Goal: Task Accomplishment & Management: Manage account settings

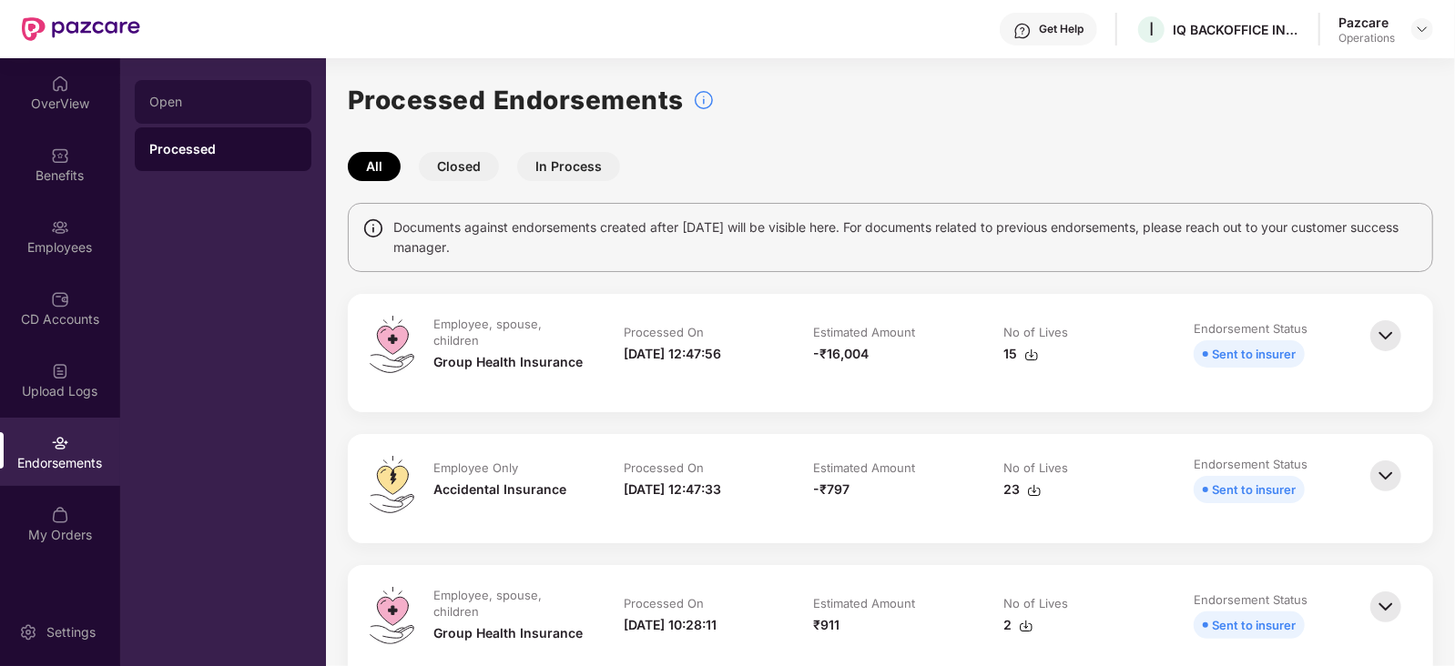
click at [171, 114] on div "Open" at bounding box center [223, 102] width 177 height 44
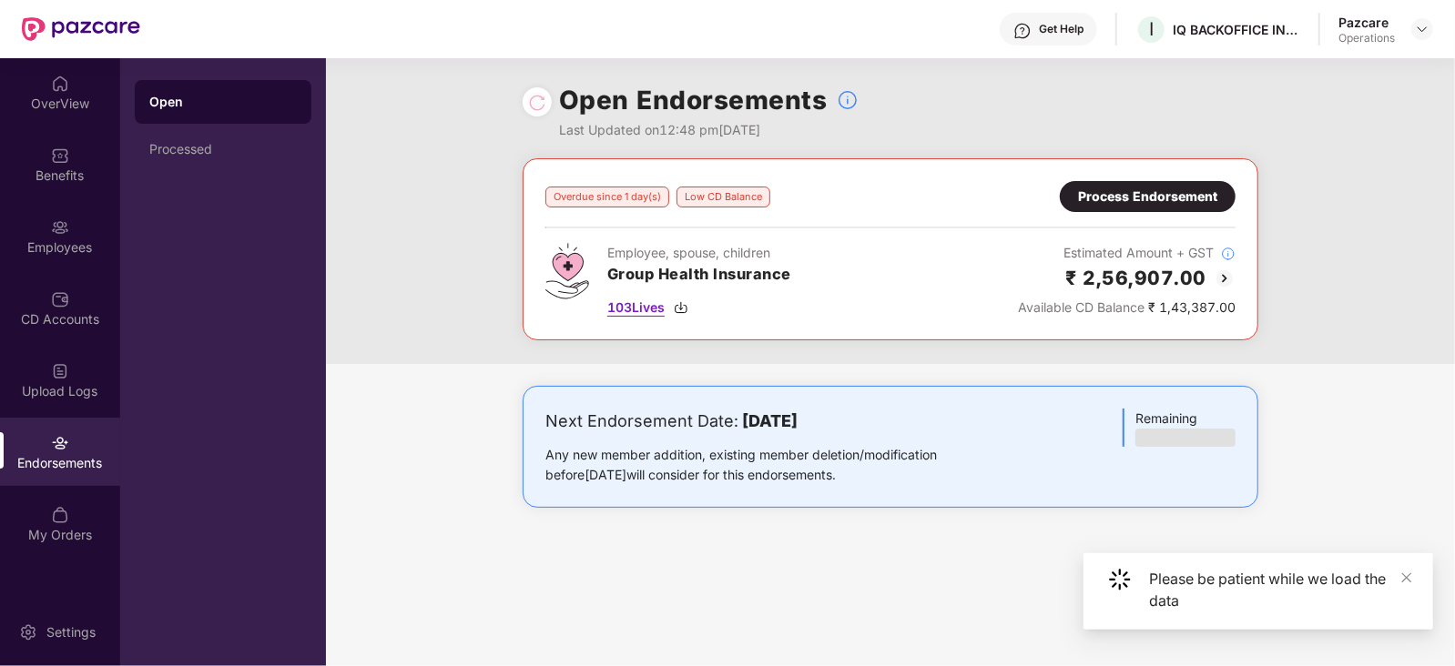
click at [686, 307] on img at bounding box center [681, 307] width 15 height 15
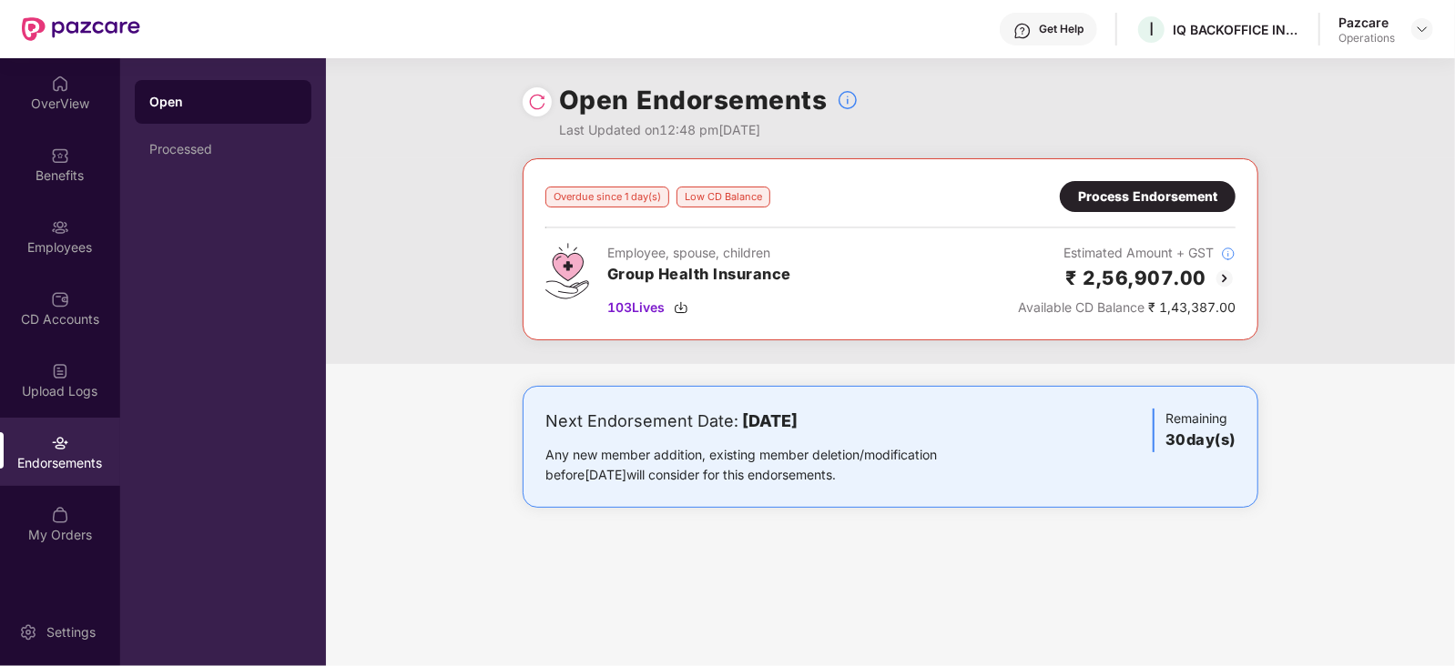
click at [1221, 270] on img at bounding box center [1225, 279] width 22 height 22
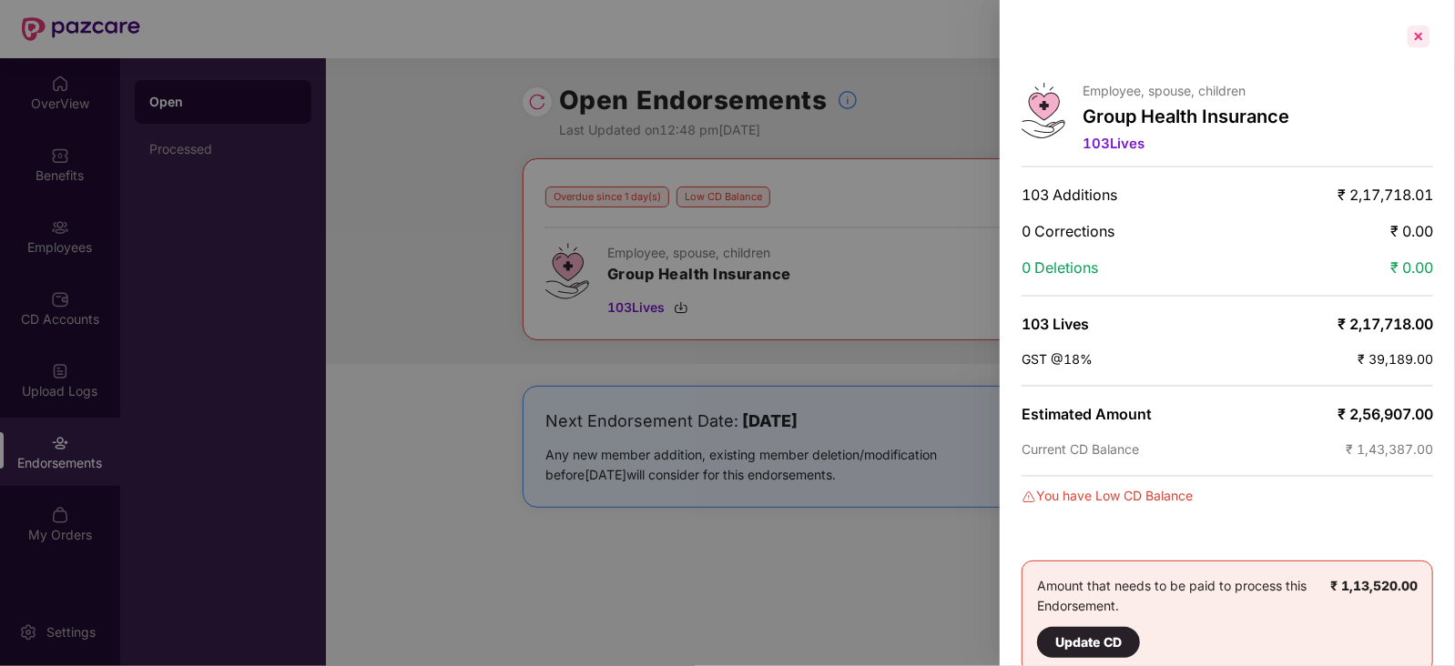
click at [1411, 36] on div at bounding box center [1418, 36] width 29 height 29
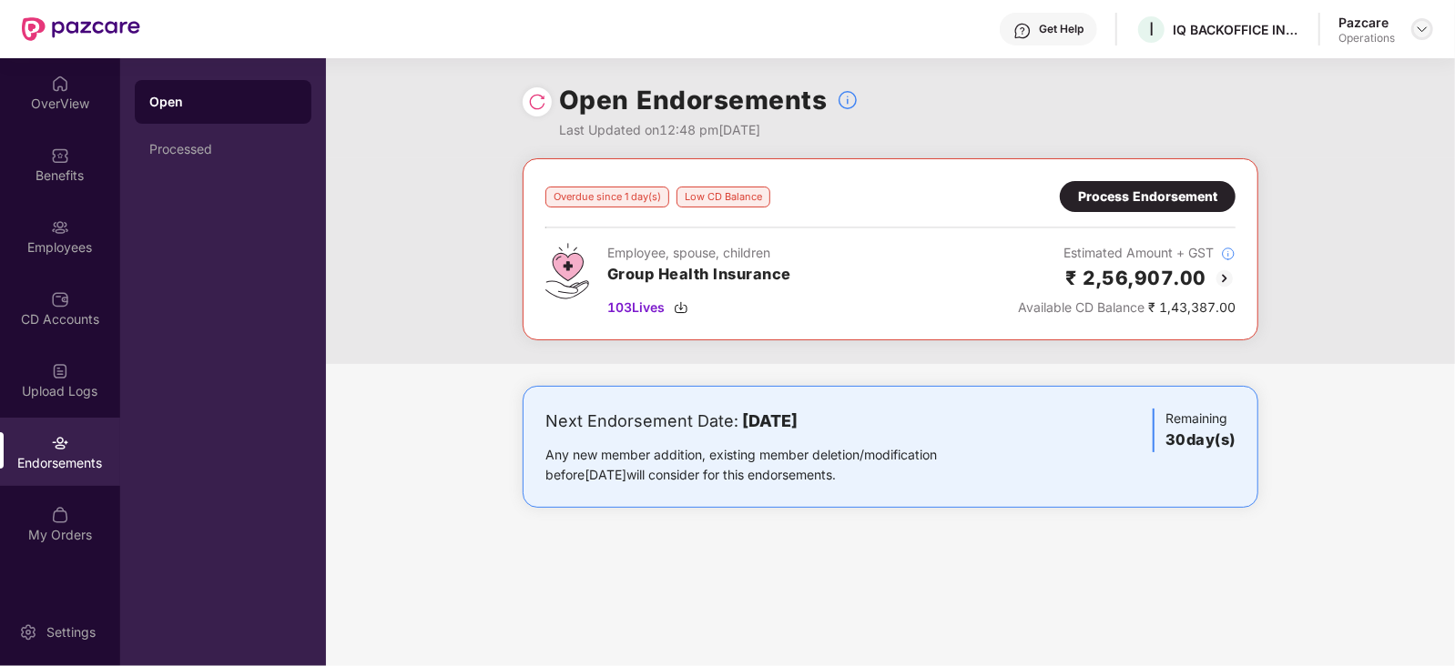
click at [1416, 34] on img at bounding box center [1422, 29] width 15 height 15
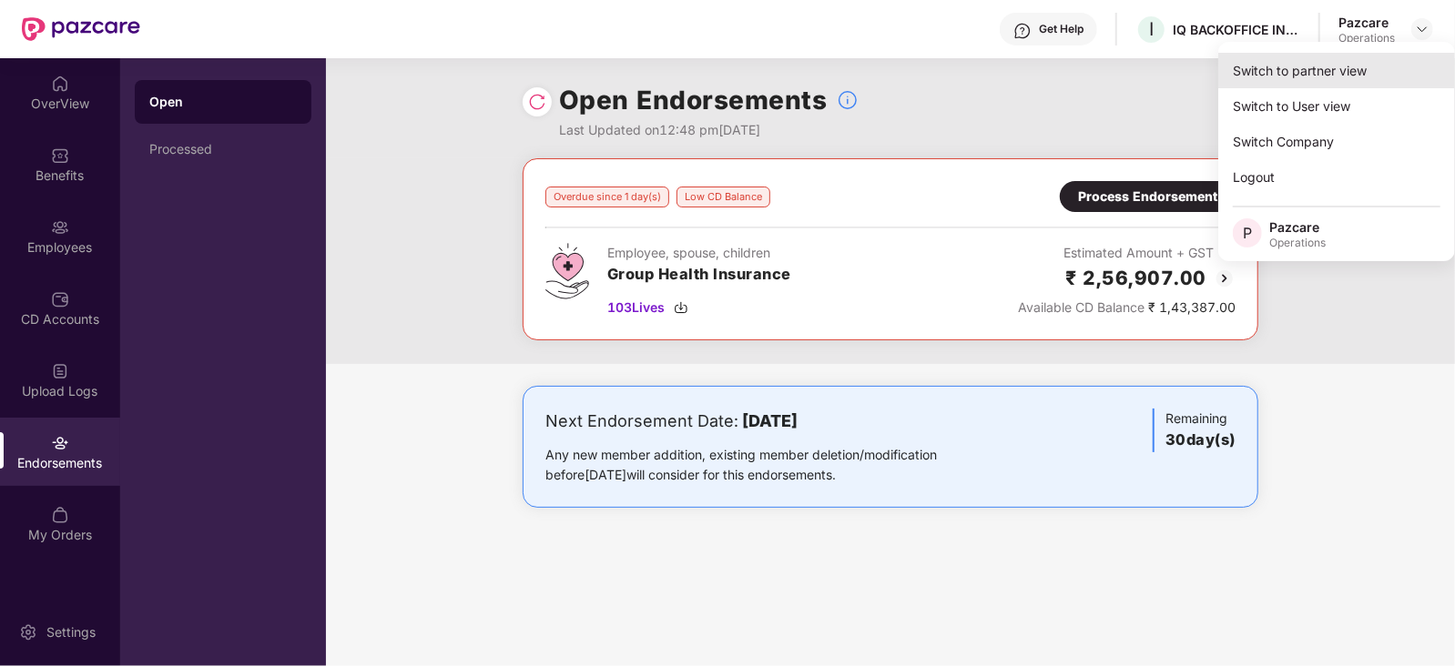
click at [1346, 57] on div "Switch to partner view" at bounding box center [1336, 71] width 237 height 36
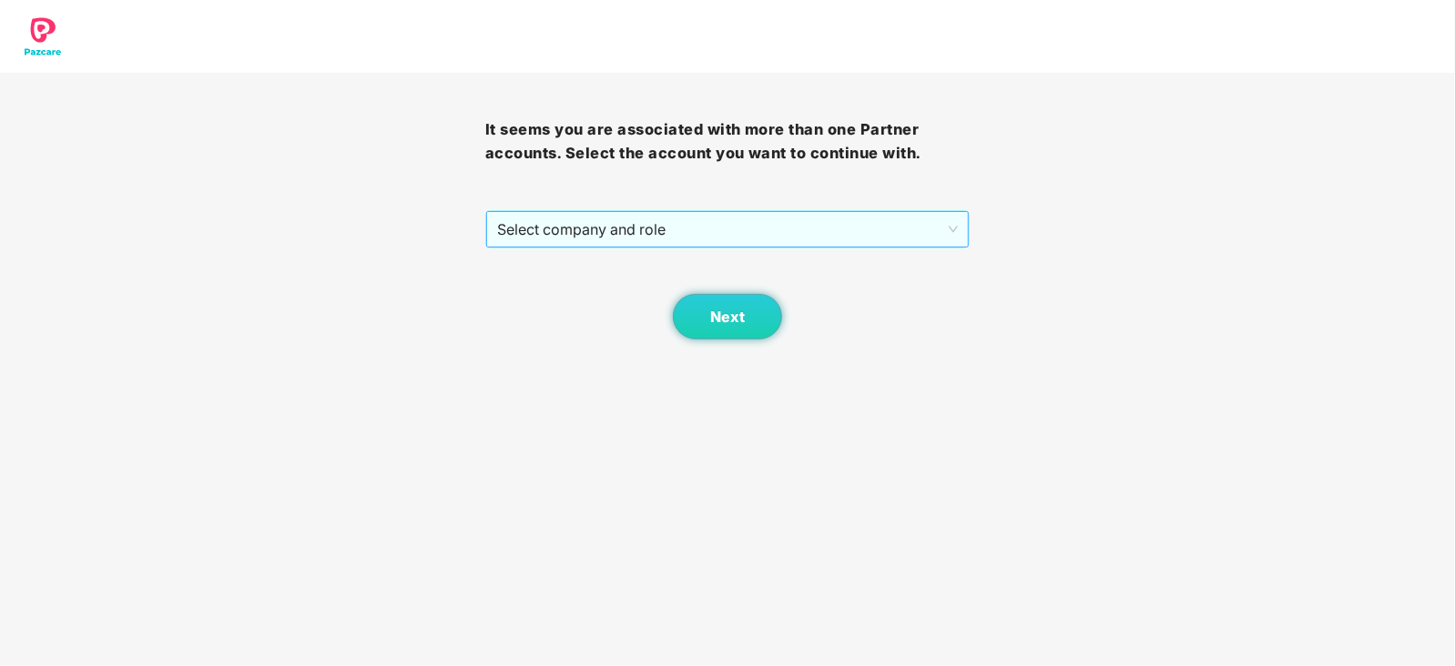
click at [746, 230] on span "Select company and role" at bounding box center [728, 229] width 462 height 35
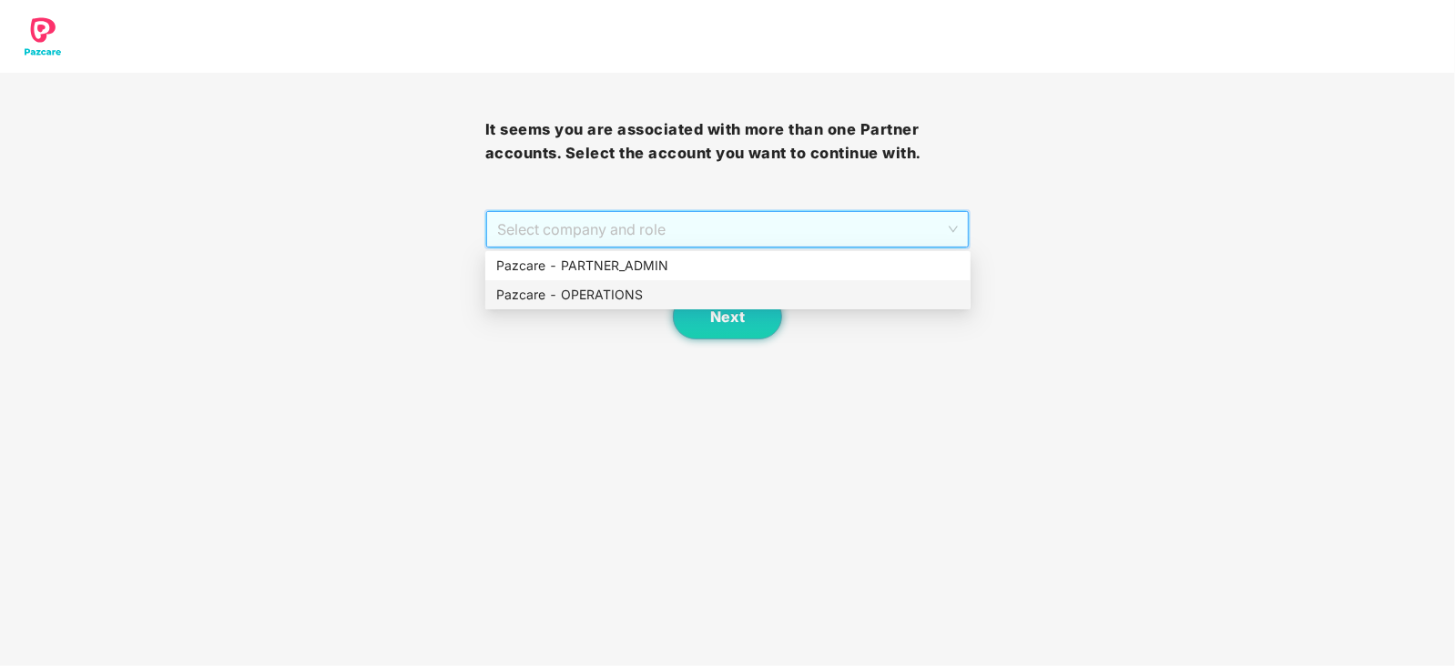
click at [554, 305] on div "Pazcare - OPERATIONS" at bounding box center [727, 294] width 485 height 29
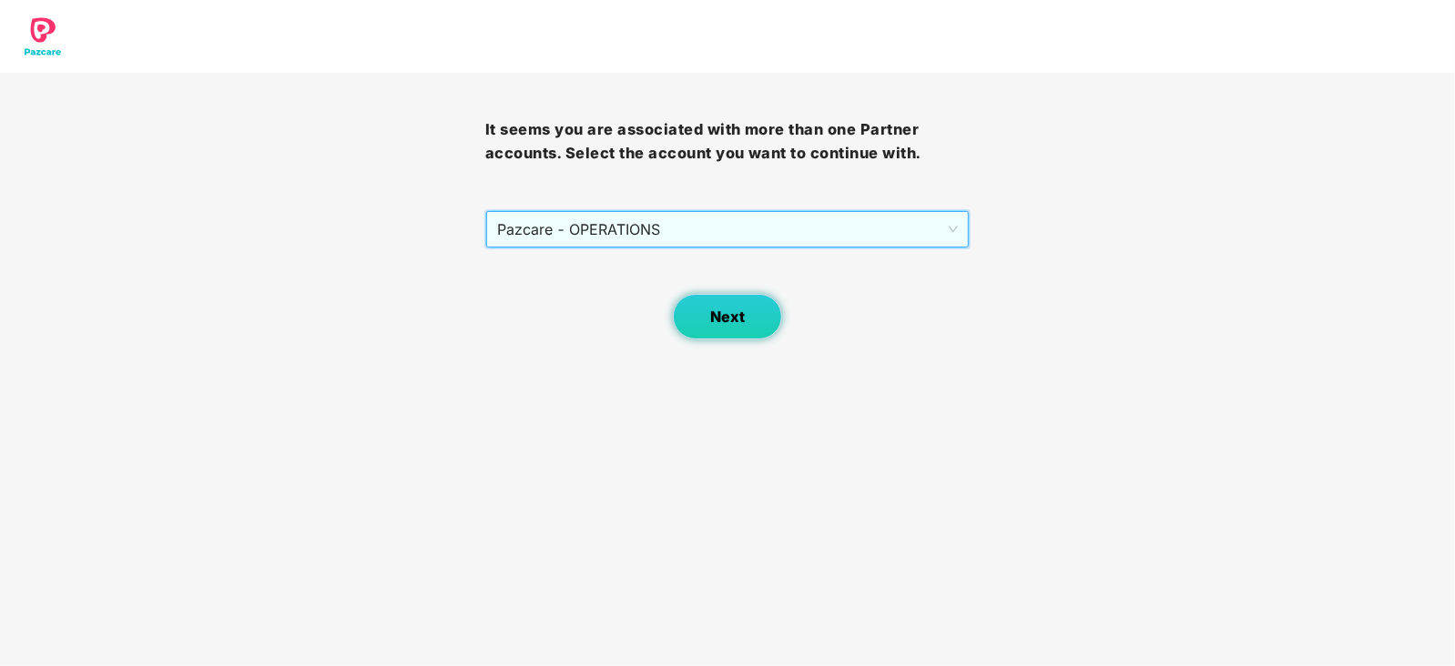
click at [706, 325] on button "Next" at bounding box center [727, 317] width 109 height 46
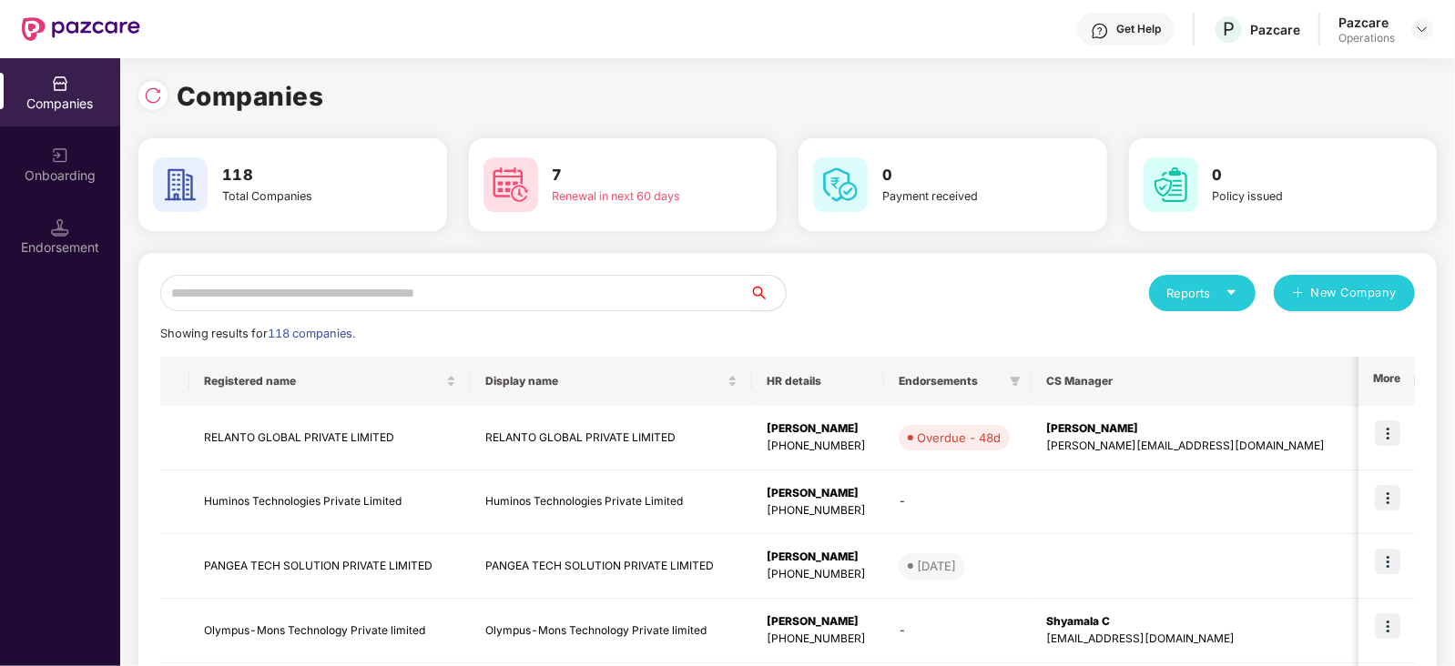
click at [452, 279] on input "text" at bounding box center [454, 293] width 589 height 36
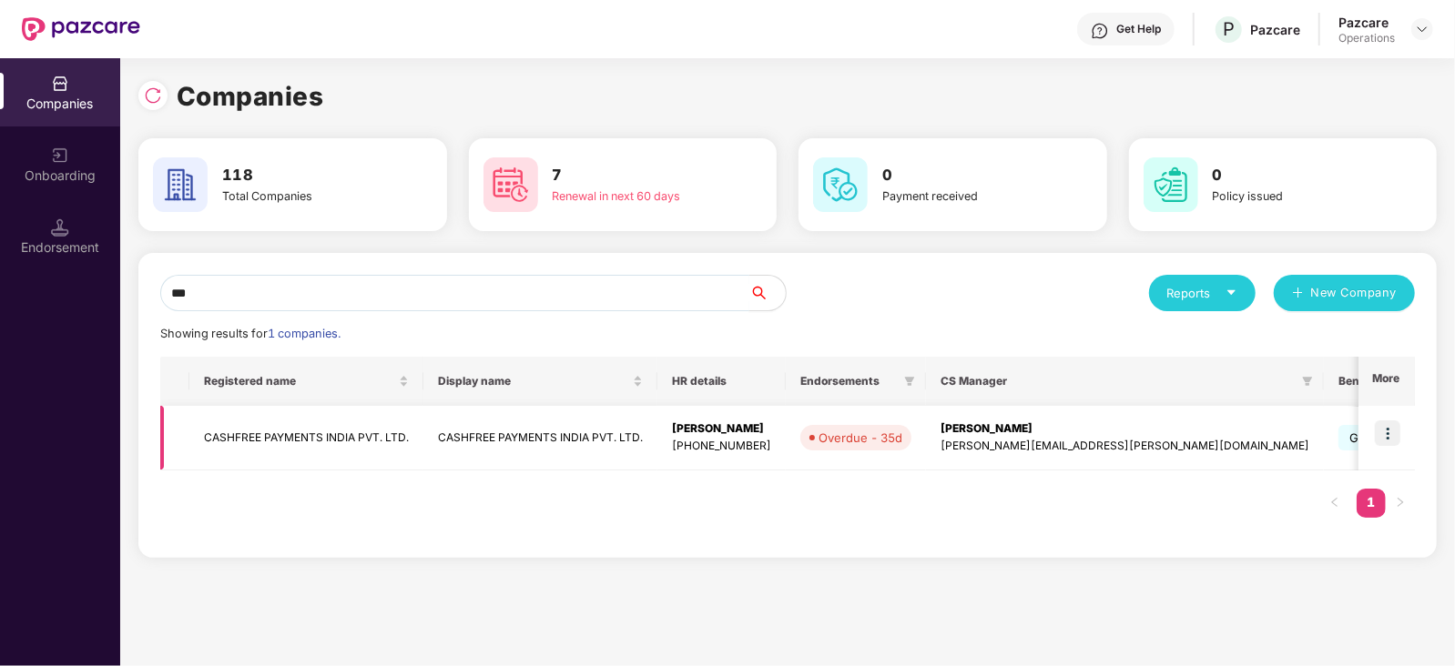
type input "***"
click at [1393, 427] on img at bounding box center [1387, 433] width 25 height 25
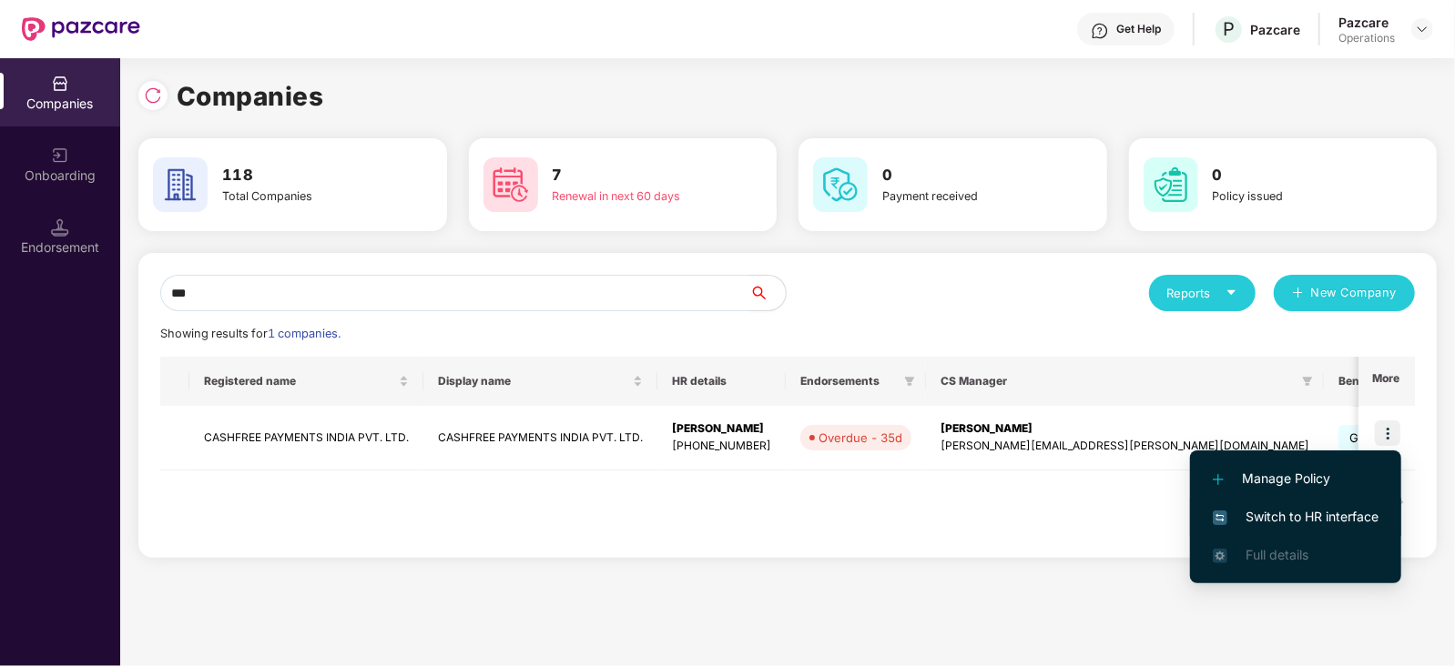
click at [1308, 507] on span "Switch to HR interface" at bounding box center [1296, 517] width 166 height 20
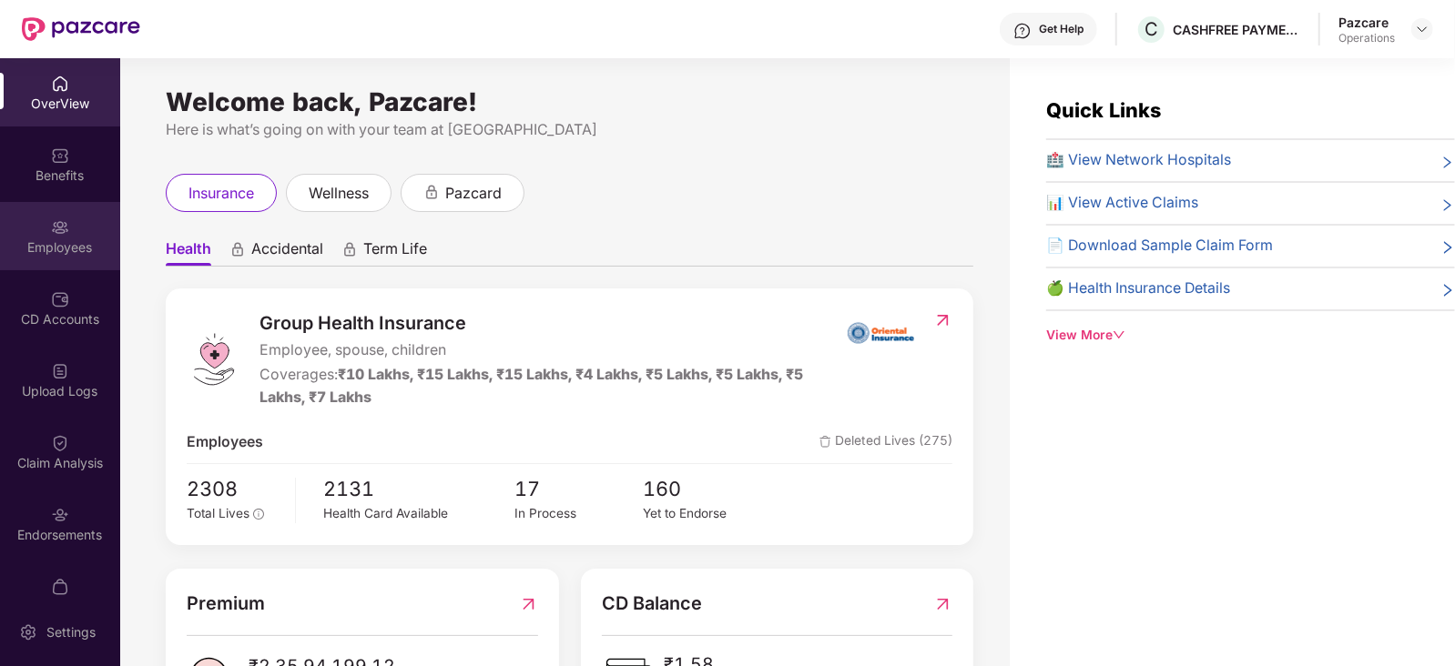
click at [80, 248] on div "Employees" at bounding box center [60, 248] width 120 height 18
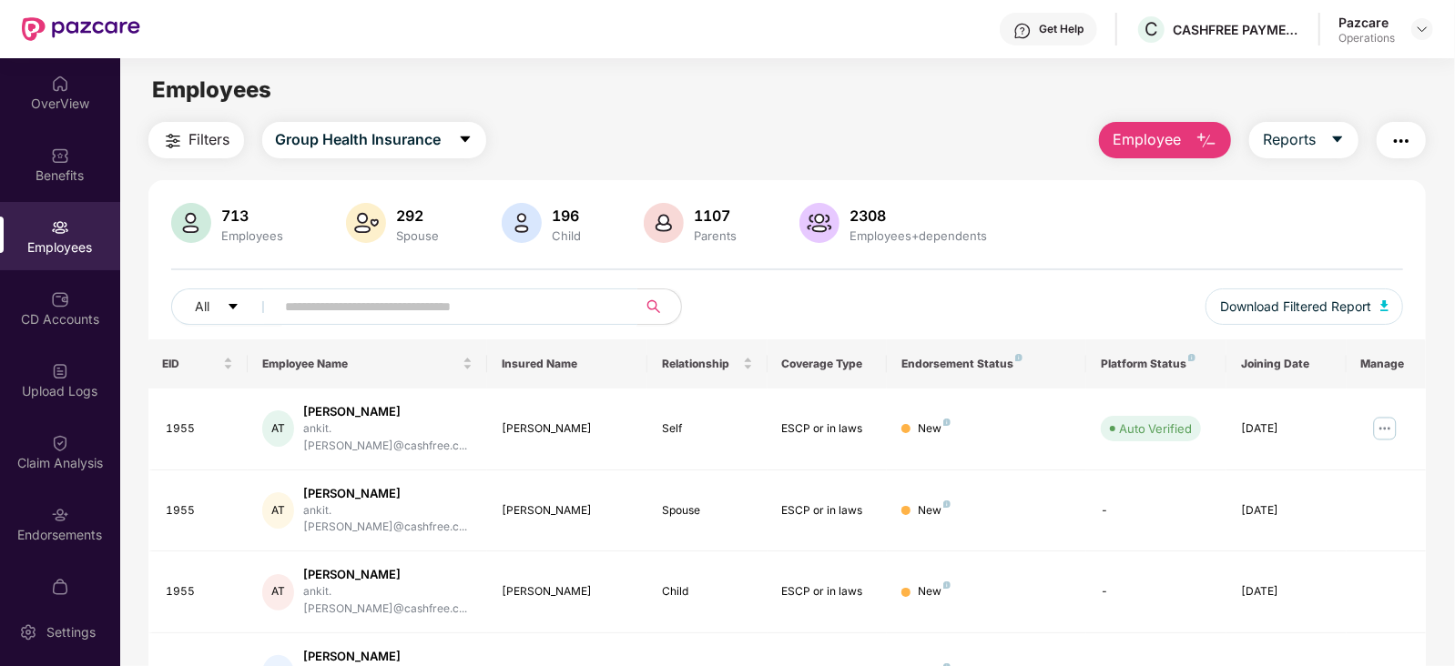
click at [365, 315] on input "text" at bounding box center [449, 306] width 327 height 27
paste input "****"
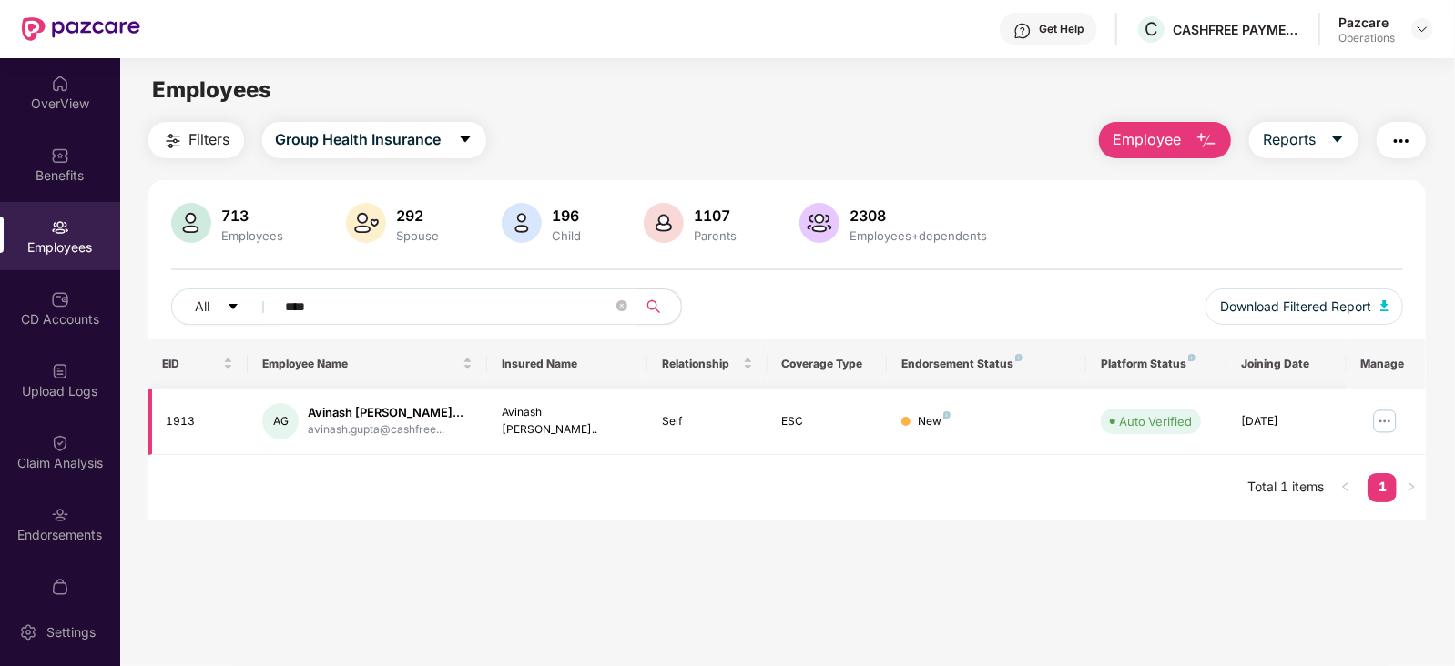
type input "****"
click at [1383, 425] on img at bounding box center [1384, 421] width 29 height 29
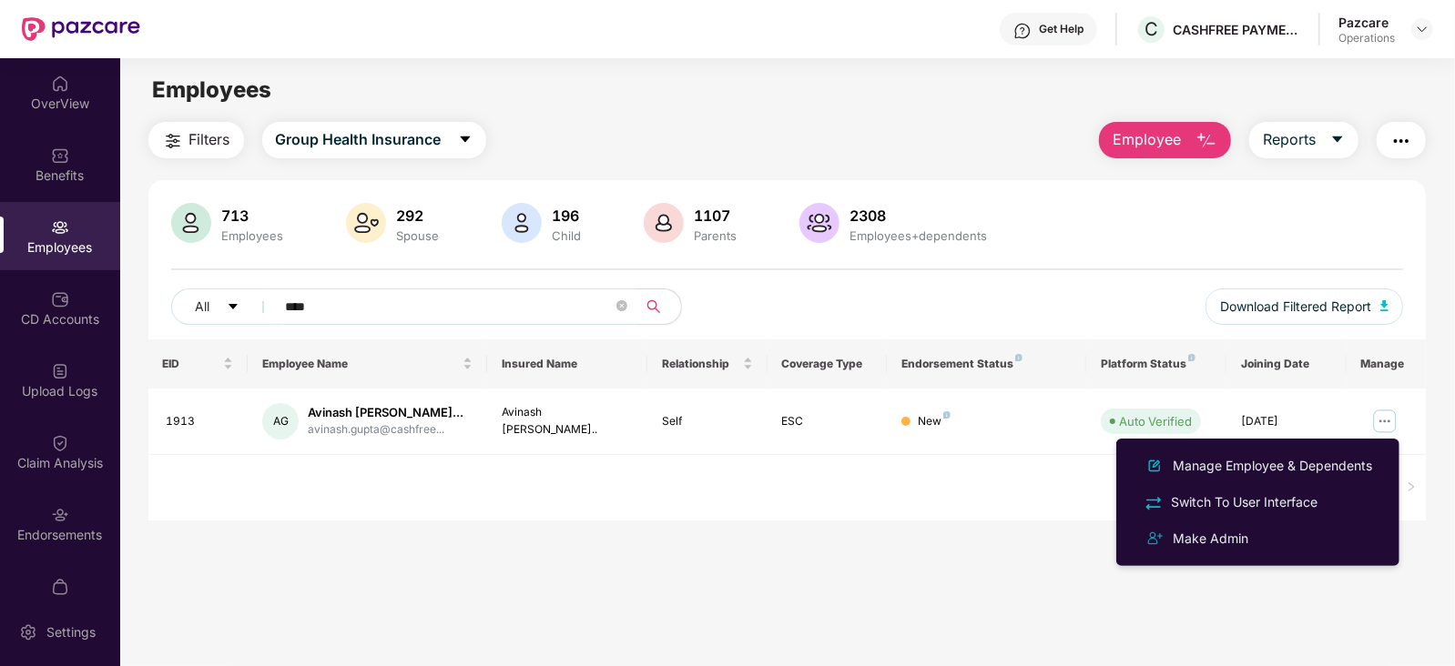
click at [920, 539] on main "Employees Filters Group Health Insurance Employee Reports 713 Employees 292 Spo…" at bounding box center [787, 391] width 1334 height 666
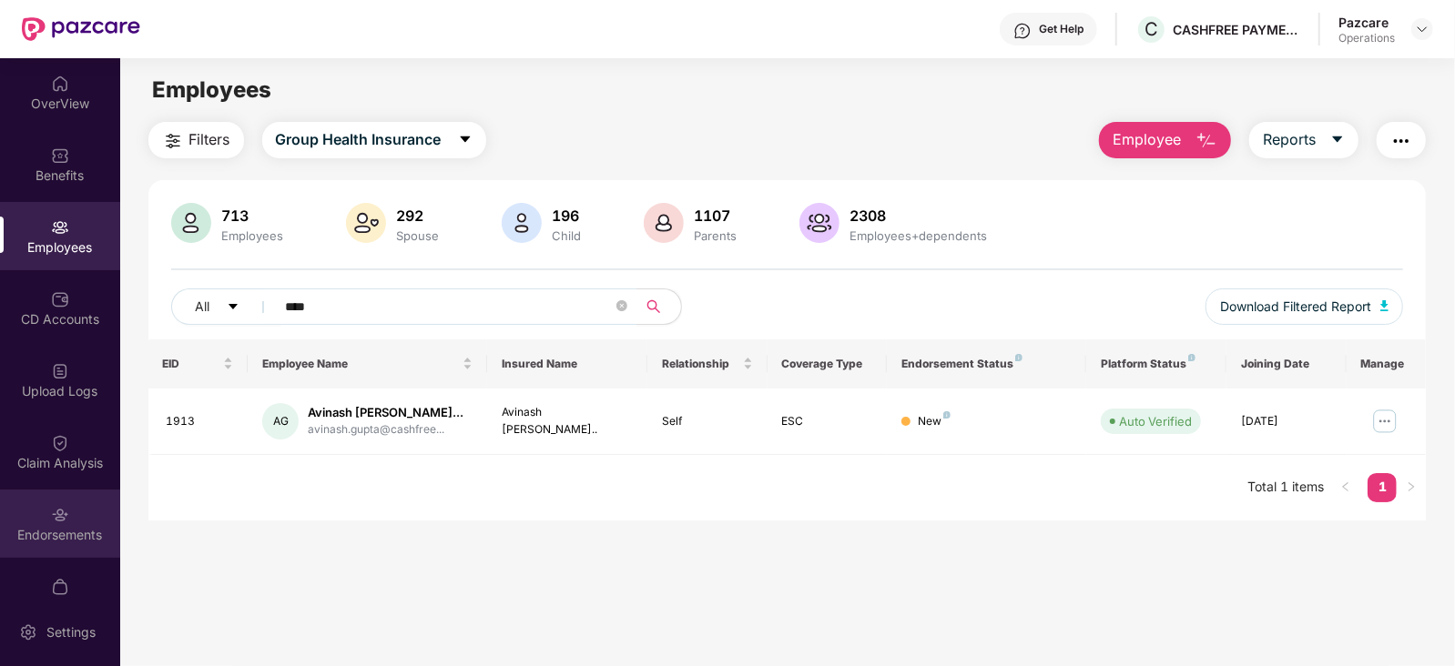
click at [77, 544] on div "Endorsements" at bounding box center [60, 524] width 120 height 68
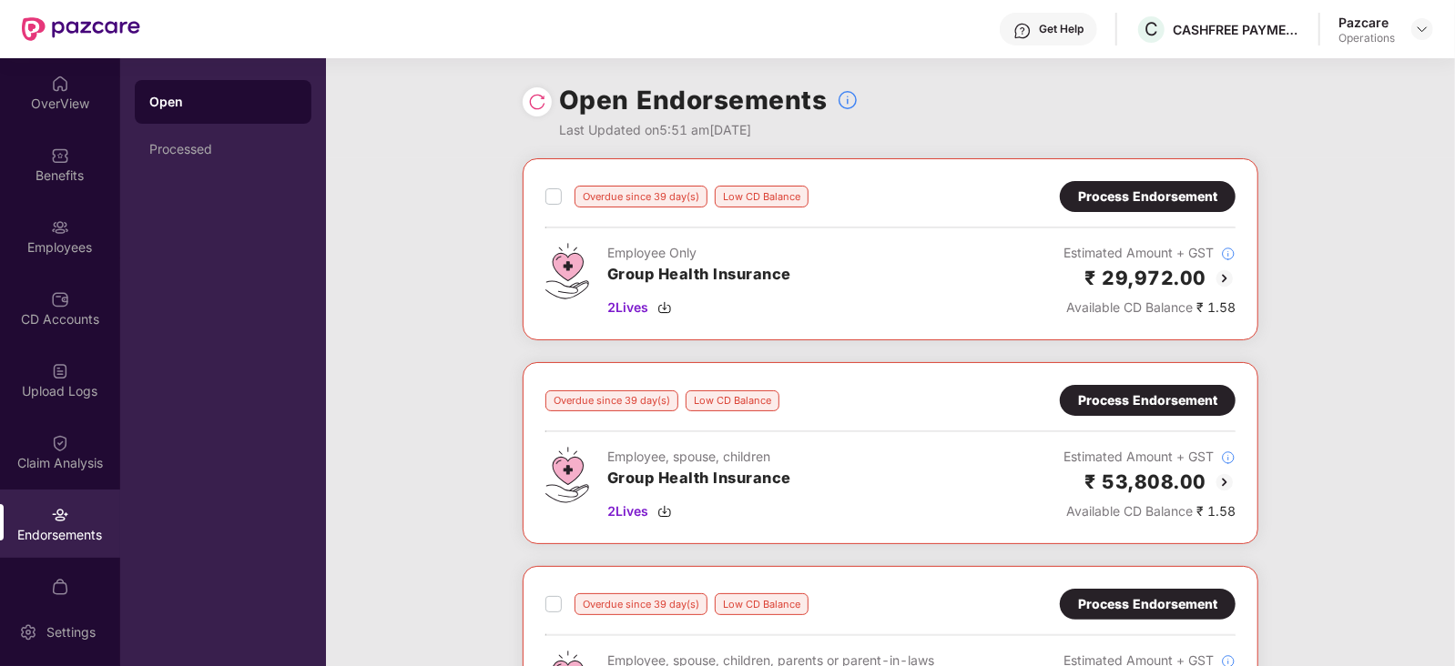
click at [1402, 275] on div "Overdue since 39 day(s) Low CD Balance Process Endorsement Employee Only Group …" at bounding box center [890, 668] width 1129 height 1021
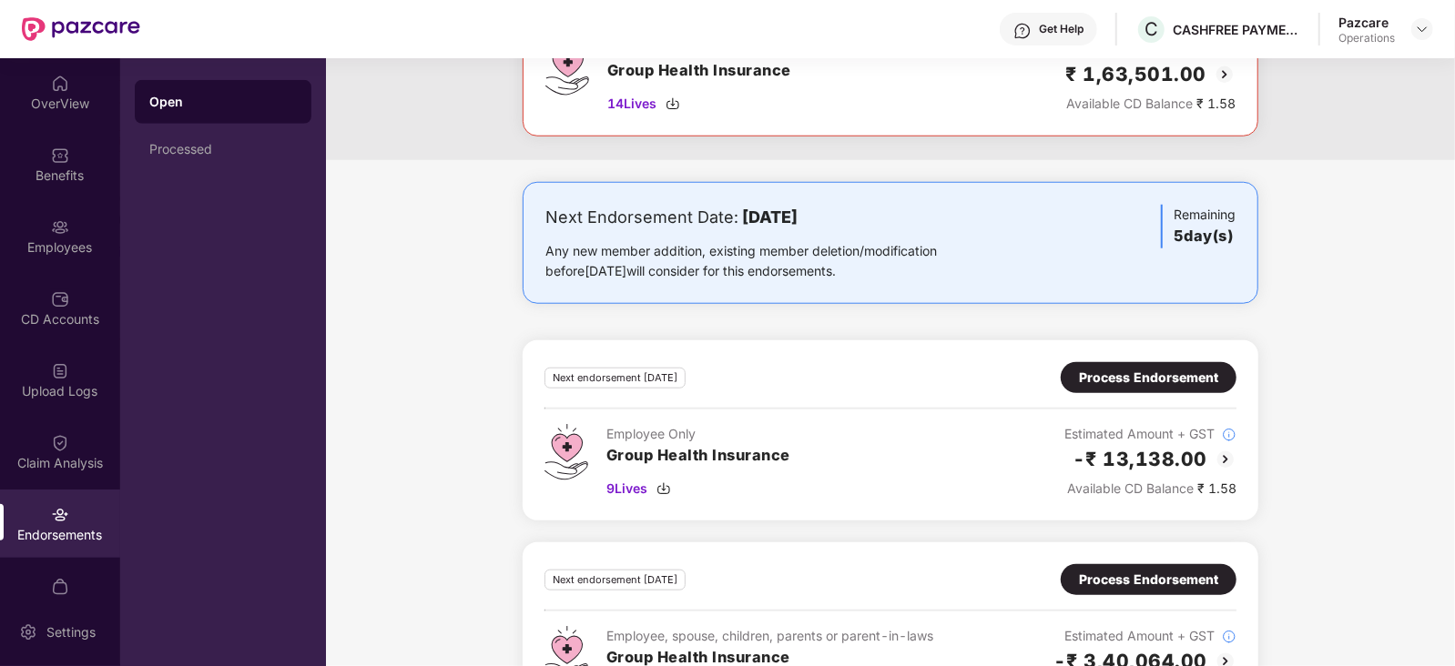
scroll to position [1093, 0]
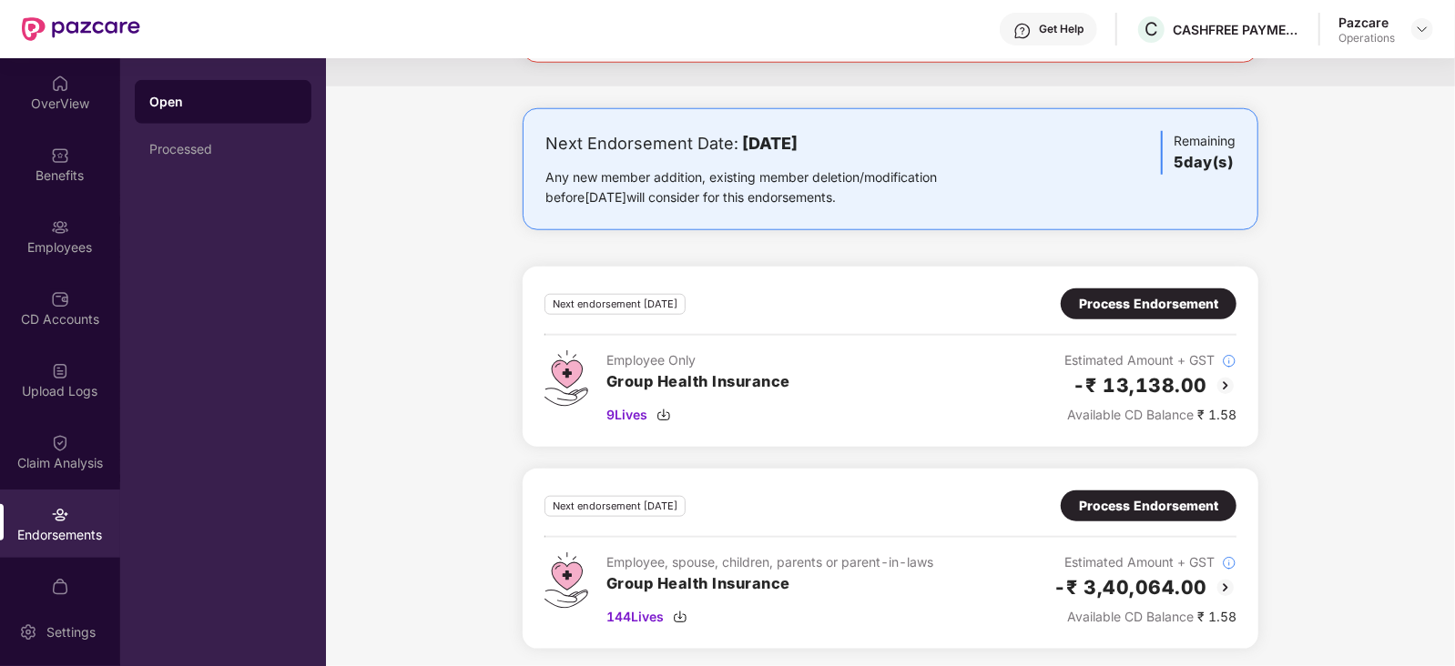
click at [1162, 519] on div "Next endorsement [DATE] Process Endorsement Employee, spouse, children, parents…" at bounding box center [890, 559] width 692 height 137
click at [1164, 471] on div "Next endorsement [DATE] Process Endorsement Employee, spouse, children, parents…" at bounding box center [891, 559] width 736 height 180
click at [1145, 496] on div "Process Endorsement" at bounding box center [1148, 506] width 139 height 20
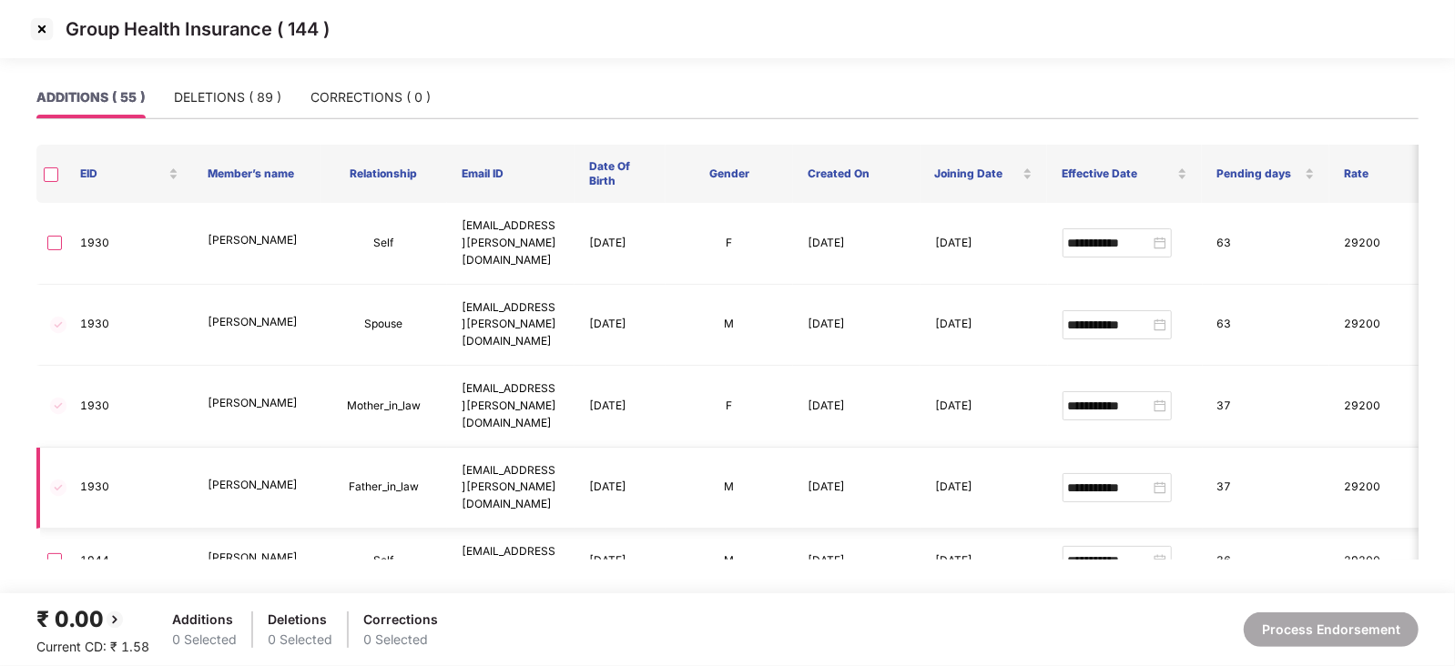
click at [696, 448] on td "M" at bounding box center [729, 489] width 127 height 82
click at [46, 25] on img at bounding box center [41, 29] width 29 height 29
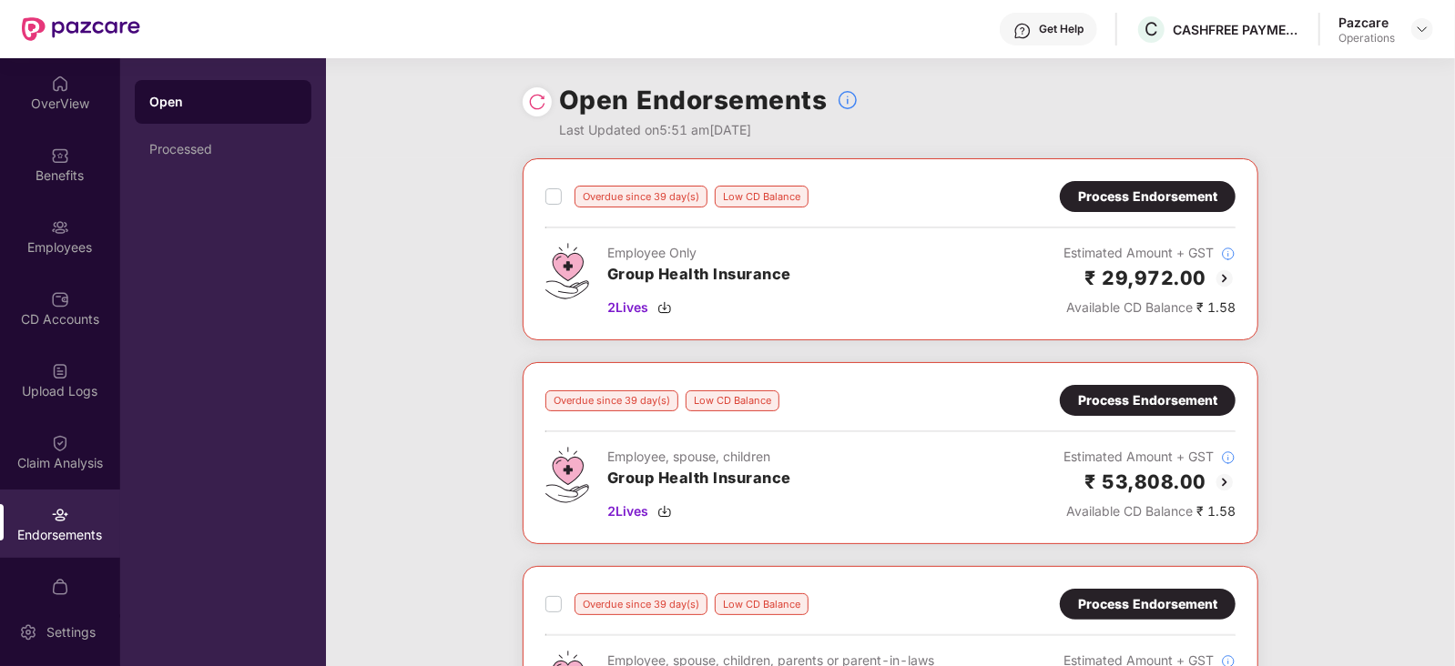
click at [1447, 164] on div "Overdue since 39 day(s) Low CD Balance Process Endorsement Employee Only Group …" at bounding box center [890, 668] width 1129 height 1021
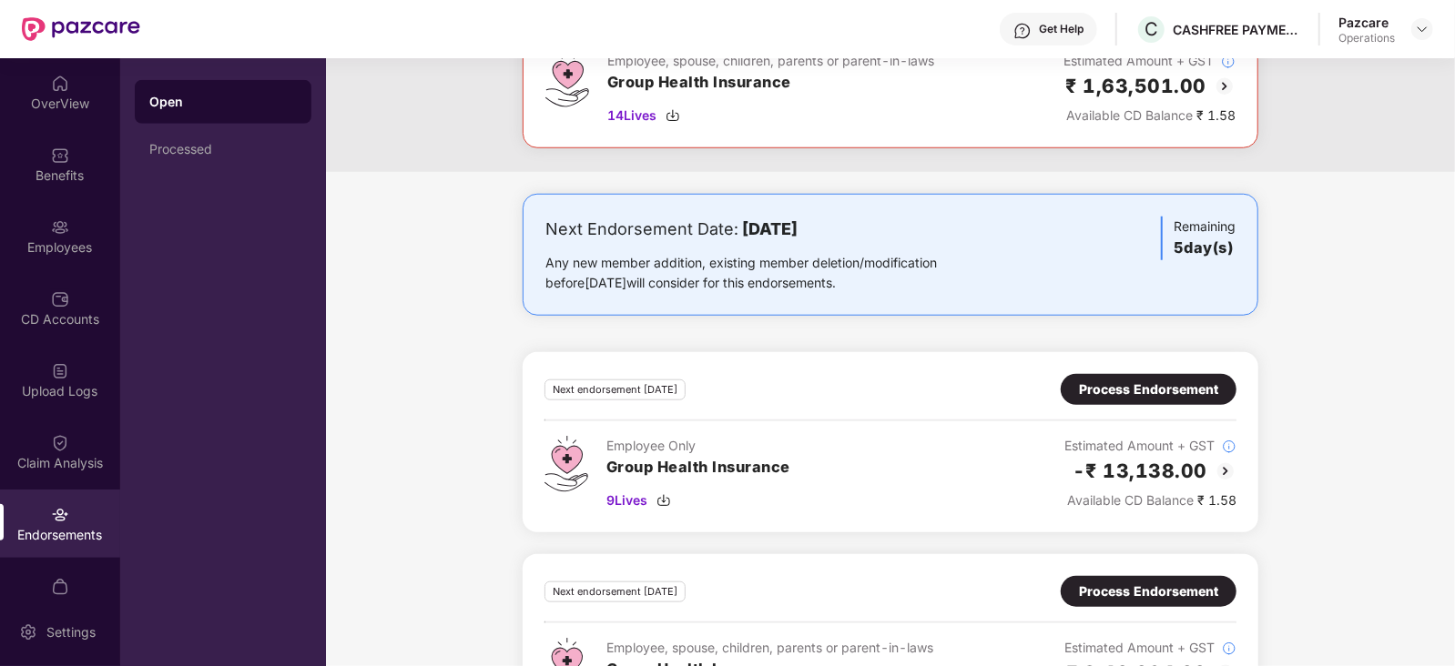
scroll to position [1093, 0]
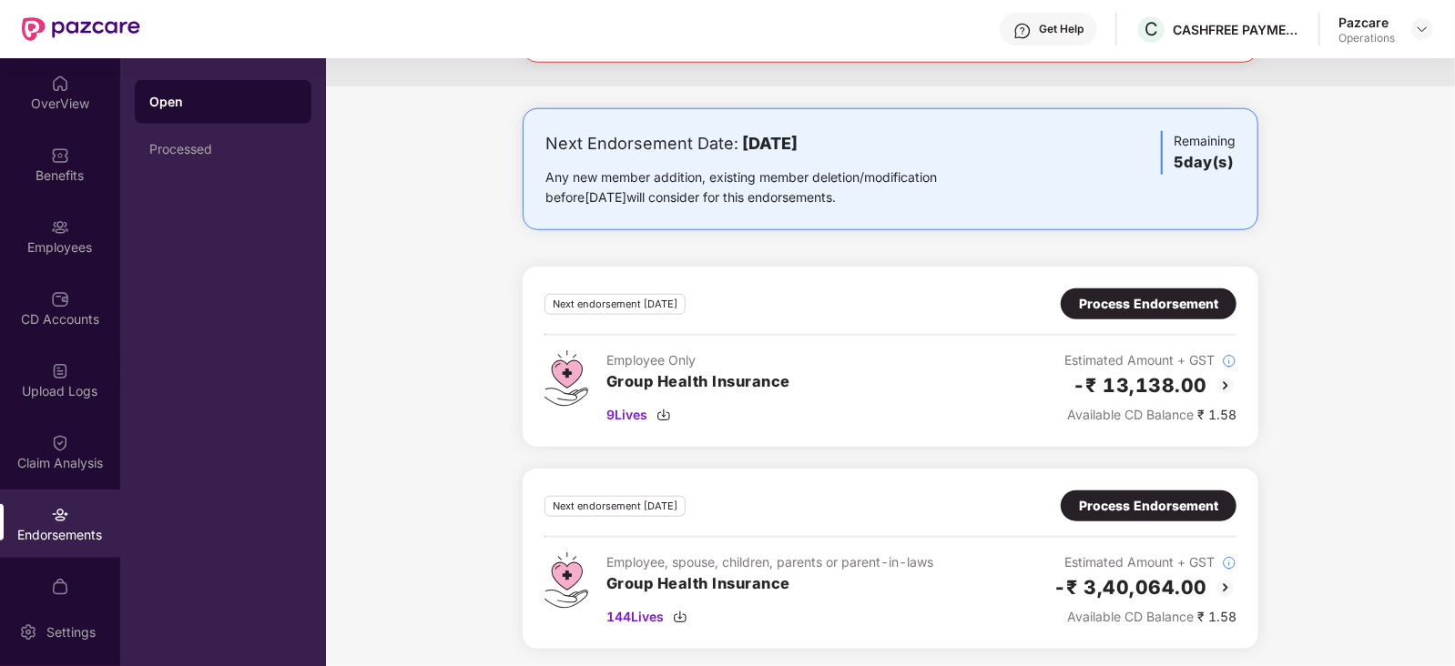
click at [1120, 302] on div "Process Endorsement" at bounding box center [1148, 304] width 139 height 20
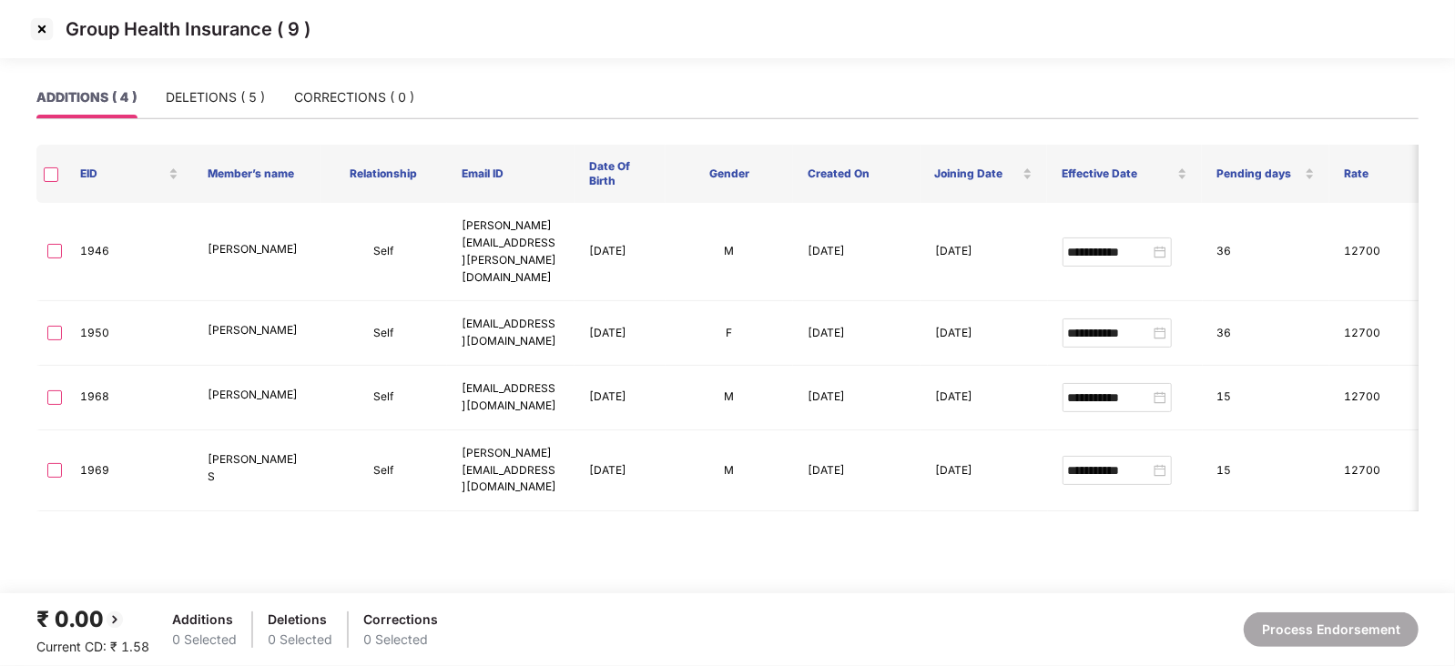
click at [26, 34] on div "Group Health Insurance ( 9 )" at bounding box center [727, 29] width 1455 height 58
click at [42, 33] on img at bounding box center [41, 29] width 29 height 29
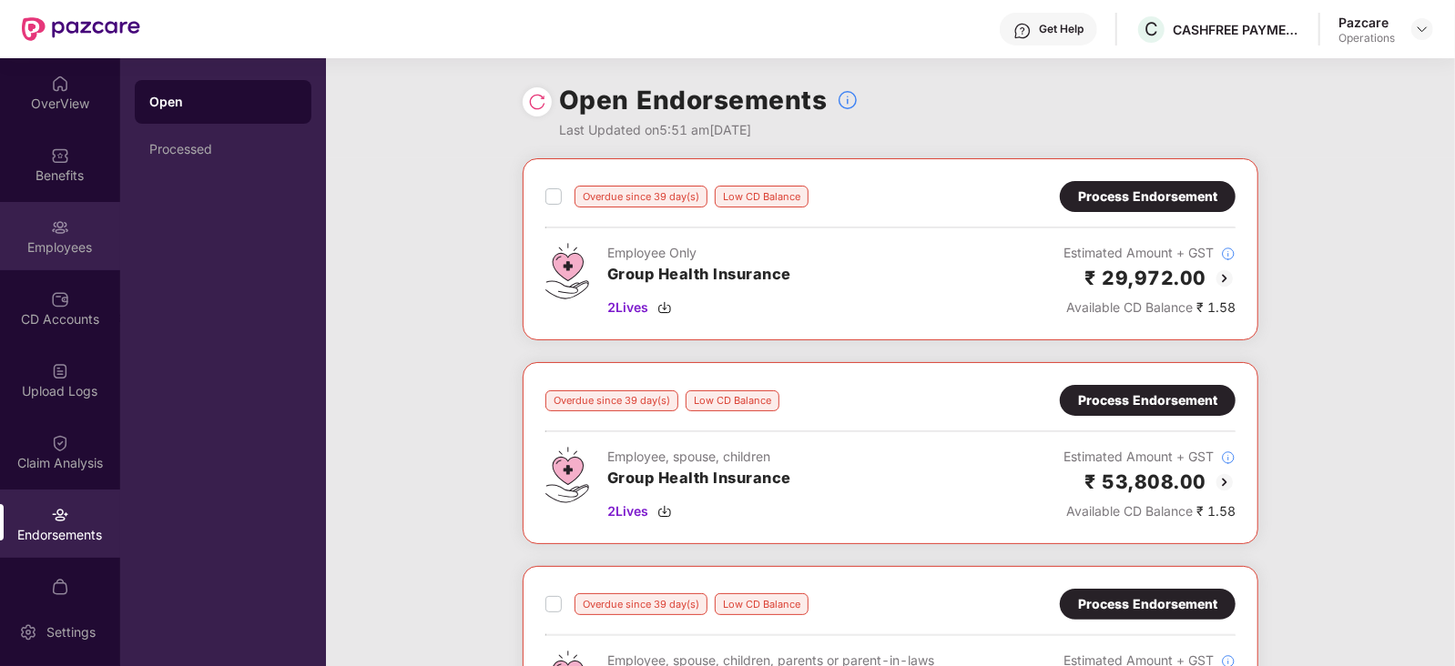
click at [47, 261] on div "Employees" at bounding box center [60, 236] width 120 height 68
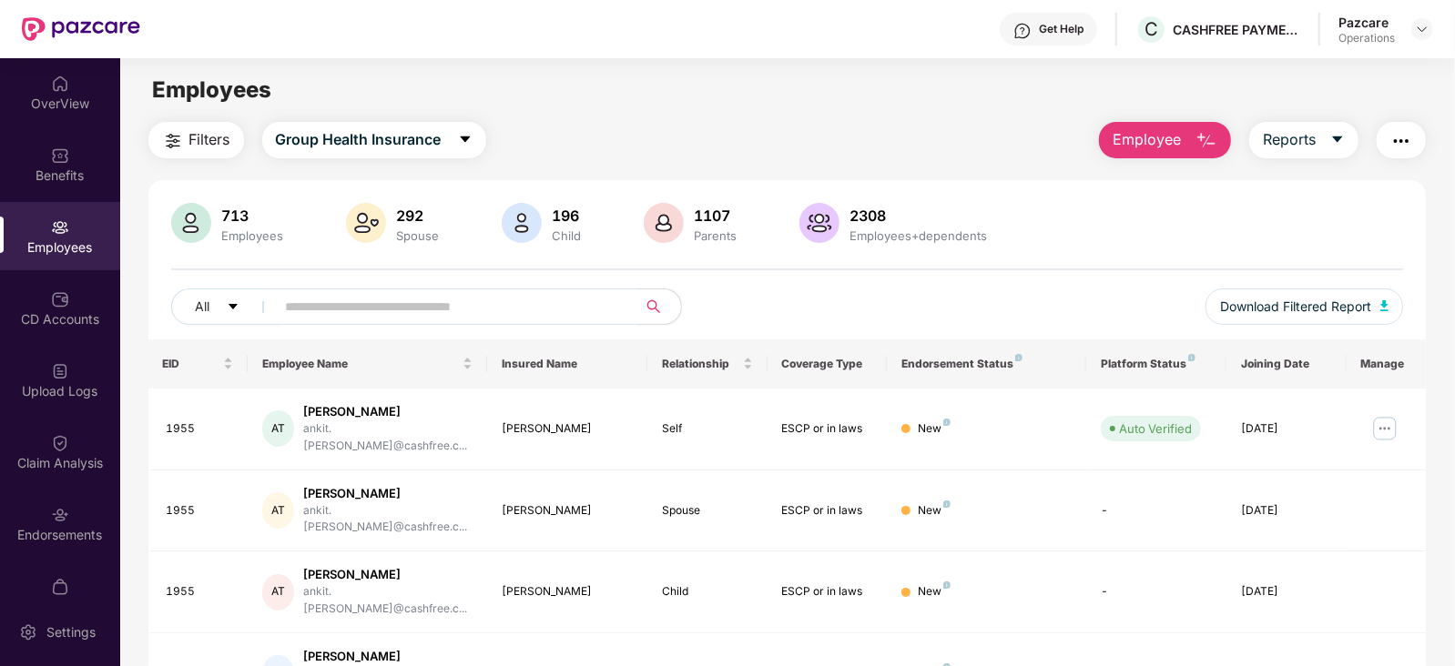
click at [455, 311] on input "text" at bounding box center [449, 306] width 327 height 27
paste input "****"
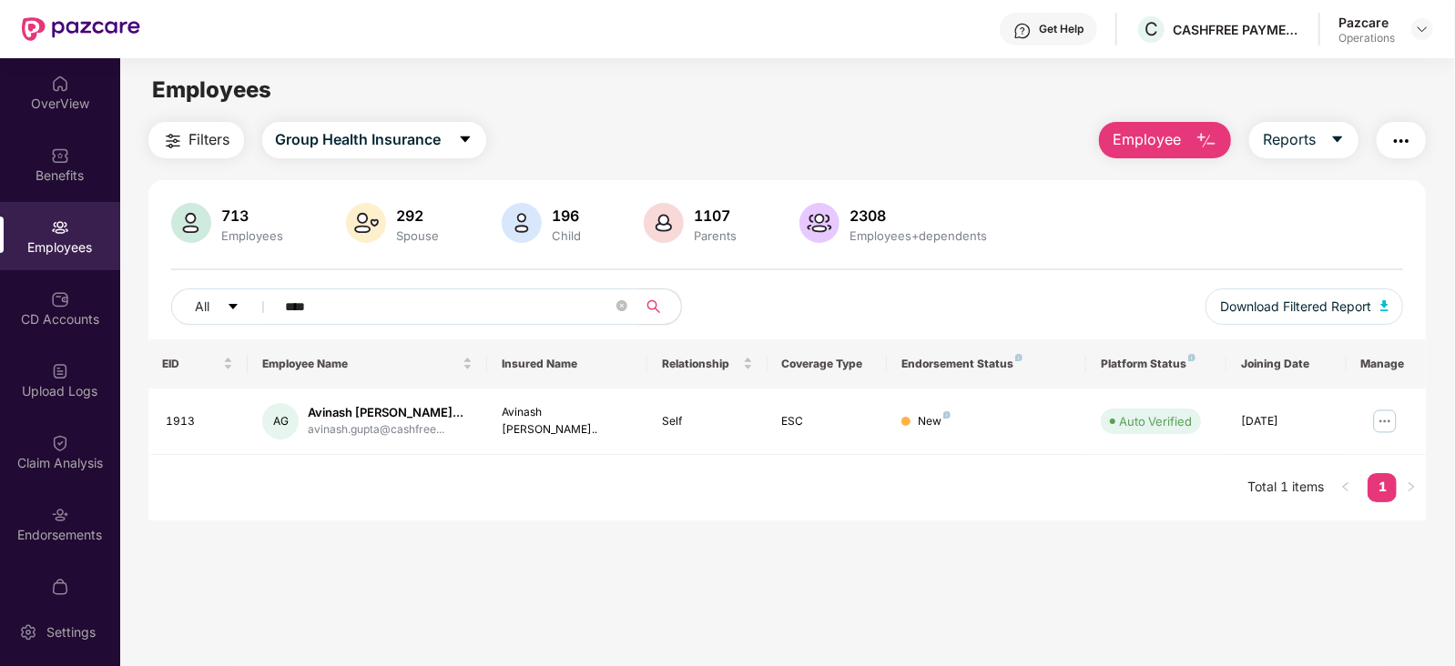
type input "****"
click at [1435, 25] on header "Get Help C CASHFREE PAYMENTS INDIA PVT. LTD. Pazcare Operations" at bounding box center [727, 29] width 1455 height 58
click at [1421, 29] on img at bounding box center [1422, 29] width 15 height 15
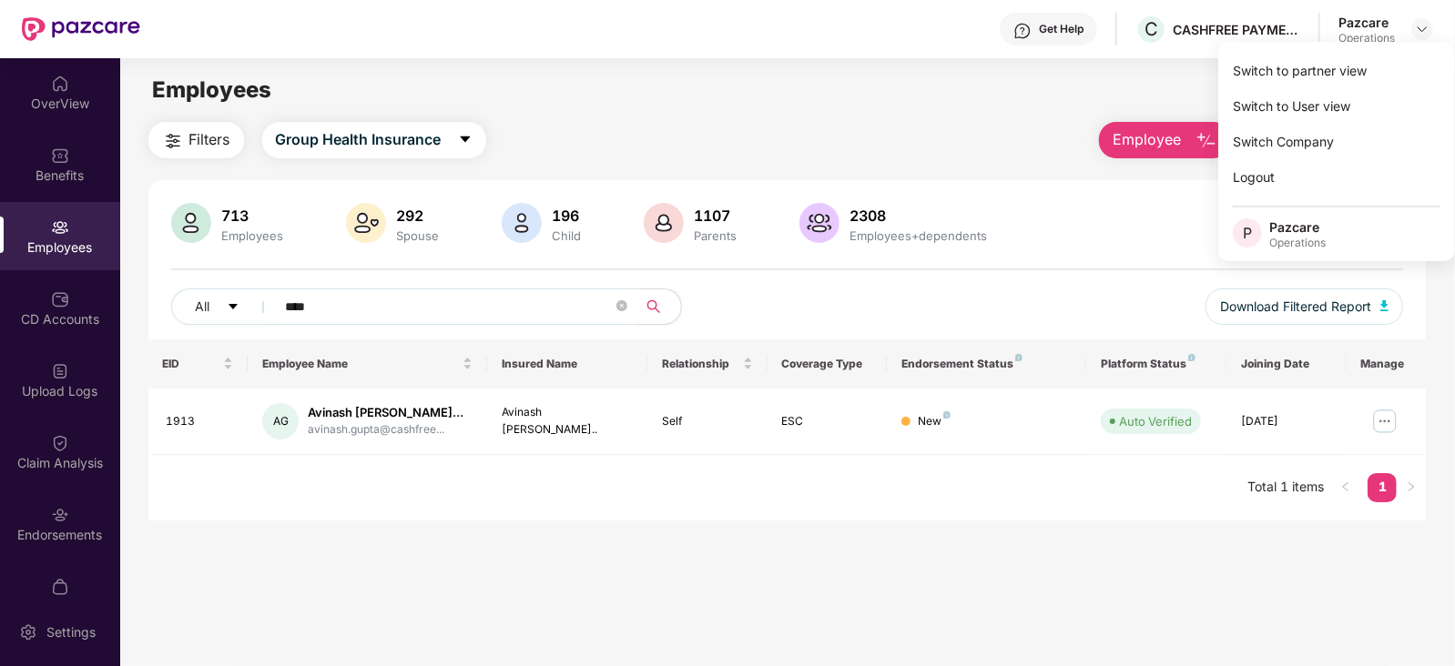
click at [1375, 49] on div "Switch to partner view Switch to User view Switch Company Logout P Pazcare Oper…" at bounding box center [1336, 151] width 237 height 219
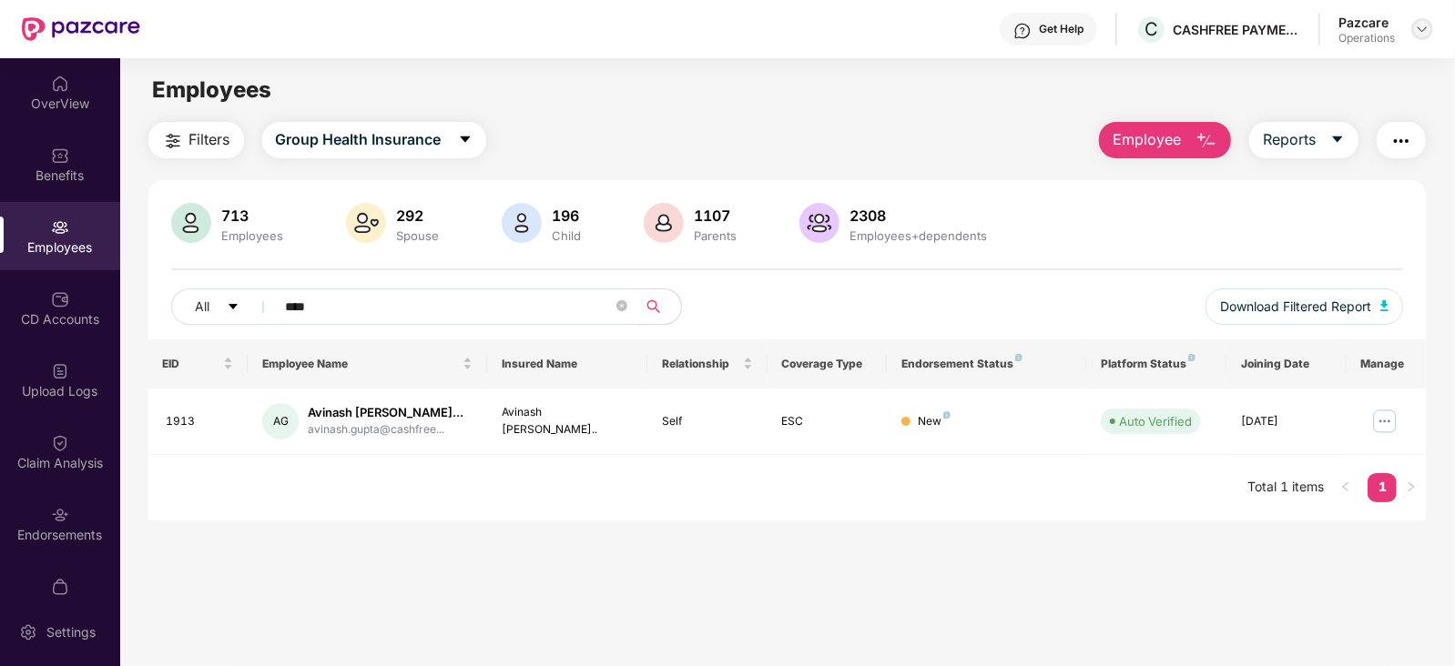
click at [1429, 35] on img at bounding box center [1422, 29] width 15 height 15
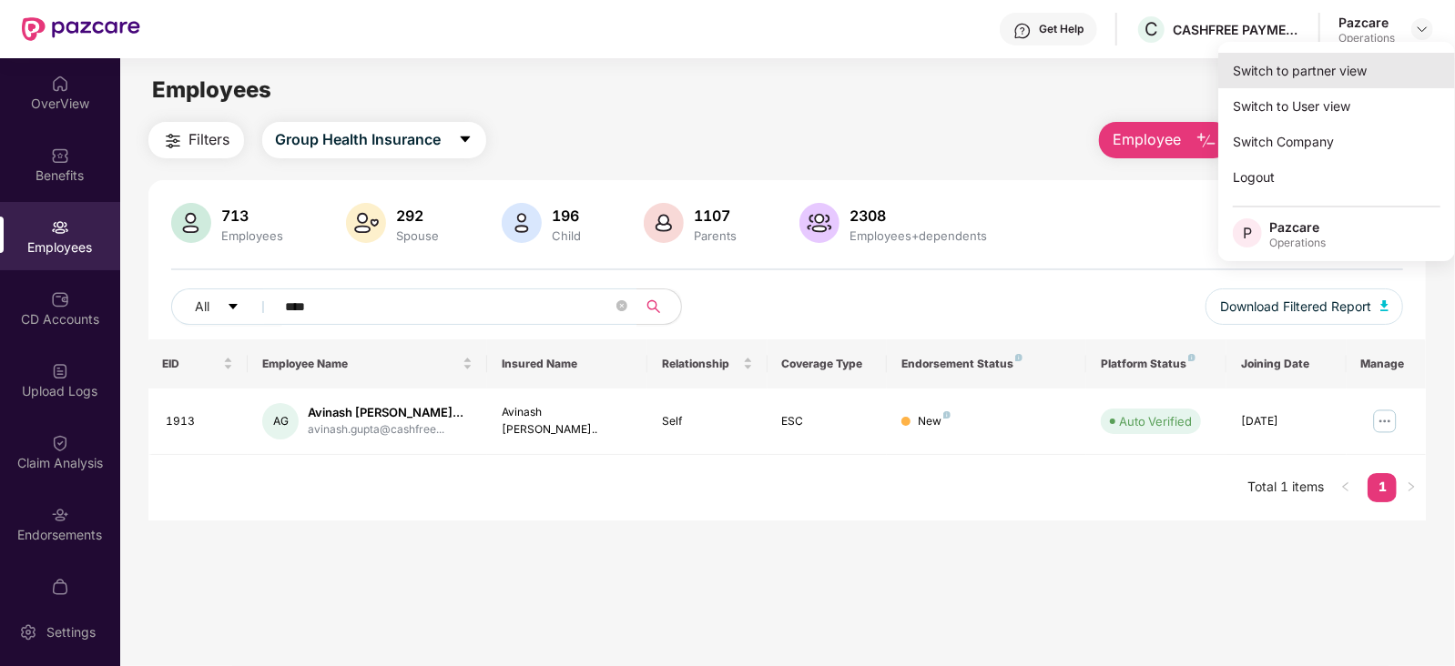
click at [1357, 65] on div "Switch to partner view" at bounding box center [1336, 71] width 237 height 36
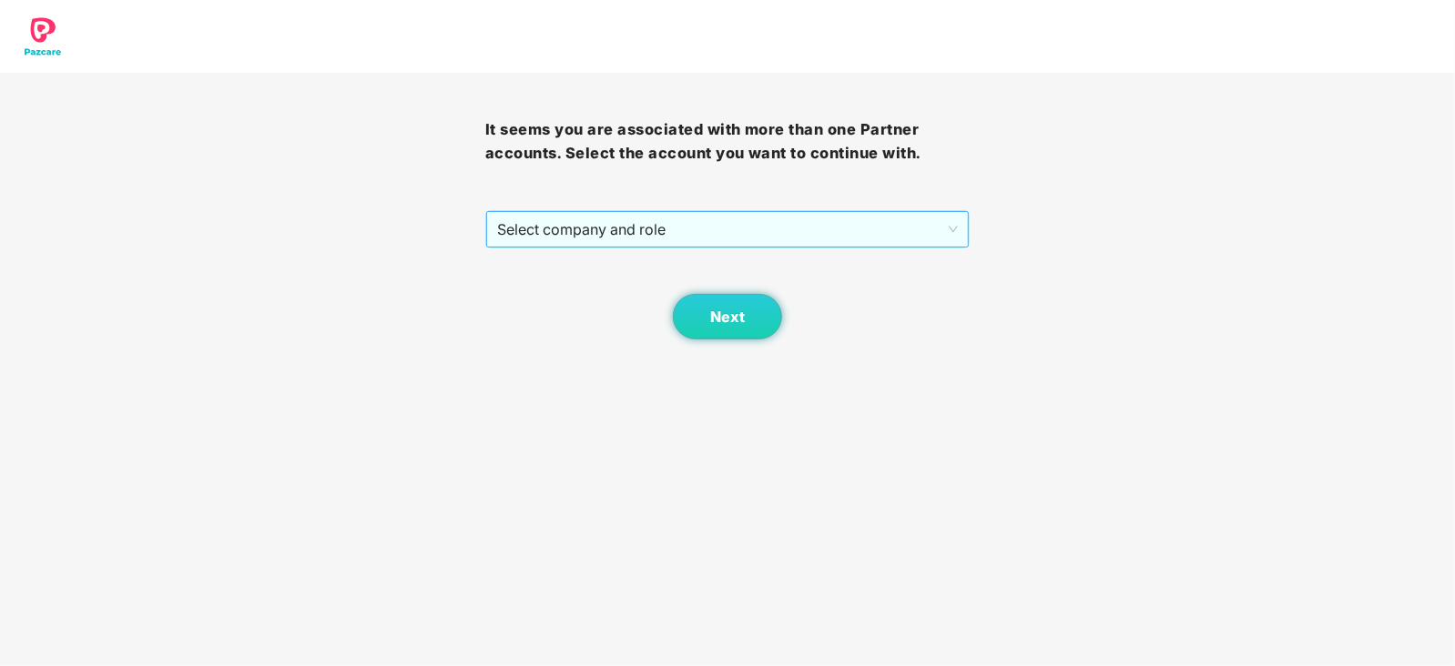
click at [669, 225] on span "Select company and role" at bounding box center [728, 229] width 462 height 35
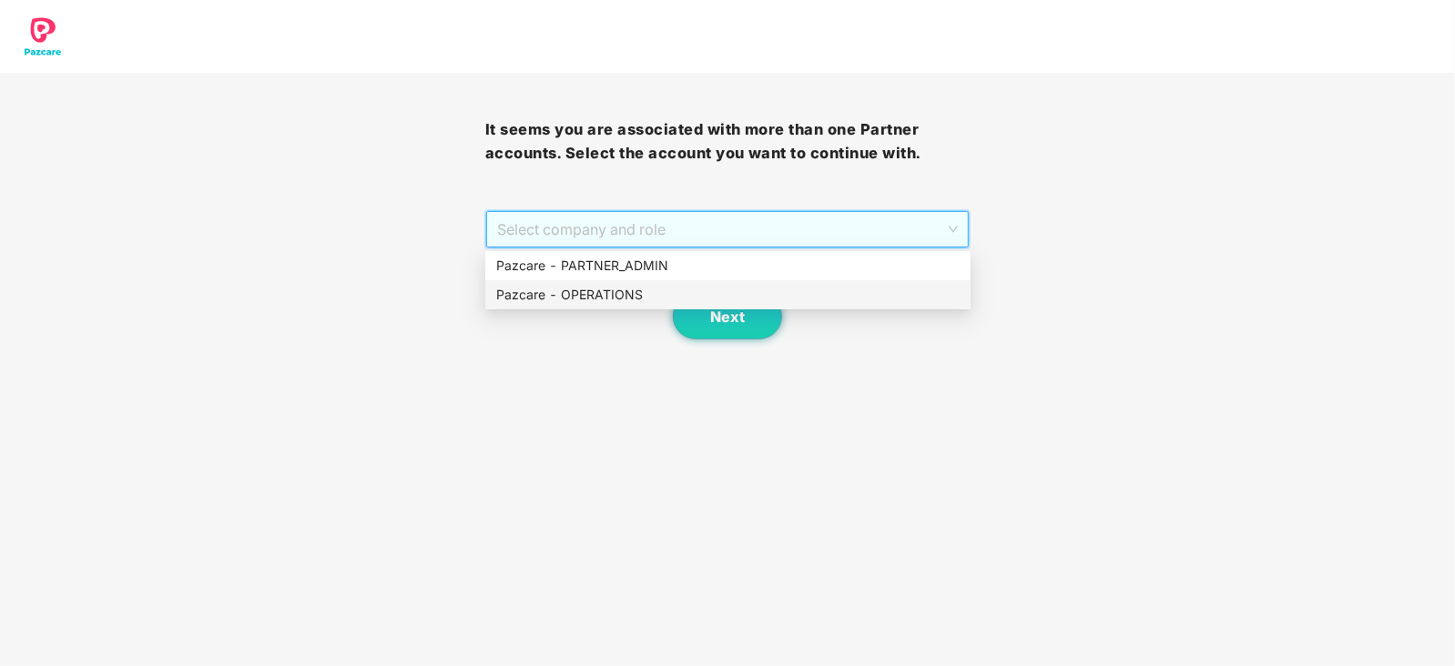
click at [603, 300] on div "Pazcare - OPERATIONS" at bounding box center [727, 295] width 463 height 20
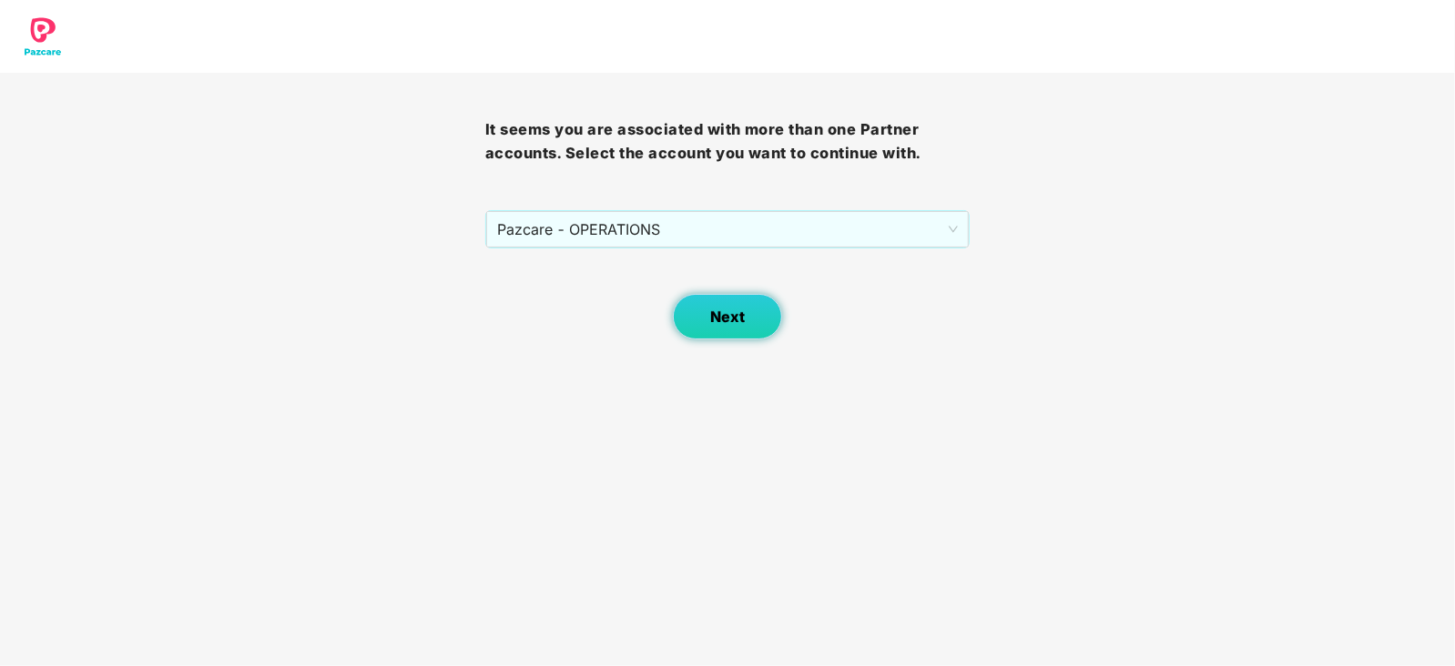
click at [694, 330] on button "Next" at bounding box center [727, 317] width 109 height 46
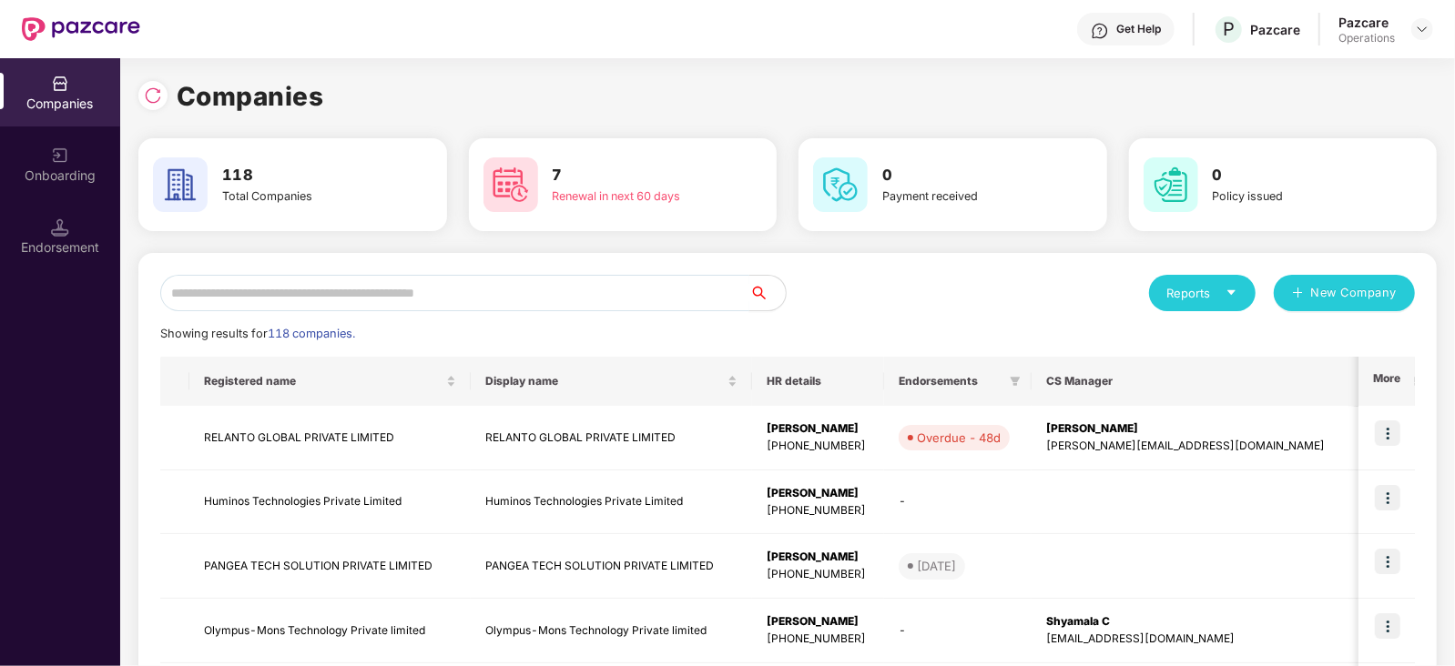
click at [473, 279] on input "text" at bounding box center [454, 293] width 589 height 36
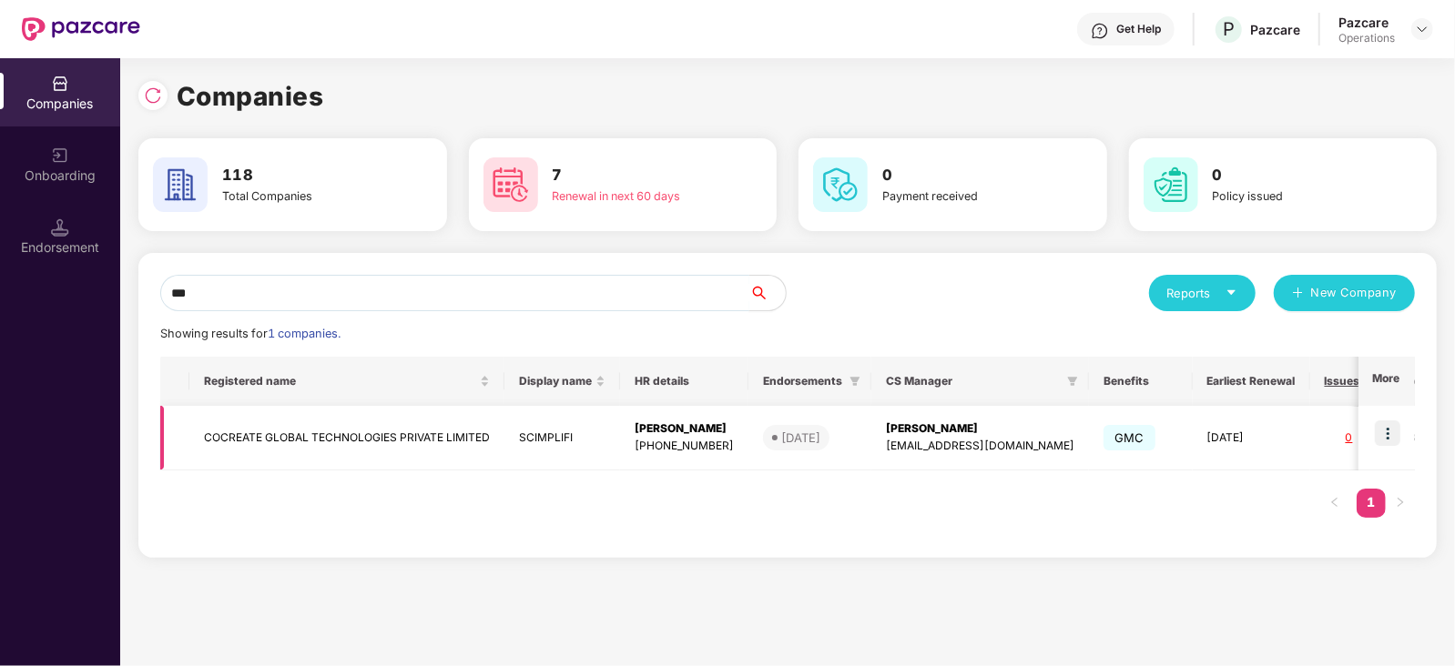
type input "***"
click at [313, 440] on td "COCREATE GLOBAL TECHNOLOGIES PRIVATE LIMITED" at bounding box center [346, 438] width 315 height 65
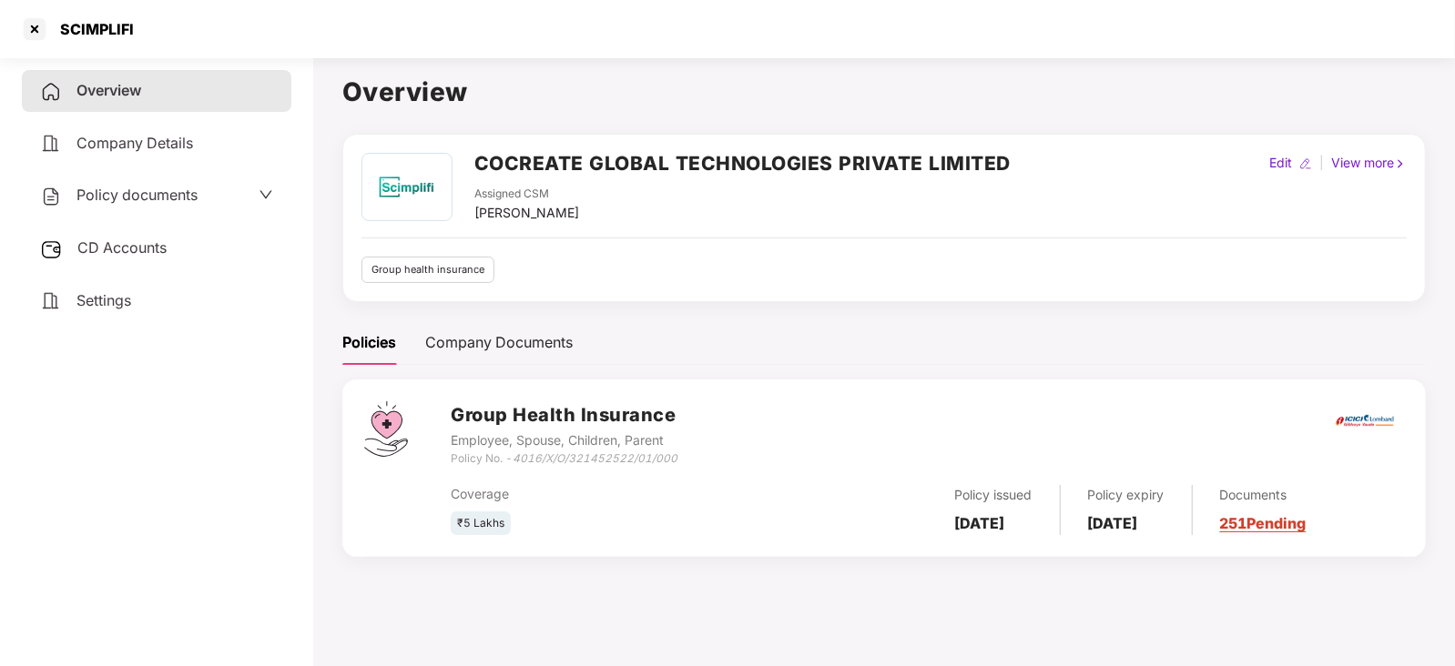
click at [146, 249] on span "CD Accounts" at bounding box center [121, 248] width 89 height 18
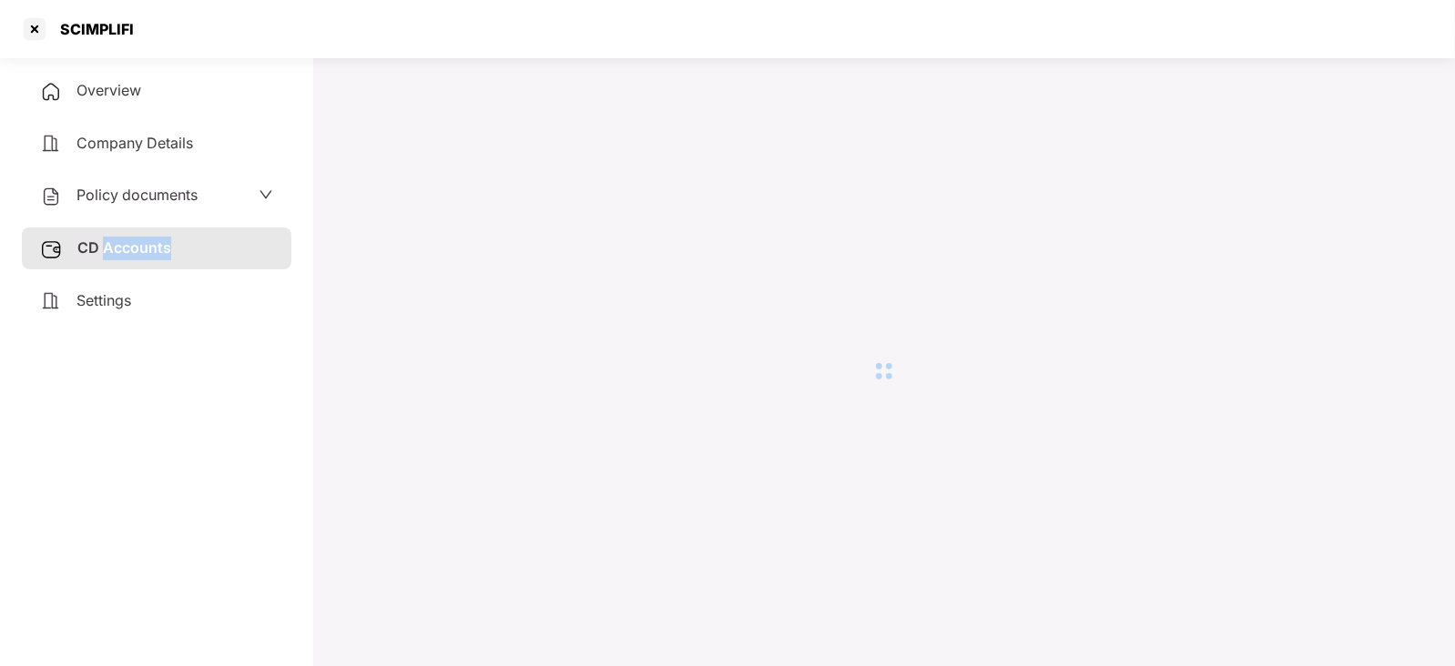
click at [146, 249] on span "CD Accounts" at bounding box center [124, 248] width 94 height 18
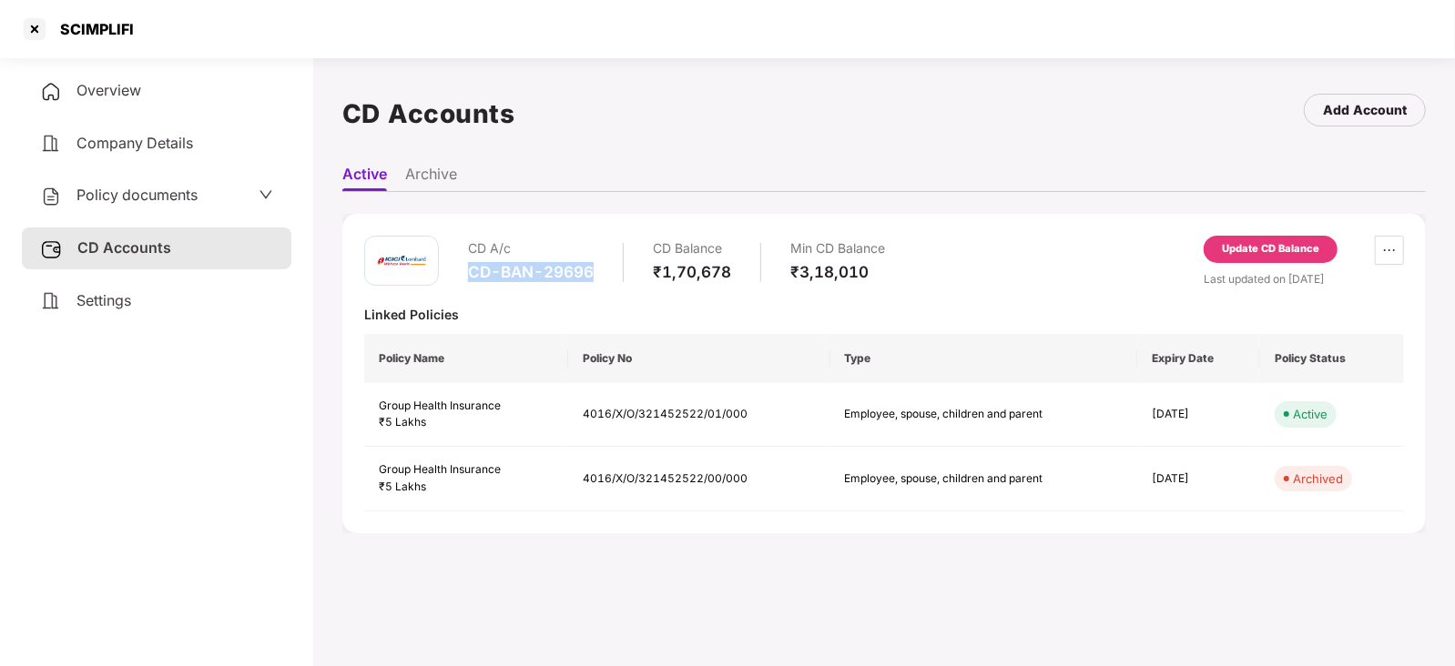
drag, startPoint x: 472, startPoint y: 272, endPoint x: 605, endPoint y: 278, distance: 133.9
click at [605, 278] on div "CD A/c CD-BAN-29696 CD Balance ₹1,70,678 Min CD Balance ₹3,18,010" at bounding box center [676, 262] width 417 height 52
copy div "CD-BAN-29696"
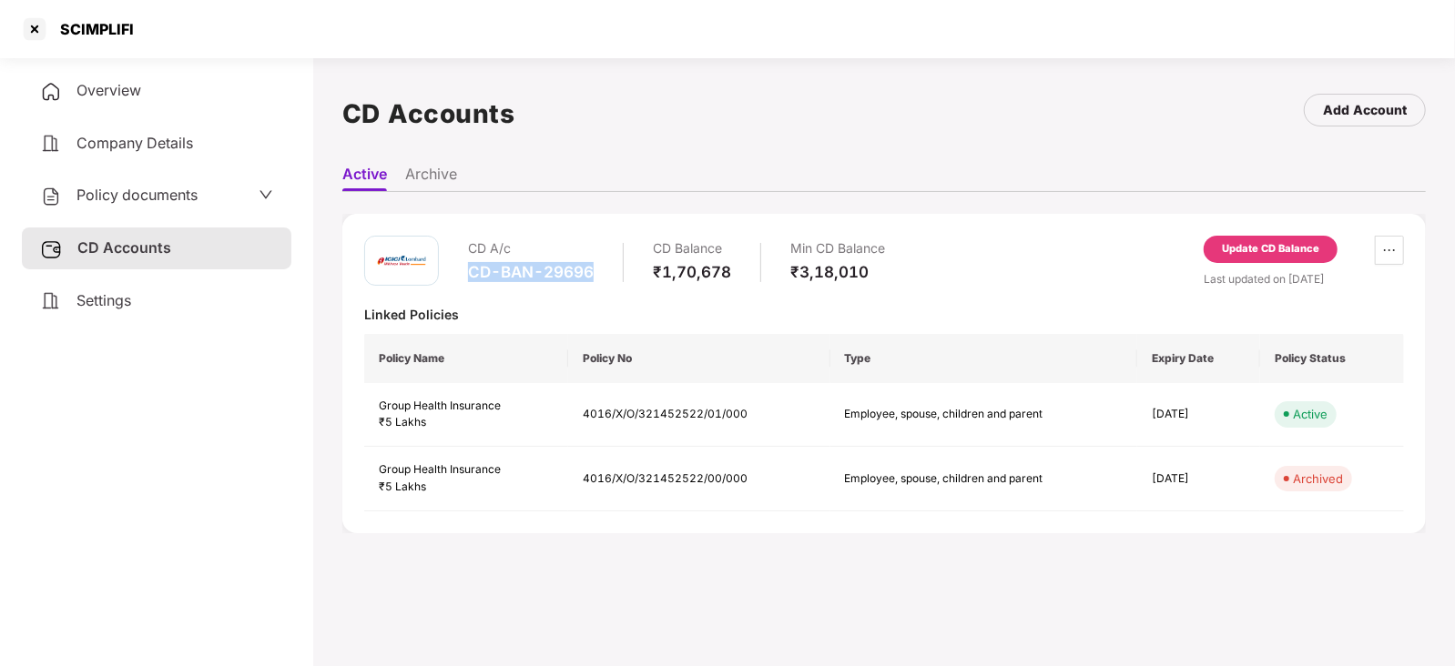
copy div "CD-BAN-29696"
click at [36, 29] on div at bounding box center [34, 29] width 29 height 29
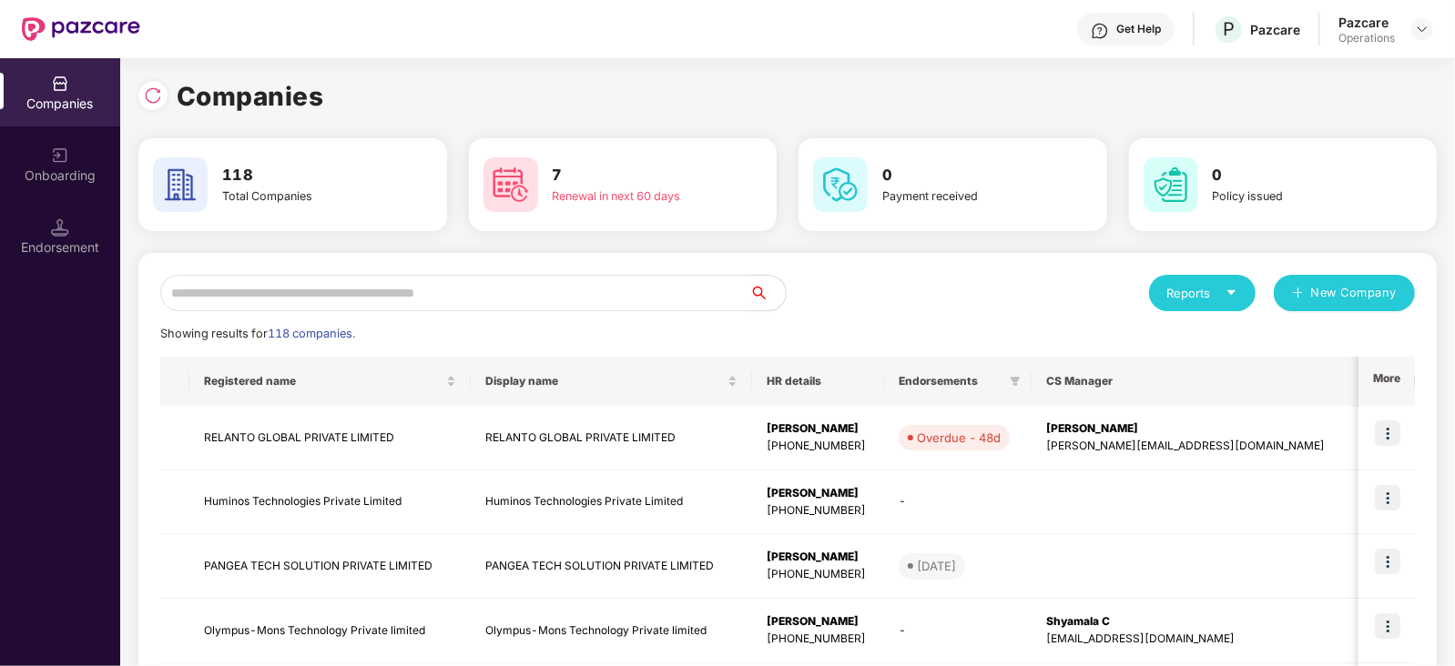
click at [395, 293] on input "text" at bounding box center [454, 293] width 589 height 36
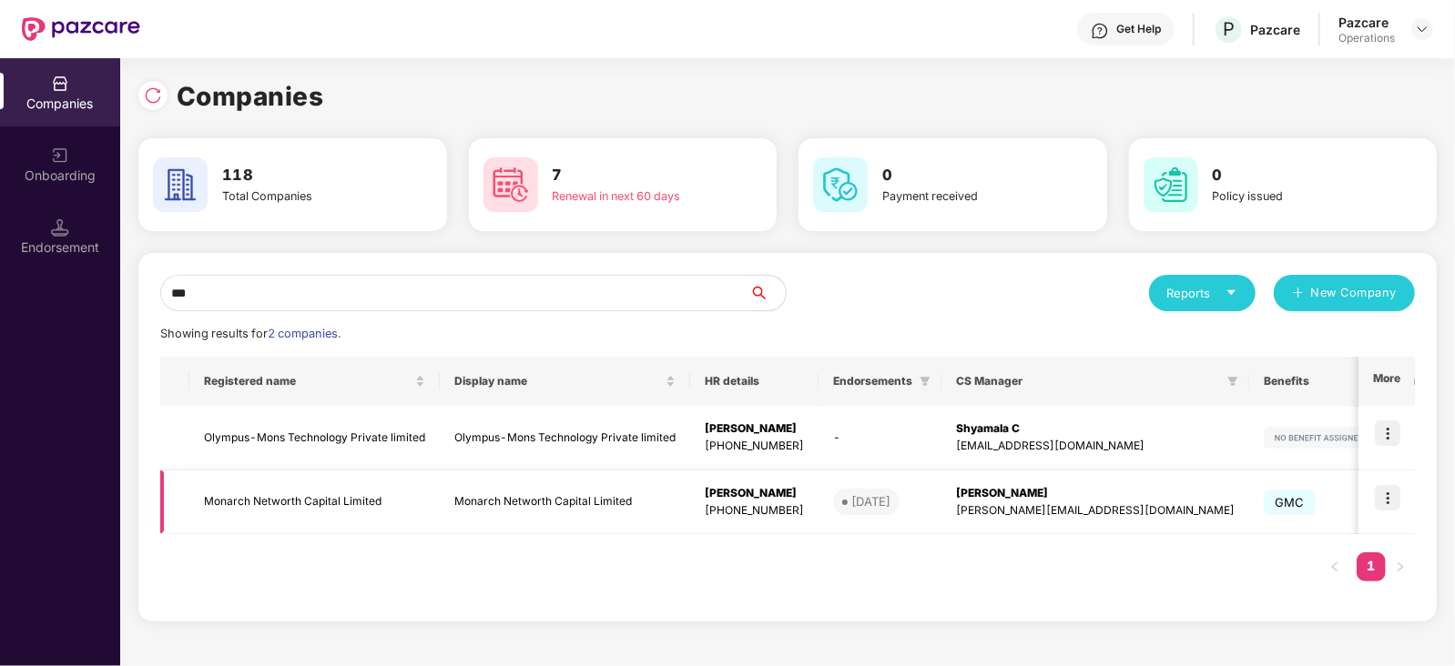
type input "***"
click at [314, 503] on td "Monarch Networth Capital Limited" at bounding box center [314, 503] width 250 height 65
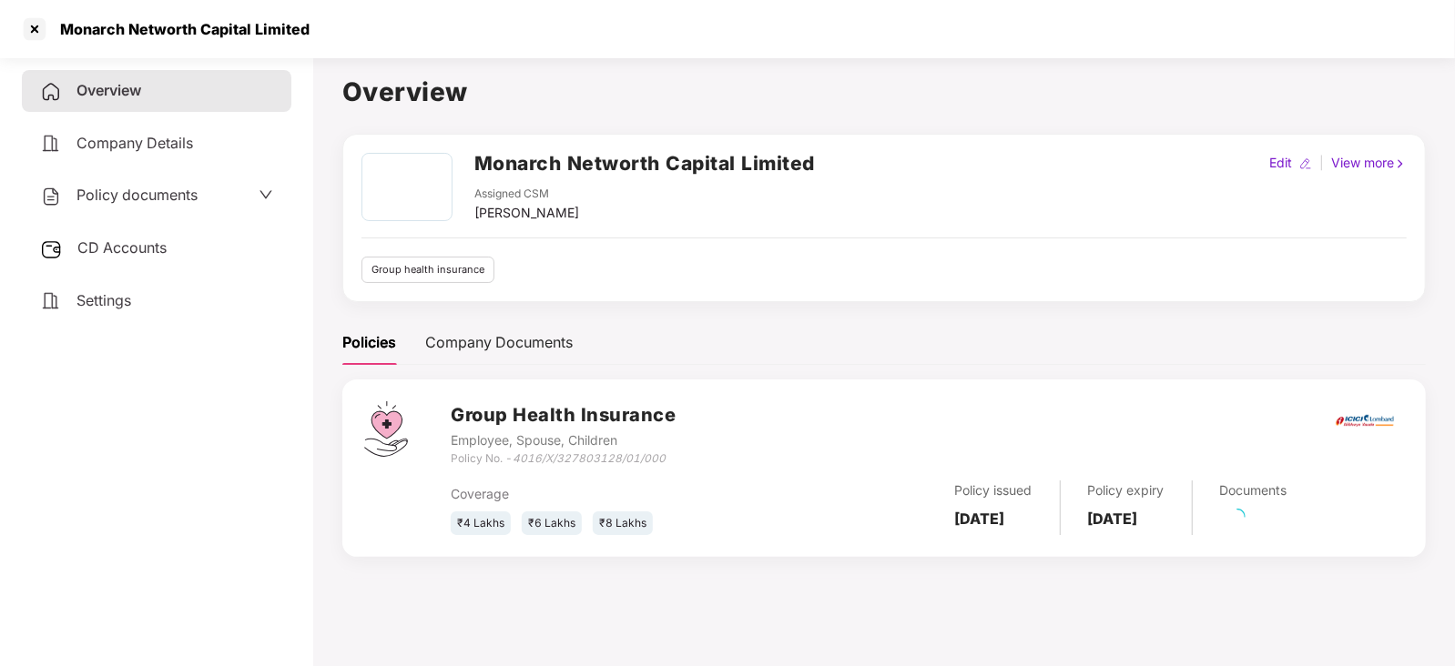
click at [137, 248] on span "CD Accounts" at bounding box center [121, 248] width 89 height 18
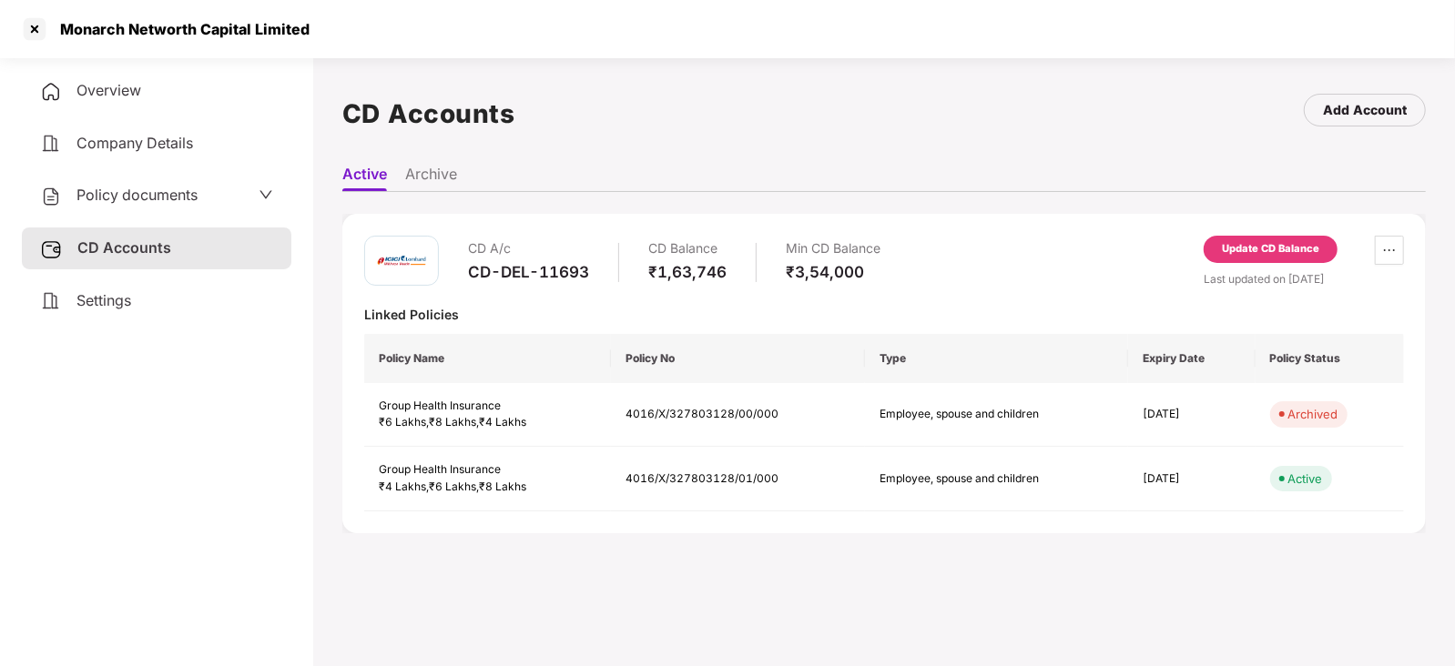
click at [1280, 261] on div "Update CD Balance" at bounding box center [1271, 249] width 134 height 27
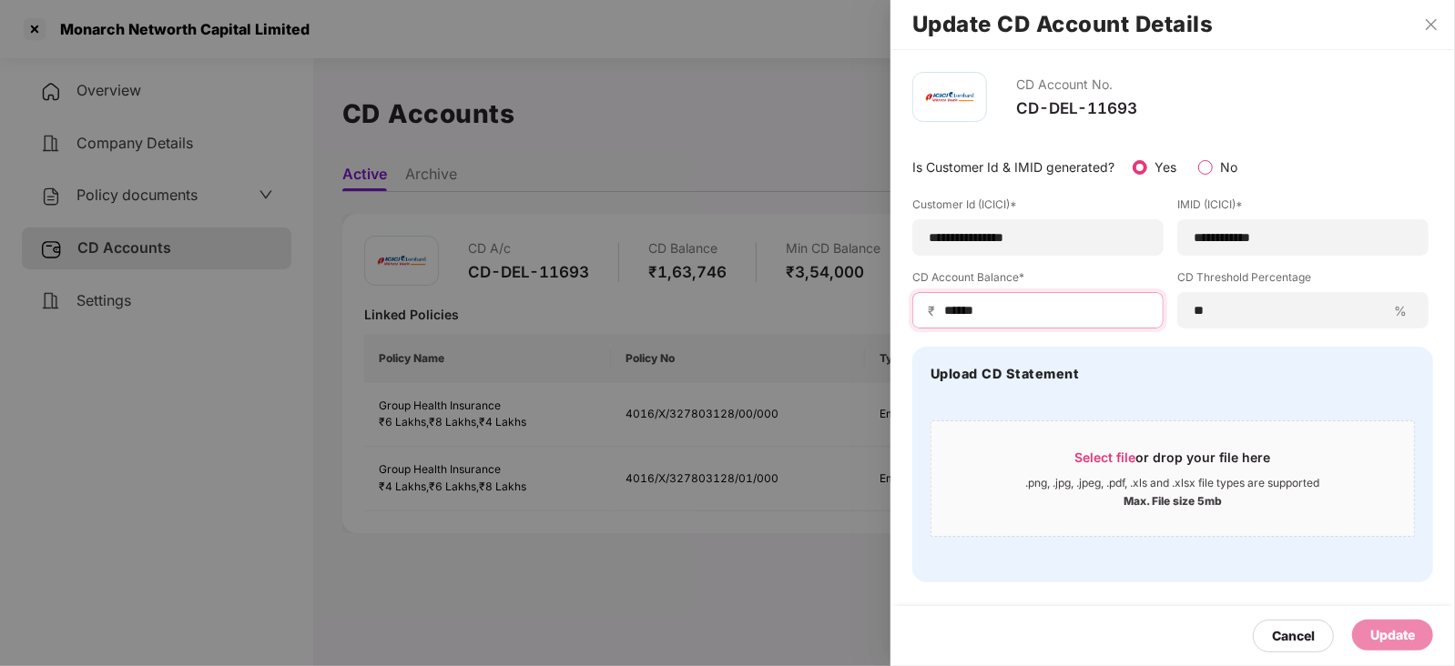
drag, startPoint x: 992, startPoint y: 308, endPoint x: 934, endPoint y: 313, distance: 58.5
click at [934, 313] on div "₹ ******" at bounding box center [1037, 310] width 251 height 36
paste input
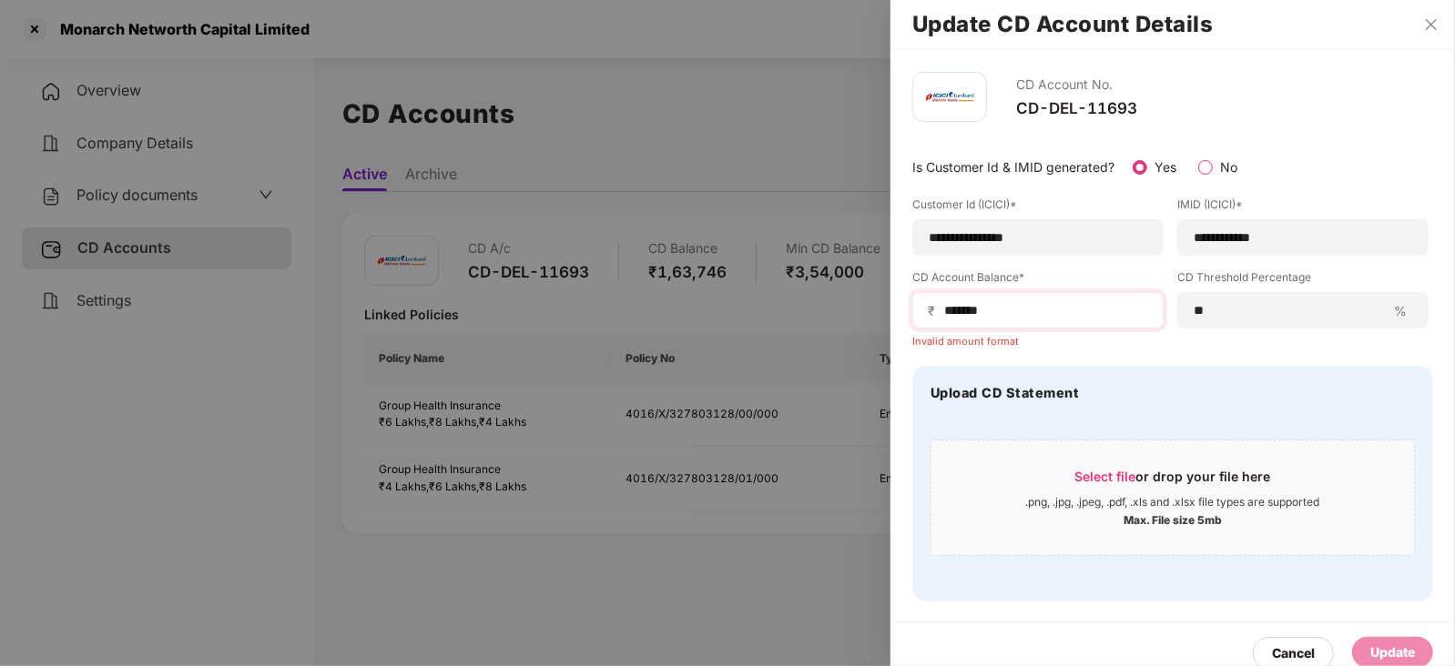
click at [939, 311] on span "₹" at bounding box center [935, 310] width 15 height 17
click at [942, 311] on input "******" at bounding box center [1045, 310] width 206 height 19
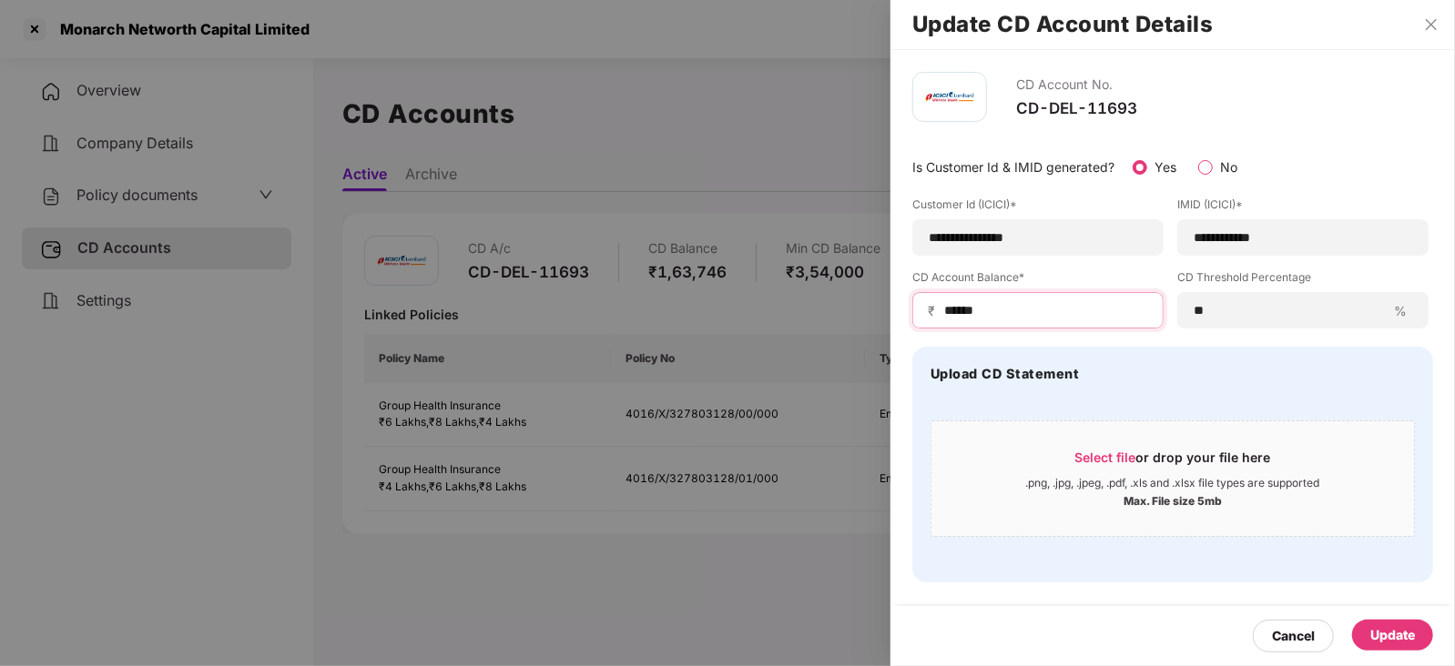
type input "******"
click at [1405, 643] on div "Update" at bounding box center [1392, 635] width 45 height 20
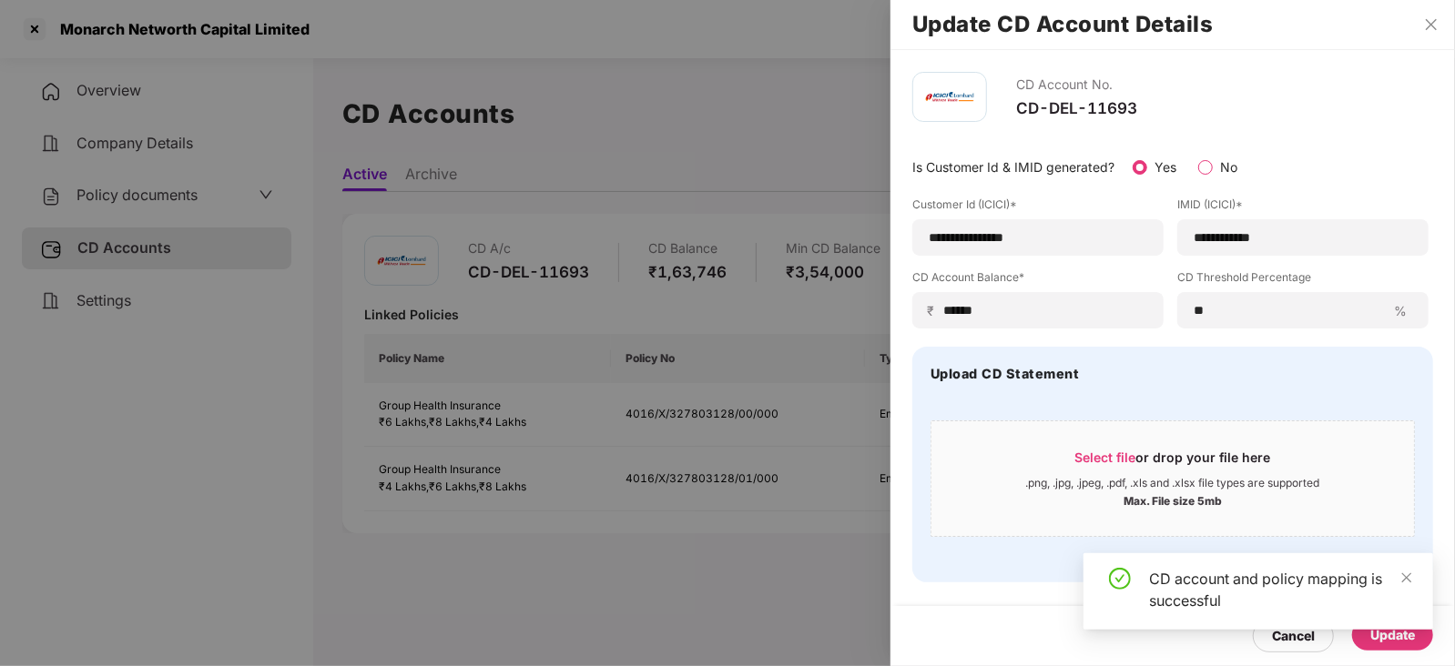
click at [167, 206] on div at bounding box center [727, 333] width 1455 height 666
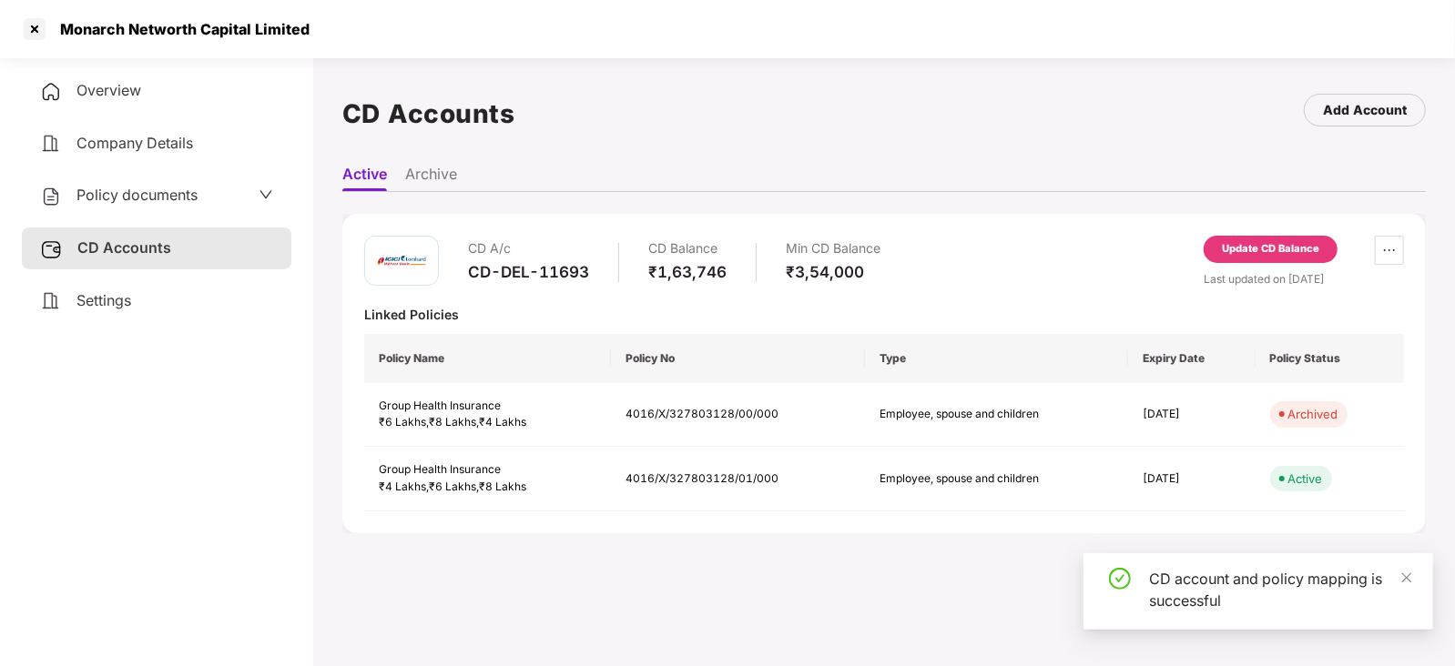
click at [165, 202] on span "Policy documents" at bounding box center [136, 195] width 121 height 18
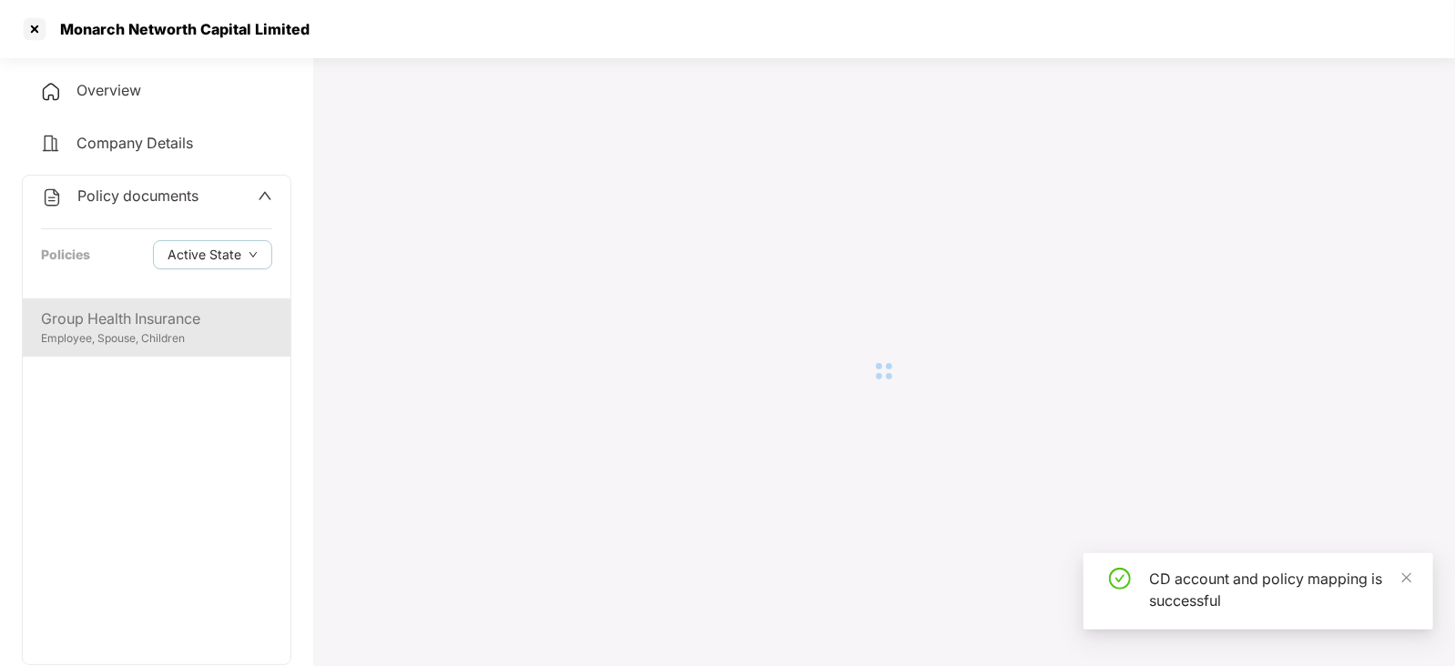
click at [143, 317] on div "Group Health Insurance" at bounding box center [156, 319] width 231 height 23
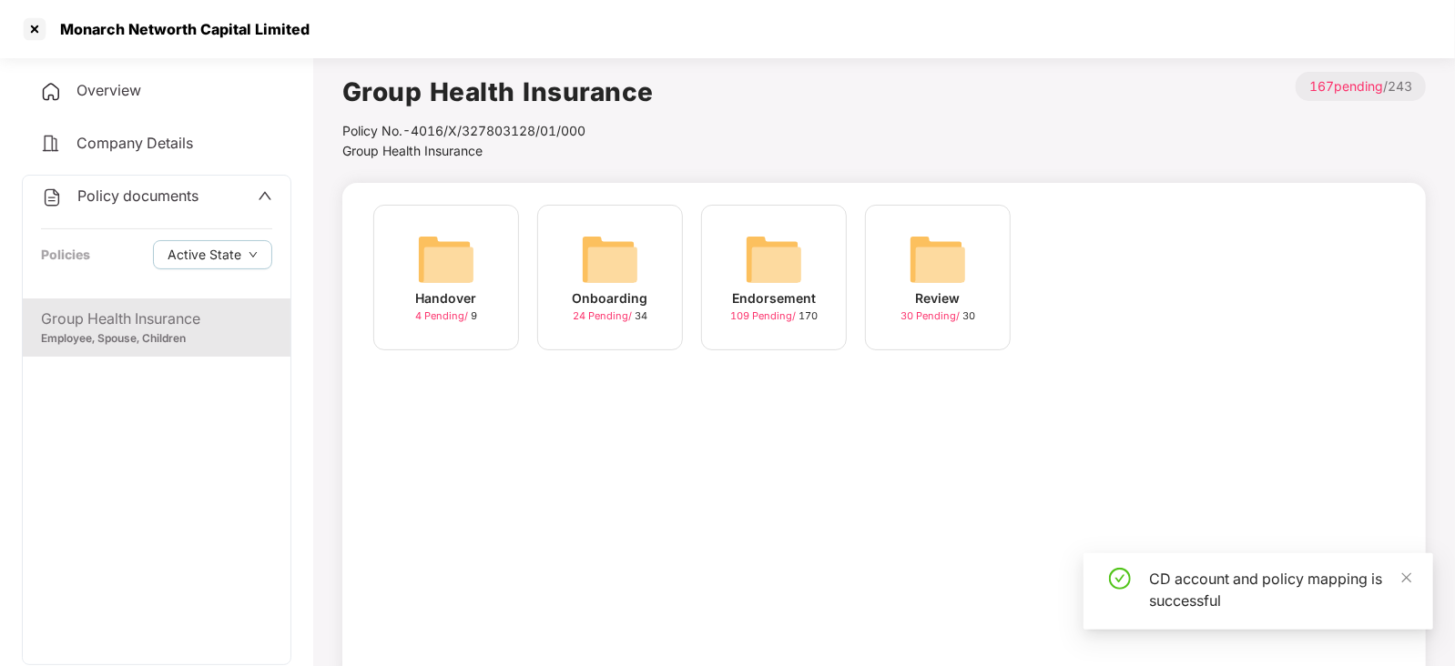
click at [792, 249] on img at bounding box center [774, 259] width 58 height 58
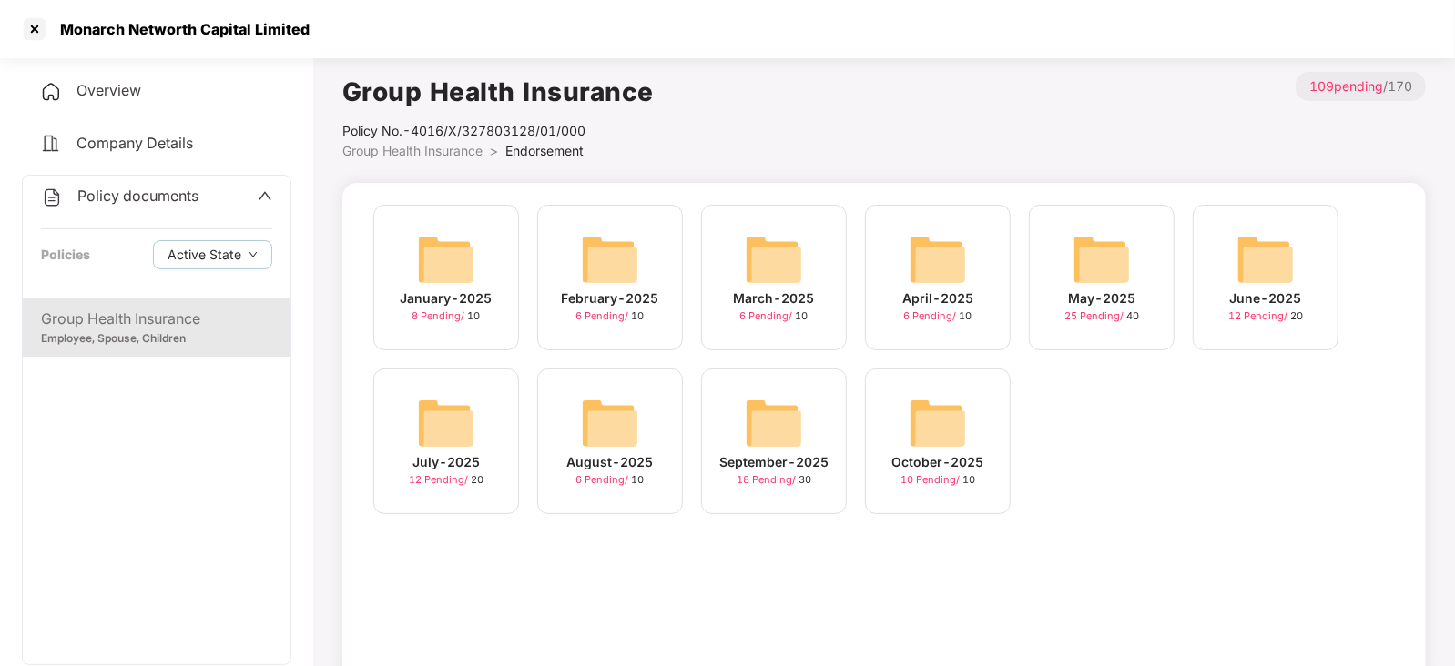
click at [918, 416] on img at bounding box center [938, 423] width 58 height 58
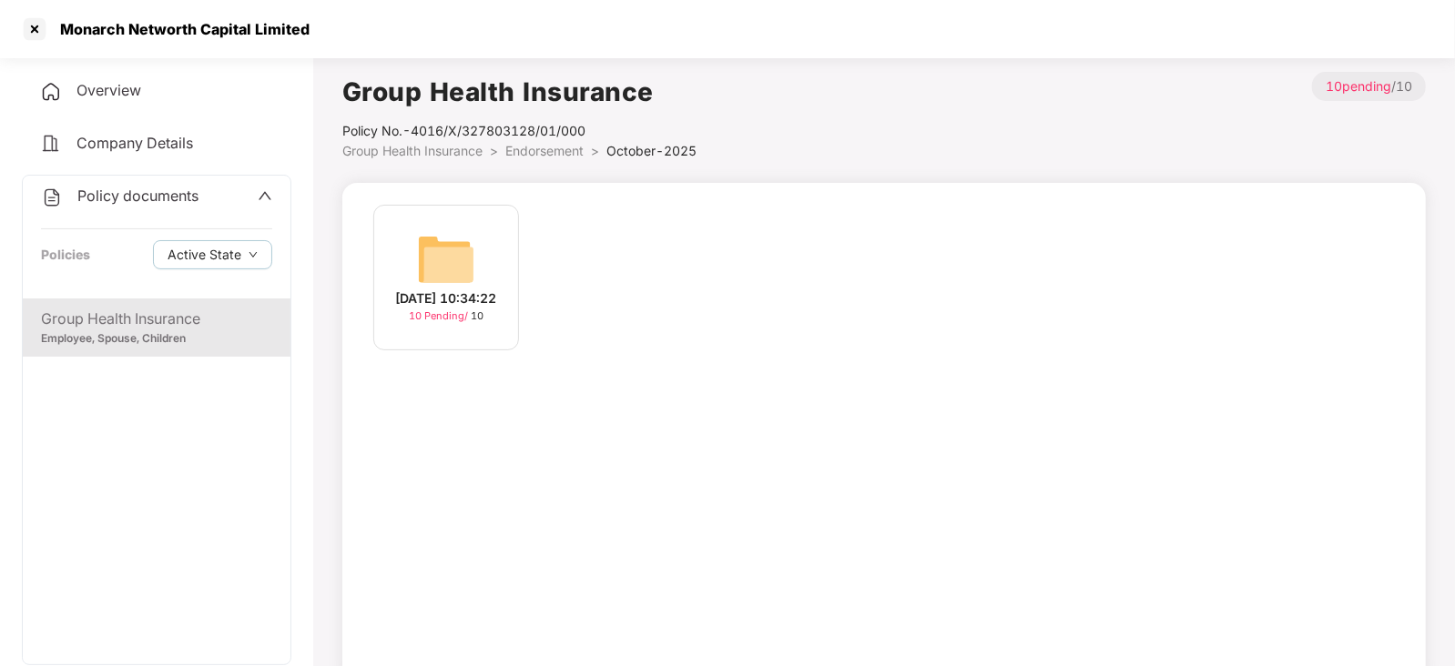
click at [445, 254] on img at bounding box center [446, 259] width 58 height 58
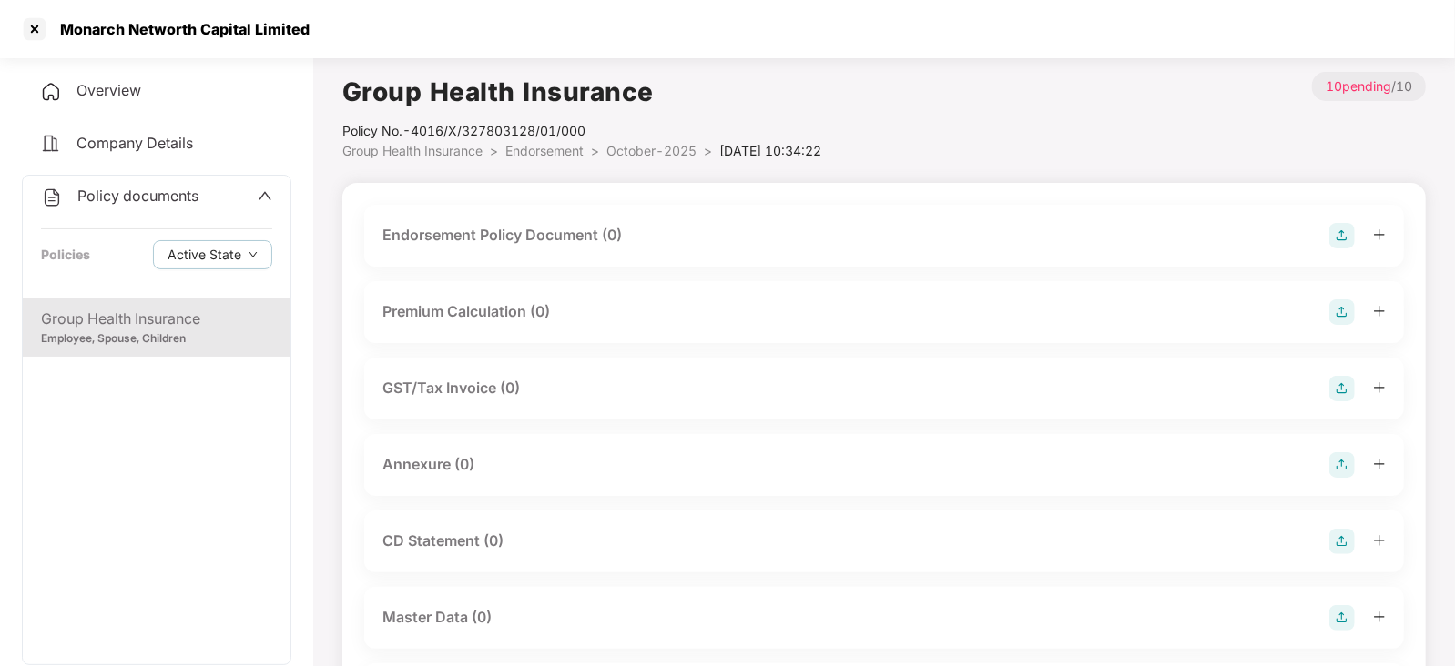
click at [1334, 231] on img at bounding box center [1341, 235] width 25 height 25
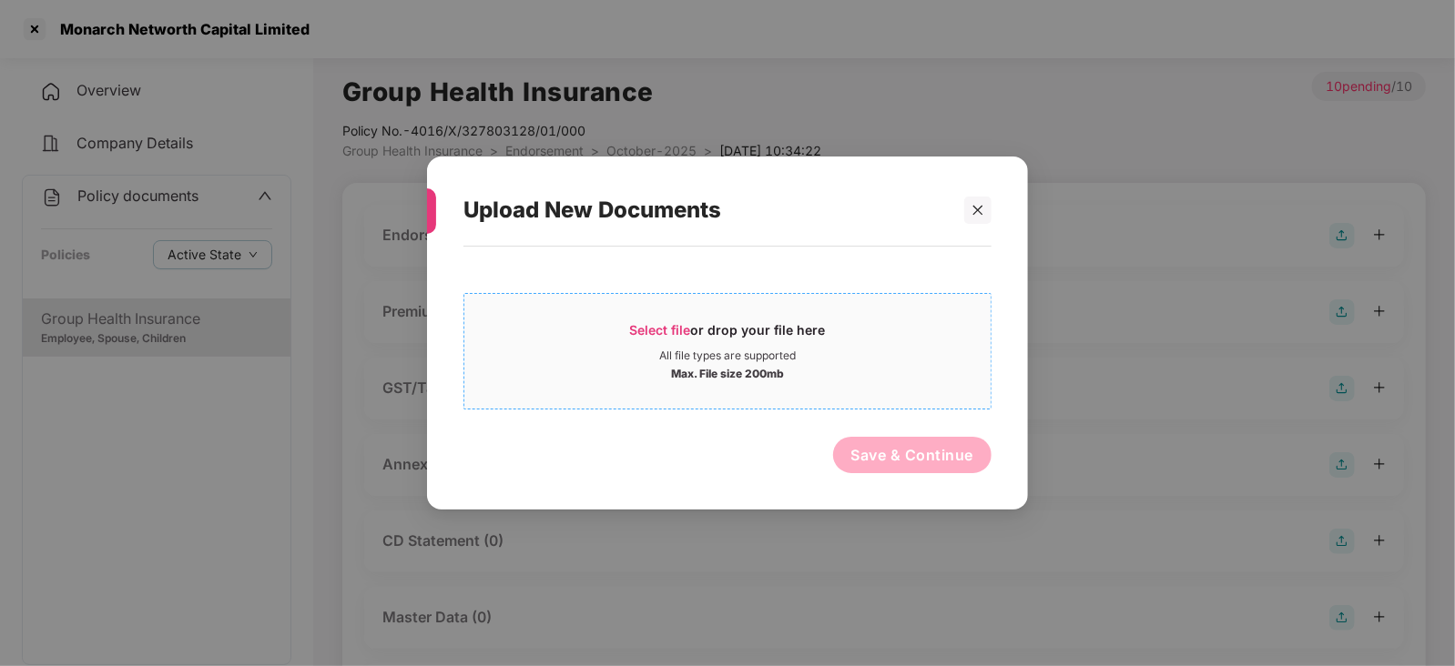
click at [660, 350] on div "All file types are supported" at bounding box center [727, 356] width 137 height 15
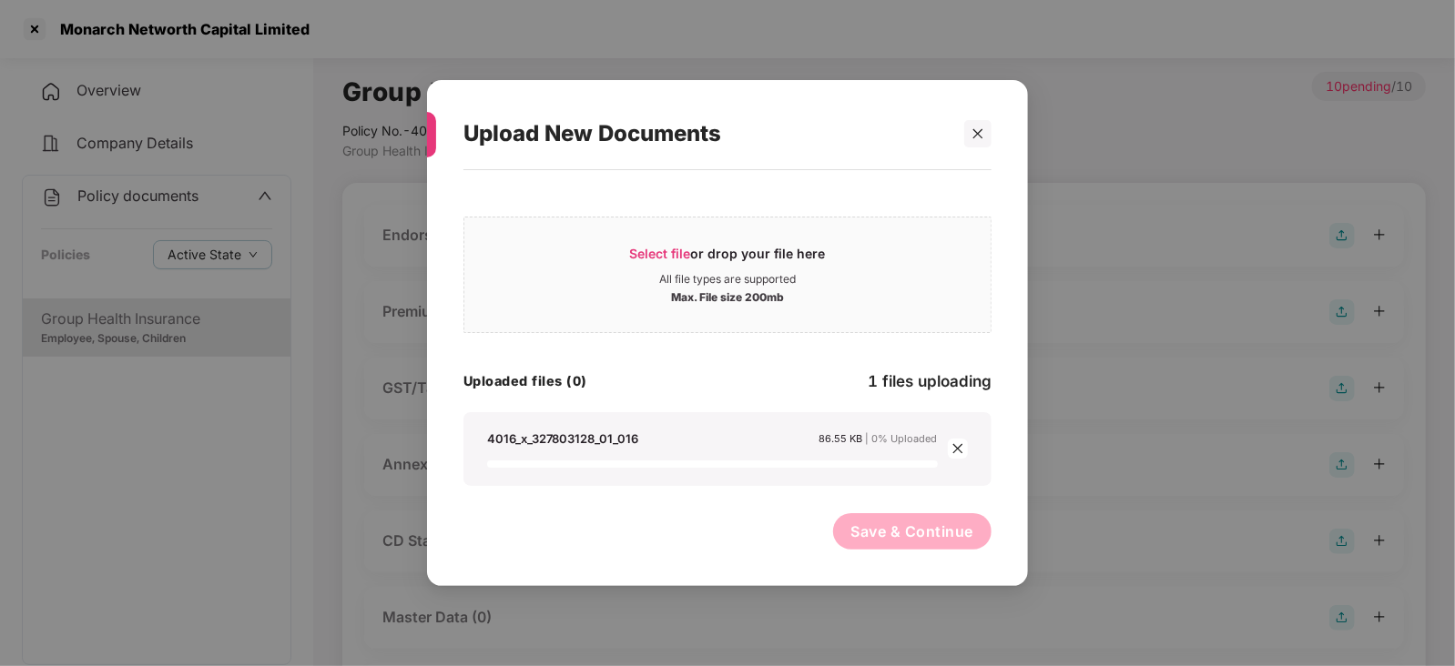
click at [873, 516] on button "Save & Continue" at bounding box center [912, 531] width 159 height 36
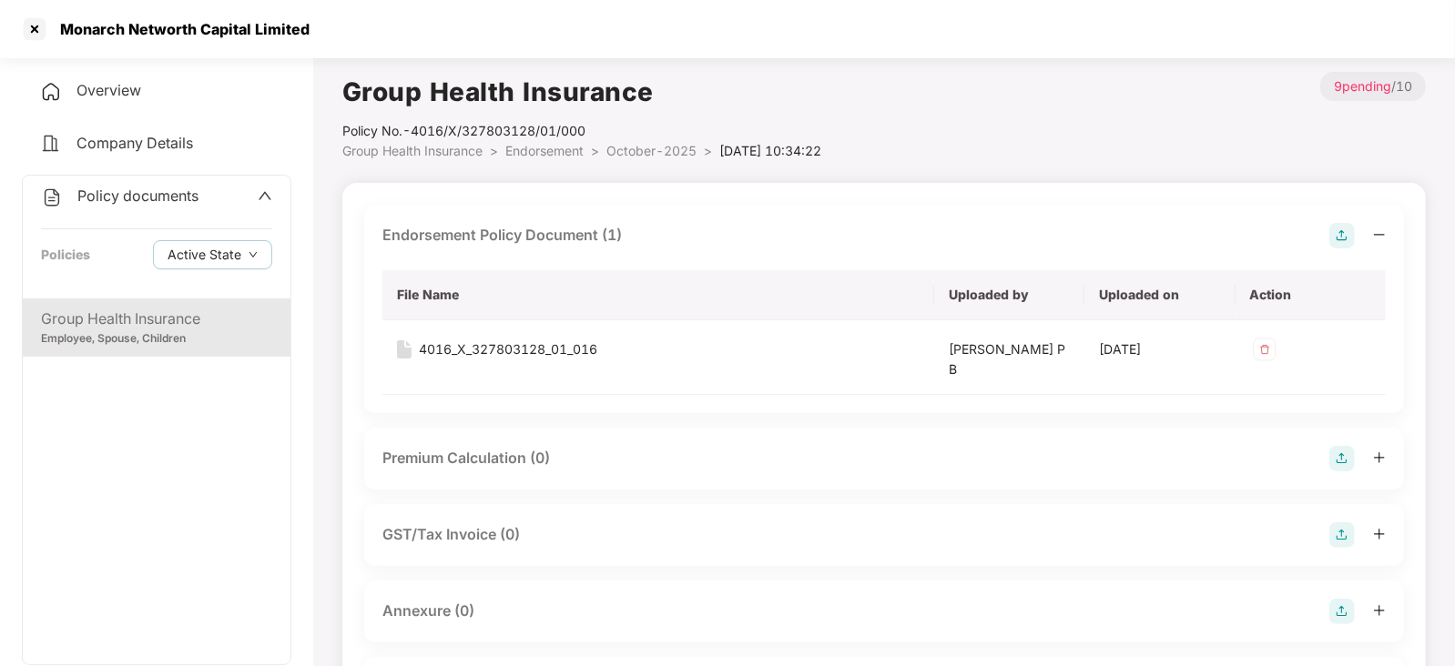
click at [1349, 469] on img at bounding box center [1341, 458] width 25 height 25
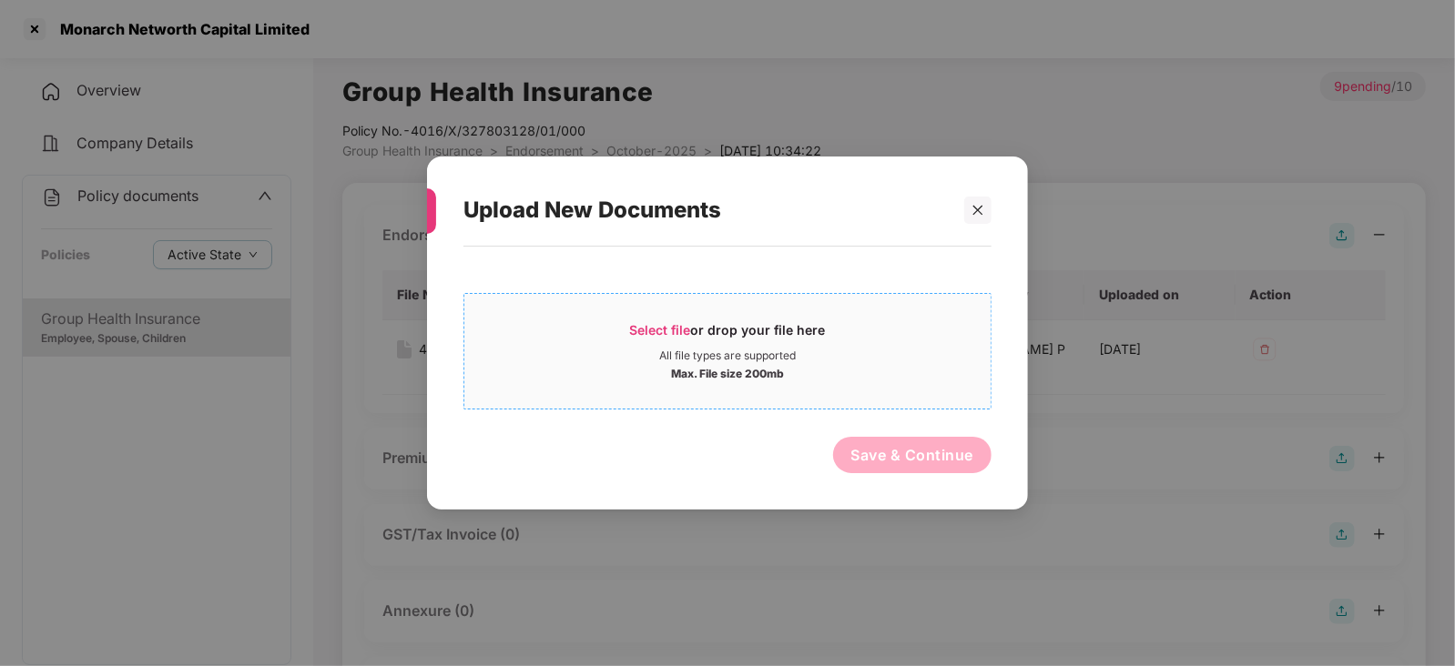
click at [650, 330] on span "Select file" at bounding box center [660, 329] width 61 height 15
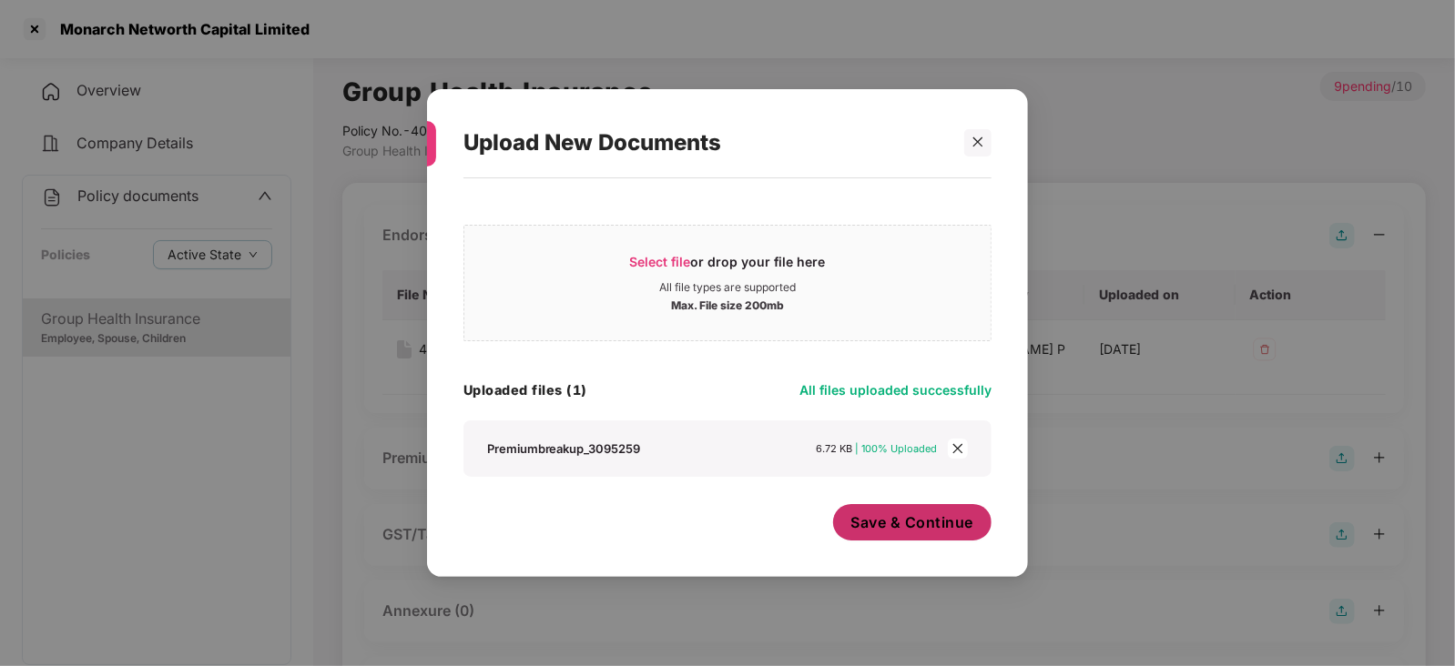
click at [898, 532] on span "Save & Continue" at bounding box center [912, 523] width 123 height 20
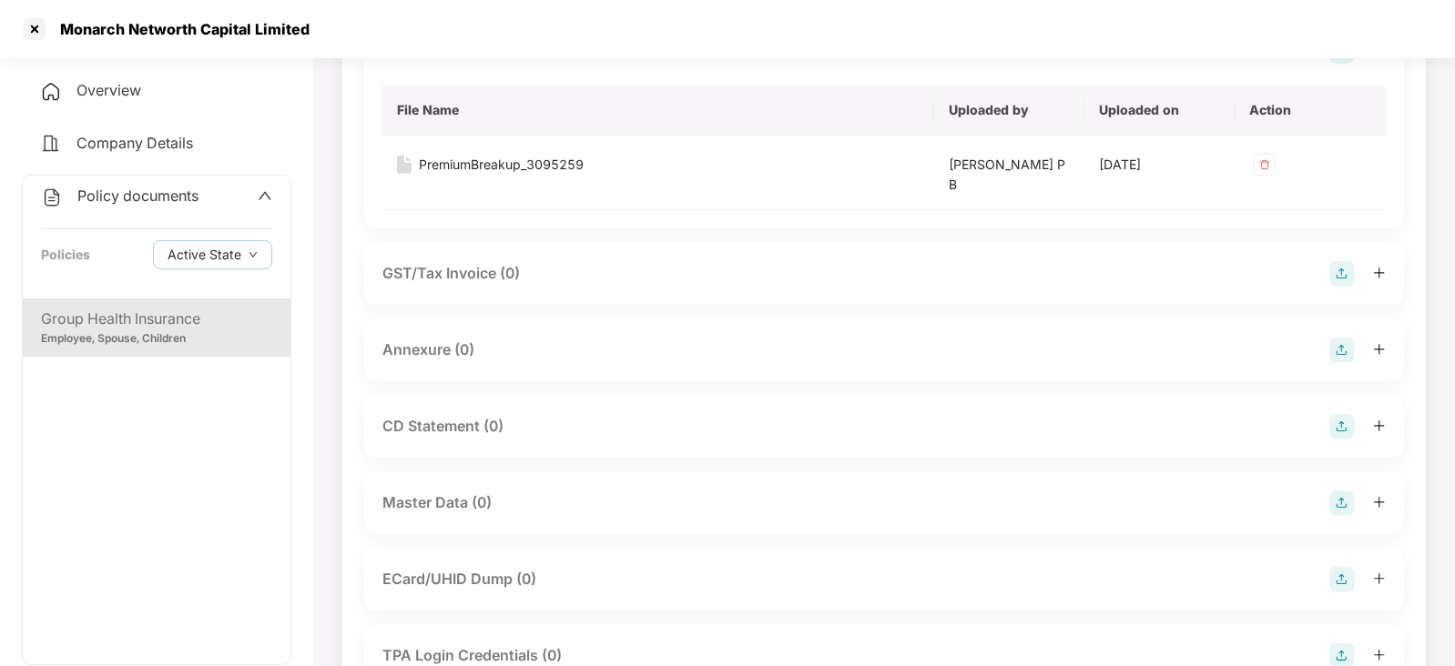
scroll to position [409, 0]
click at [1346, 345] on img at bounding box center [1341, 349] width 25 height 25
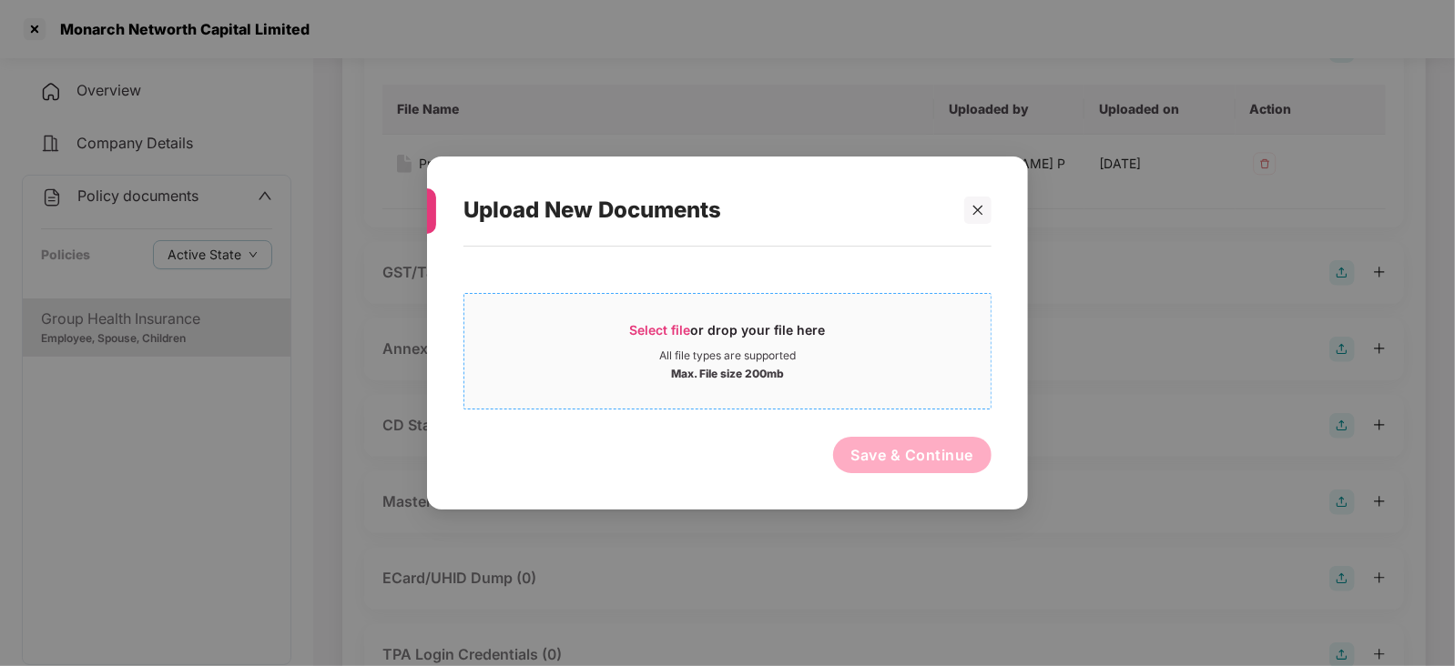
click at [678, 330] on span "Select file" at bounding box center [660, 329] width 61 height 15
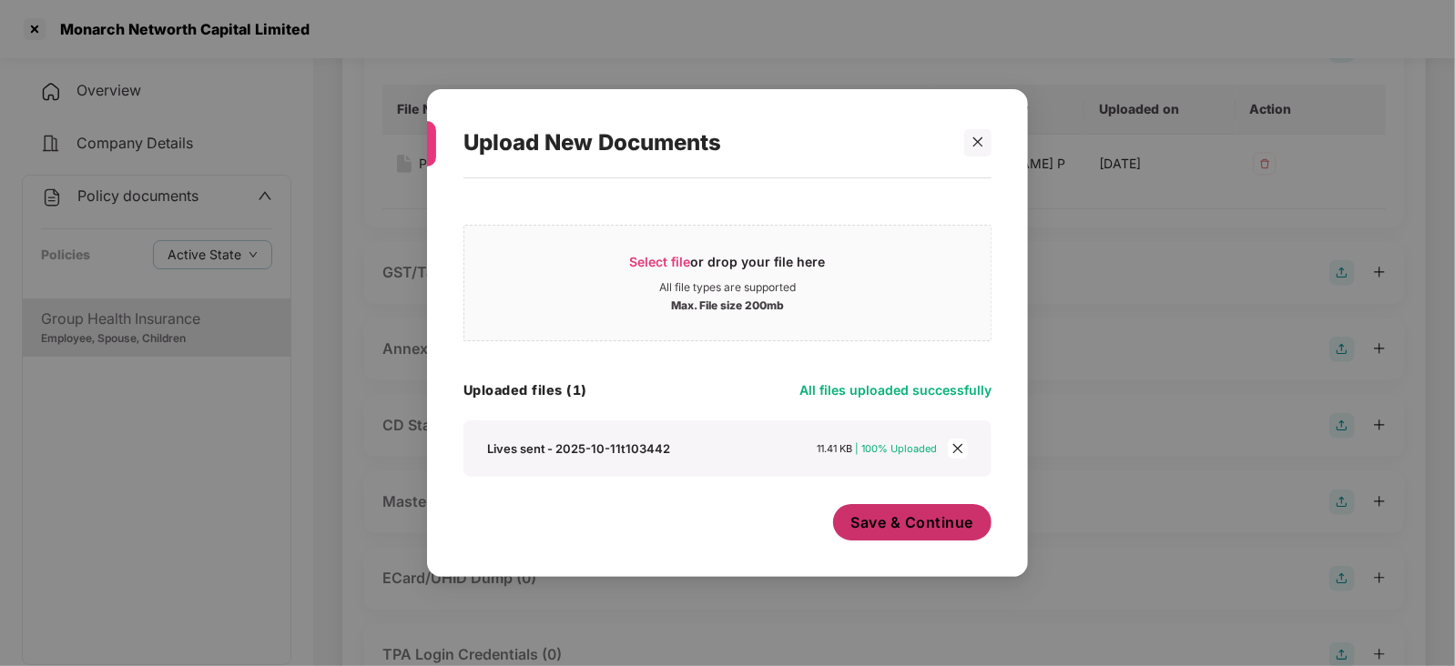
click at [899, 527] on span "Save & Continue" at bounding box center [912, 523] width 123 height 20
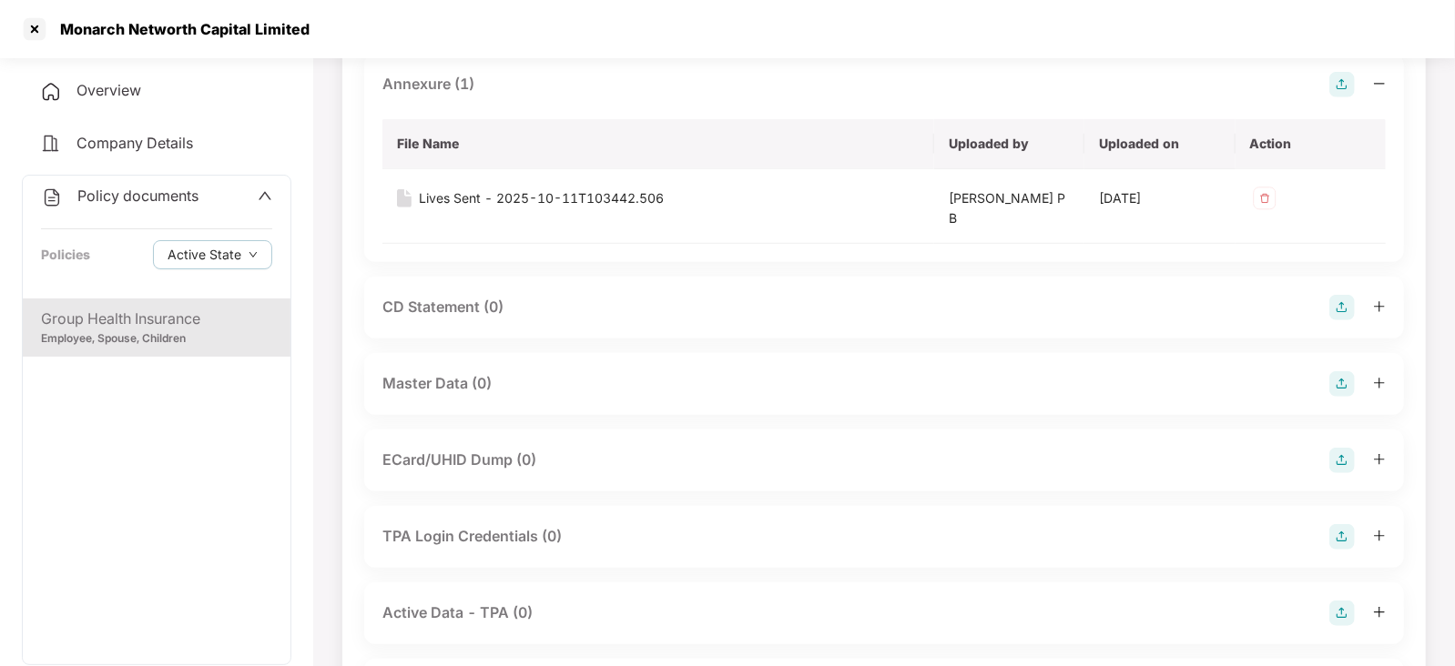
scroll to position [683, 0]
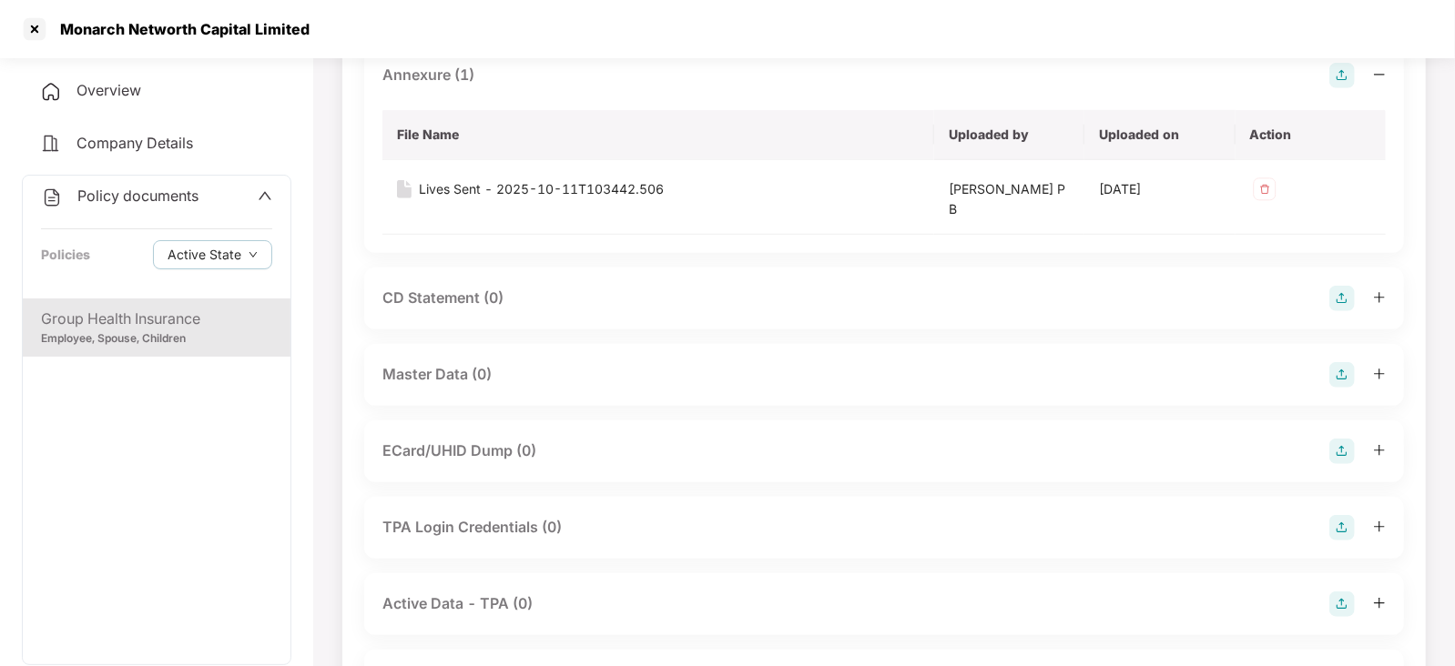
click at [1349, 384] on img at bounding box center [1341, 374] width 25 height 25
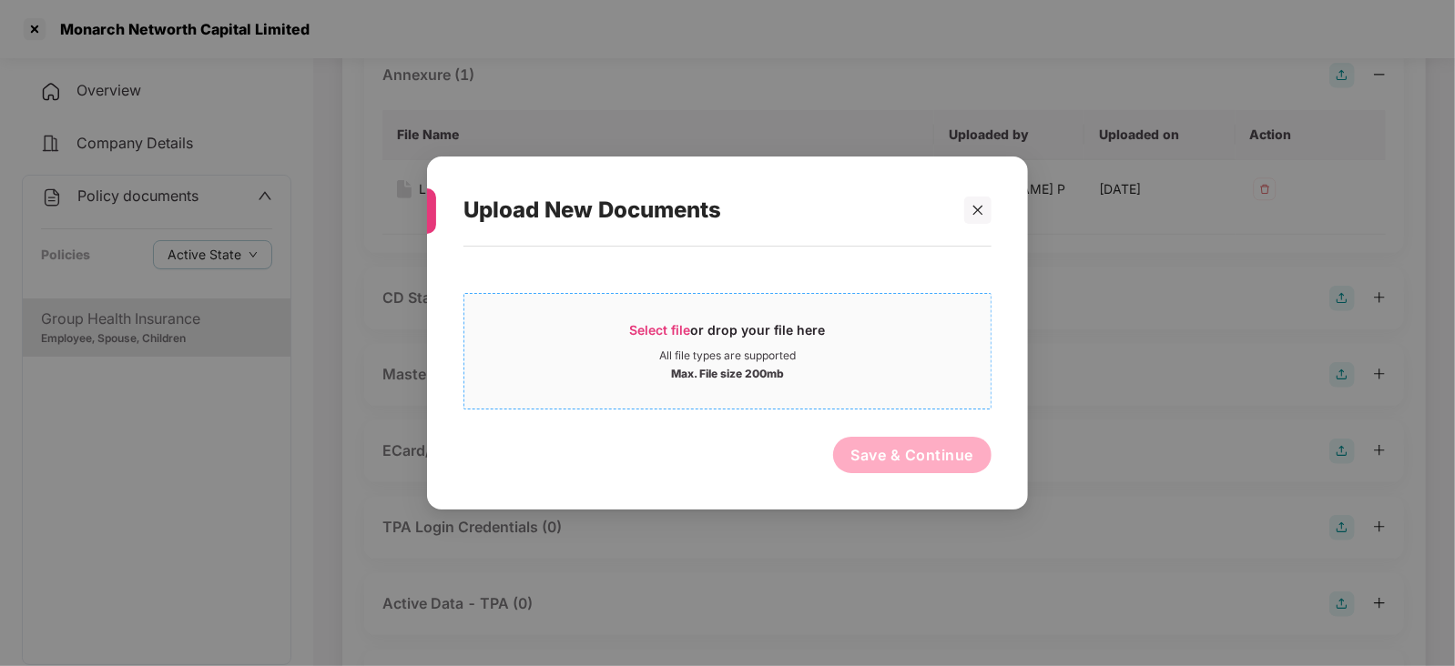
click at [673, 323] on span "Select file" at bounding box center [660, 329] width 61 height 15
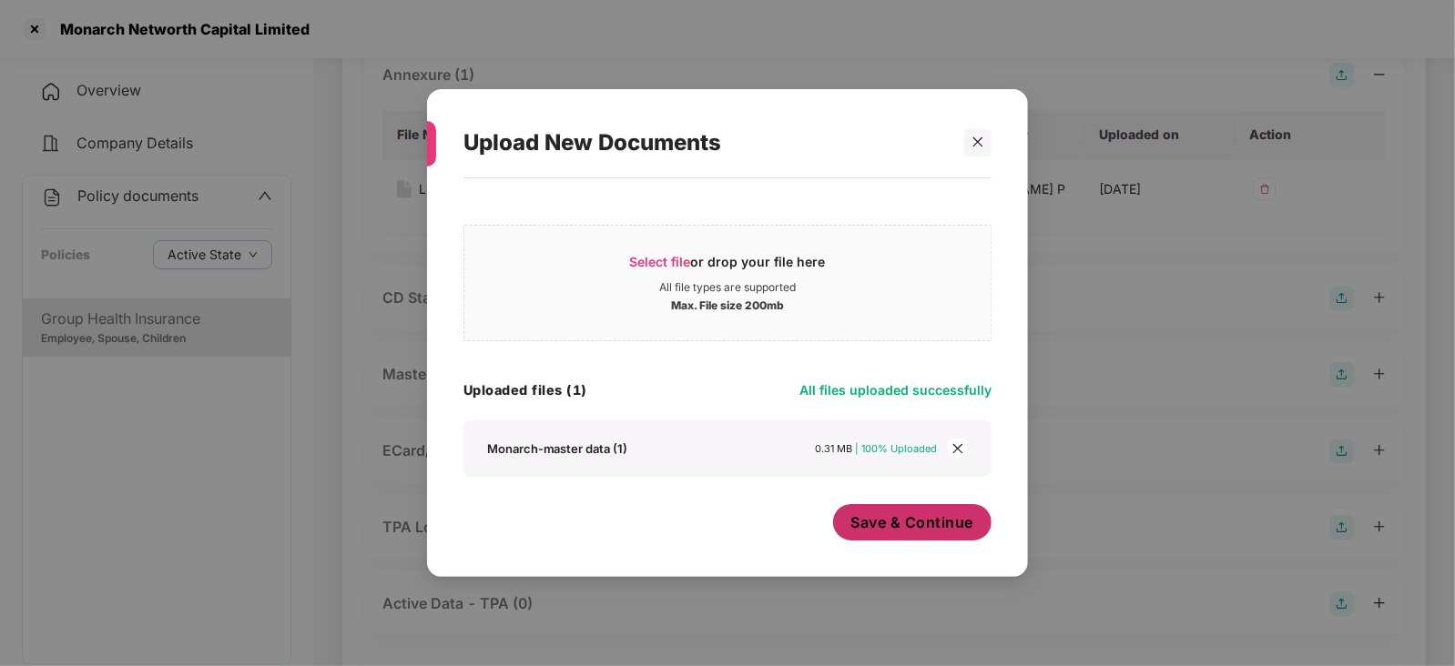
click at [864, 523] on span "Save & Continue" at bounding box center [912, 523] width 123 height 20
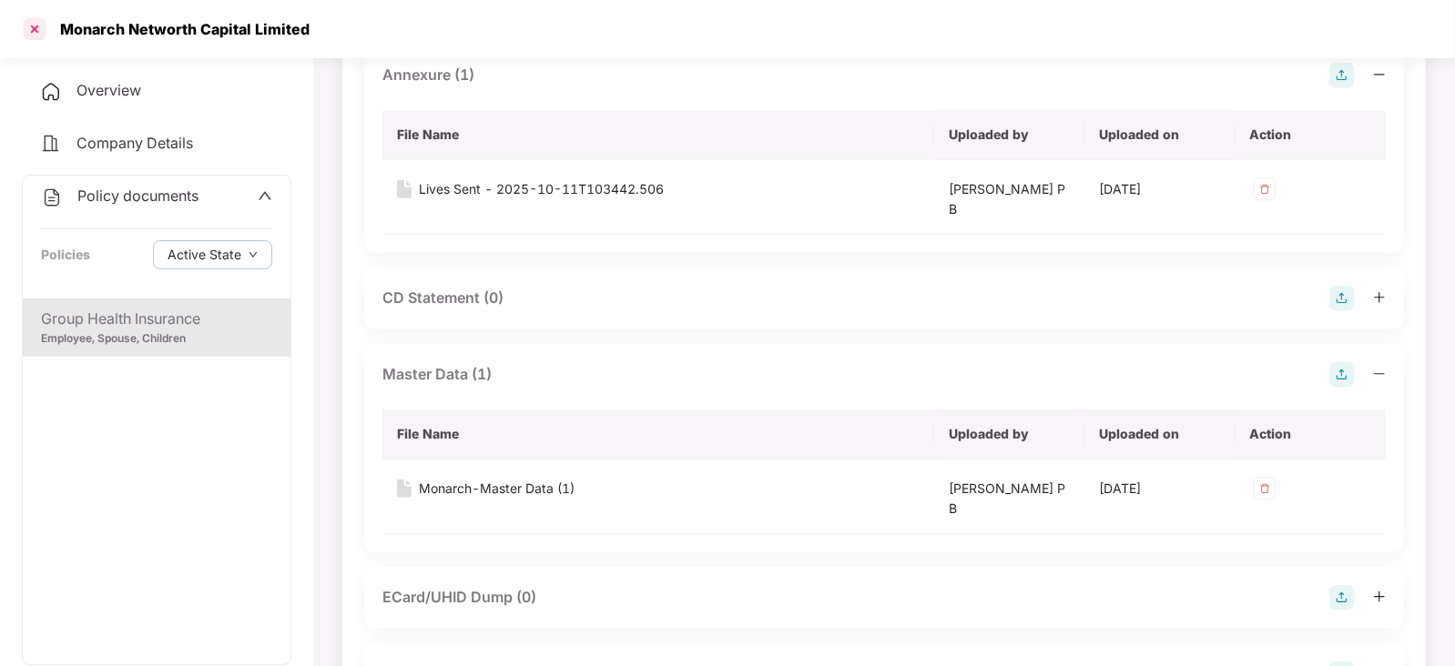
click at [30, 26] on div at bounding box center [34, 29] width 29 height 29
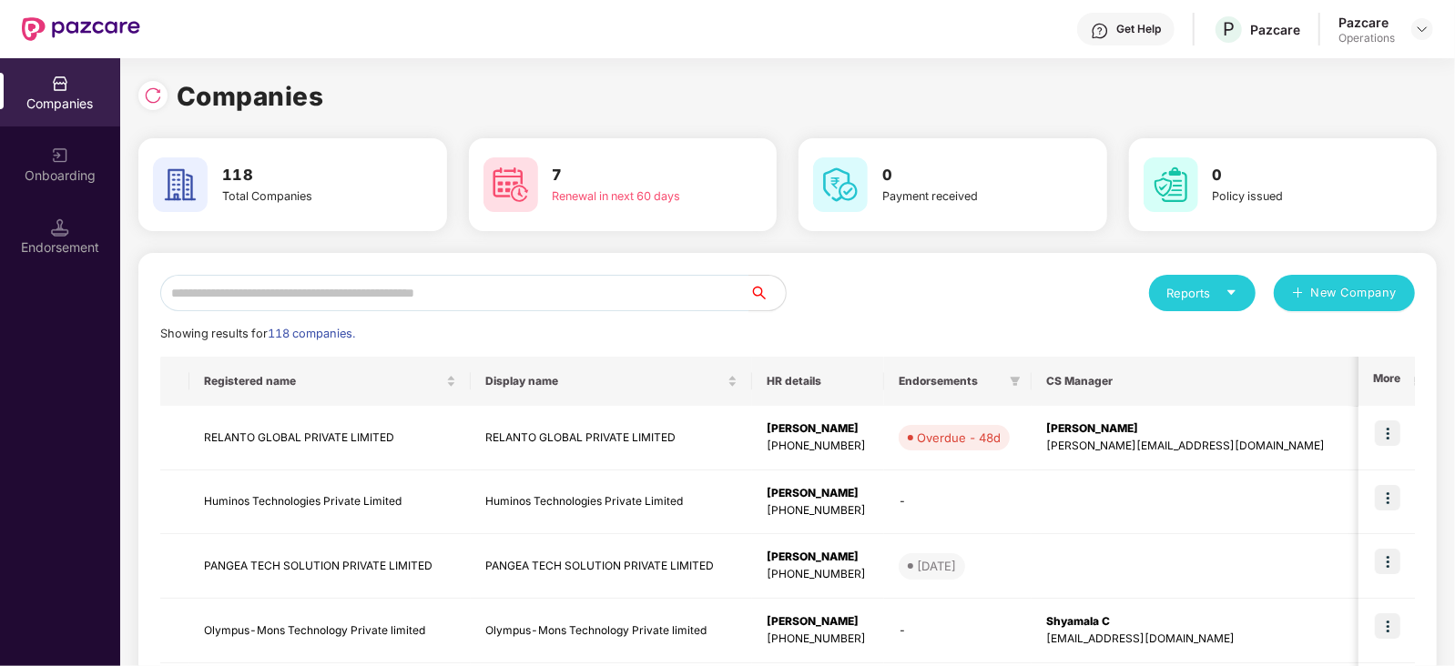
click at [295, 290] on input "text" at bounding box center [454, 293] width 589 height 36
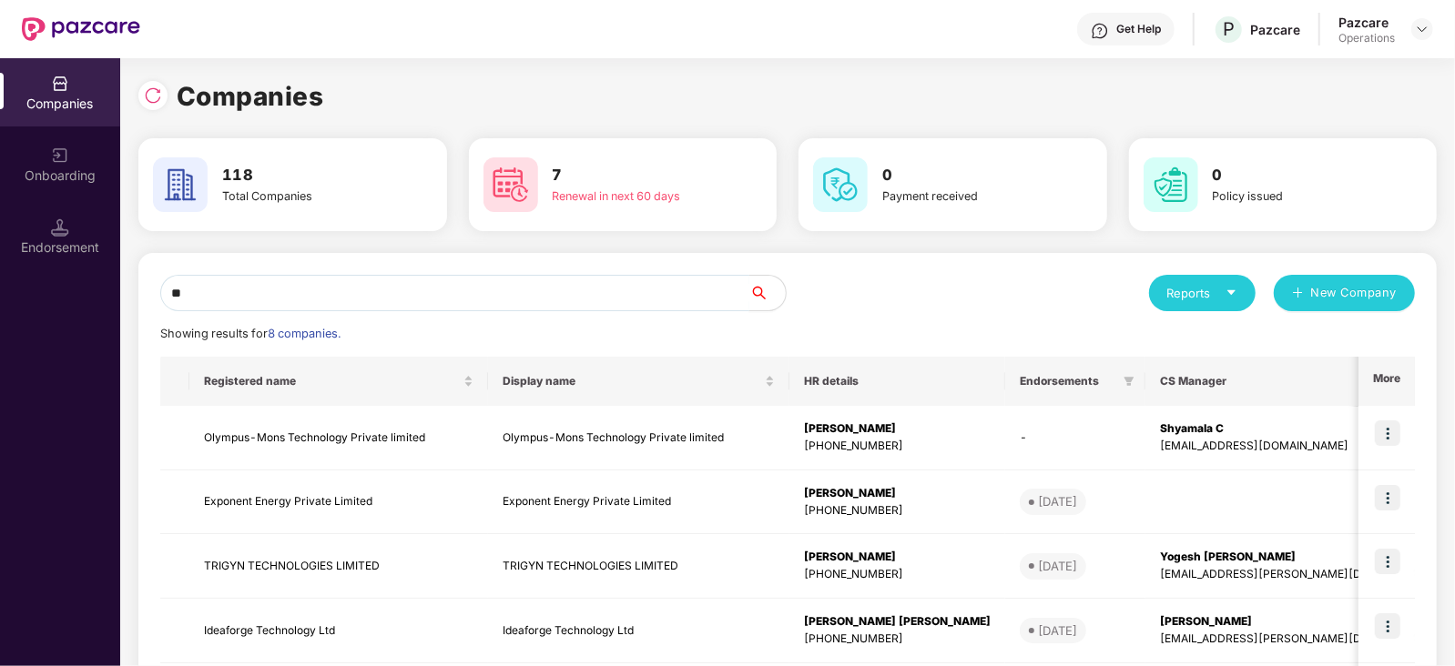
type input "*"
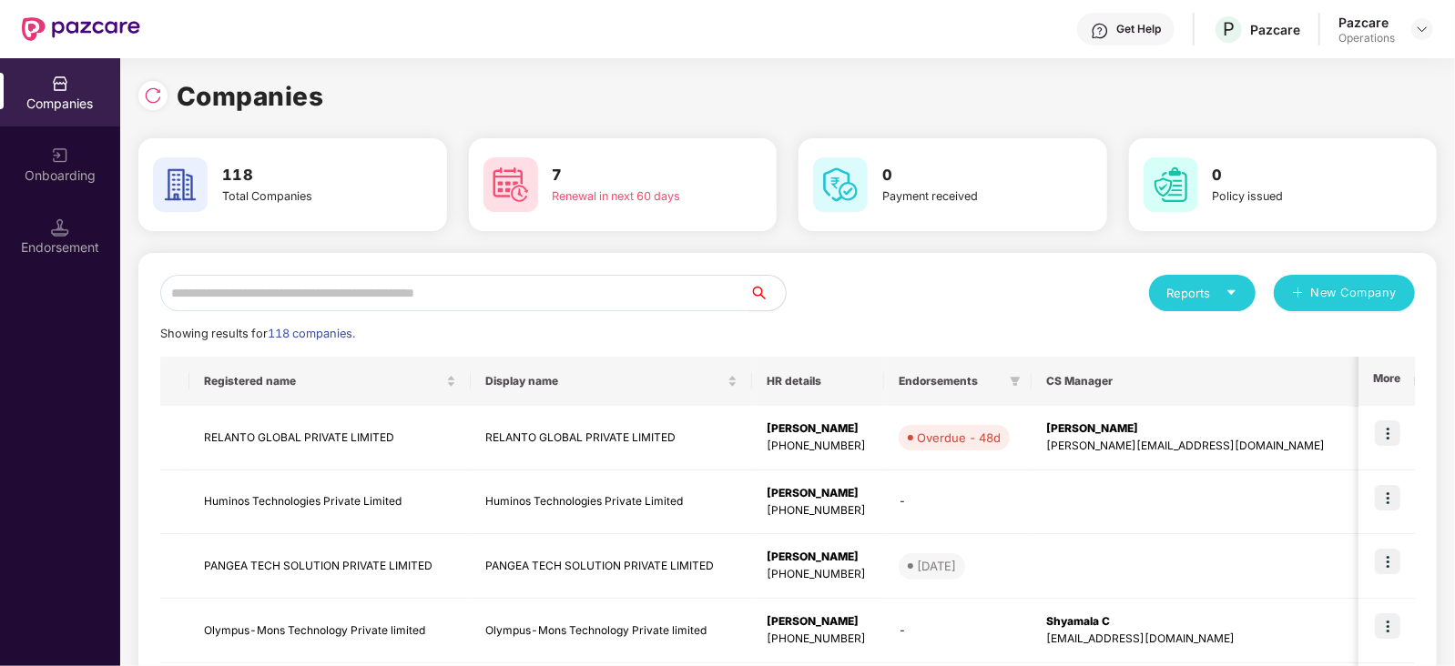
click at [312, 275] on input "text" at bounding box center [454, 293] width 589 height 36
paste input "**********"
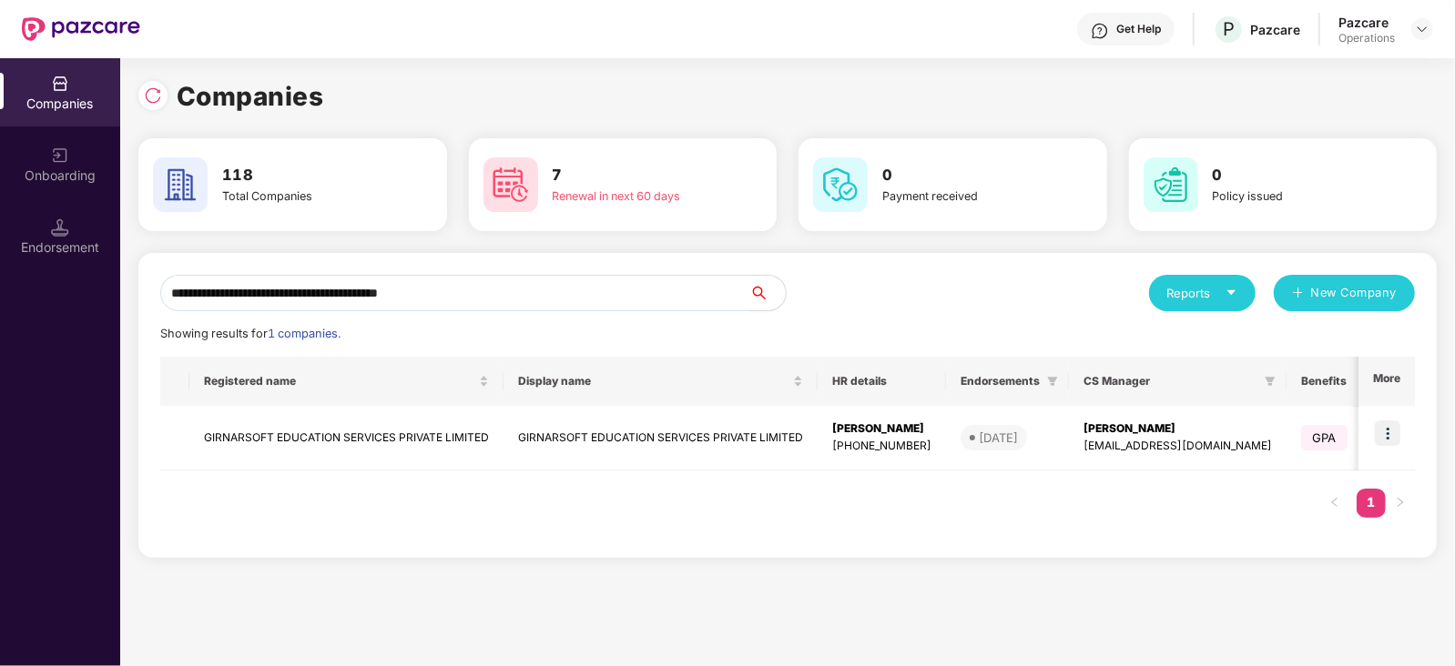
type input "**********"
click at [373, 434] on td "GIRNARSOFT EDUCATION SERVICES PRIVATE LIMITED" at bounding box center [346, 438] width 314 height 65
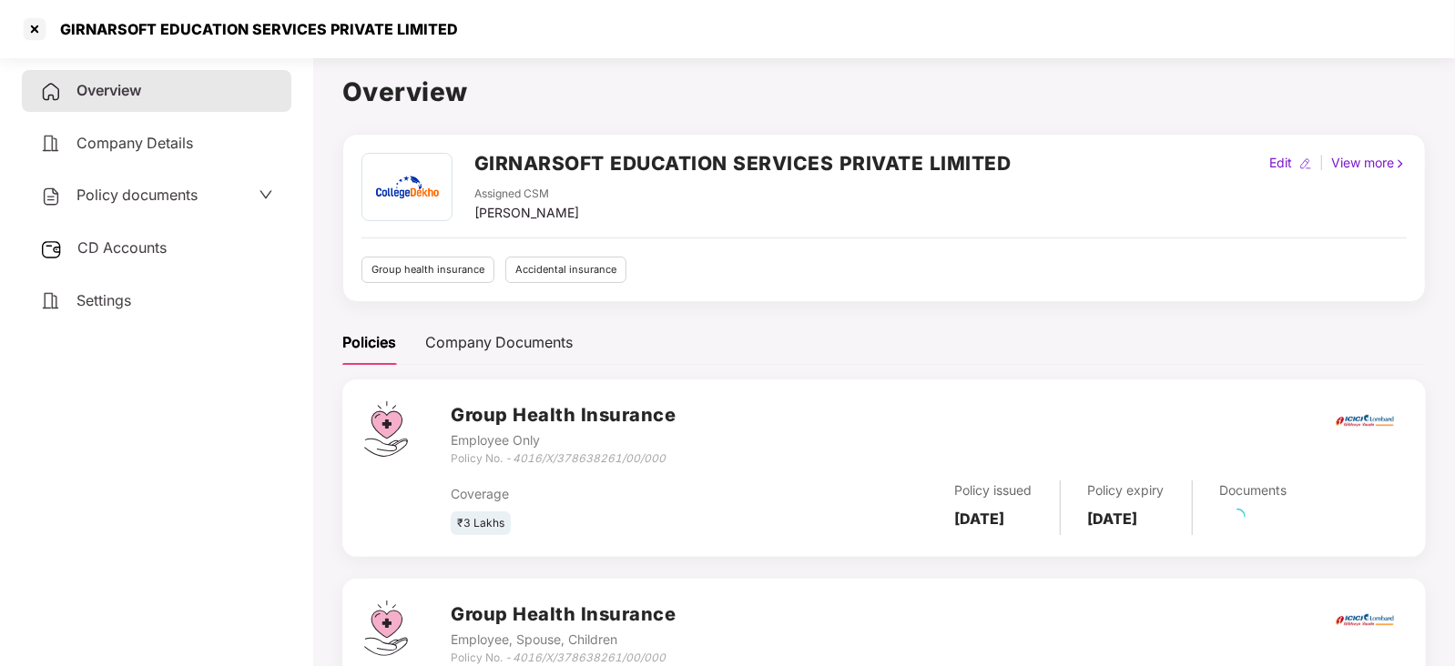
click at [95, 239] on div "CD Accounts" at bounding box center [156, 249] width 269 height 42
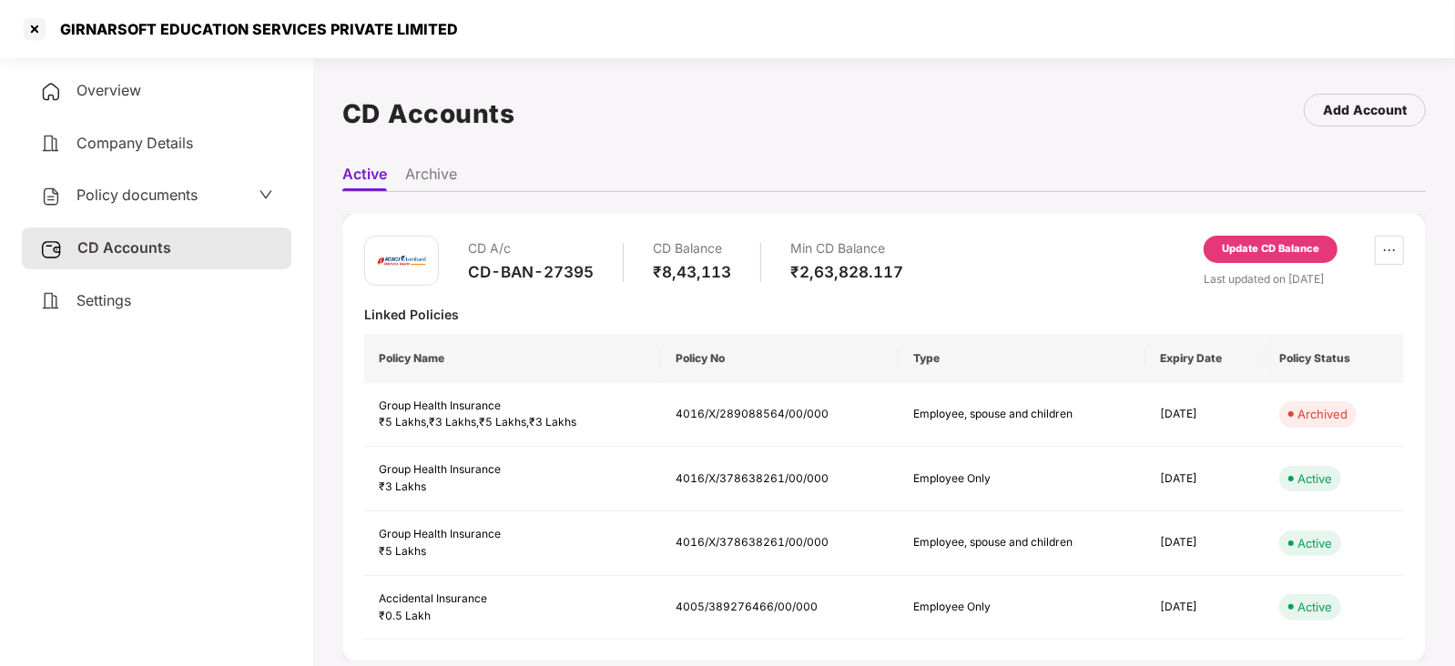
click at [1275, 239] on div "Update CD Balance" at bounding box center [1271, 249] width 134 height 27
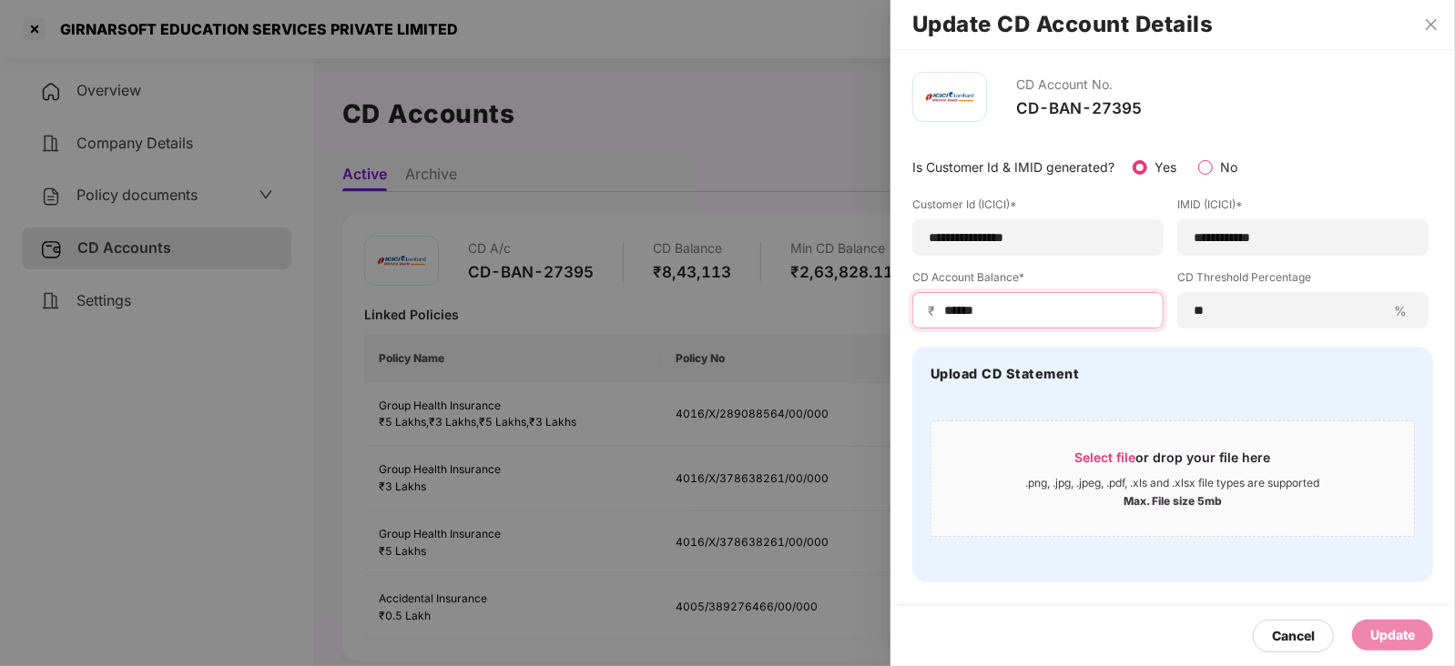
drag, startPoint x: 991, startPoint y: 310, endPoint x: 929, endPoint y: 313, distance: 62.0
click at [929, 313] on div "₹ ******" at bounding box center [1037, 310] width 251 height 36
paste input
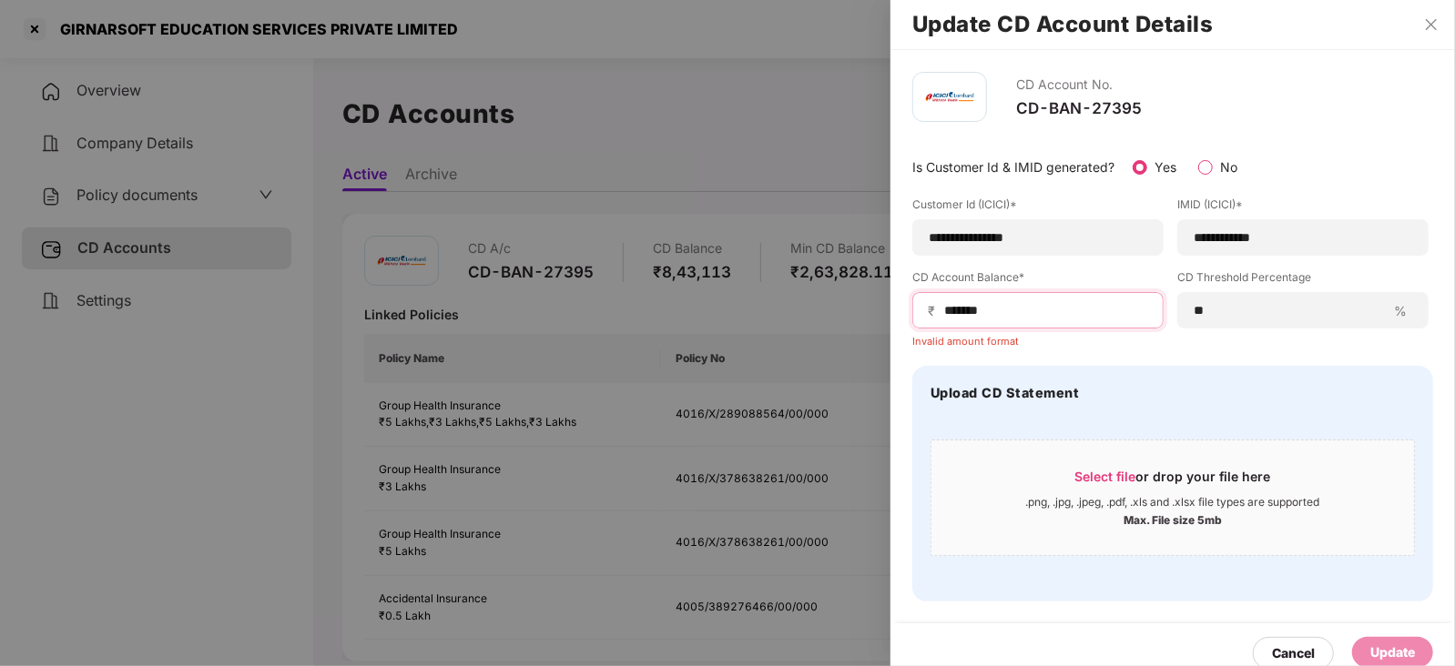
click at [944, 313] on input "******" at bounding box center [1045, 310] width 206 height 19
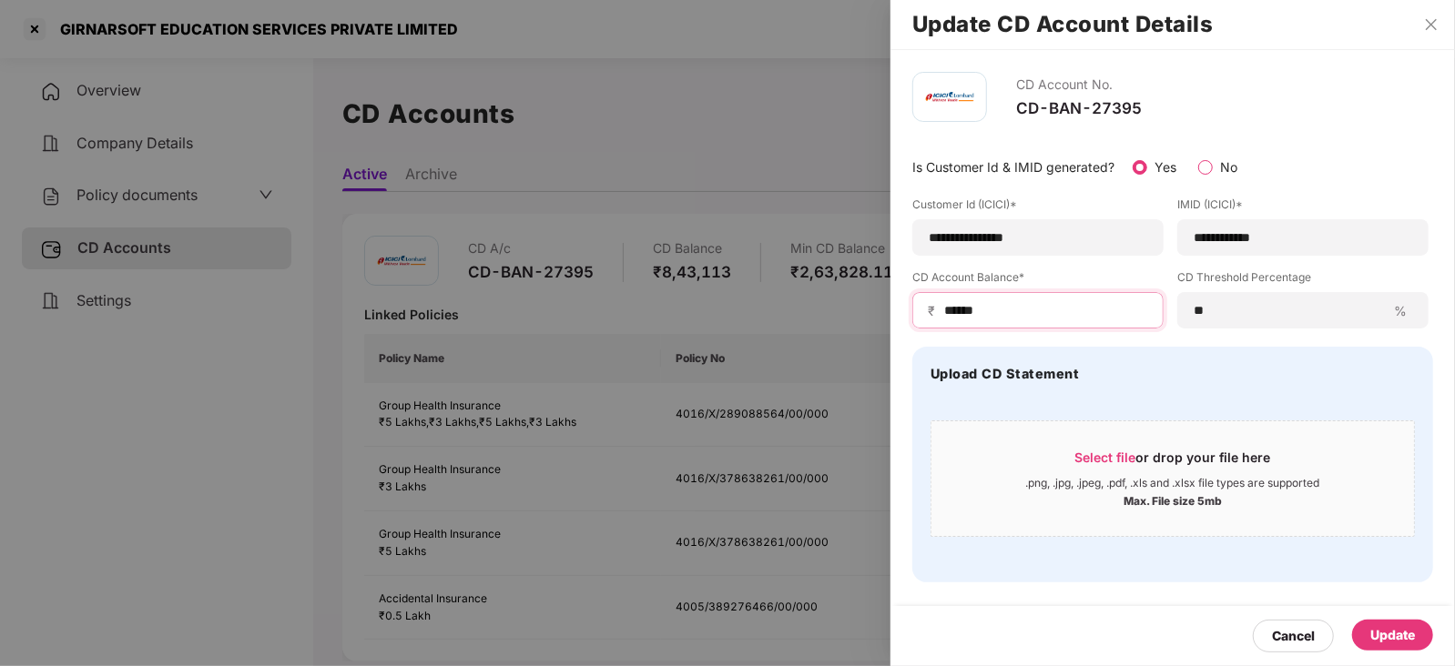
type input "******"
click at [1413, 648] on div "Update" at bounding box center [1392, 635] width 81 height 31
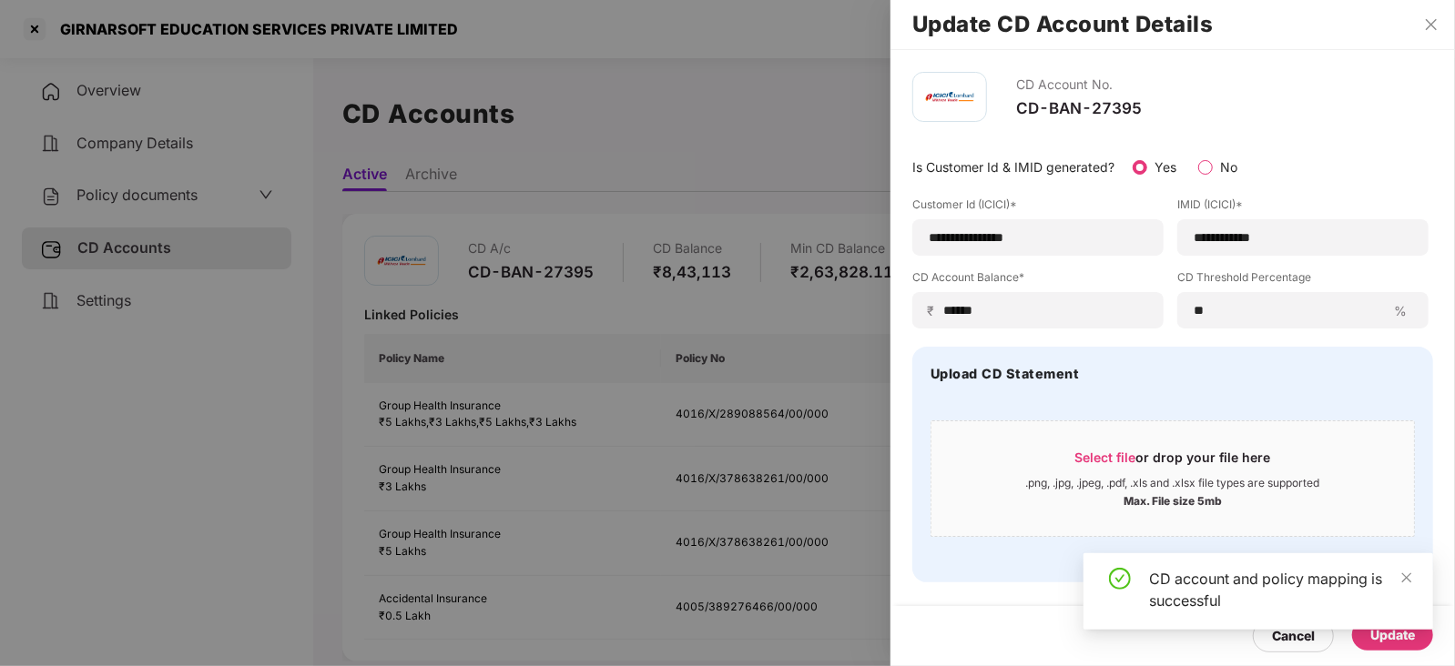
click at [127, 188] on div at bounding box center [727, 333] width 1455 height 666
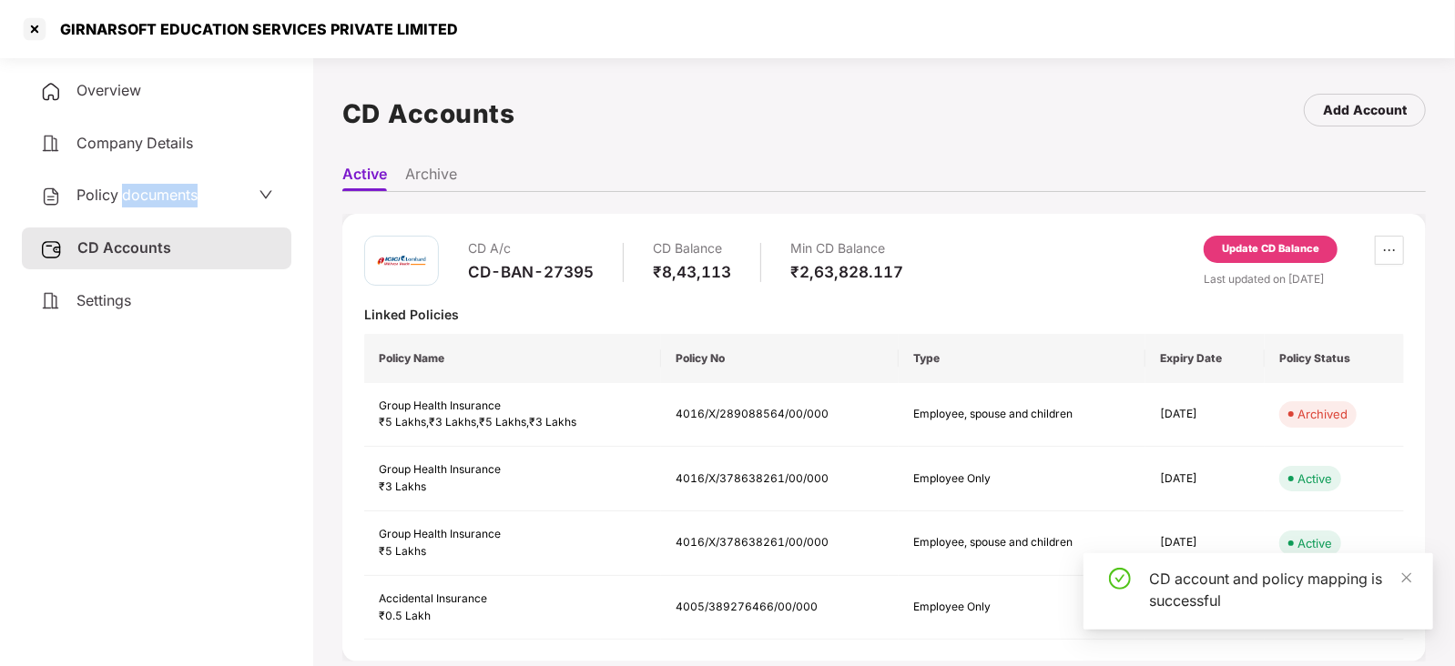
click at [127, 188] on span "Policy documents" at bounding box center [136, 195] width 121 height 18
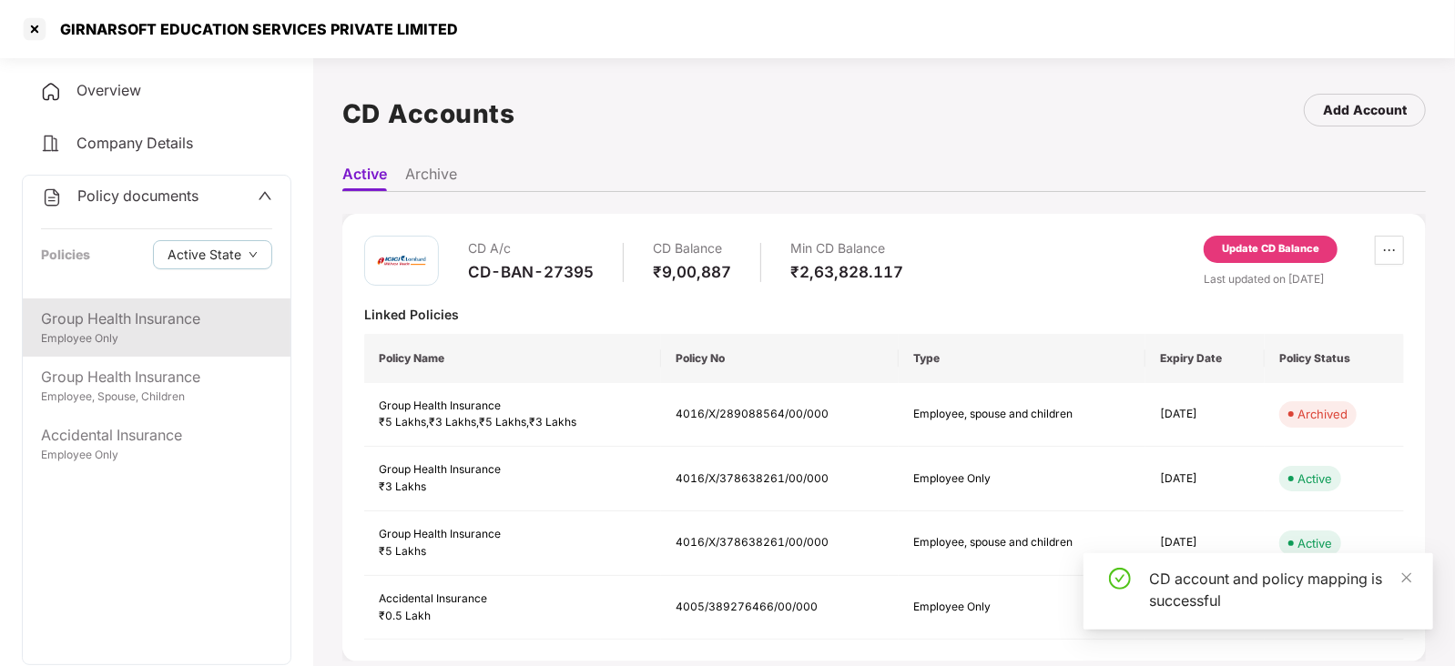
click at [147, 340] on div "Employee Only" at bounding box center [156, 338] width 231 height 17
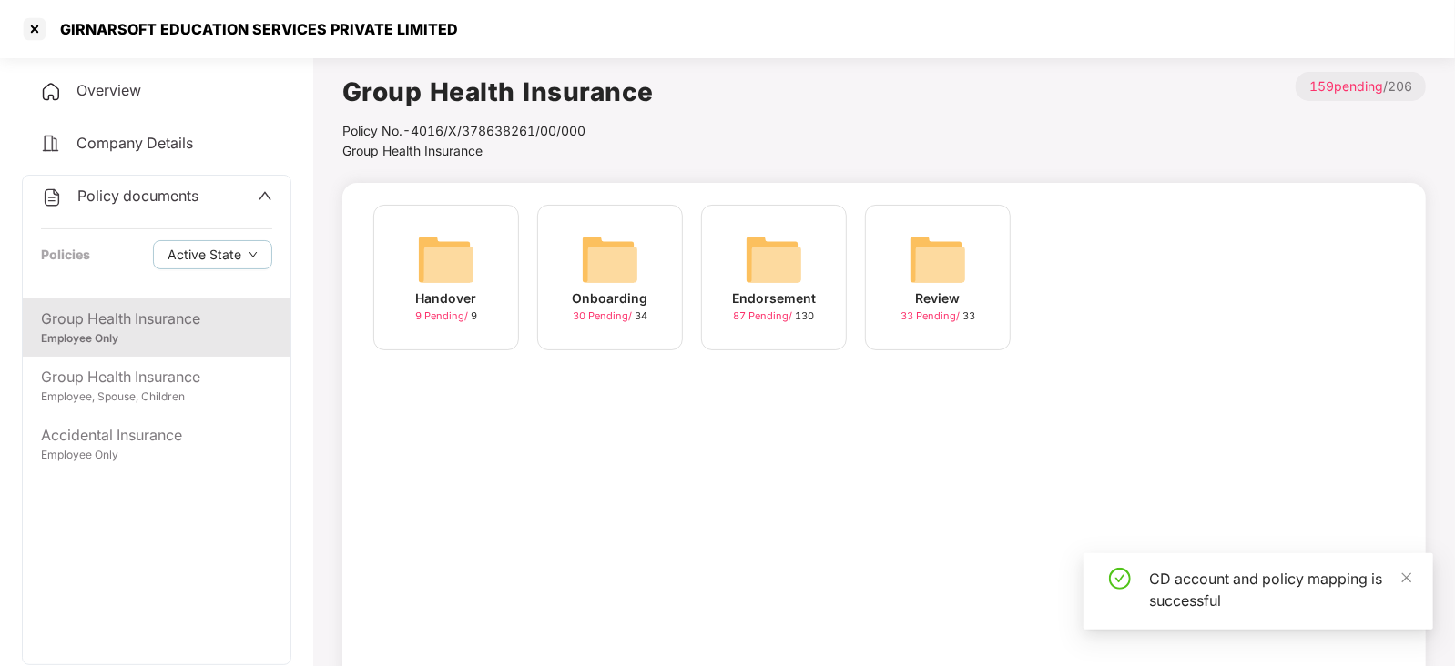
click at [776, 278] on img at bounding box center [774, 259] width 58 height 58
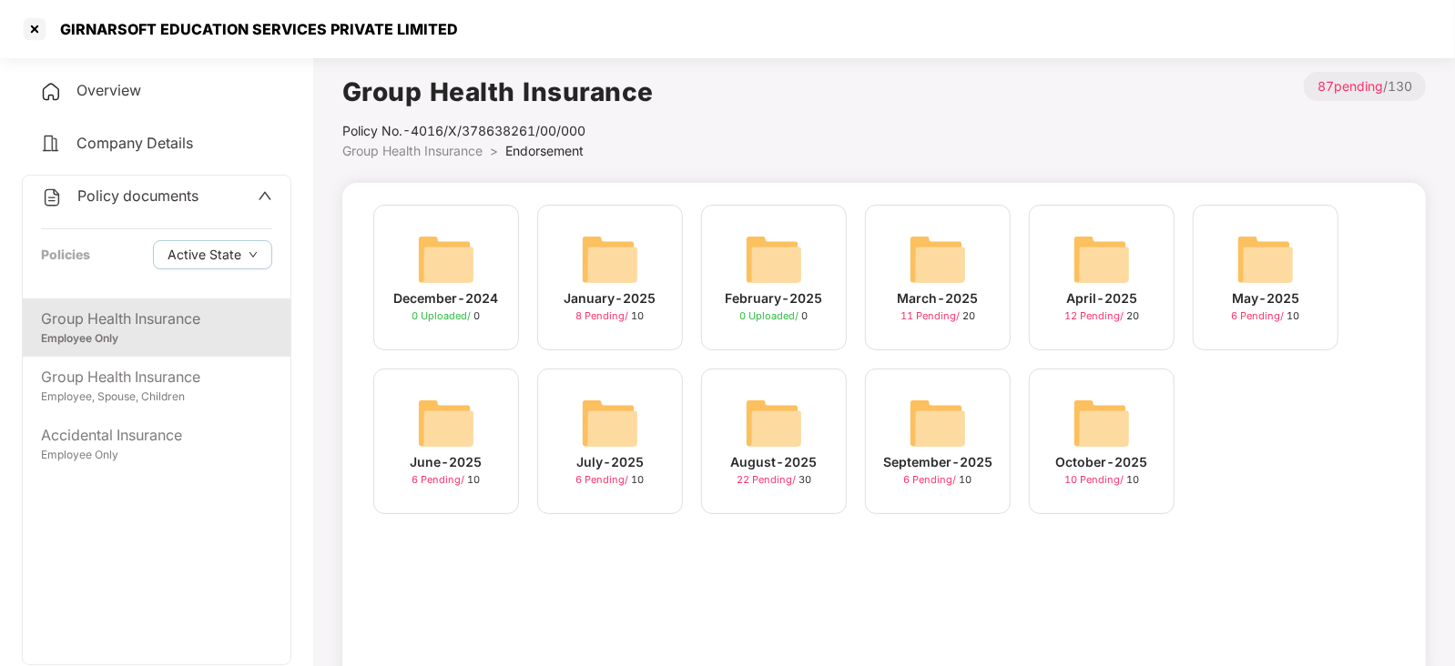
click at [1123, 404] on img at bounding box center [1101, 423] width 58 height 58
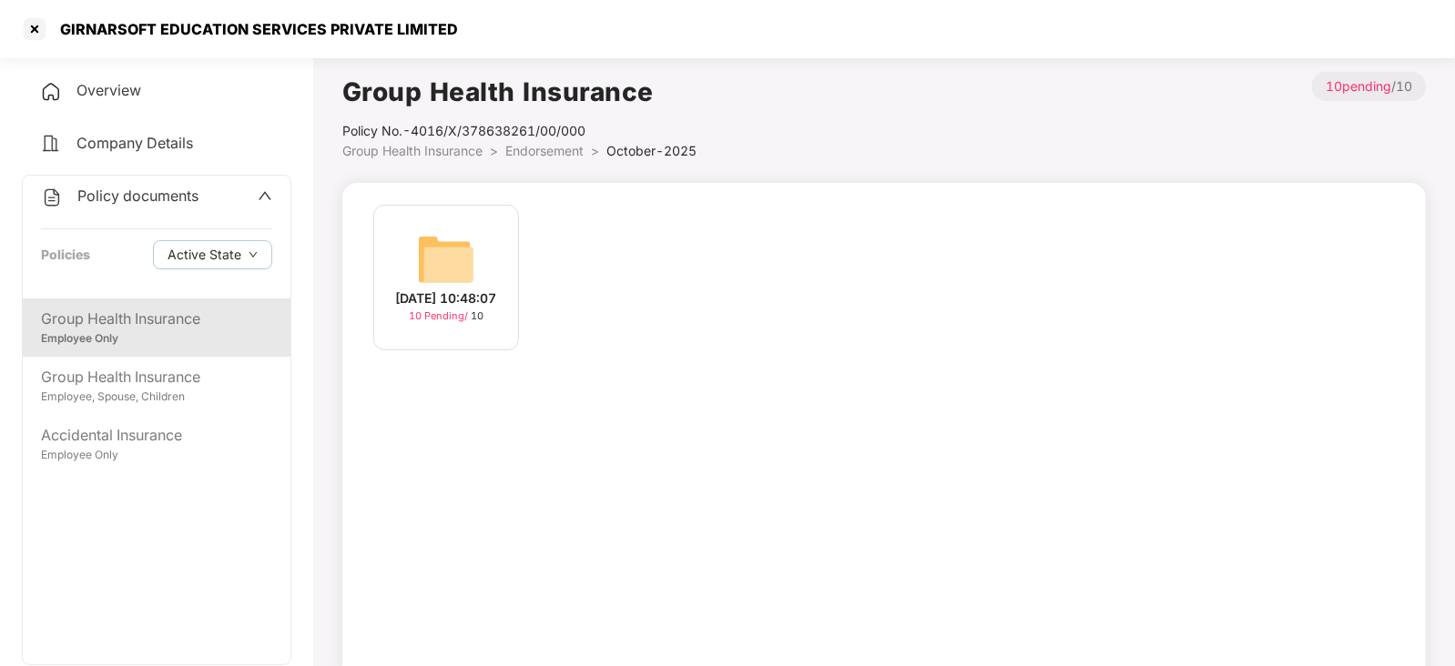
click at [434, 261] on img at bounding box center [446, 259] width 58 height 58
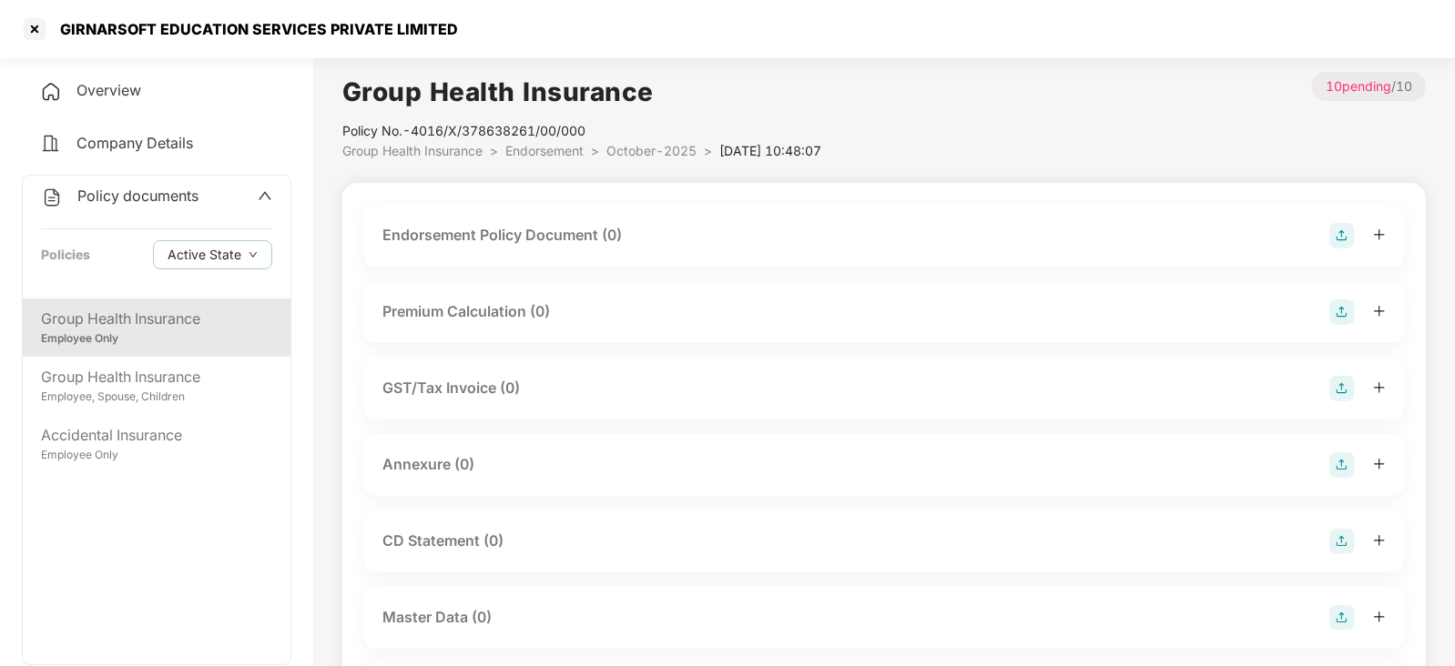
click at [1349, 236] on img at bounding box center [1341, 235] width 25 height 25
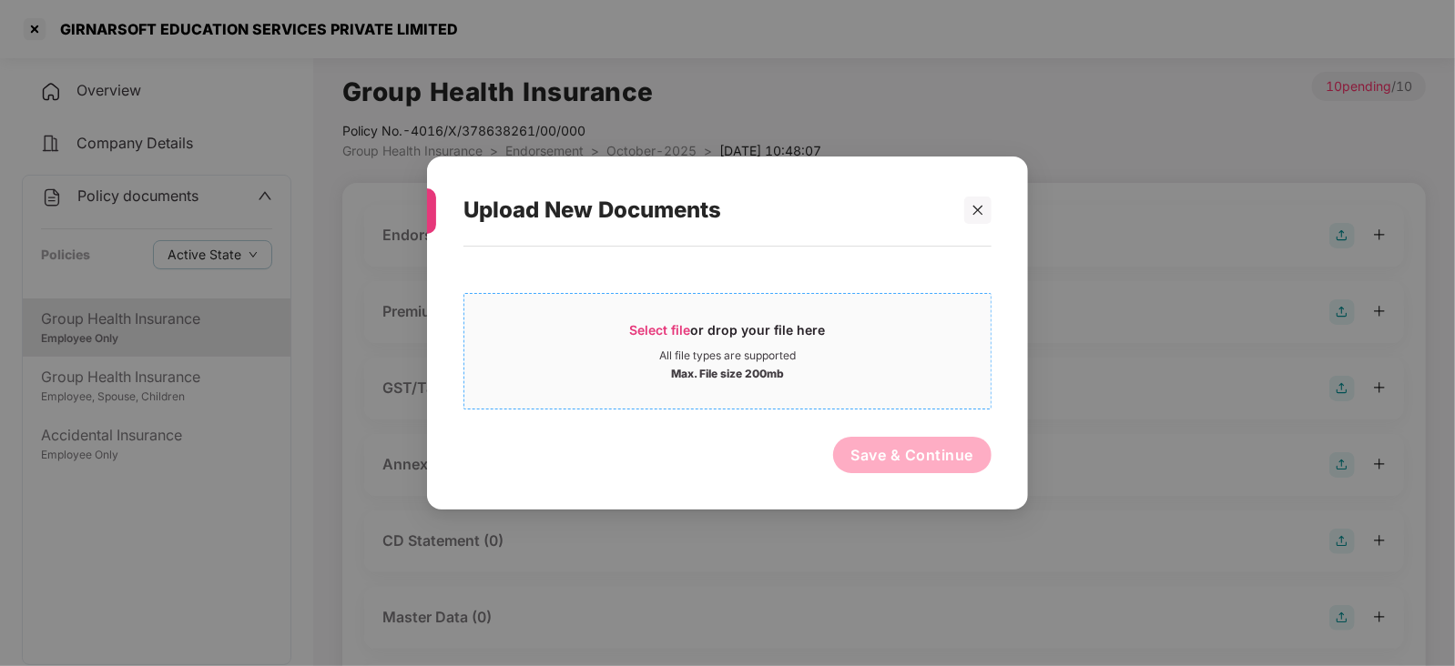
click at [674, 327] on span "Select file" at bounding box center [660, 329] width 61 height 15
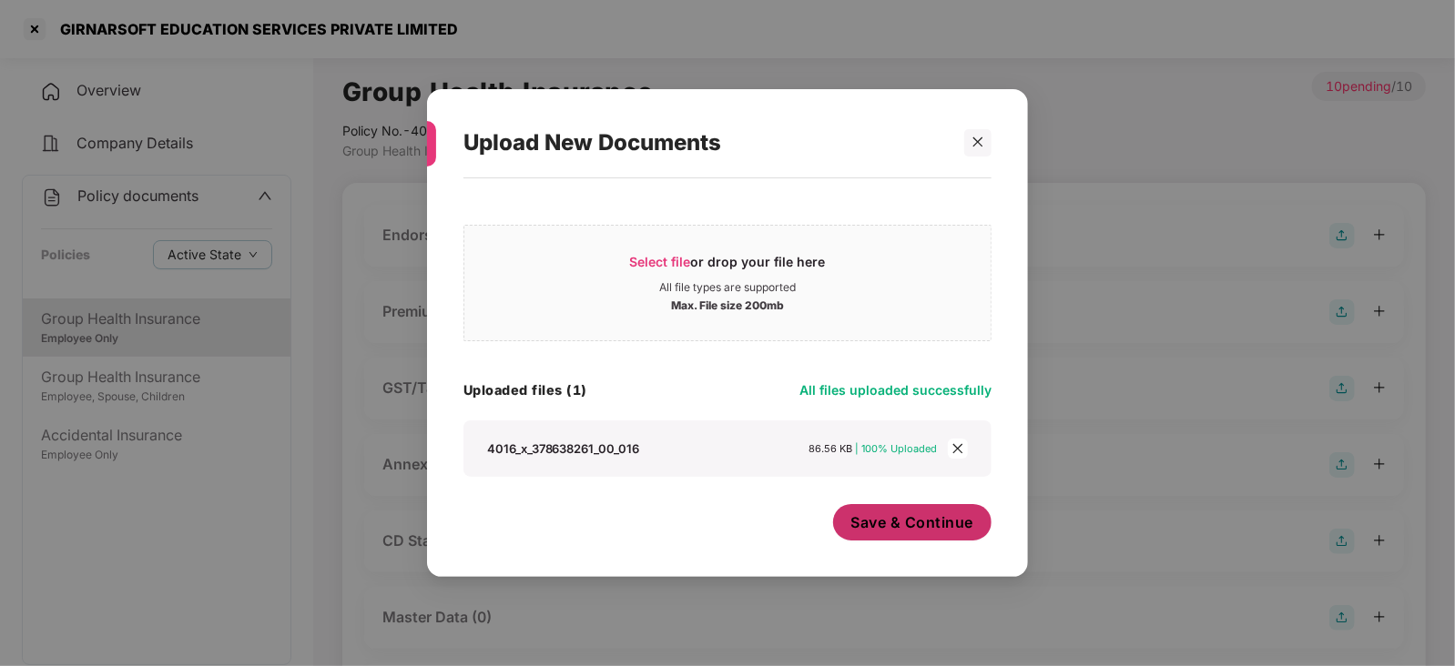
click at [869, 539] on button "Save & Continue" at bounding box center [912, 522] width 159 height 36
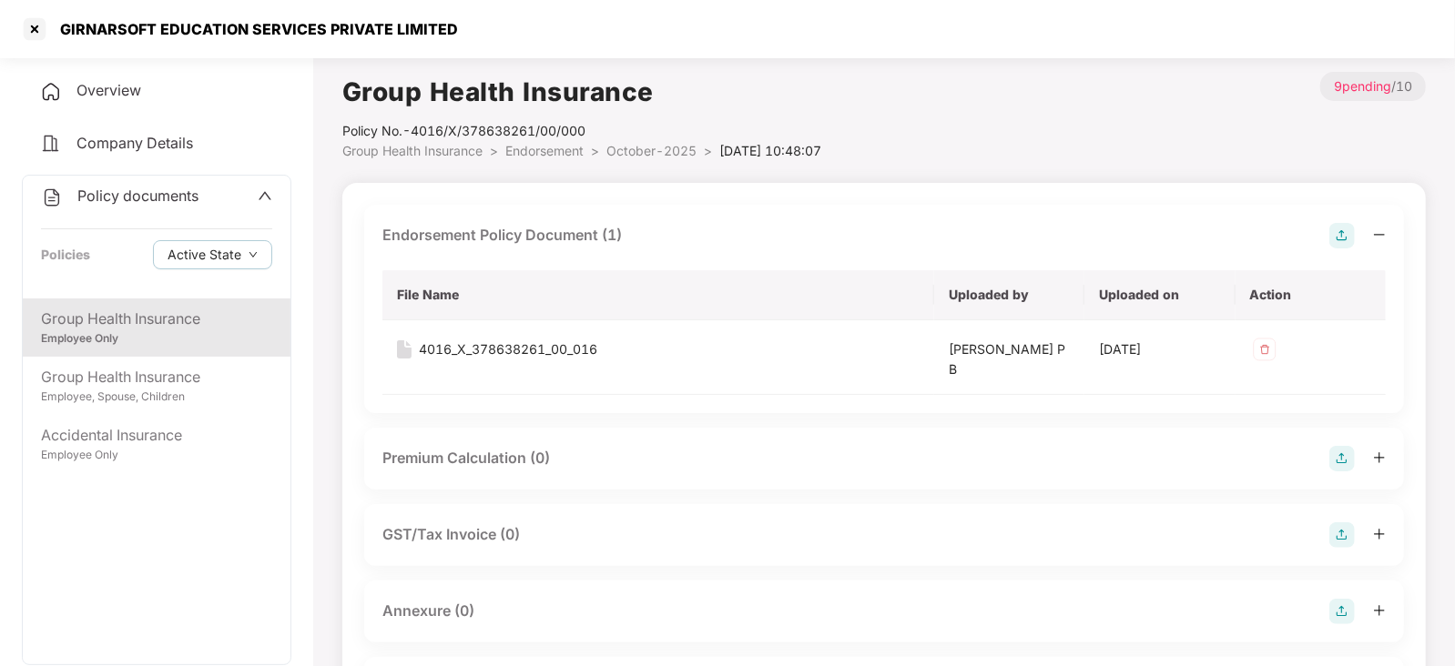
click at [1346, 452] on img at bounding box center [1341, 458] width 25 height 25
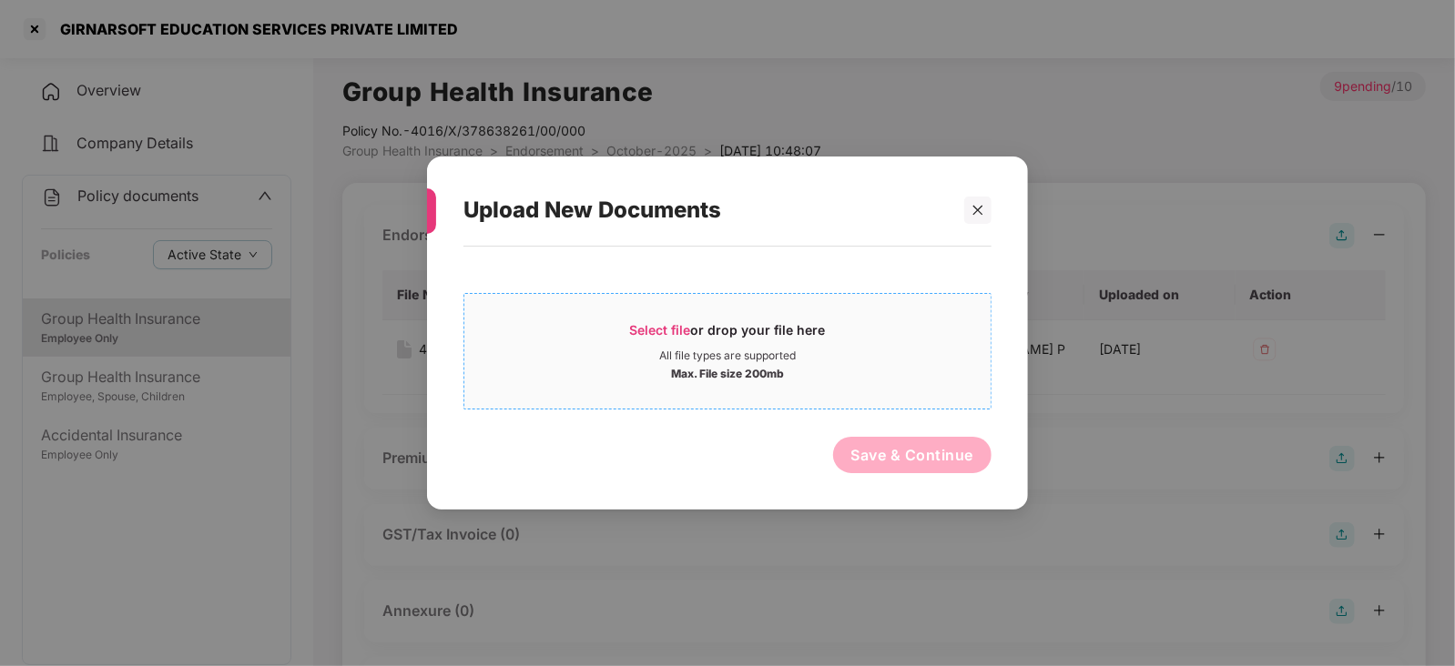
click at [644, 330] on span "Select file" at bounding box center [660, 329] width 61 height 15
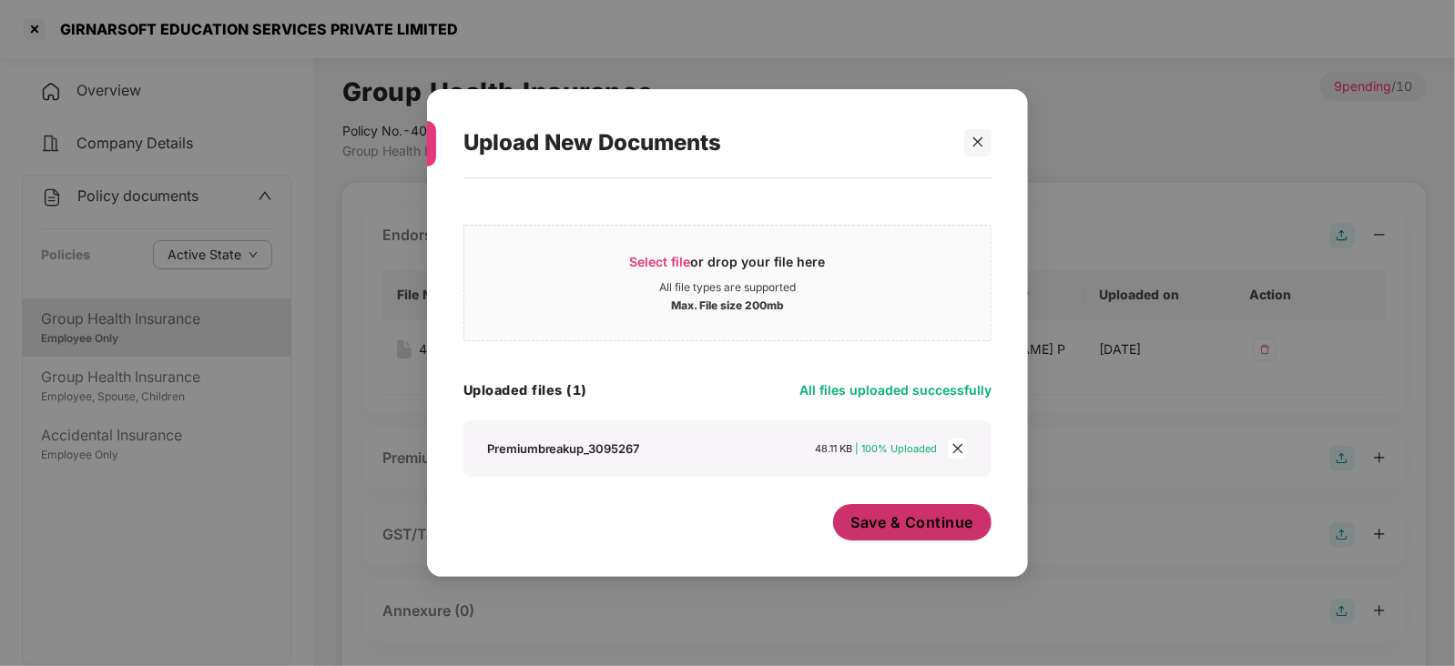
click at [860, 517] on span "Save & Continue" at bounding box center [912, 523] width 123 height 20
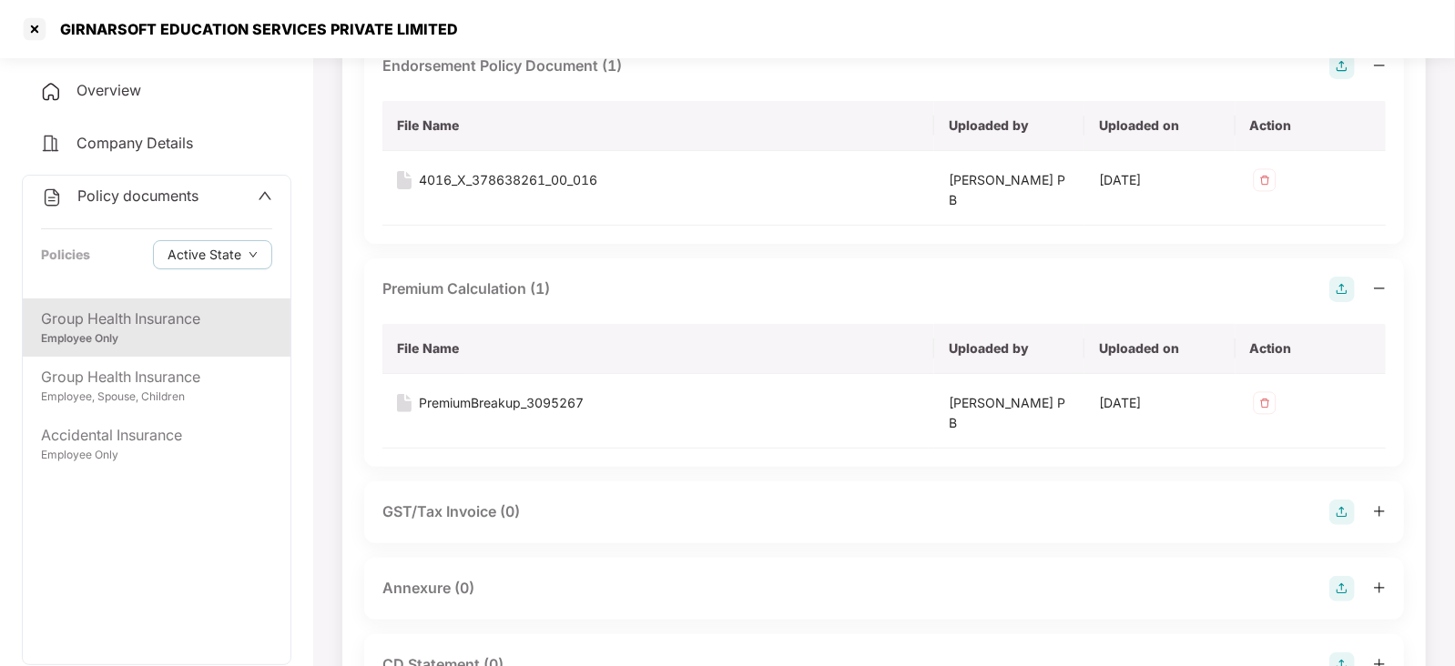
scroll to position [409, 0]
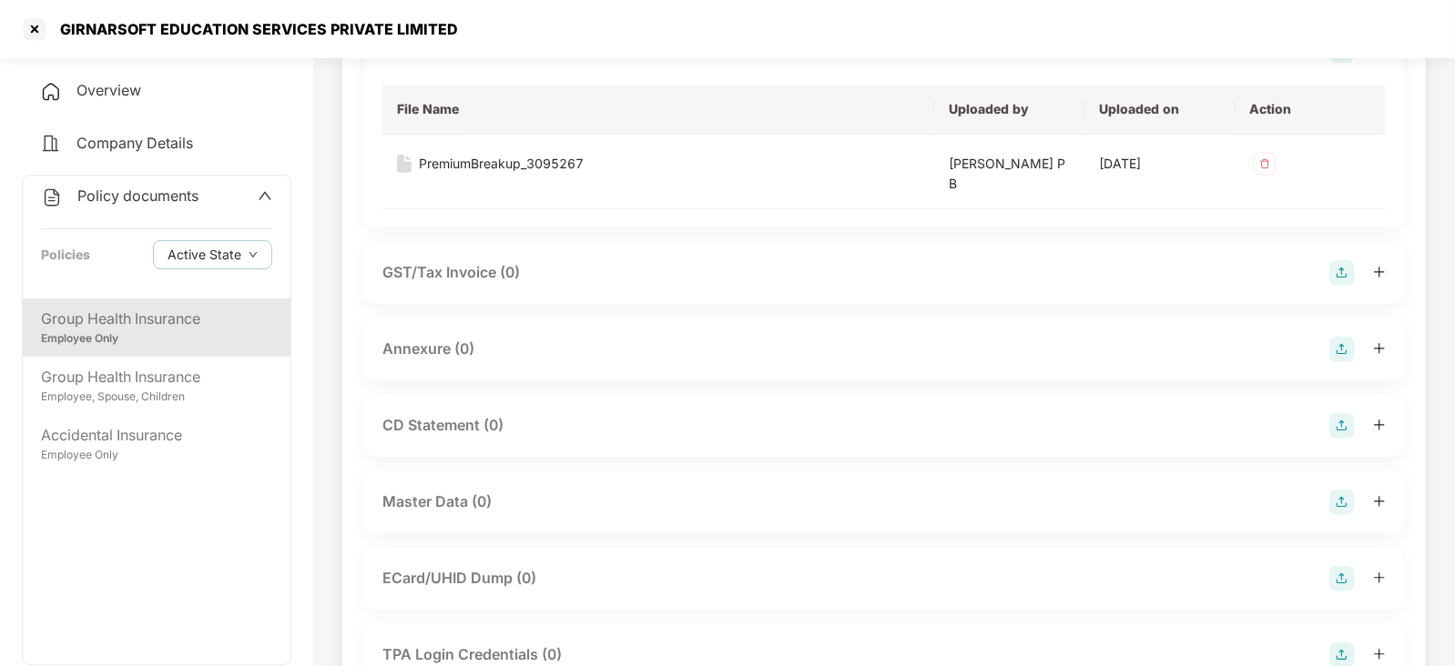
click at [1336, 345] on img at bounding box center [1341, 349] width 25 height 25
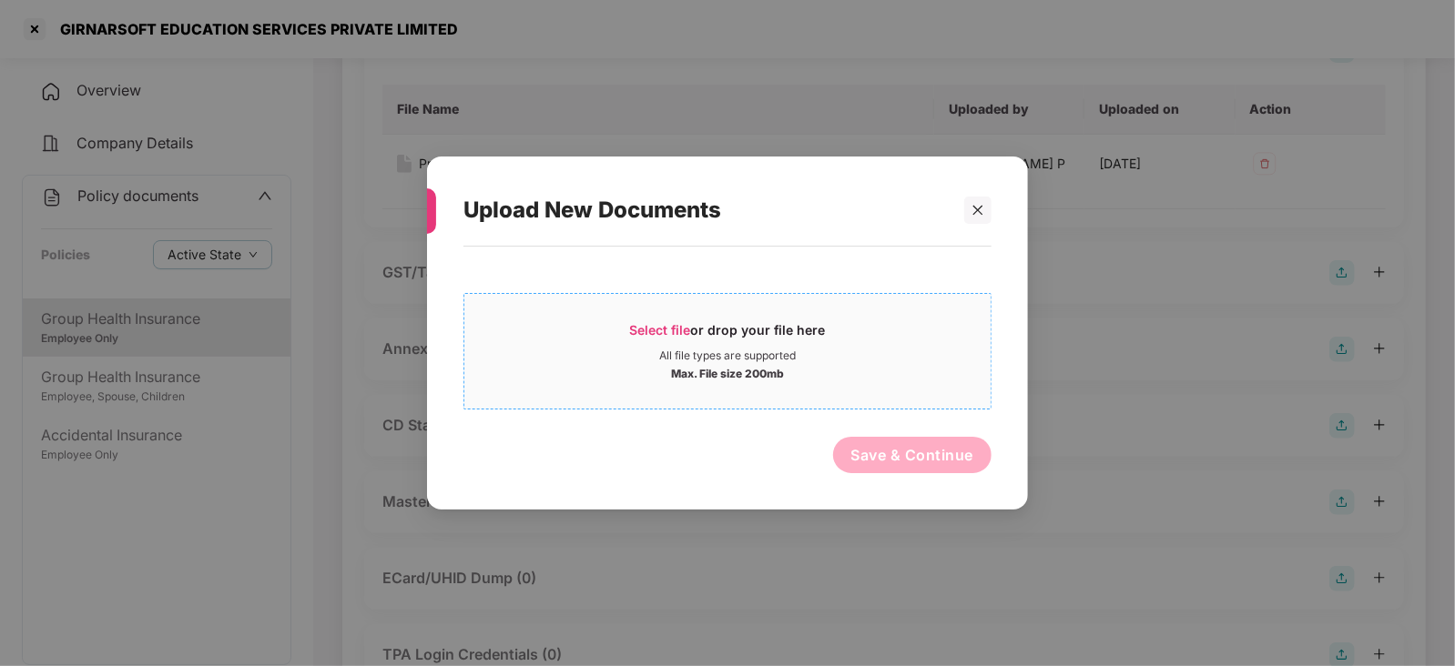
click at [635, 326] on span "Select file" at bounding box center [660, 329] width 61 height 15
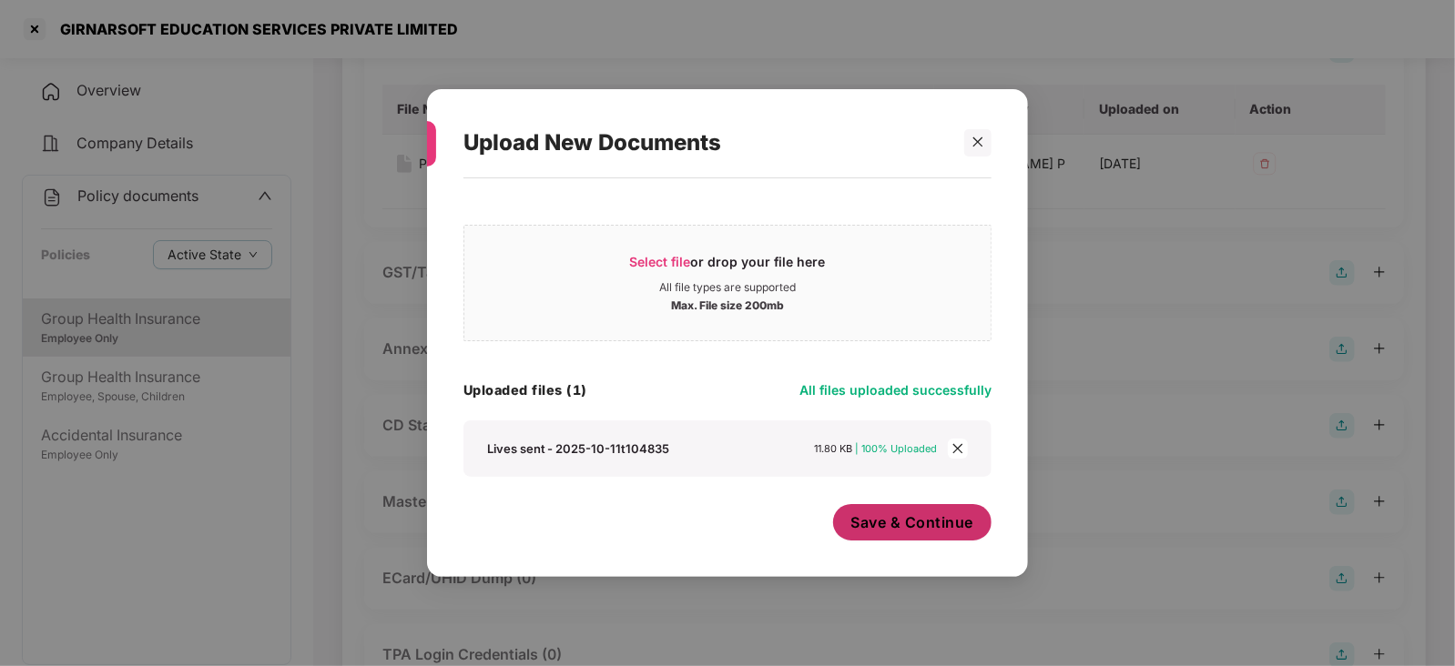
click at [879, 529] on span "Save & Continue" at bounding box center [912, 523] width 123 height 20
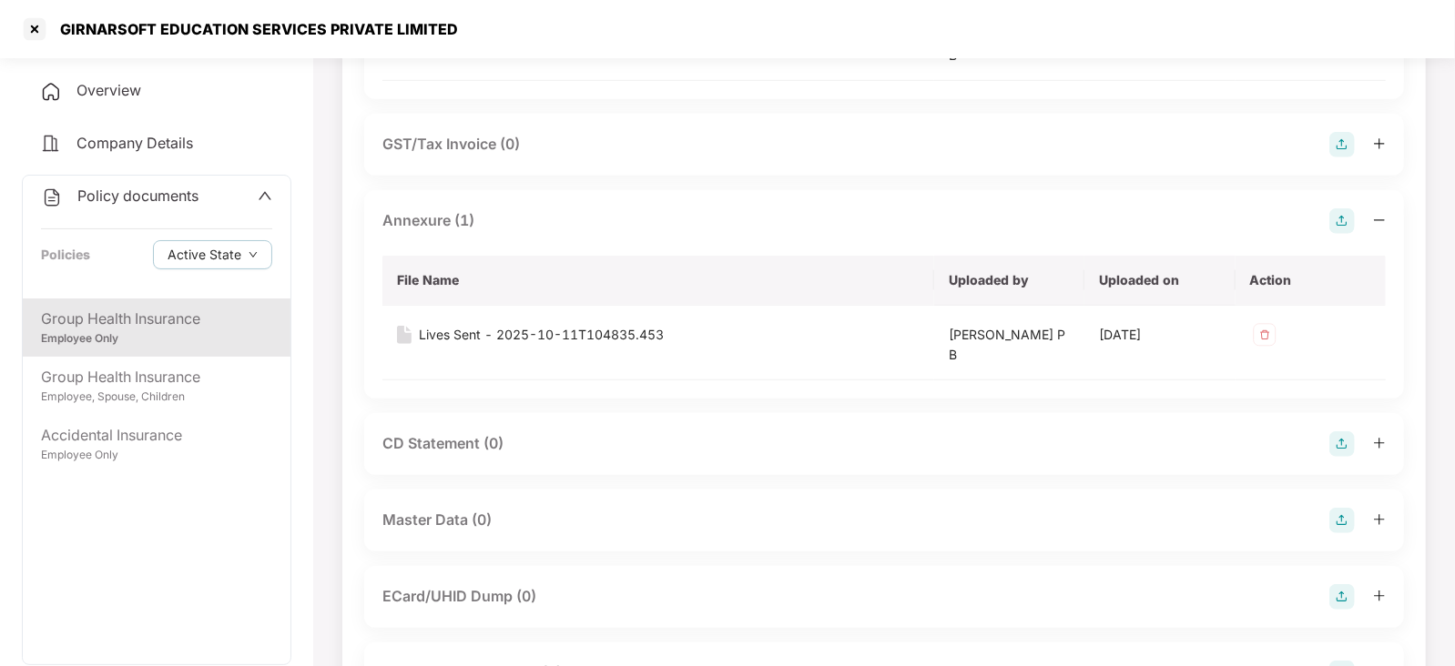
scroll to position [592, 0]
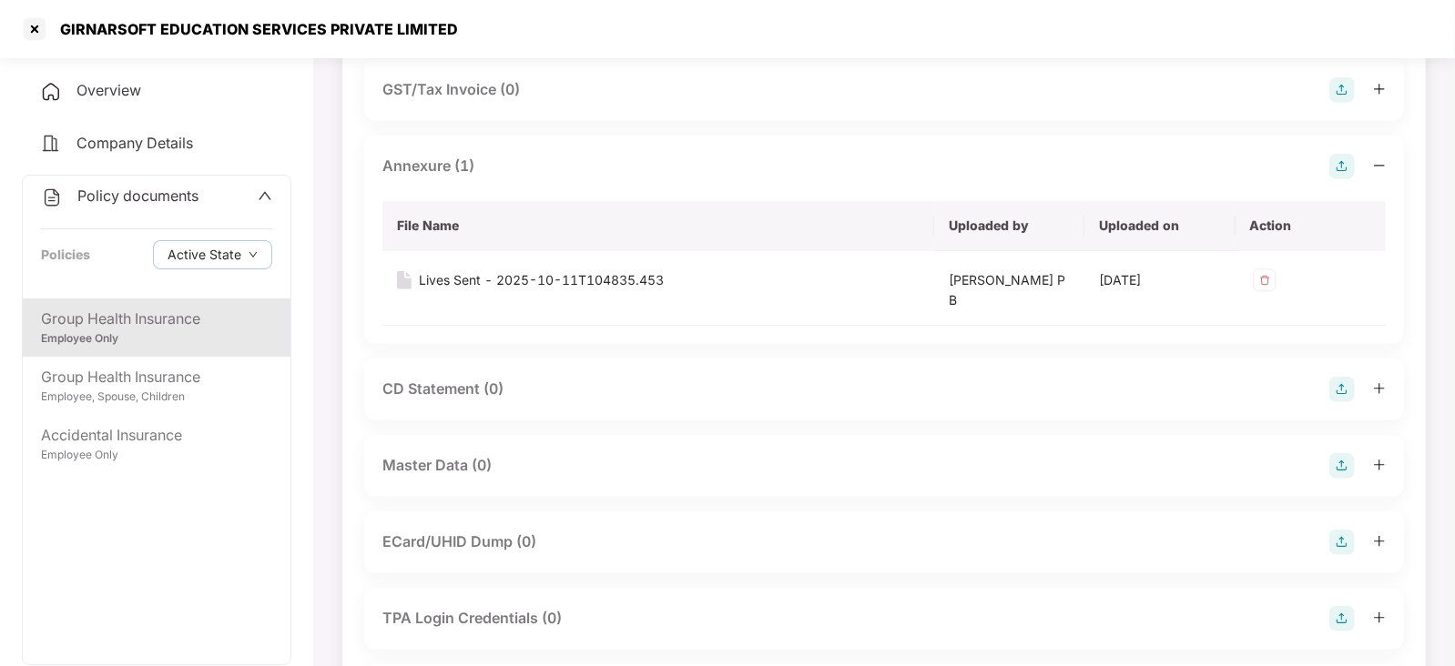
click at [1347, 454] on img at bounding box center [1341, 465] width 25 height 25
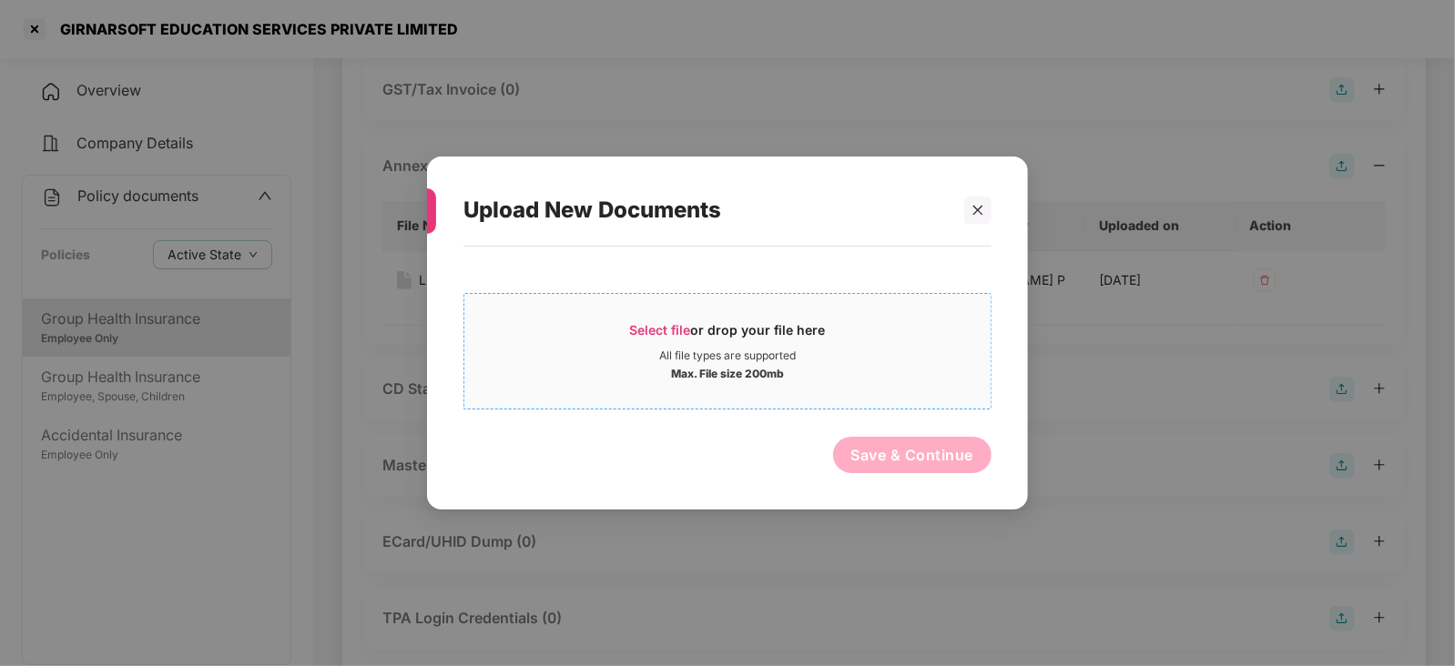
click at [665, 338] on div "Select file or drop your file here" at bounding box center [728, 334] width 196 height 27
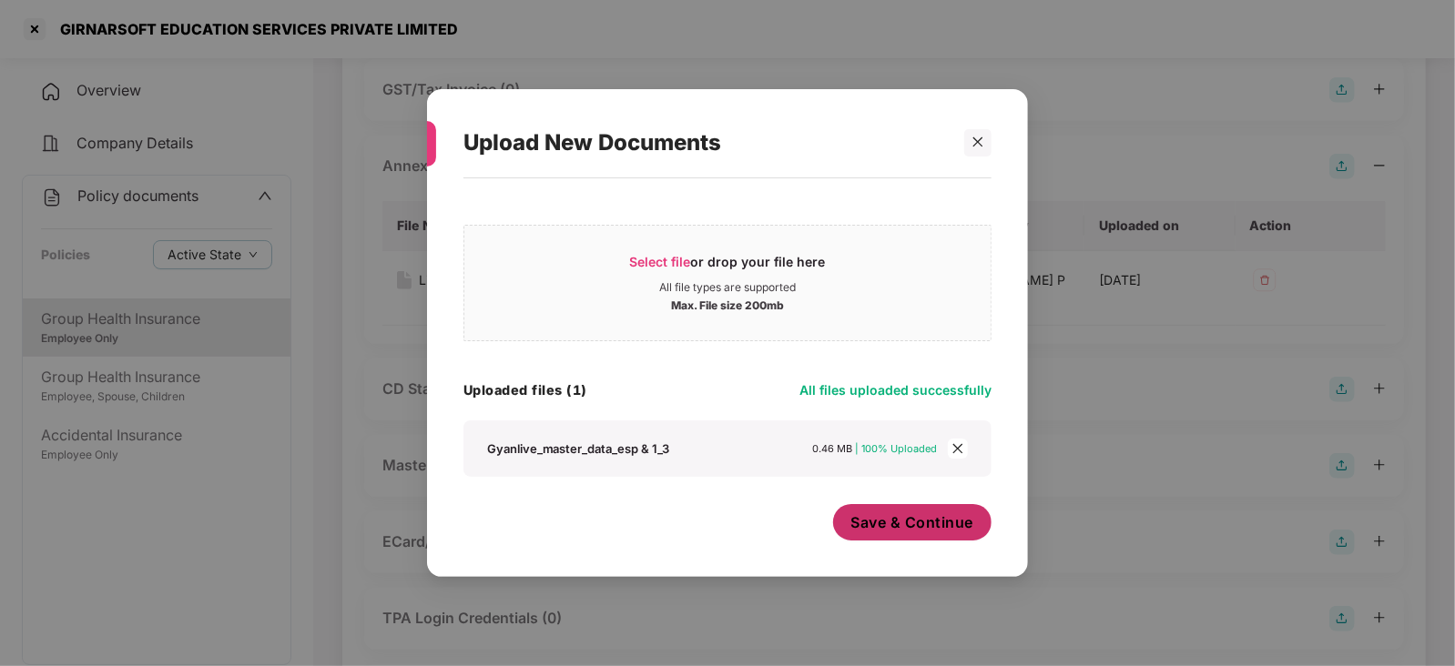
click at [944, 532] on span "Save & Continue" at bounding box center [912, 523] width 123 height 20
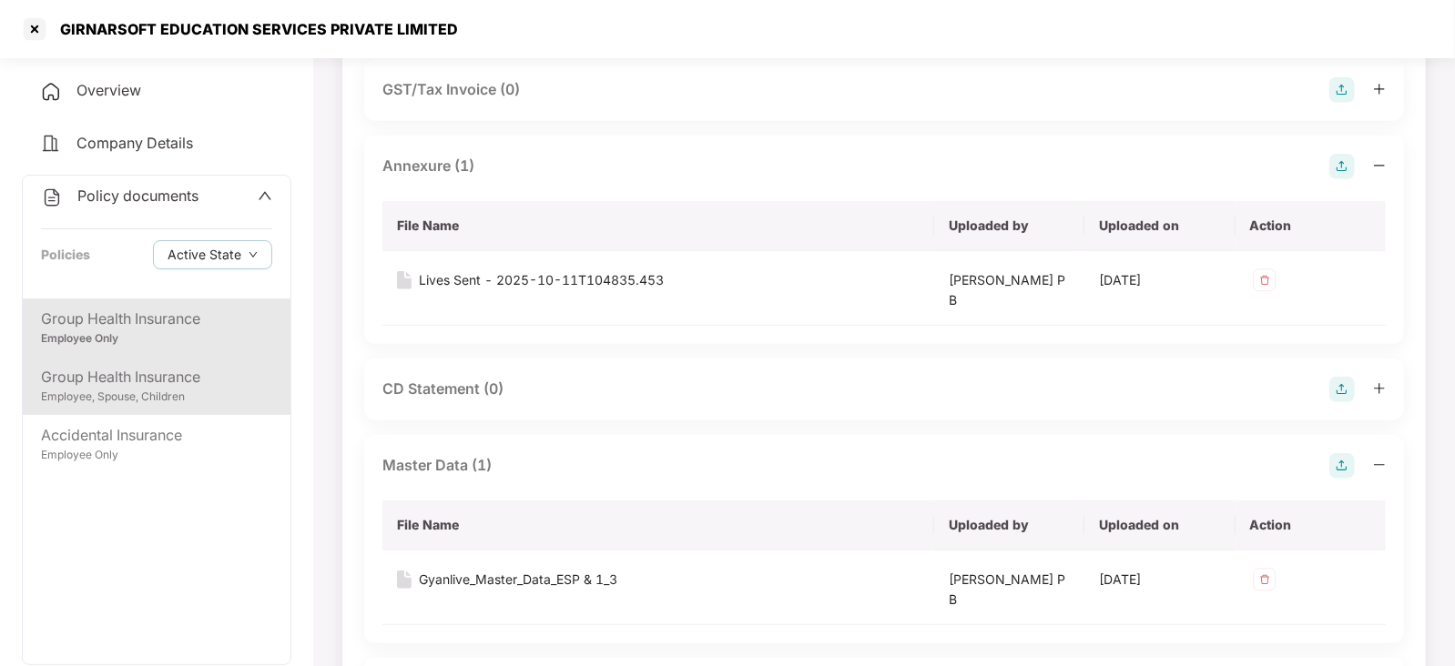
click at [147, 392] on div "Employee, Spouse, Children" at bounding box center [156, 397] width 231 height 17
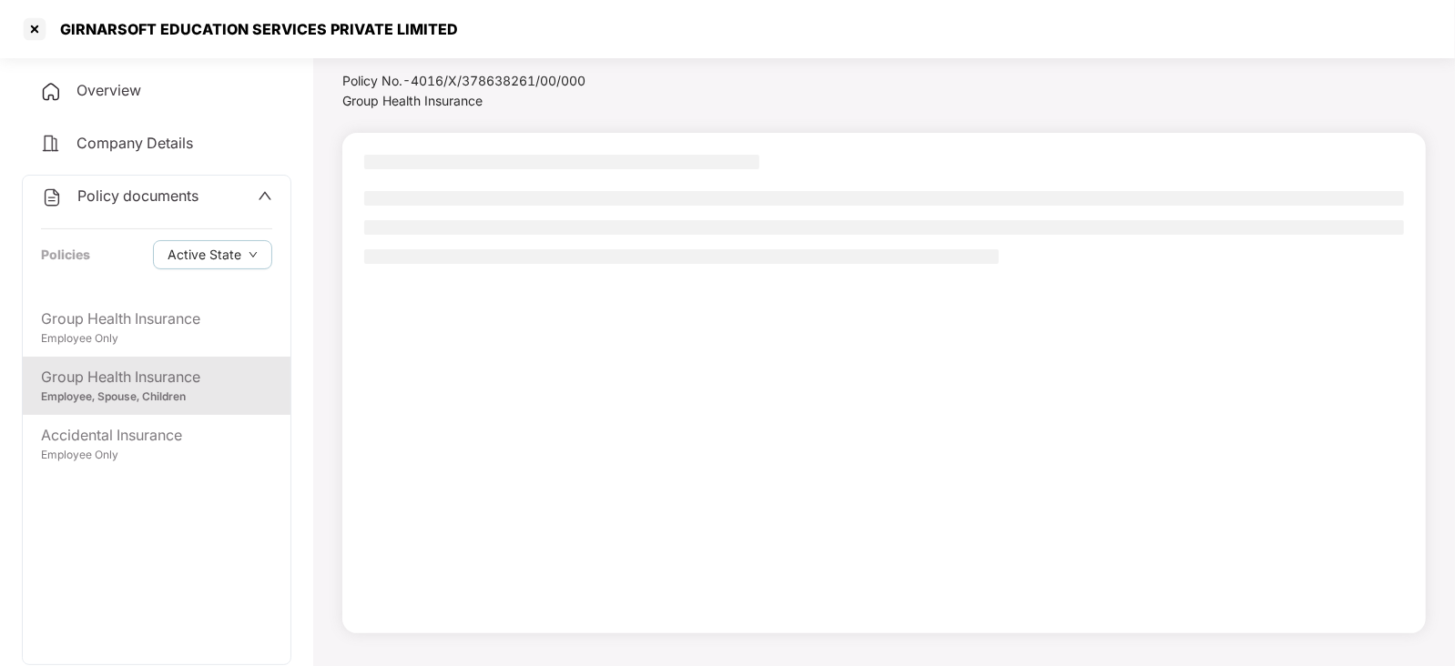
scroll to position [49, 0]
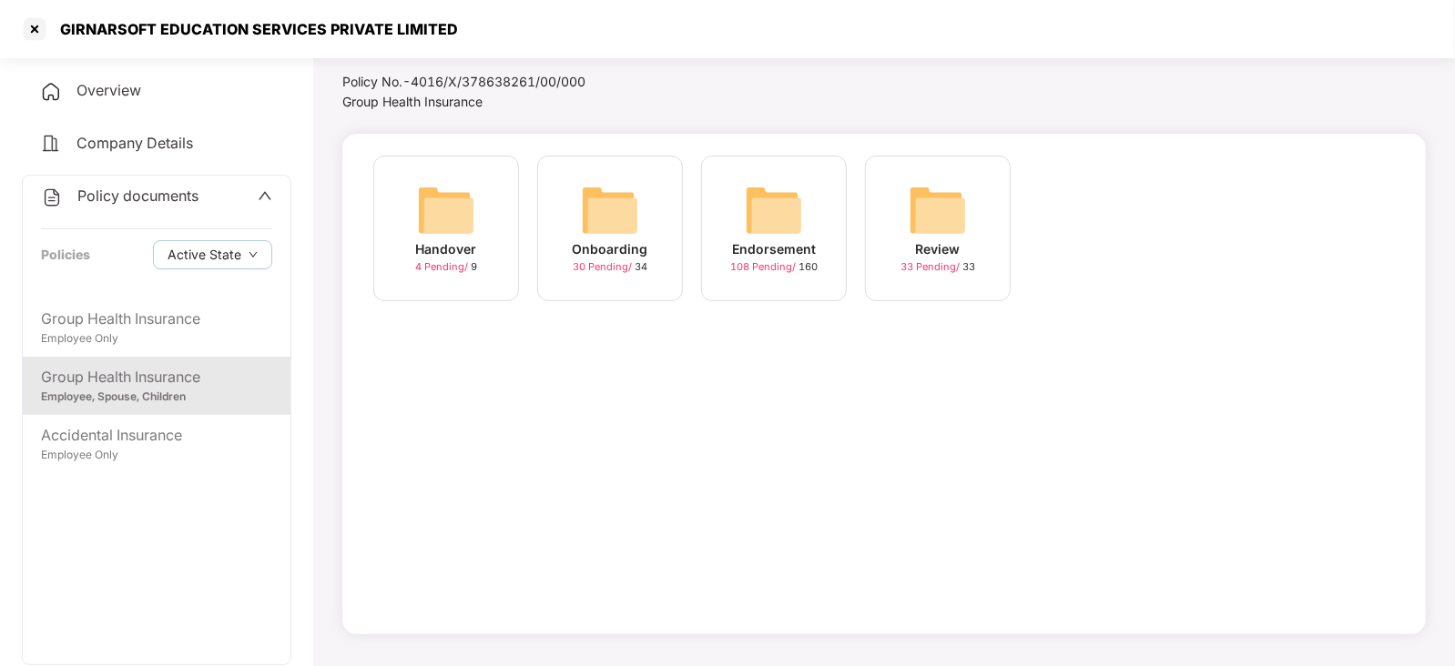
click at [773, 223] on img at bounding box center [774, 210] width 58 height 58
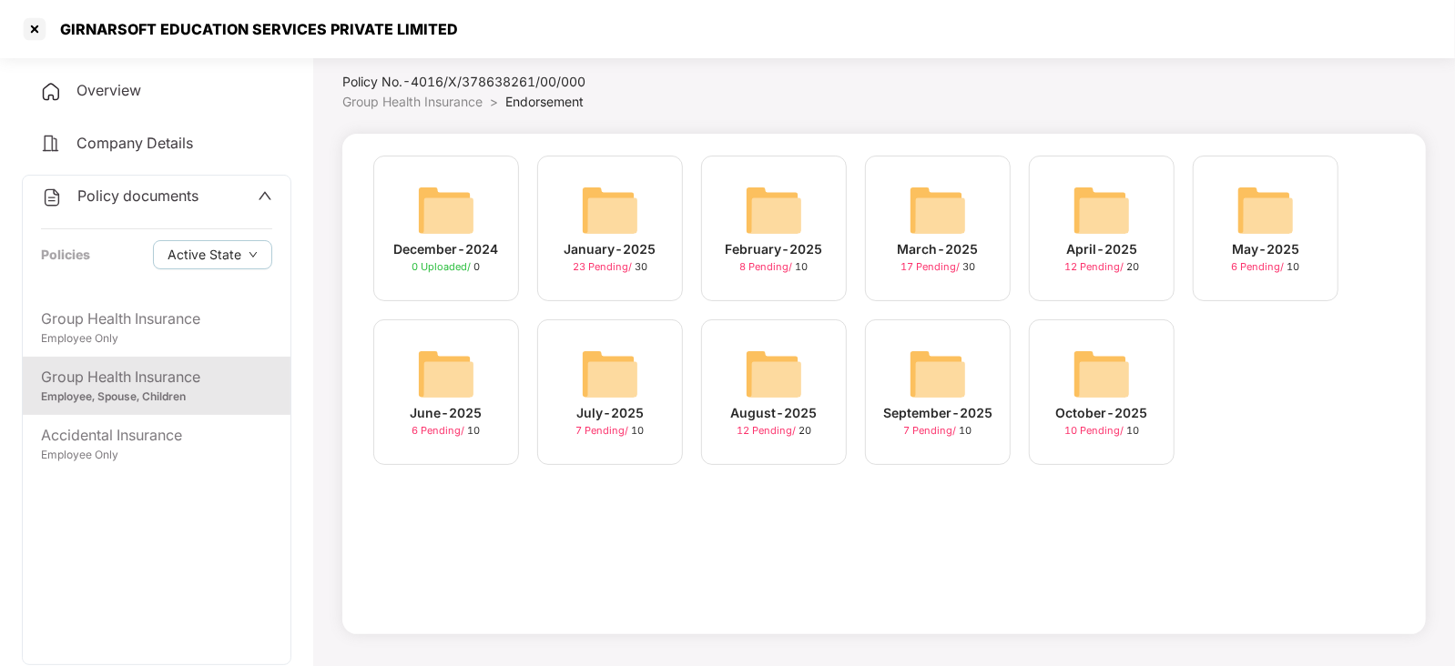
click at [1120, 380] on img at bounding box center [1101, 374] width 58 height 58
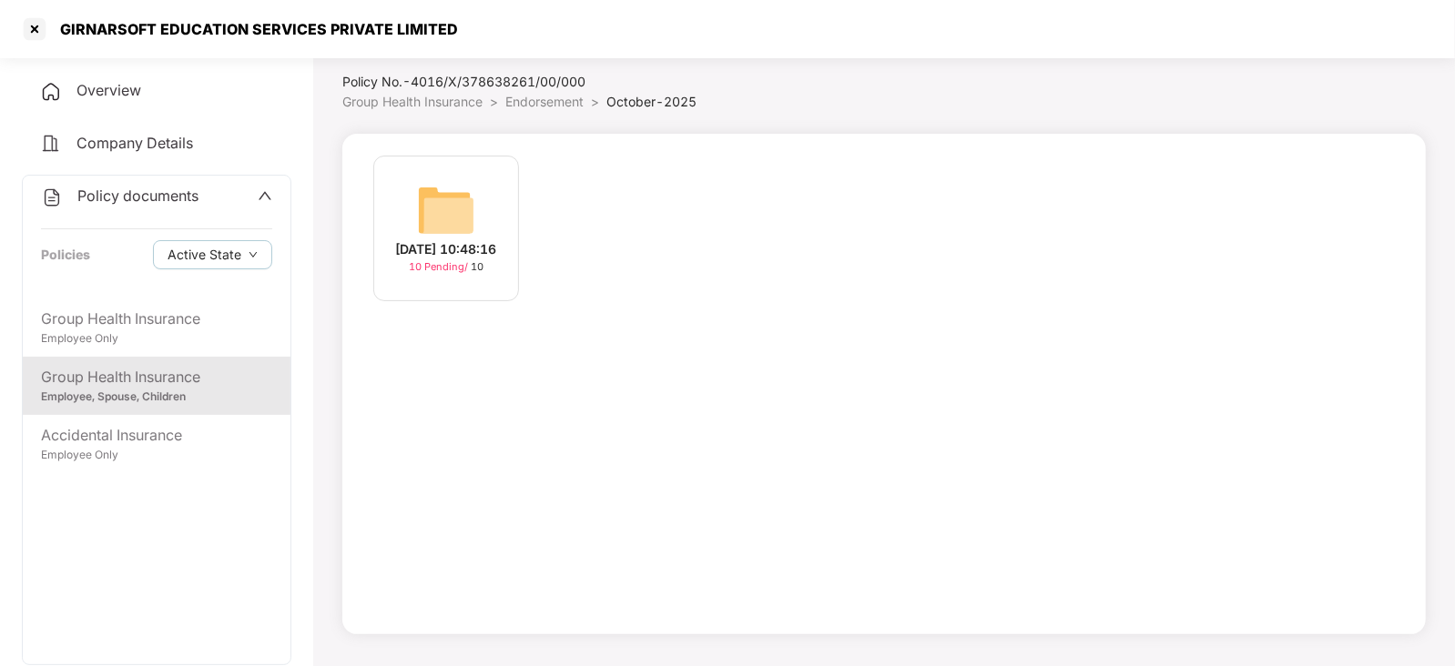
click at [422, 204] on img at bounding box center [446, 210] width 58 height 58
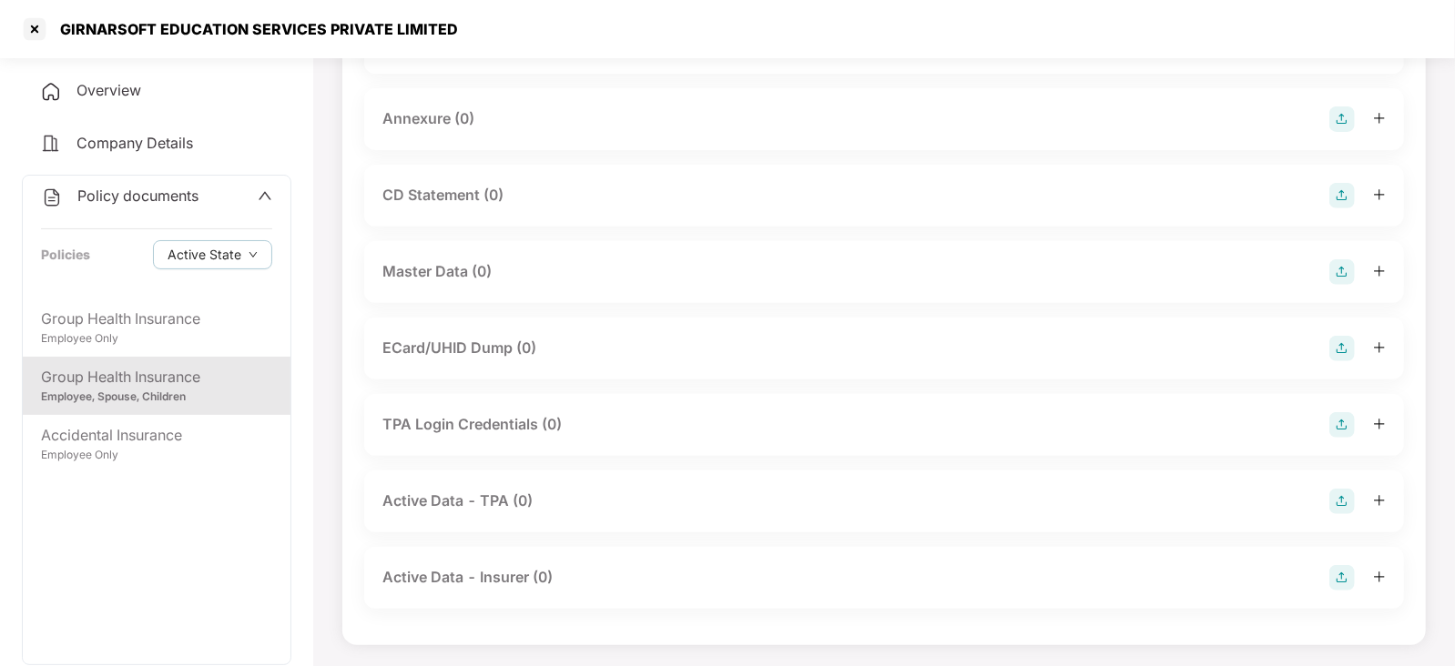
click at [1338, 270] on img at bounding box center [1341, 271] width 25 height 25
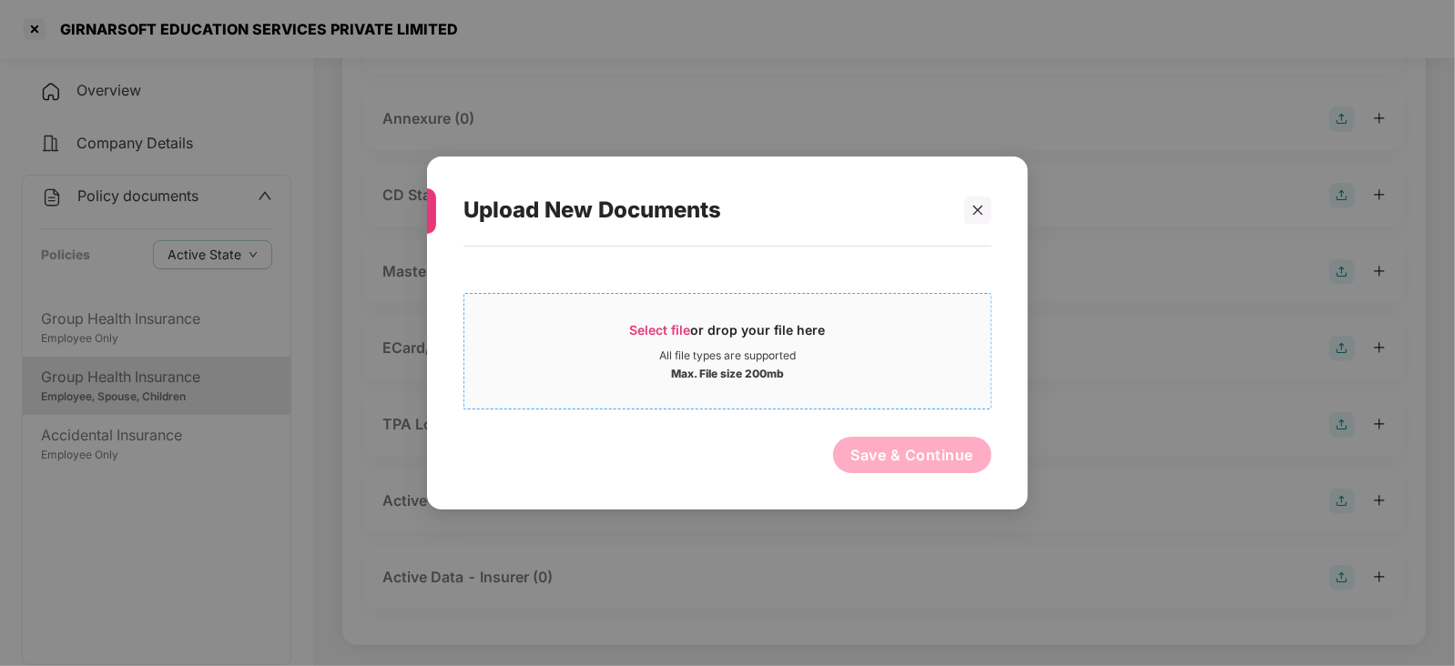
click at [674, 325] on span "Select file" at bounding box center [660, 329] width 61 height 15
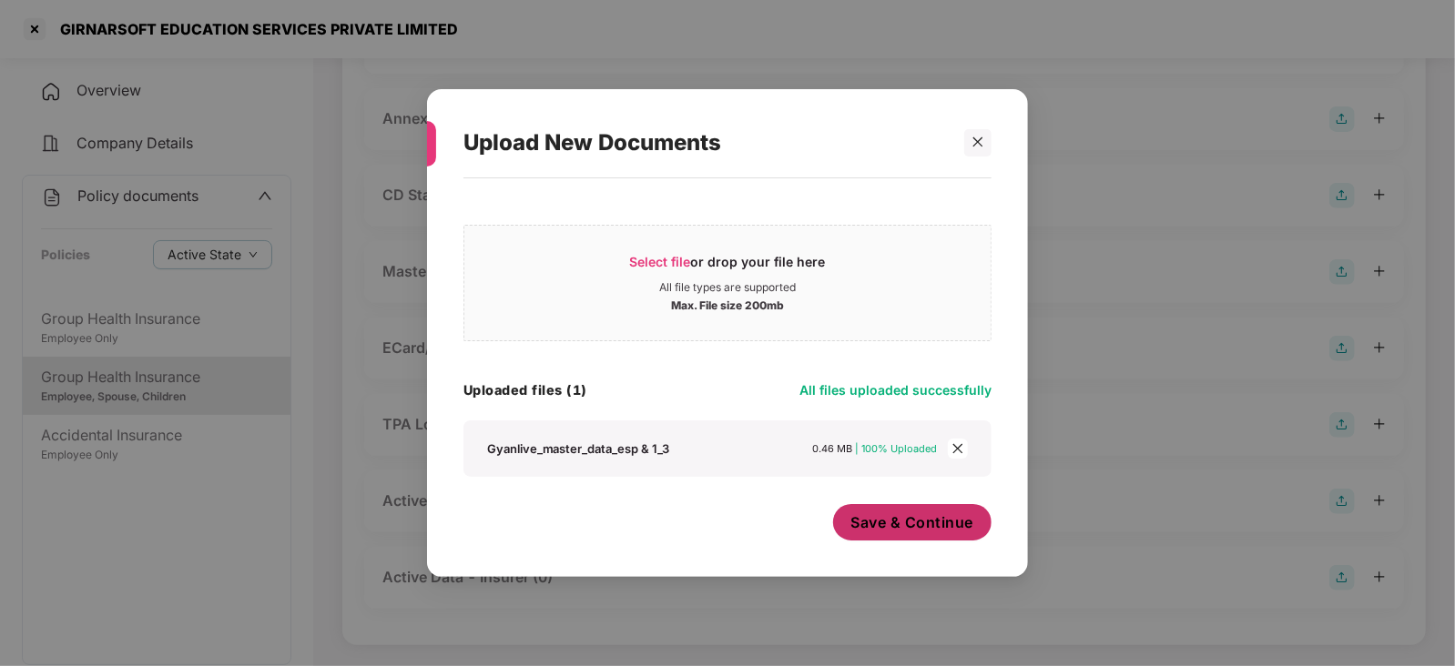
click at [891, 538] on button "Save & Continue" at bounding box center [912, 522] width 159 height 36
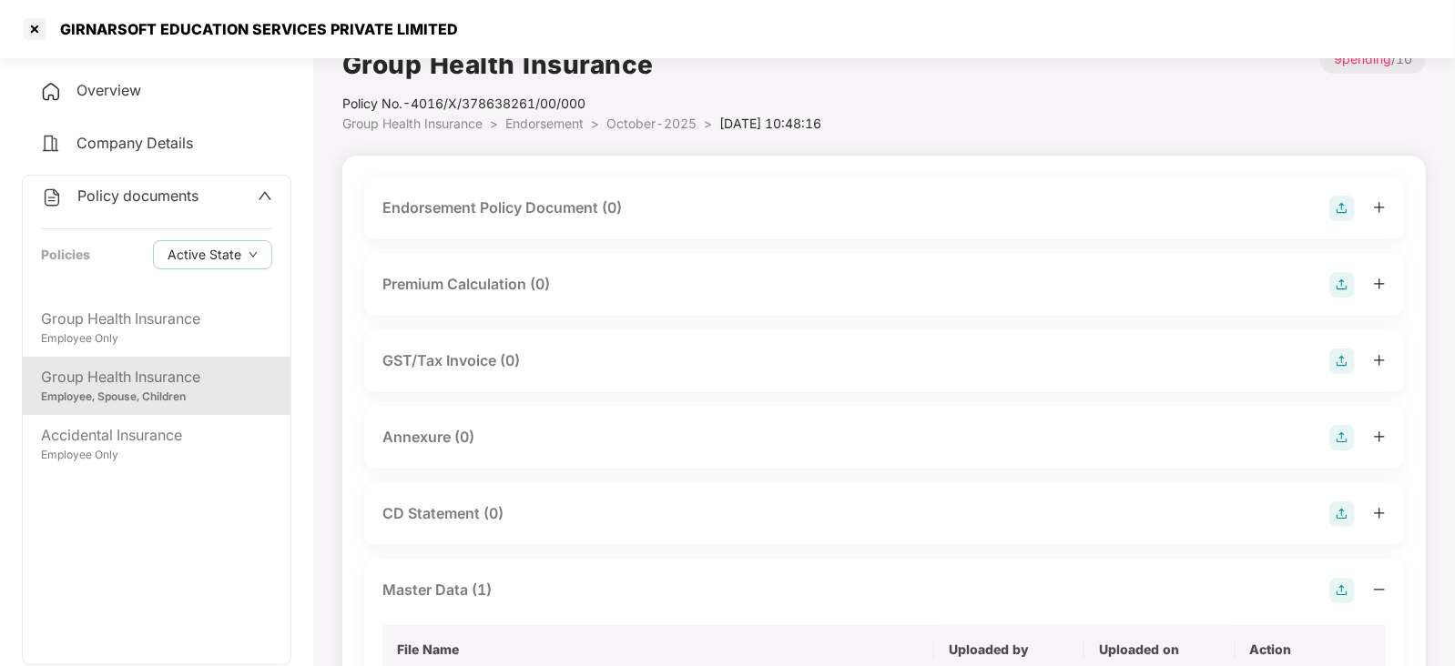
scroll to position [0, 0]
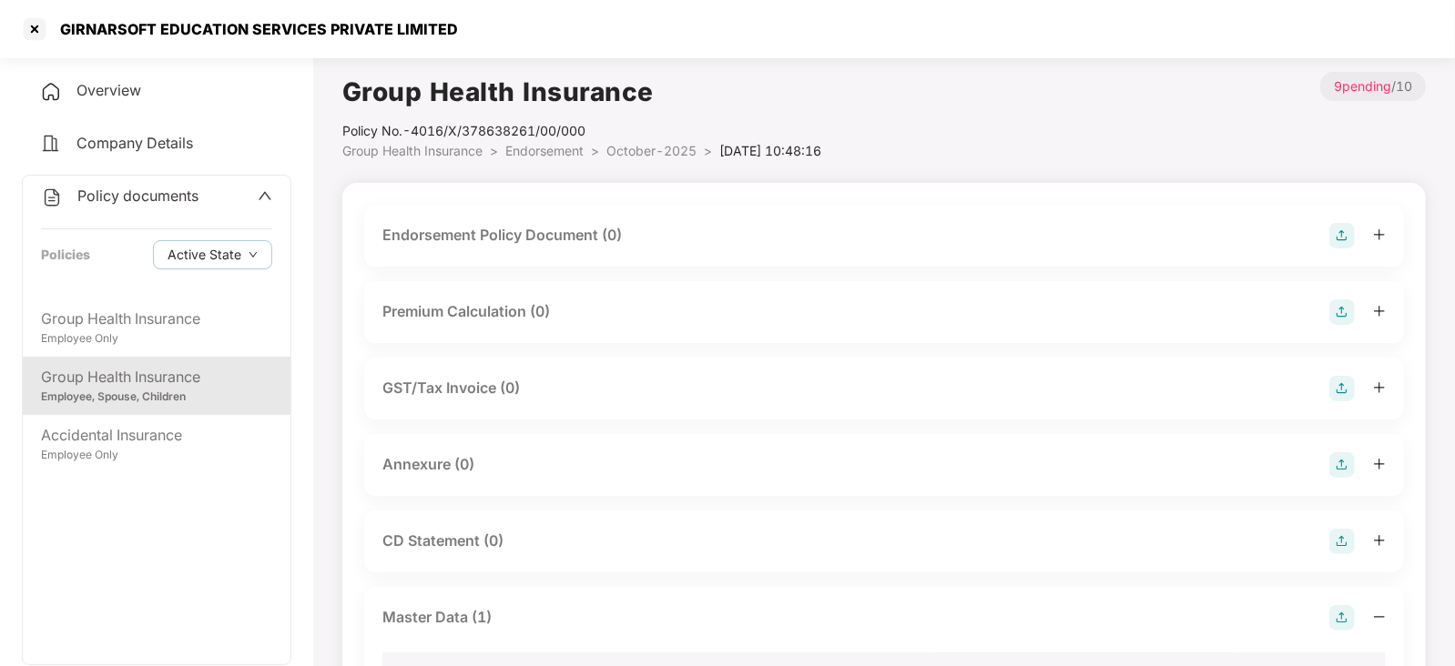
click at [1347, 228] on img at bounding box center [1341, 235] width 25 height 25
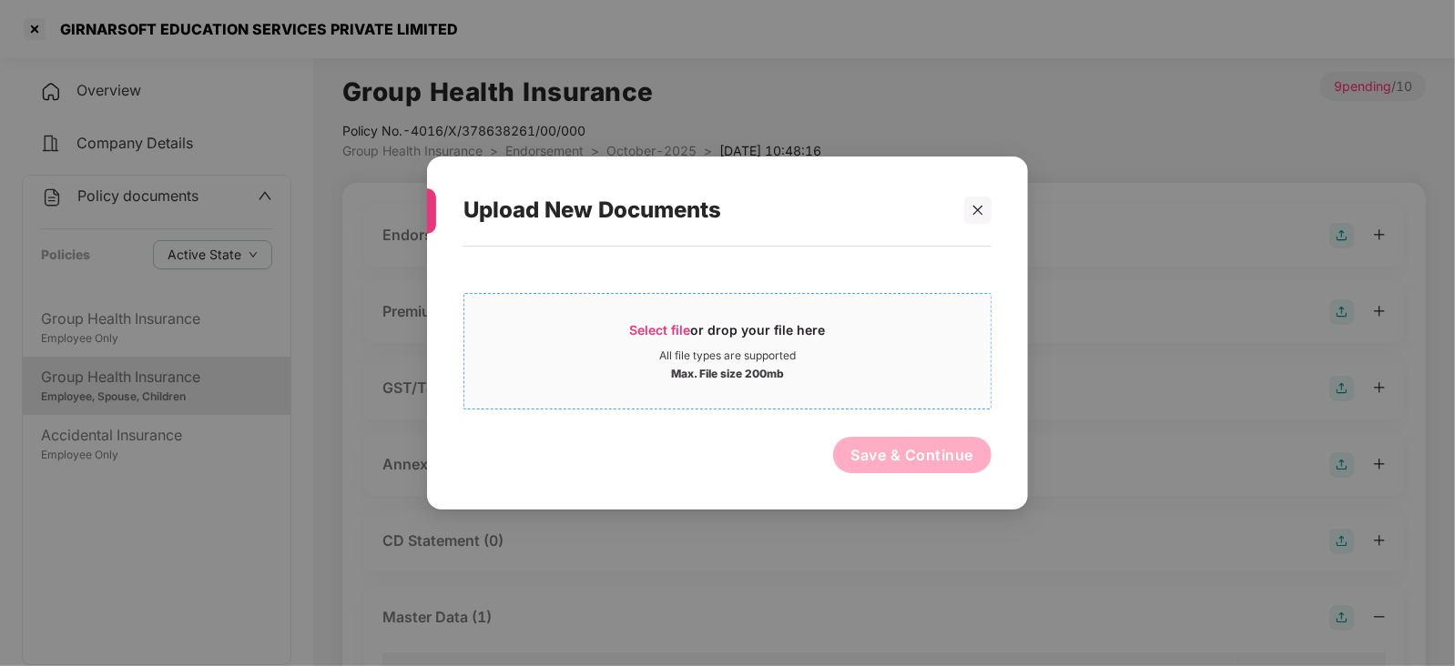
click at [640, 329] on span "Select file" at bounding box center [660, 329] width 61 height 15
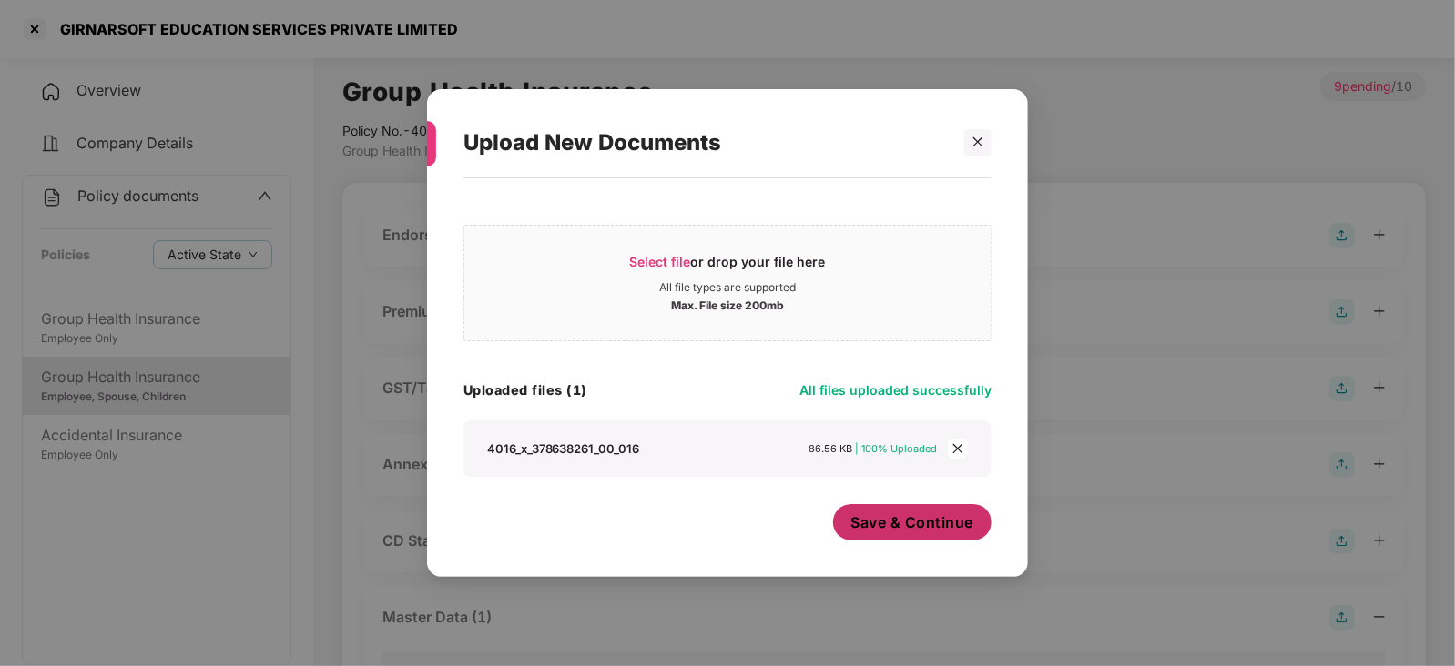
click at [940, 531] on span "Save & Continue" at bounding box center [912, 523] width 123 height 20
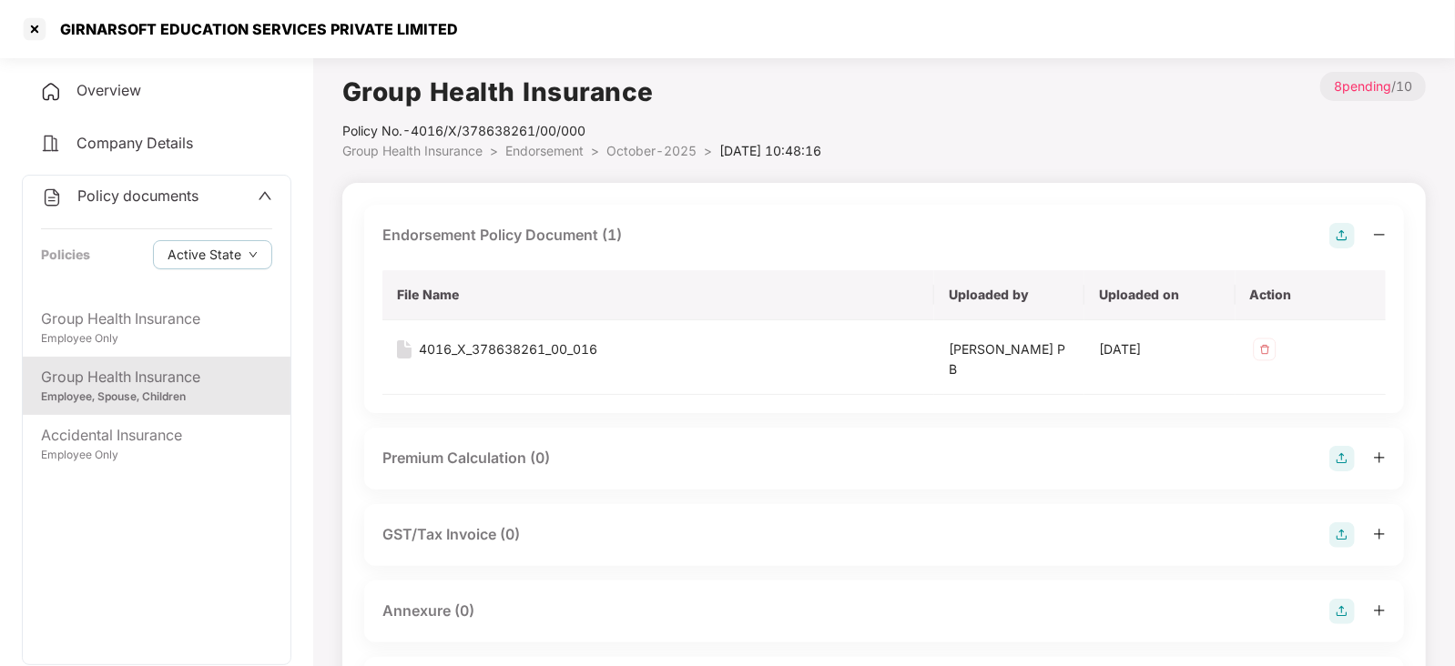
click at [1338, 457] on img at bounding box center [1341, 458] width 25 height 25
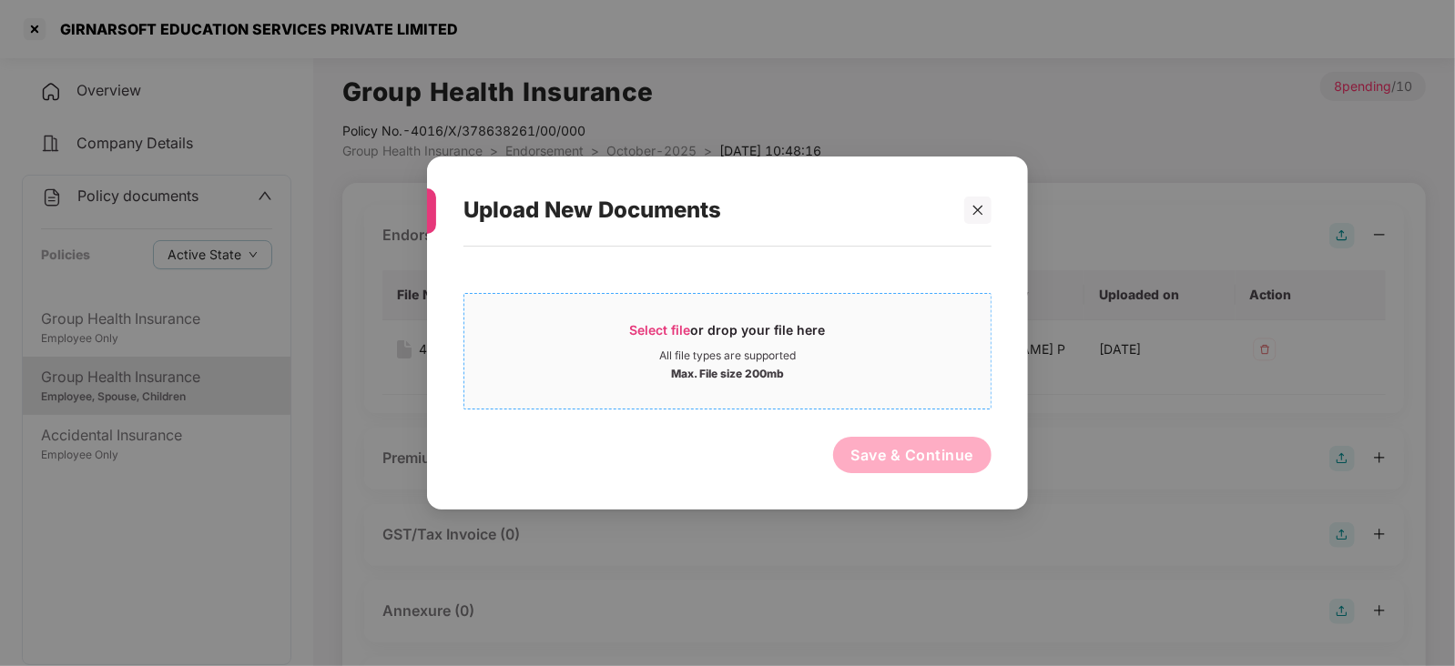
click at [671, 328] on span "Select file" at bounding box center [660, 329] width 61 height 15
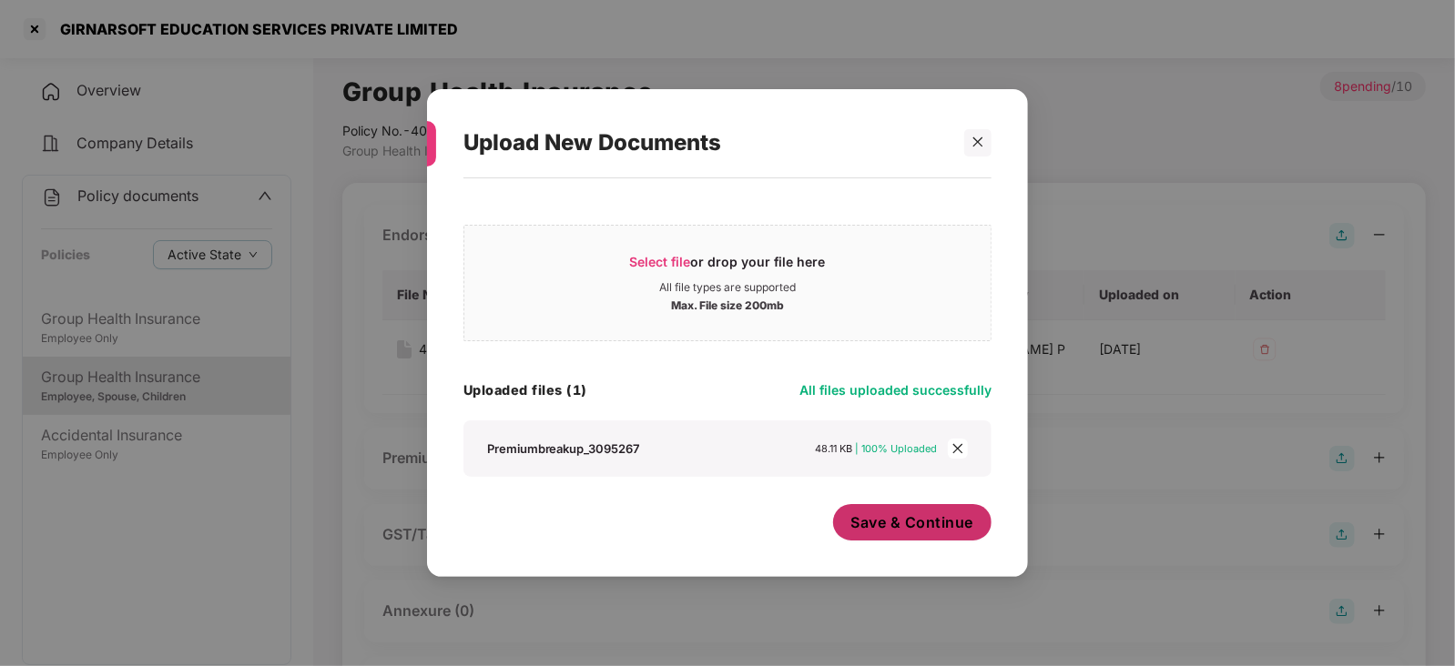
click at [879, 532] on span "Save & Continue" at bounding box center [912, 523] width 123 height 20
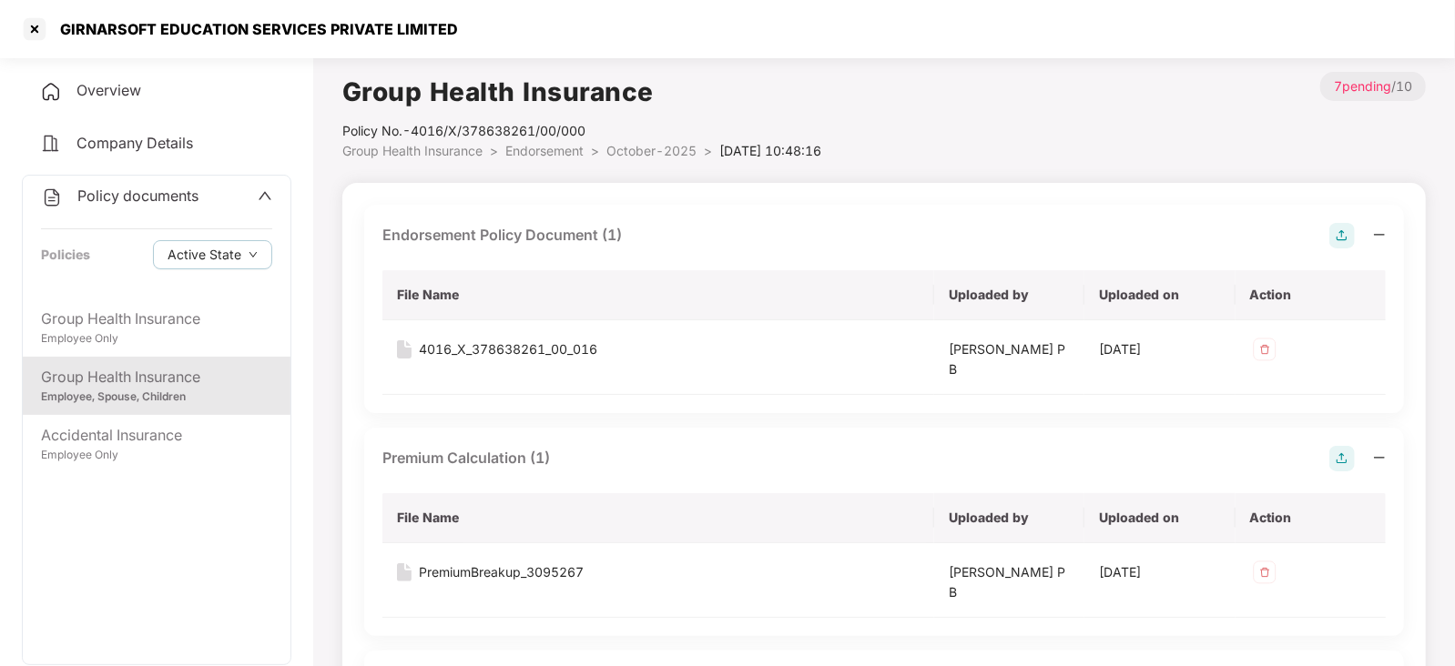
click at [879, 532] on th "File Name" at bounding box center [658, 518] width 552 height 50
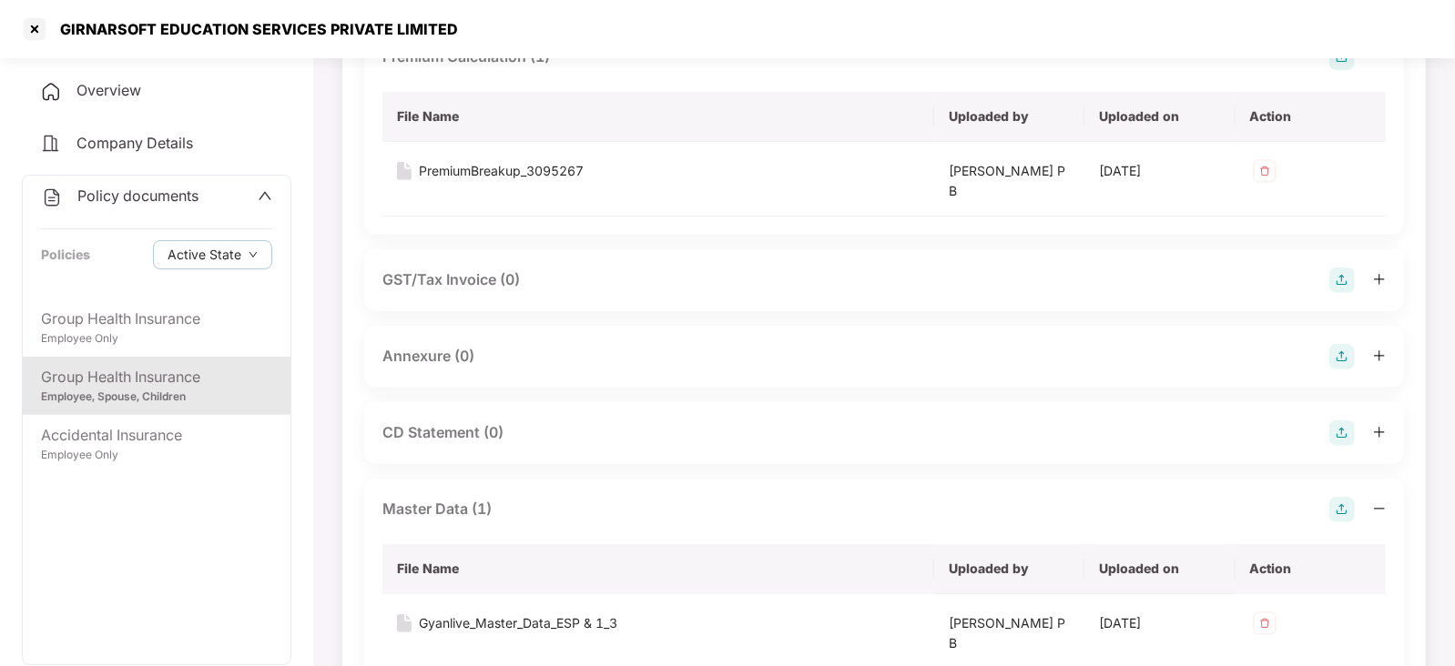
scroll to position [409, 0]
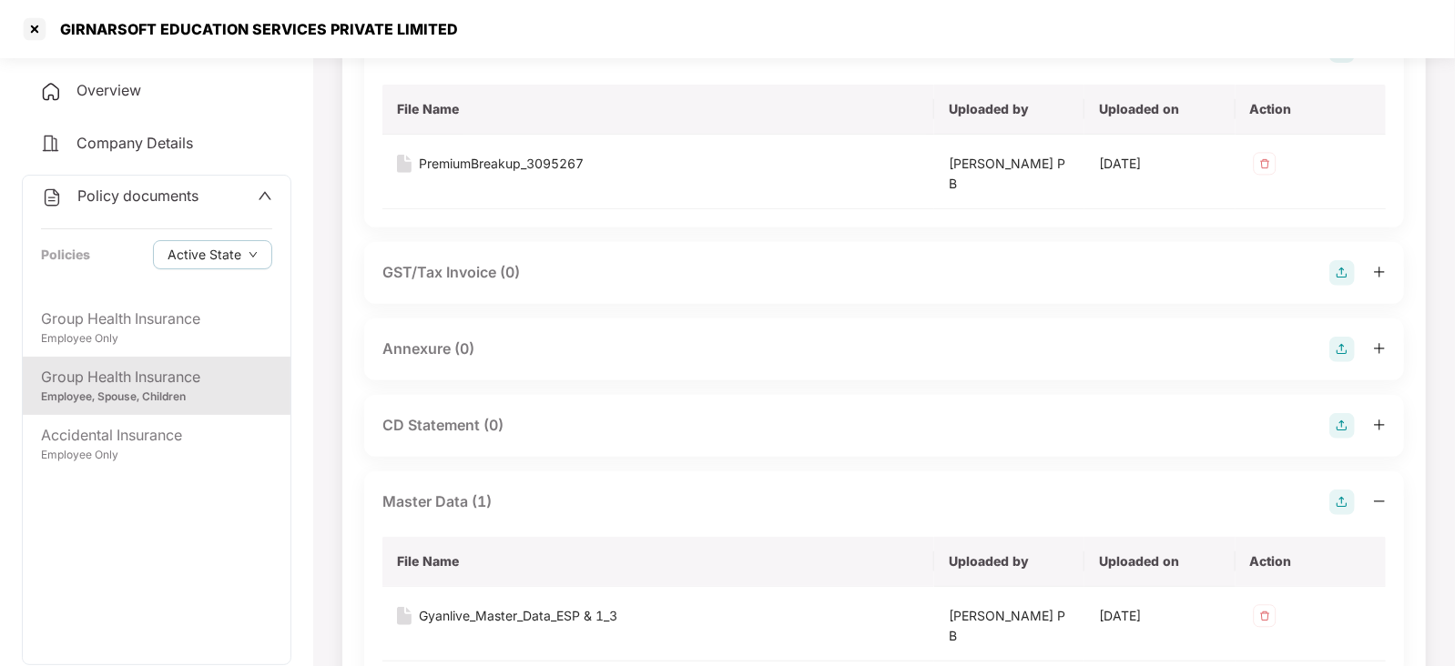
click at [1354, 343] on img at bounding box center [1341, 349] width 25 height 25
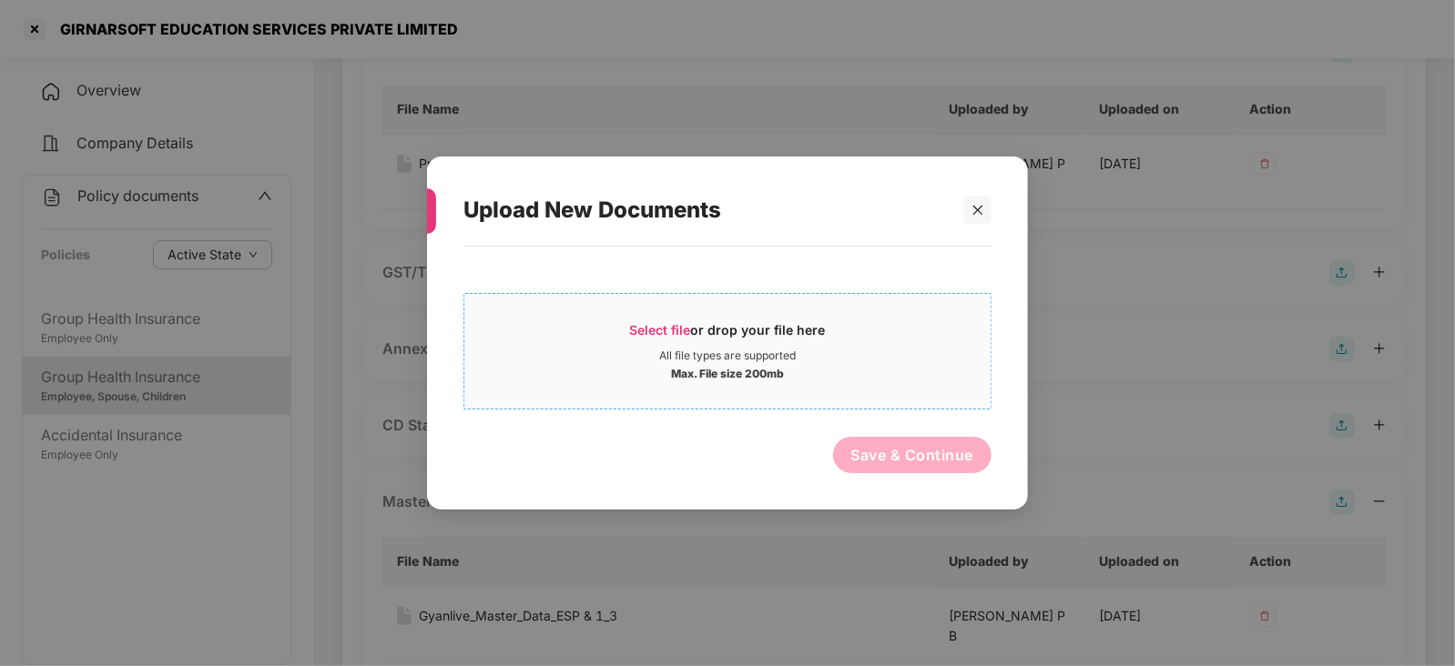
click at [639, 330] on span "Select file" at bounding box center [660, 329] width 61 height 15
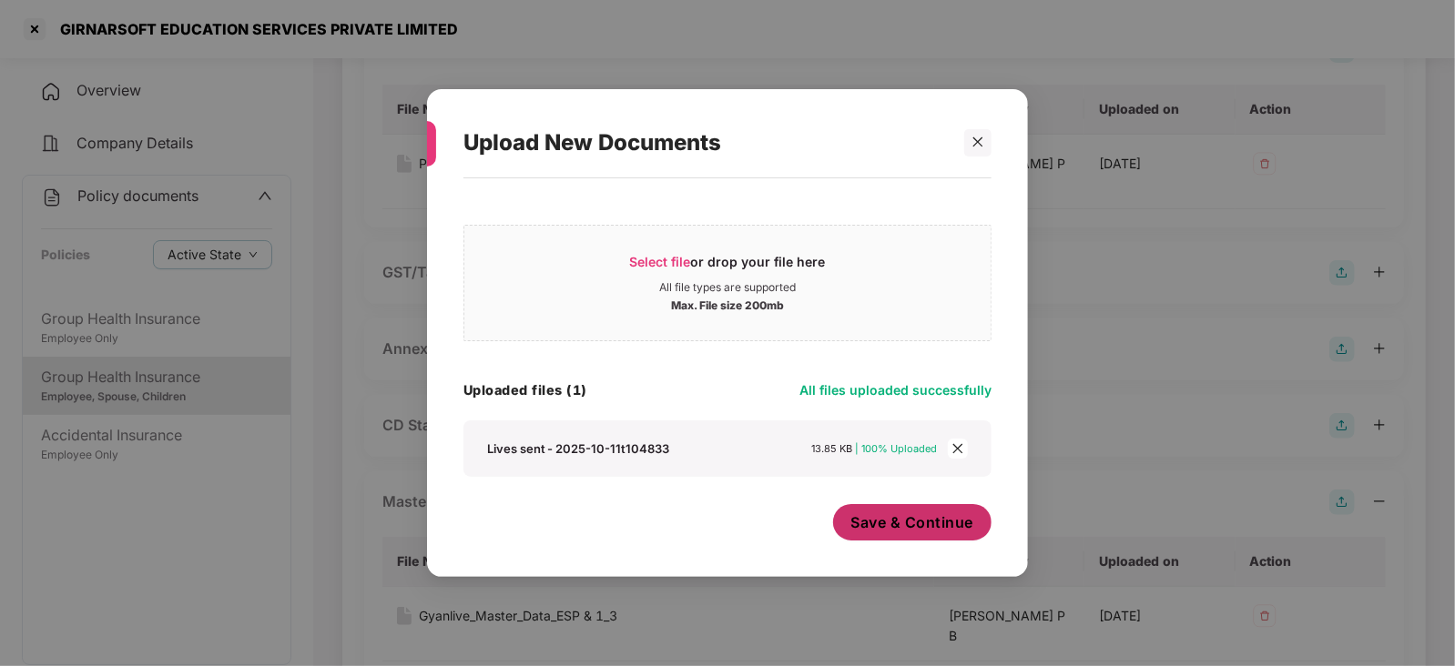
click at [884, 533] on button "Save & Continue" at bounding box center [912, 522] width 159 height 36
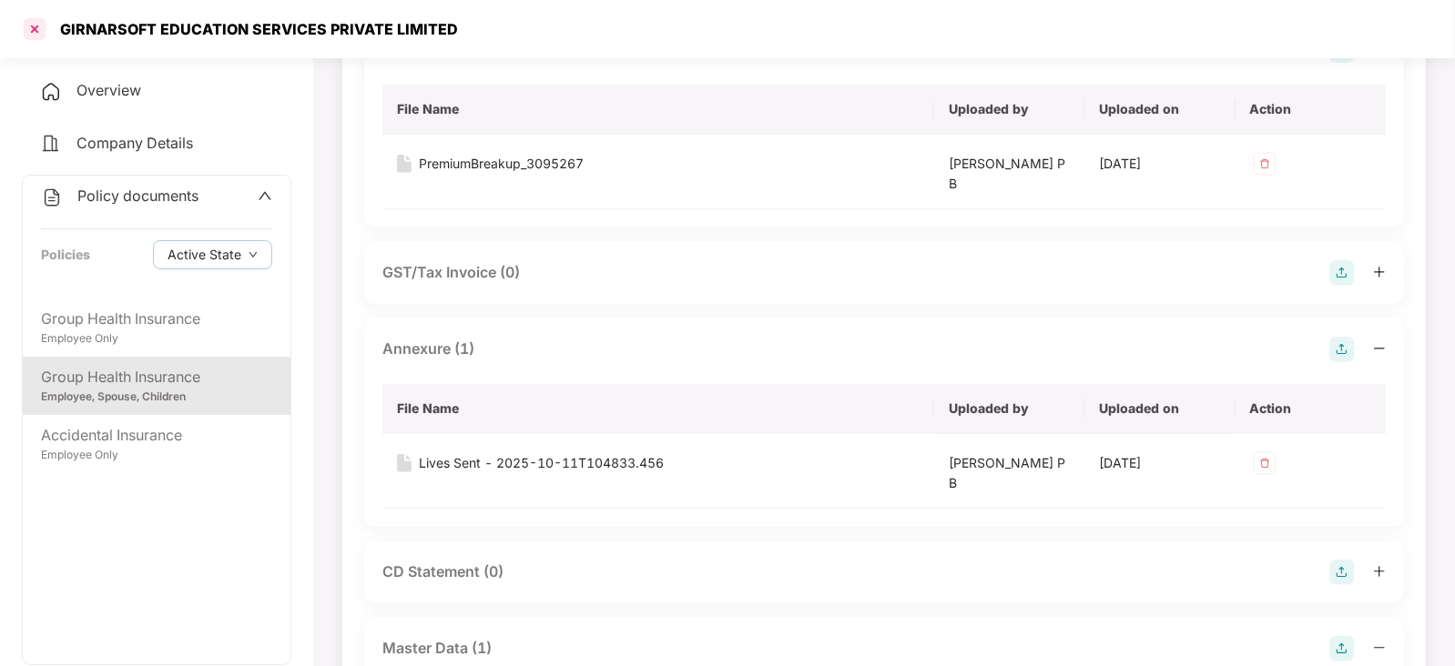
click at [27, 25] on div at bounding box center [34, 29] width 29 height 29
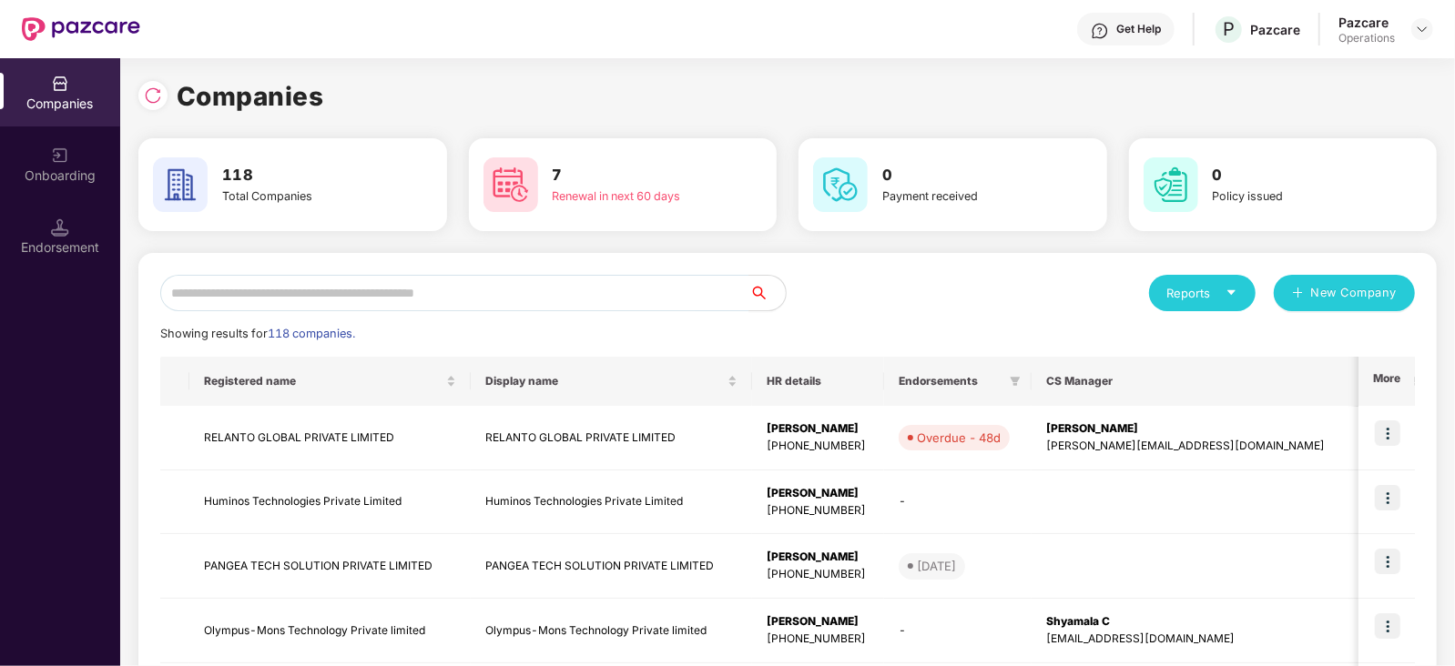
scroll to position [0, 0]
click at [362, 280] on input "text" at bounding box center [454, 293] width 589 height 36
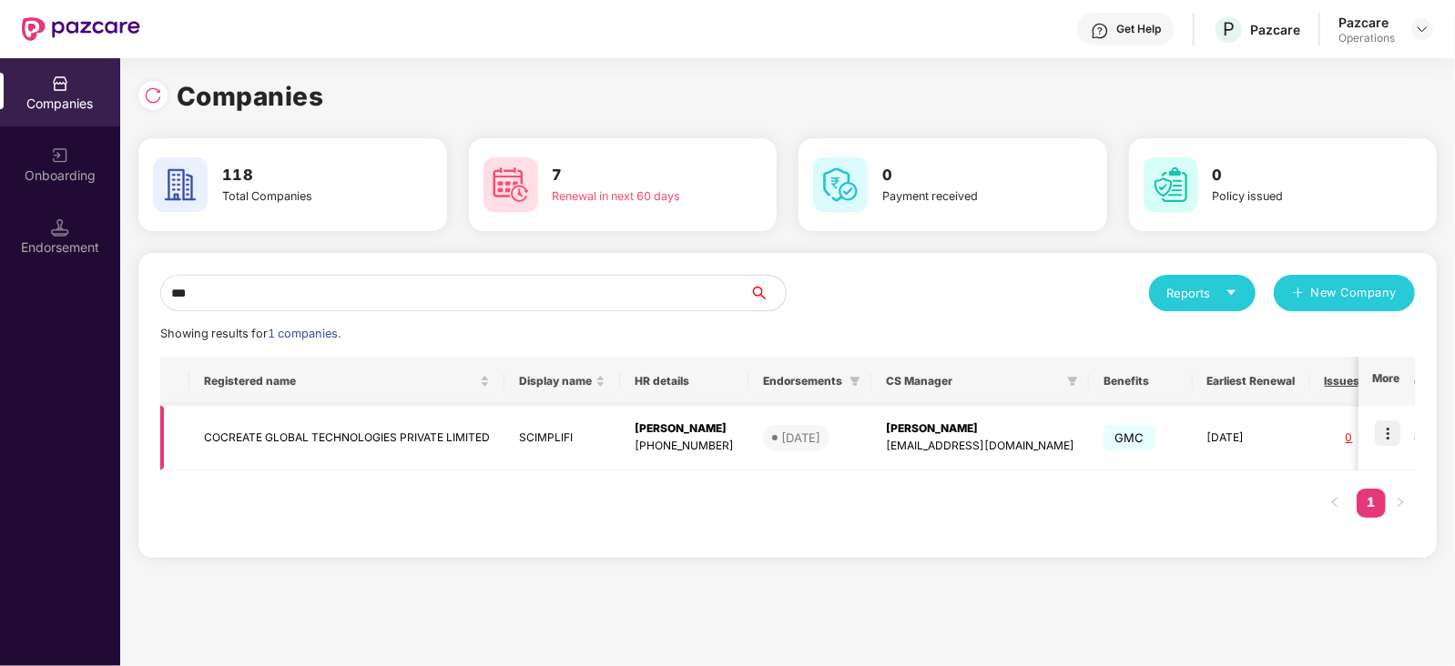
type input "***"
click at [287, 442] on td "COCREATE GLOBAL TECHNOLOGIES PRIVATE LIMITED" at bounding box center [346, 438] width 315 height 65
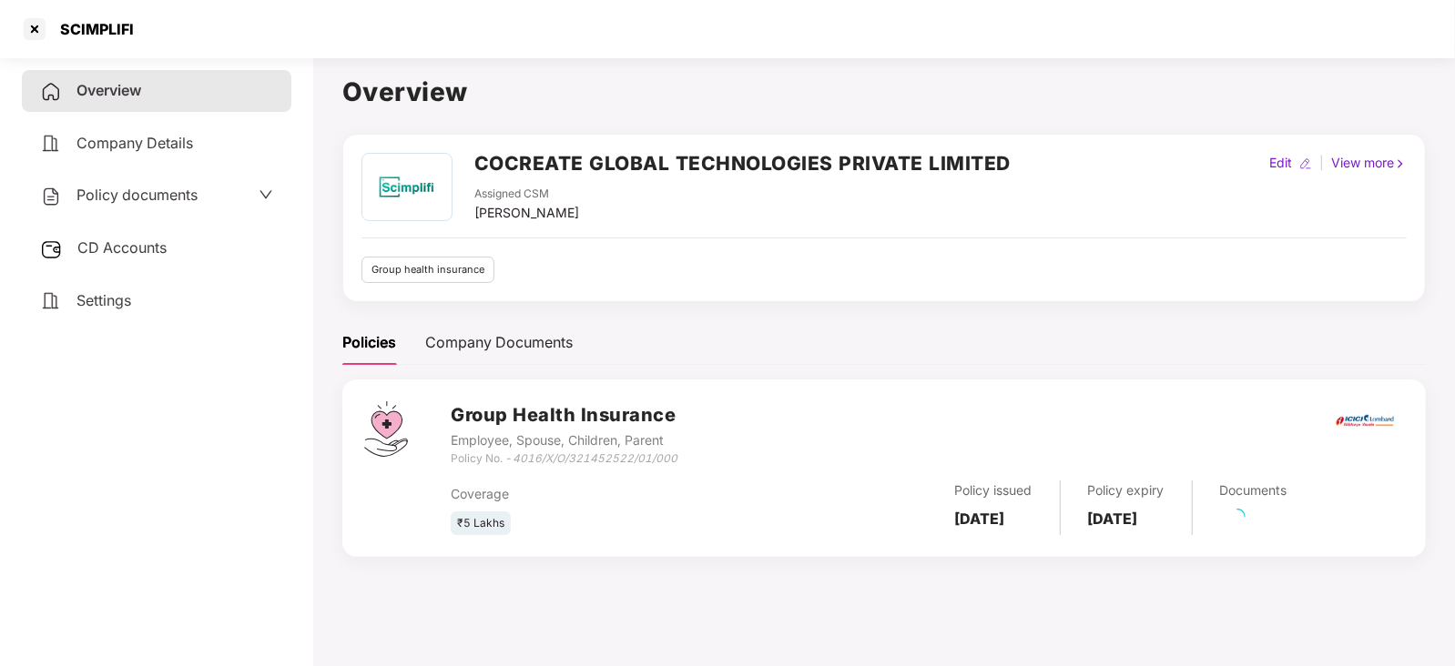
click at [124, 250] on span "CD Accounts" at bounding box center [121, 248] width 89 height 18
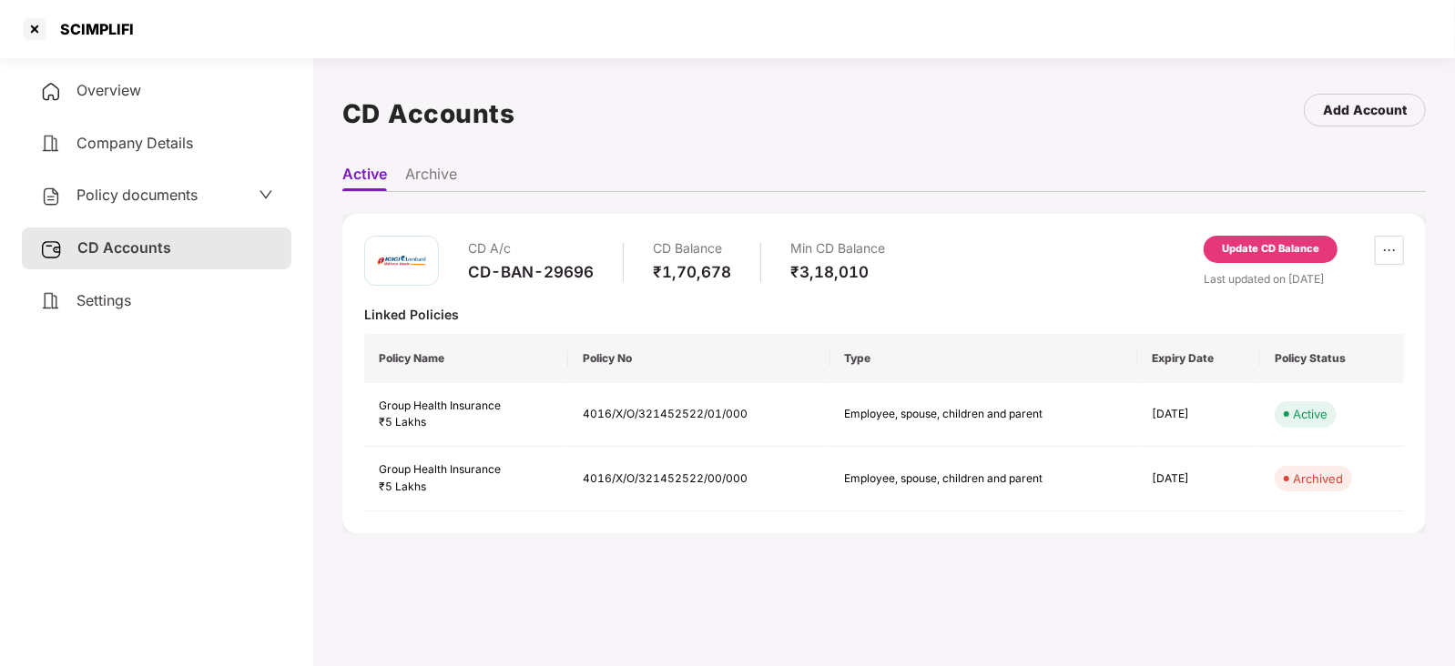
click at [1245, 261] on div "Update CD Balance" at bounding box center [1271, 249] width 134 height 27
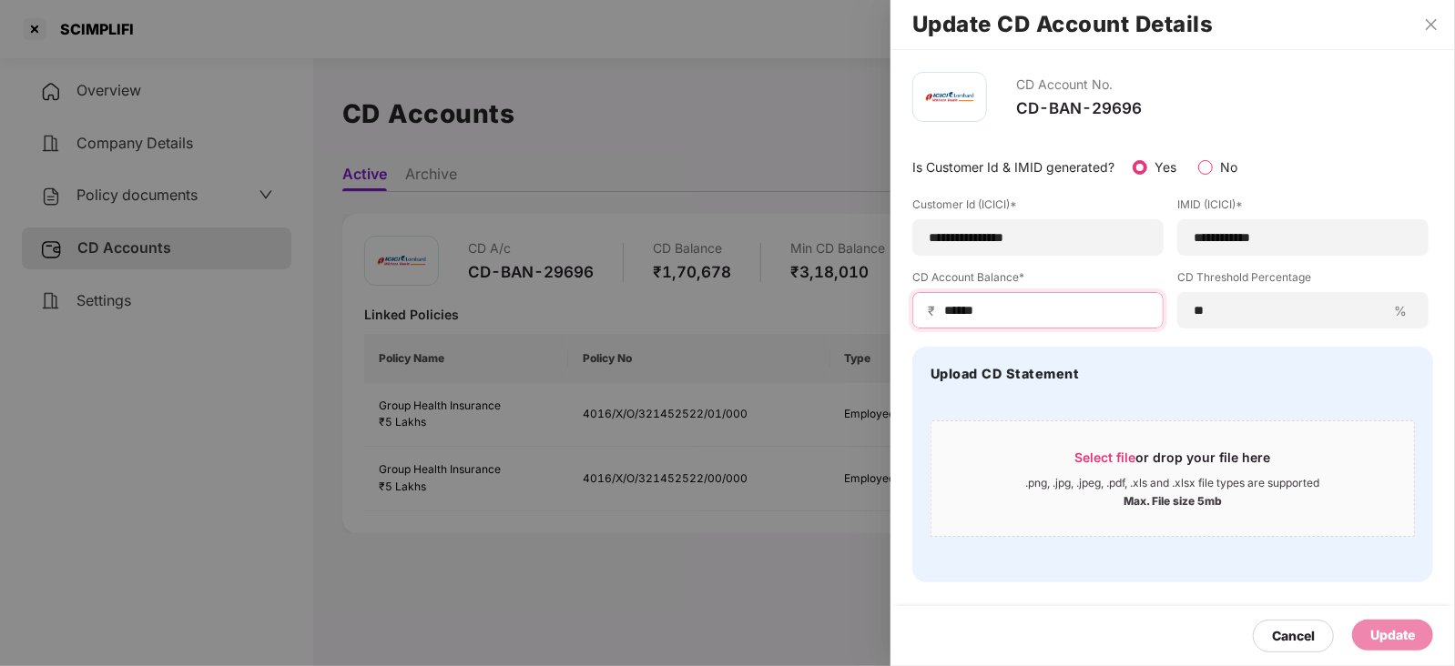
drag, startPoint x: 1001, startPoint y: 306, endPoint x: 920, endPoint y: 306, distance: 81.0
click at [920, 306] on div "₹ ******" at bounding box center [1037, 310] width 251 height 36
paste input
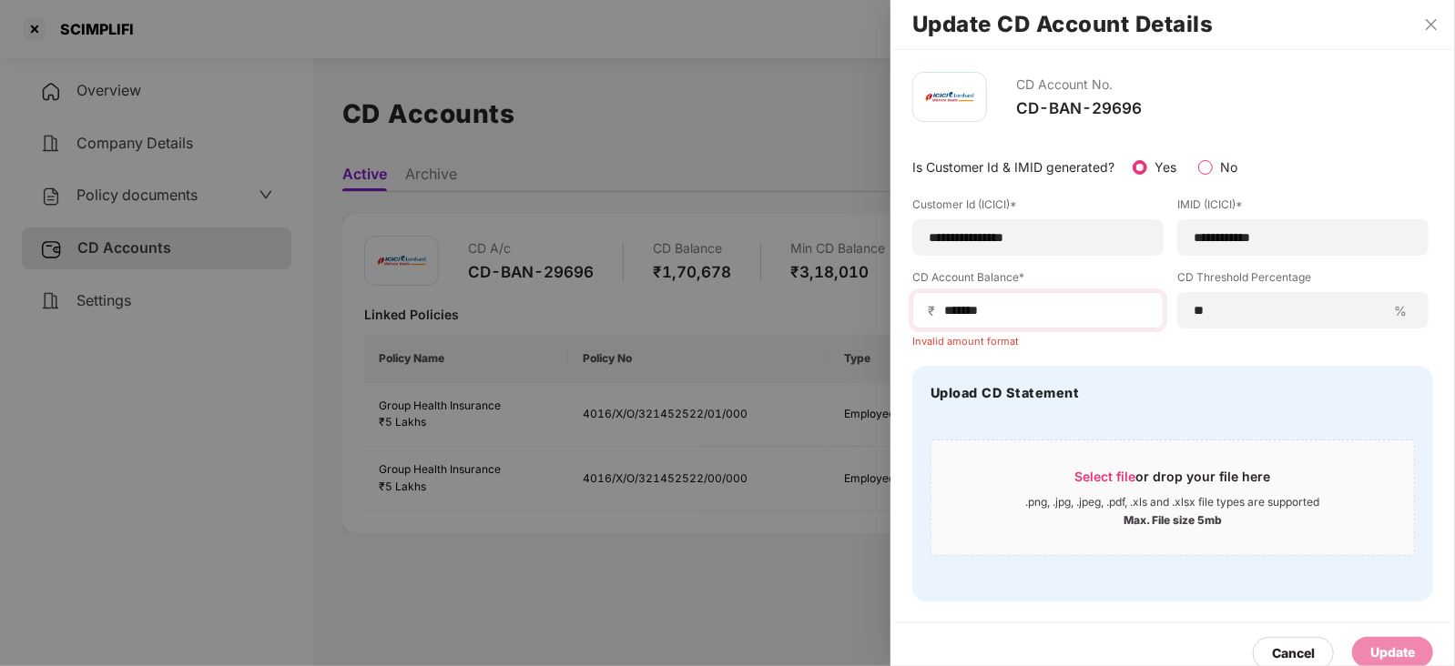
click at [939, 310] on span "₹" at bounding box center [935, 310] width 15 height 17
click at [1011, 315] on input "******" at bounding box center [1045, 310] width 206 height 19
click at [940, 311] on span "₹" at bounding box center [935, 310] width 15 height 17
click at [942, 311] on input "******" at bounding box center [1045, 310] width 206 height 19
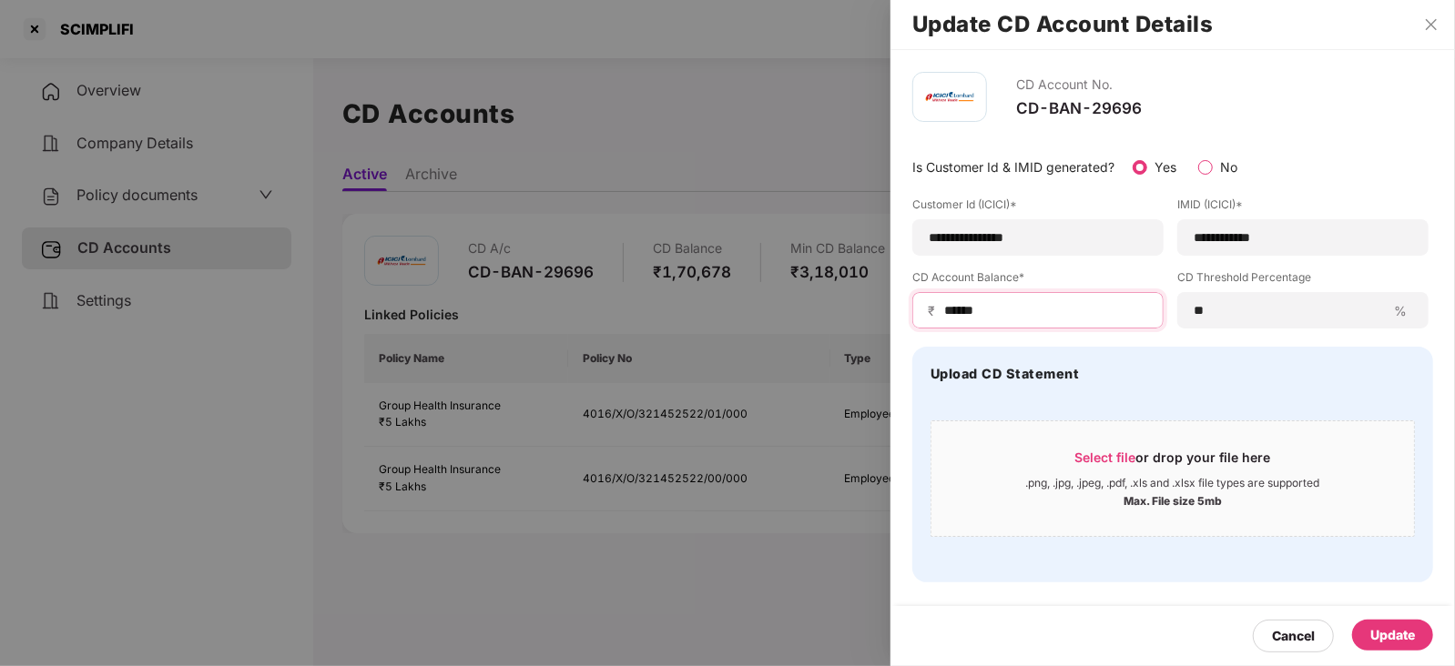
type input "******"
click at [1397, 645] on div "Update" at bounding box center [1392, 635] width 45 height 20
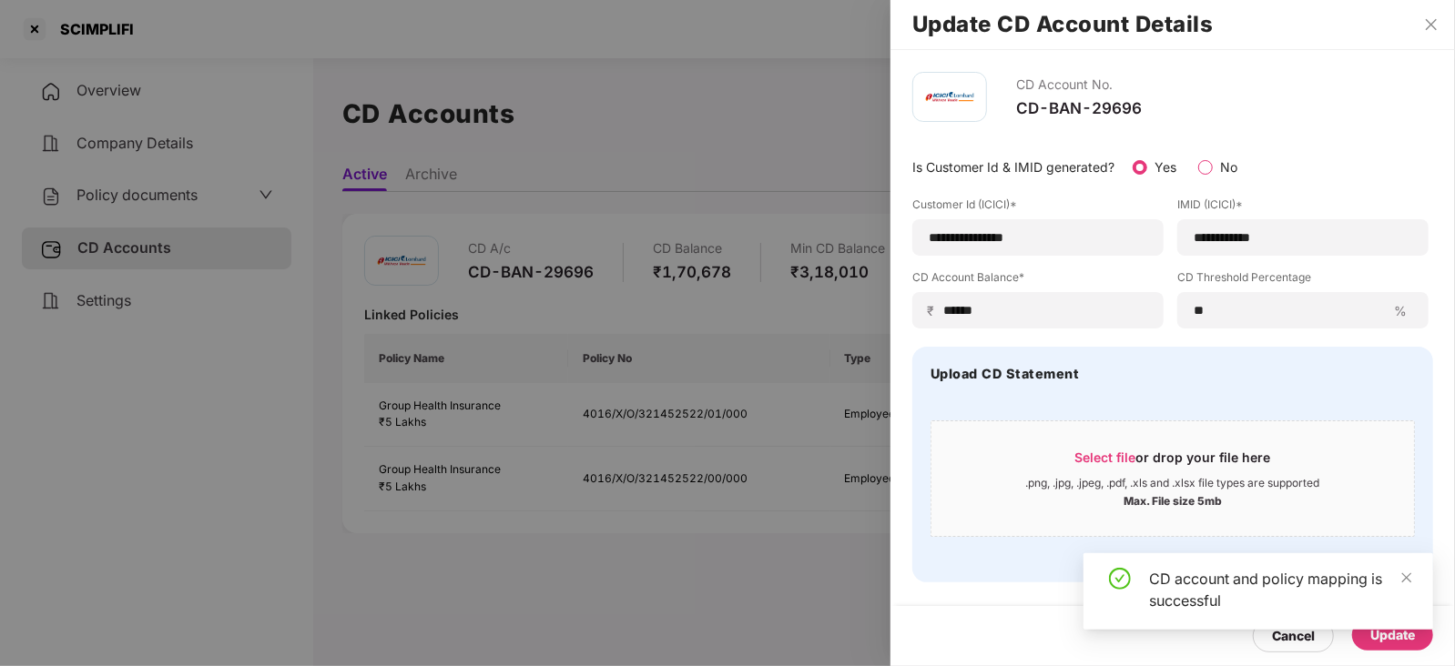
click at [168, 202] on div at bounding box center [727, 333] width 1455 height 666
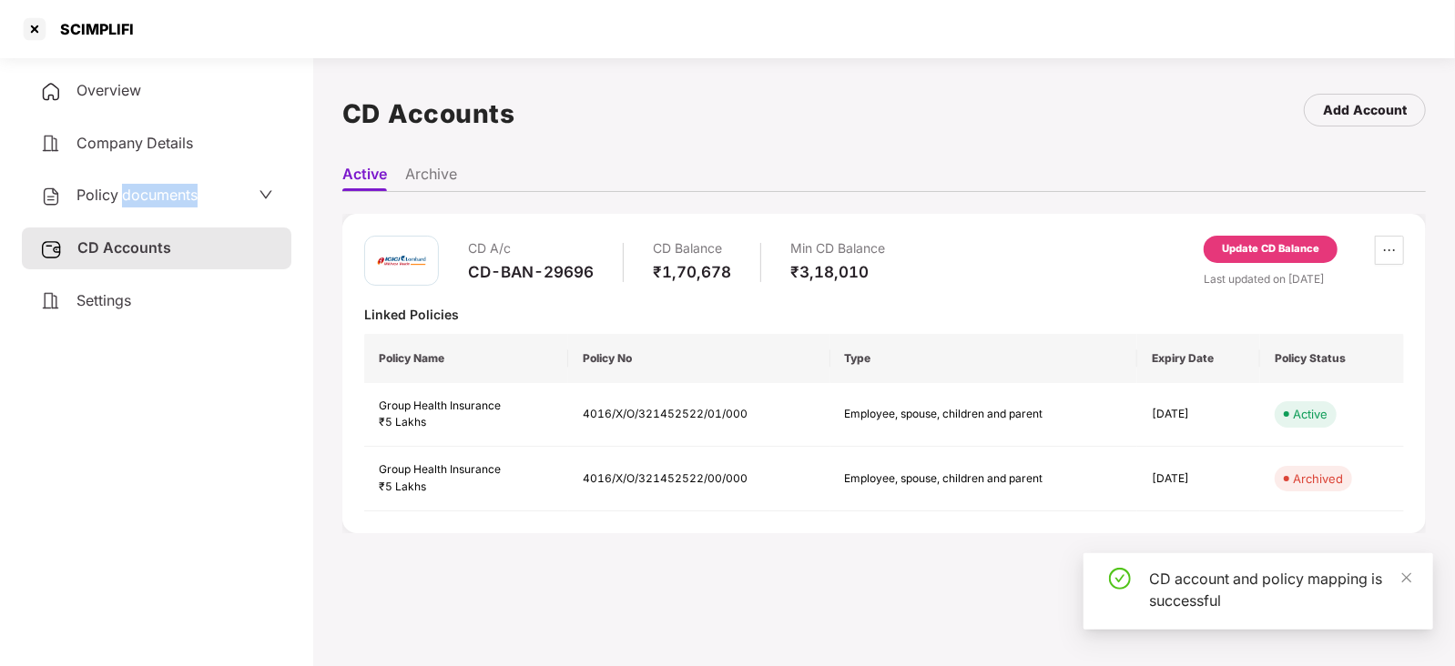
click at [168, 202] on span "Policy documents" at bounding box center [136, 195] width 121 height 18
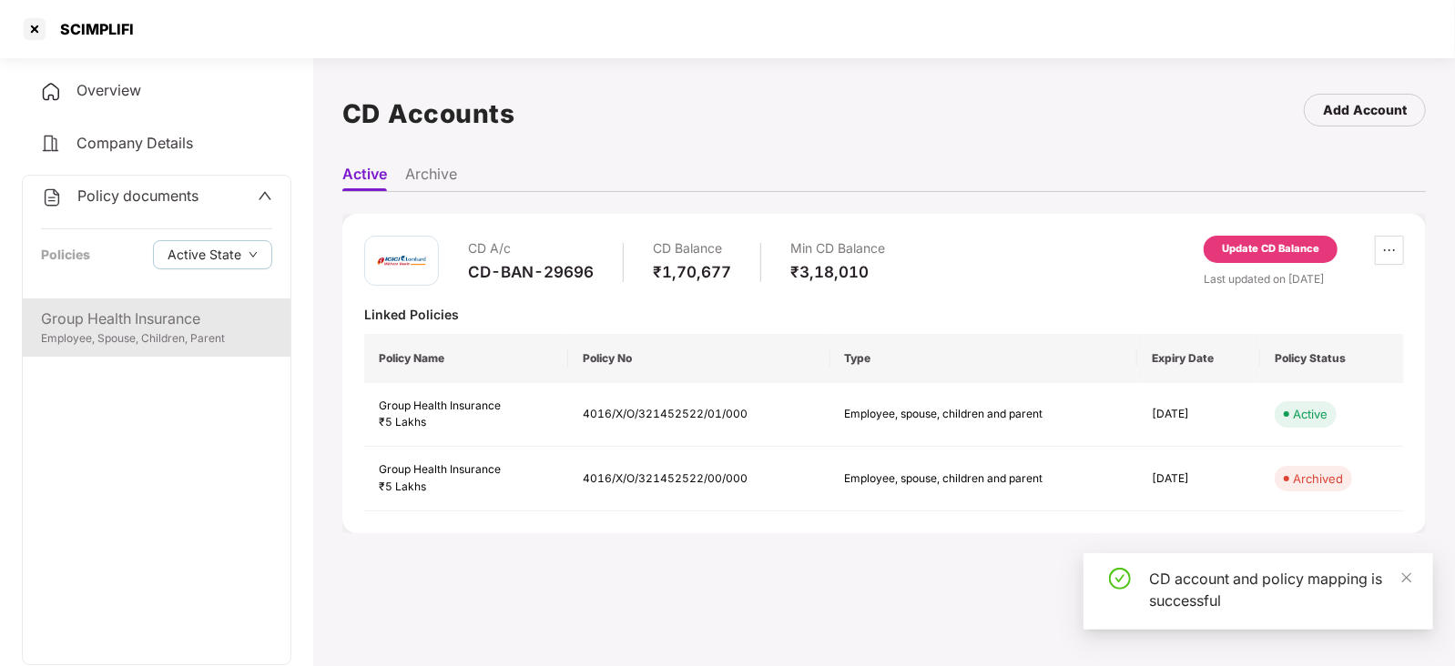
click at [160, 348] on div "Employee, Spouse, Children, Parent" at bounding box center [156, 338] width 231 height 17
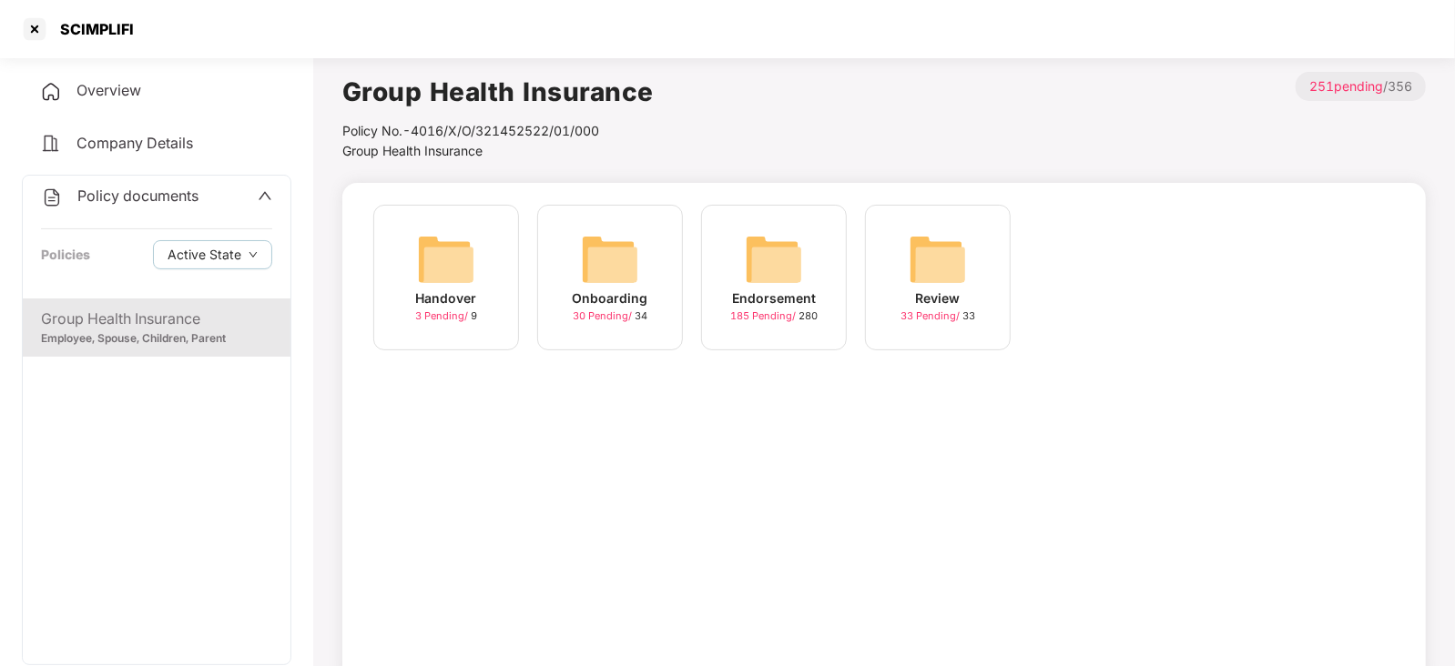
click at [756, 261] on img at bounding box center [774, 259] width 58 height 58
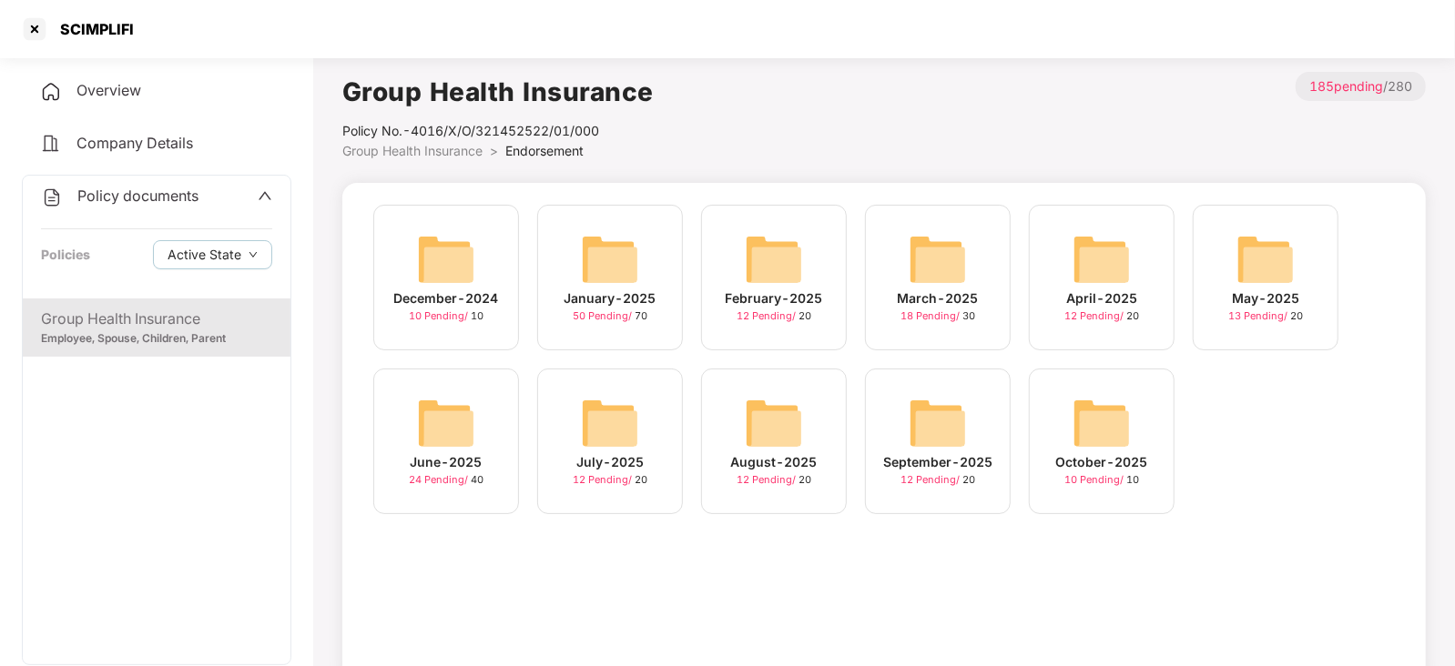
click at [1104, 439] on img at bounding box center [1101, 423] width 58 height 58
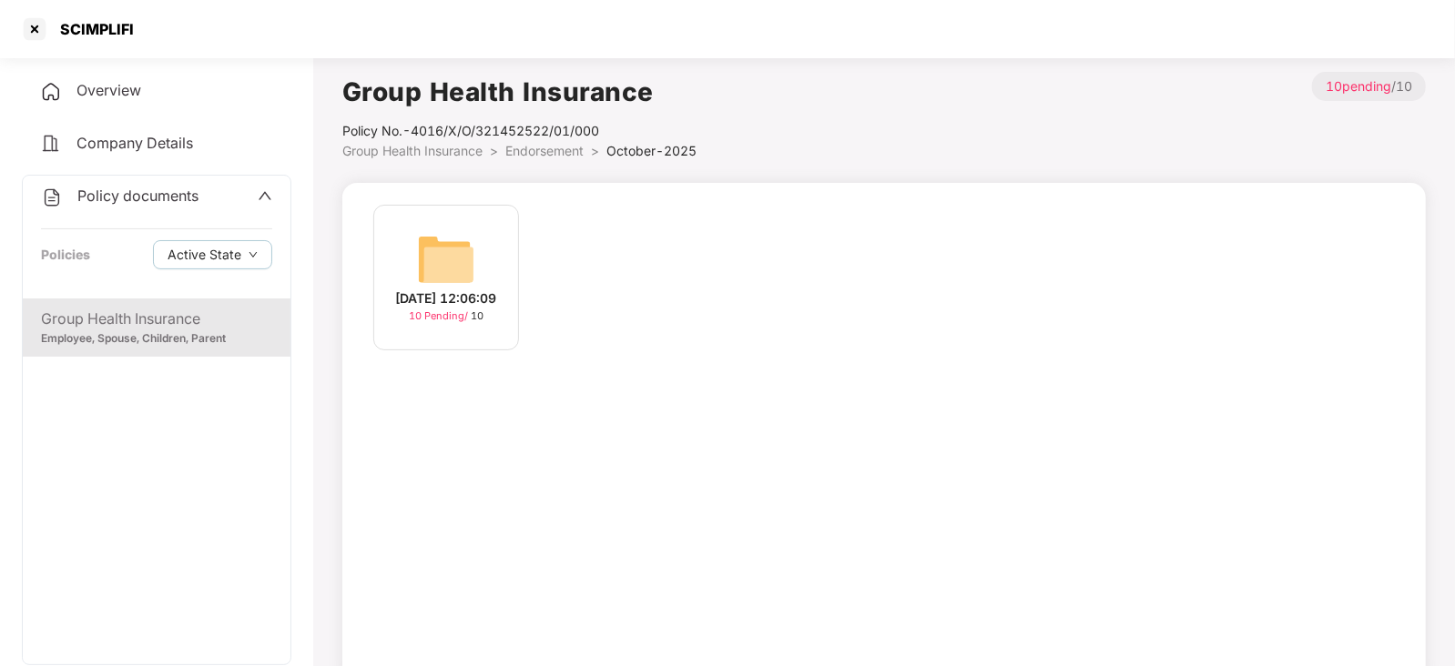
click at [452, 254] on img at bounding box center [446, 259] width 58 height 58
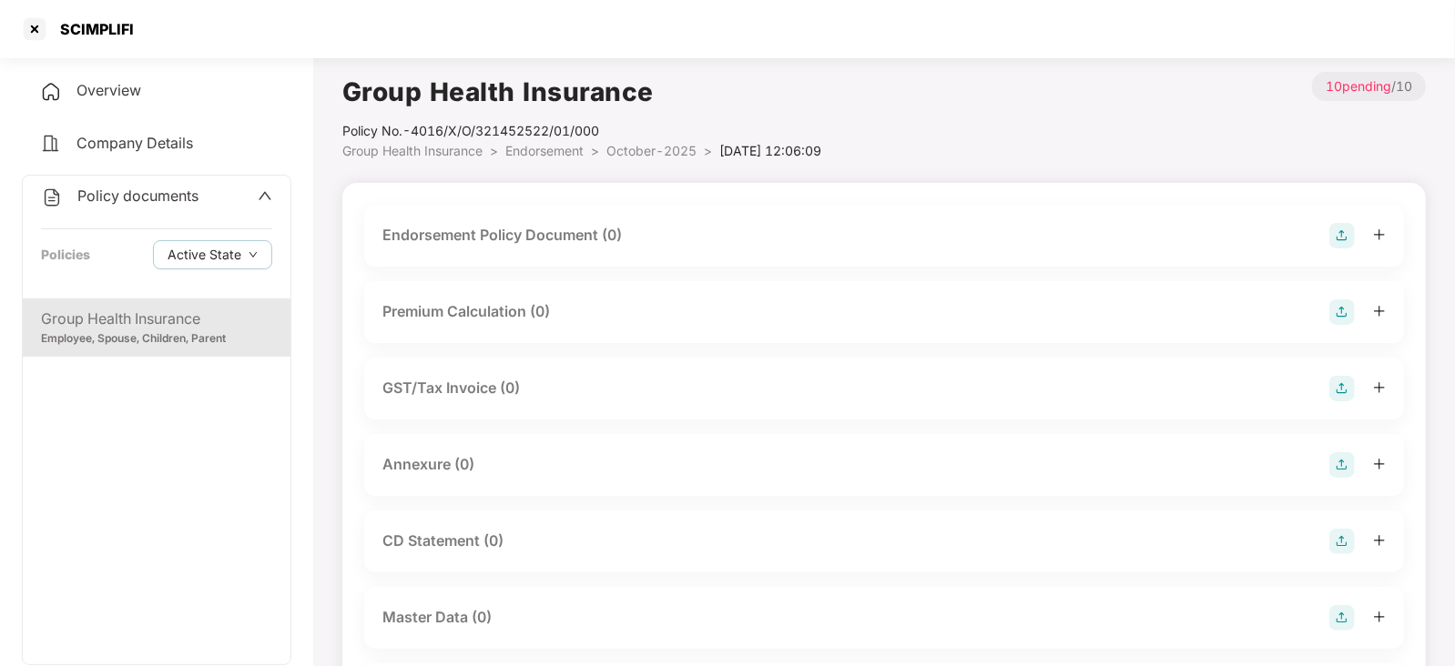
click at [1337, 245] on img at bounding box center [1341, 235] width 25 height 25
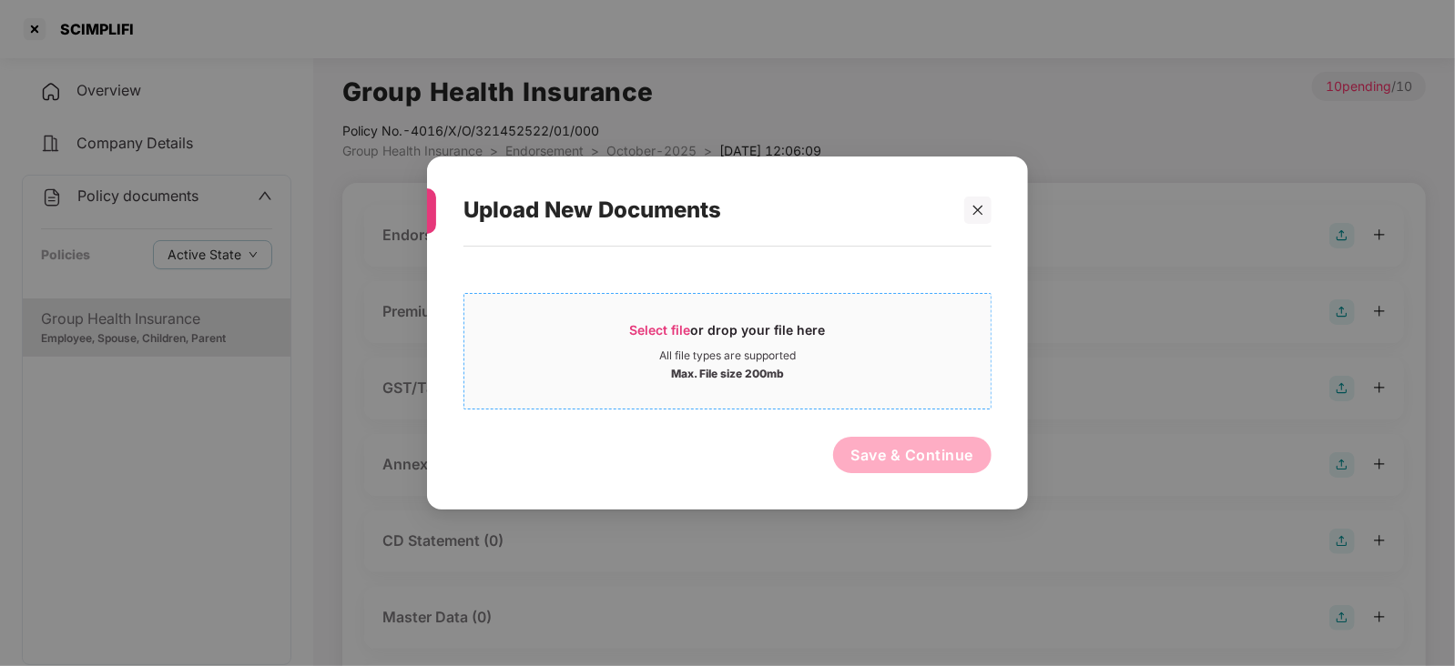
click at [662, 338] on div "Select file or drop your file here" at bounding box center [728, 334] width 196 height 27
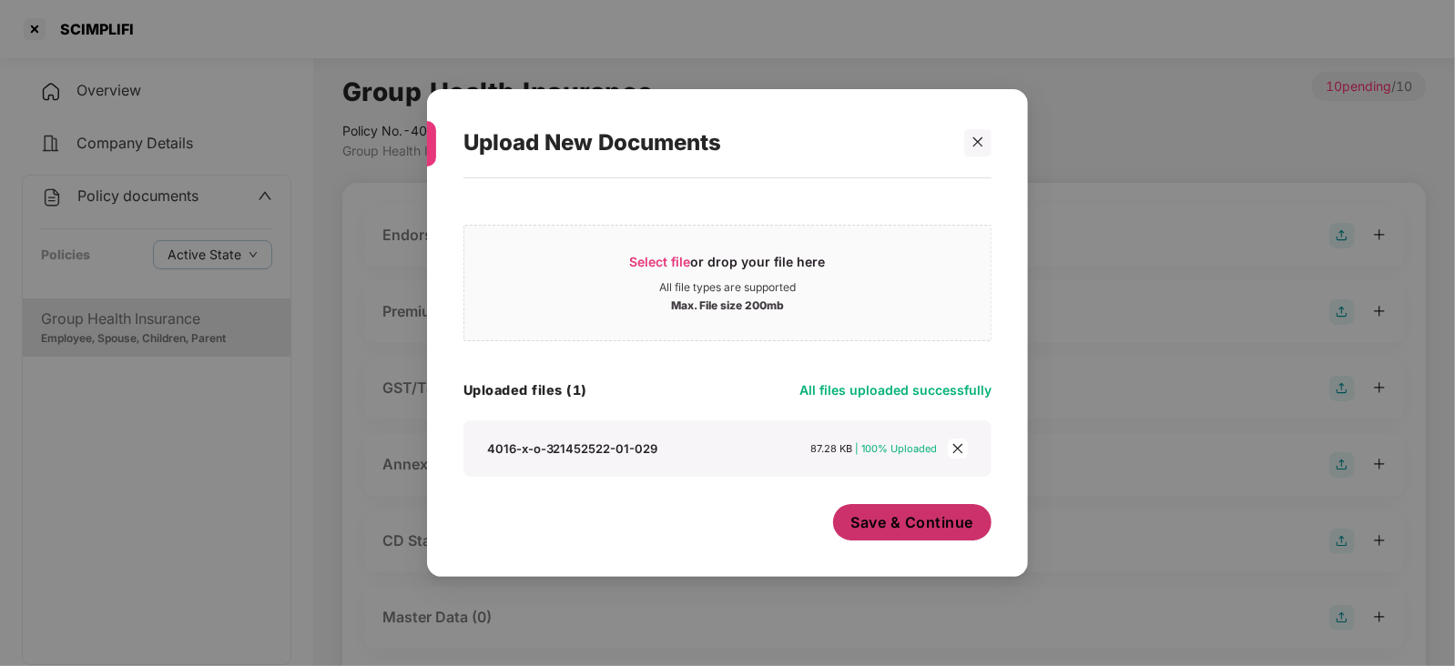
click at [870, 533] on span "Save & Continue" at bounding box center [912, 523] width 123 height 20
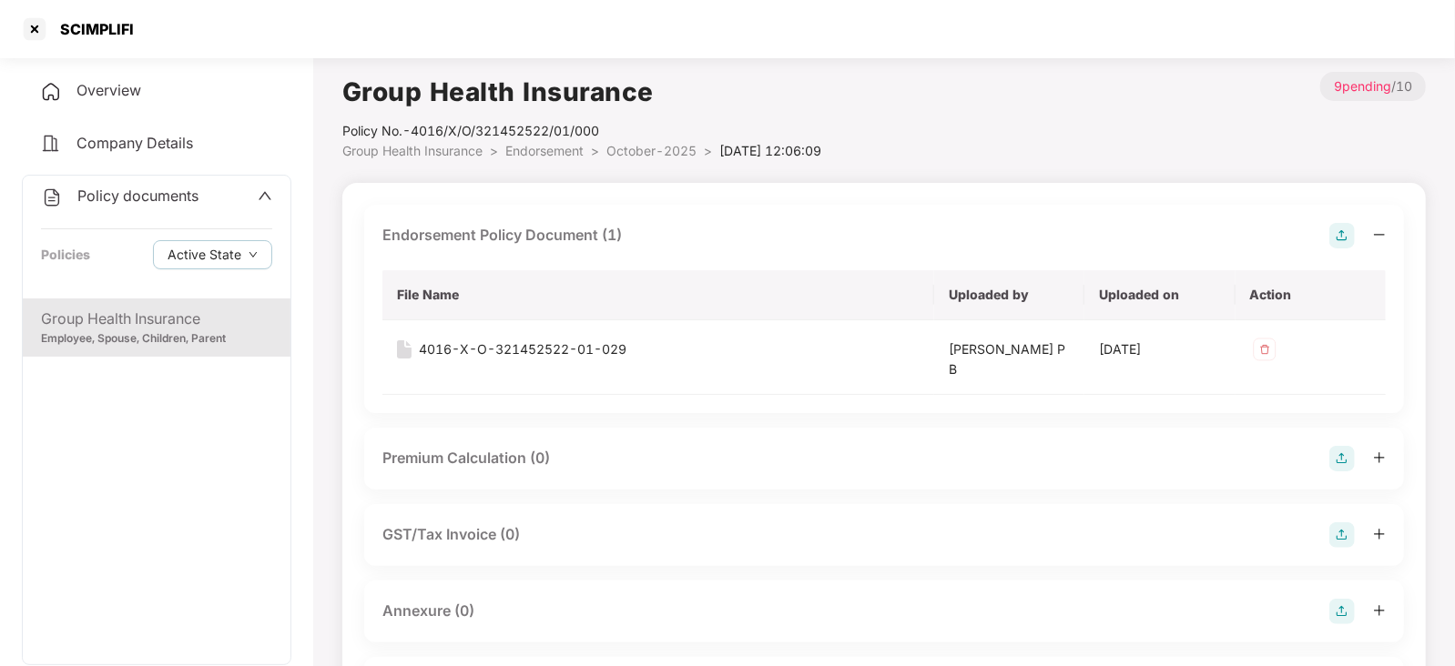
click at [1337, 462] on img at bounding box center [1341, 458] width 25 height 25
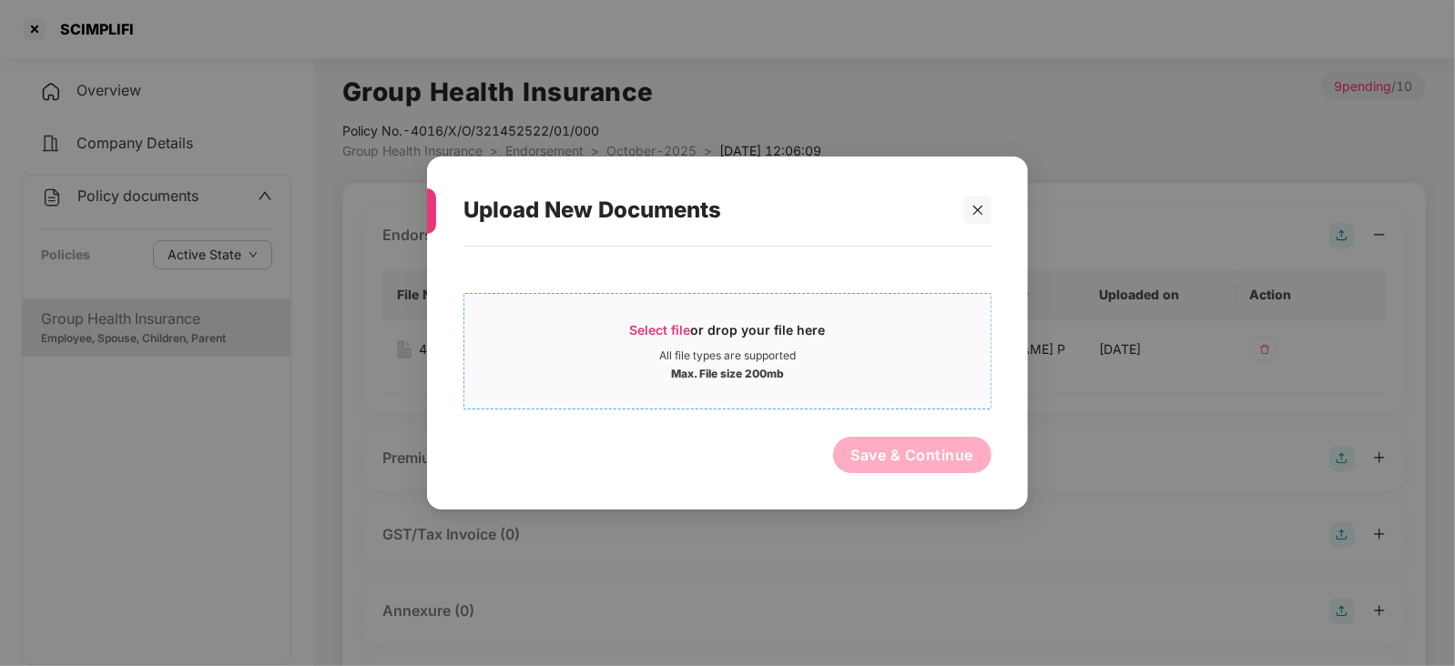
click at [637, 334] on span "Select file" at bounding box center [660, 329] width 61 height 15
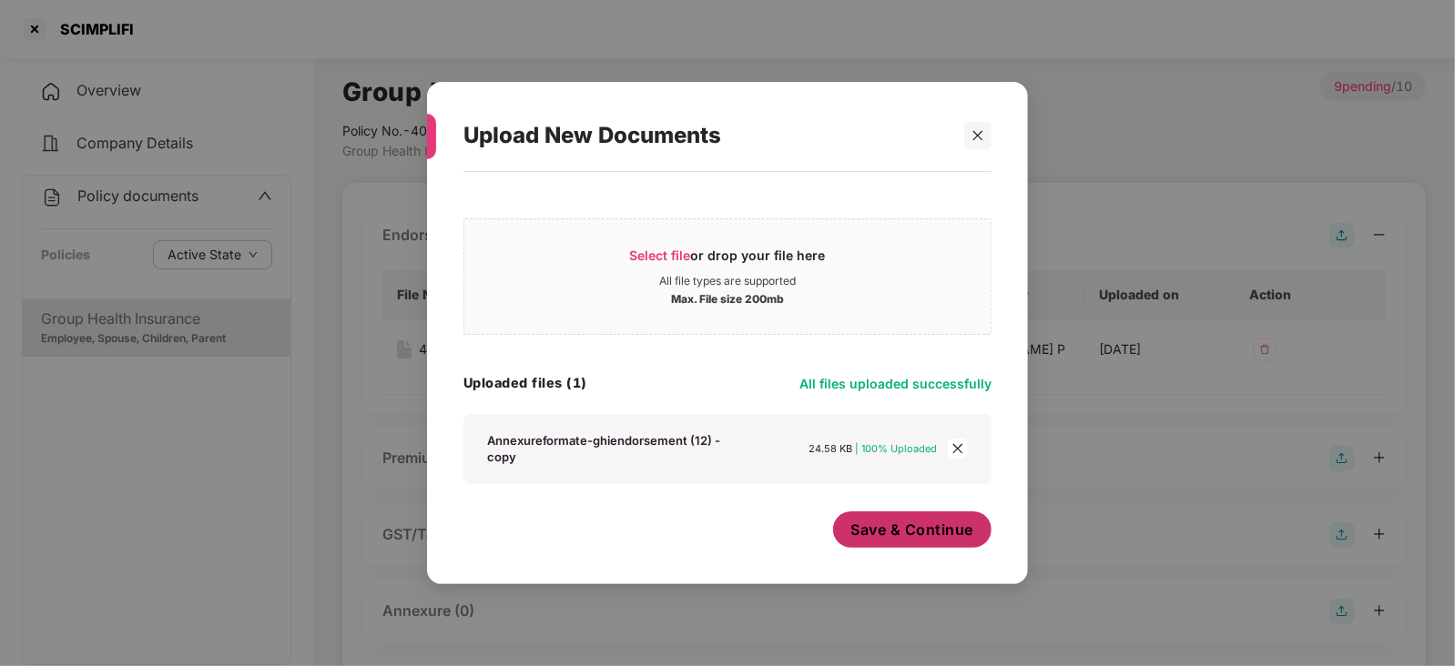
click at [882, 540] on span "Save & Continue" at bounding box center [912, 530] width 123 height 20
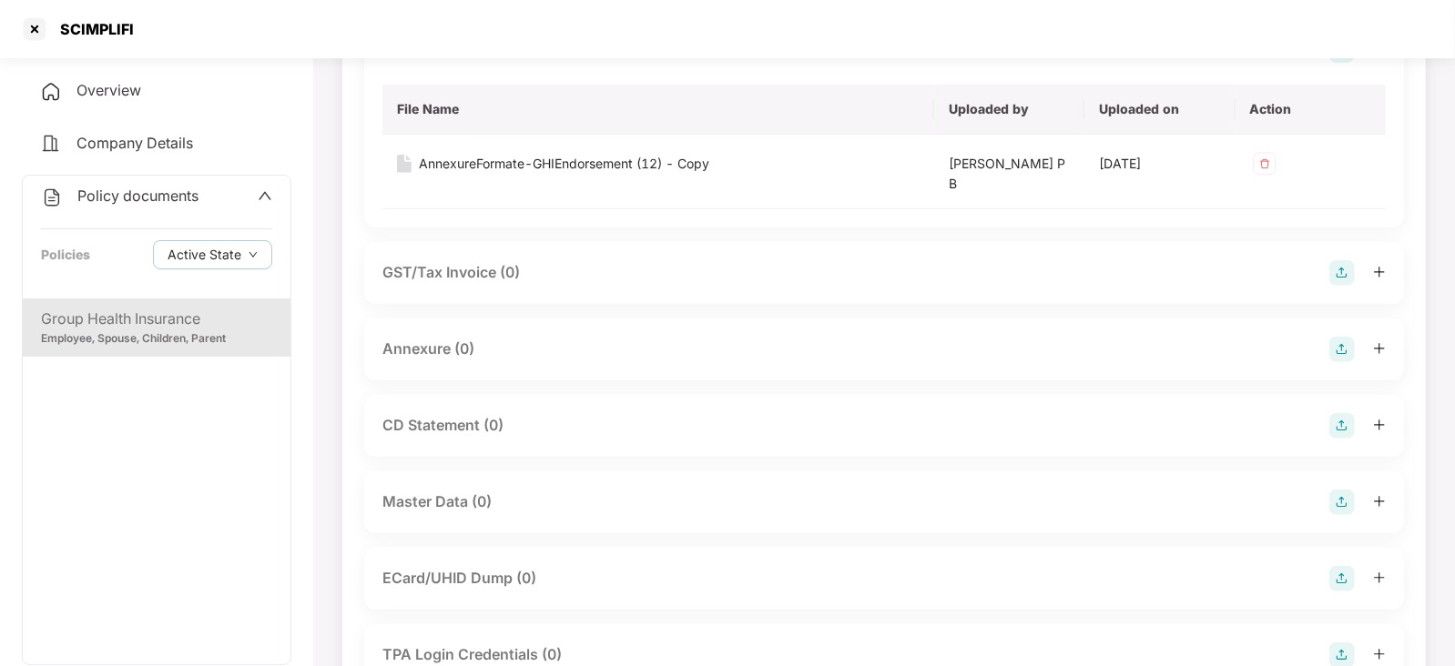
scroll to position [363, 0]
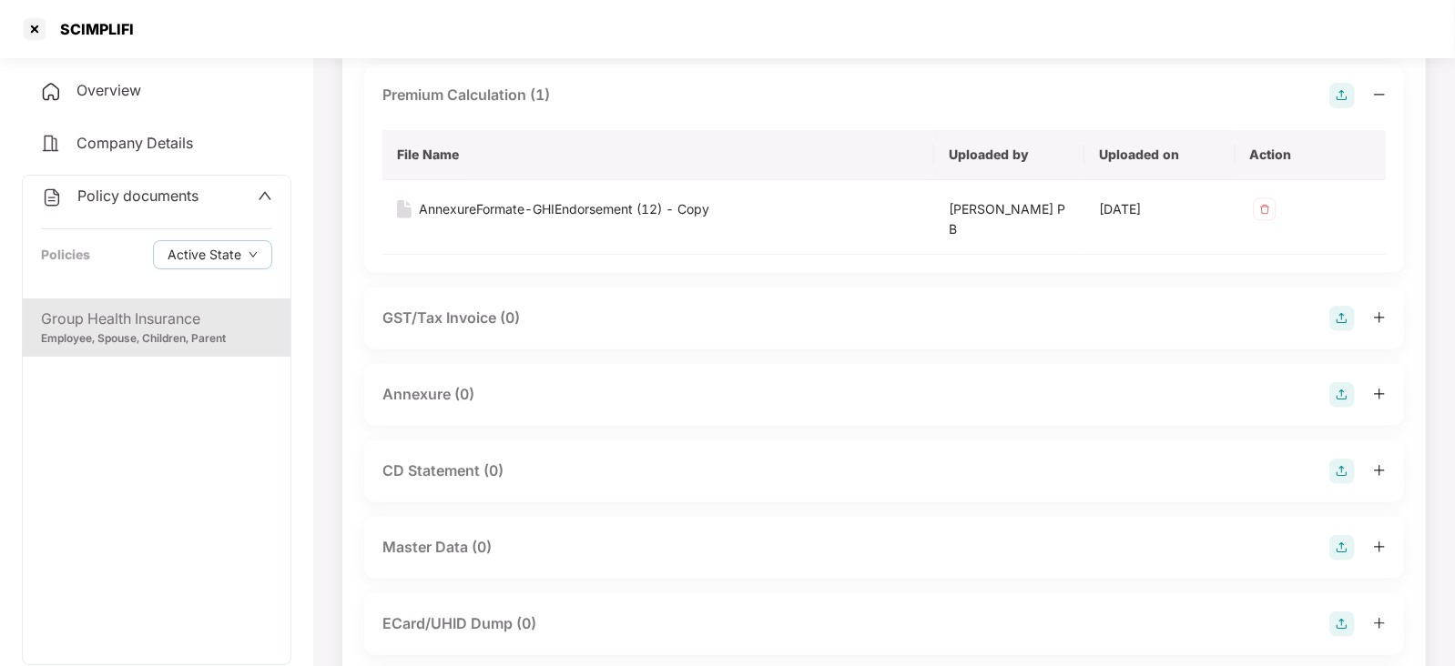
click at [1344, 391] on img at bounding box center [1341, 394] width 25 height 25
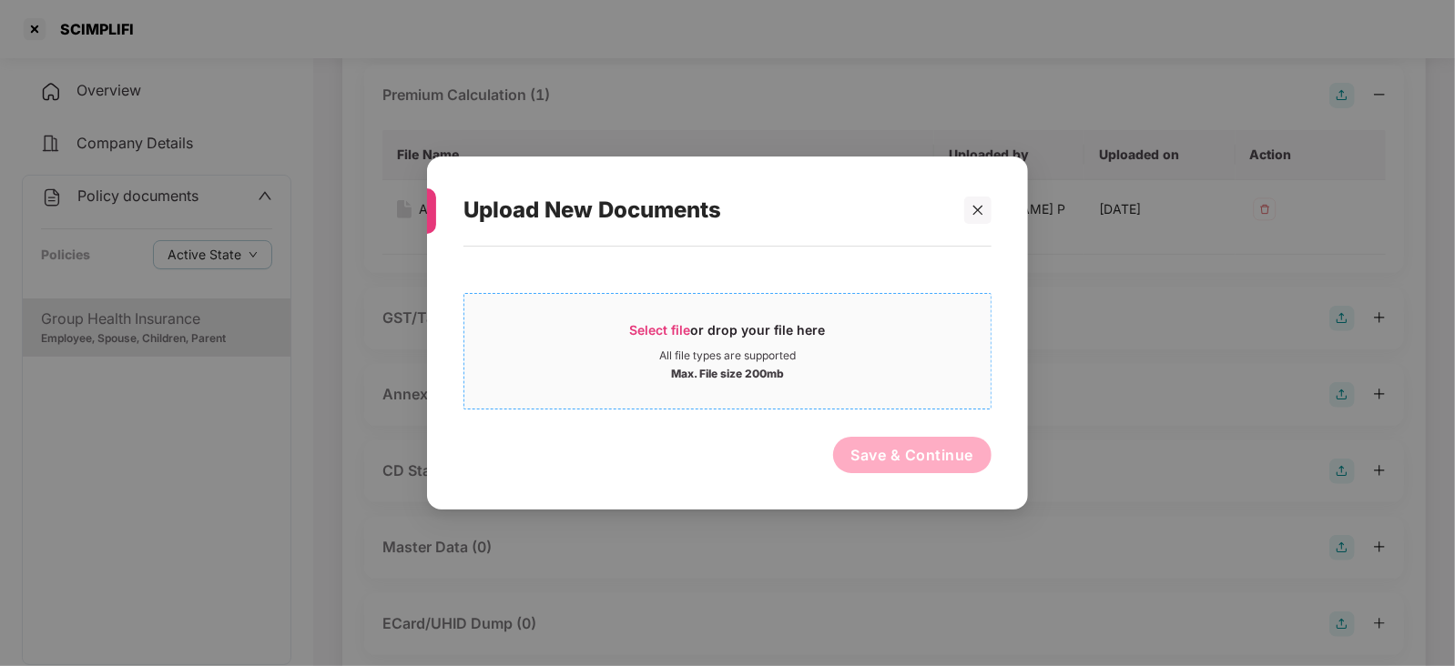
click at [682, 322] on span "Select file" at bounding box center [660, 329] width 61 height 15
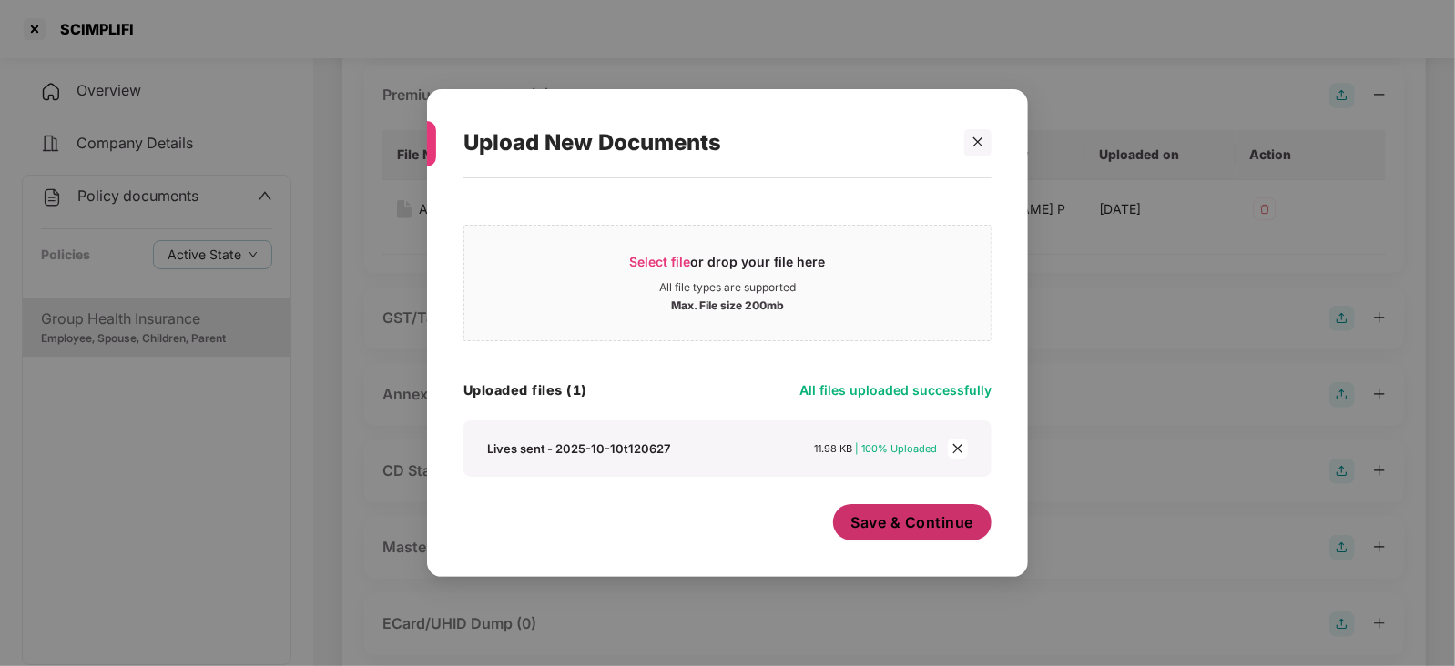
click at [878, 512] on button "Save & Continue" at bounding box center [912, 522] width 159 height 36
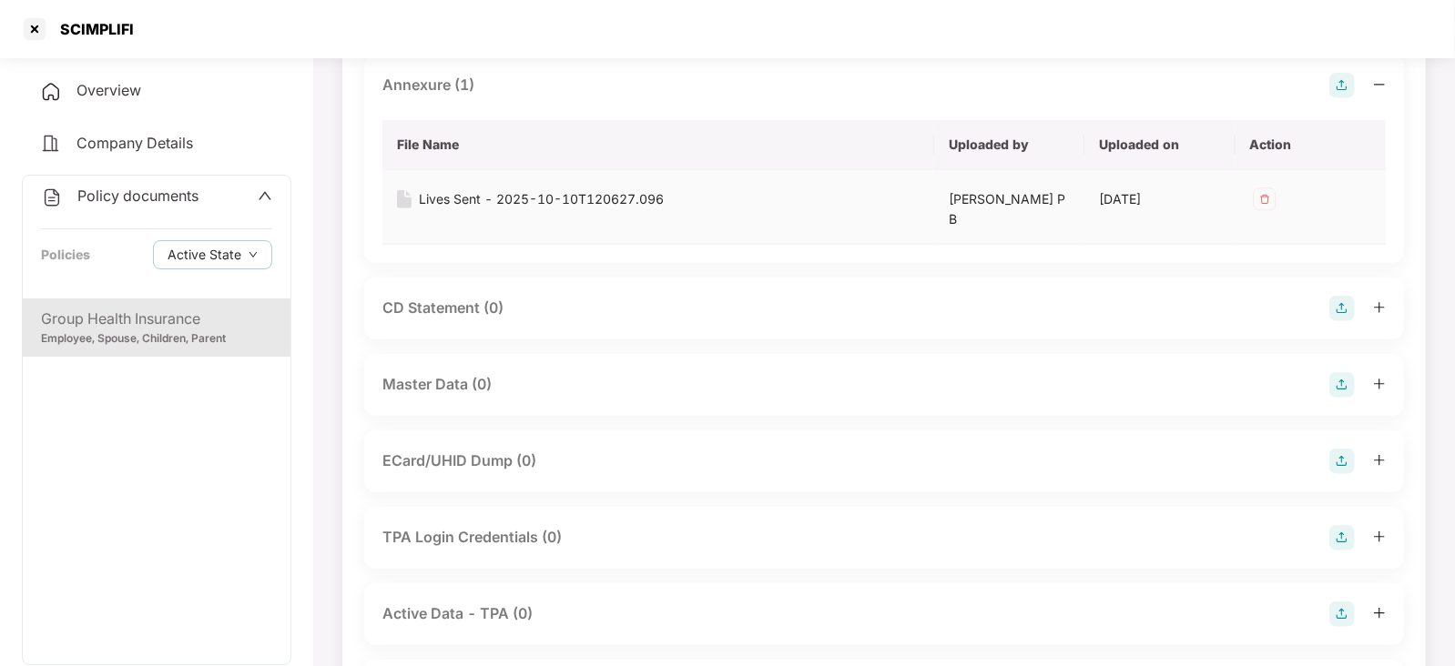
scroll to position [786, 0]
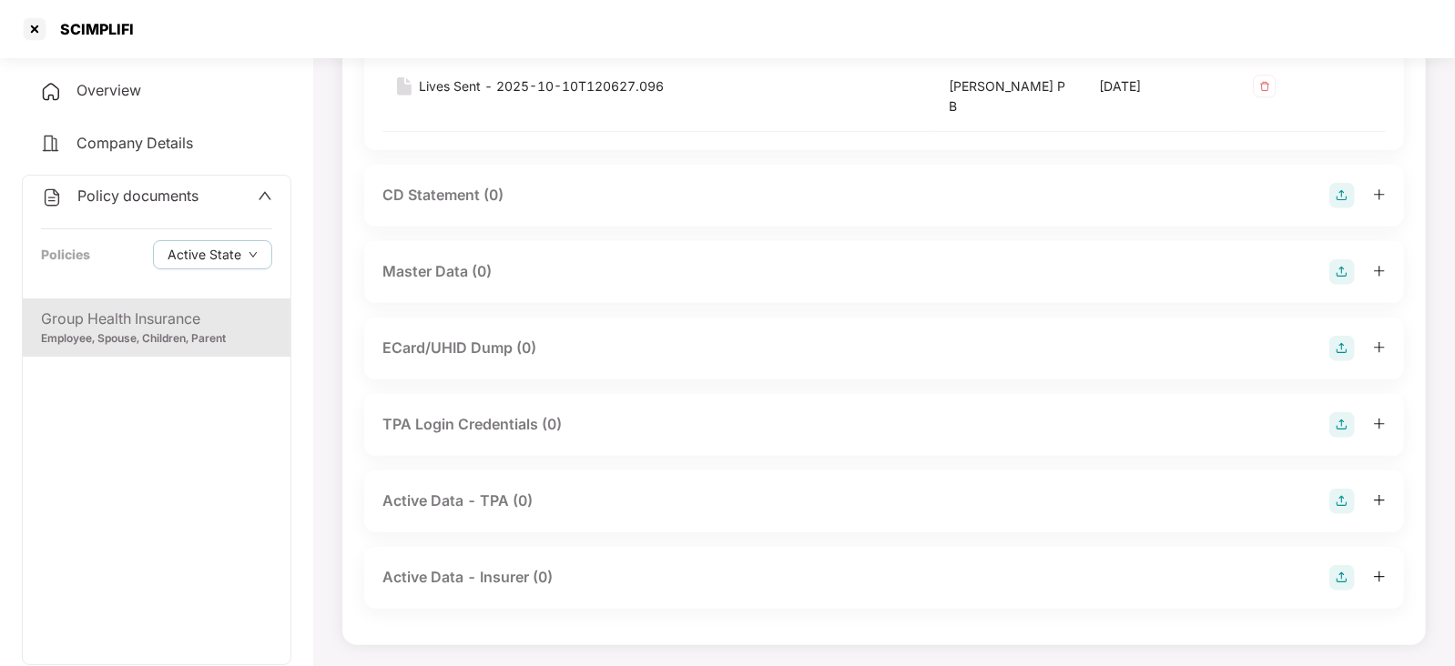
click at [1345, 271] on img at bounding box center [1341, 271] width 25 height 25
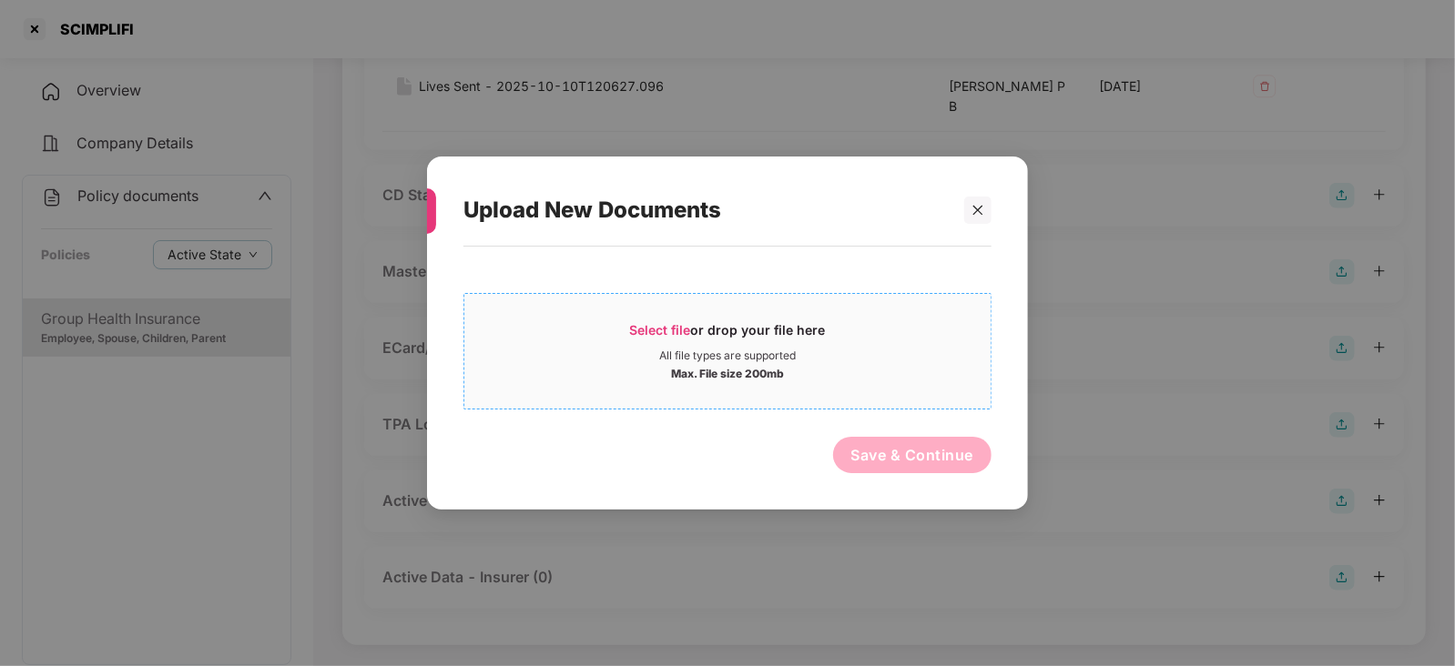
click at [638, 340] on div "Select file or drop your file here" at bounding box center [728, 334] width 196 height 27
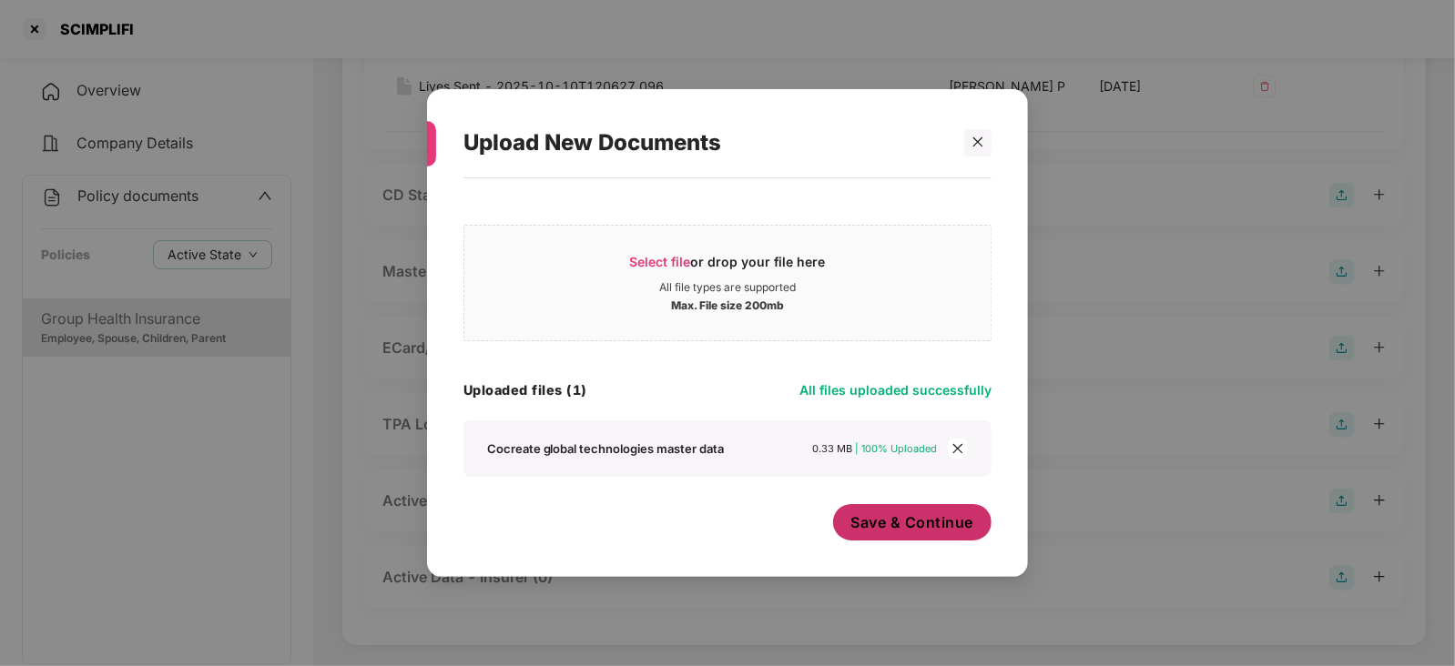
click at [905, 541] on div "Save & Continue" at bounding box center [912, 527] width 159 height 46
click at [903, 533] on button "Save & Continue" at bounding box center [912, 522] width 159 height 36
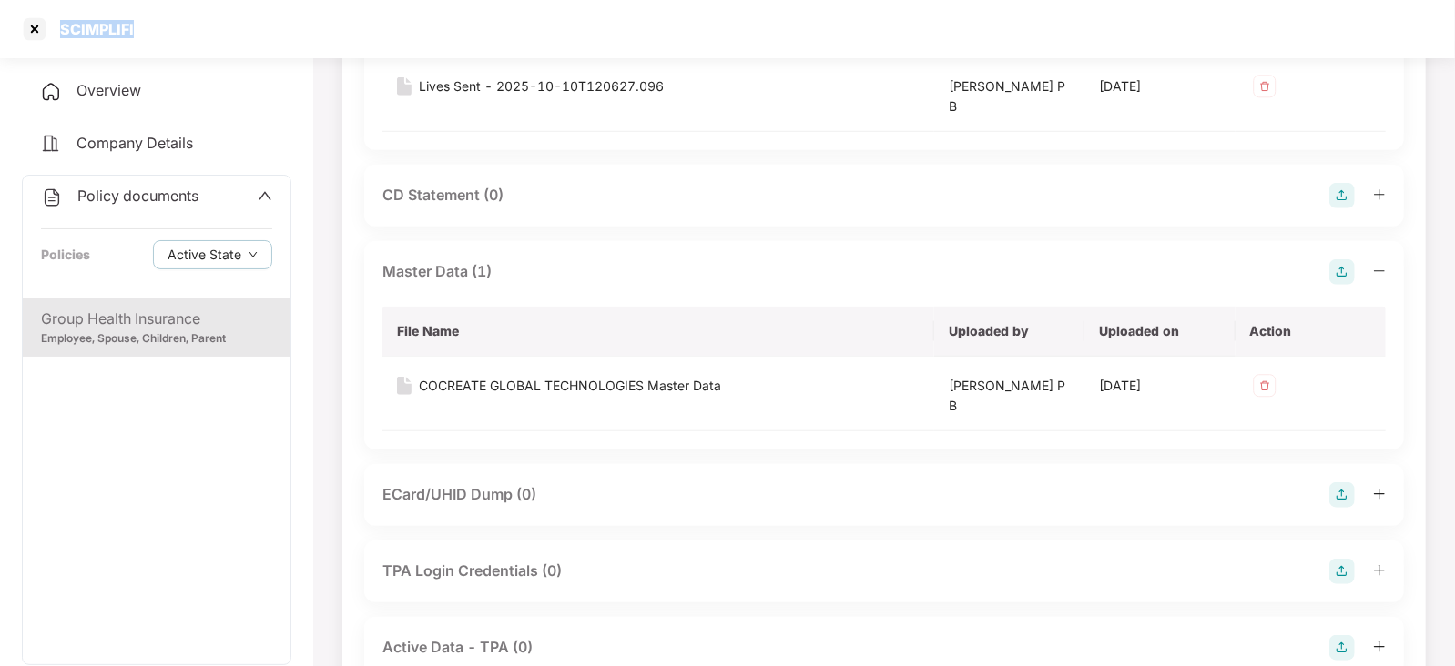
drag, startPoint x: 58, startPoint y: 32, endPoint x: 137, endPoint y: 34, distance: 78.3
click at [137, 34] on div "SCIMPLIFI" at bounding box center [727, 29] width 1455 height 58
copy div "SCIMPLIFI"
click at [36, 33] on div at bounding box center [34, 29] width 29 height 29
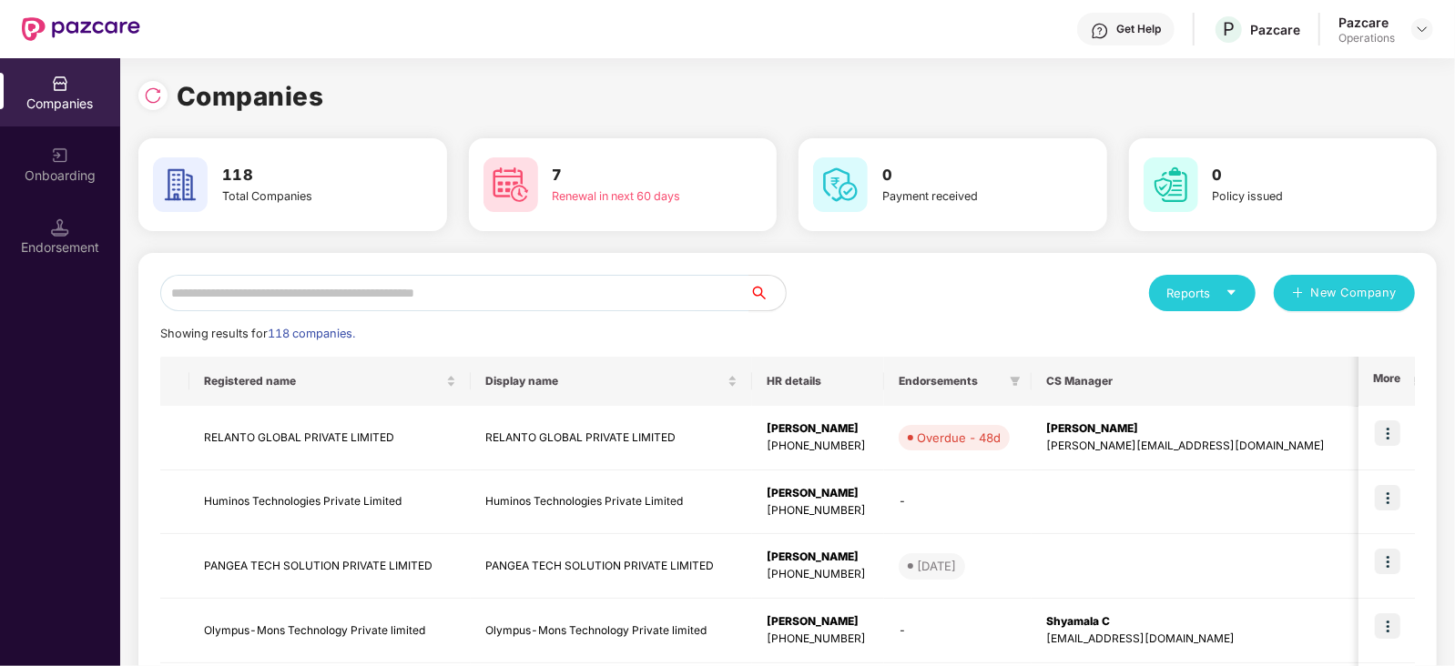
scroll to position [0, 0]
click at [382, 295] on input "text" at bounding box center [454, 293] width 589 height 36
paste input "*********"
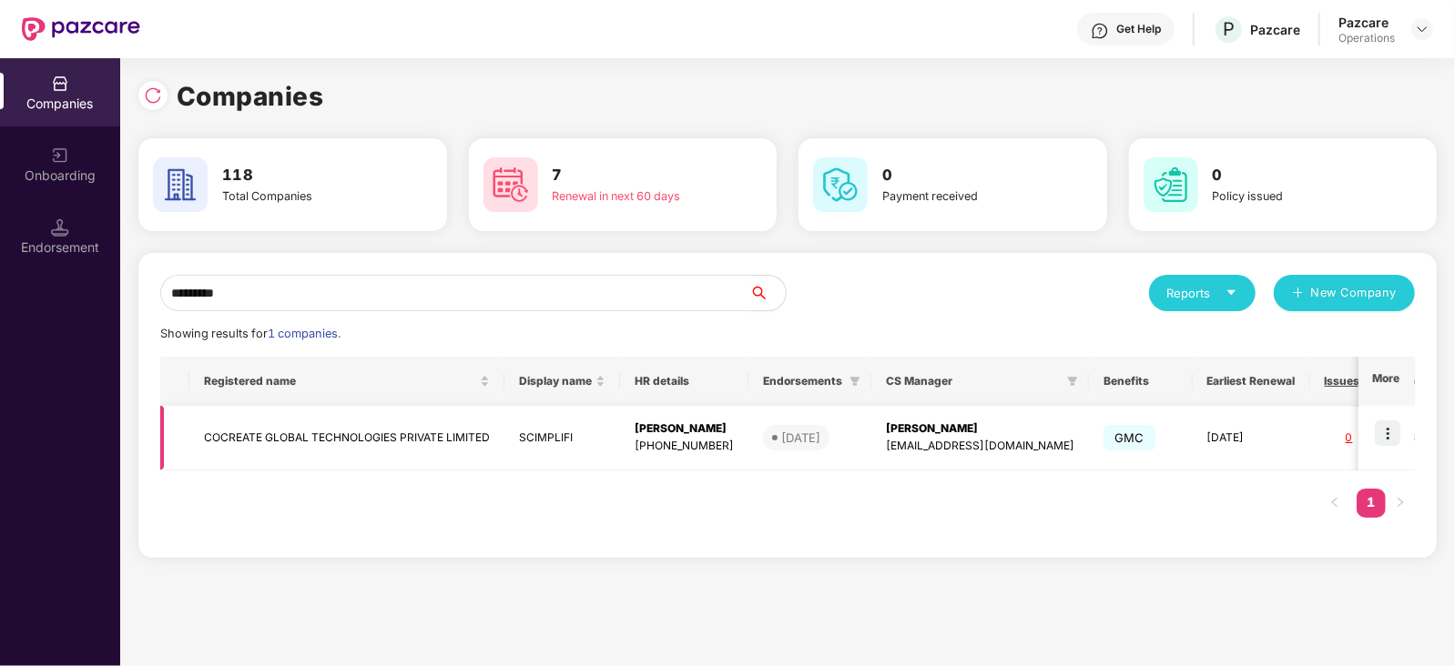
type input "*********"
click at [1396, 444] on img at bounding box center [1387, 433] width 25 height 25
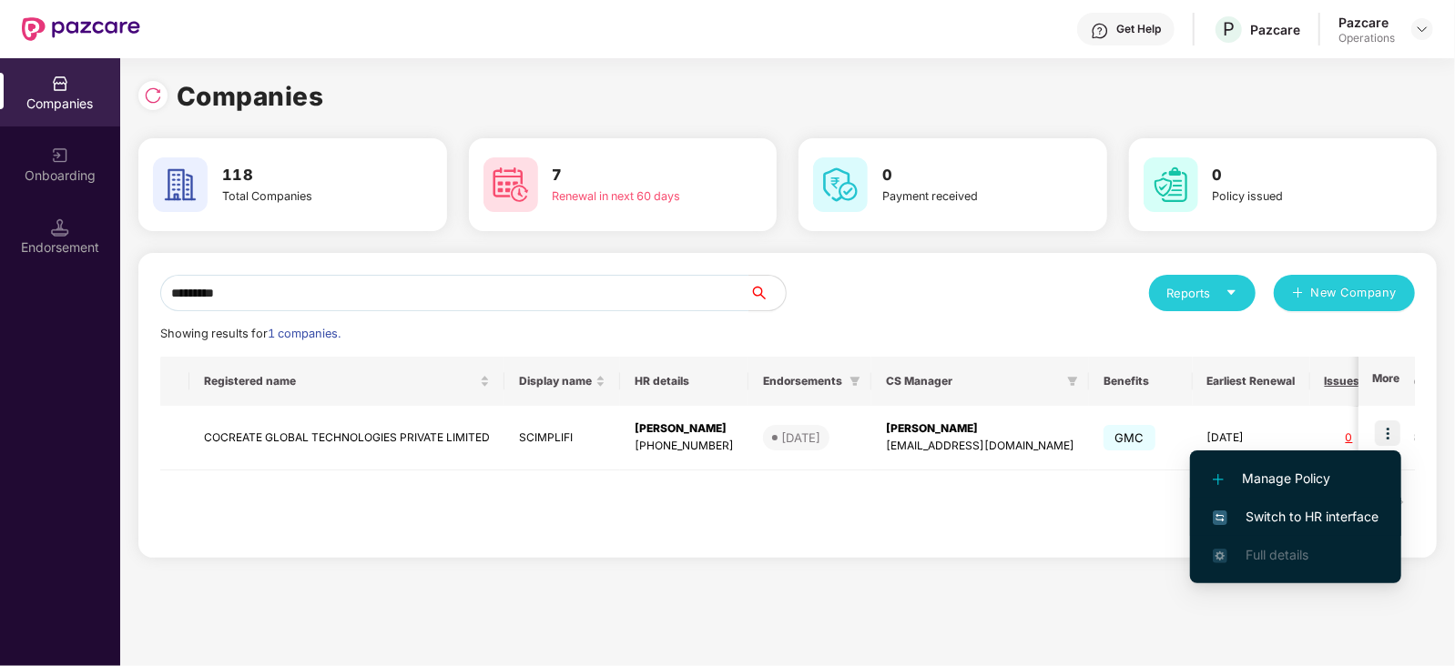
click at [1350, 525] on span "Switch to HR interface" at bounding box center [1296, 517] width 166 height 20
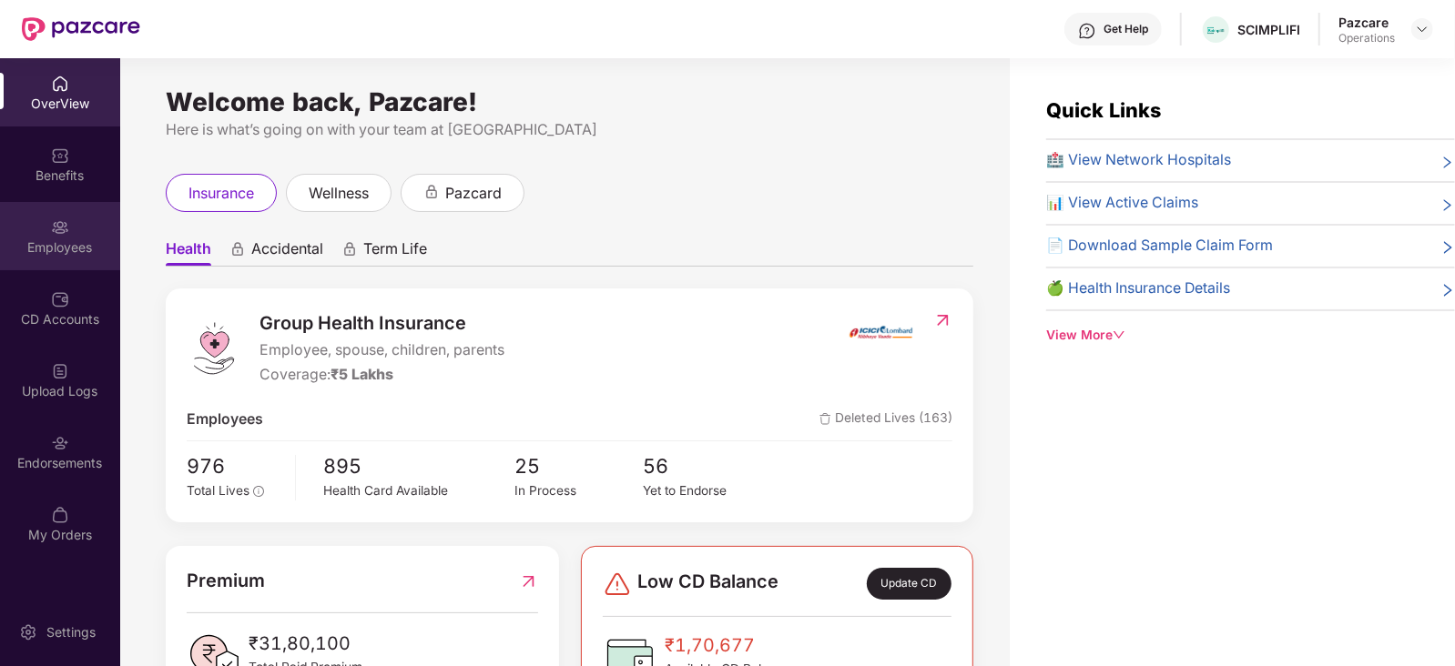
click at [64, 253] on div "Employees" at bounding box center [60, 248] width 120 height 18
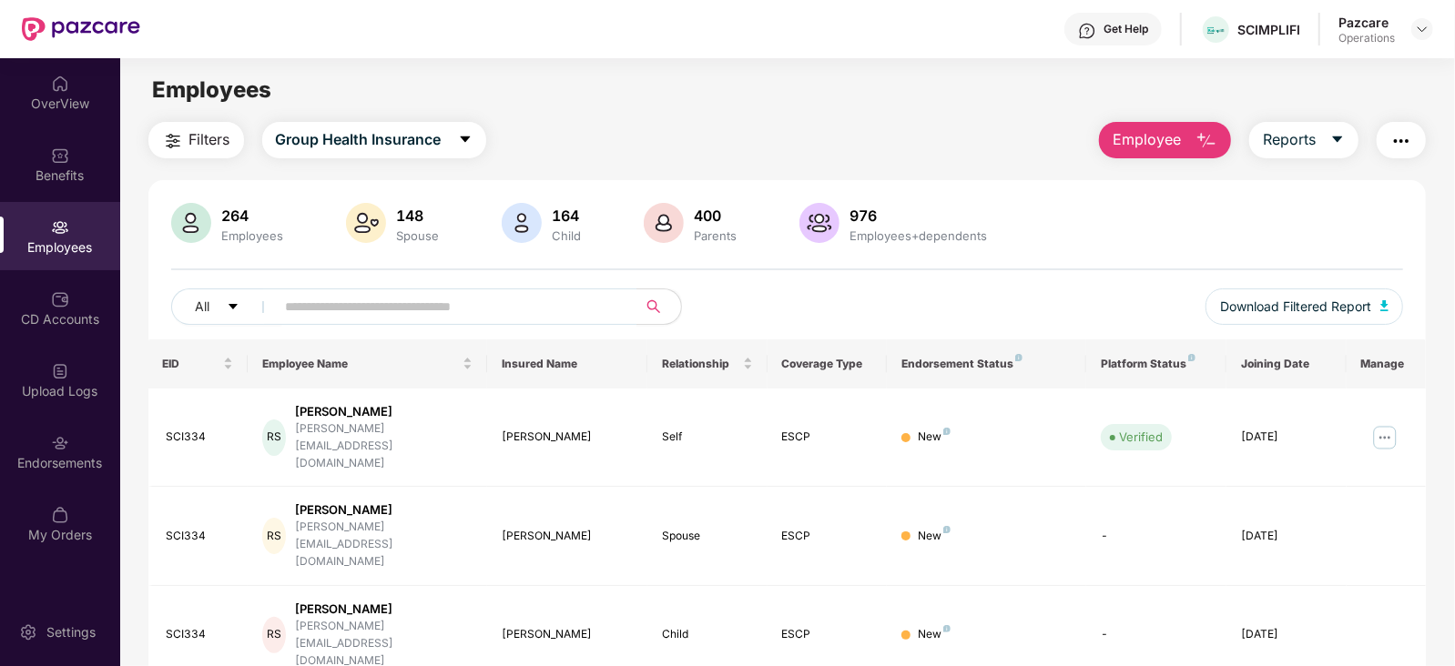
click at [1379, 143] on button "button" at bounding box center [1401, 140] width 49 height 36
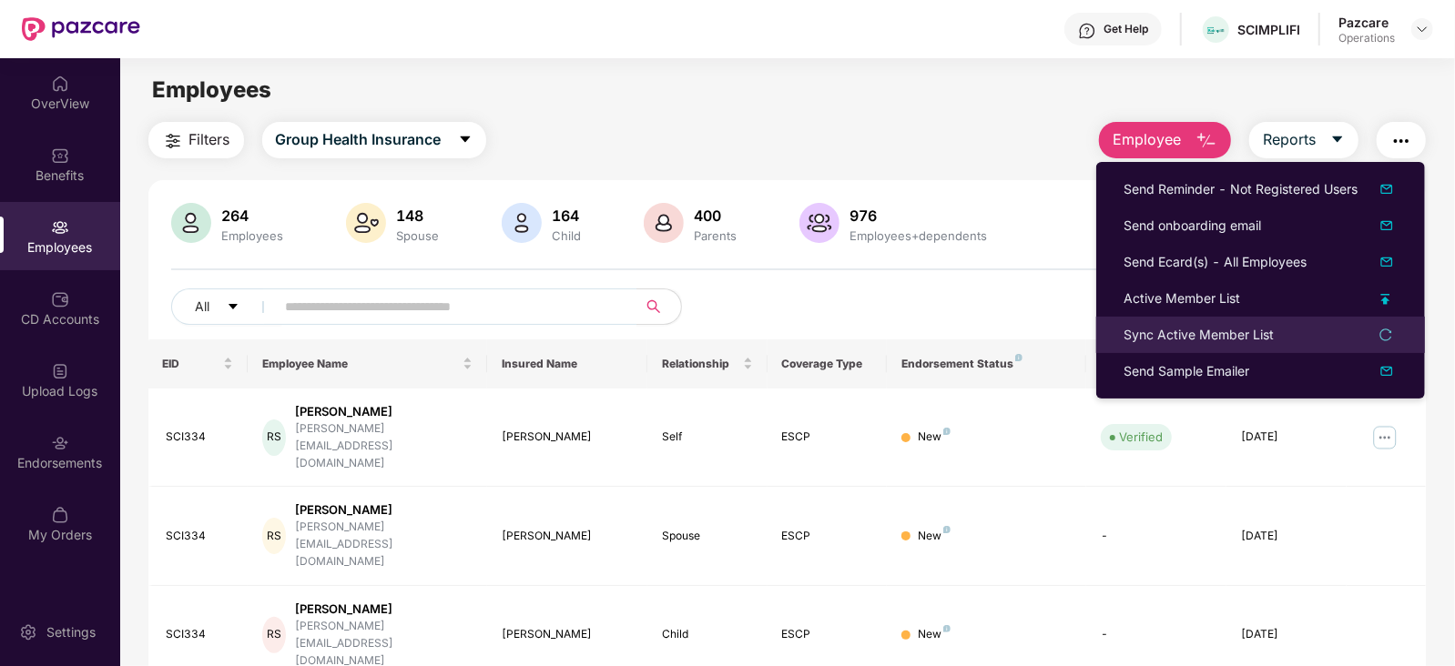
click at [1228, 334] on div "Sync Active Member List" at bounding box center [1198, 335] width 150 height 20
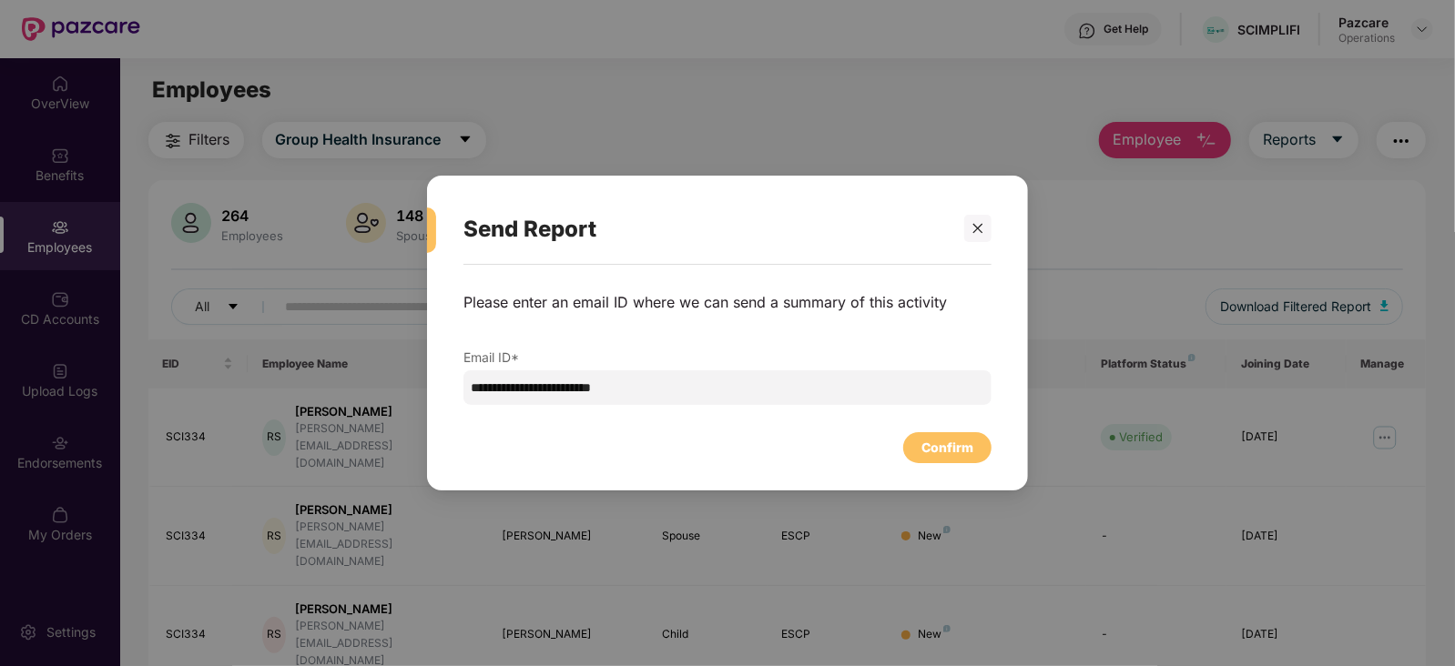
click at [901, 442] on div "Confirm" at bounding box center [727, 443] width 528 height 40
click at [929, 440] on div "Confirm" at bounding box center [947, 448] width 52 height 20
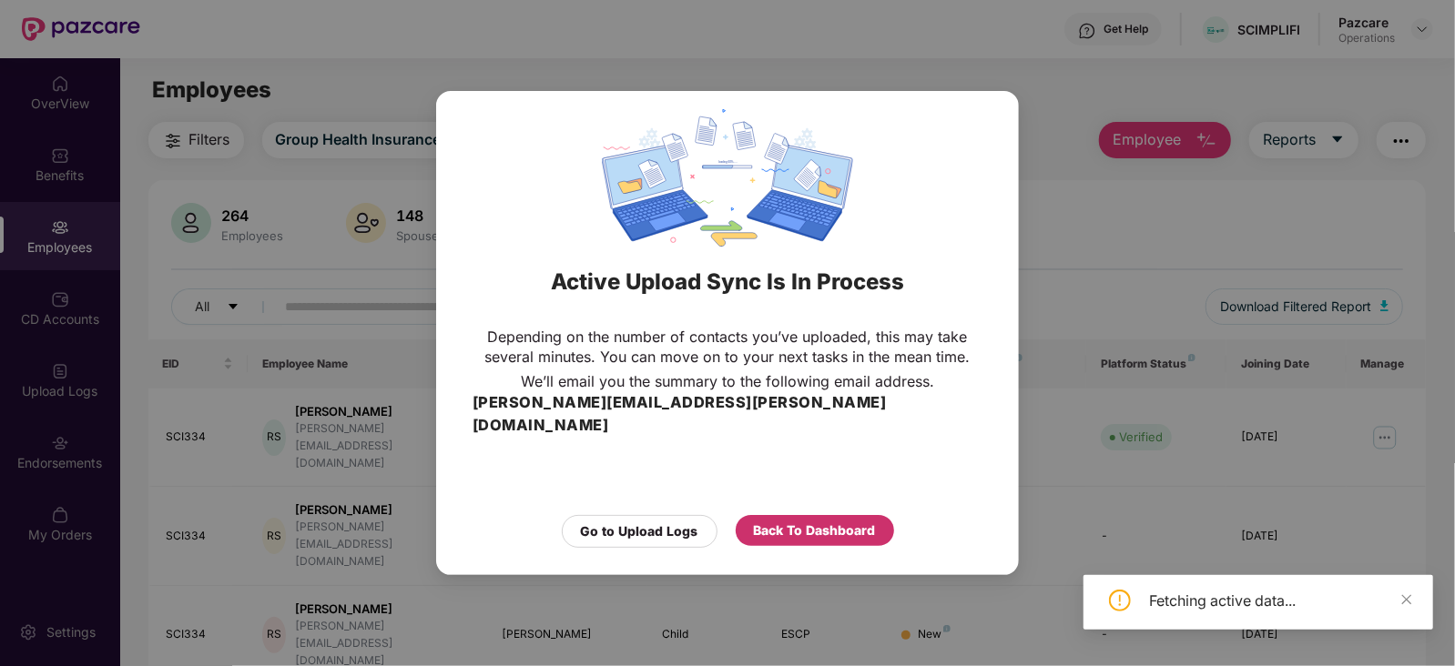
click at [785, 521] on div "Back To Dashboard" at bounding box center [815, 531] width 122 height 20
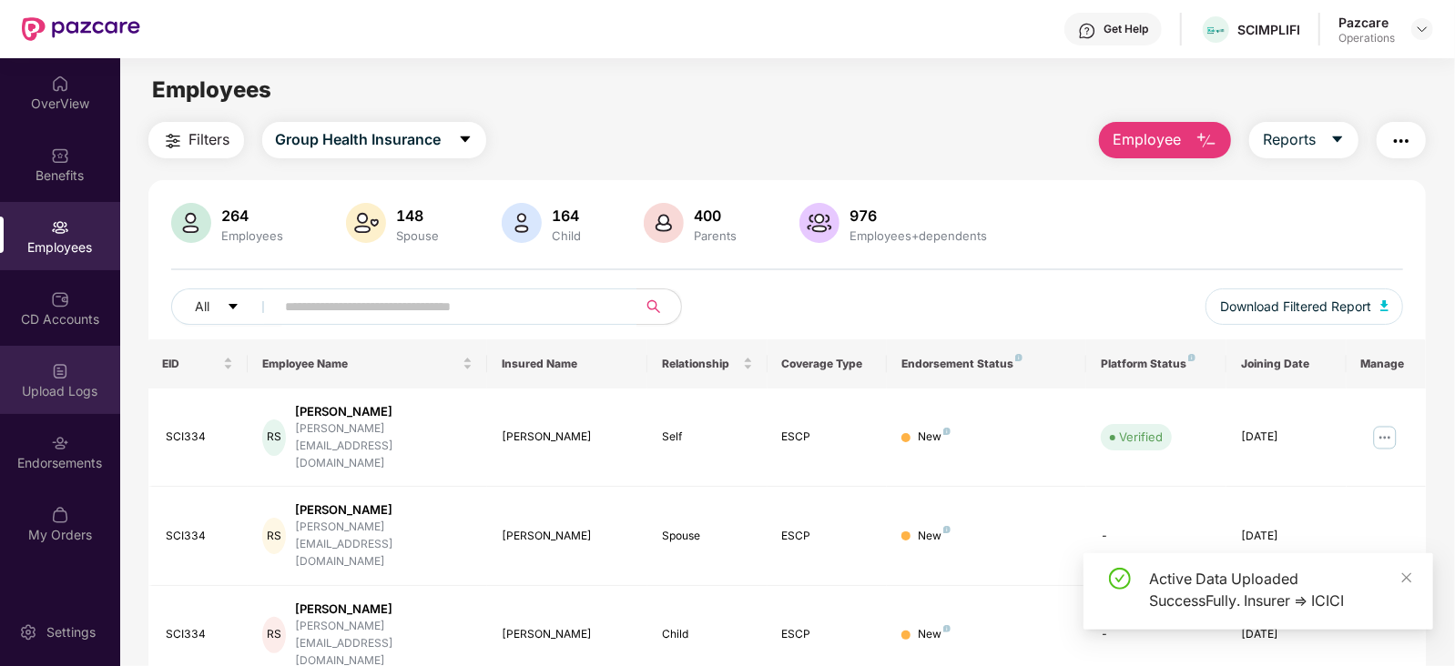
click at [46, 395] on div "Upload Logs" at bounding box center [60, 391] width 120 height 18
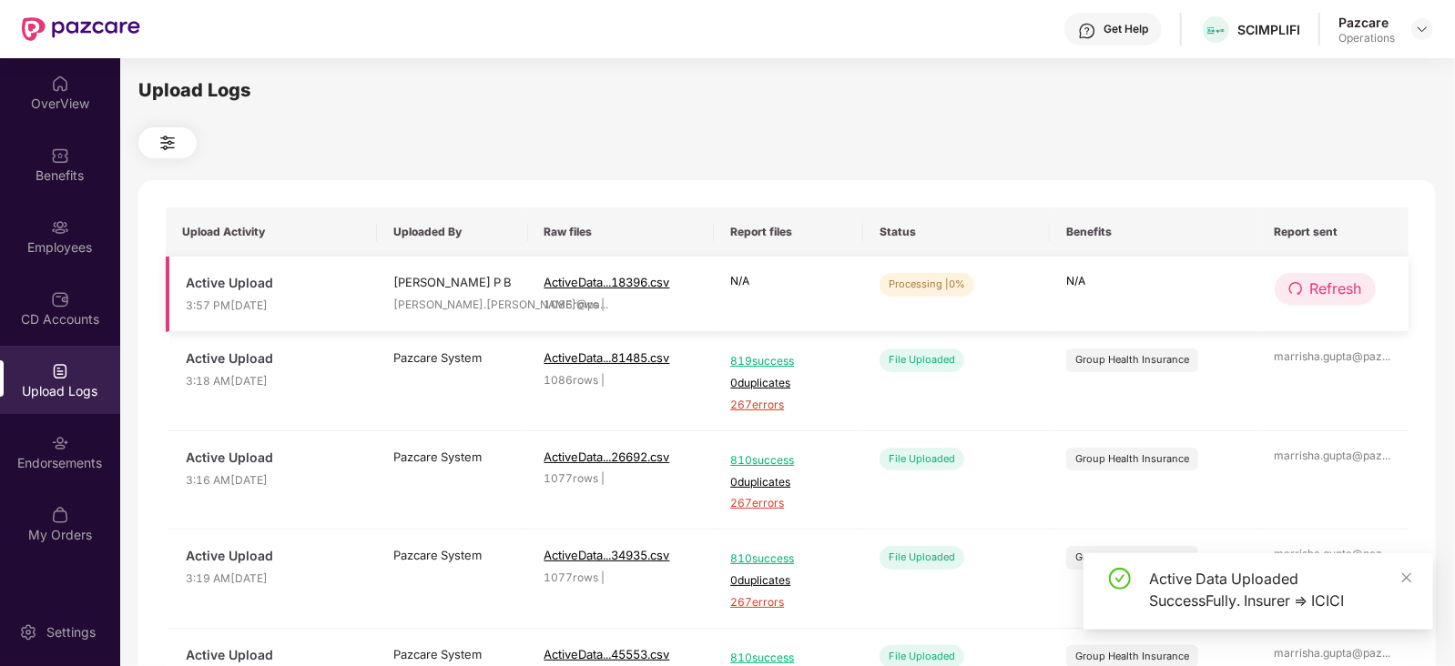
click at [1327, 288] on span "Refresh" at bounding box center [1336, 289] width 52 height 23
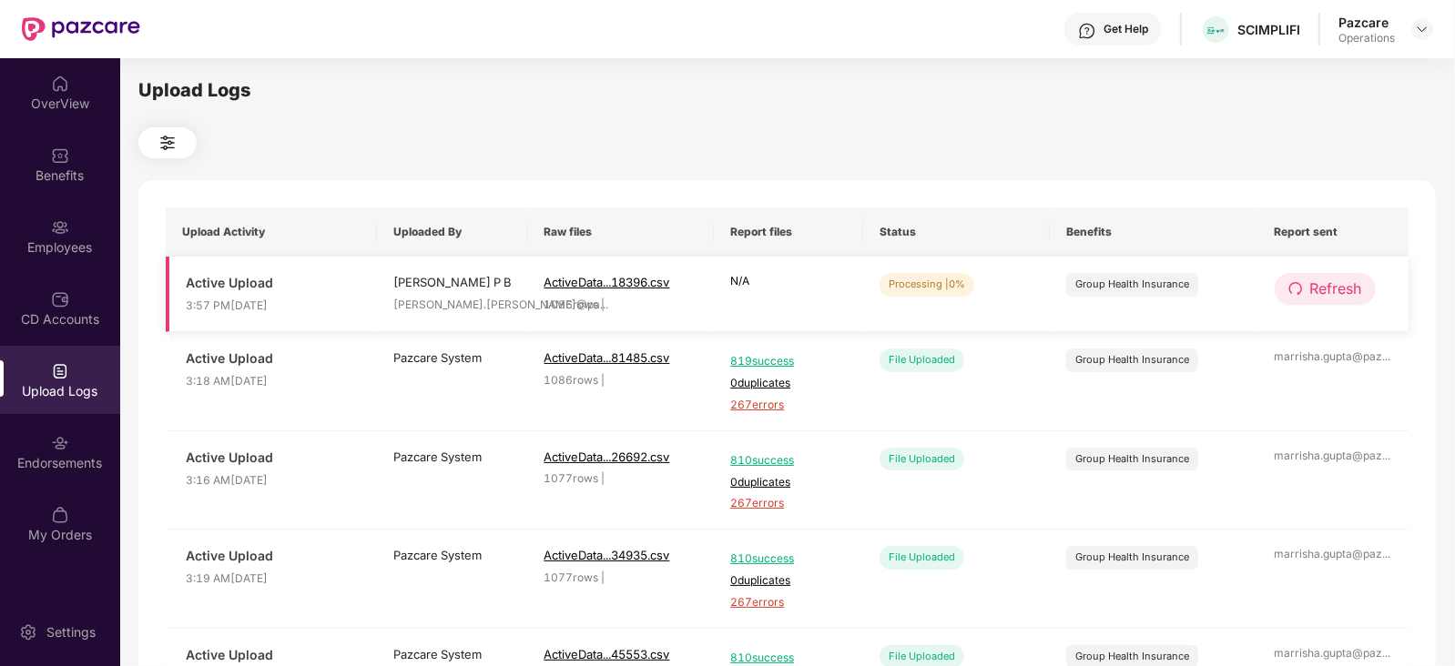
click at [1325, 288] on span "Refresh" at bounding box center [1336, 289] width 52 height 23
click at [1323, 290] on span "Refresh" at bounding box center [1336, 289] width 52 height 23
click at [1323, 290] on span "Refresh" at bounding box center [1337, 289] width 52 height 23
click at [1310, 274] on button "Refresh" at bounding box center [1325, 289] width 101 height 32
click at [1310, 274] on button "Refresh" at bounding box center [1326, 289] width 103 height 32
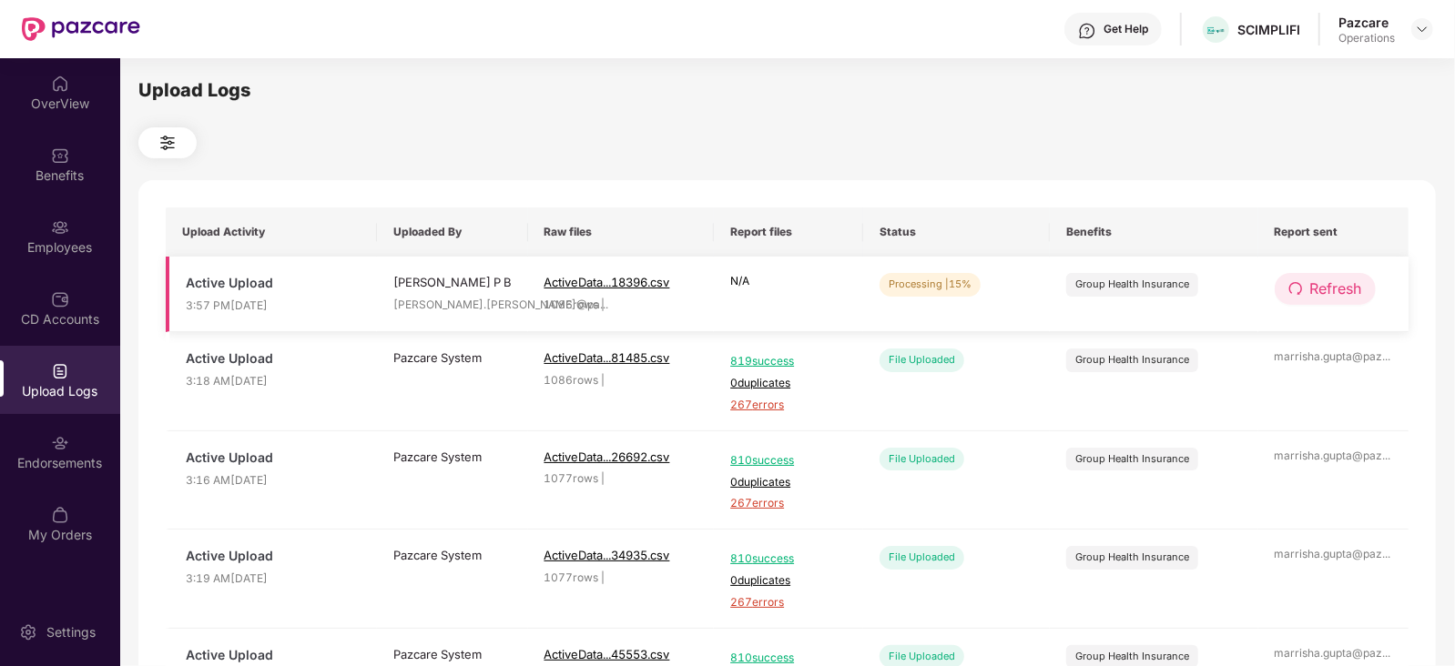
click at [1296, 287] on icon "redo" at bounding box center [1295, 288] width 15 height 15
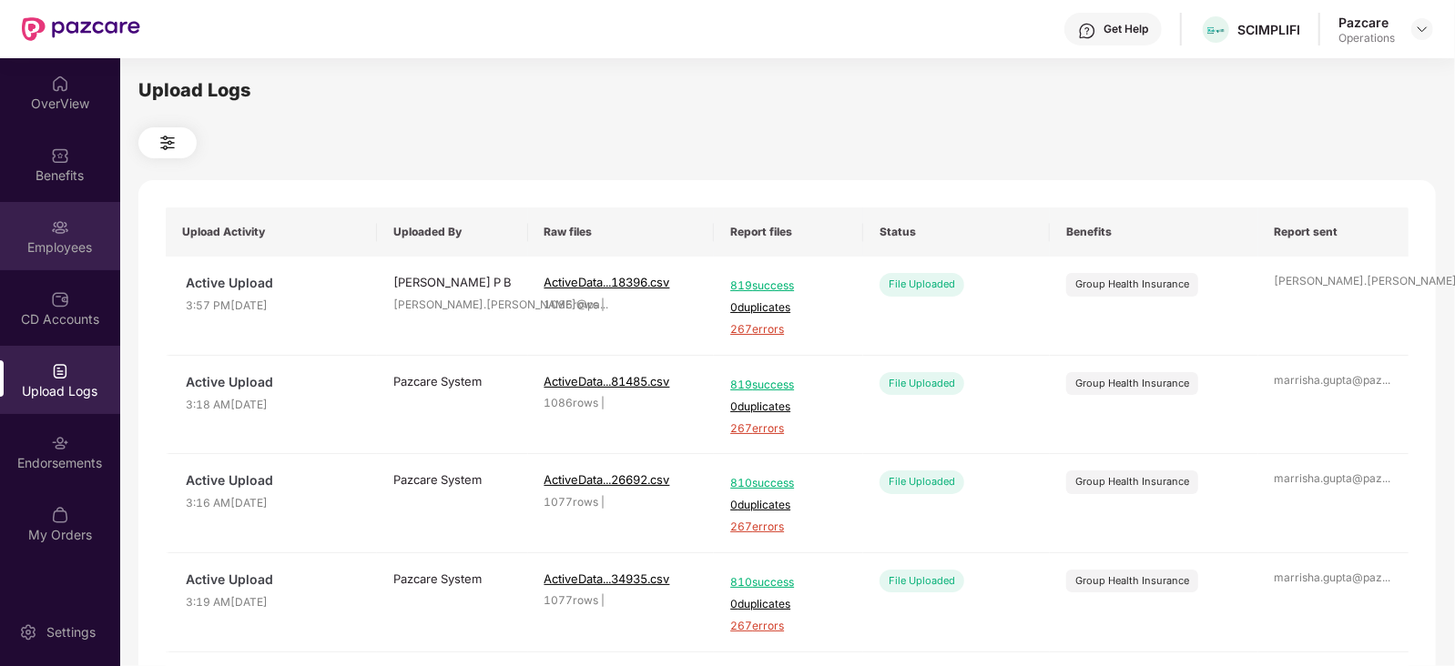
click at [51, 258] on div "Employees" at bounding box center [60, 236] width 120 height 68
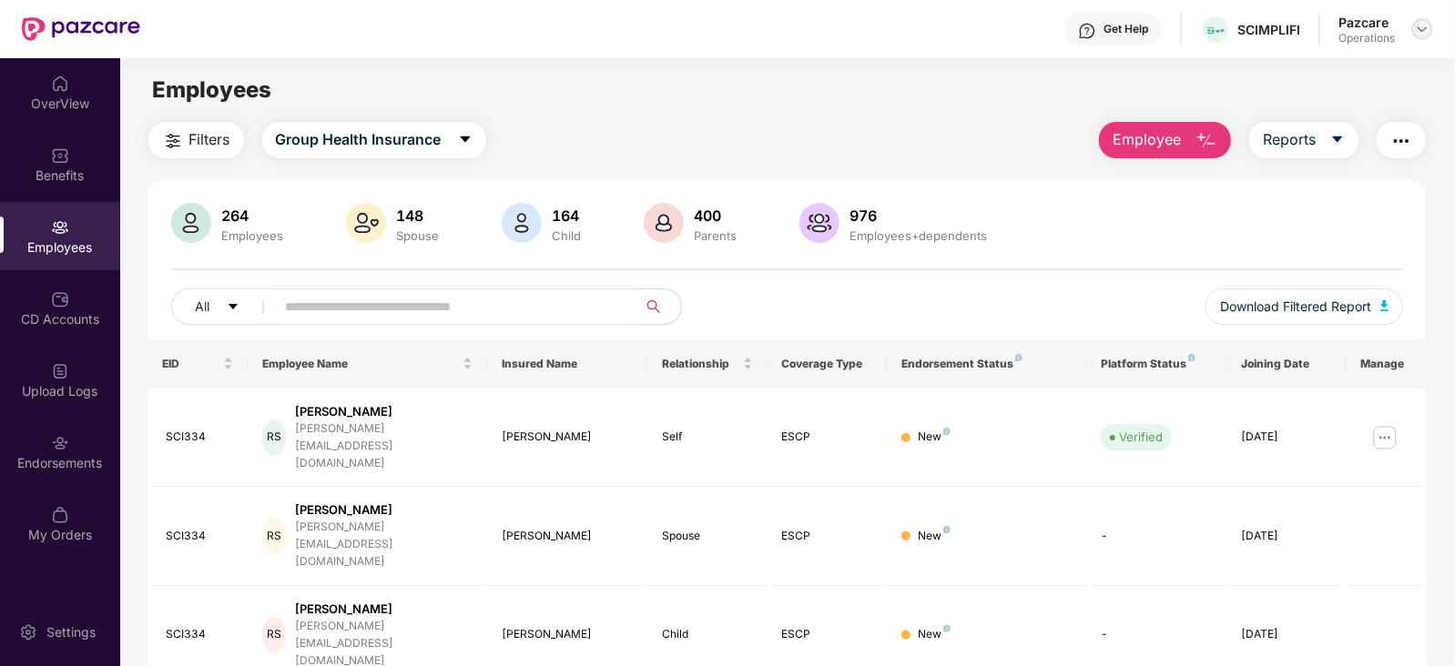
click at [1418, 26] on img at bounding box center [1422, 29] width 15 height 15
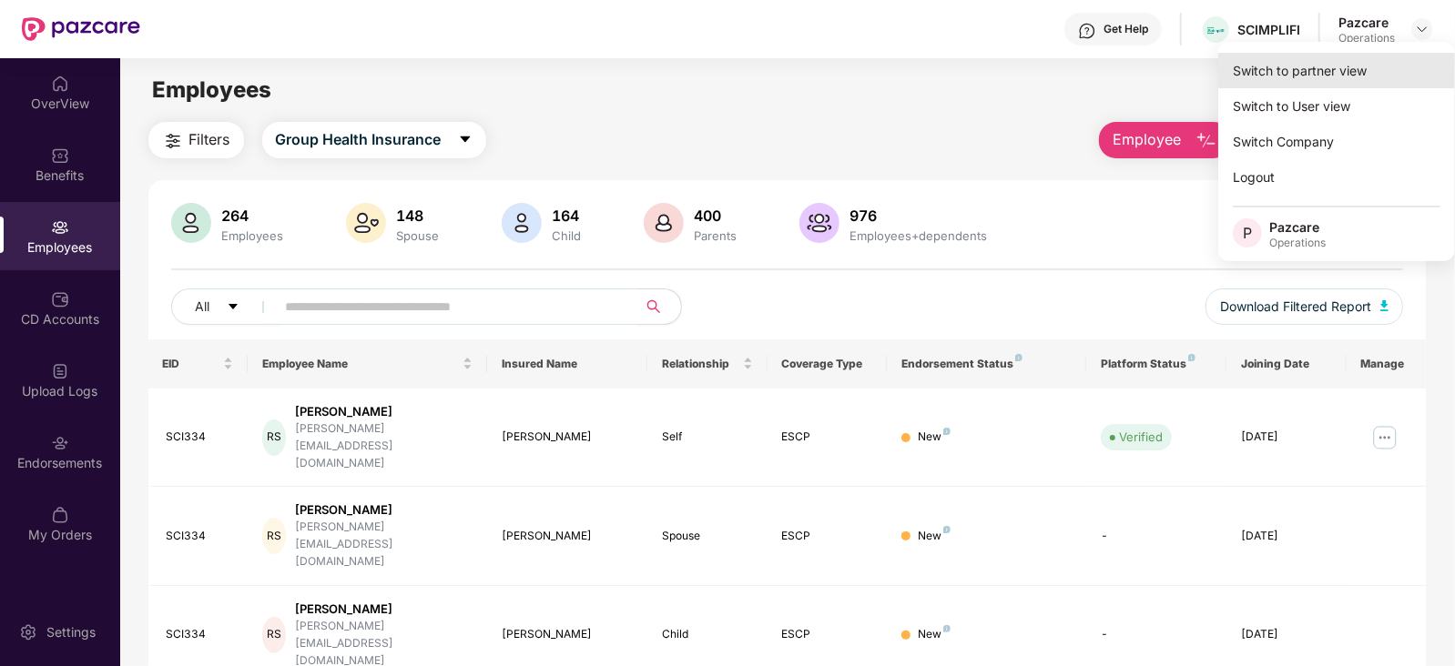
click at [1343, 68] on div "Switch to partner view" at bounding box center [1336, 71] width 237 height 36
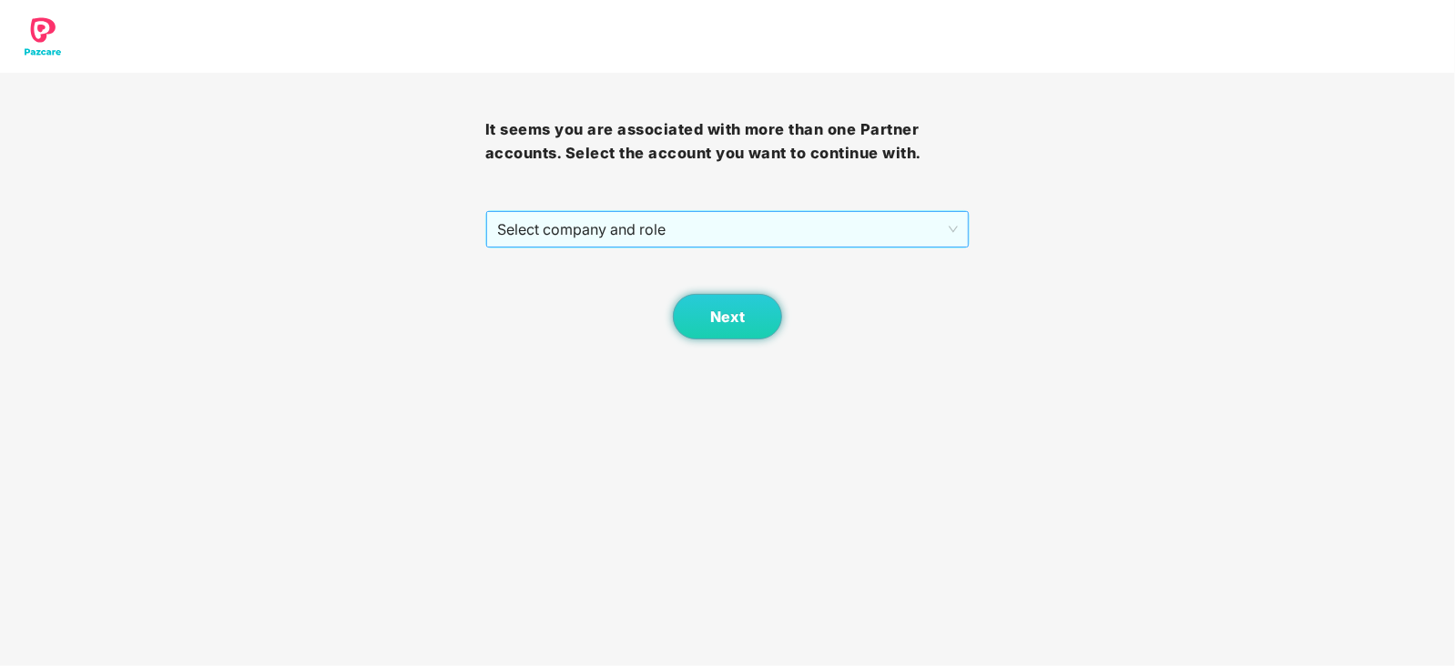
click at [692, 236] on span "Select company and role" at bounding box center [728, 229] width 462 height 35
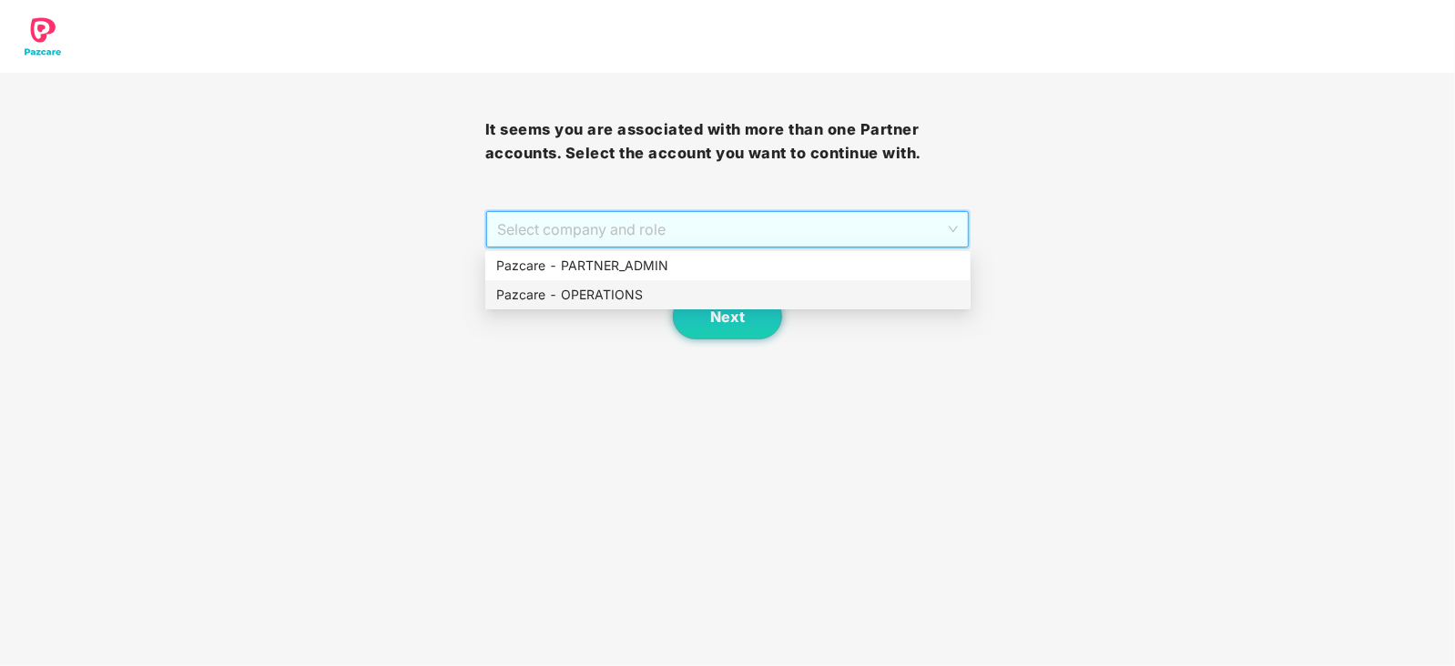
click at [622, 282] on div "Pazcare - OPERATIONS" at bounding box center [727, 294] width 485 height 29
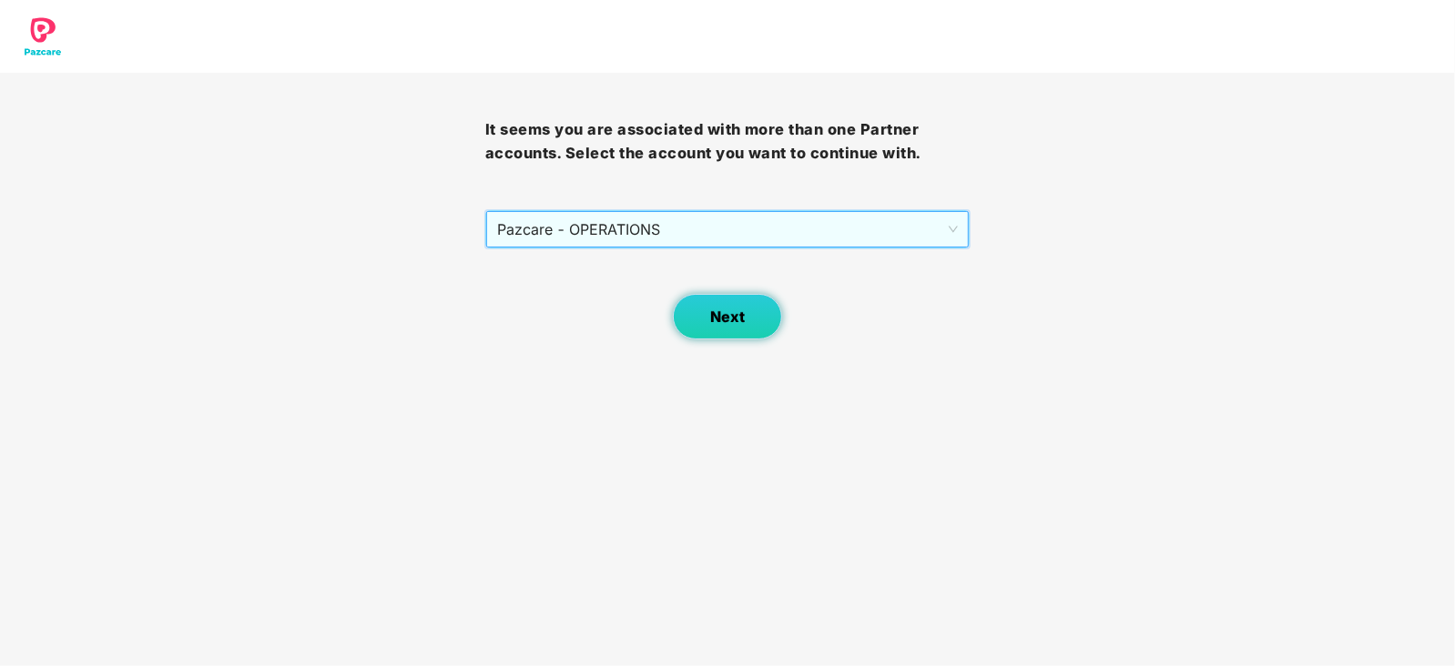
click at [724, 336] on button "Next" at bounding box center [727, 317] width 109 height 46
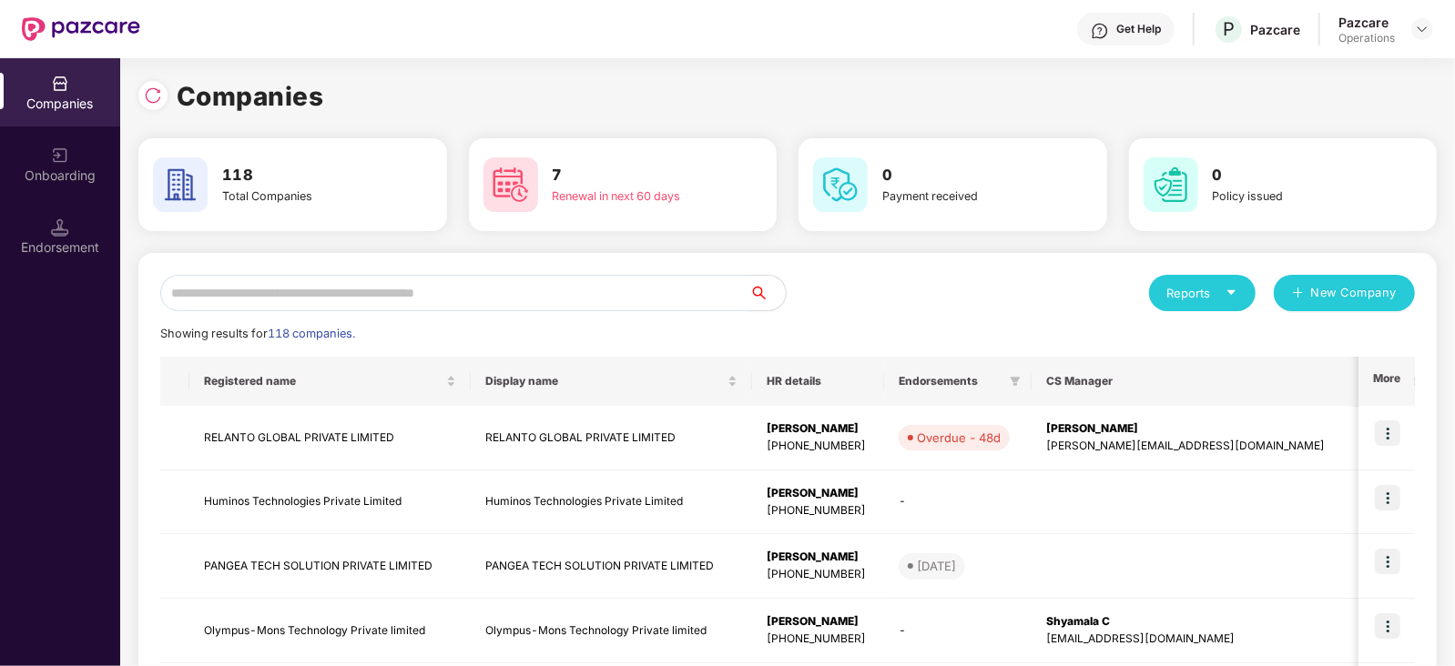
click at [535, 293] on input "text" at bounding box center [454, 293] width 589 height 36
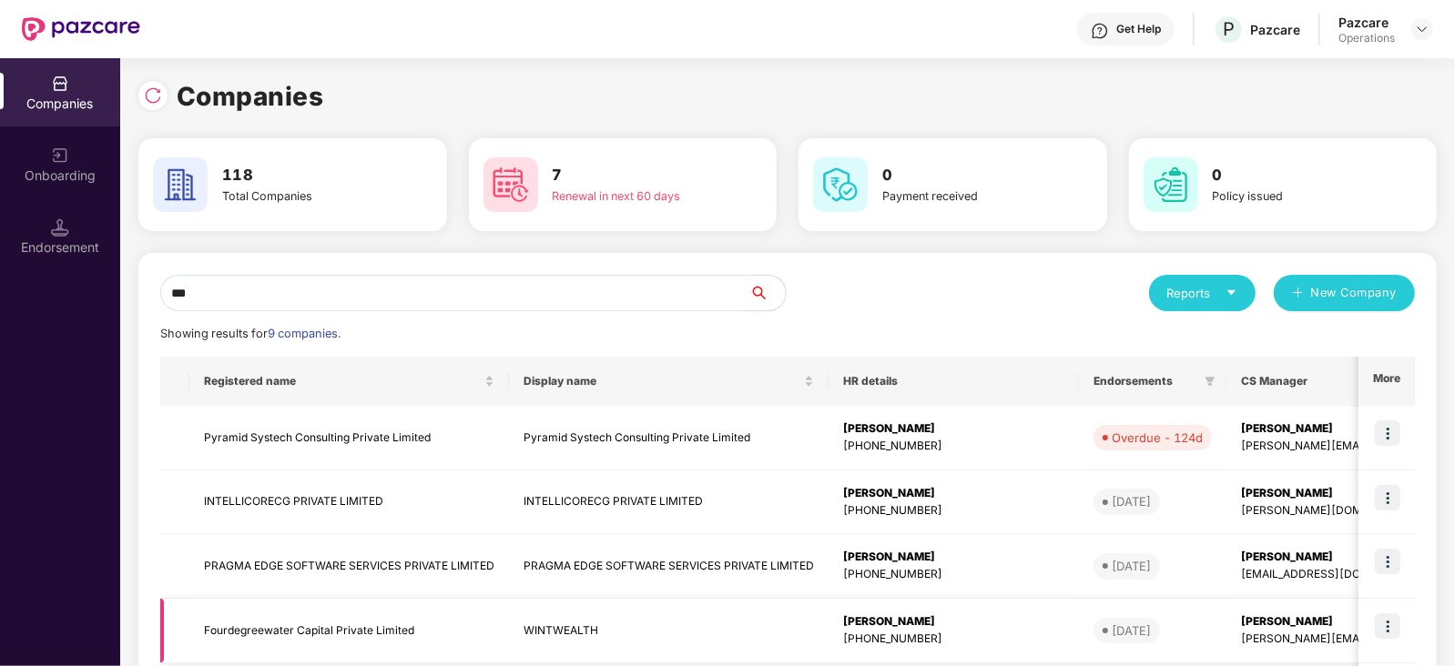
type input "***"
click at [335, 640] on td "Fourdegreewater Capital Private Limited" at bounding box center [349, 631] width 320 height 65
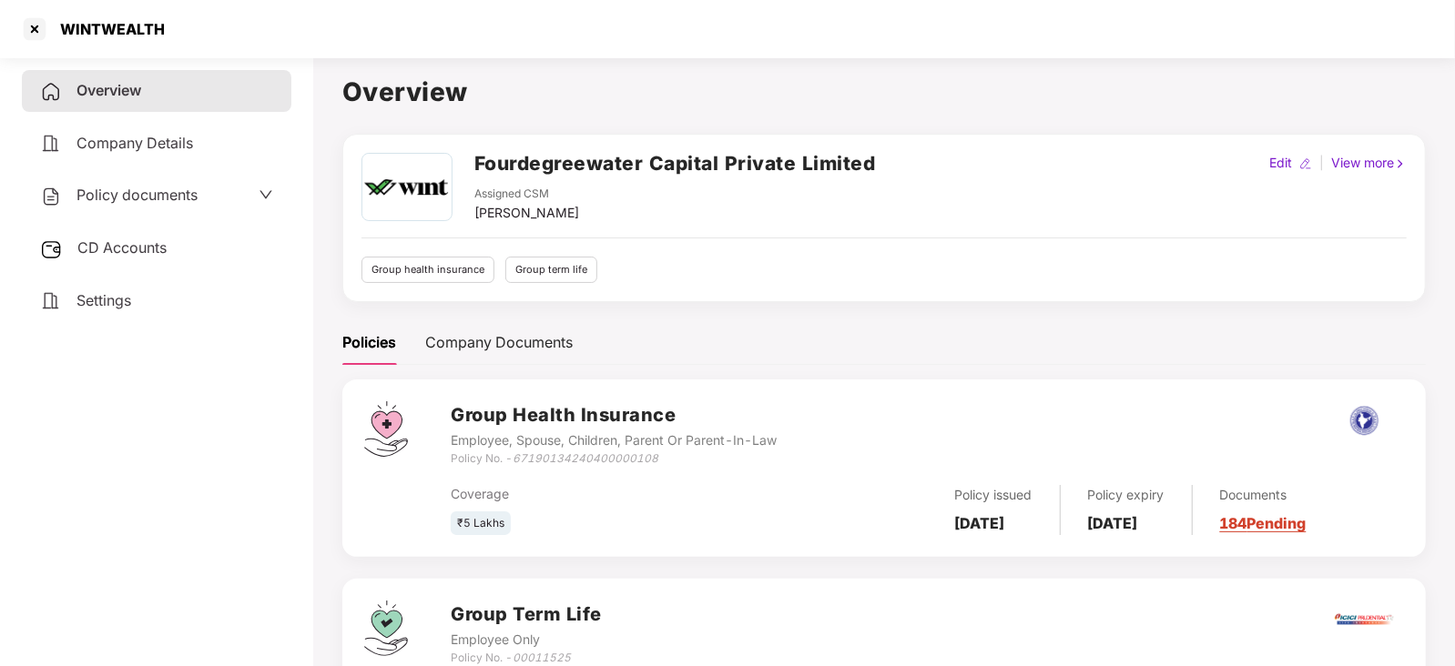
click at [105, 259] on div "CD Accounts" at bounding box center [156, 249] width 269 height 42
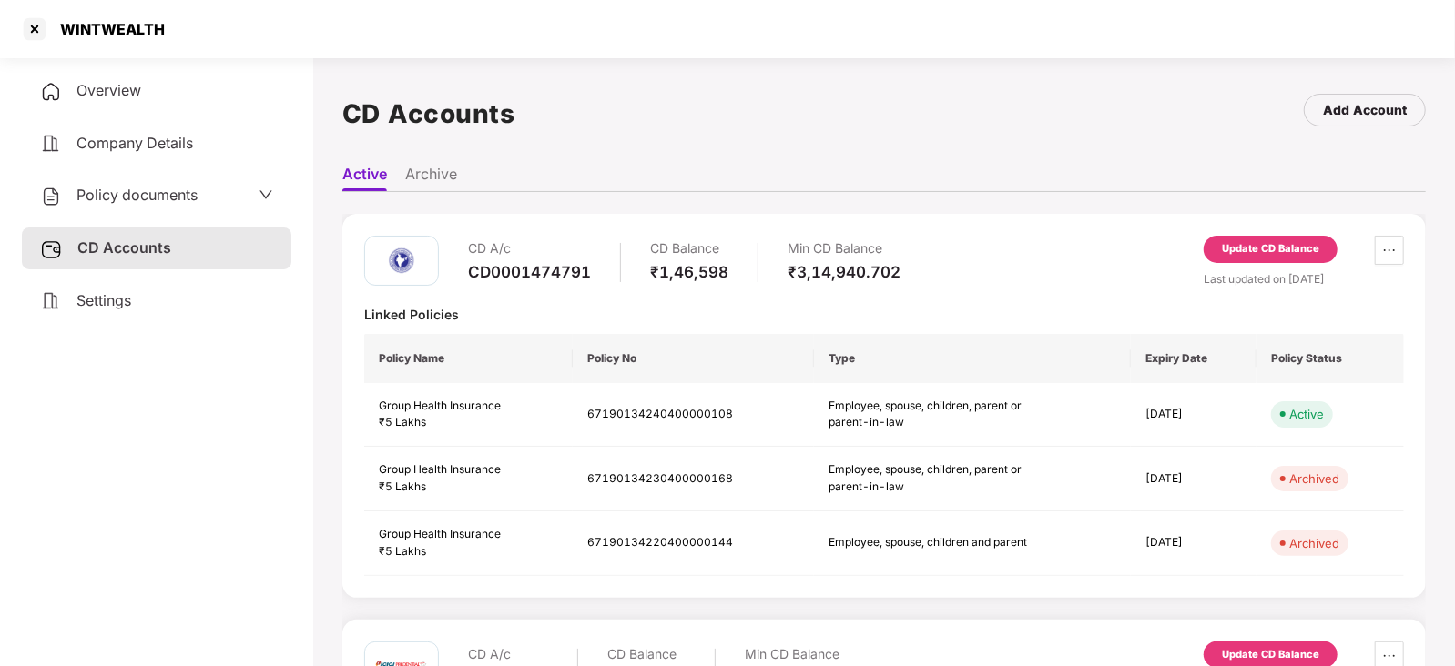
click at [1281, 248] on div "Update CD Balance" at bounding box center [1270, 249] width 97 height 16
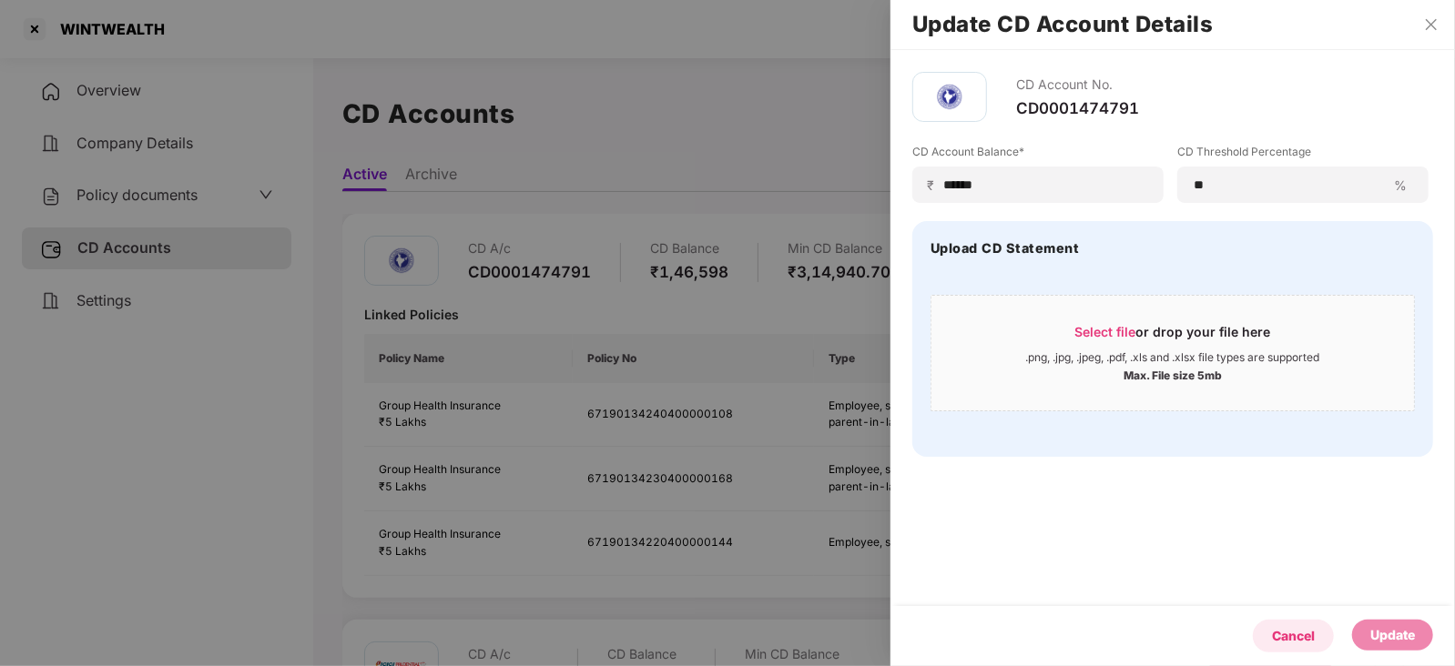
click at [1266, 630] on div "Cancel" at bounding box center [1293, 636] width 81 height 33
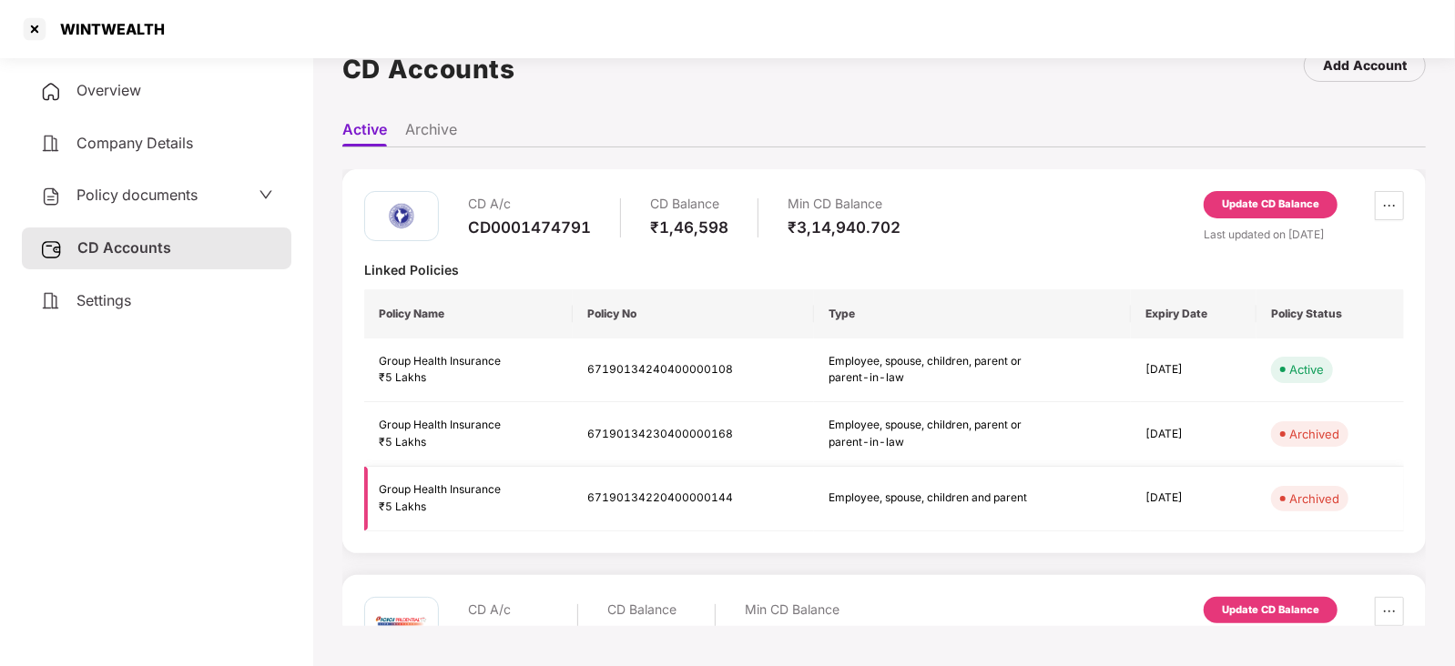
scroll to position [49, 0]
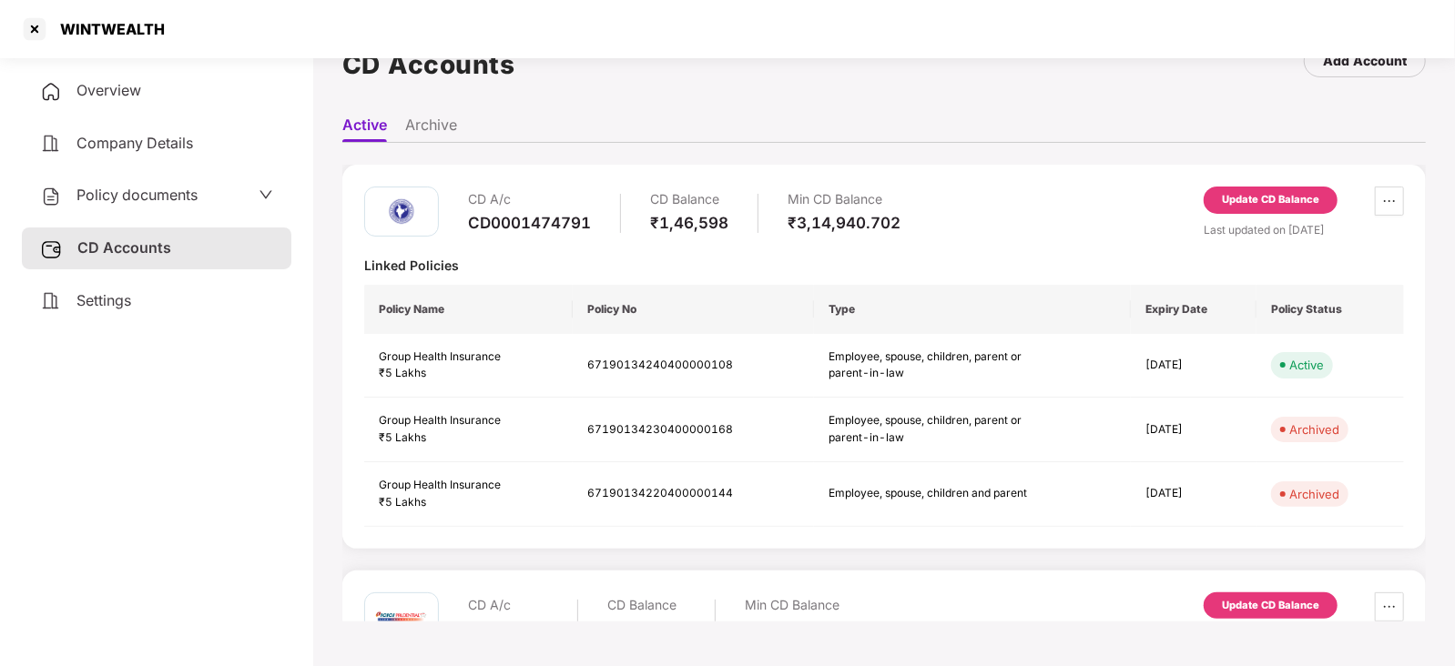
click at [1258, 610] on div "Update CD Balance" at bounding box center [1270, 606] width 97 height 16
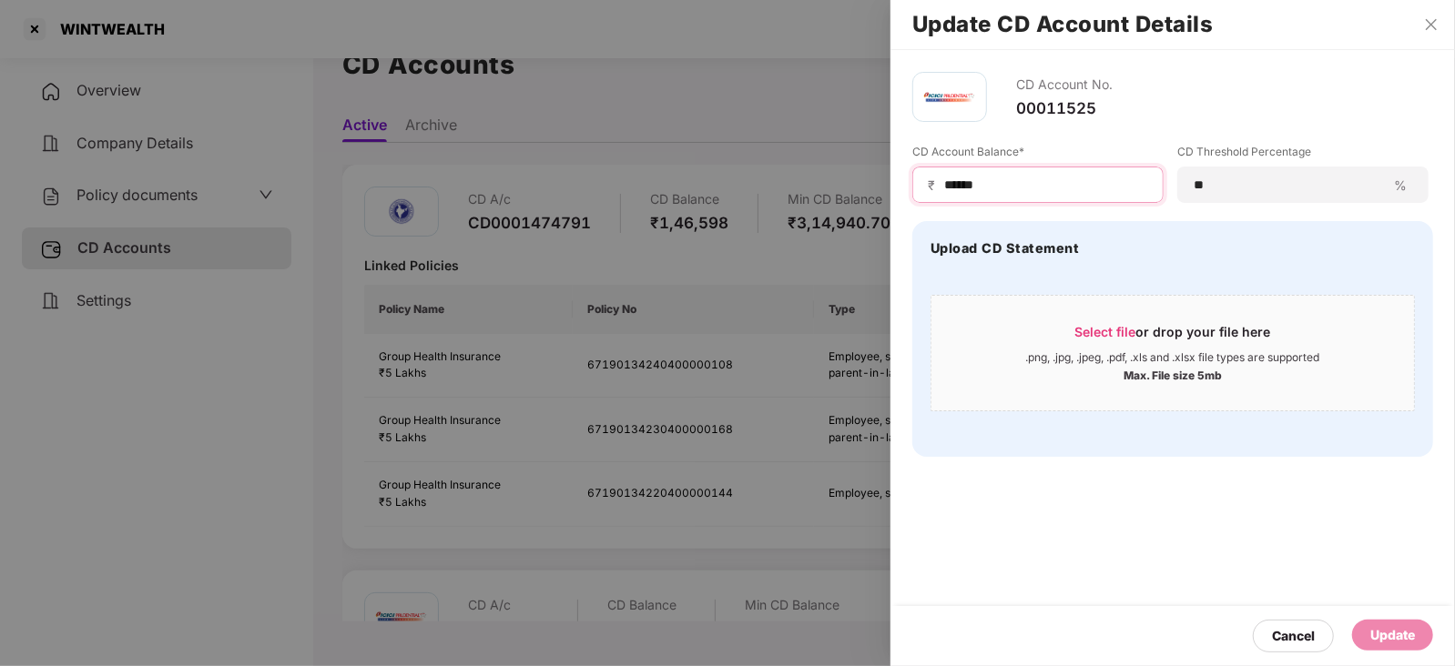
drag, startPoint x: 1001, startPoint y: 189, endPoint x: 920, endPoint y: 182, distance: 82.3
click at [920, 182] on div "₹ ******" at bounding box center [1037, 185] width 251 height 36
paste input "***"
type input "*********"
click at [1393, 635] on div "Update" at bounding box center [1392, 635] width 45 height 20
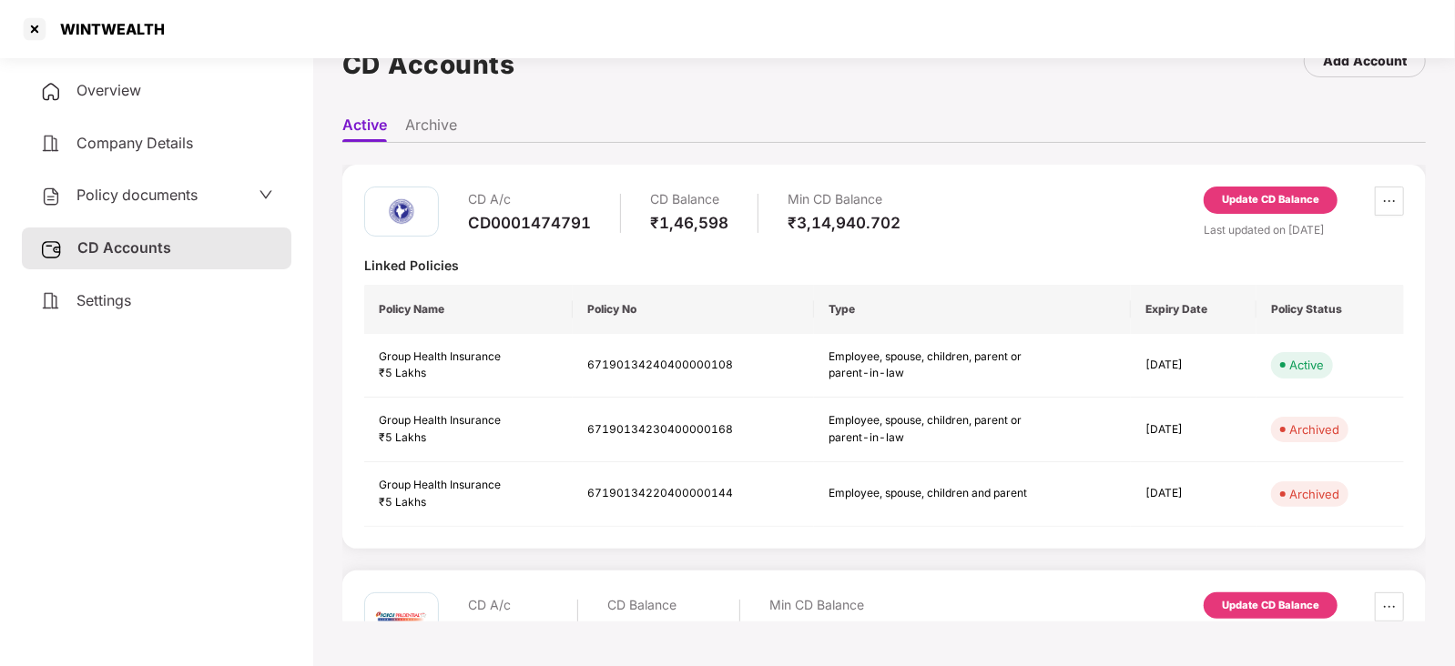
click at [155, 188] on span "Policy documents" at bounding box center [136, 195] width 121 height 18
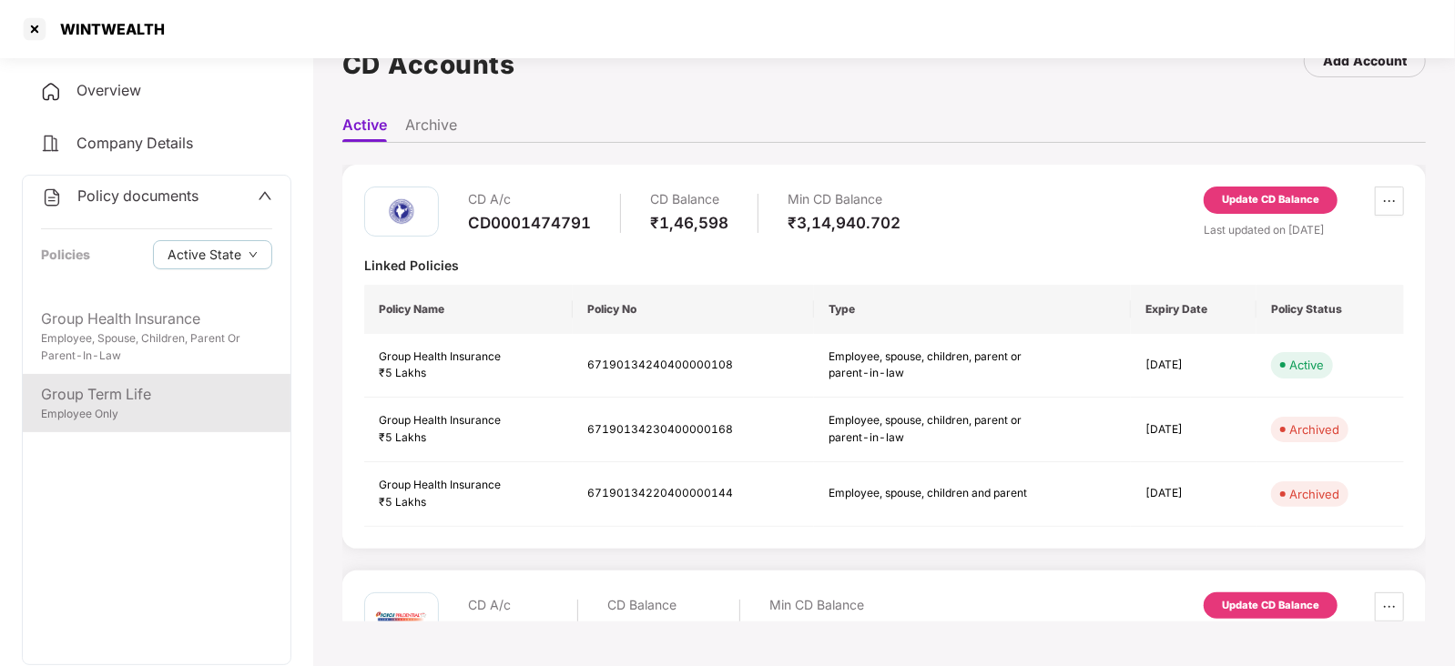
click at [111, 400] on div "Group Term Life" at bounding box center [156, 394] width 231 height 23
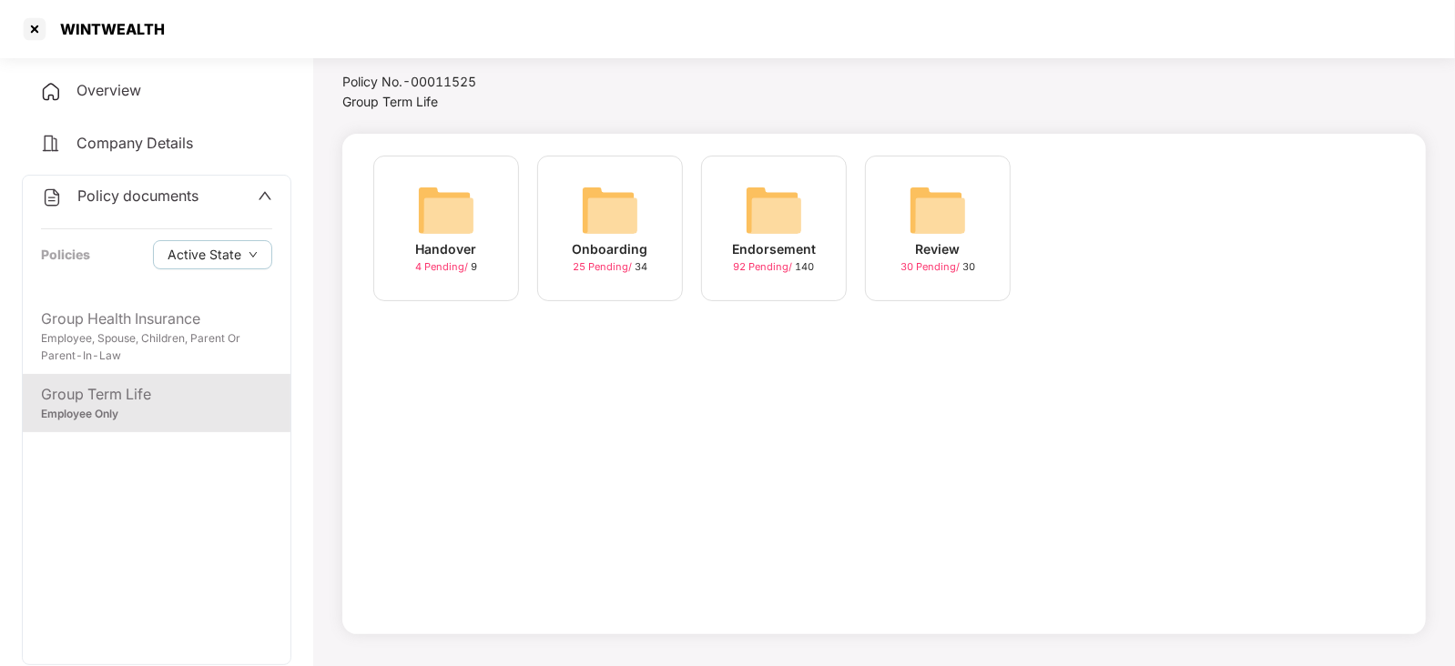
click at [765, 224] on img at bounding box center [774, 210] width 58 height 58
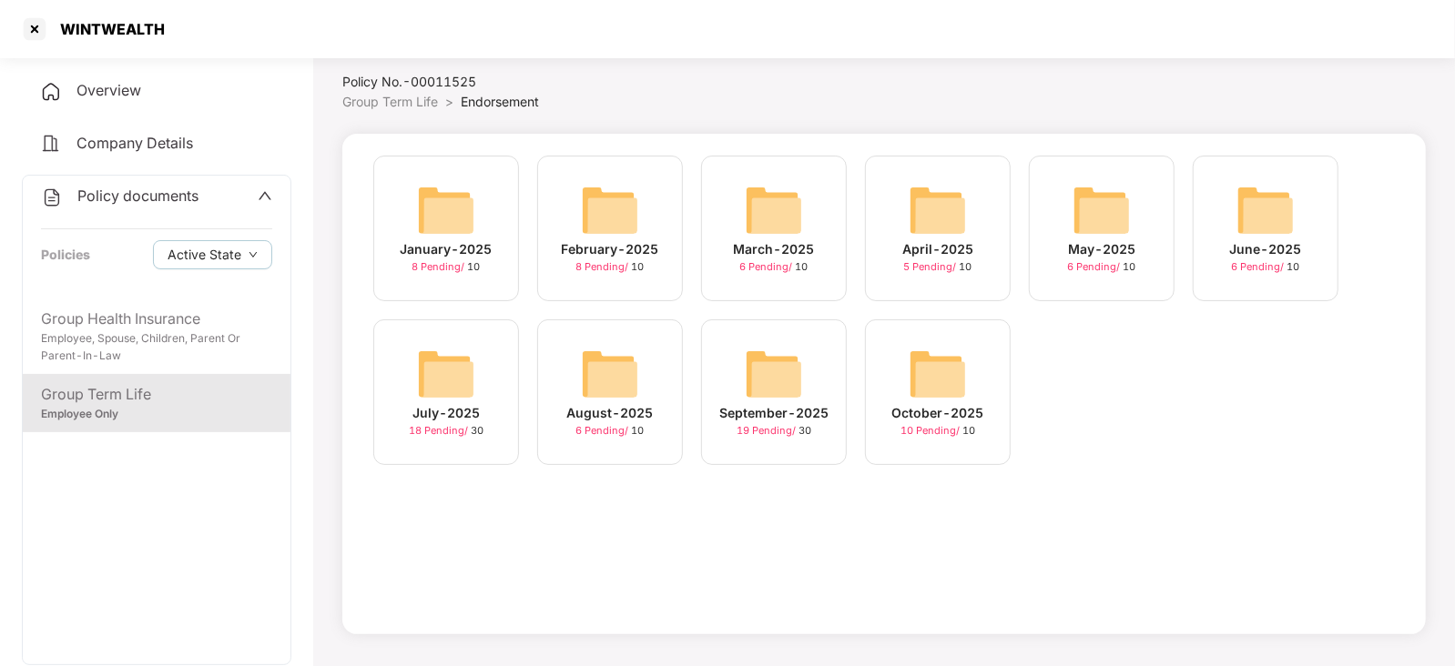
click at [955, 385] on img at bounding box center [938, 374] width 58 height 58
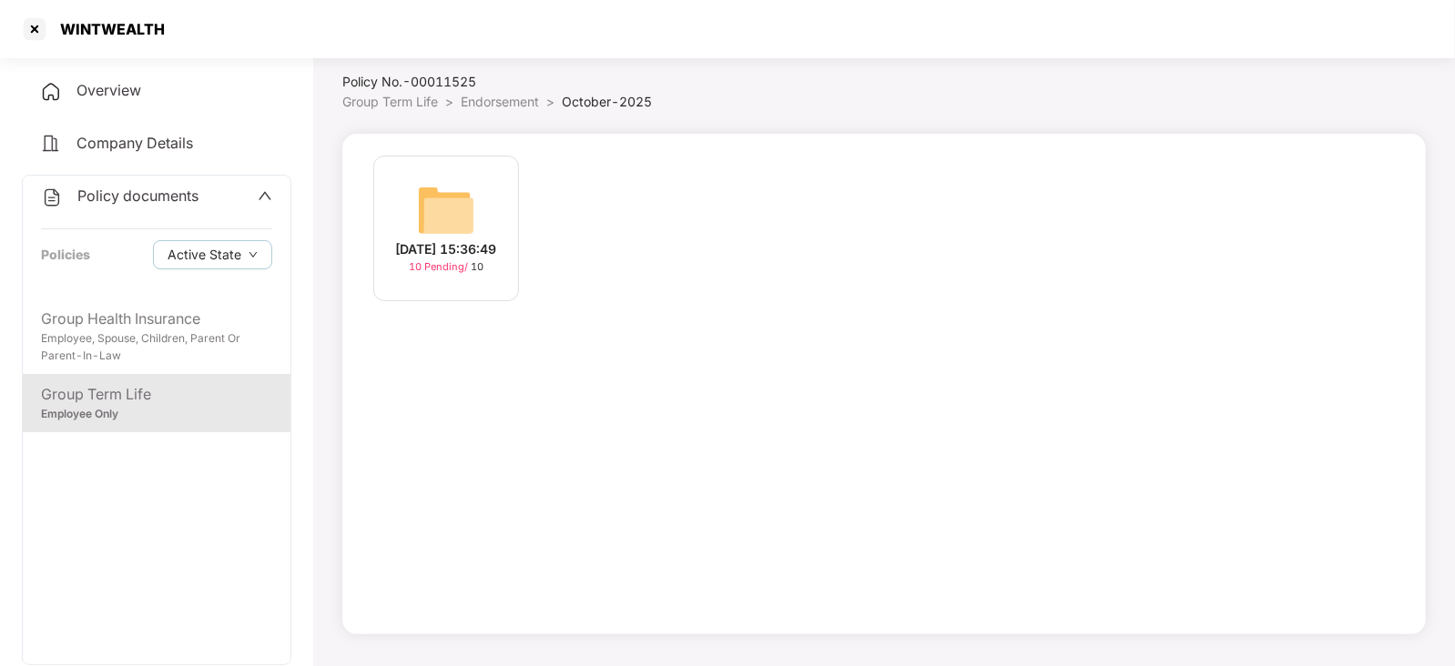
click at [441, 194] on img at bounding box center [446, 210] width 58 height 58
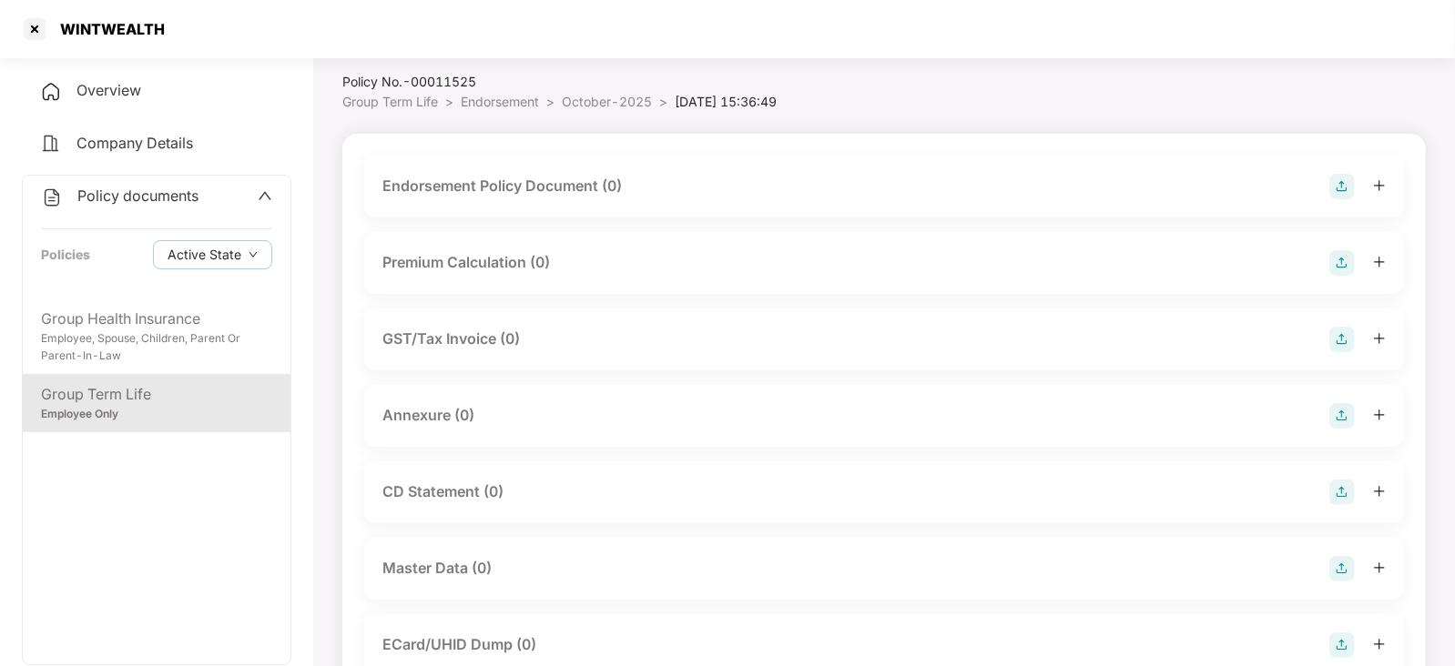
click at [1328, 177] on div "Endorsement Policy Document (0)" at bounding box center [883, 186] width 1003 height 25
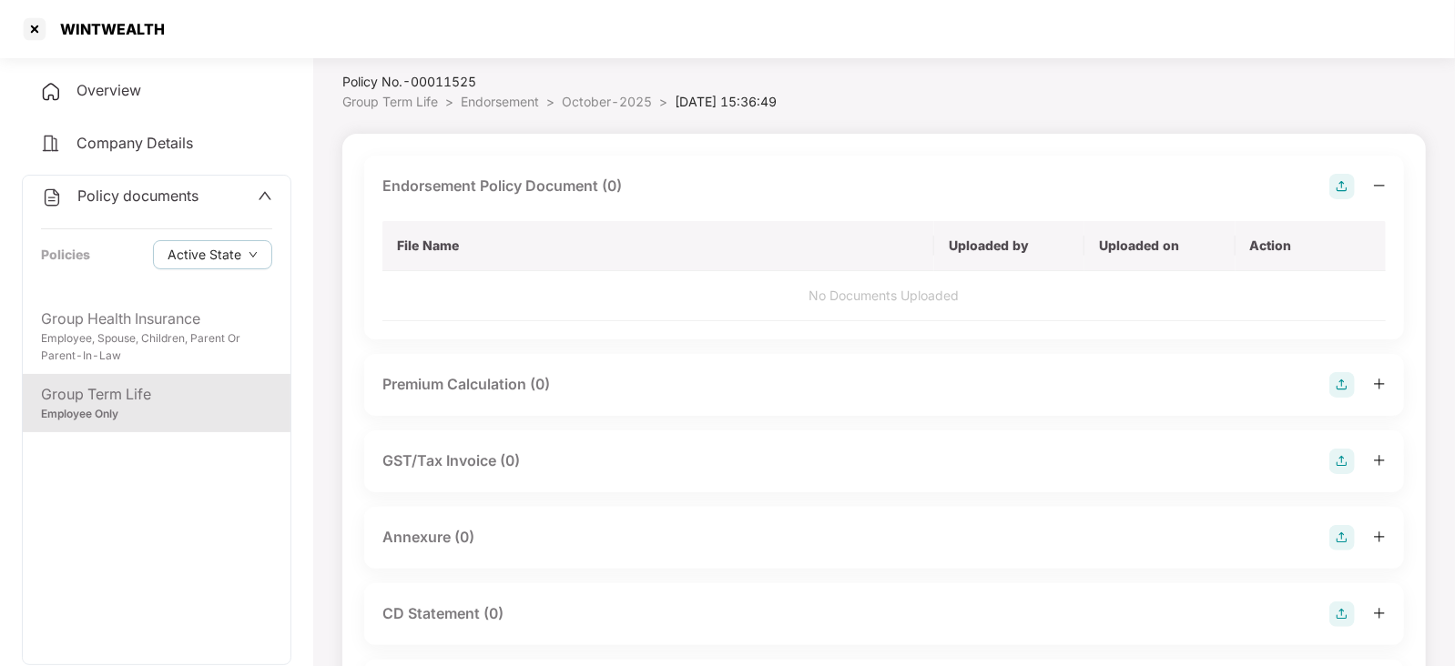
click at [1334, 188] on img at bounding box center [1341, 186] width 25 height 25
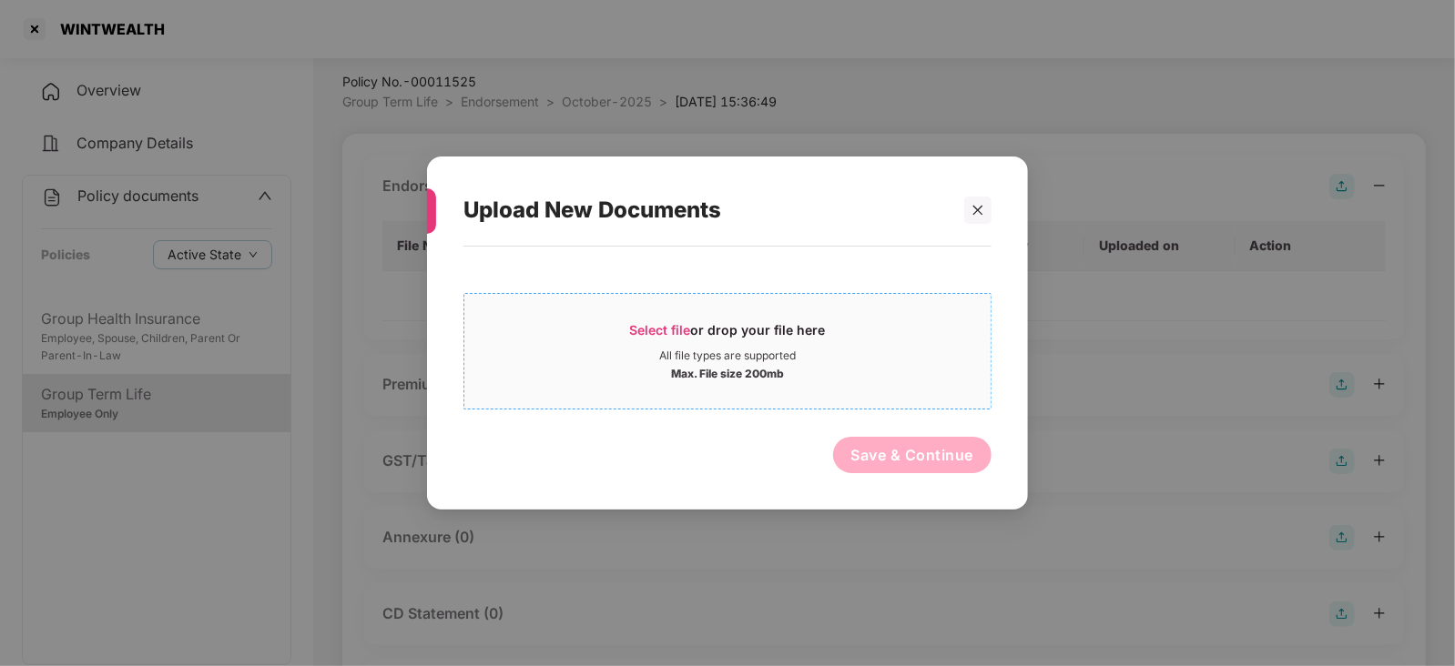
click at [671, 330] on span "Select file" at bounding box center [660, 329] width 61 height 15
click at [685, 320] on span "Select file or drop your file here All file types are supported Max. File size …" at bounding box center [727, 351] width 526 height 87
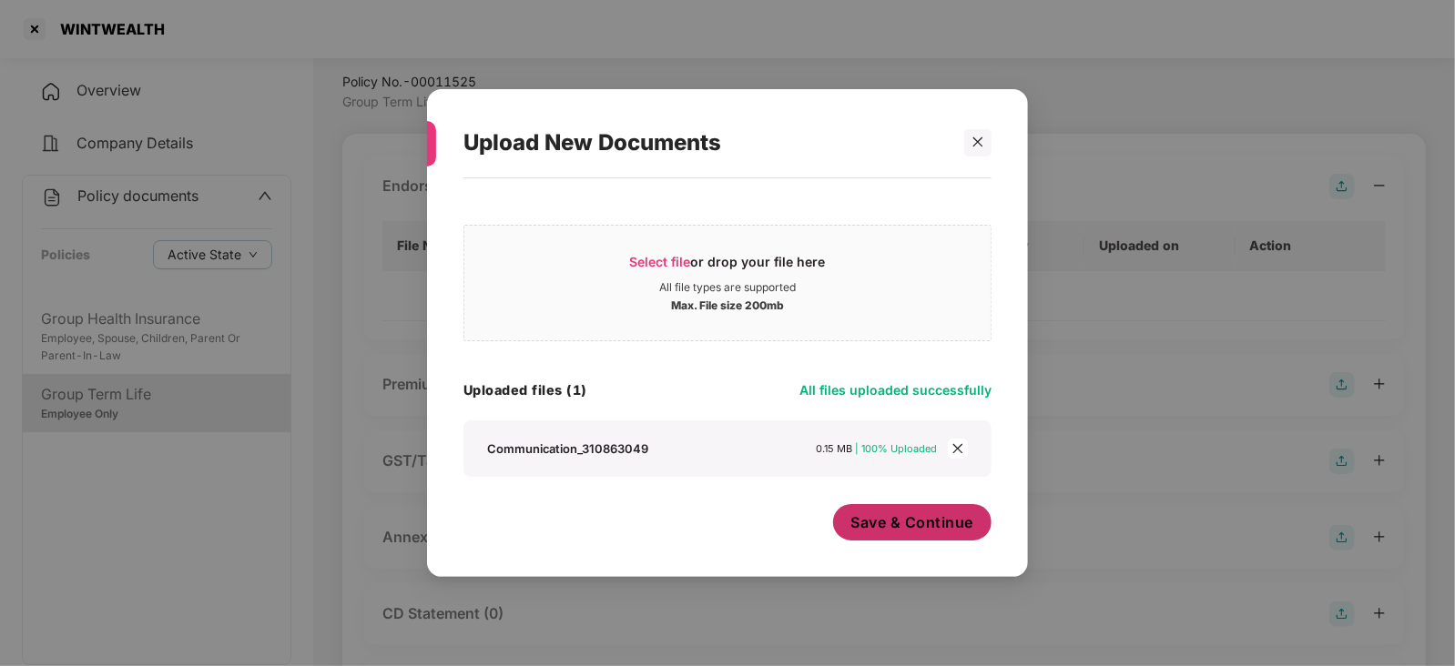
click at [897, 539] on button "Save & Continue" at bounding box center [912, 522] width 159 height 36
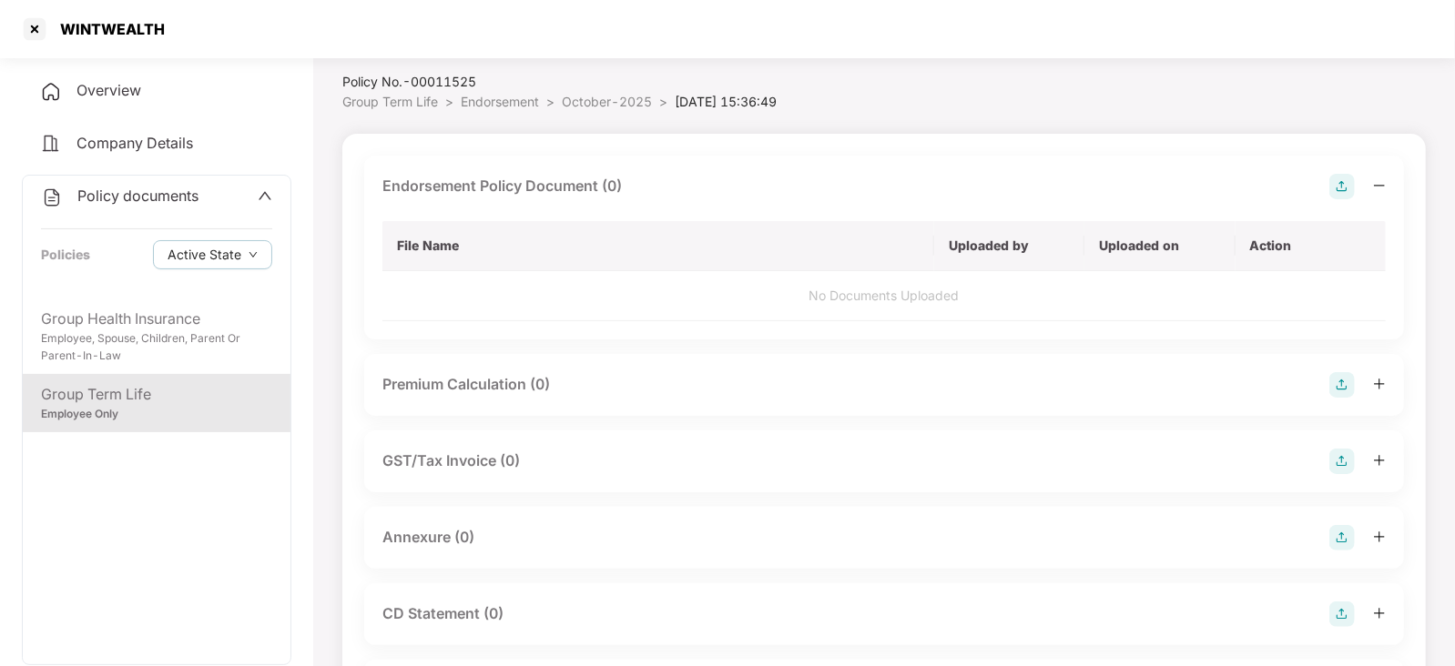
click at [897, 534] on body "WINTWEALTH Overview Company Details Policy documents Policies Active State Grou…" at bounding box center [727, 284] width 1455 height 666
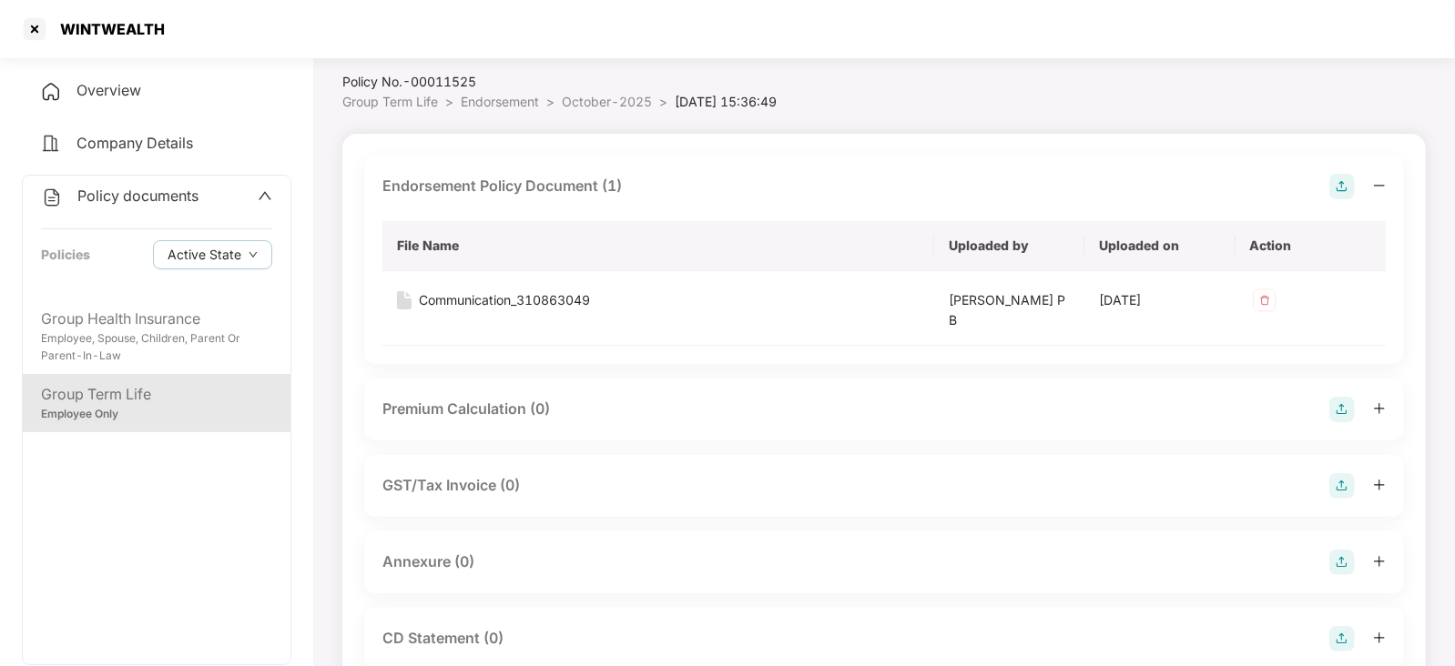
click at [1343, 414] on img at bounding box center [1341, 409] width 25 height 25
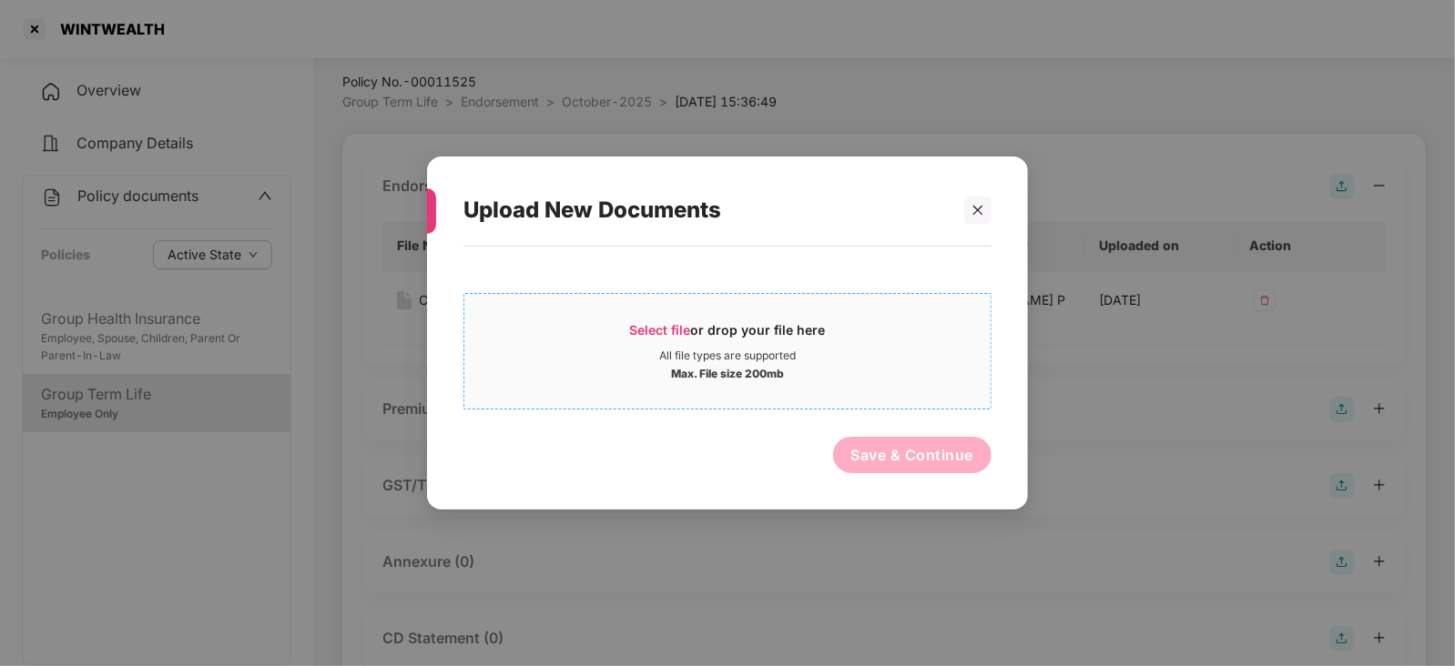
click at [634, 329] on span "Select file" at bounding box center [660, 329] width 61 height 15
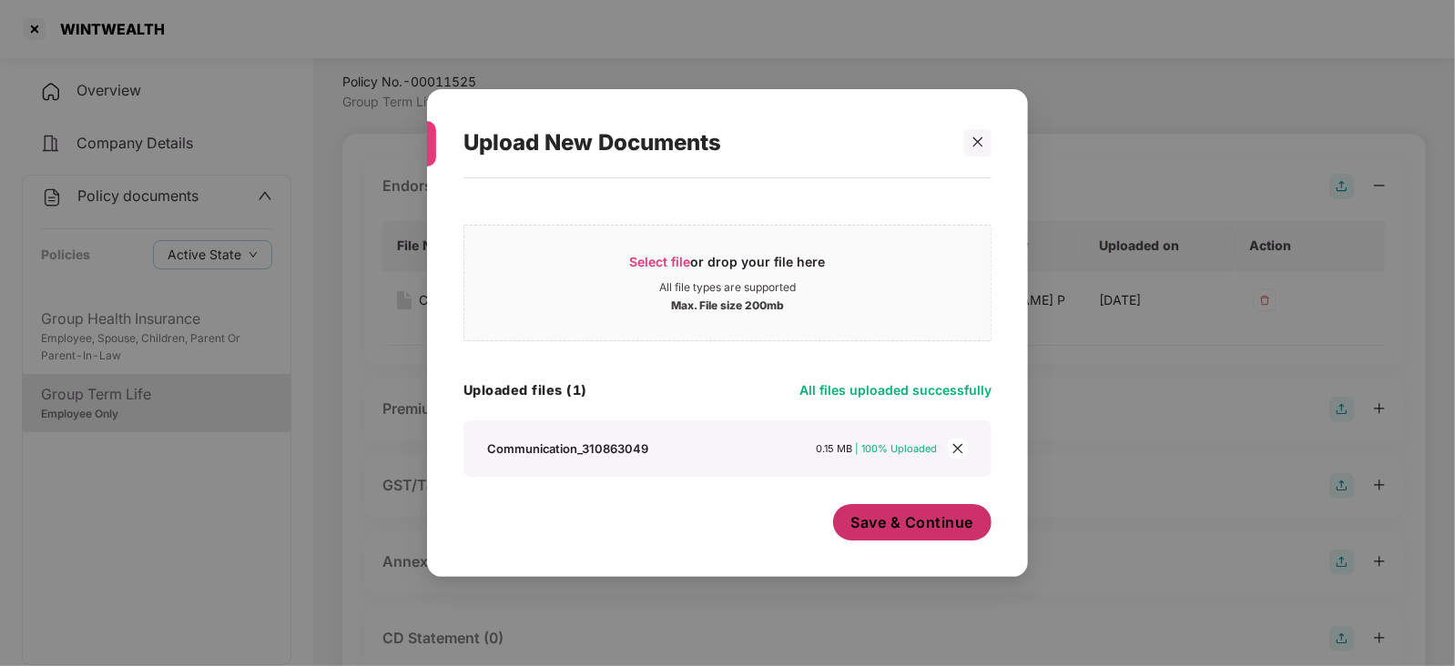
click at [861, 533] on span "Save & Continue" at bounding box center [912, 523] width 123 height 20
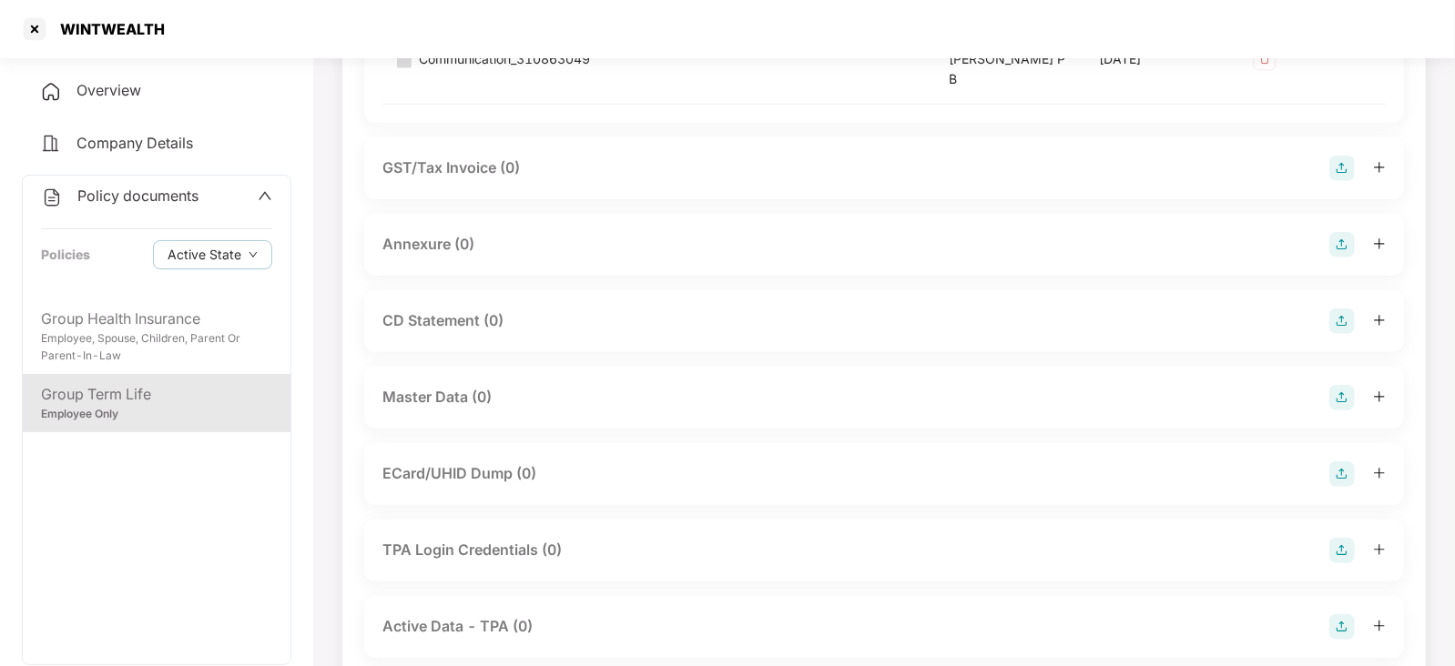
scroll to position [596, 0]
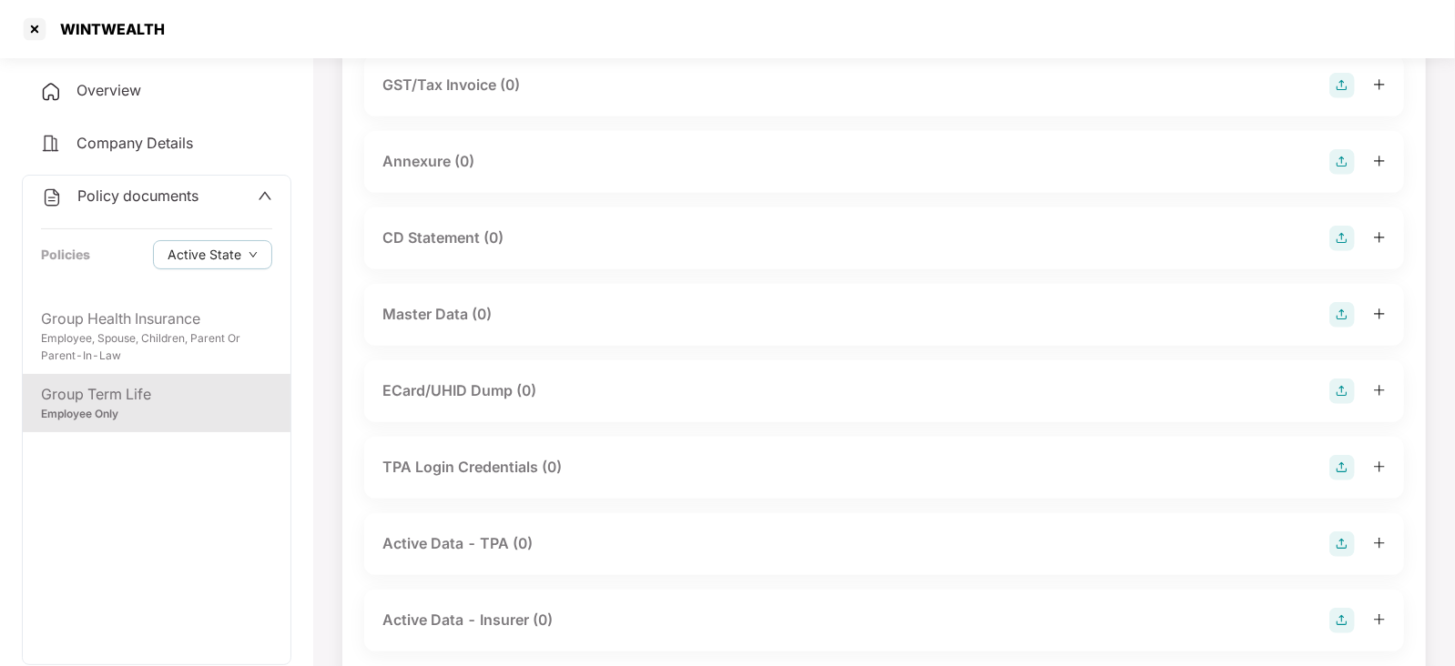
click at [1356, 152] on div at bounding box center [1357, 161] width 56 height 25
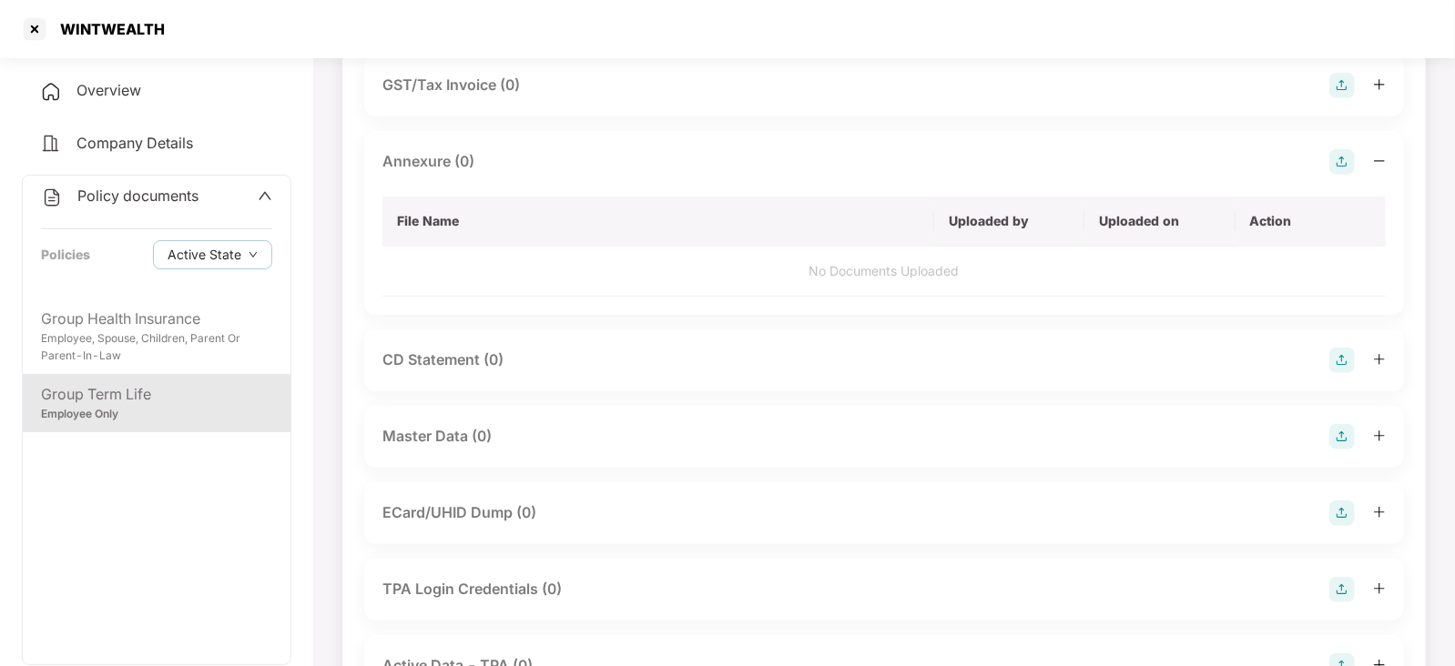
click at [1342, 168] on img at bounding box center [1341, 161] width 25 height 25
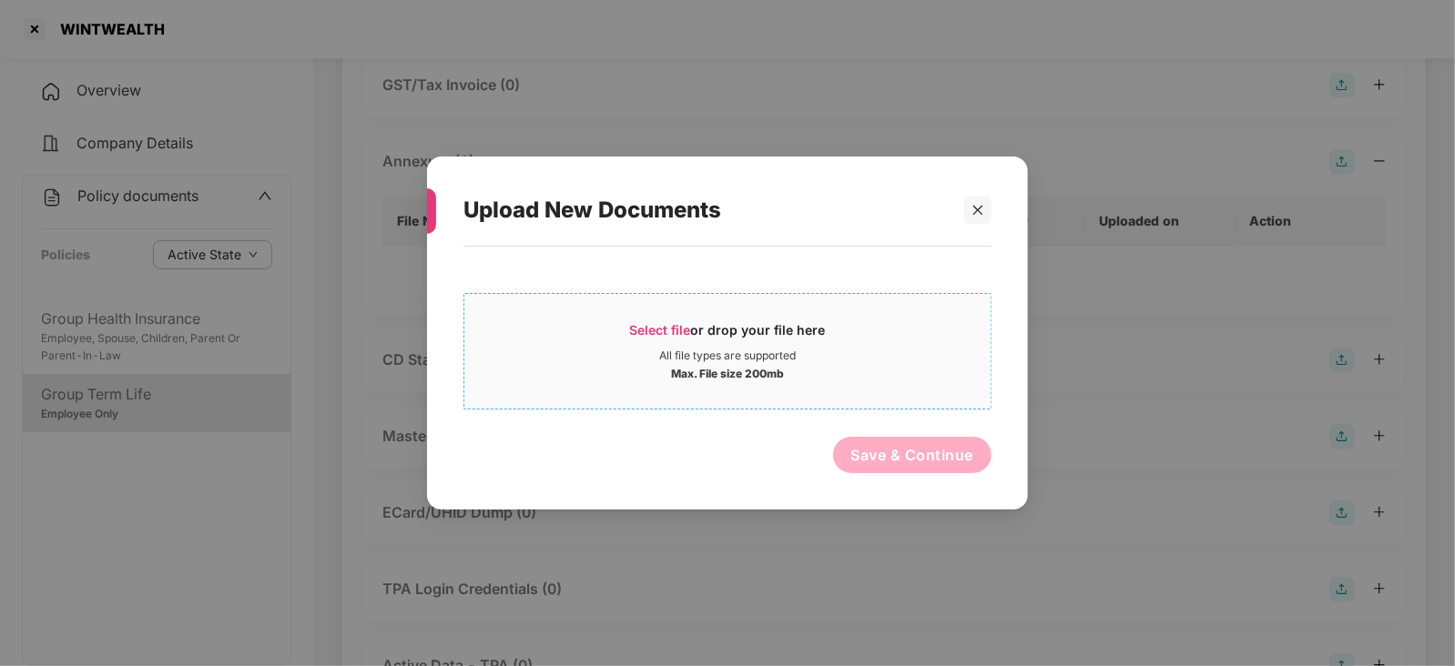
click at [628, 330] on div "Select file or drop your file here" at bounding box center [727, 334] width 526 height 27
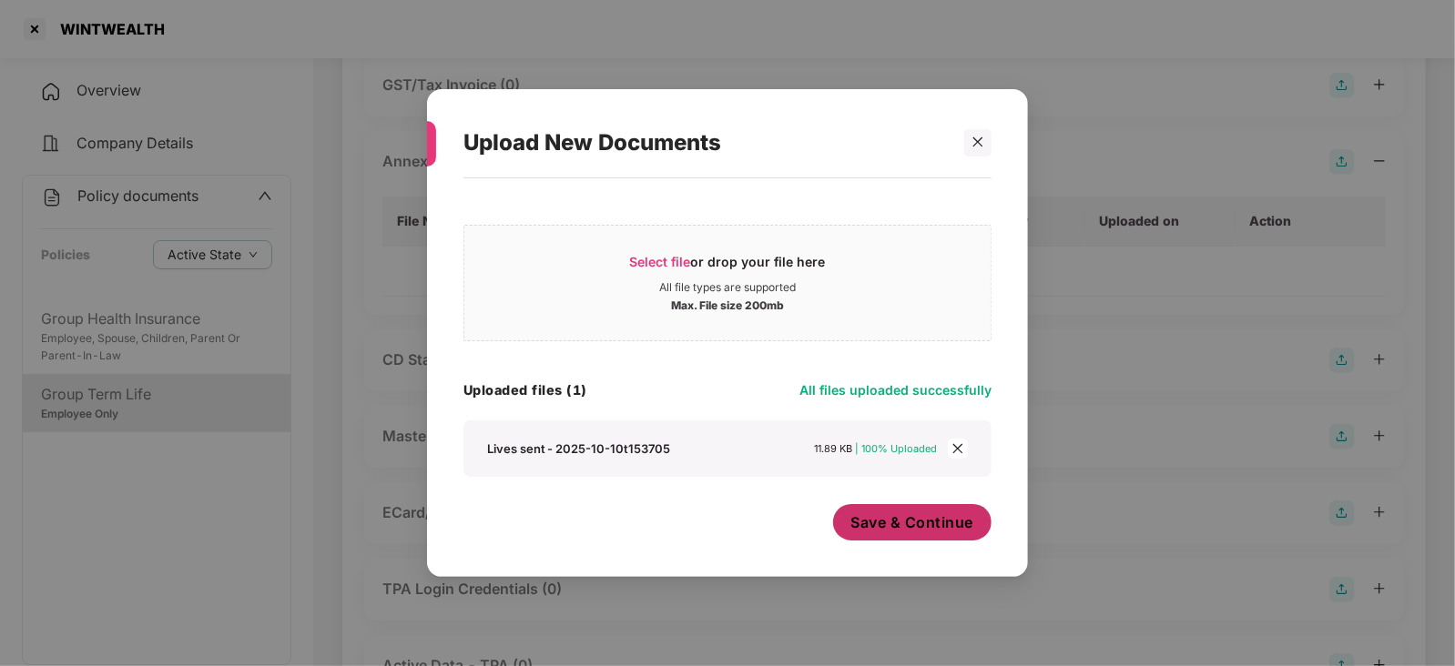
click at [876, 527] on span "Save & Continue" at bounding box center [912, 523] width 123 height 20
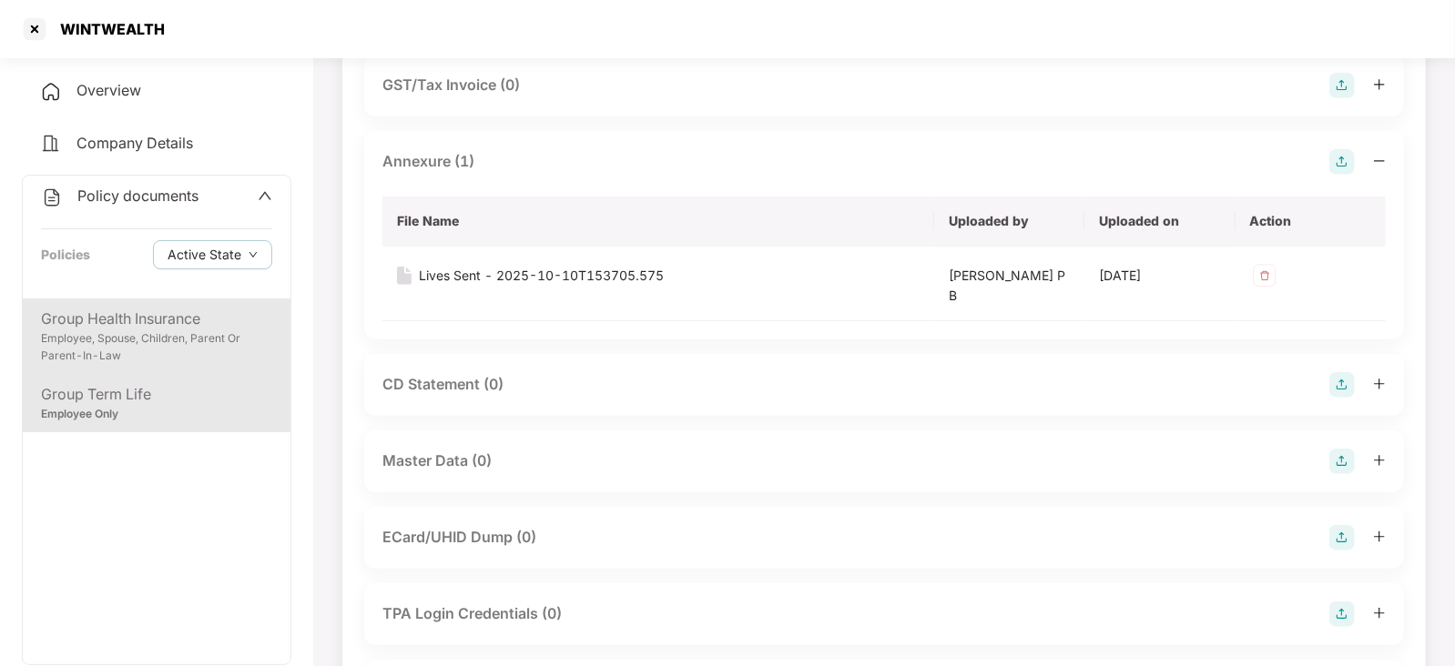
click at [139, 357] on div "Employee, Spouse, Children, Parent Or Parent-In-Law" at bounding box center [156, 347] width 231 height 35
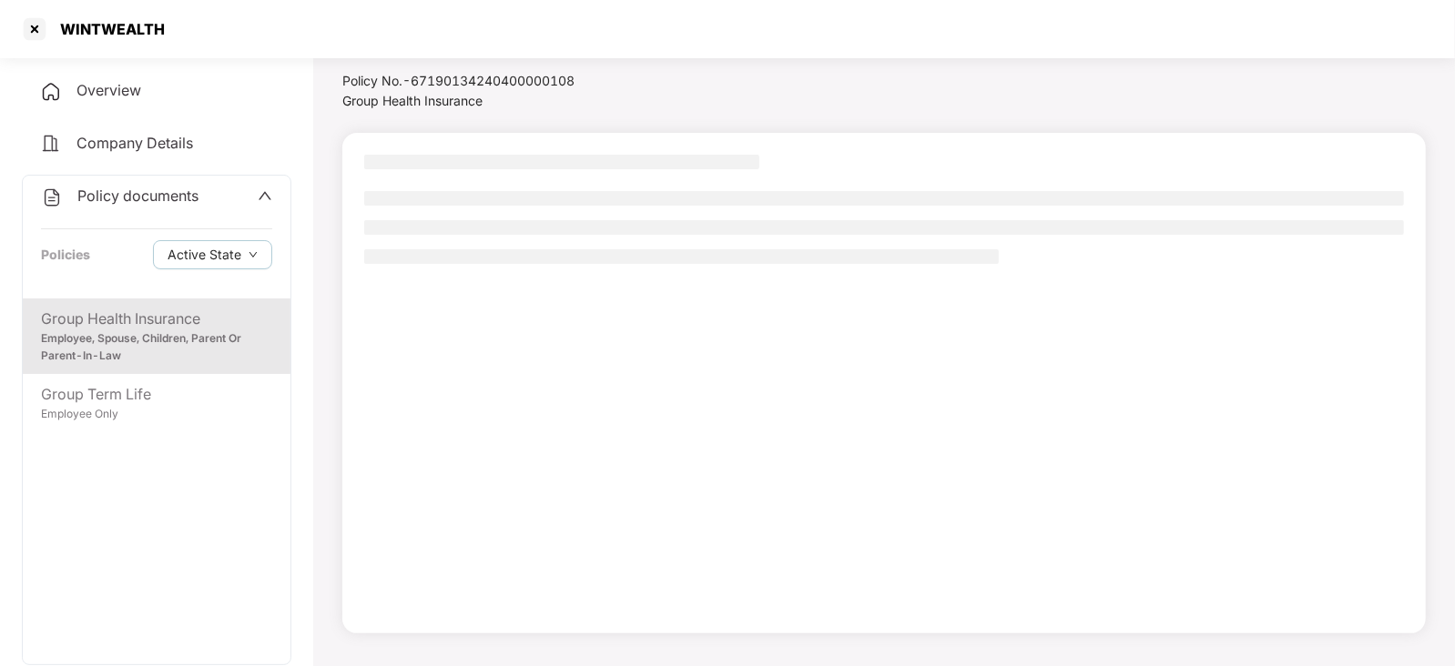
scroll to position [49, 0]
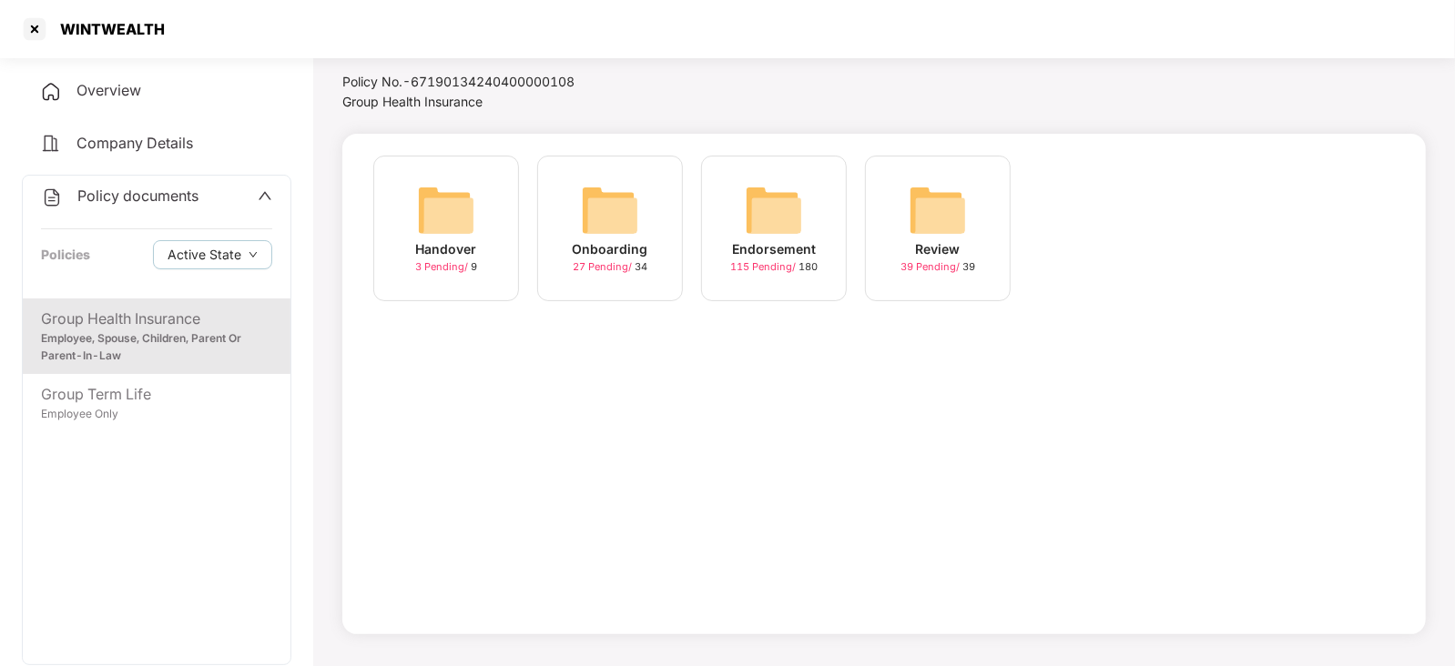
click at [784, 220] on img at bounding box center [774, 210] width 58 height 58
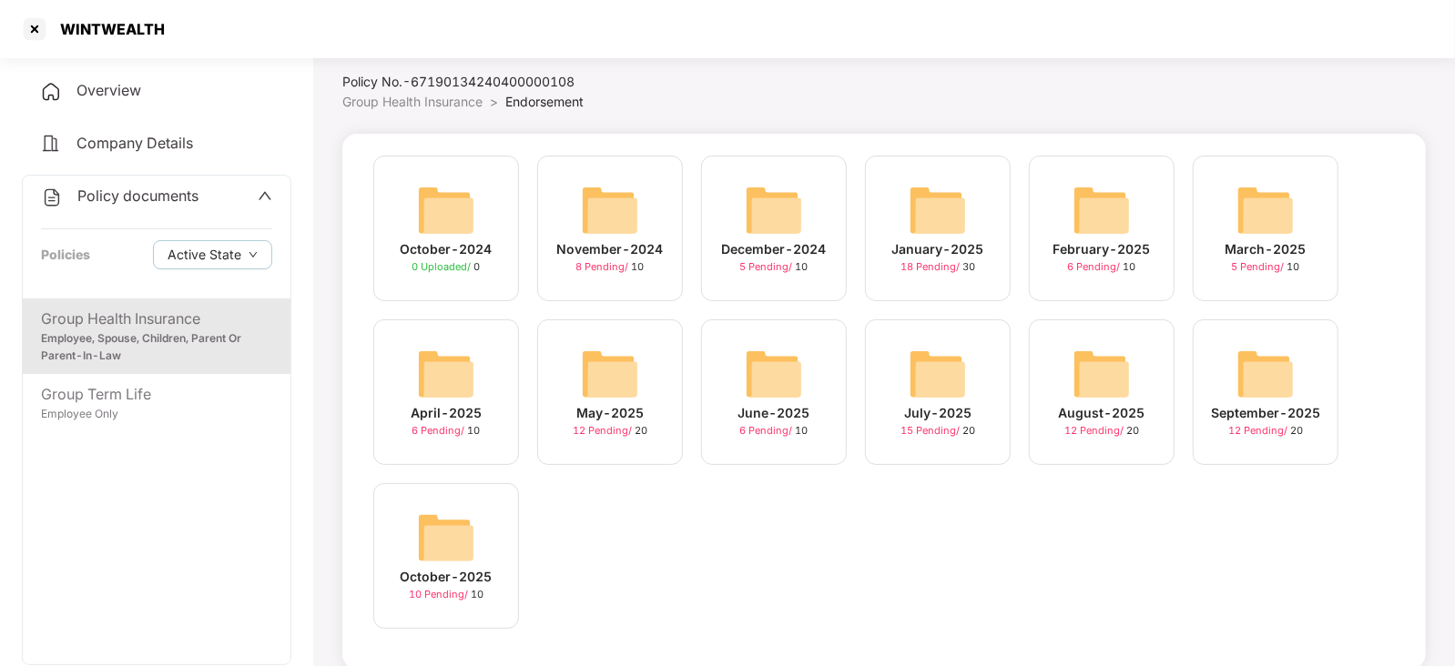
scroll to position [74, 0]
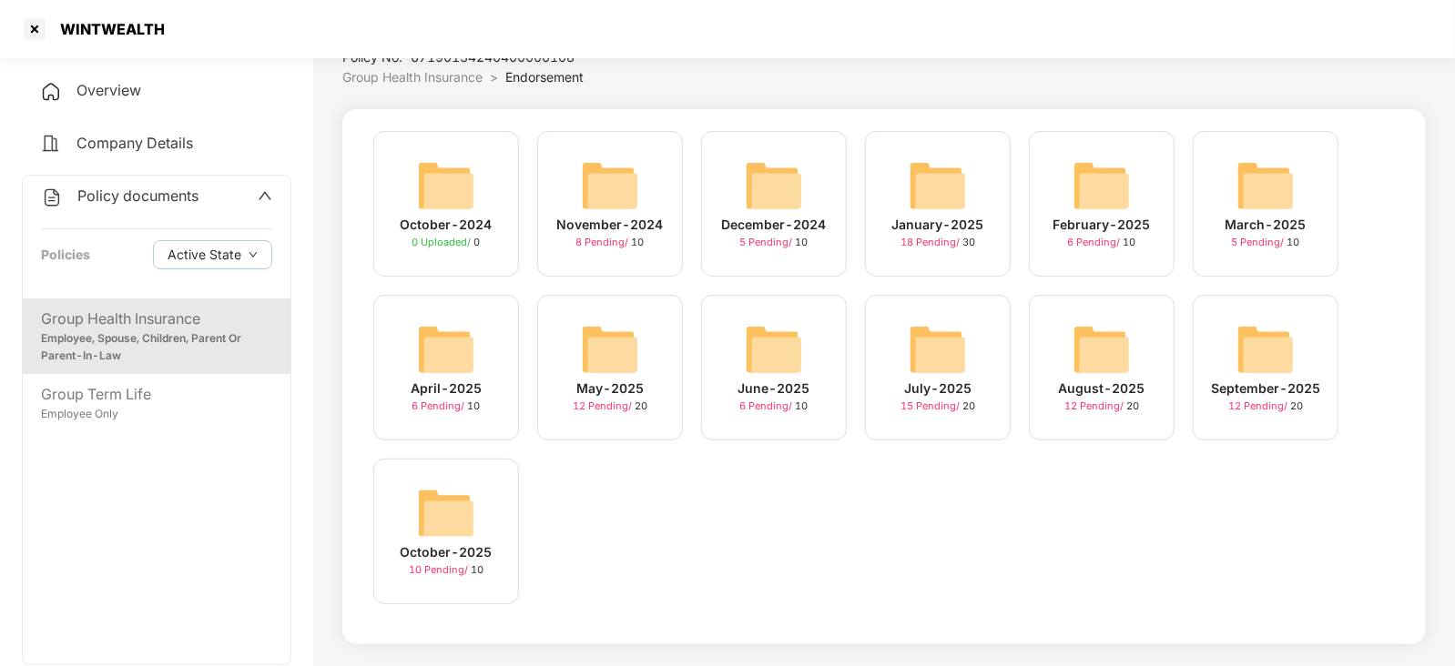
click at [448, 486] on img at bounding box center [446, 513] width 58 height 58
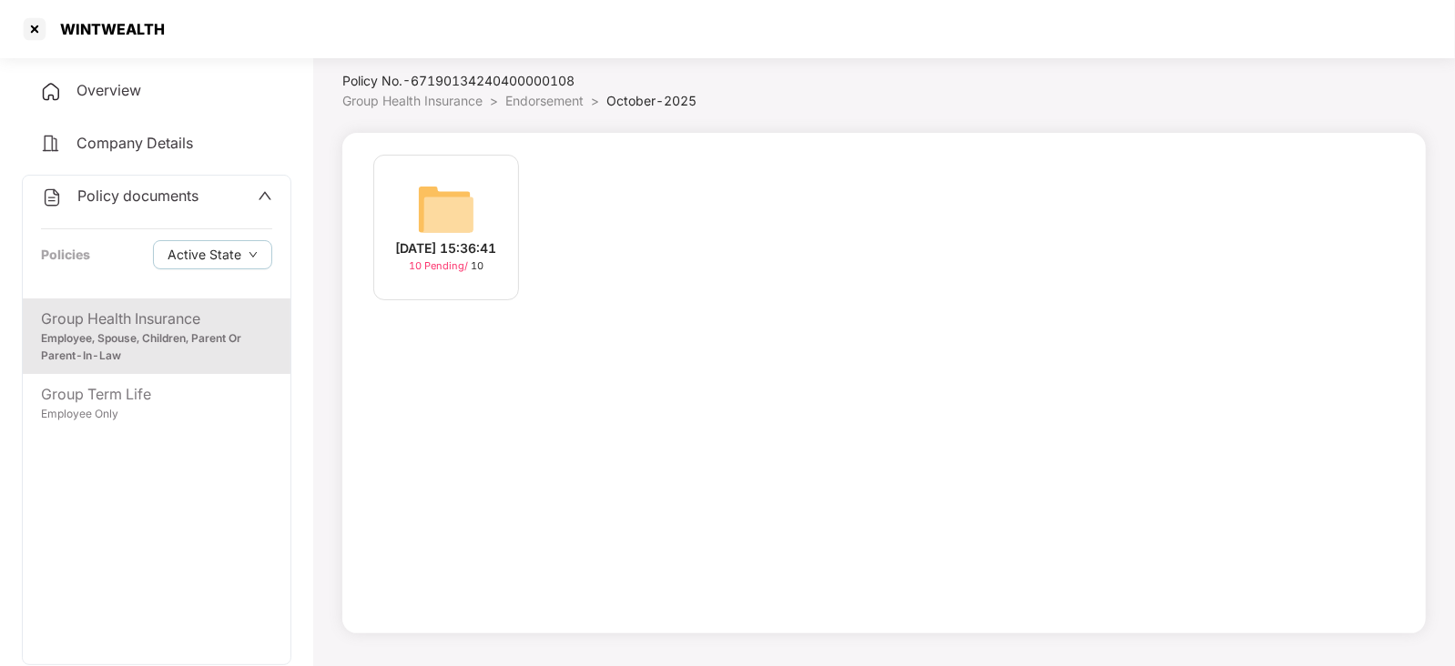
scroll to position [49, 0]
click at [448, 198] on img at bounding box center [446, 210] width 58 height 58
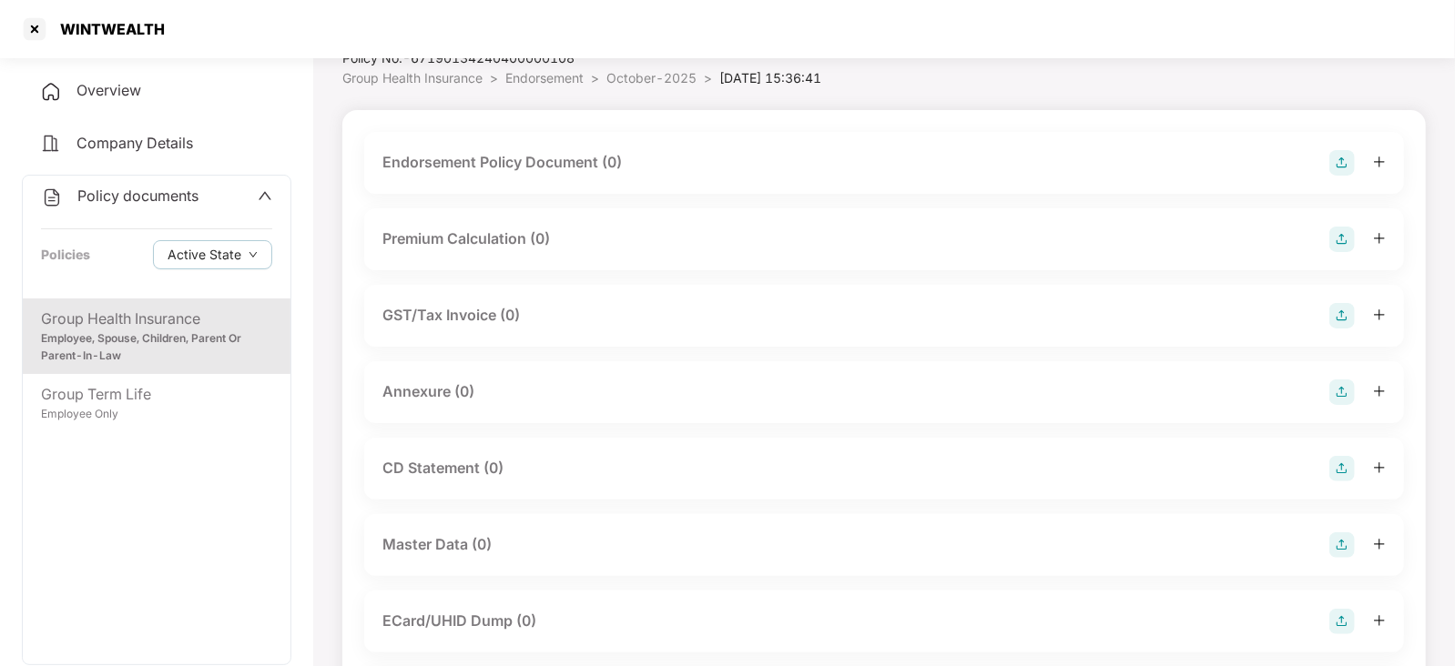
scroll to position [0, 0]
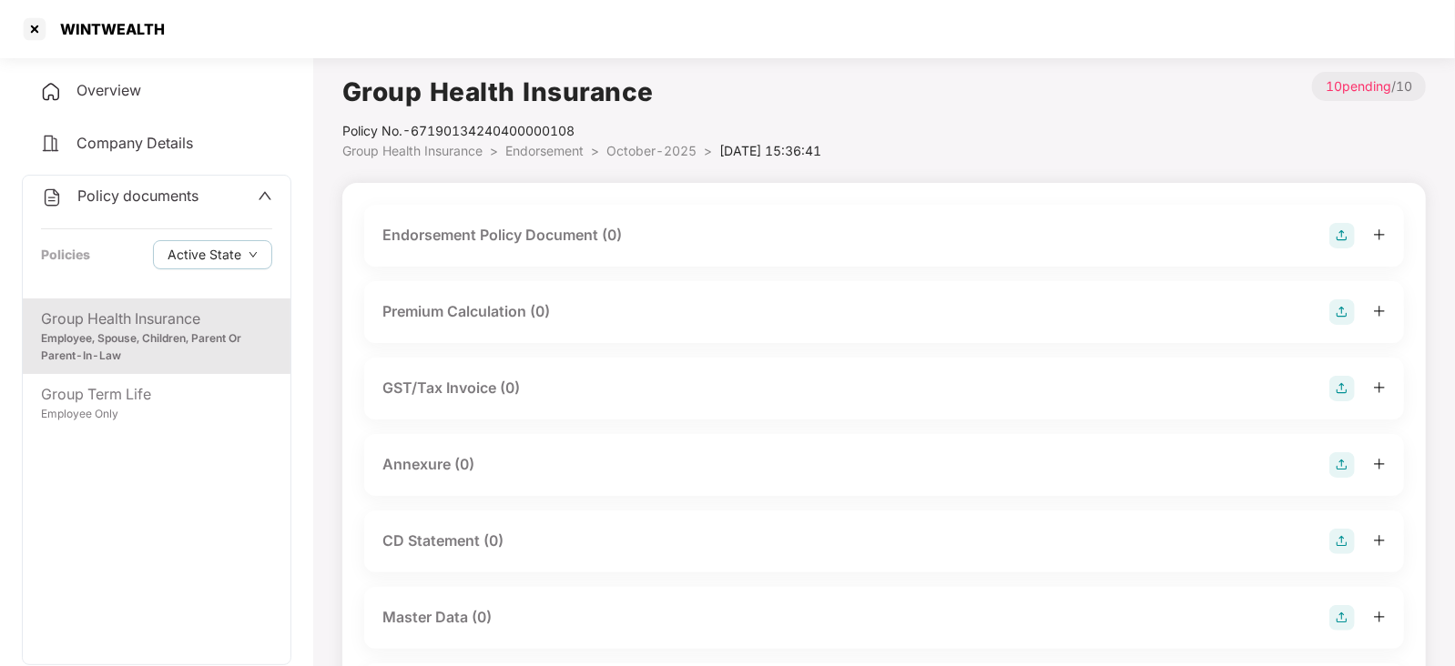
click at [1357, 239] on div at bounding box center [1357, 235] width 56 height 25
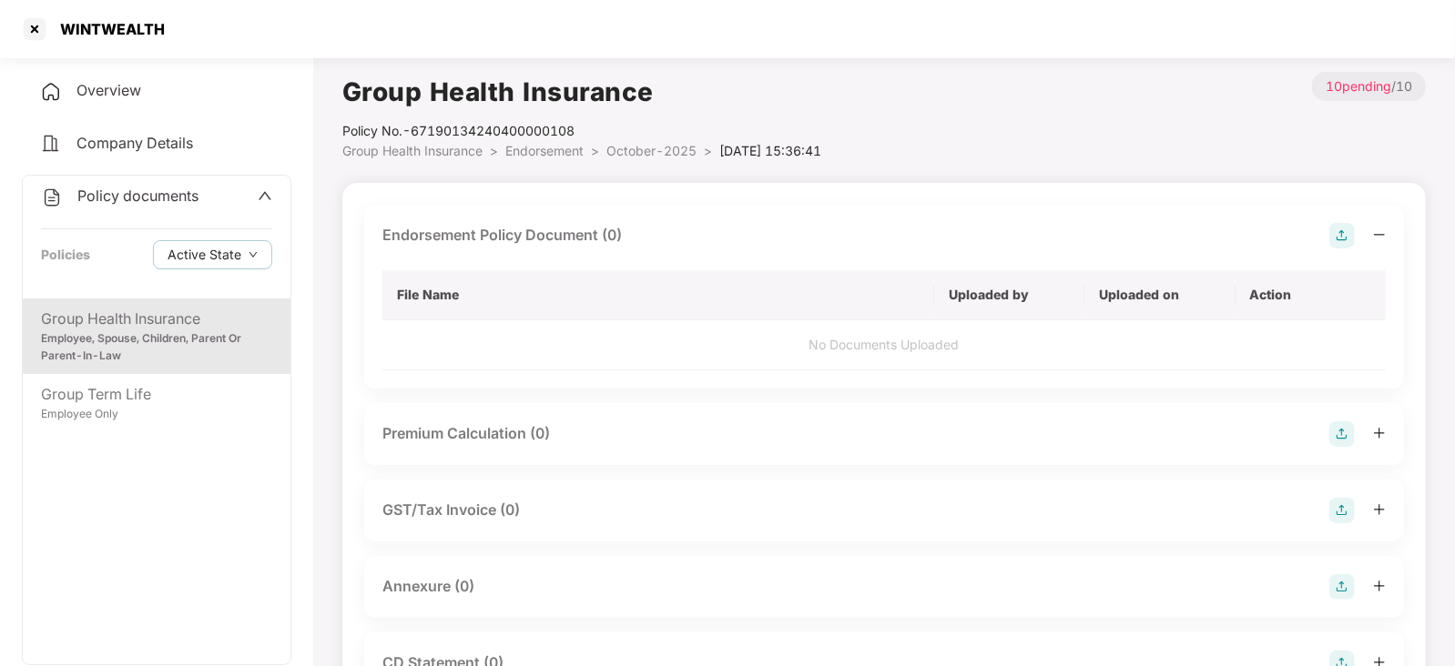
click at [1326, 225] on div "Endorsement Policy Document (0)" at bounding box center [883, 235] width 1003 height 25
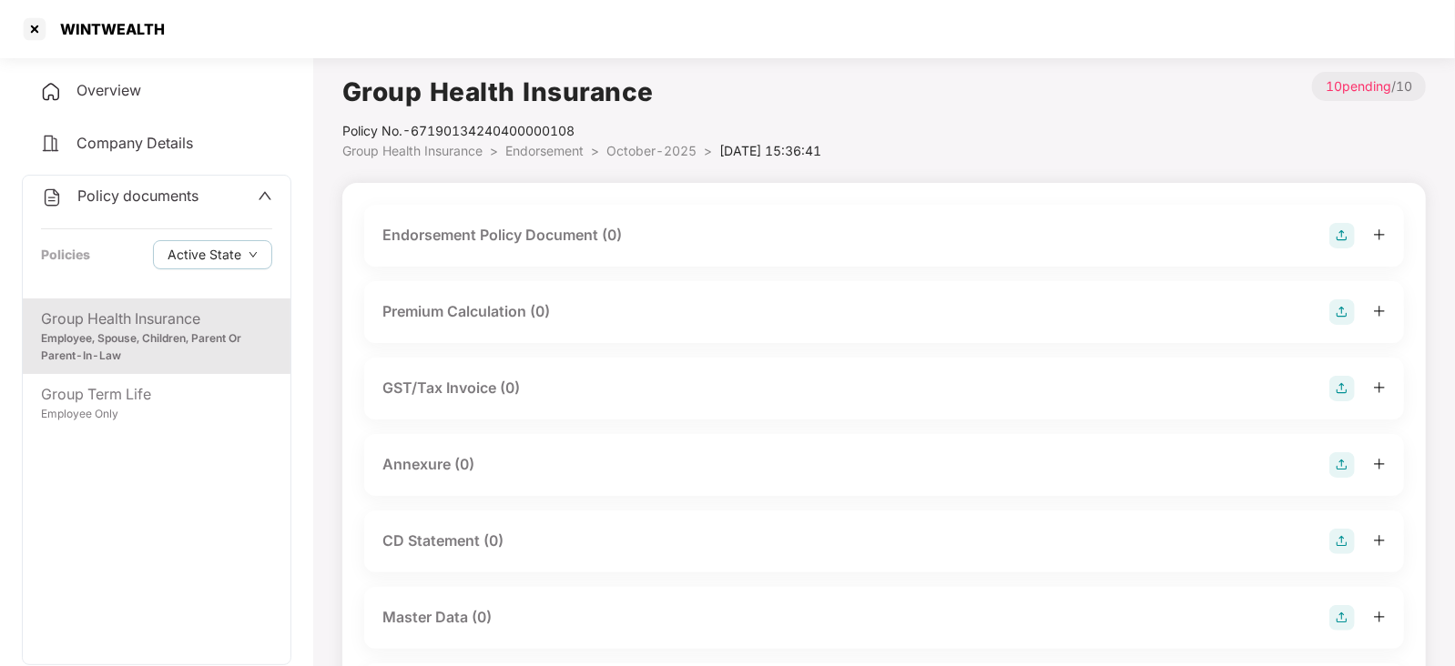
click at [1338, 237] on img at bounding box center [1341, 235] width 25 height 25
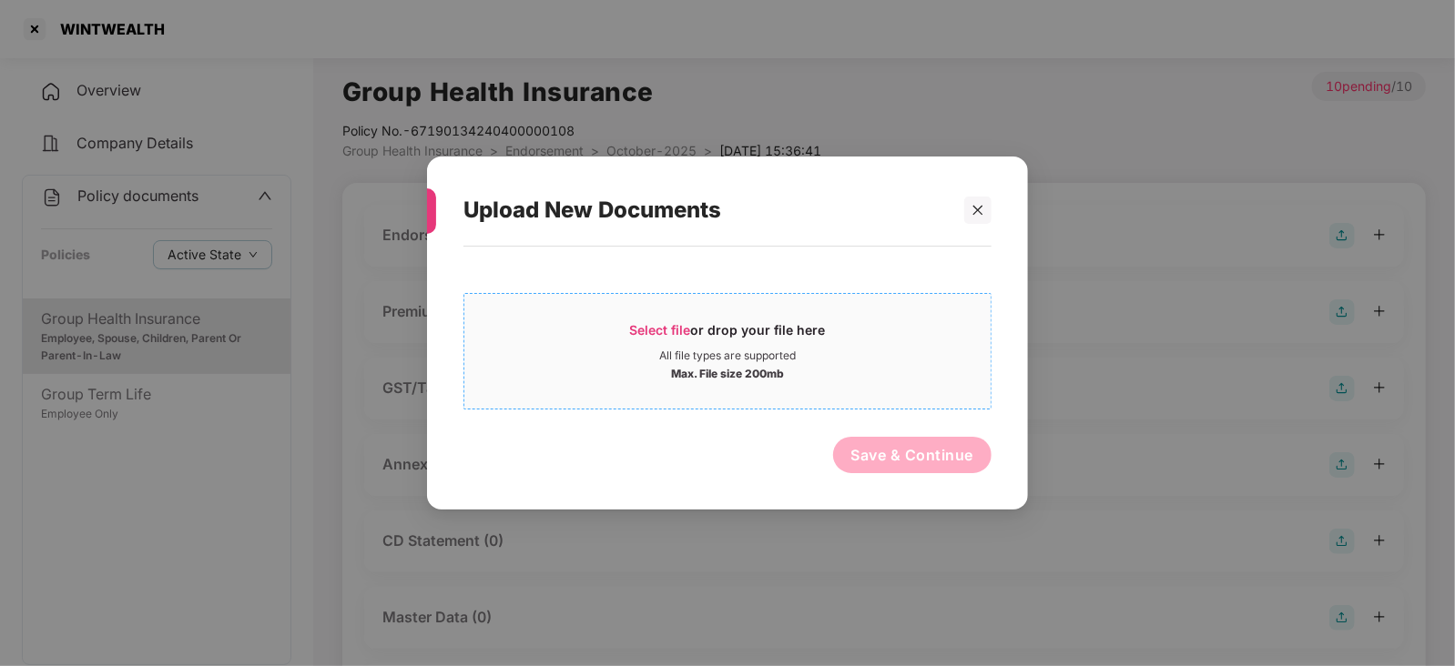
click at [678, 321] on div "Select file or drop your file here" at bounding box center [728, 334] width 196 height 27
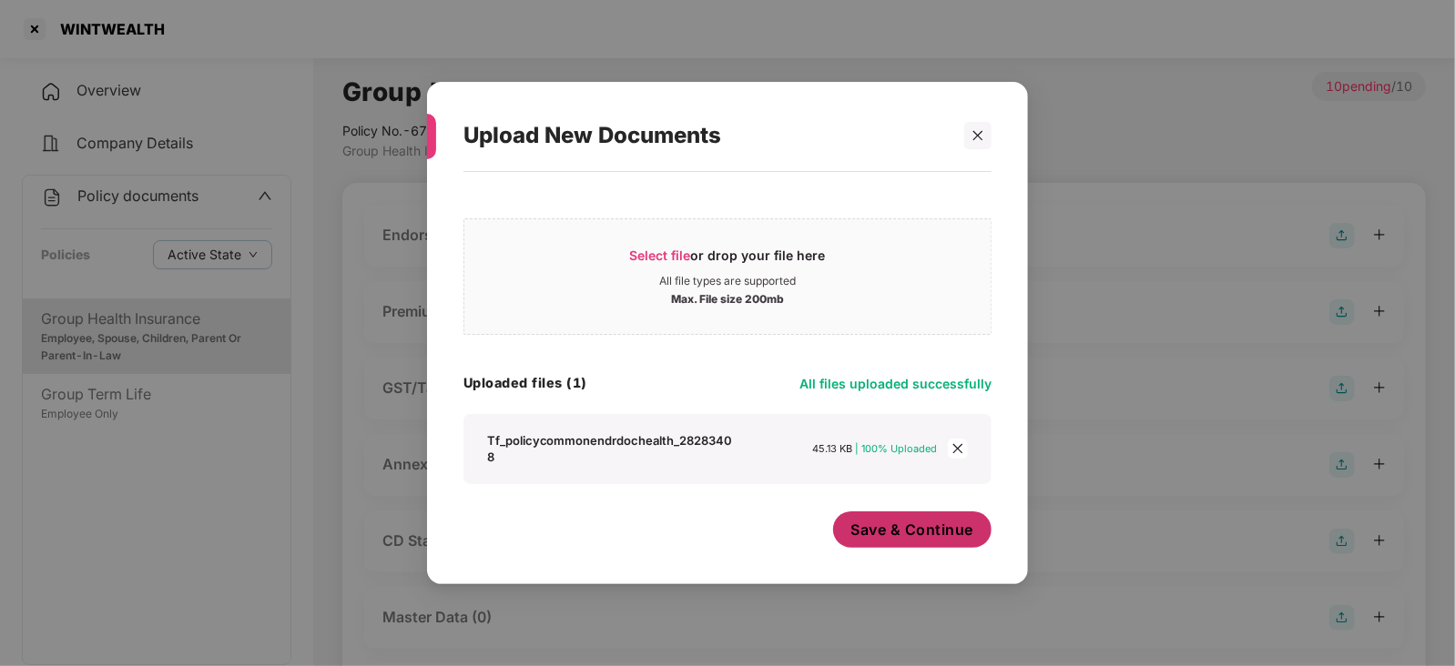
click at [915, 534] on span "Save & Continue" at bounding box center [912, 530] width 123 height 20
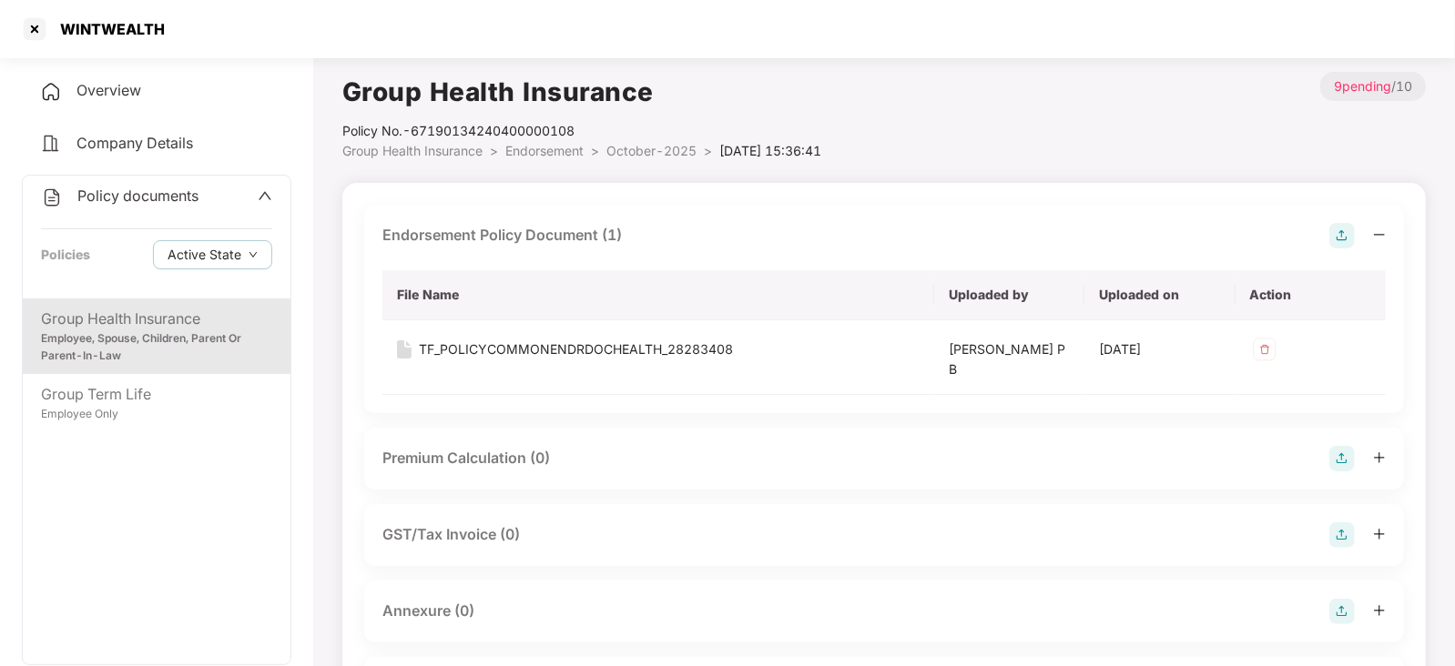
click at [1346, 457] on img at bounding box center [1341, 458] width 25 height 25
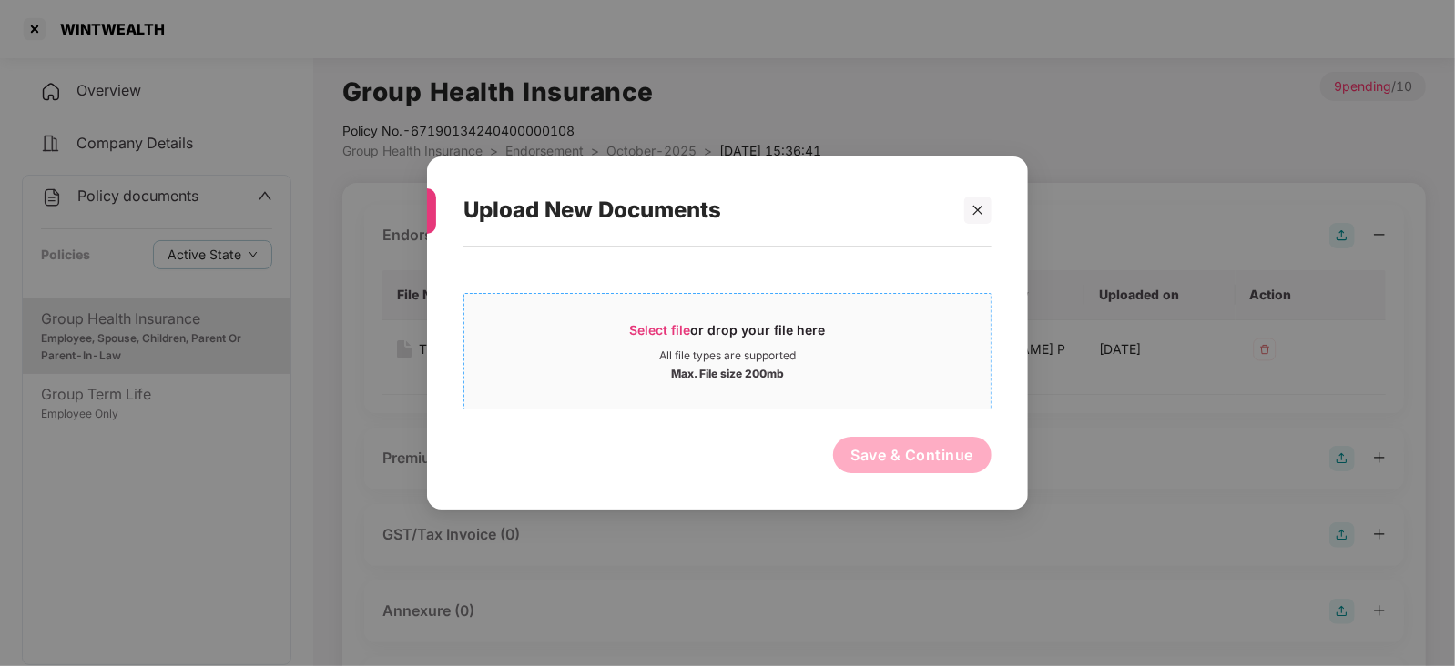
click at [642, 336] on span "Select file" at bounding box center [660, 329] width 61 height 15
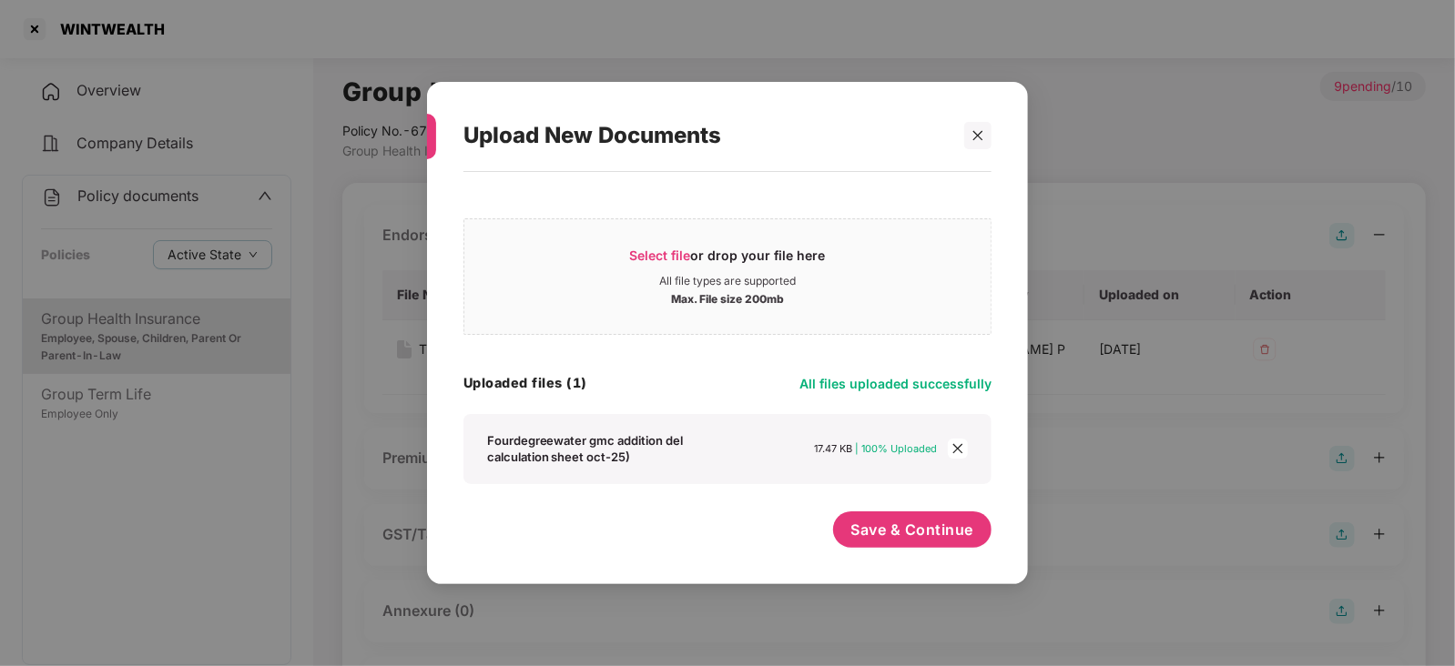
click at [889, 551] on div "Save & Continue" at bounding box center [912, 535] width 159 height 46
click at [899, 535] on span "Save & Continue" at bounding box center [912, 530] width 123 height 20
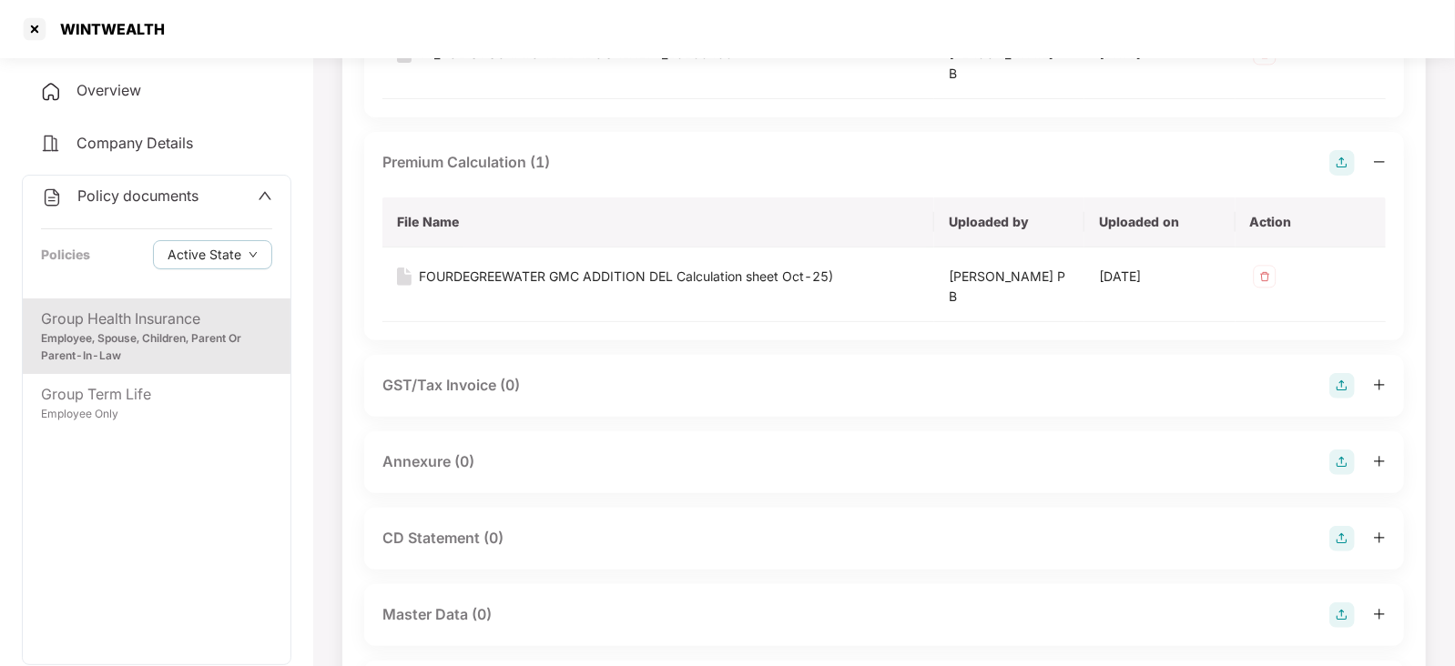
scroll to position [409, 0]
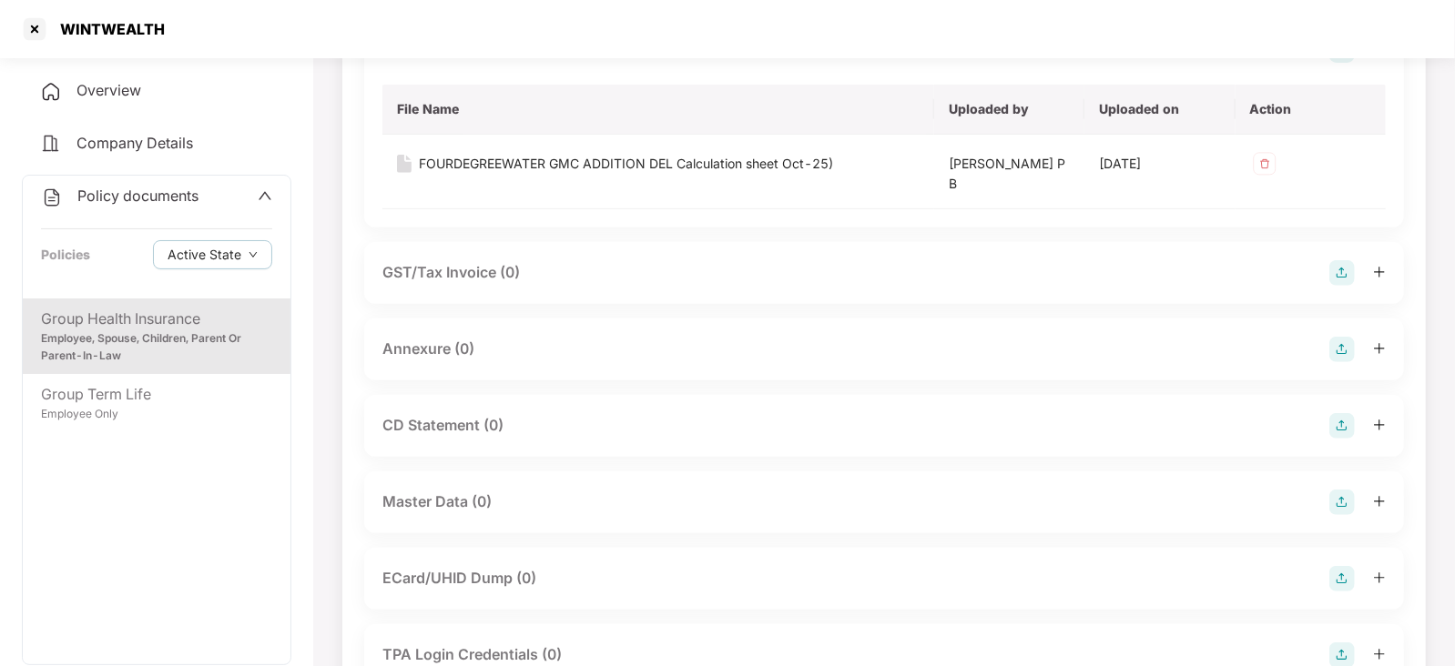
click at [1347, 353] on img at bounding box center [1341, 349] width 25 height 25
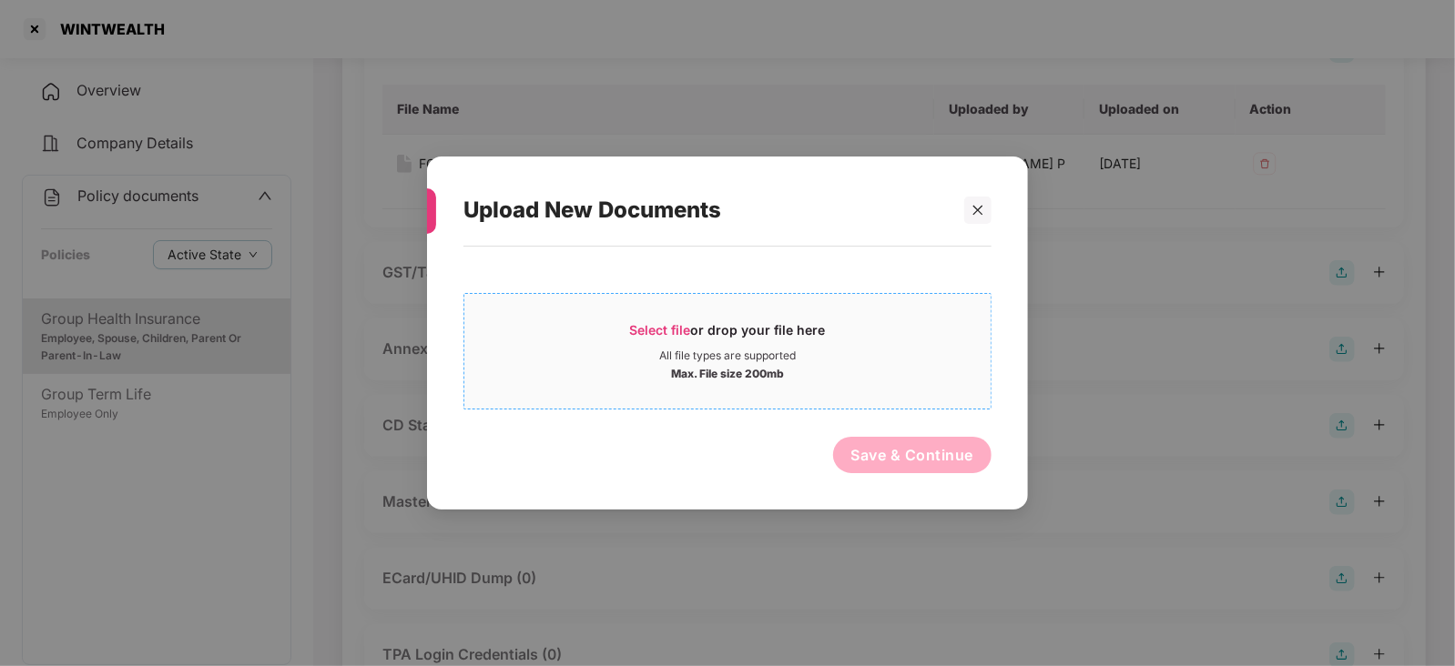
click at [669, 328] on span "Select file" at bounding box center [660, 329] width 61 height 15
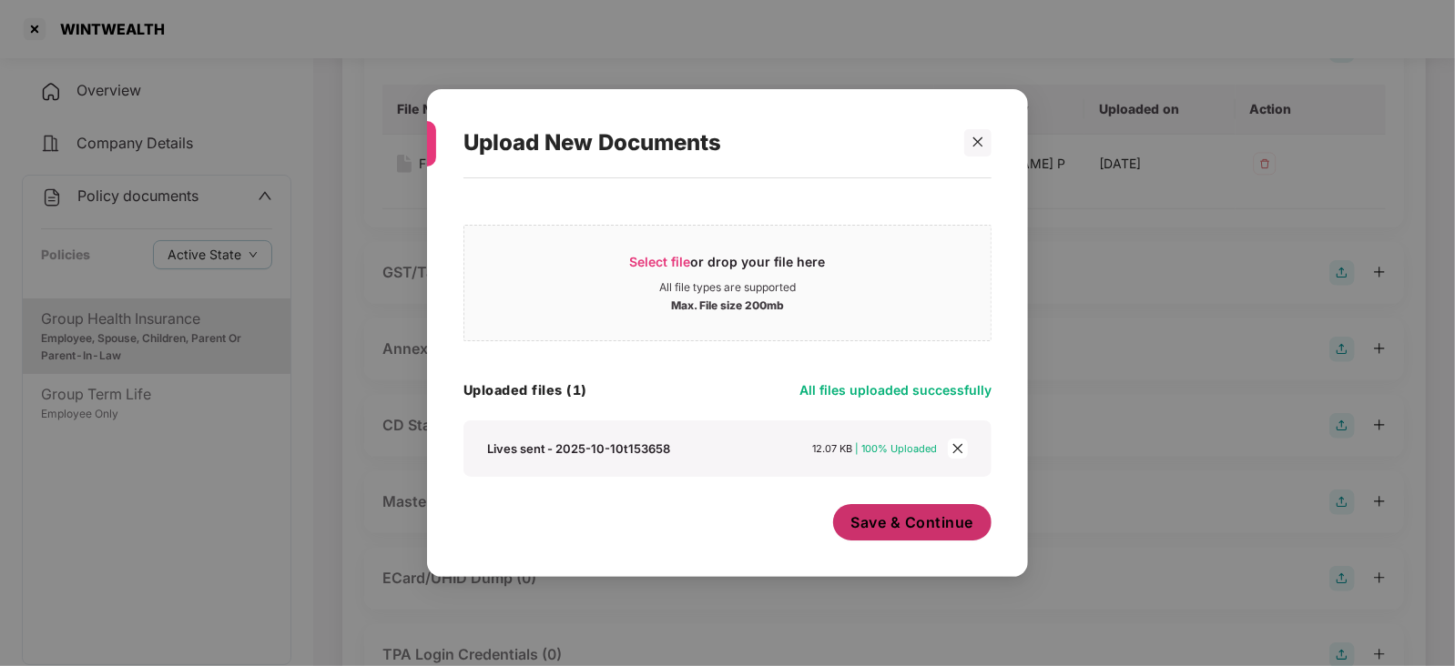
click at [889, 522] on span "Save & Continue" at bounding box center [912, 523] width 123 height 20
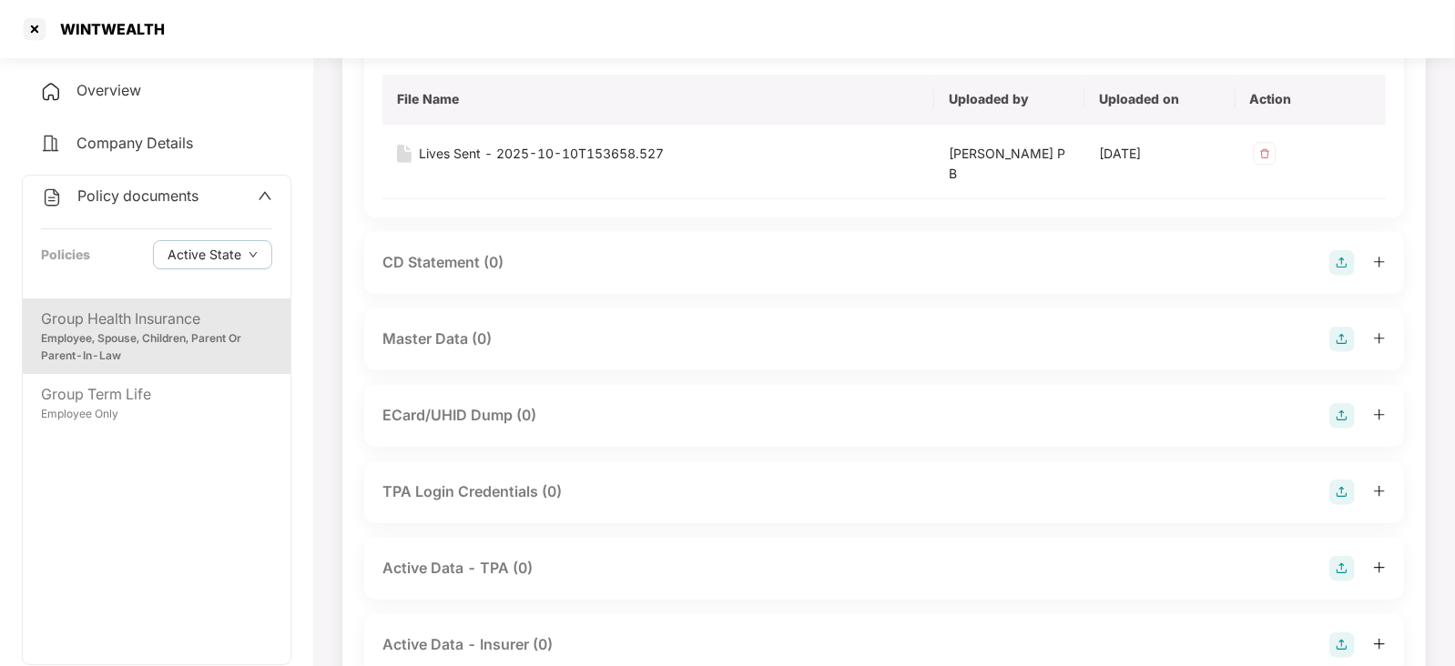
scroll to position [773, 0]
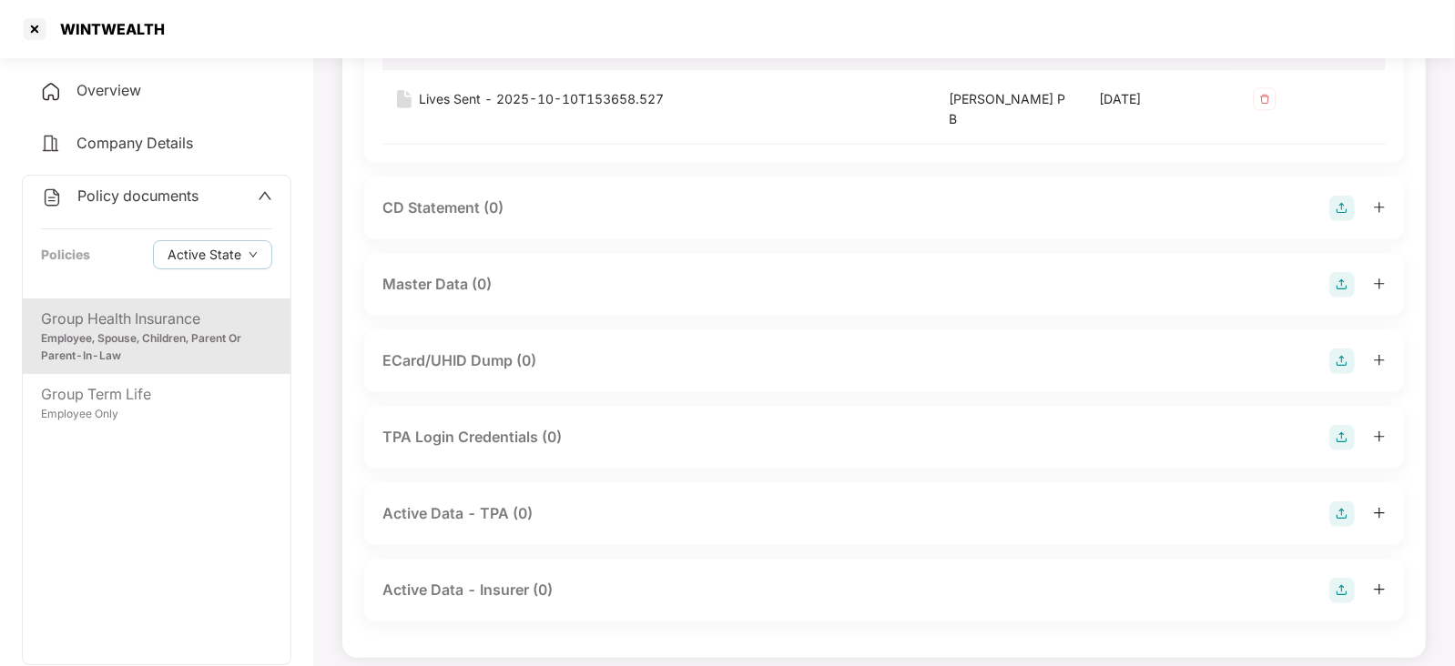
click at [1352, 284] on img at bounding box center [1341, 284] width 25 height 25
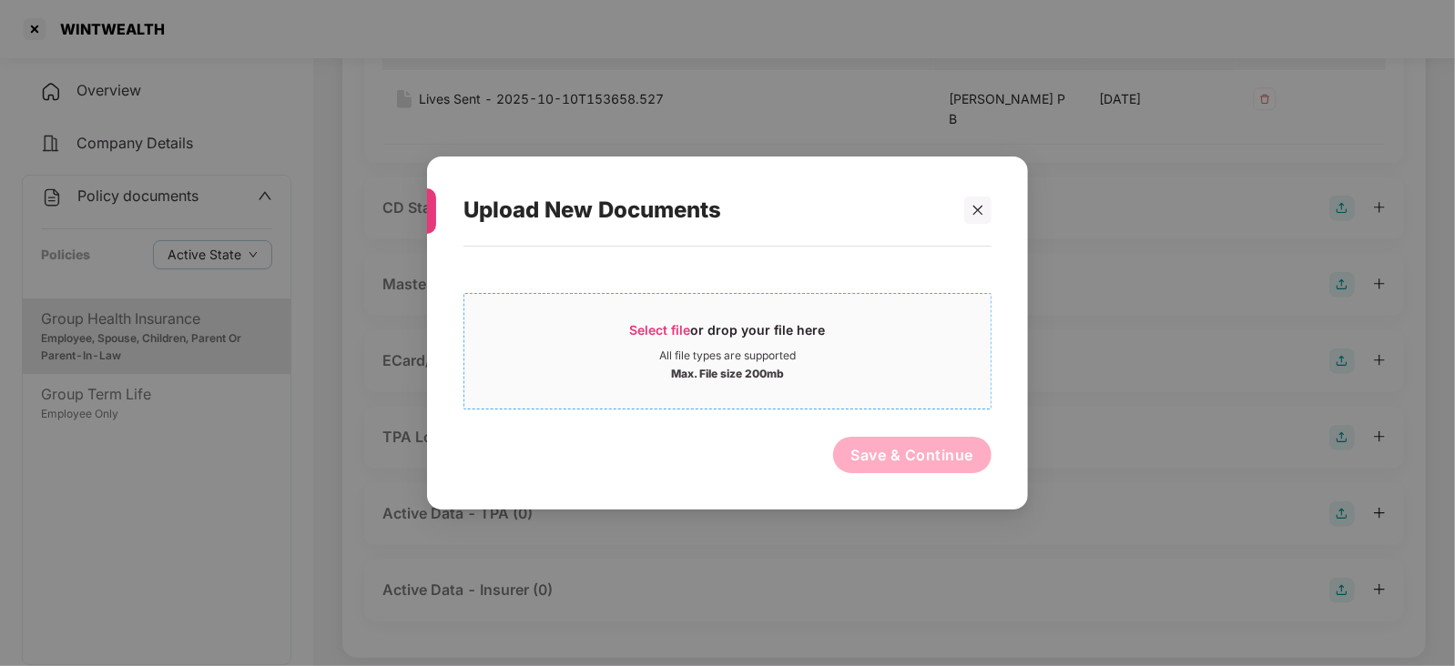
click at [672, 334] on span "Select file" at bounding box center [660, 329] width 61 height 15
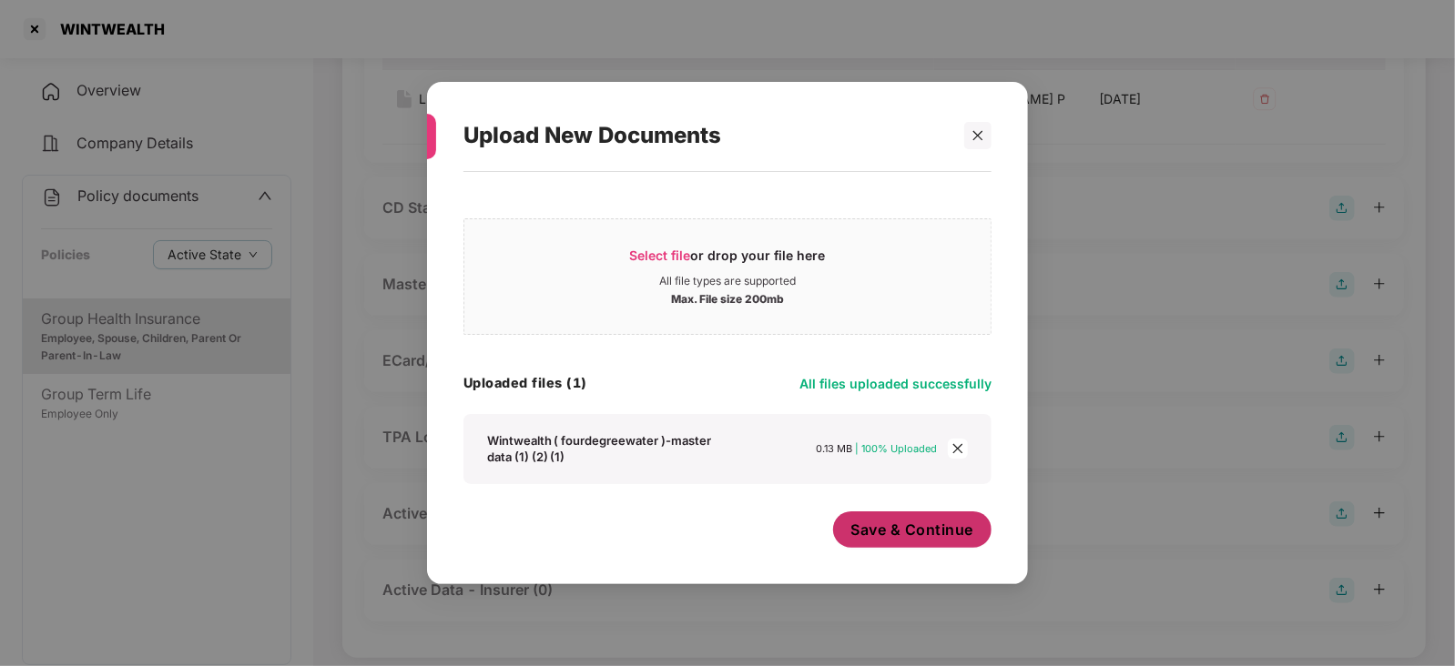
click at [856, 533] on span "Save & Continue" at bounding box center [912, 530] width 123 height 20
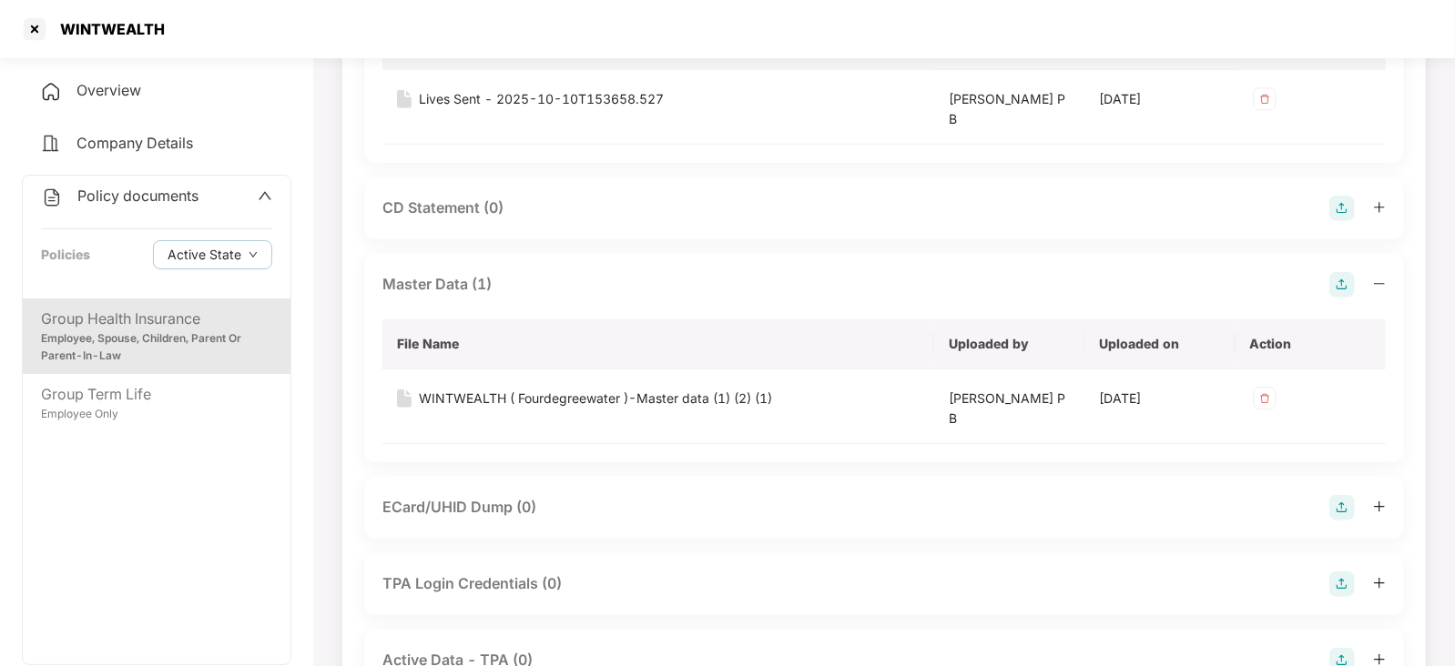
click at [123, 202] on span "Policy documents" at bounding box center [137, 196] width 121 height 18
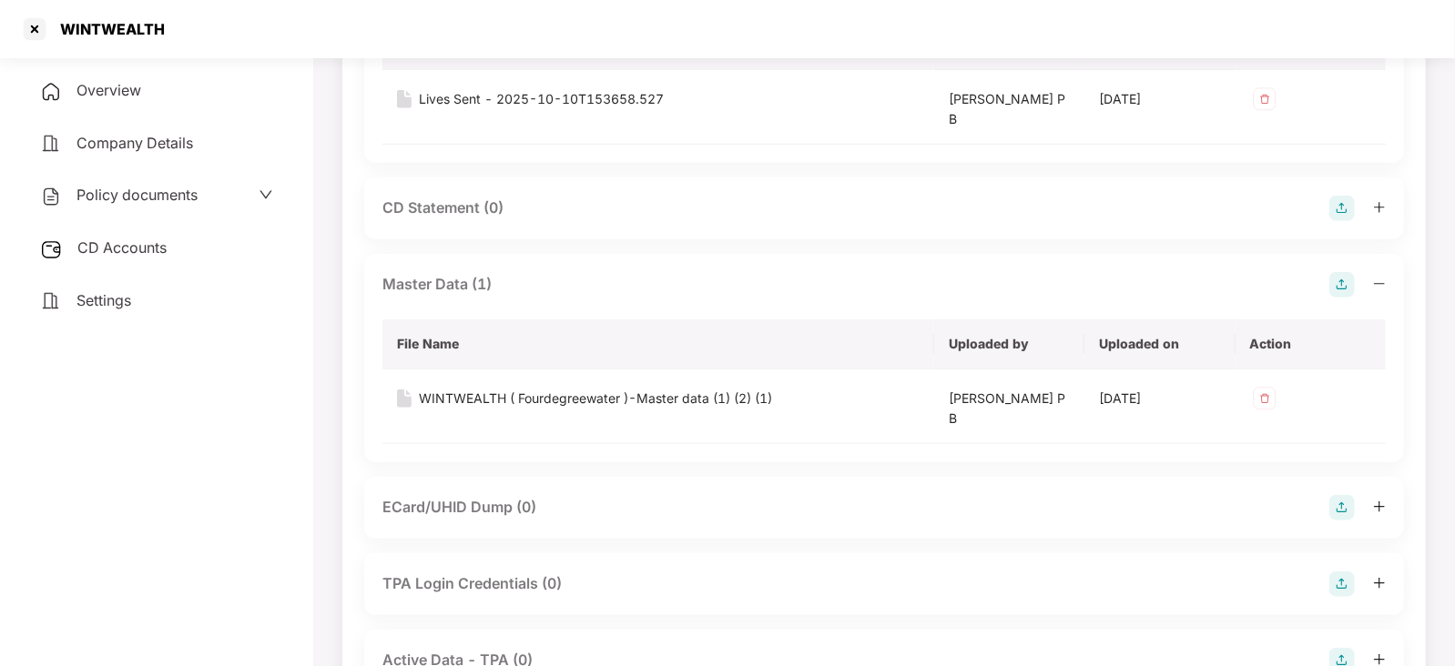
click at [114, 261] on div "CD Accounts" at bounding box center [156, 249] width 269 height 42
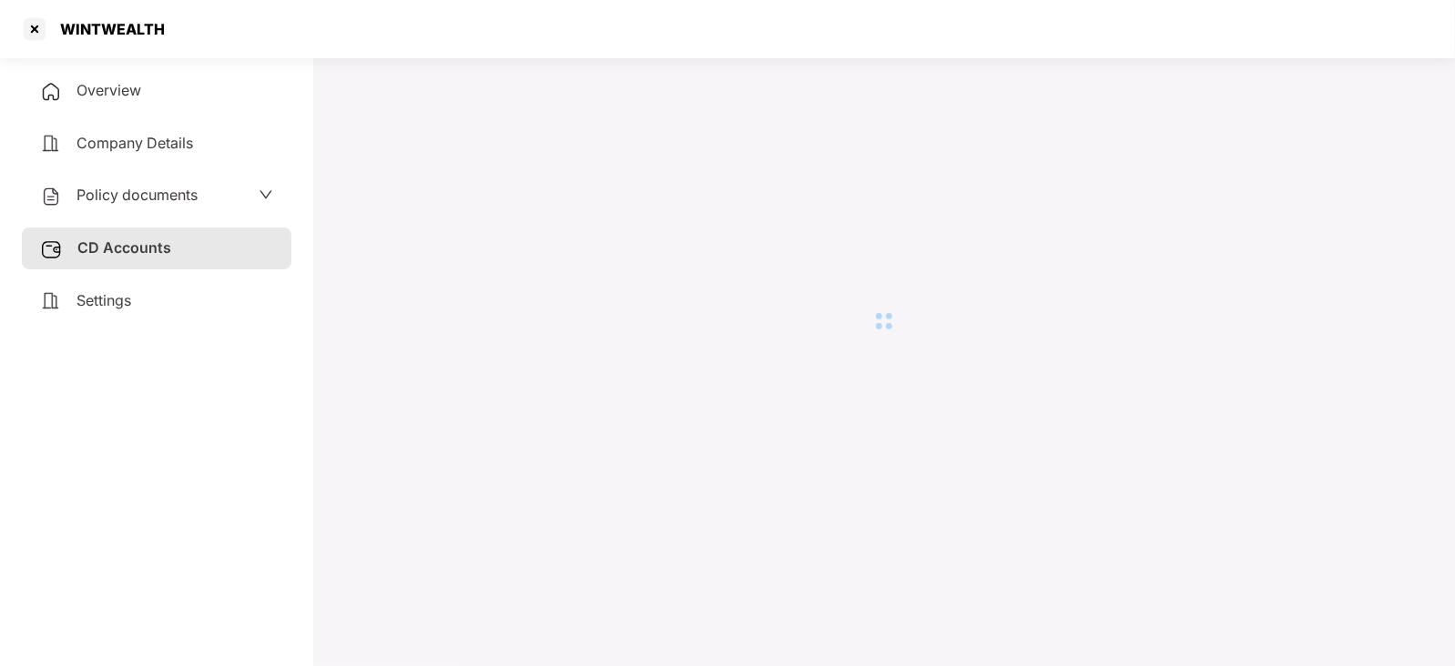
scroll to position [49, 0]
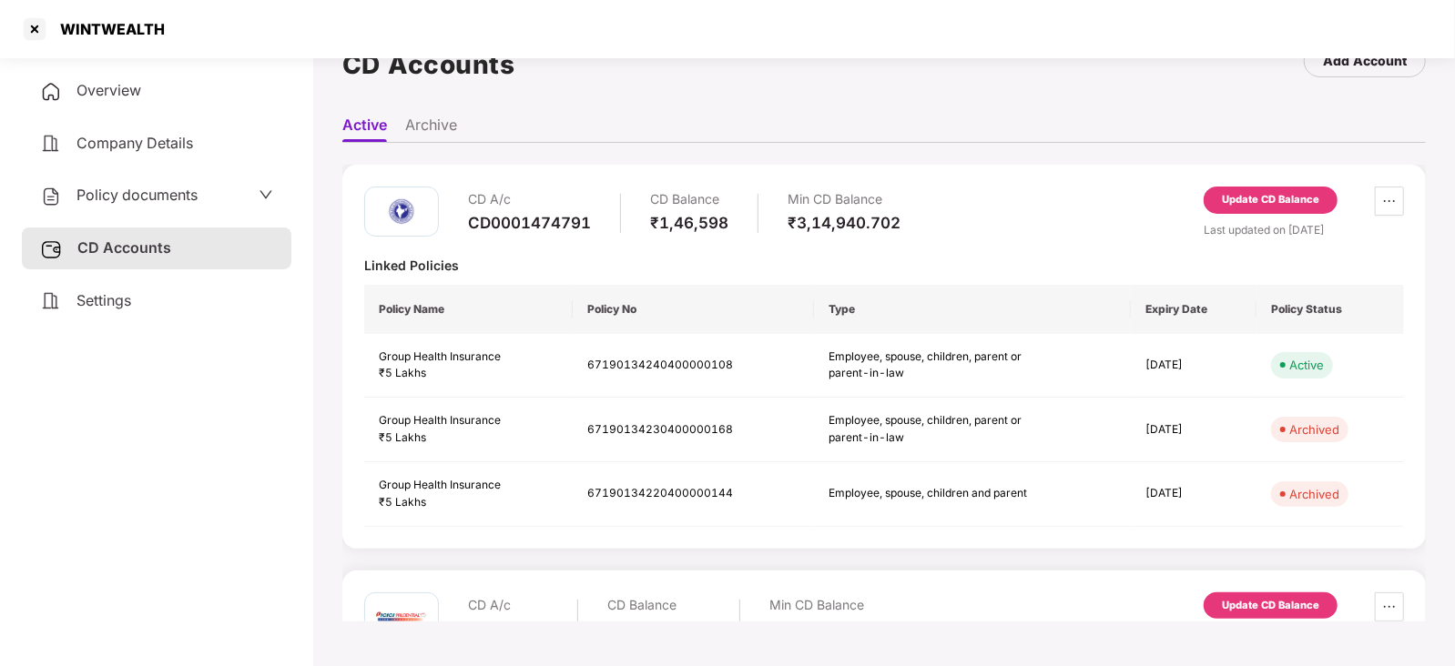
click at [1242, 213] on div "Update CD Balance" at bounding box center [1271, 204] width 134 height 35
click at [1265, 175] on div "CD A/c CD0001474791 CD Balance ₹1,46,598 Min CD Balance ₹3,14,940.702 Update CD…" at bounding box center [883, 357] width 1083 height 384
click at [1251, 199] on div "Update CD Balance" at bounding box center [1270, 200] width 97 height 16
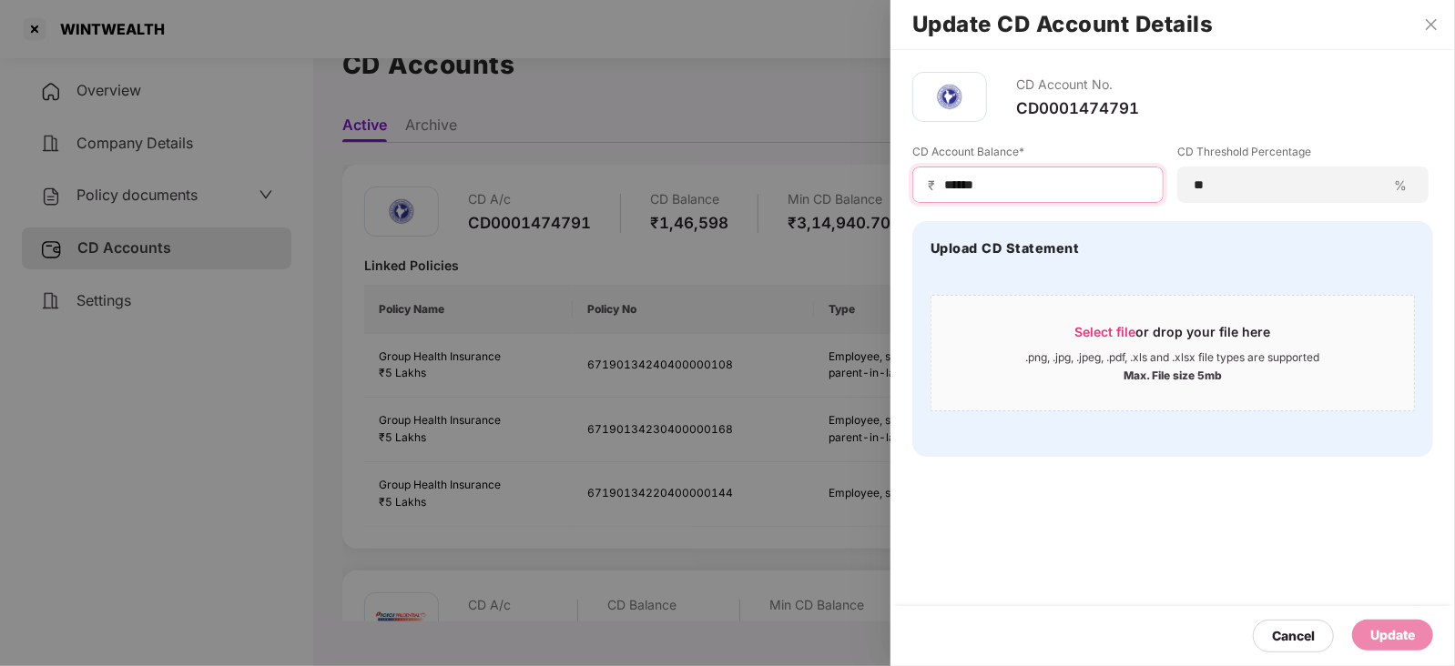
drag, startPoint x: 998, startPoint y: 191, endPoint x: 921, endPoint y: 180, distance: 77.3
click at [921, 180] on div "₹ ******" at bounding box center [1037, 185] width 251 height 36
paste input
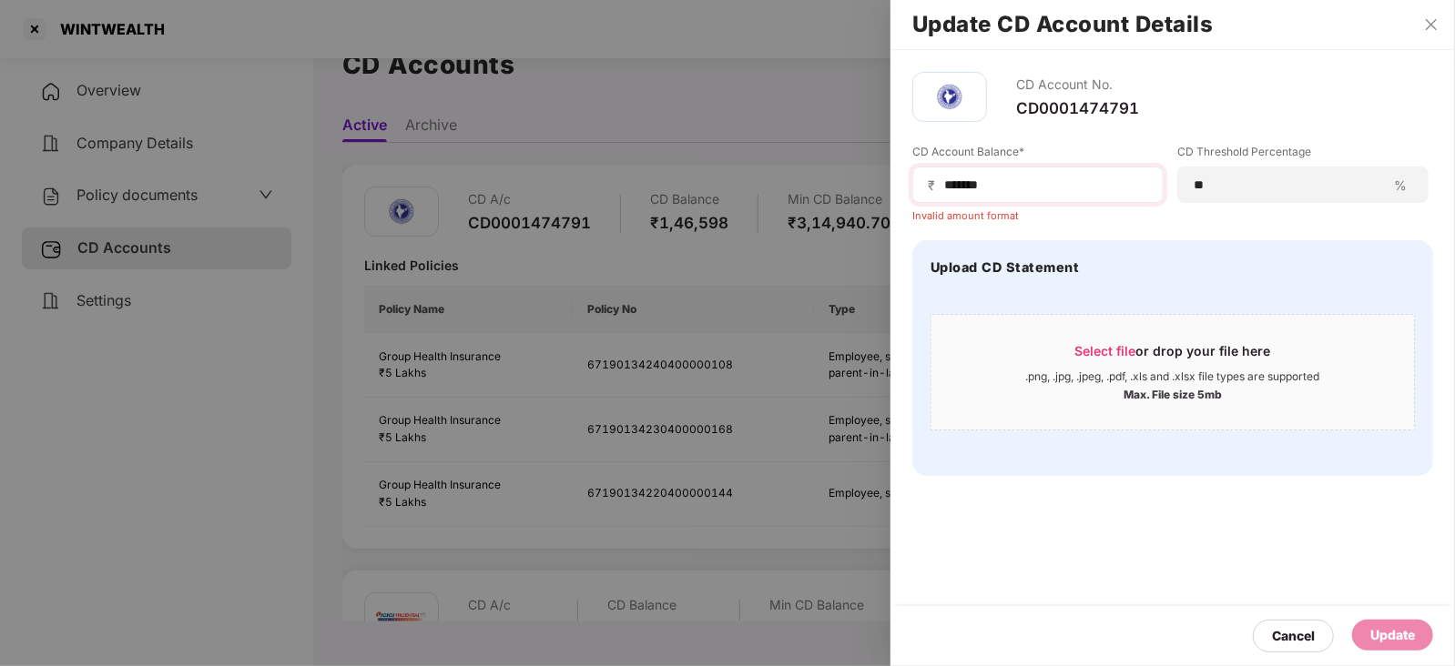
click at [940, 186] on span "₹" at bounding box center [935, 185] width 15 height 17
click at [942, 193] on input "******" at bounding box center [1045, 185] width 206 height 19
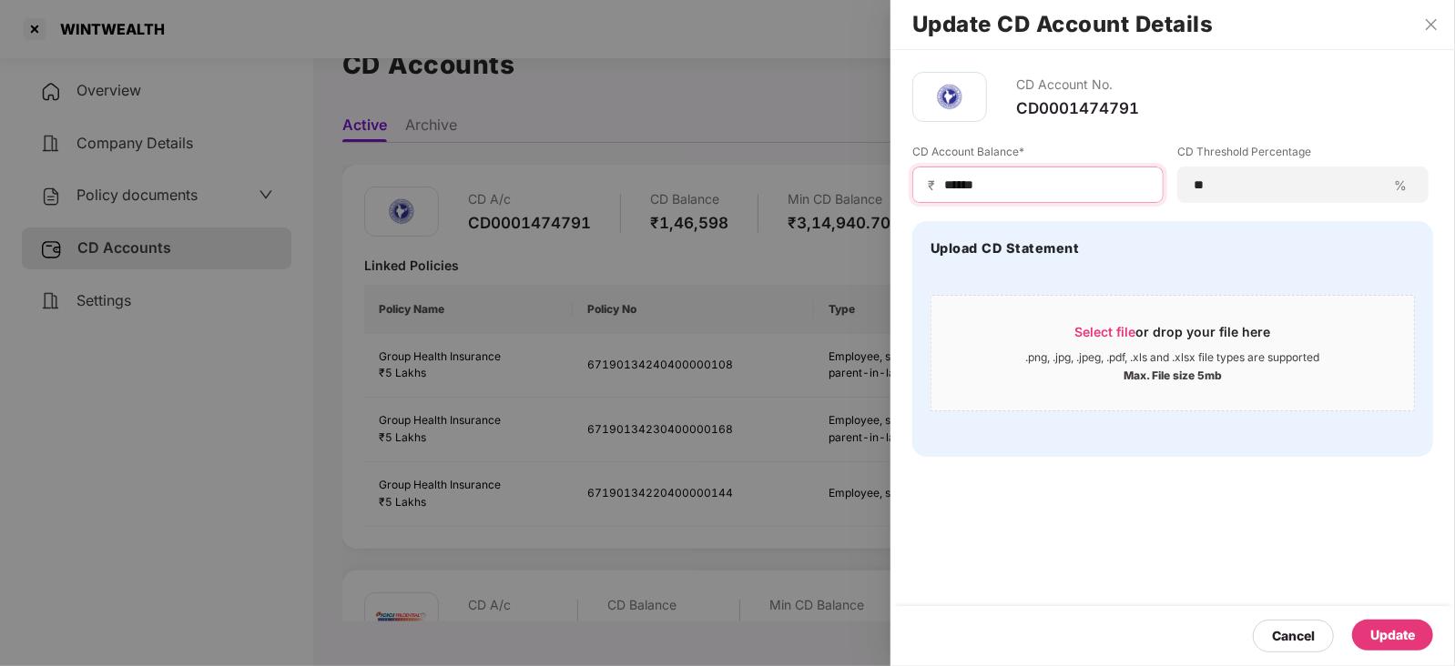
type input "******"
click at [1402, 639] on div "Update" at bounding box center [1392, 635] width 45 height 20
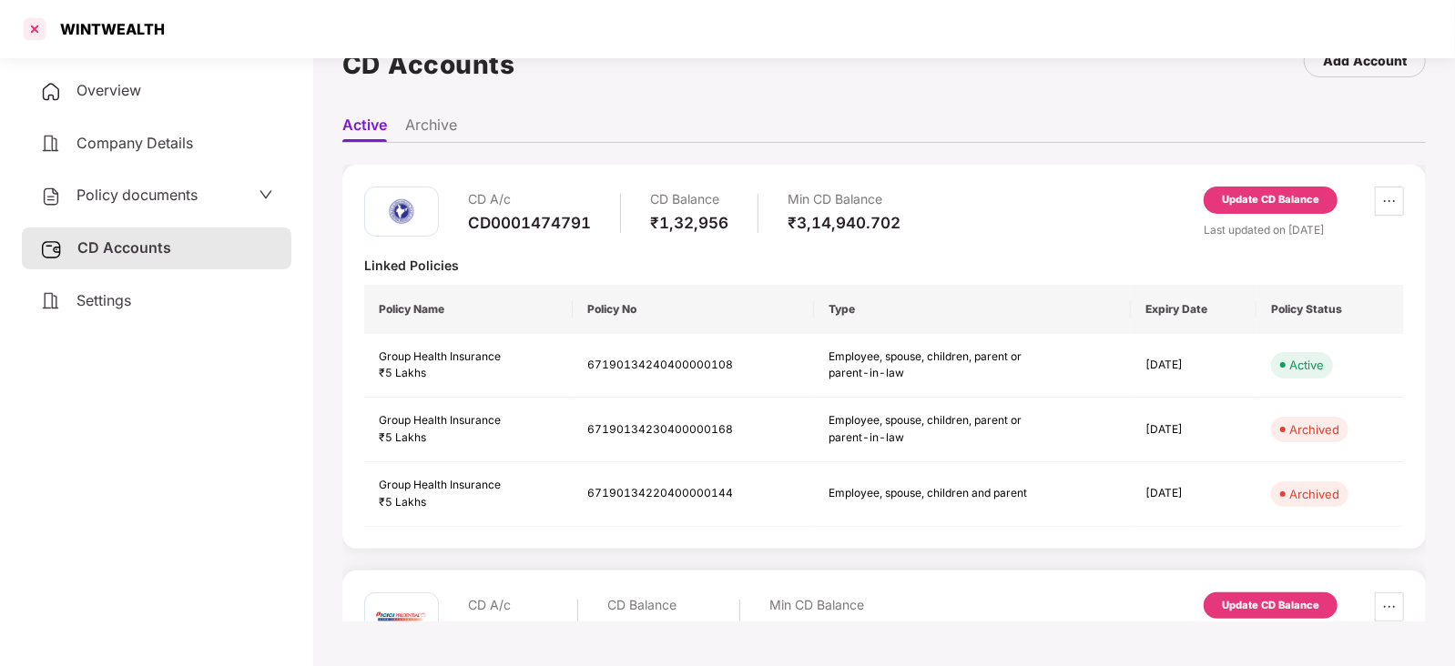
click at [30, 28] on div at bounding box center [34, 29] width 29 height 29
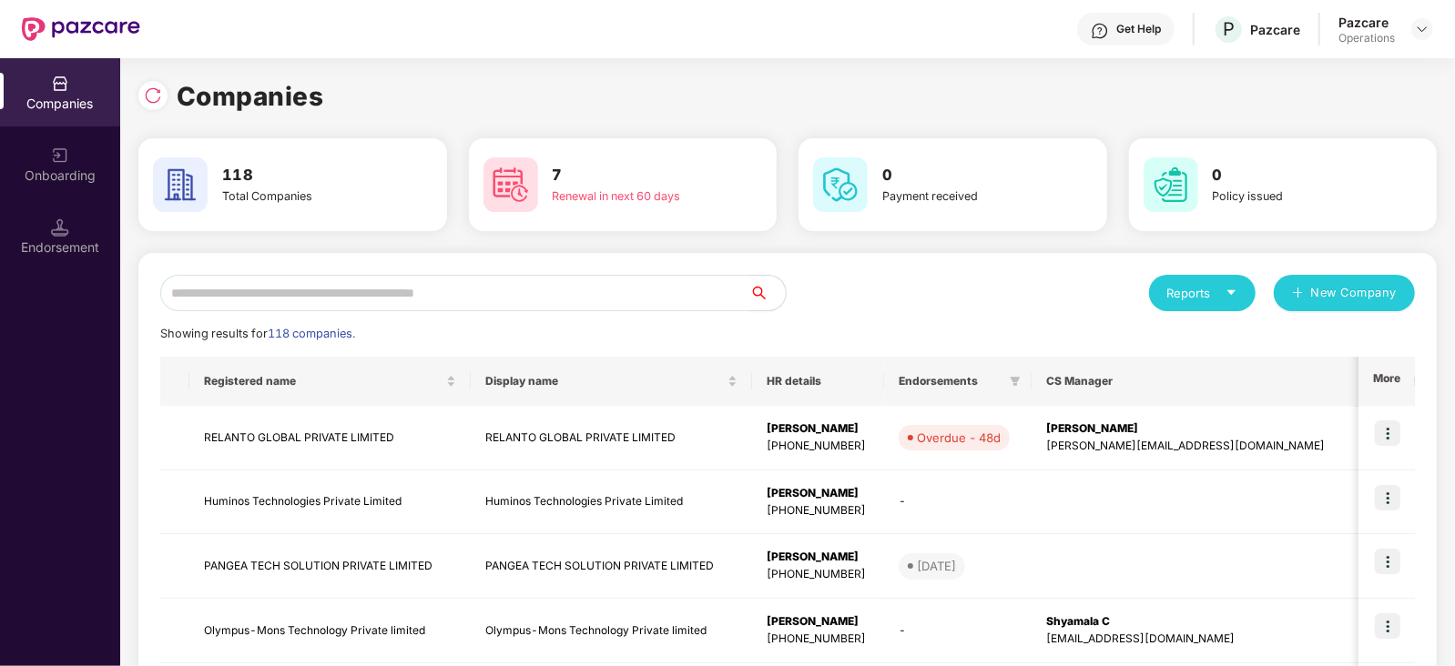
scroll to position [0, 0]
click at [328, 281] on input "text" at bounding box center [454, 293] width 589 height 36
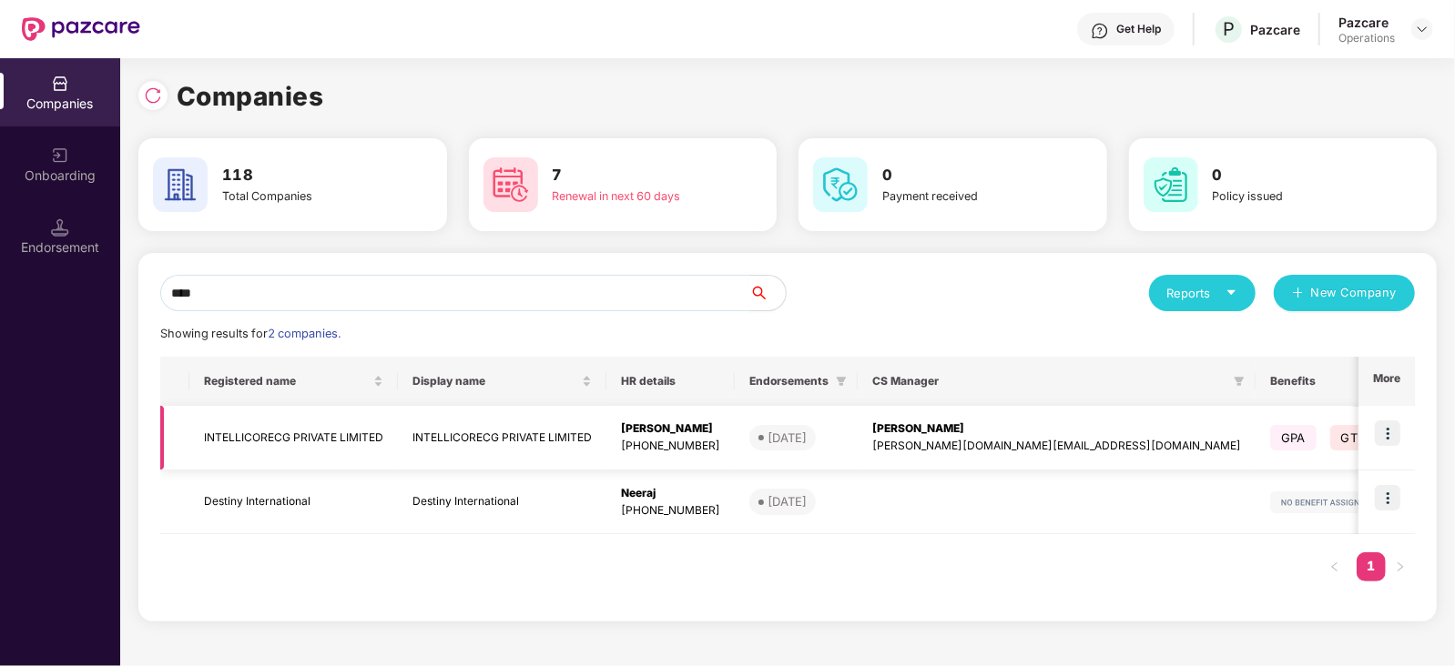
type input "****"
click at [310, 441] on td "INTELLICORECG PRIVATE LIMITED" at bounding box center [293, 438] width 208 height 65
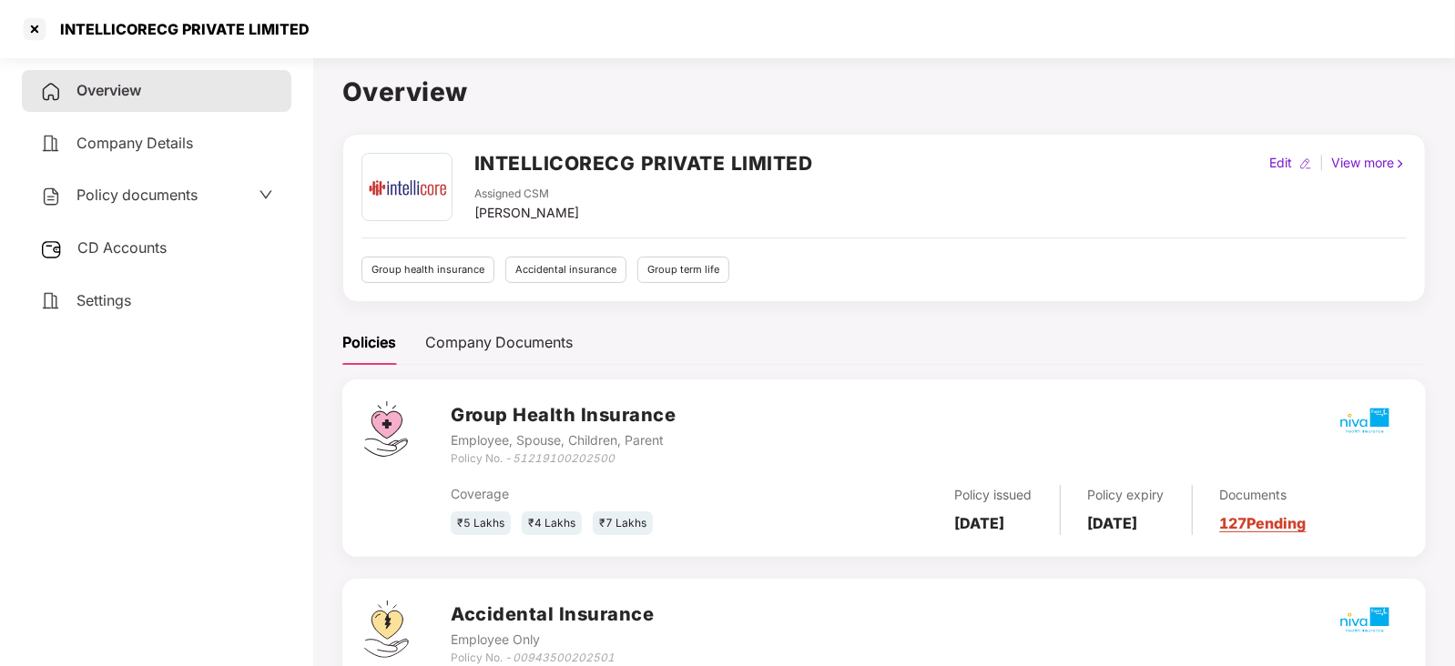
click at [160, 254] on span "CD Accounts" at bounding box center [121, 248] width 89 height 18
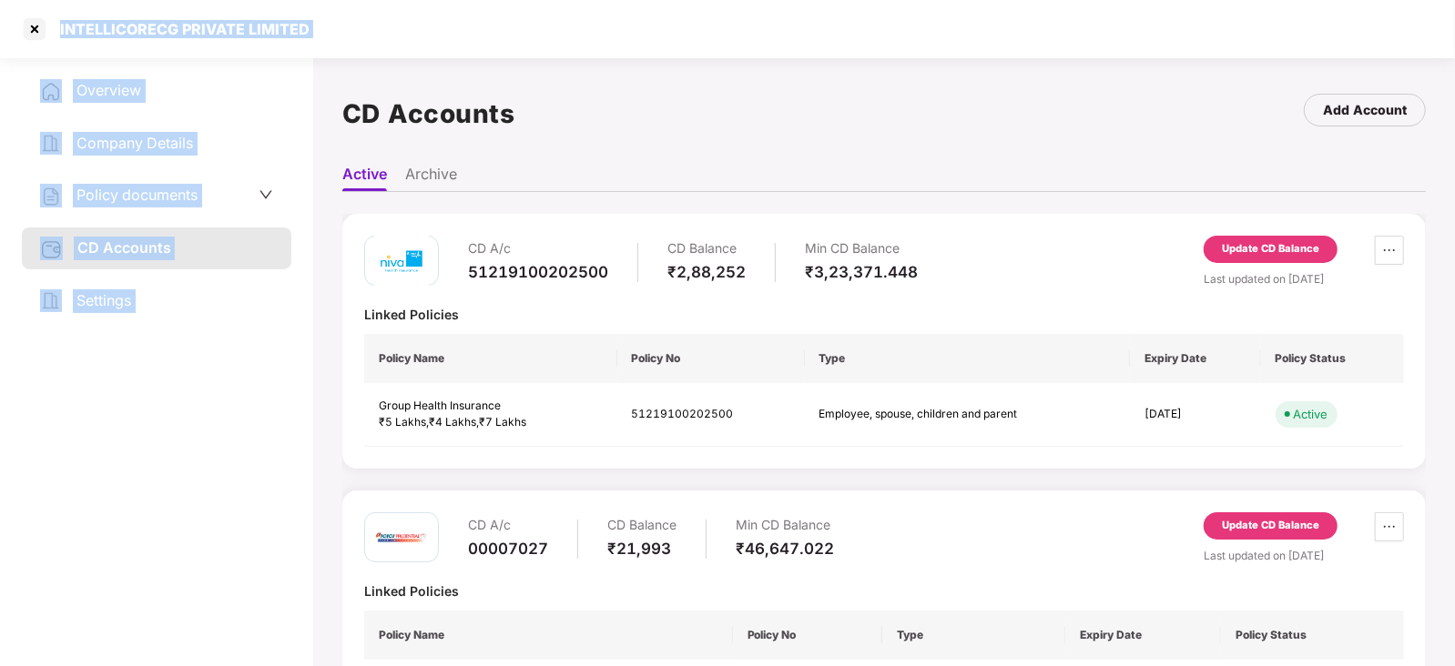
drag, startPoint x: 59, startPoint y: 27, endPoint x: 324, endPoint y: 62, distance: 267.2
click at [324, 62] on section "INTELLICORECG PRIVATE LIMITED Overview Company Details Policy documents CD Acco…" at bounding box center [727, 333] width 1455 height 666
click at [246, 54] on div "INTELLICORECG PRIVATE LIMITED" at bounding box center [727, 29] width 1455 height 58
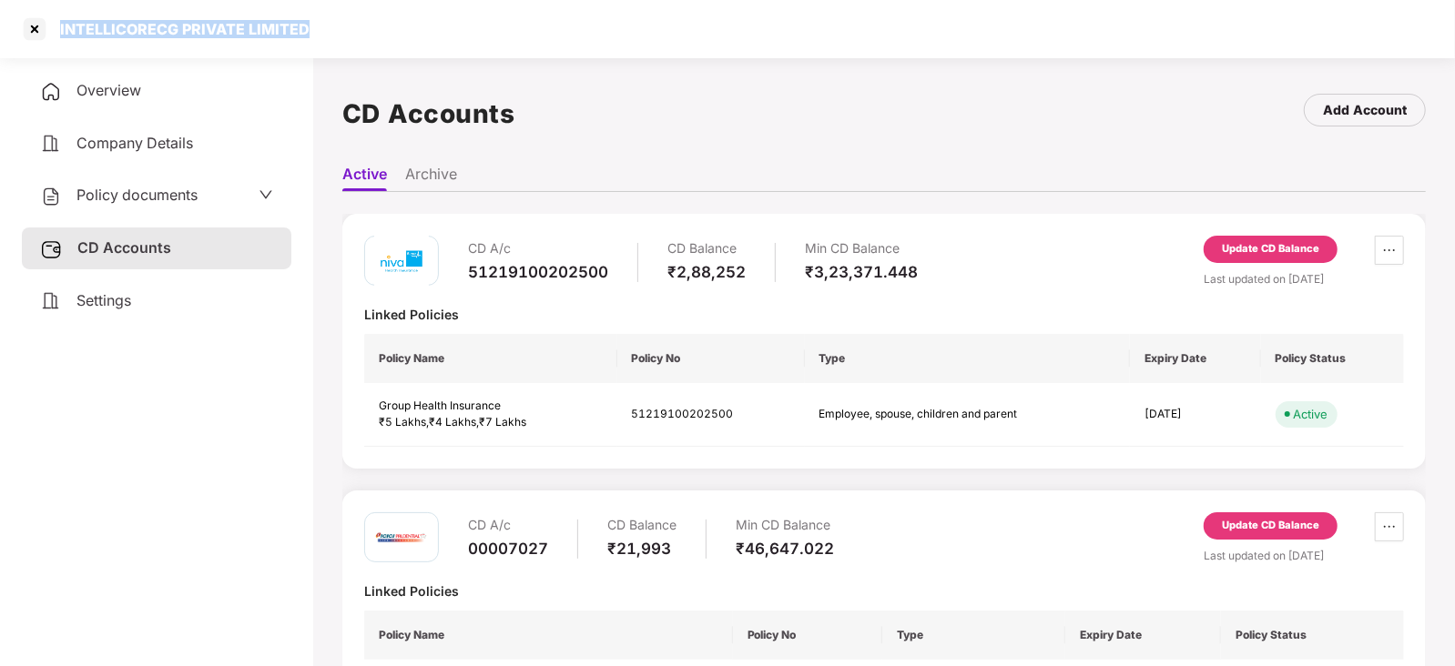
drag, startPoint x: 56, startPoint y: 29, endPoint x: 314, endPoint y: 41, distance: 258.8
click at [314, 41] on div "INTELLICORECG PRIVATE LIMITED" at bounding box center [727, 29] width 1455 height 58
copy div "INTELLICORECG PRIVATE LIMITED"
click at [43, 34] on div at bounding box center [34, 29] width 29 height 29
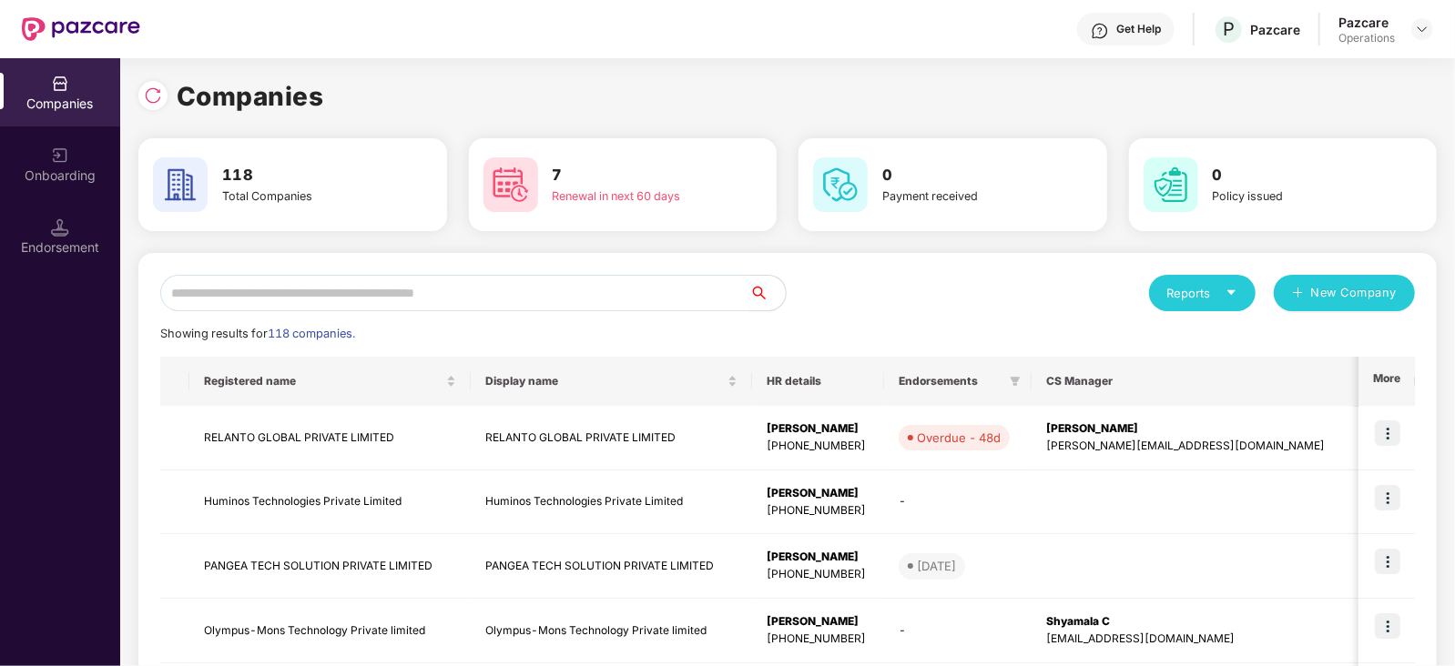
click at [314, 283] on input "text" at bounding box center [454, 293] width 589 height 36
paste input "**********"
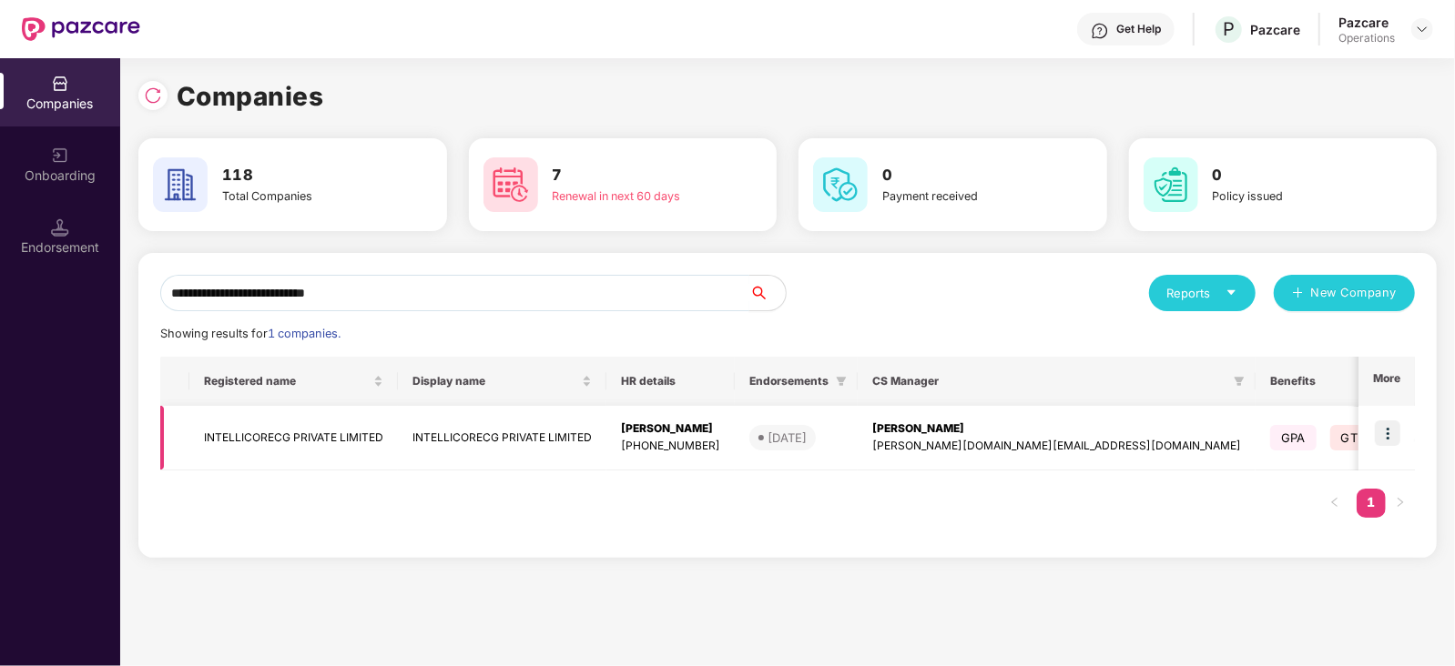
type input "**********"
click at [1393, 443] on img at bounding box center [1387, 433] width 25 height 25
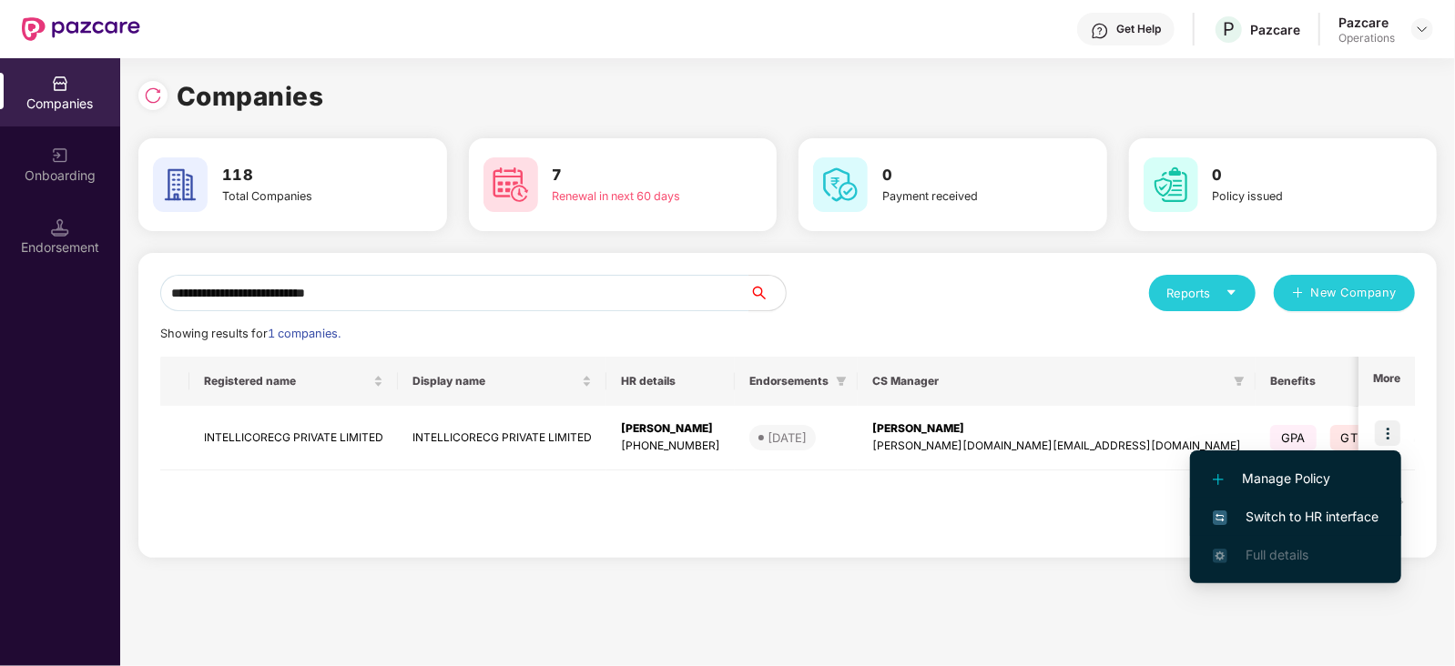
click at [1335, 498] on li "Switch to HR interface" at bounding box center [1295, 517] width 211 height 38
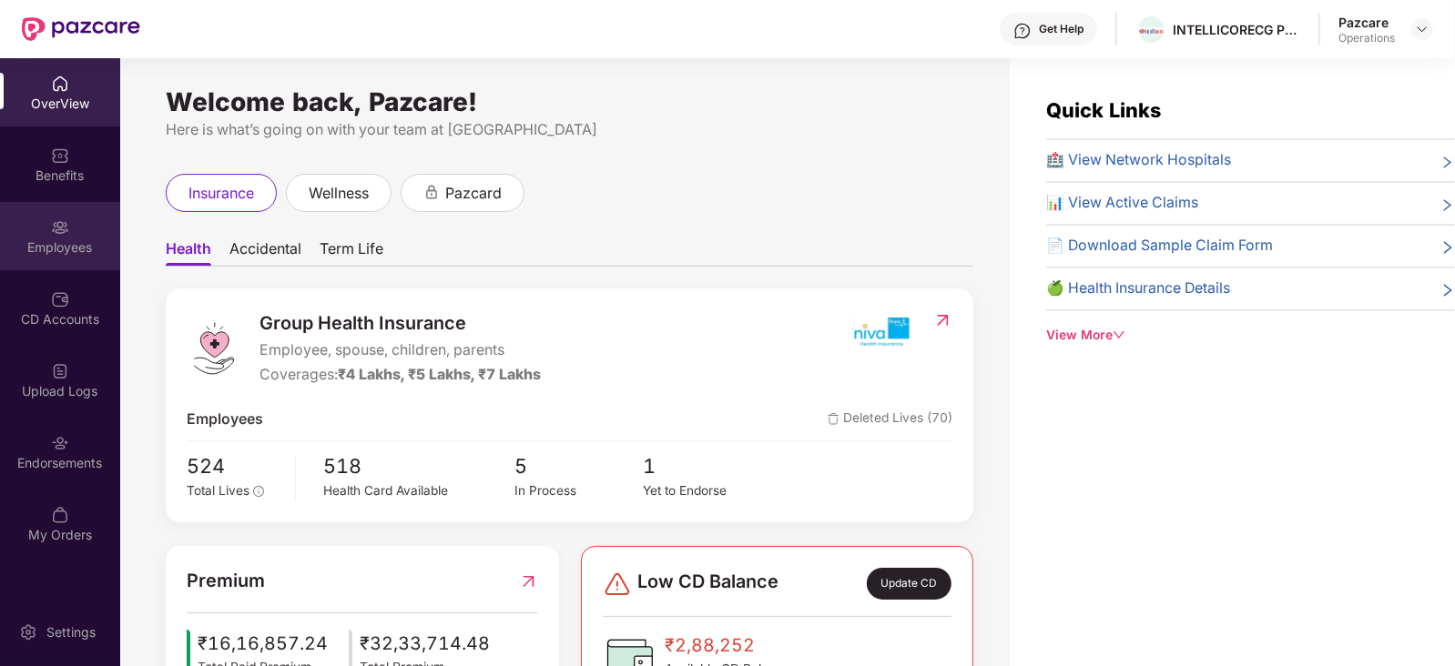
click at [67, 249] on div "Employees" at bounding box center [60, 248] width 120 height 18
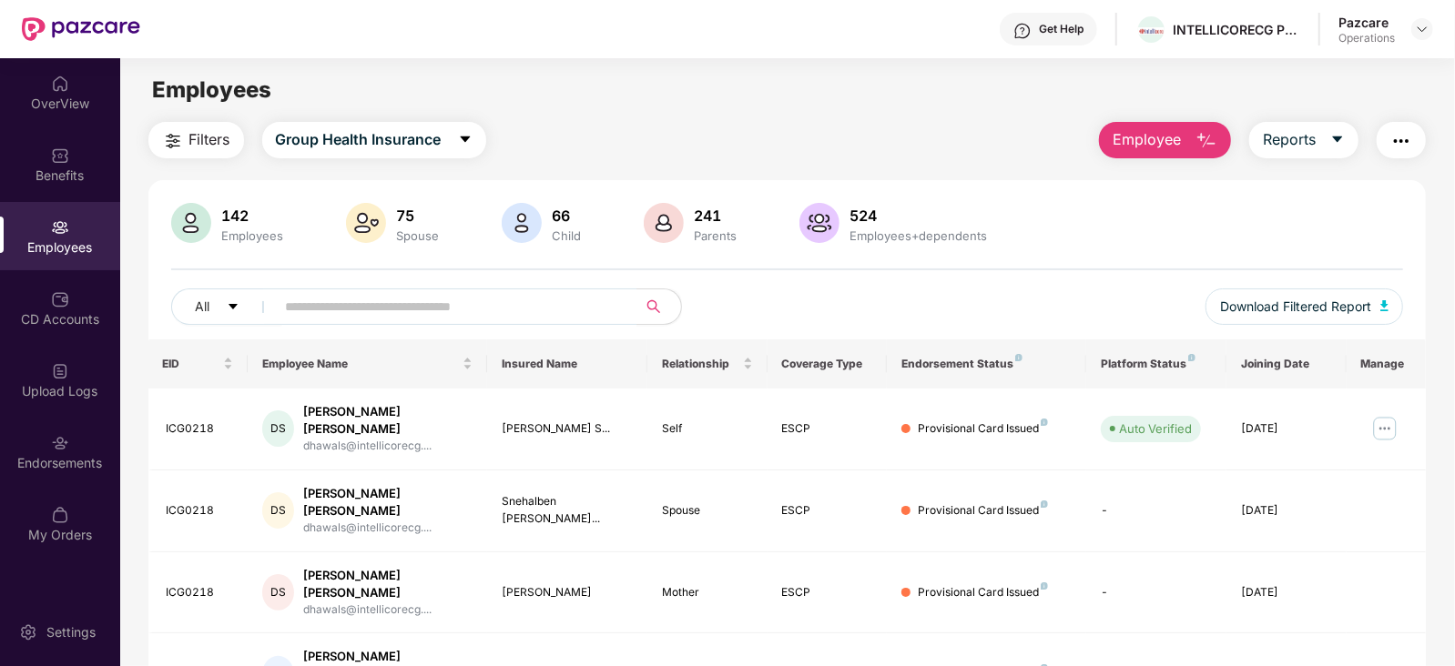
click at [214, 146] on span "Filters" at bounding box center [209, 139] width 41 height 23
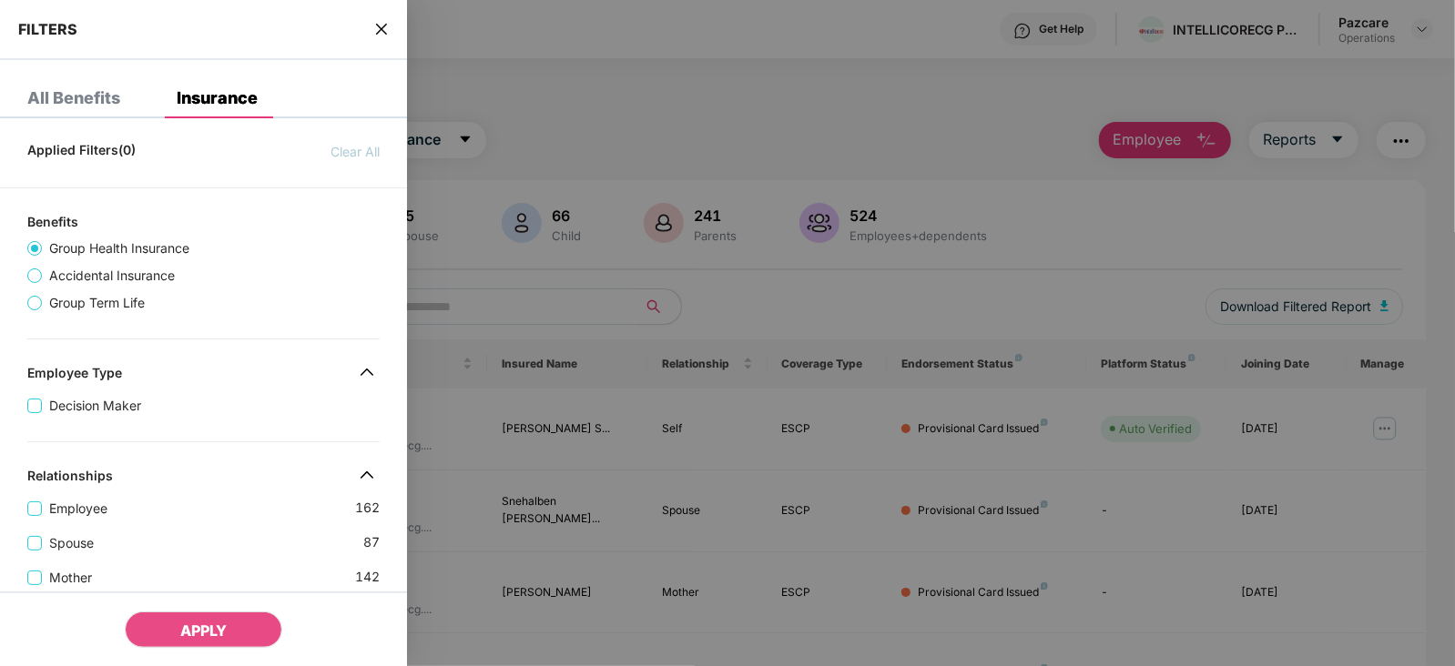
click at [228, 400] on div "Decision Maker" at bounding box center [203, 398] width 352 height 35
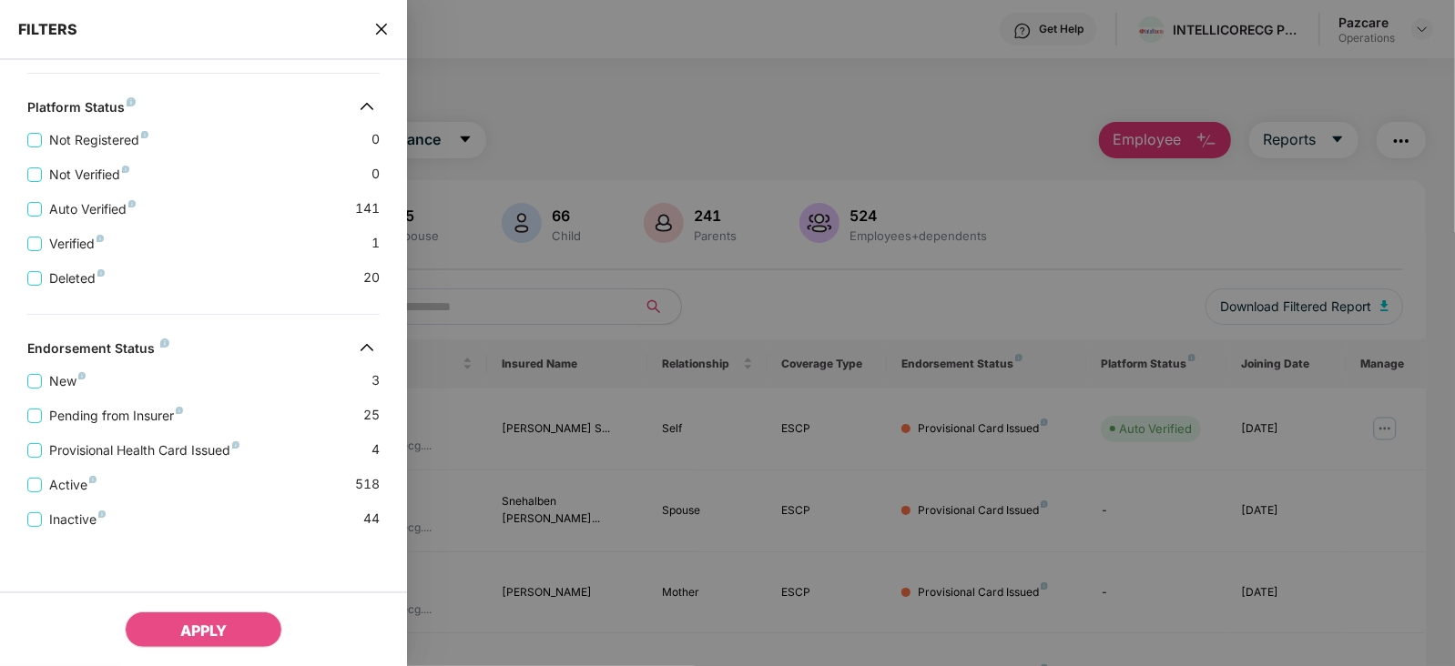
scroll to position [612, 0]
click at [178, 415] on span "Pending from Insurer" at bounding box center [116, 416] width 148 height 20
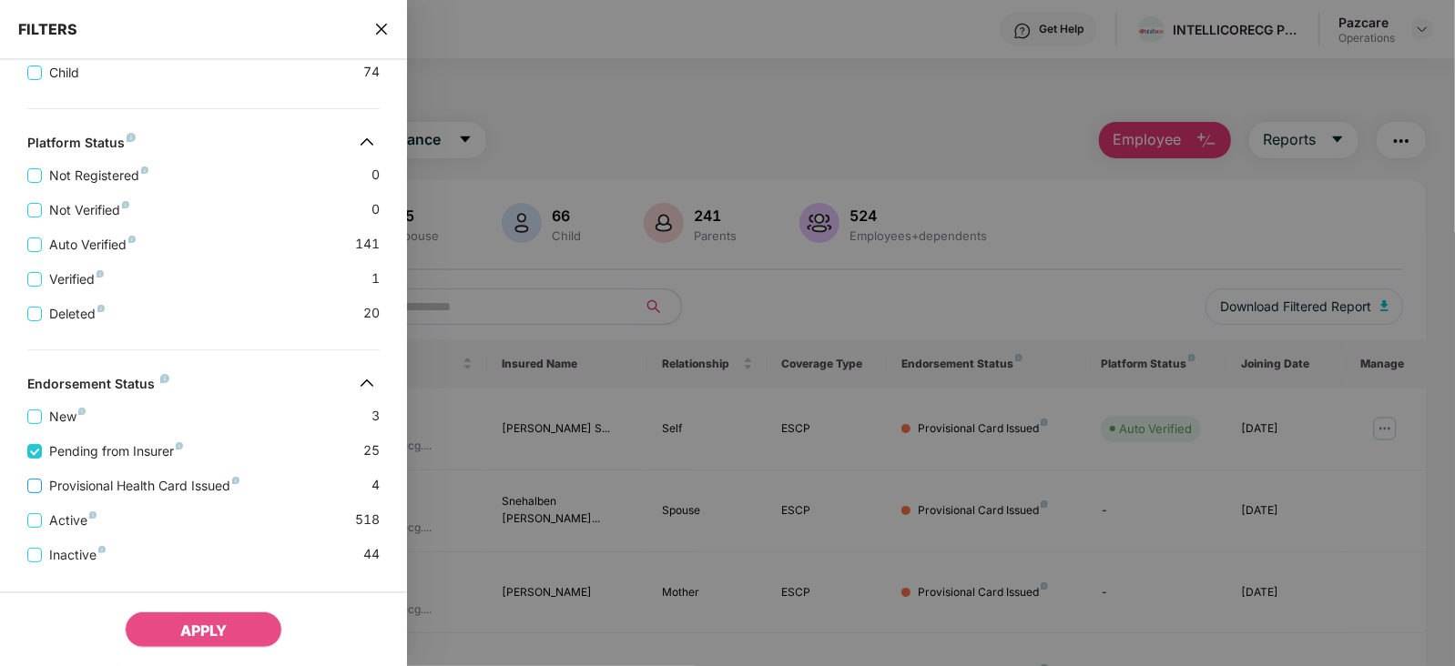
click at [179, 488] on span "Provisional Health Card Issued" at bounding box center [144, 486] width 205 height 20
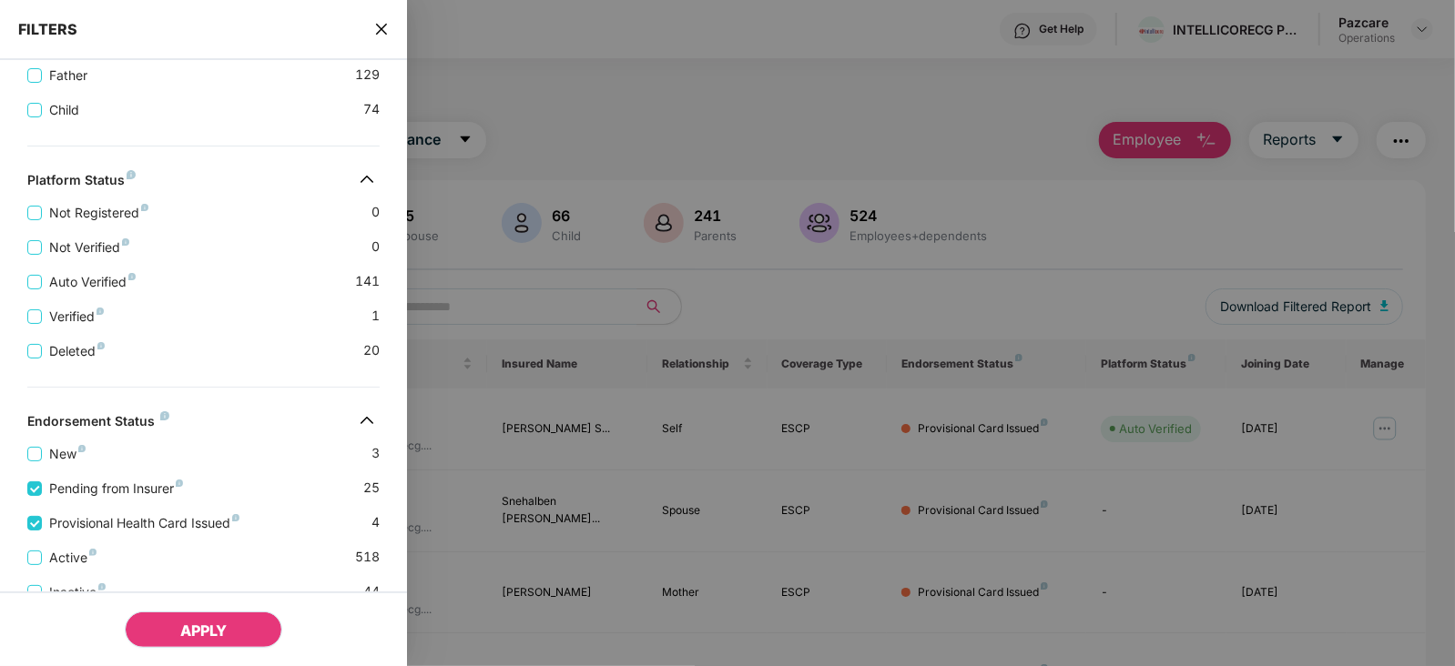
click at [209, 620] on button "APPLY" at bounding box center [204, 630] width 158 height 36
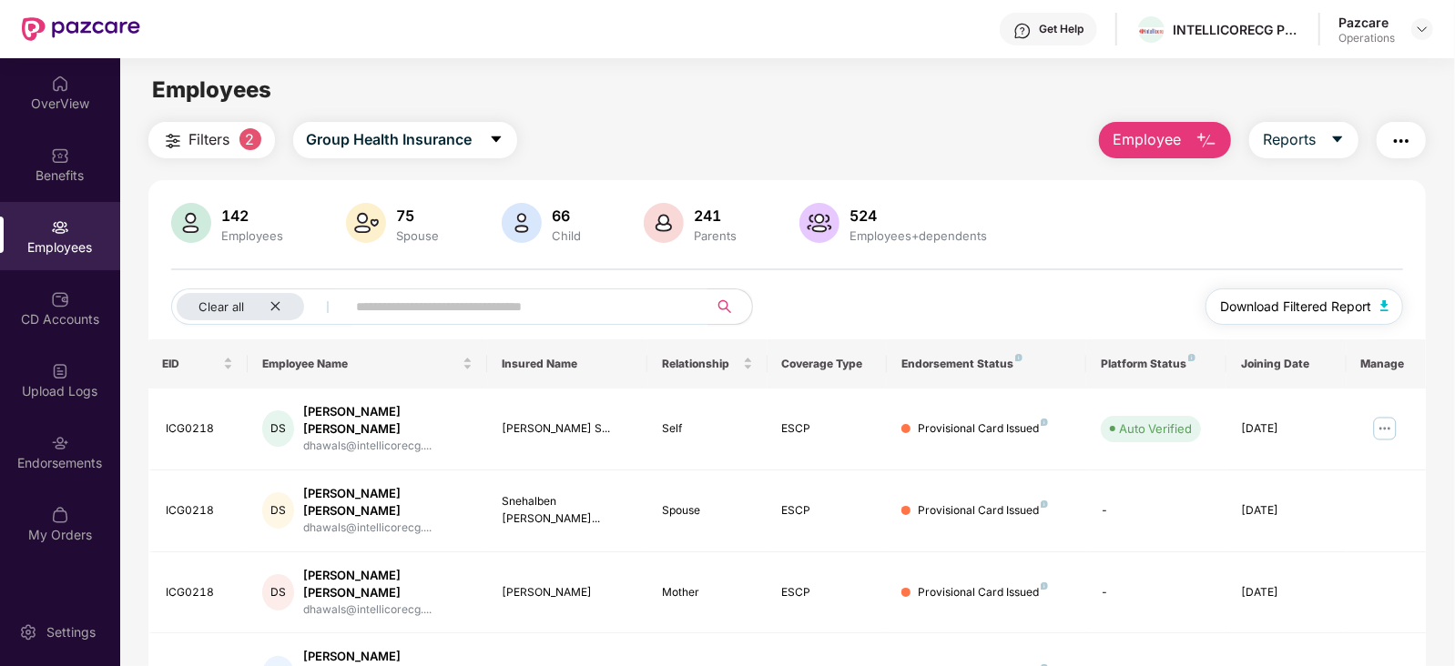
click at [1383, 310] on img "button" at bounding box center [1384, 305] width 9 height 11
click at [1405, 135] on img "button" at bounding box center [1401, 141] width 22 height 22
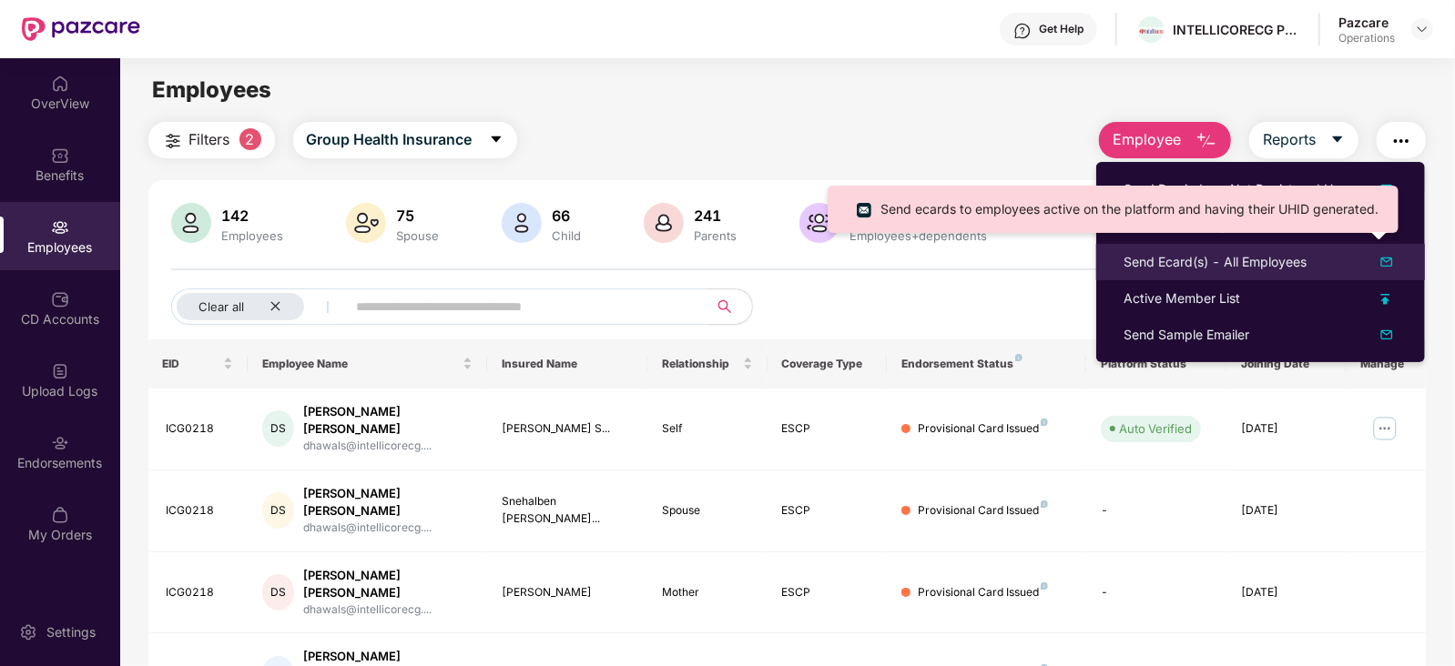
click at [1172, 266] on div "Send Ecard(s) - All Employees" at bounding box center [1214, 262] width 183 height 20
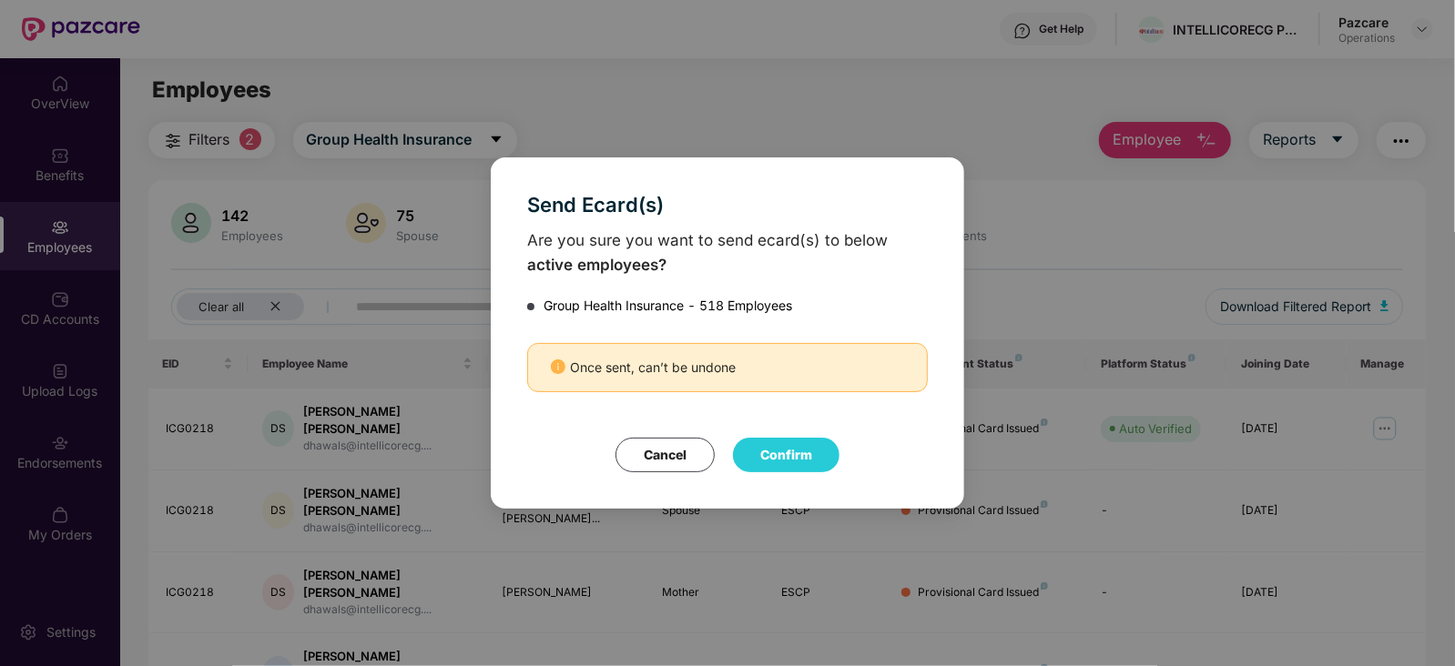
click at [677, 451] on button "Cancel" at bounding box center [664, 455] width 99 height 35
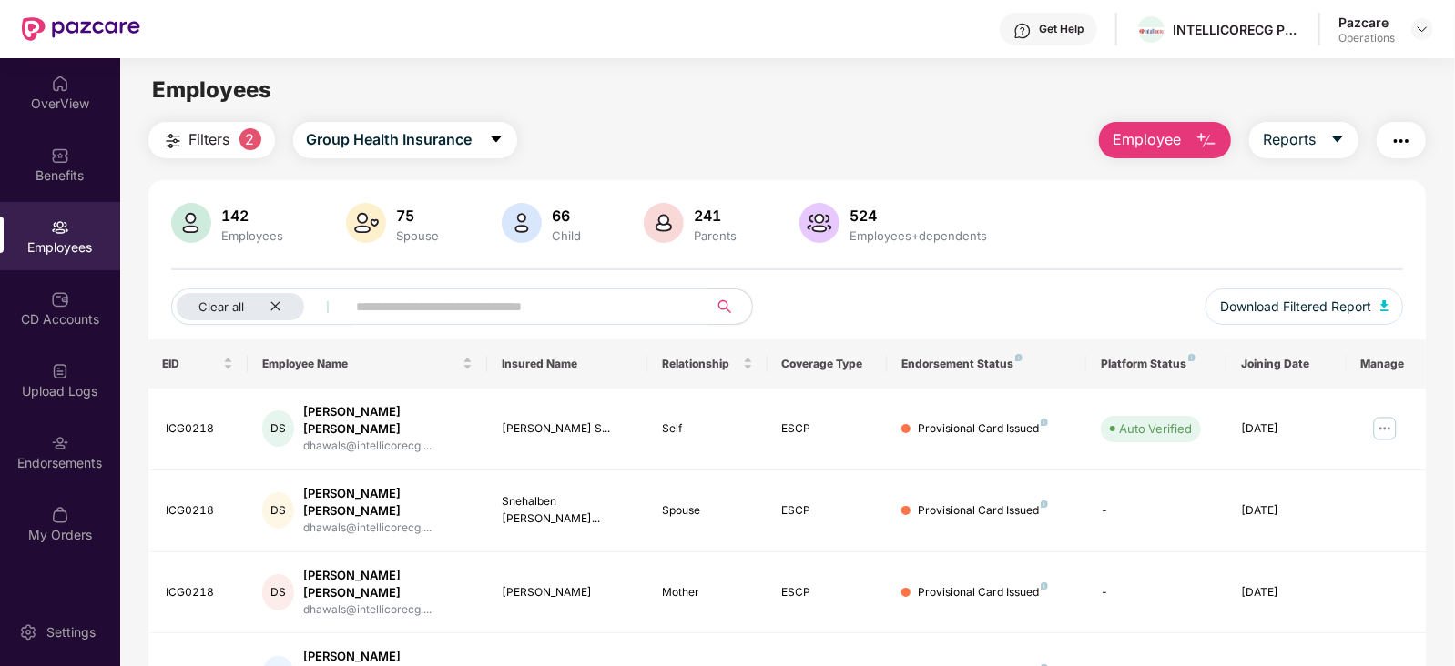
click at [1403, 146] on img "button" at bounding box center [1401, 141] width 22 height 22
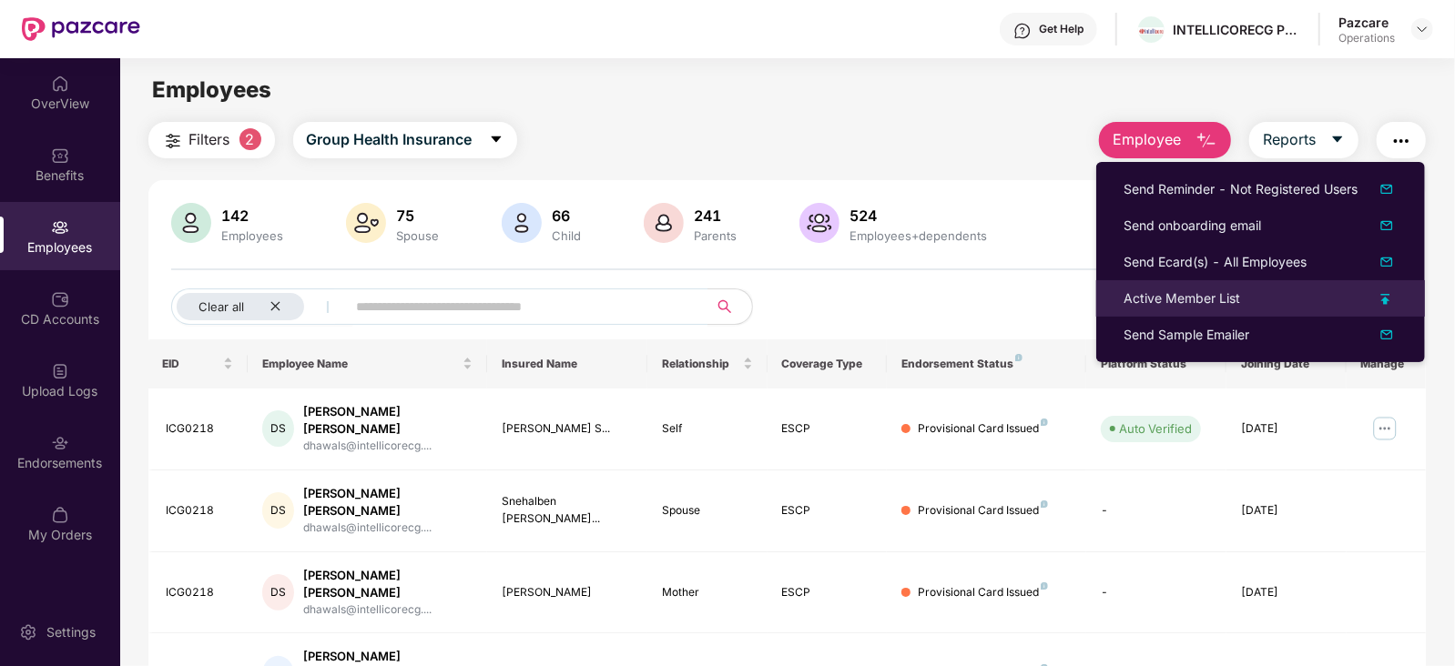
click at [1212, 290] on div "Active Member List" at bounding box center [1181, 299] width 117 height 20
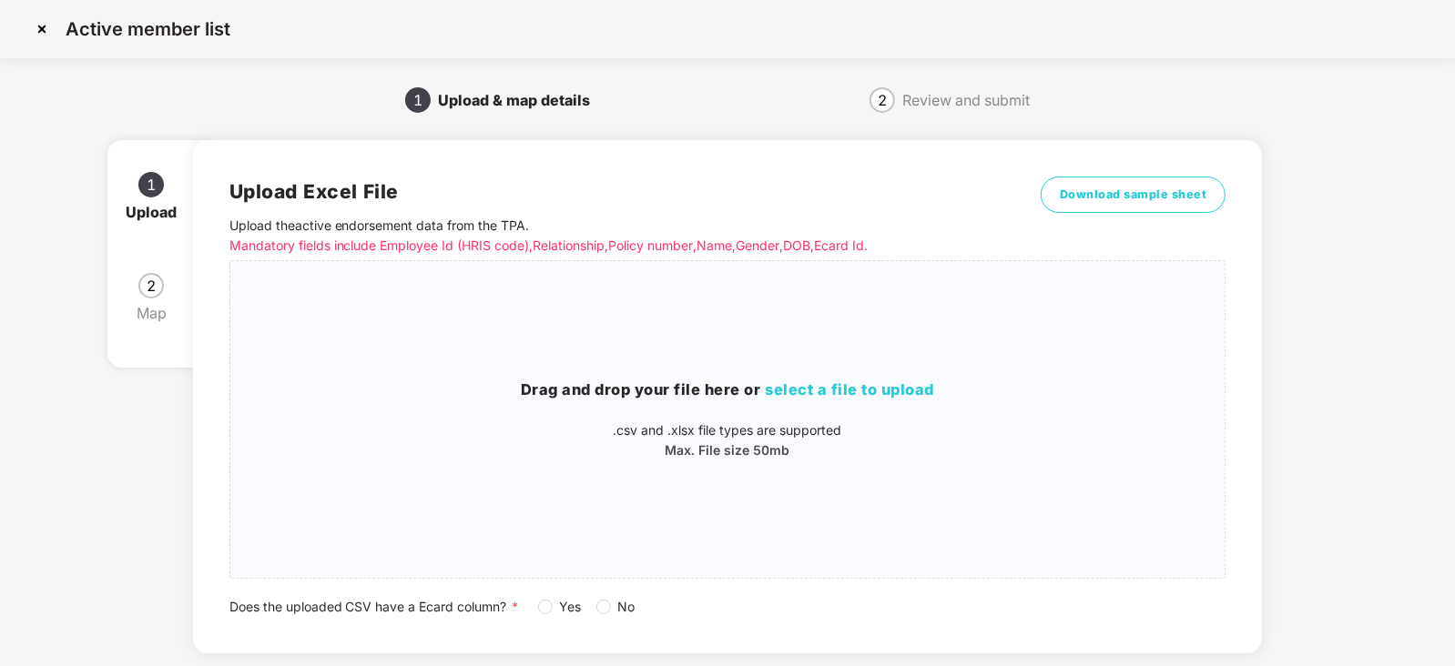
click at [551, 615] on label "Yes" at bounding box center [563, 607] width 51 height 20
click at [823, 381] on span "select a file to upload" at bounding box center [850, 390] width 169 height 18
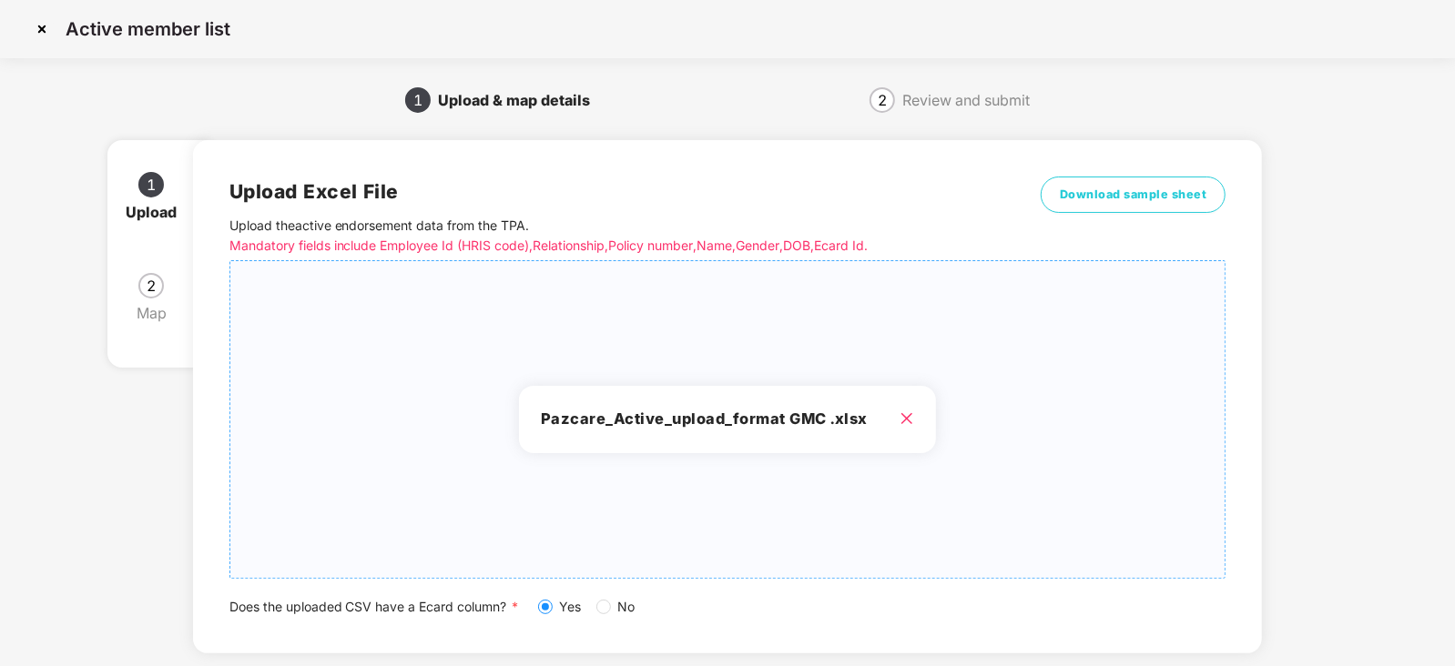
click at [1340, 462] on div "1 Upload & map details 2 Review and submit 1 Upload 2 Map Upload Excel File Upl…" at bounding box center [727, 427] width 1400 height 682
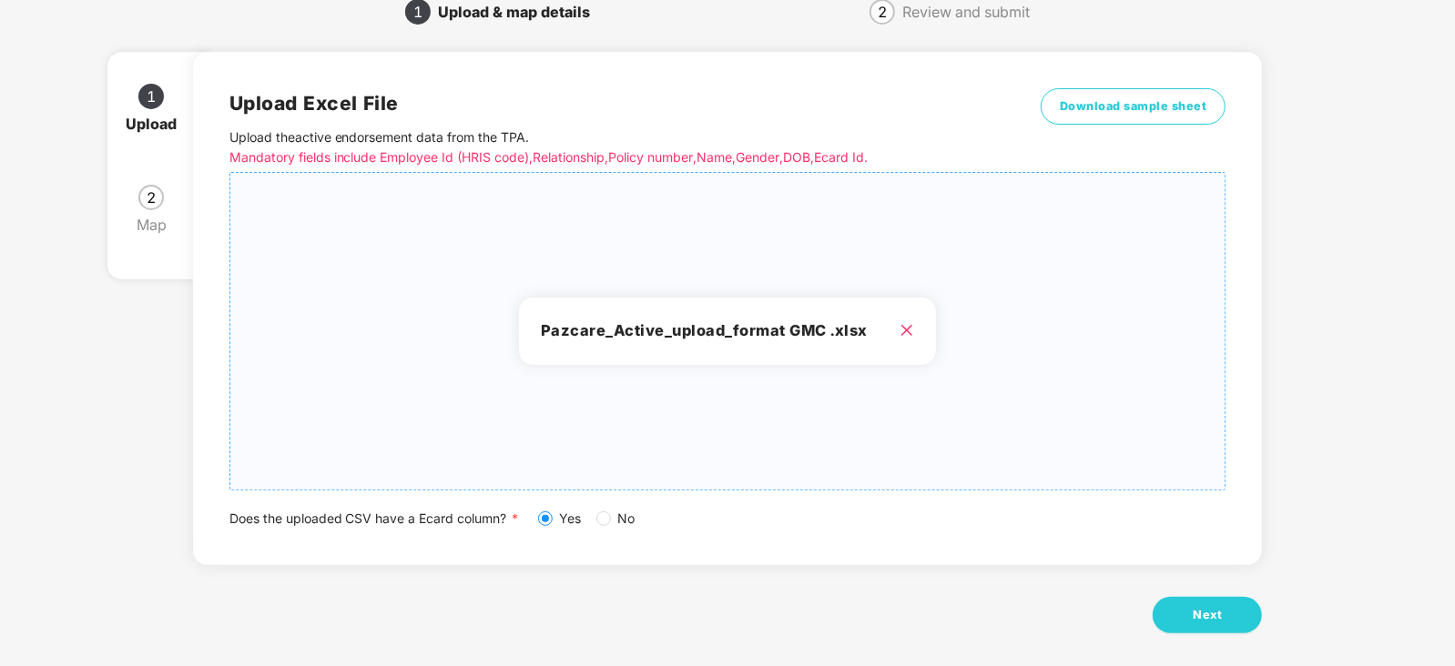
scroll to position [101, 0]
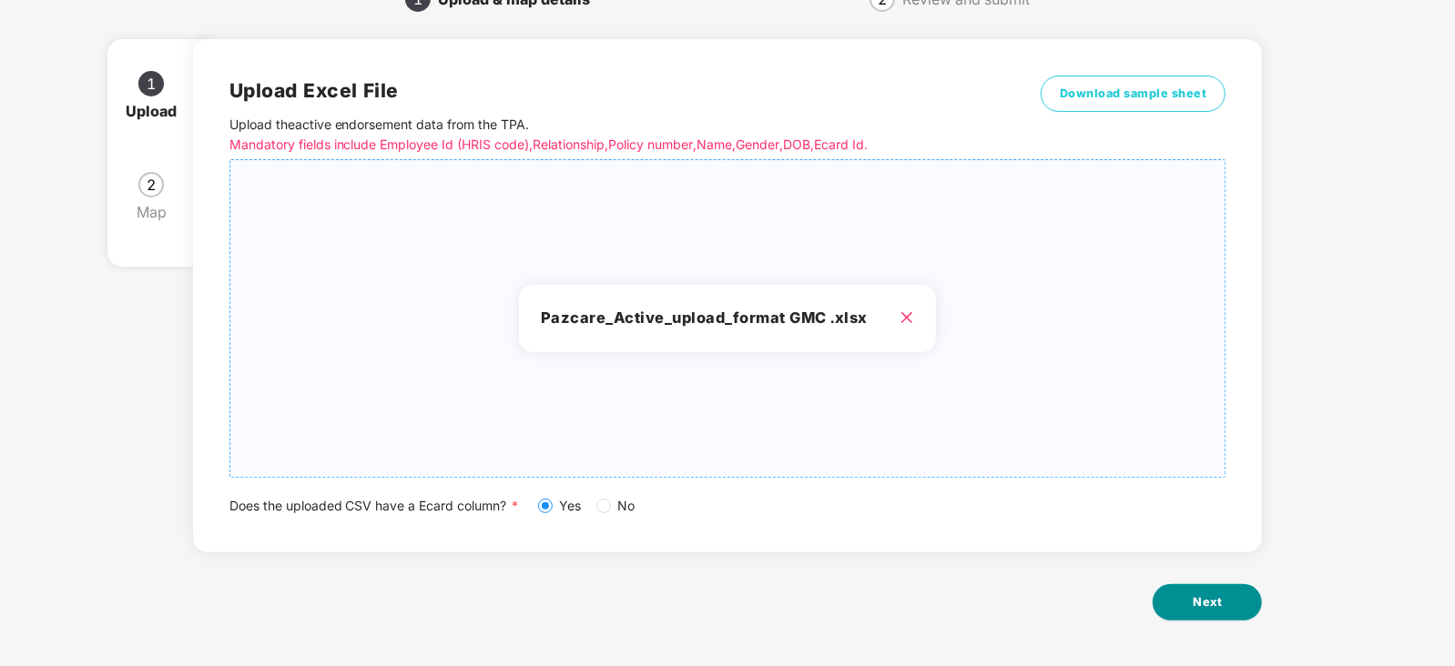
click at [1201, 610] on span "Next" at bounding box center [1207, 603] width 29 height 18
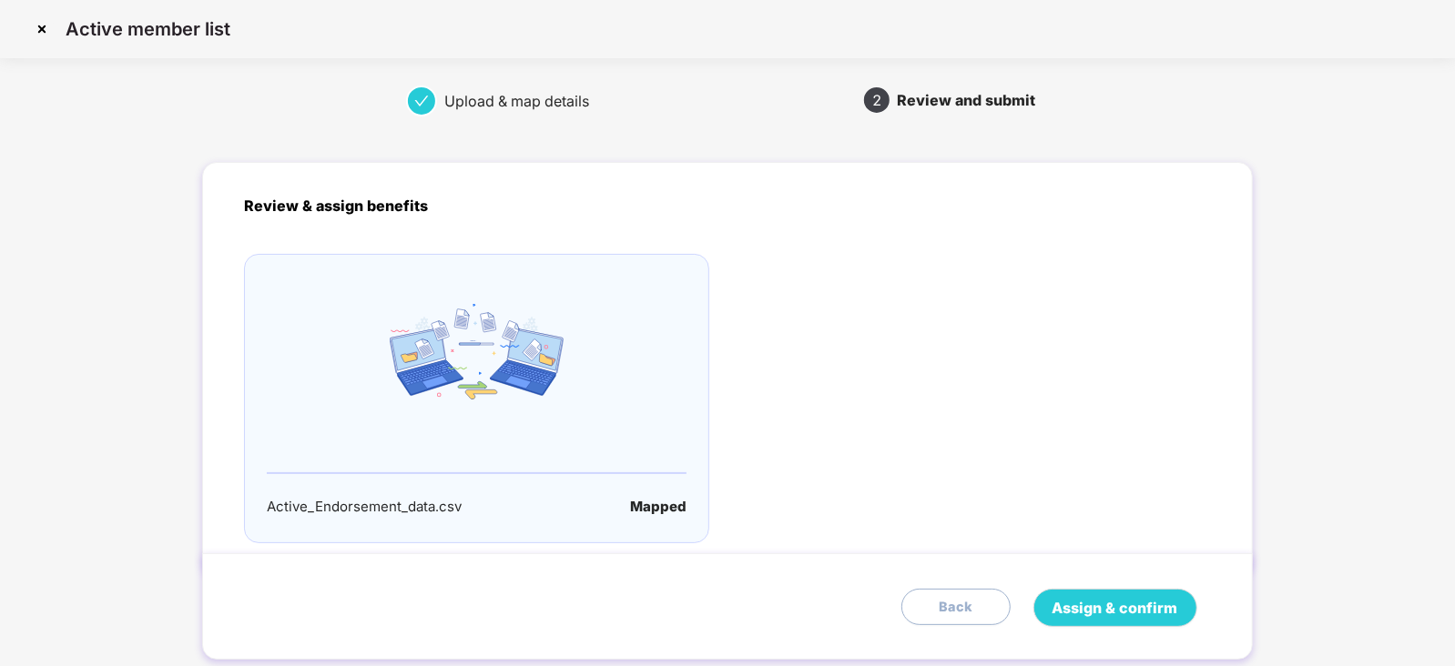
click at [1198, 610] on div "Assign & confirm Back" at bounding box center [731, 608] width 975 height 38
click at [1143, 605] on span "Assign & confirm" at bounding box center [1115, 608] width 126 height 23
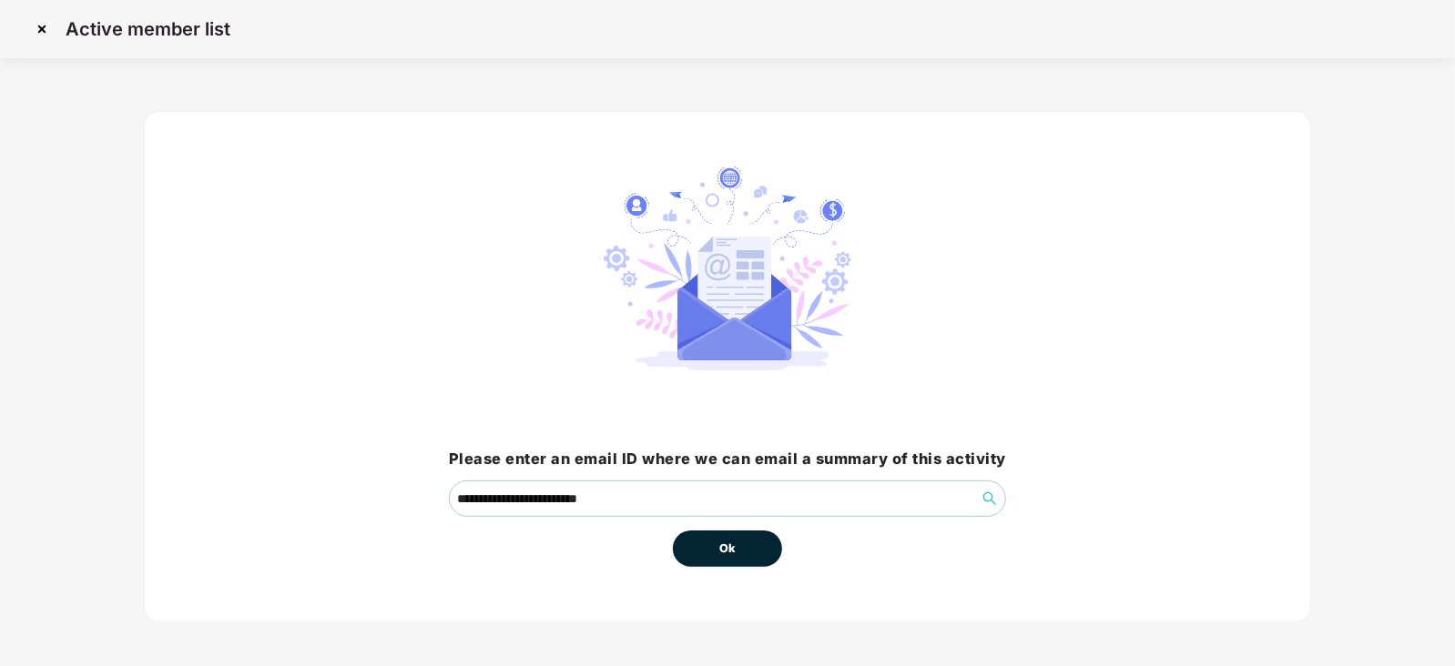
click at [742, 541] on button "Ok" at bounding box center [727, 549] width 109 height 36
click at [724, 552] on span "Ok" at bounding box center [727, 549] width 16 height 18
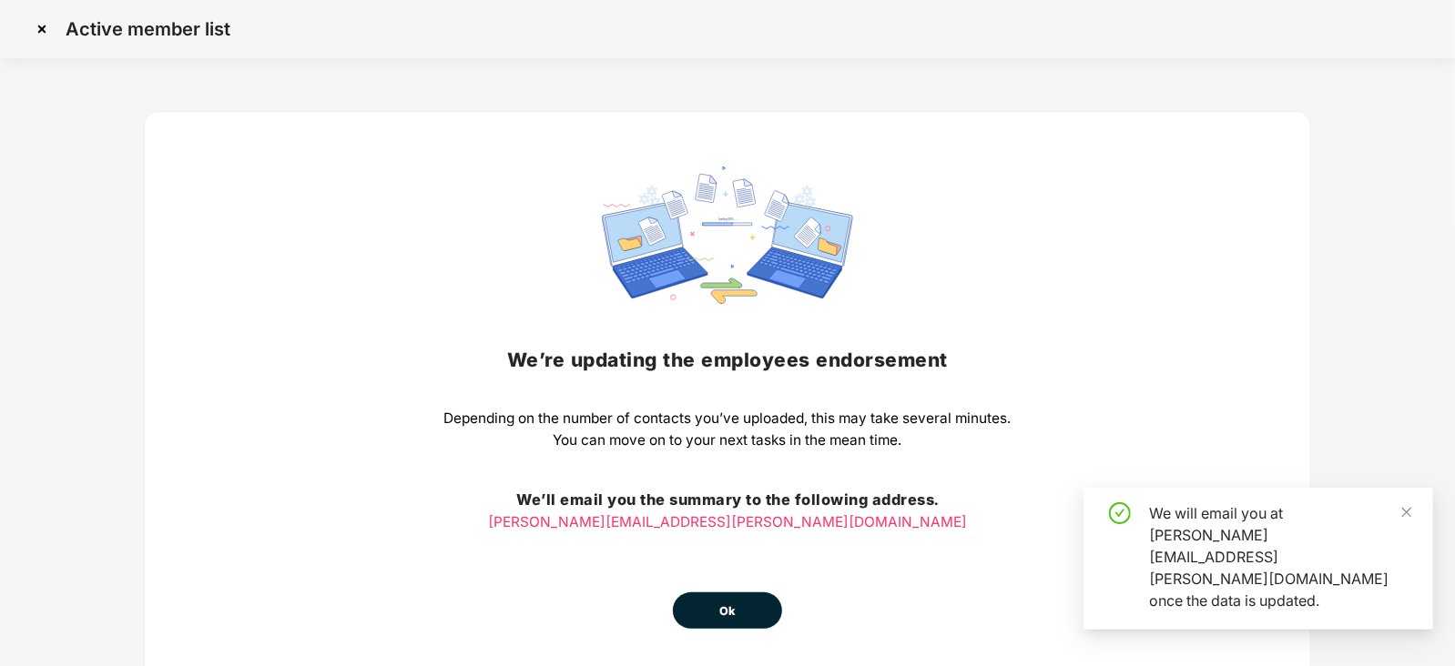
click at [728, 600] on button "Ok" at bounding box center [727, 611] width 109 height 36
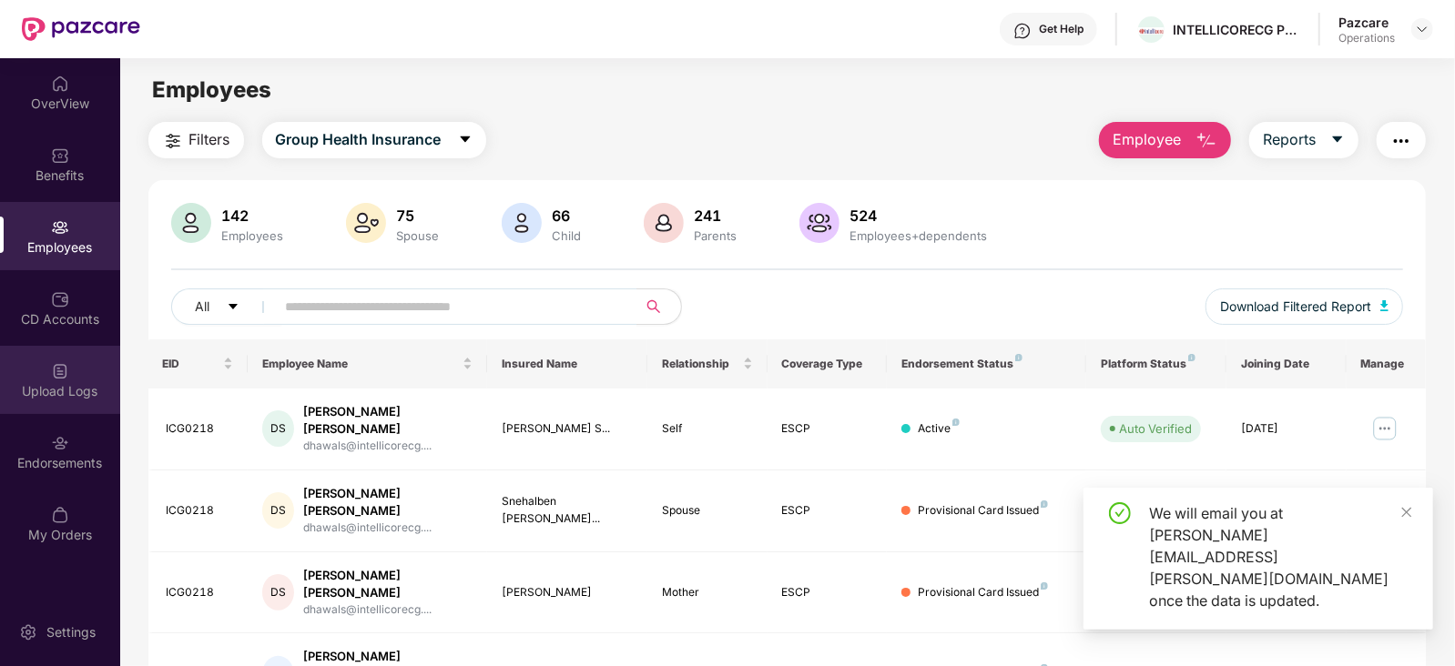
click at [76, 370] on div "Upload Logs" at bounding box center [60, 380] width 120 height 68
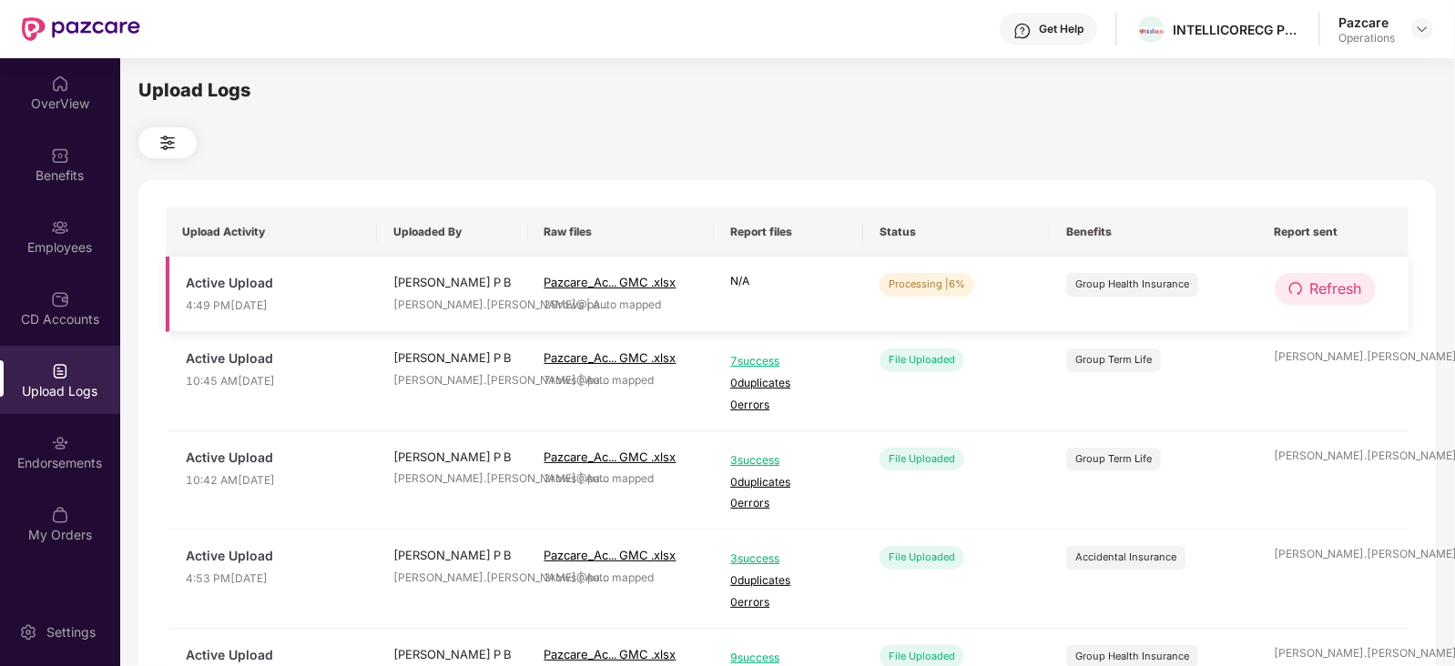
click at [1347, 287] on span "Refresh" at bounding box center [1336, 289] width 52 height 23
click at [1346, 287] on span "Refresh" at bounding box center [1337, 289] width 52 height 23
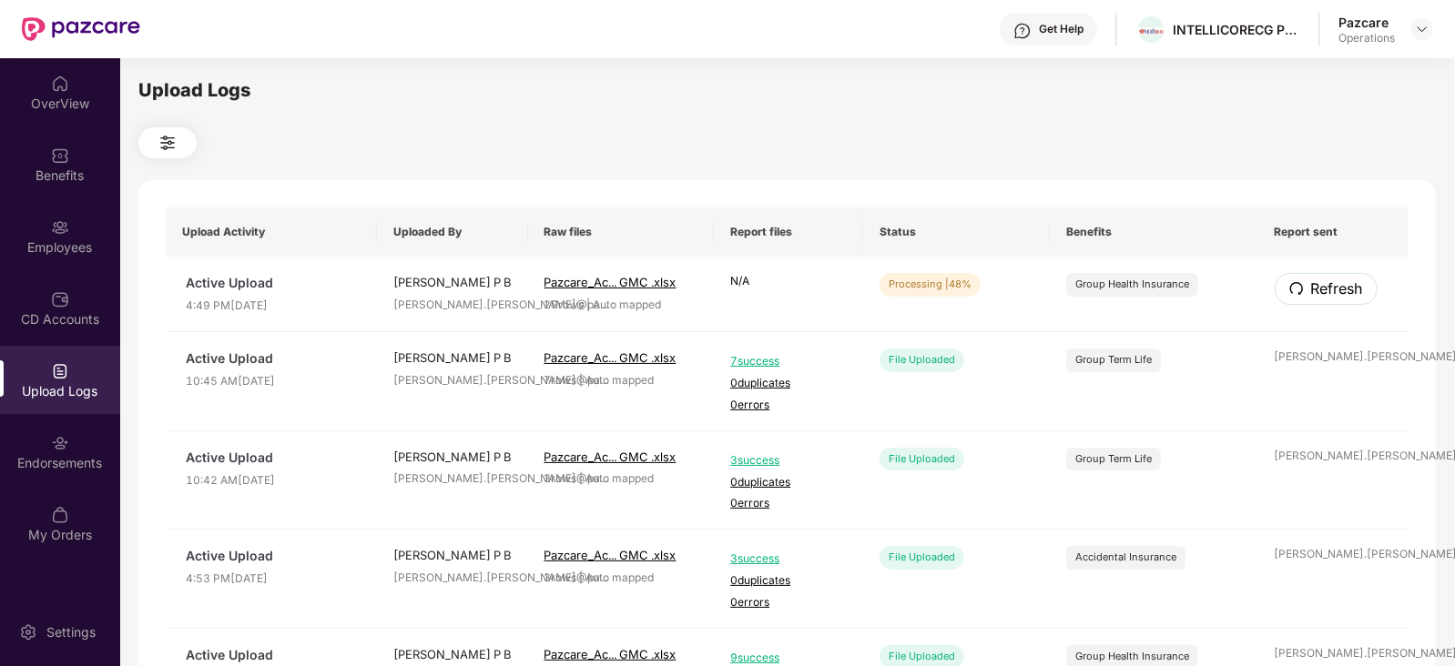
click at [1346, 287] on span "Refresh" at bounding box center [1337, 289] width 52 height 23
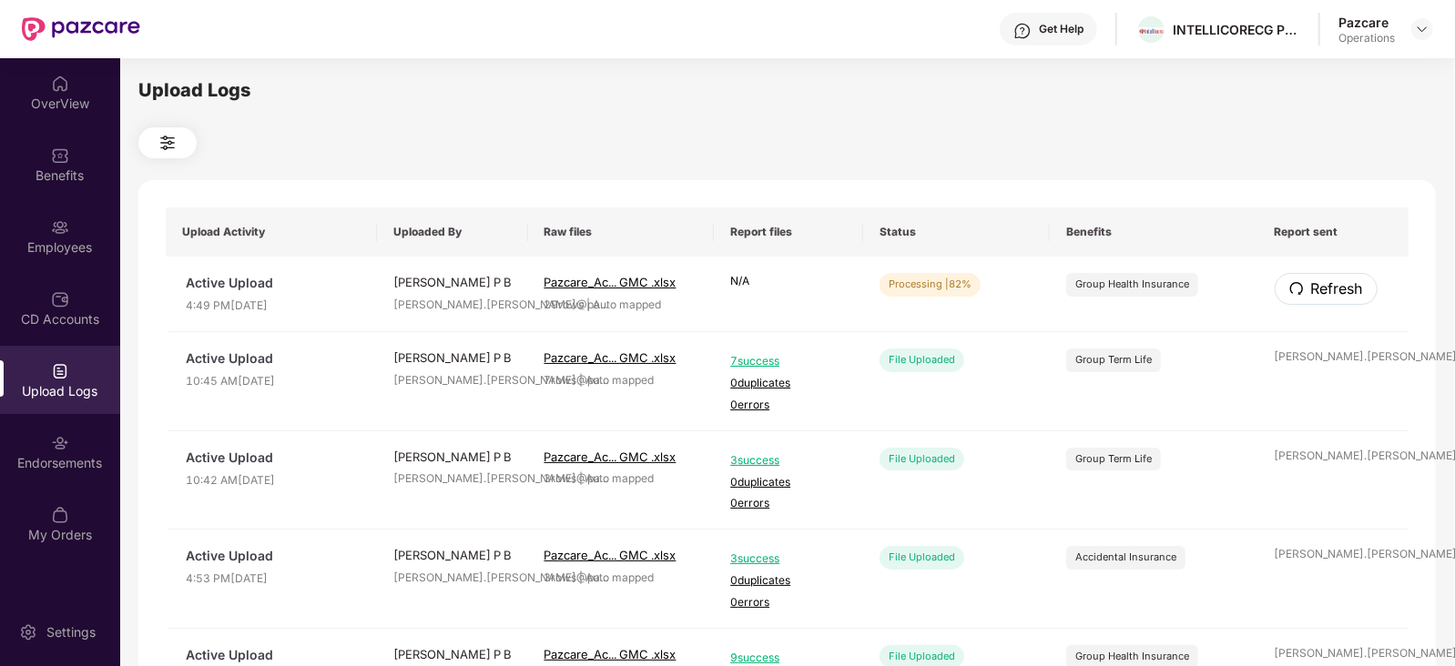
click at [1346, 287] on span "Refresh" at bounding box center [1337, 289] width 52 height 23
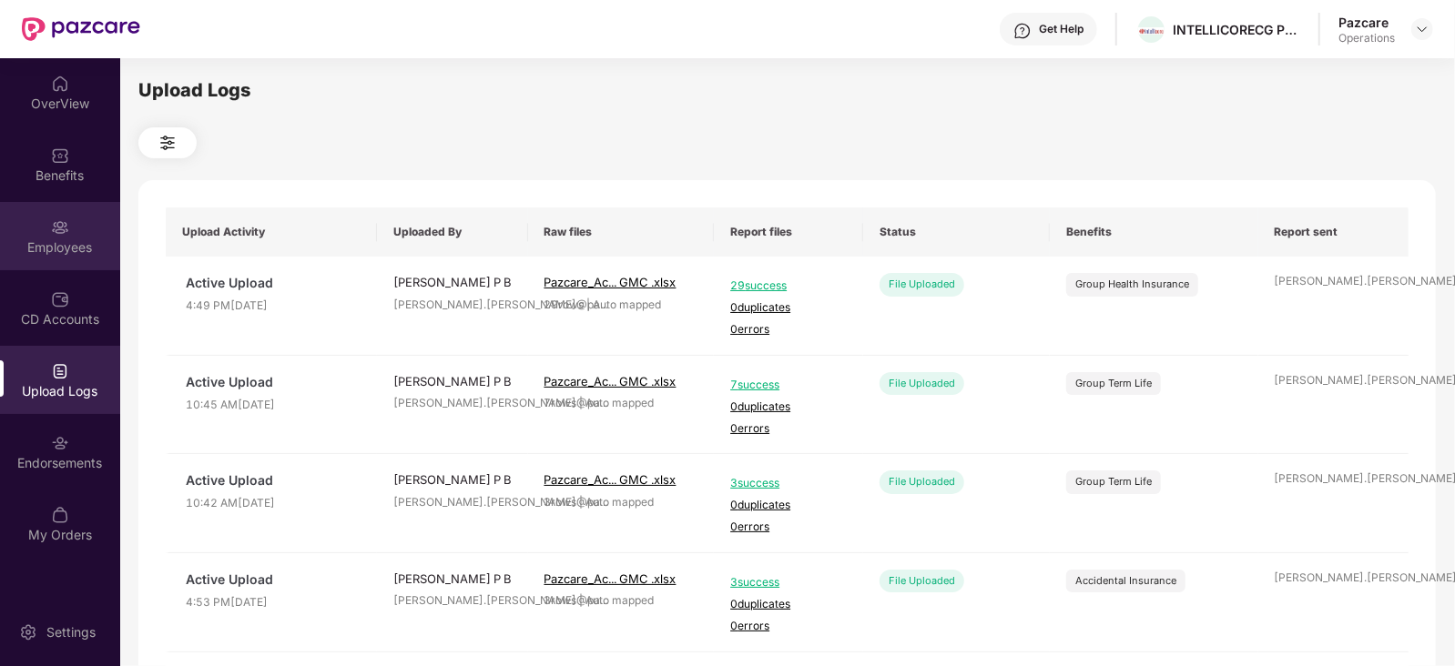
click at [68, 229] on img at bounding box center [60, 227] width 18 height 18
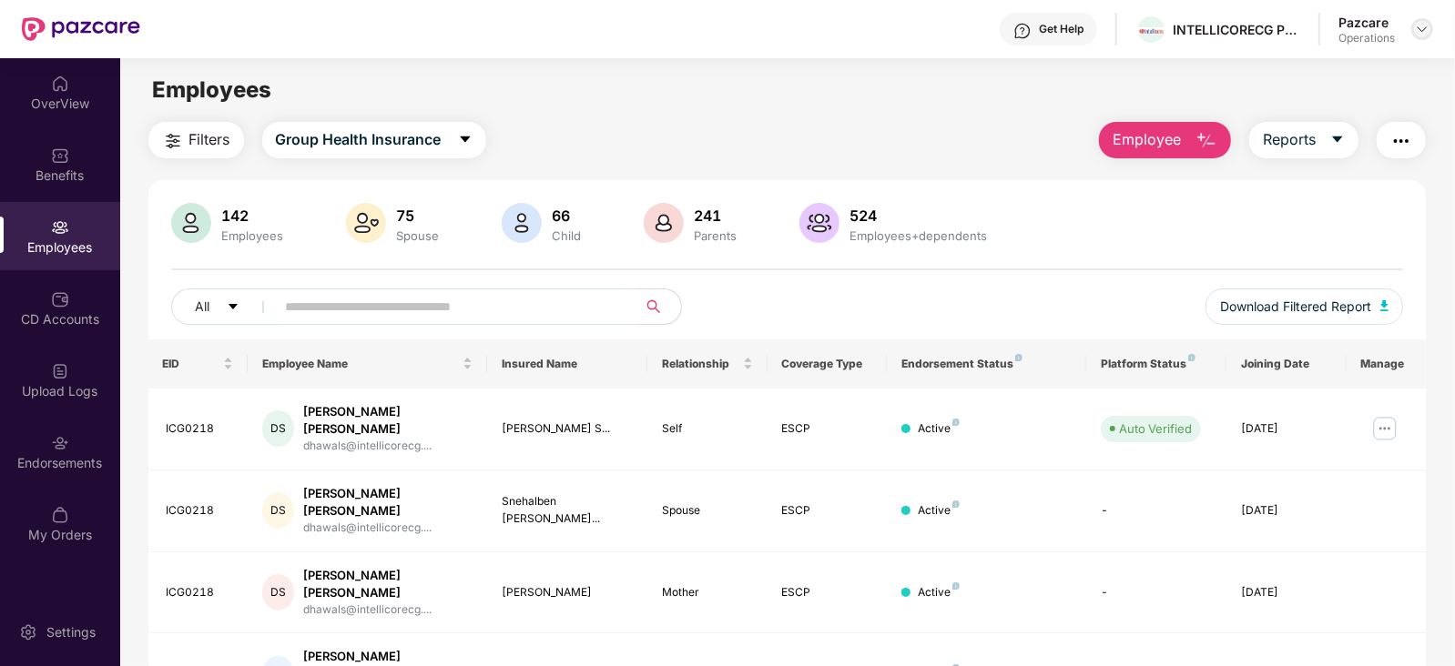
click at [1421, 26] on img at bounding box center [1422, 29] width 15 height 15
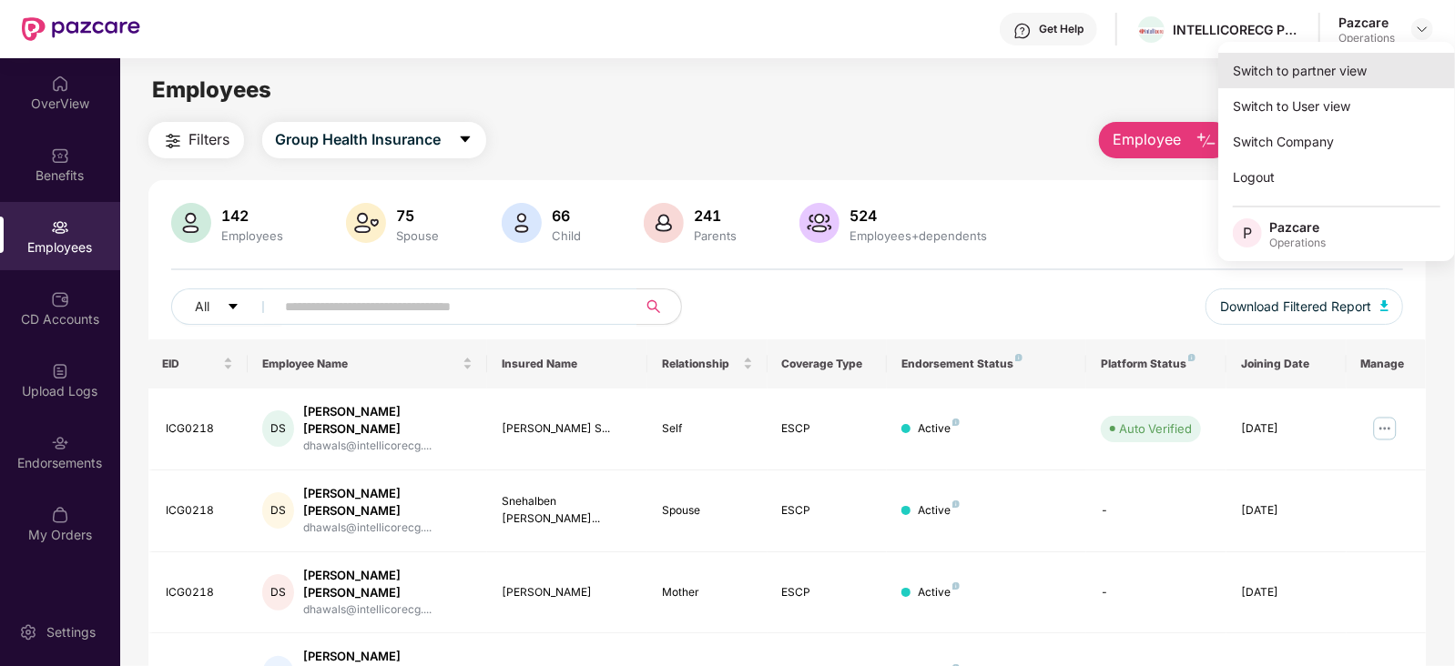
click at [1327, 62] on div "Switch to partner view" at bounding box center [1336, 71] width 237 height 36
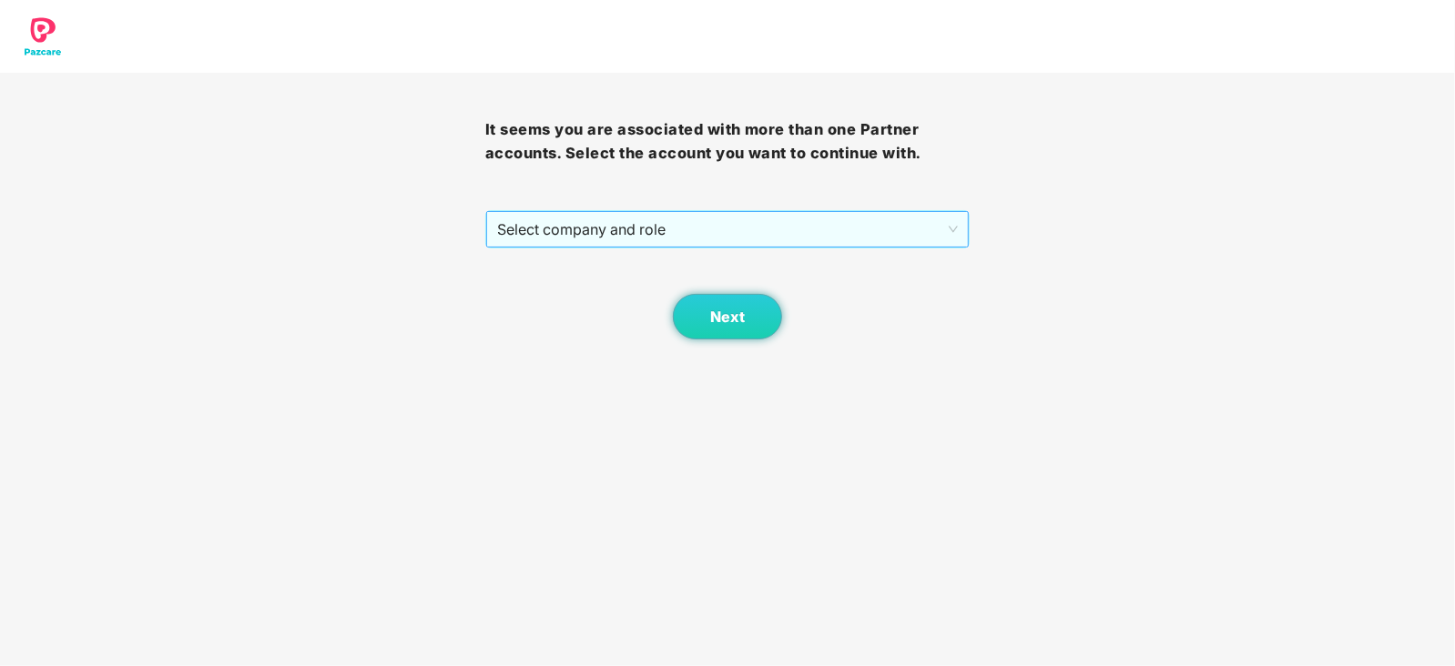
click at [741, 219] on span "Select company and role" at bounding box center [728, 229] width 462 height 35
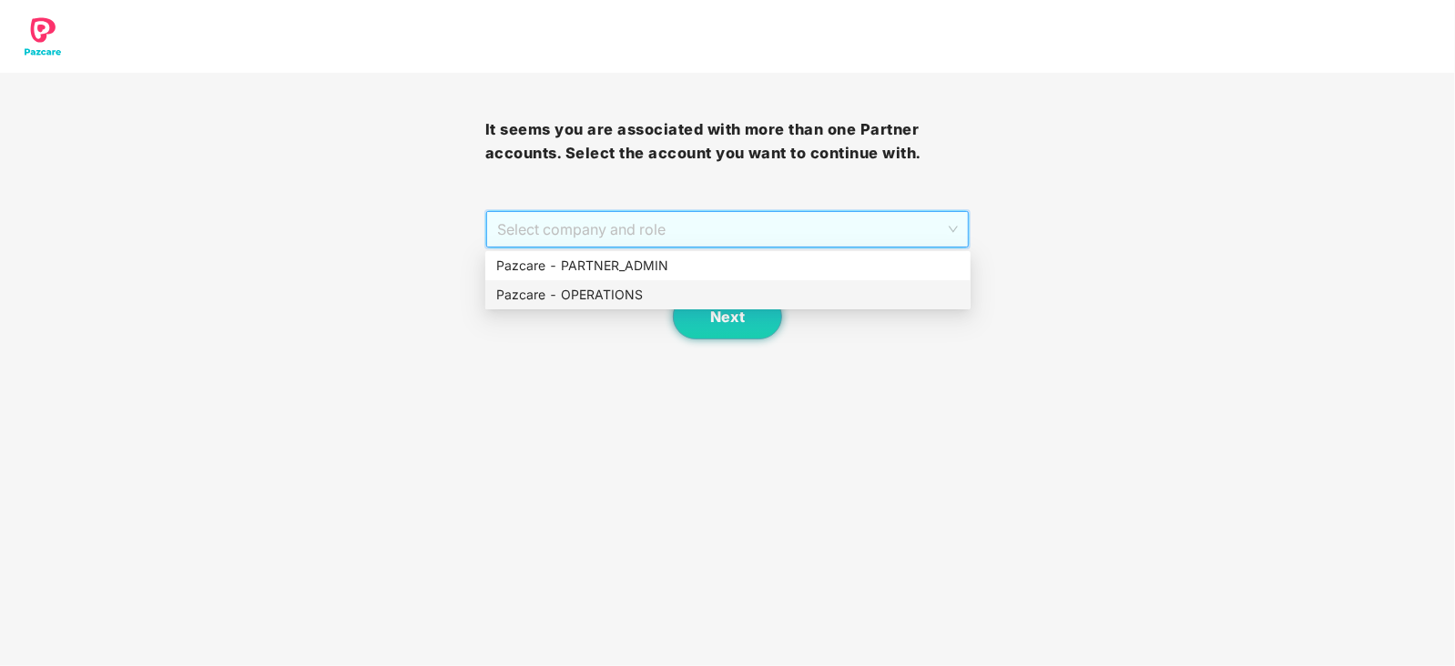
click at [587, 288] on div "Pazcare - OPERATIONS" at bounding box center [727, 295] width 463 height 20
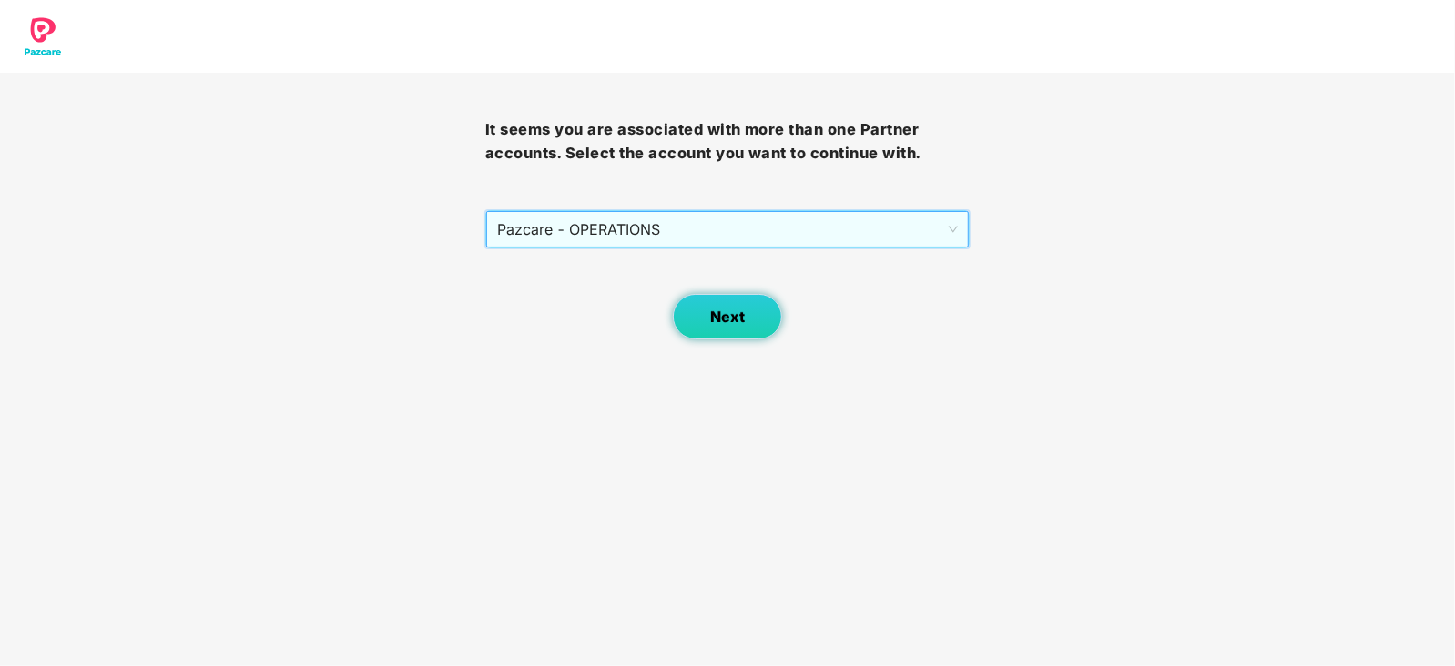
click at [727, 334] on button "Next" at bounding box center [727, 317] width 109 height 46
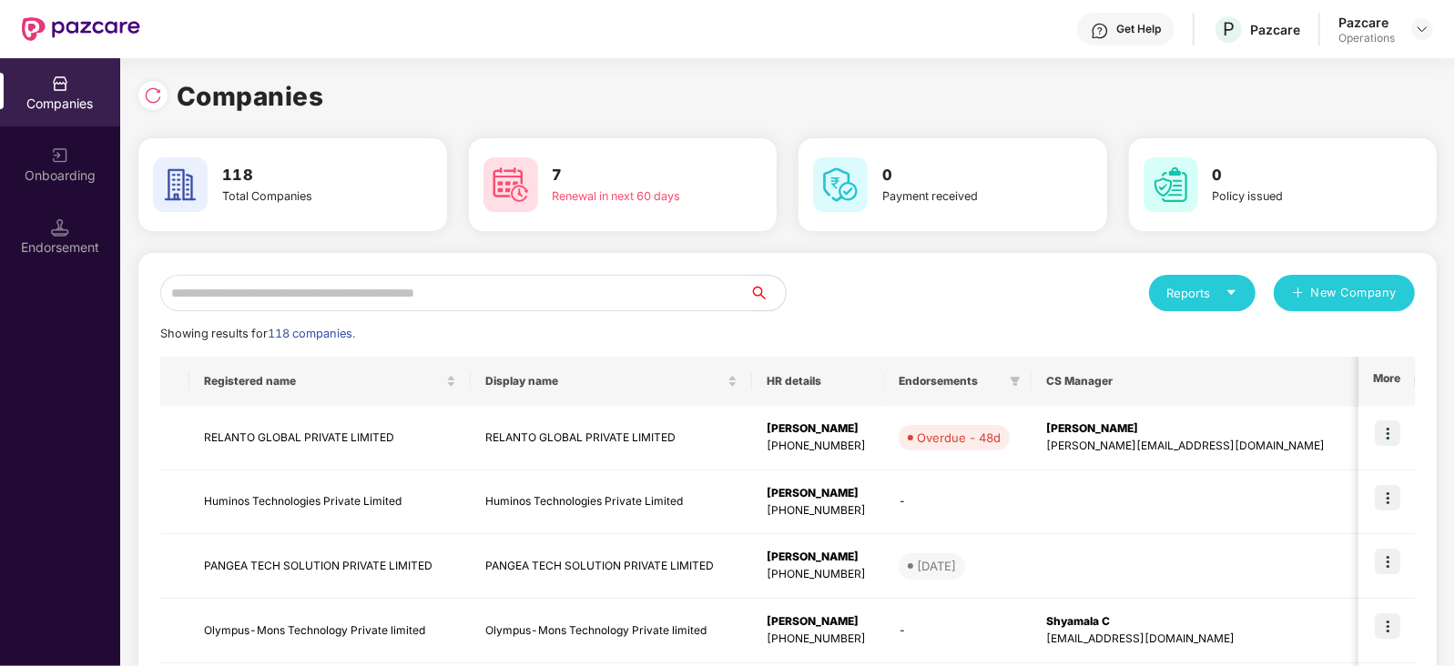
click at [537, 293] on input "text" at bounding box center [454, 293] width 589 height 36
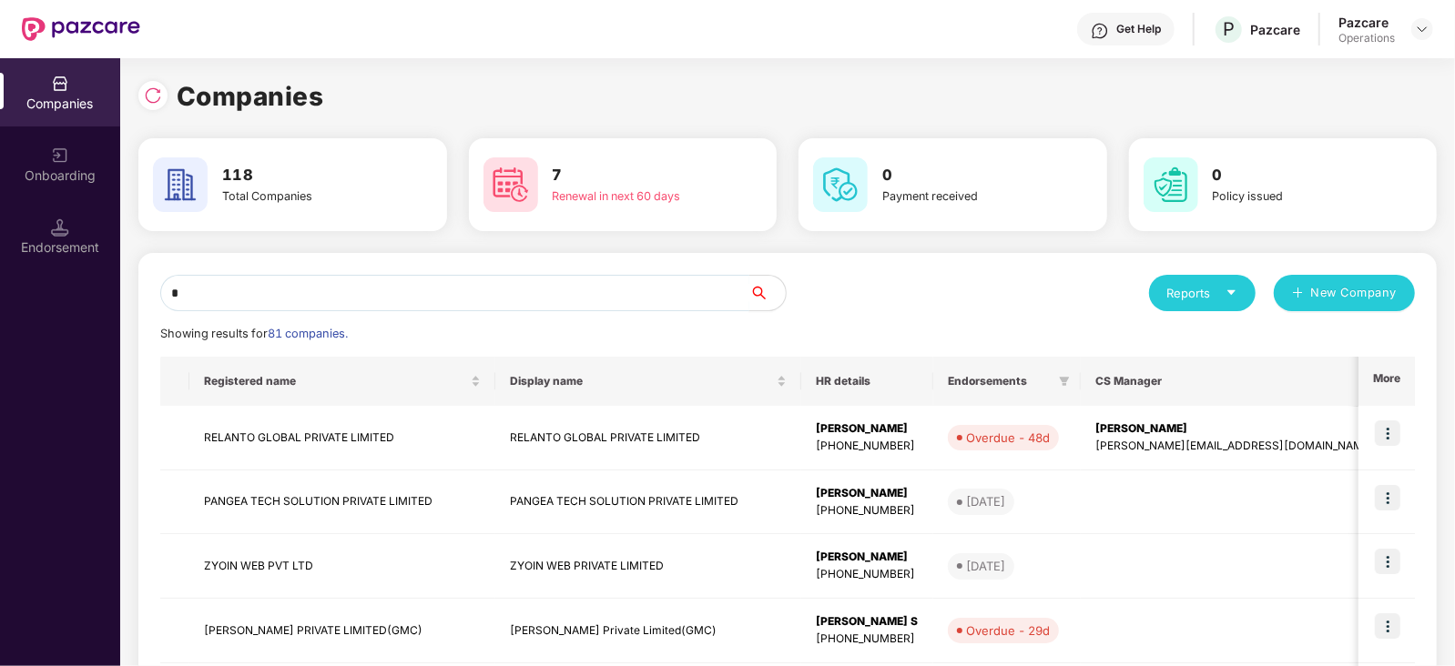
type input "*"
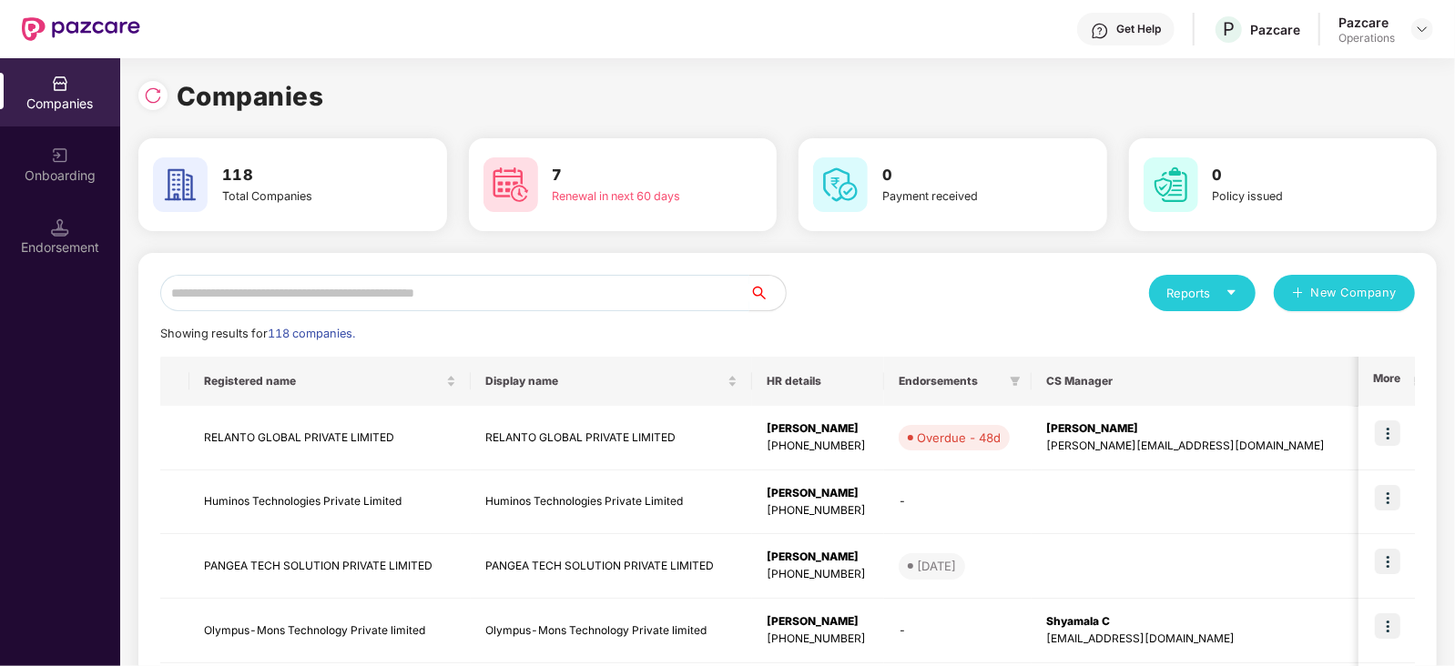
paste input "**********"
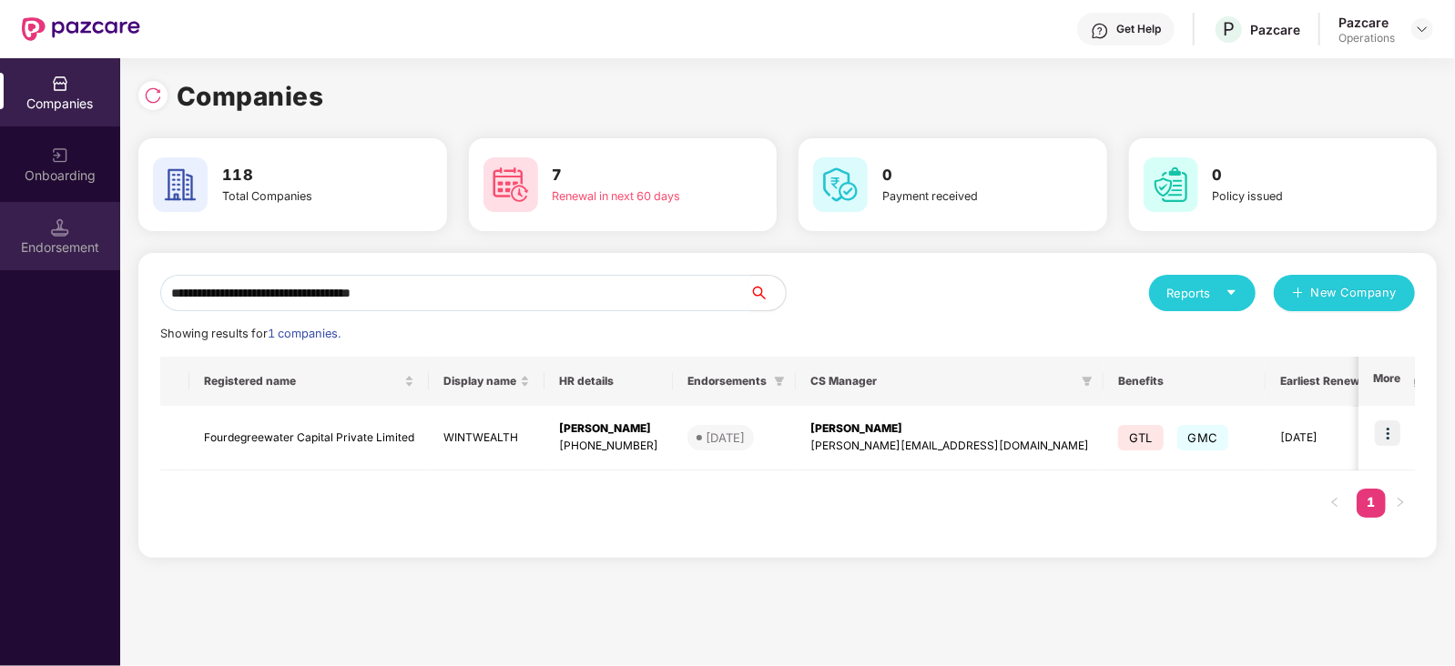
drag, startPoint x: 468, startPoint y: 285, endPoint x: 114, endPoint y: 266, distance: 354.7
click at [114, 266] on div "**********" at bounding box center [727, 362] width 1455 height 608
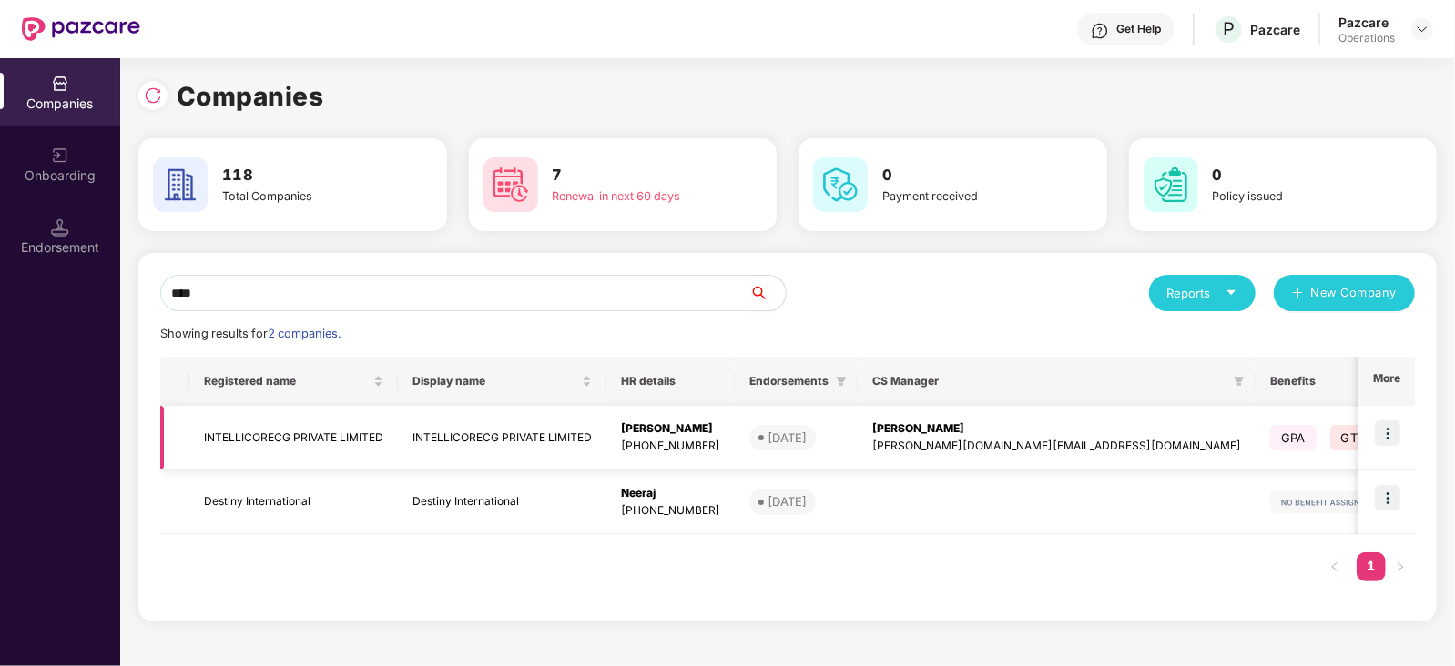
type input "****"
click at [285, 439] on td "INTELLICORECG PRIVATE LIMITED" at bounding box center [293, 438] width 208 height 65
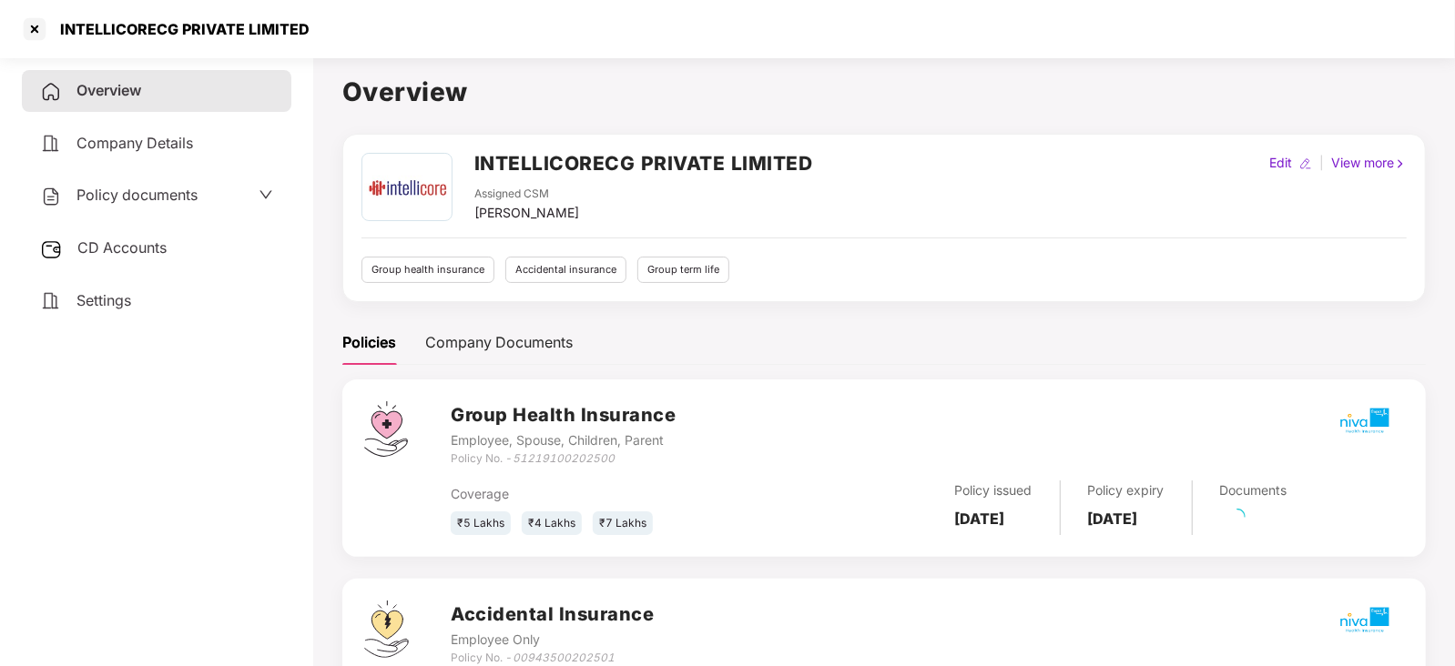
click at [149, 199] on span "Policy documents" at bounding box center [136, 195] width 121 height 18
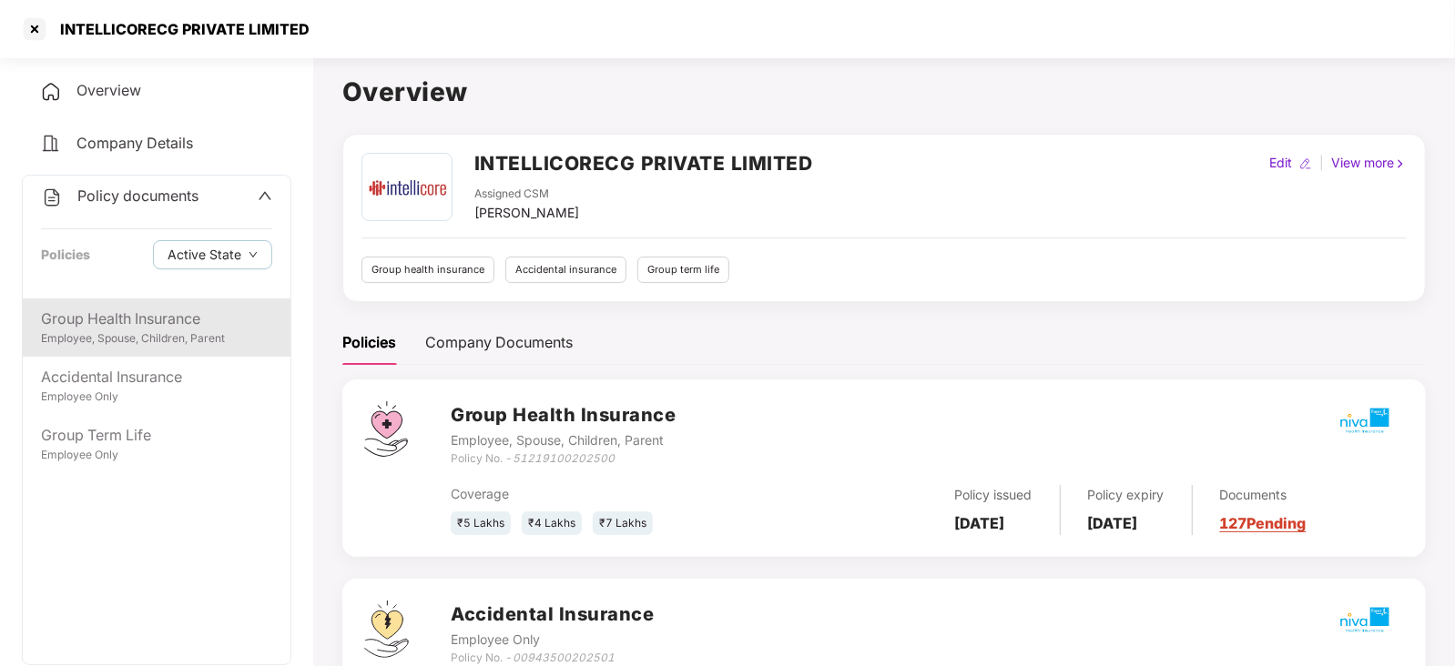
click at [136, 317] on div "Group Health Insurance" at bounding box center [156, 319] width 231 height 23
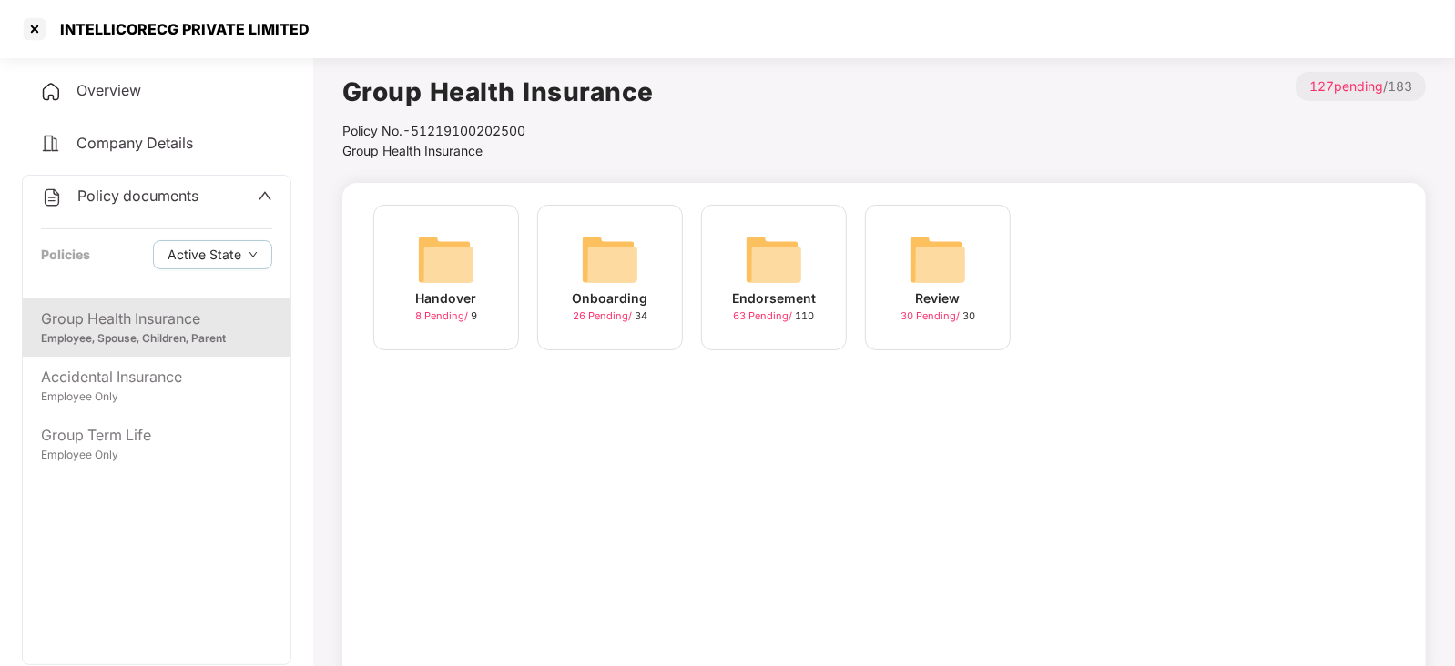
click at [774, 273] on img at bounding box center [774, 259] width 58 height 58
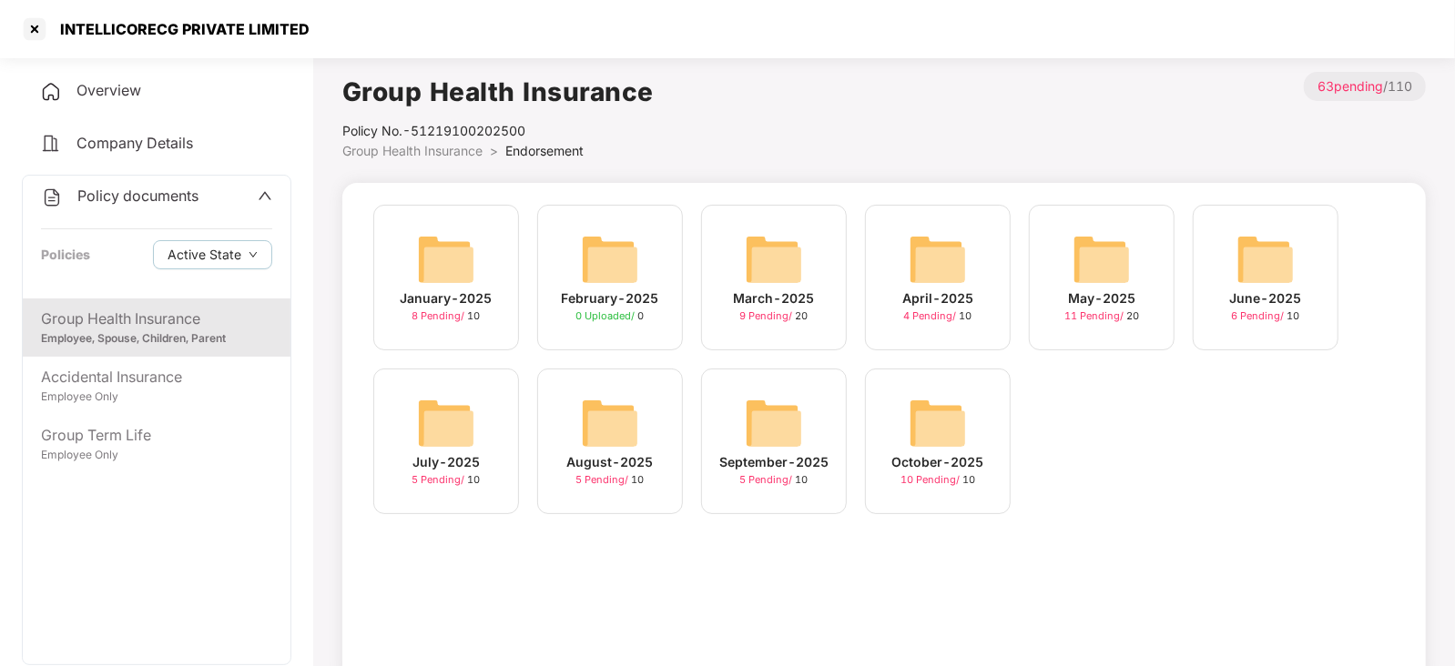
click at [942, 418] on img at bounding box center [938, 423] width 58 height 58
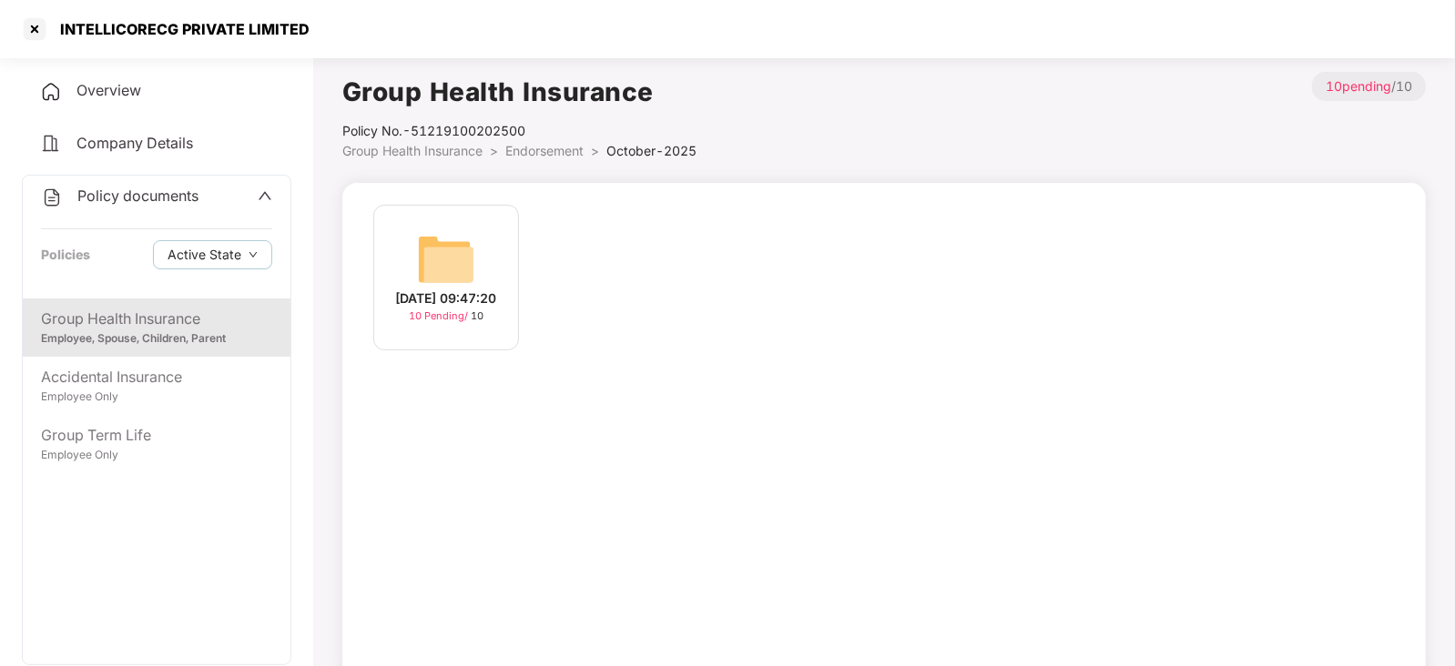
click at [447, 265] on img at bounding box center [446, 259] width 58 height 58
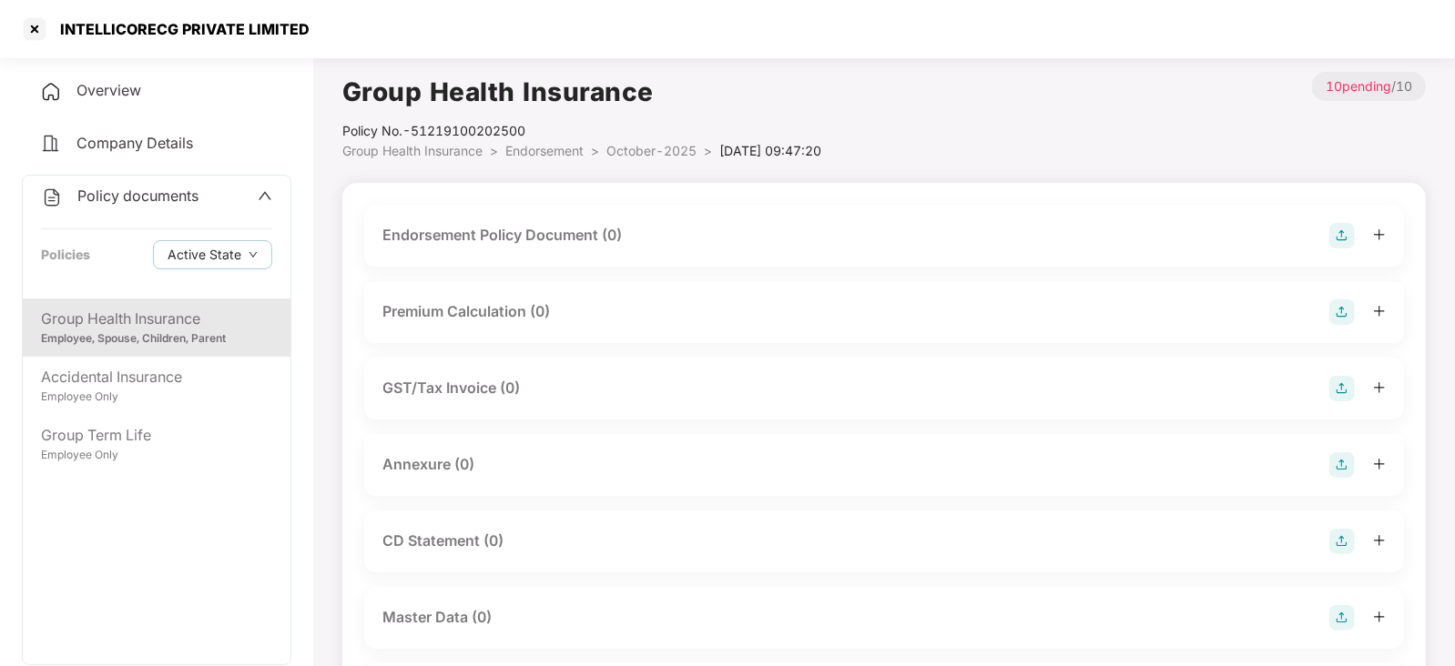
click at [1344, 234] on img at bounding box center [1341, 235] width 25 height 25
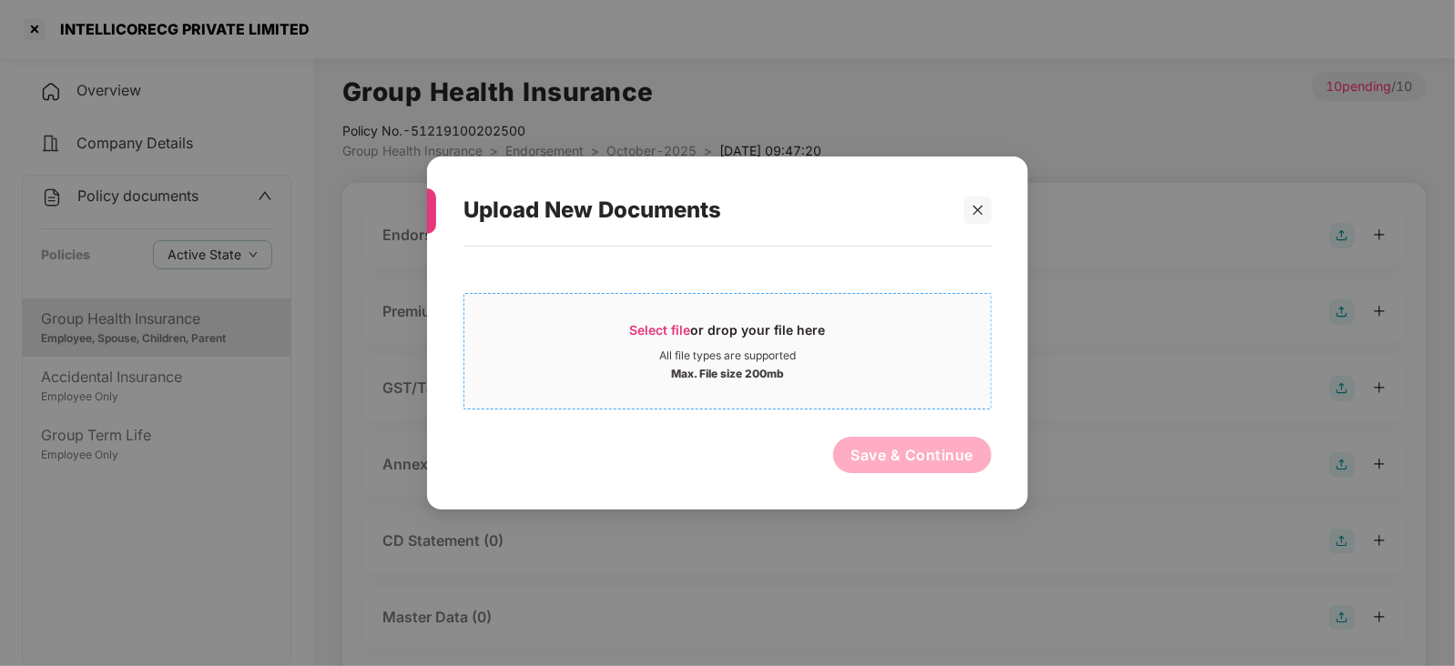
click at [669, 323] on span "Select file" at bounding box center [660, 329] width 61 height 15
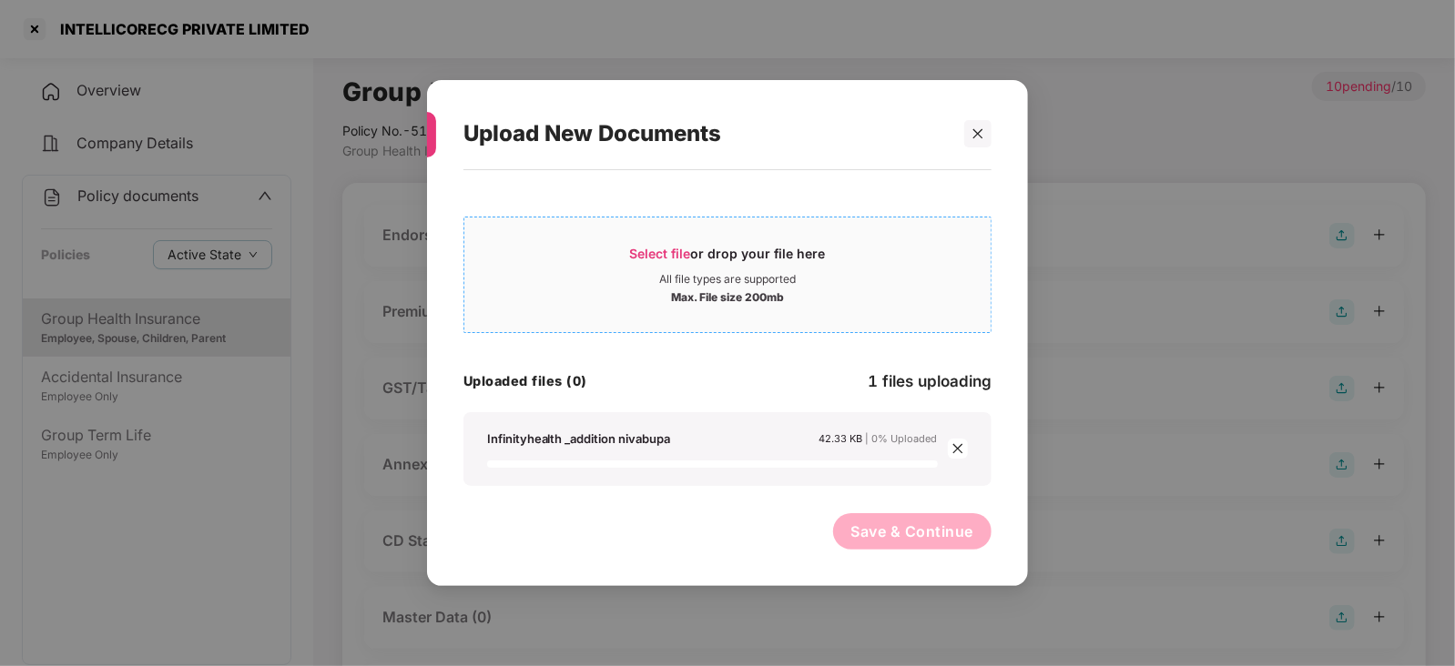
click at [656, 264] on div "Select file or drop your file here" at bounding box center [728, 258] width 196 height 27
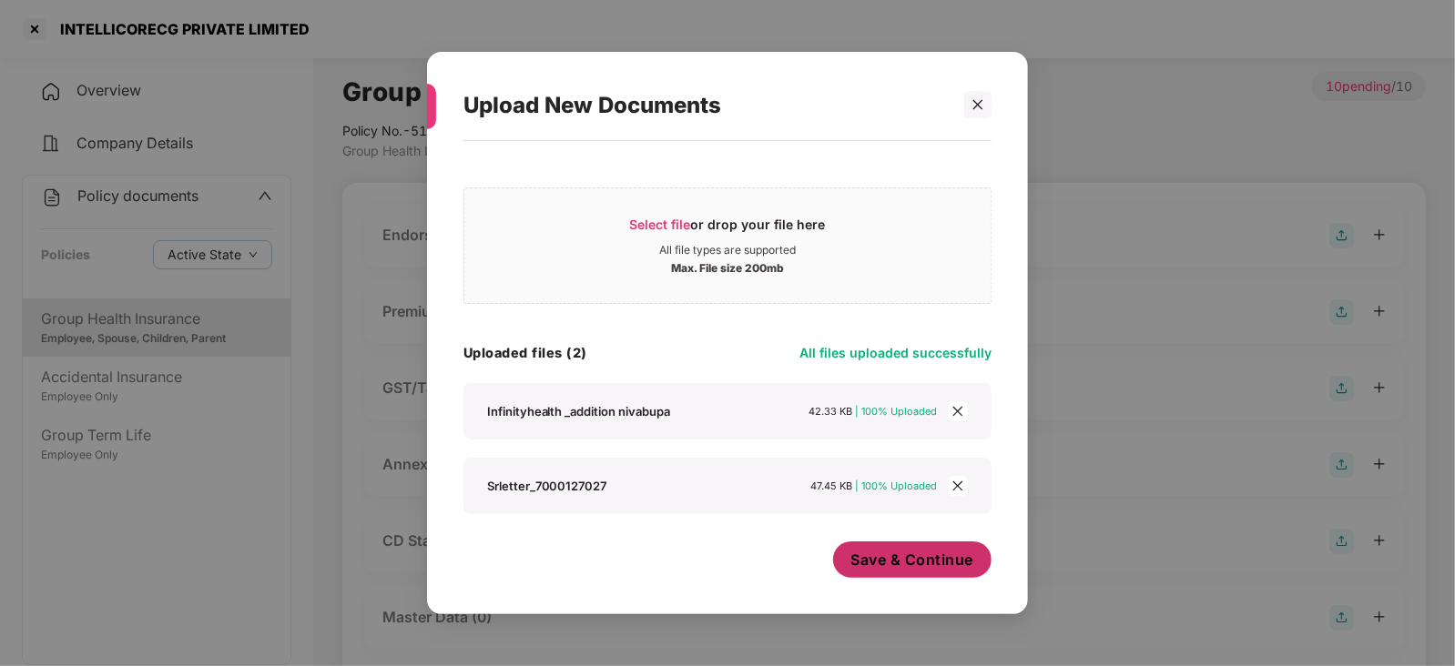
click at [899, 569] on span "Save & Continue" at bounding box center [912, 560] width 123 height 20
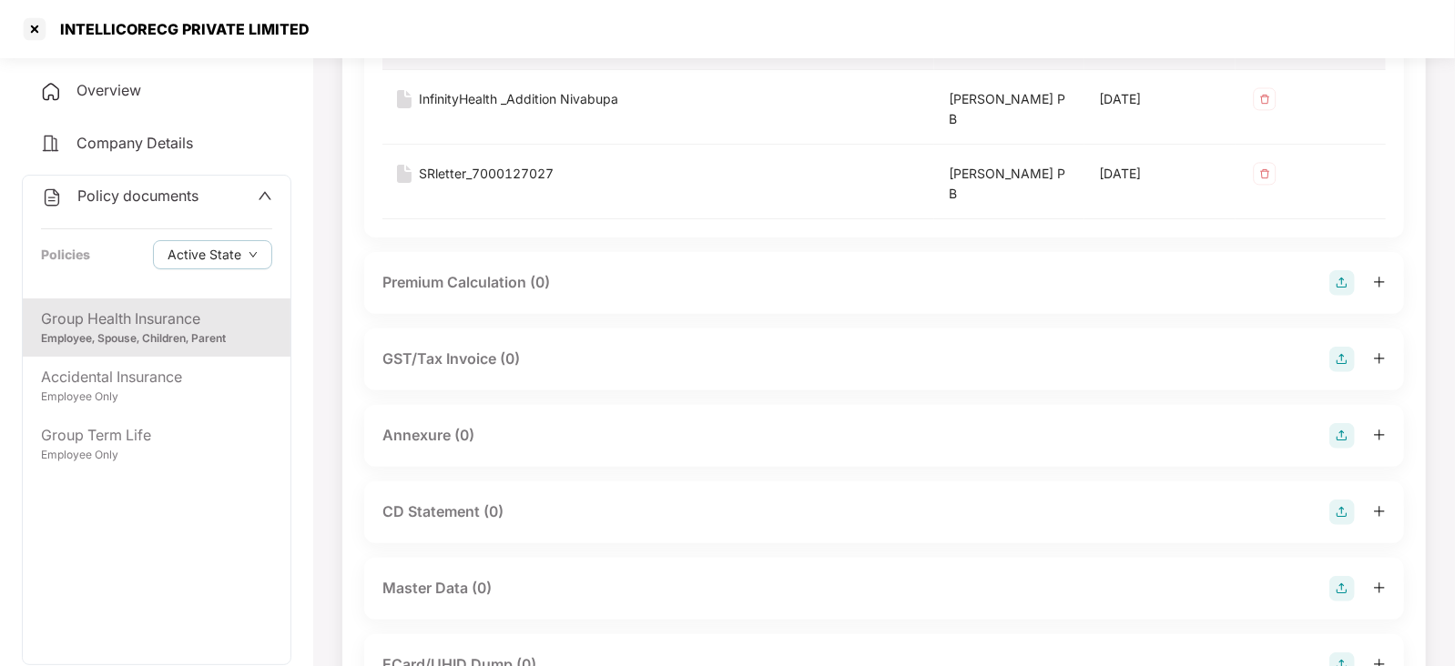
scroll to position [273, 0]
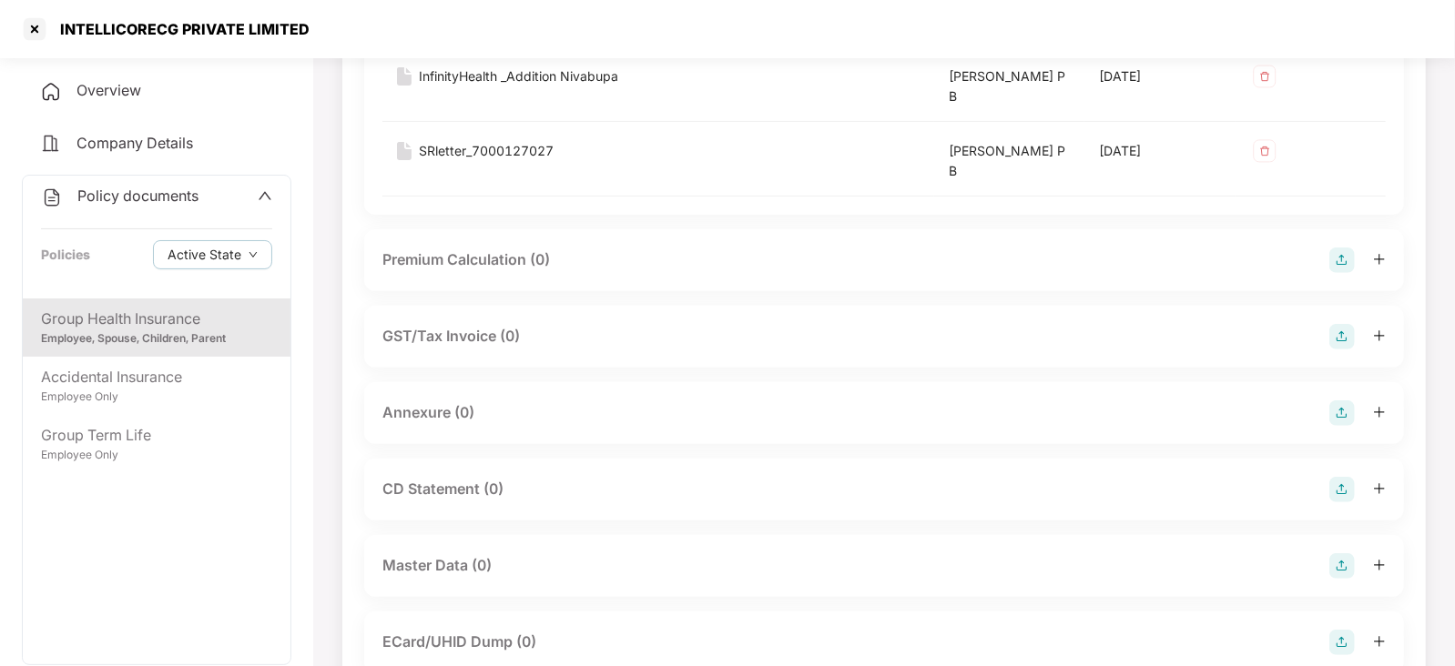
click at [1345, 329] on img at bounding box center [1341, 336] width 25 height 25
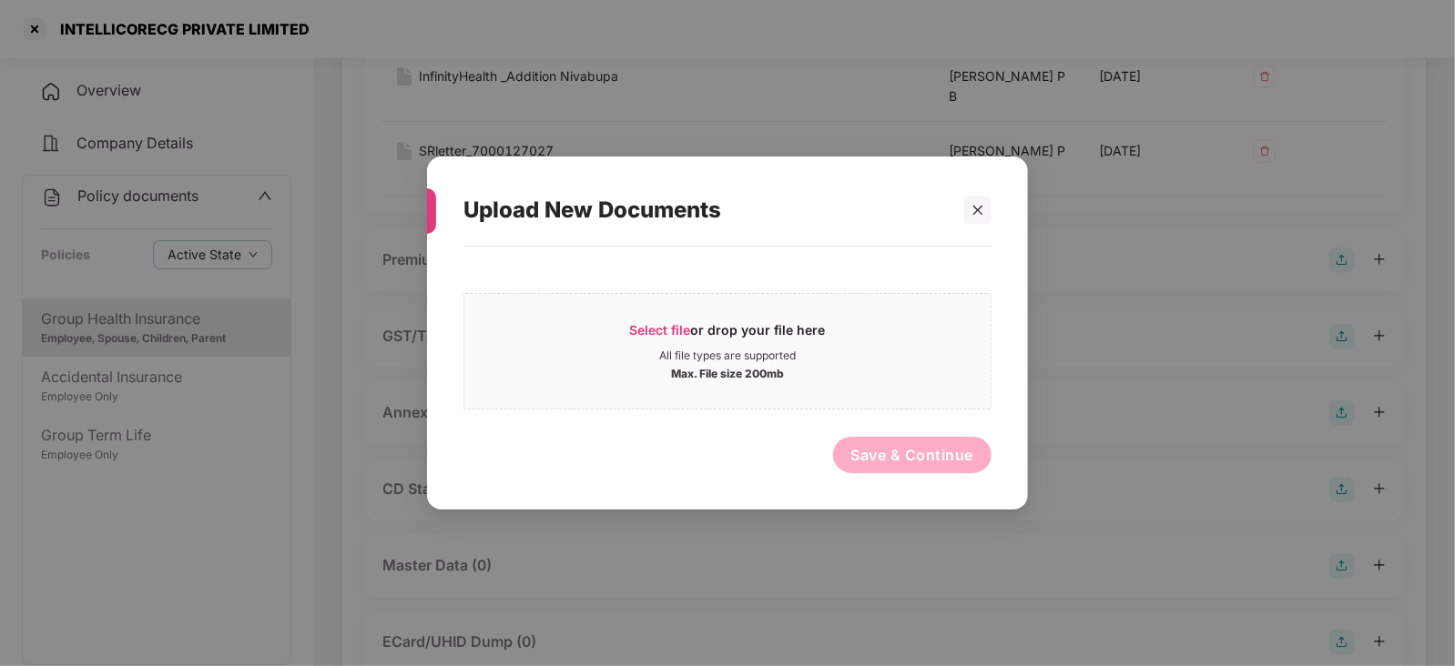
click at [974, 227] on div "Upload New Documents" at bounding box center [727, 210] width 528 height 71
click at [970, 218] on div at bounding box center [977, 210] width 27 height 27
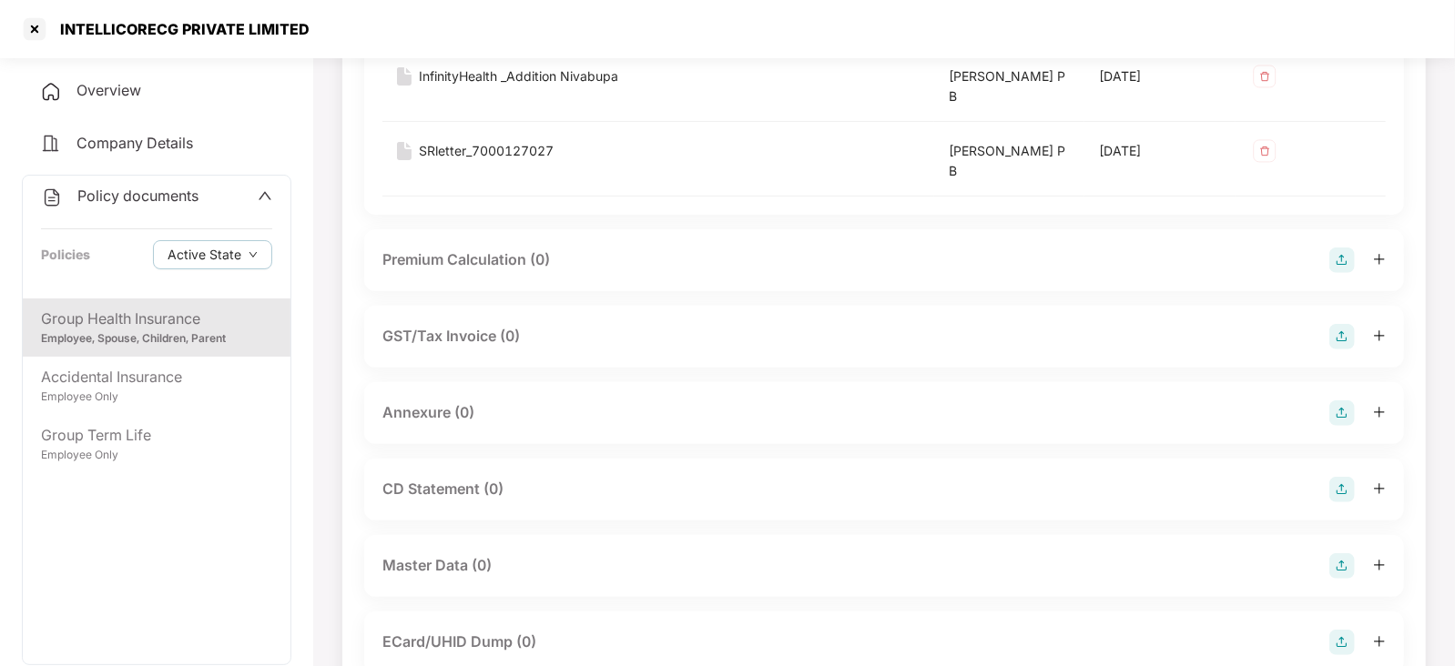
click at [1332, 269] on img at bounding box center [1341, 260] width 25 height 25
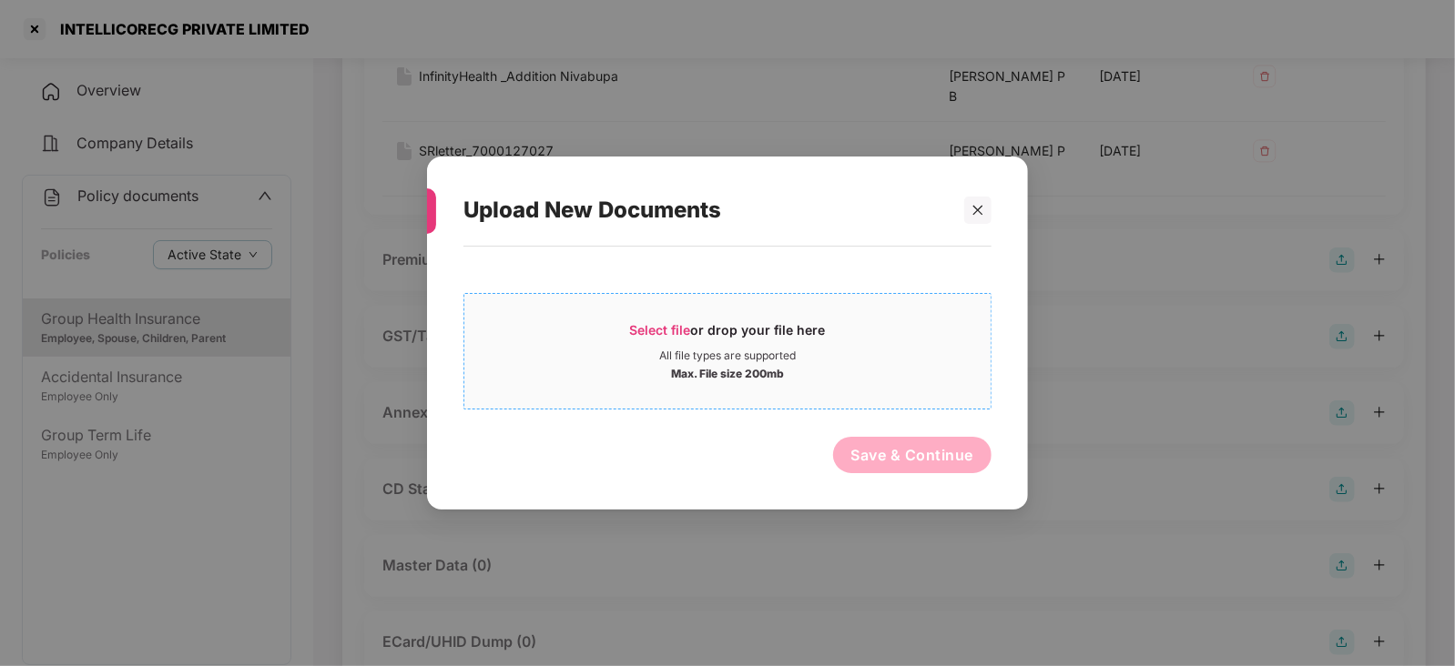
click at [654, 337] on div "Select file or drop your file here" at bounding box center [728, 334] width 196 height 27
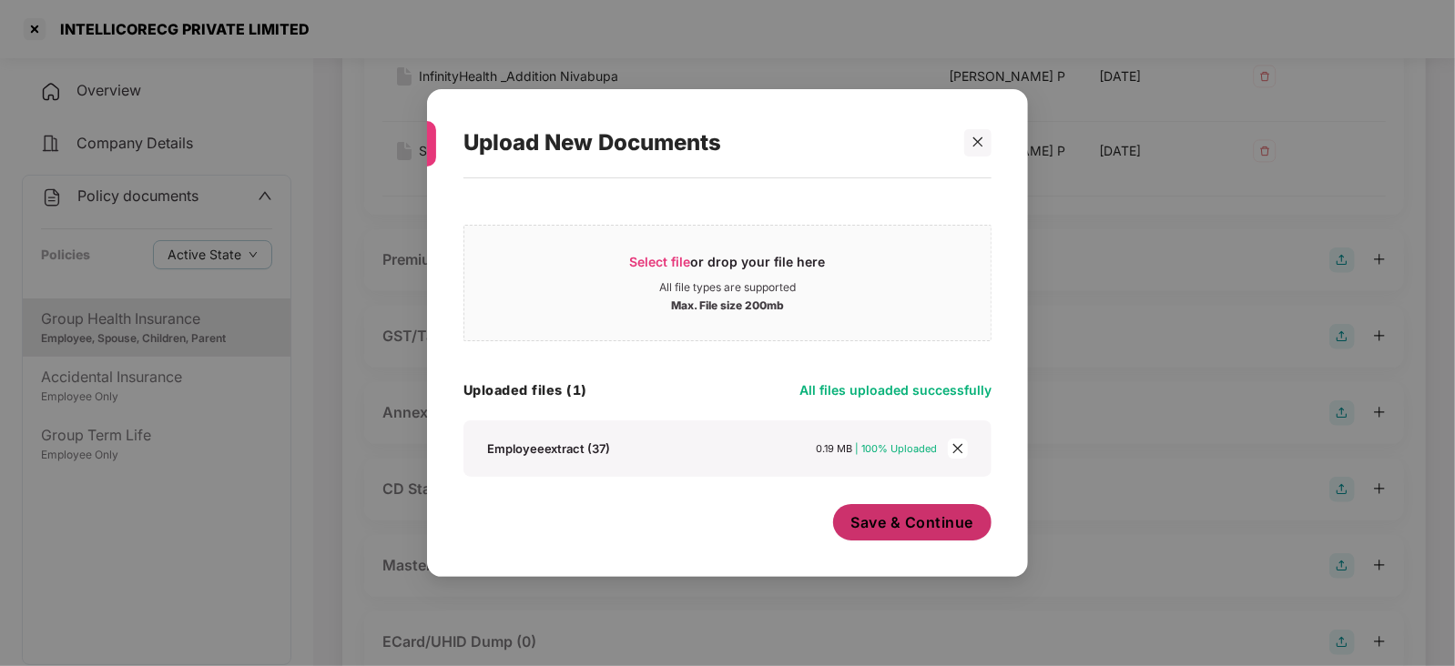
click at [883, 529] on span "Save & Continue" at bounding box center [912, 523] width 123 height 20
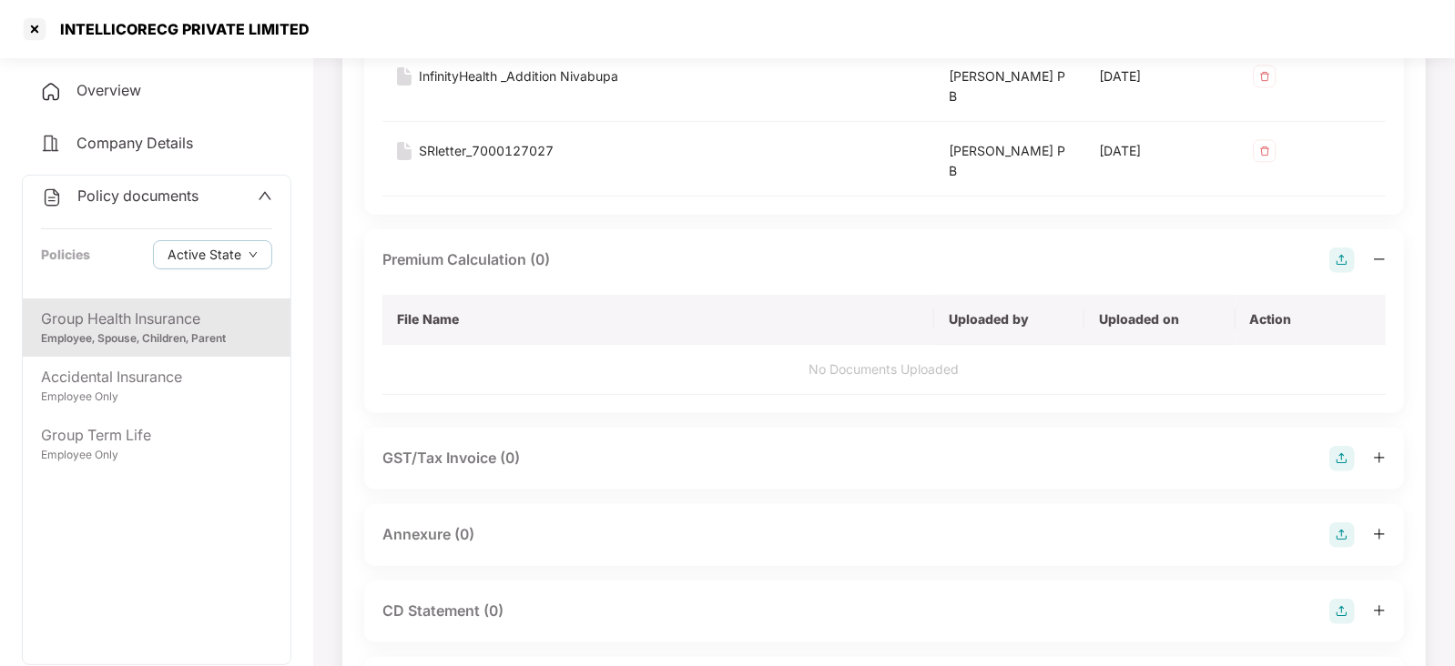
scroll to position [319, 0]
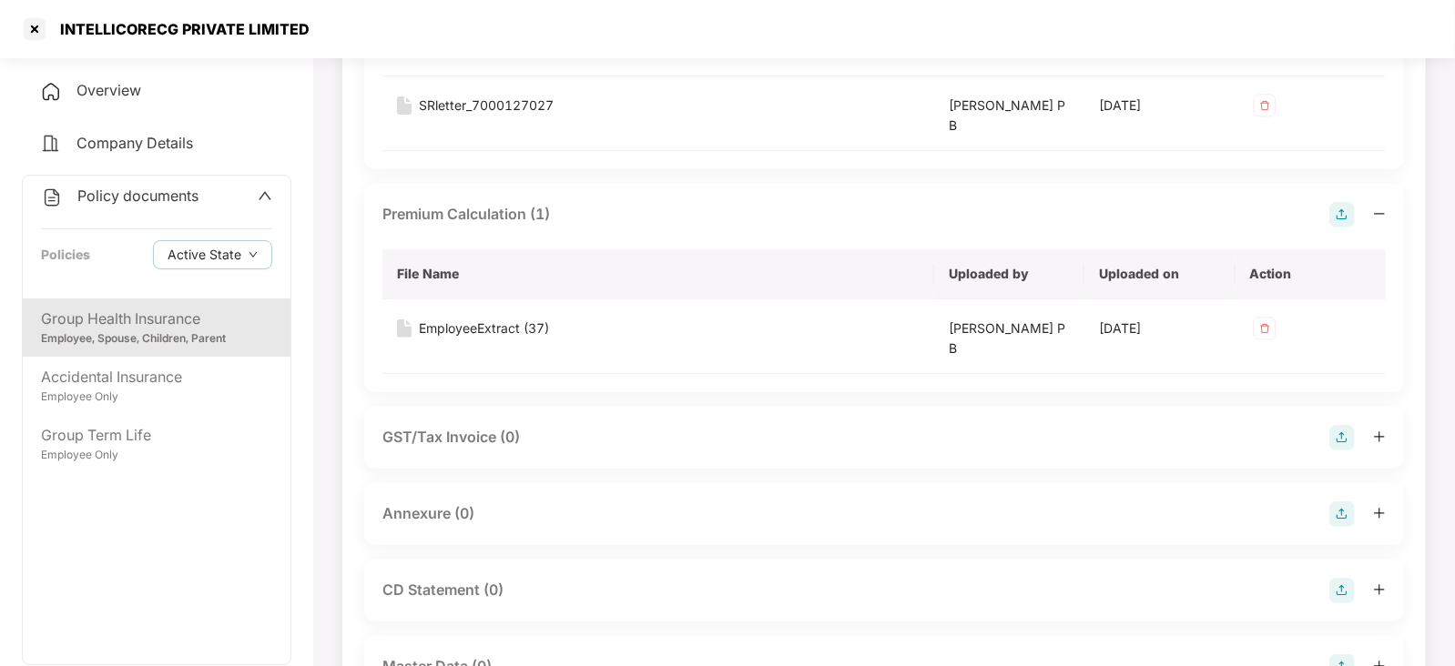
click at [1333, 508] on img at bounding box center [1341, 514] width 25 height 25
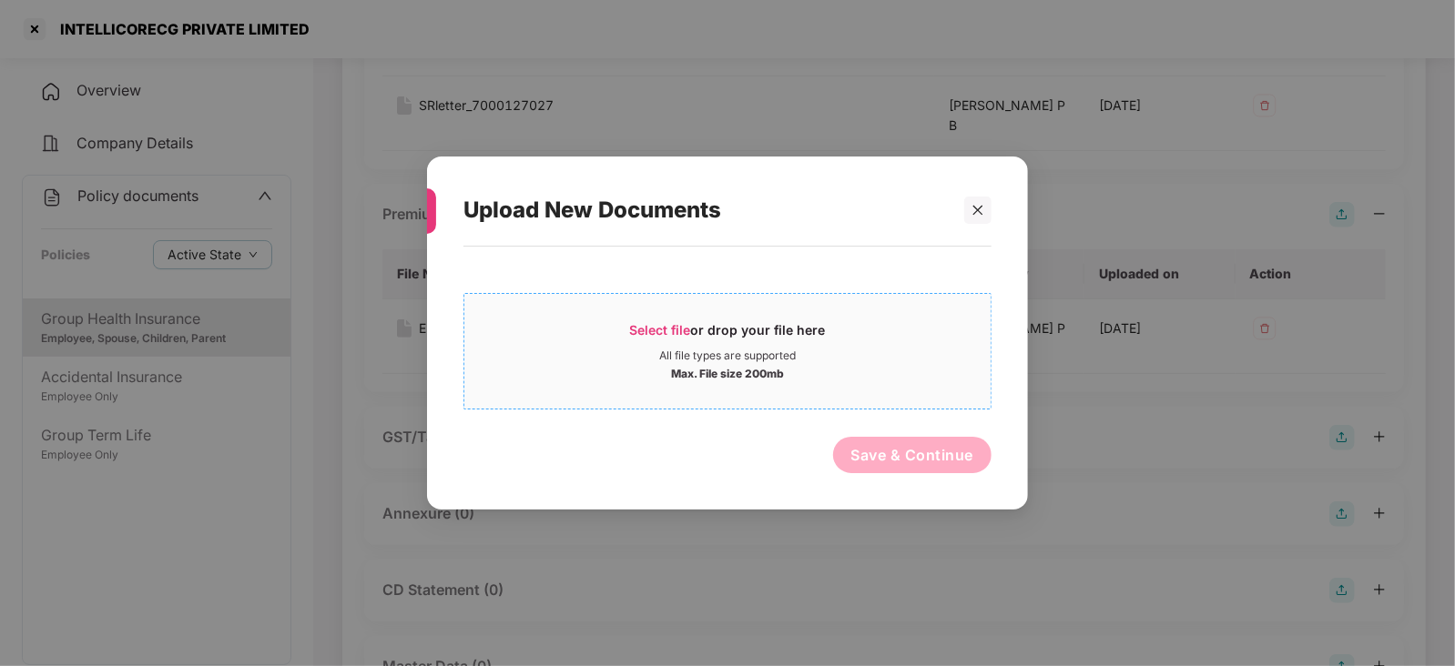
click at [684, 332] on span "Select file" at bounding box center [660, 329] width 61 height 15
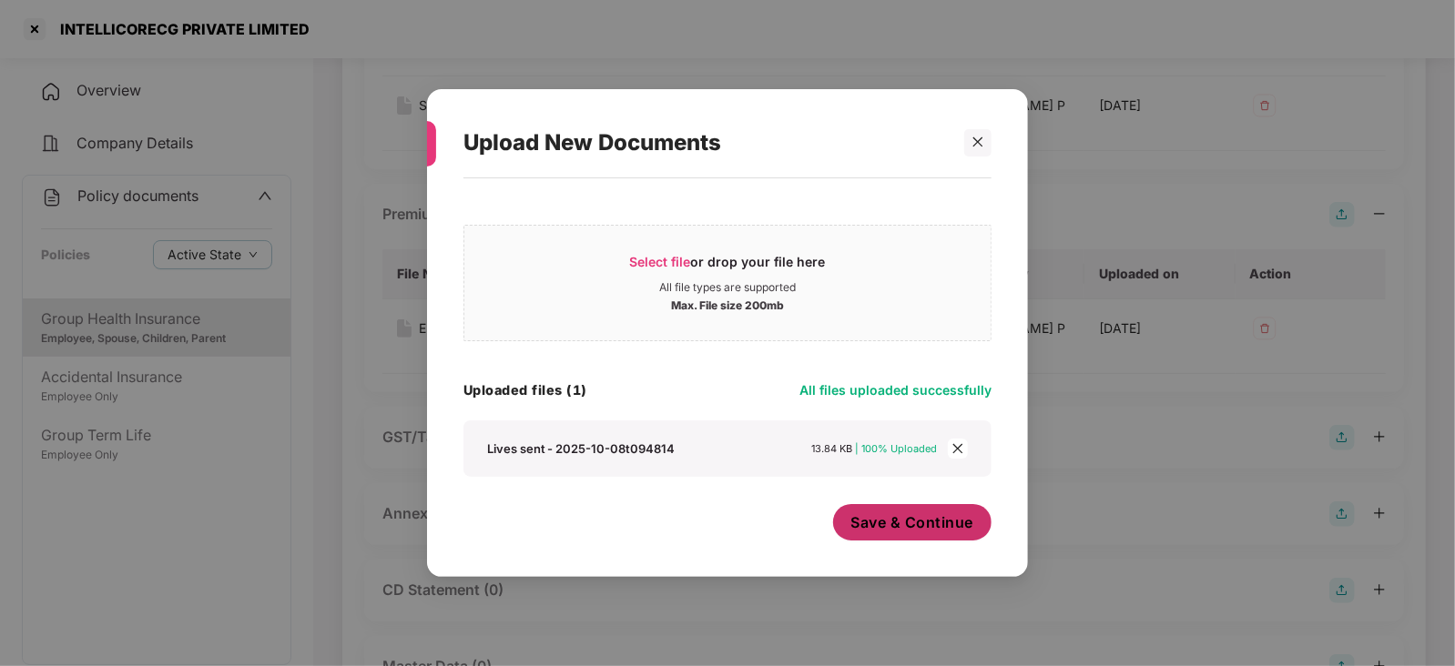
click at [942, 544] on div "Save & Continue" at bounding box center [912, 527] width 159 height 46
click at [931, 522] on span "Save & Continue" at bounding box center [912, 523] width 123 height 20
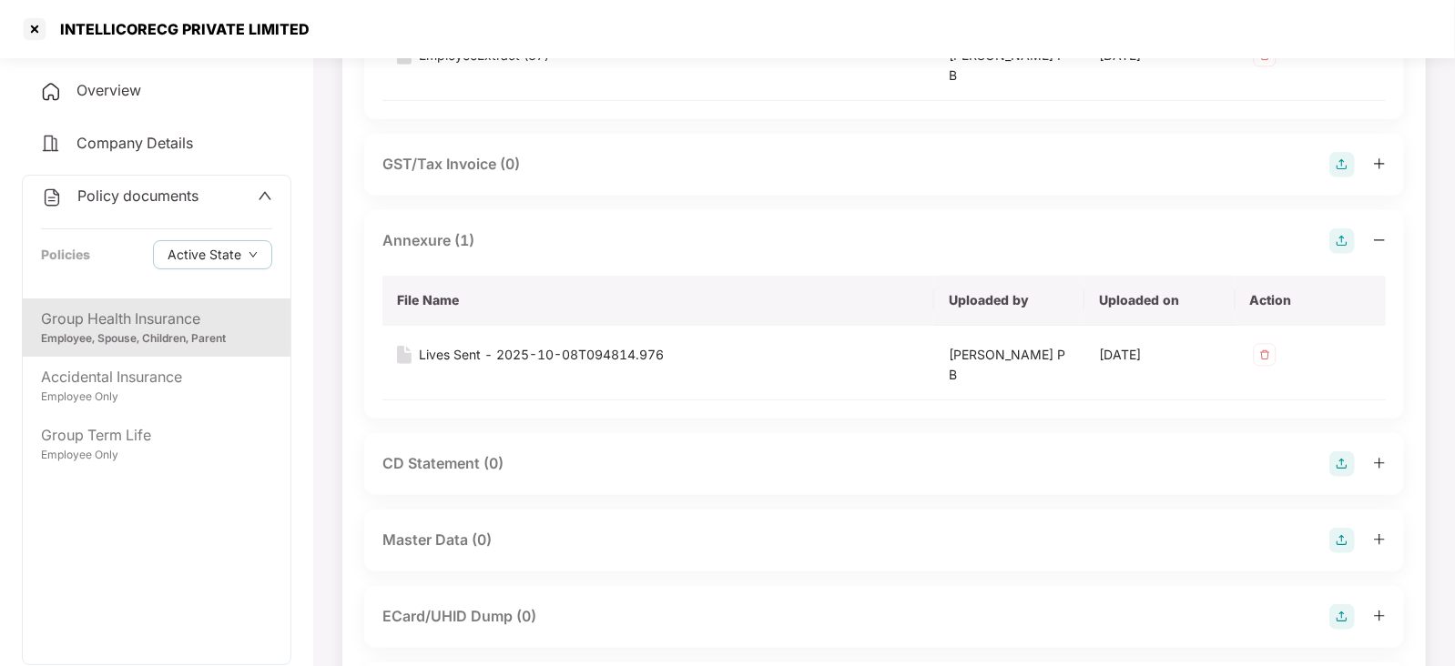
scroll to position [637, 0]
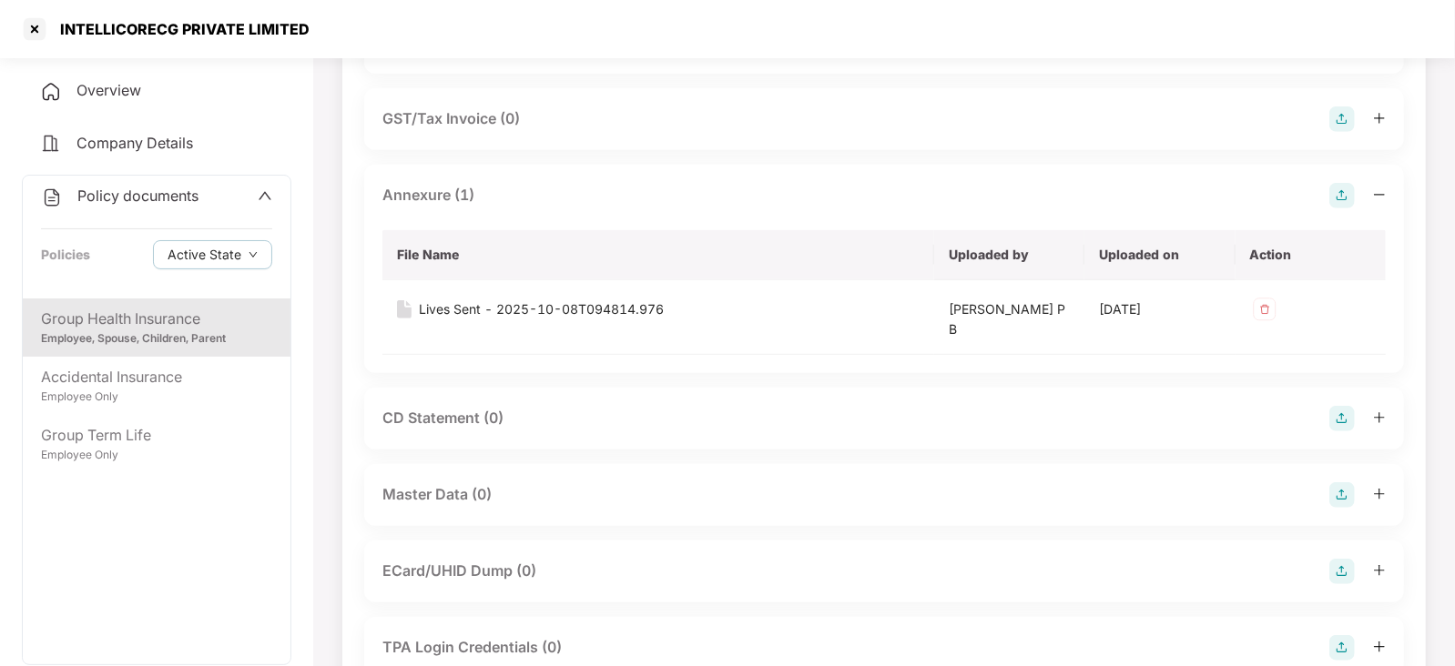
click at [1346, 402] on div "CD Statement (0)" at bounding box center [884, 419] width 1040 height 62
click at [1336, 412] on img at bounding box center [1341, 418] width 25 height 25
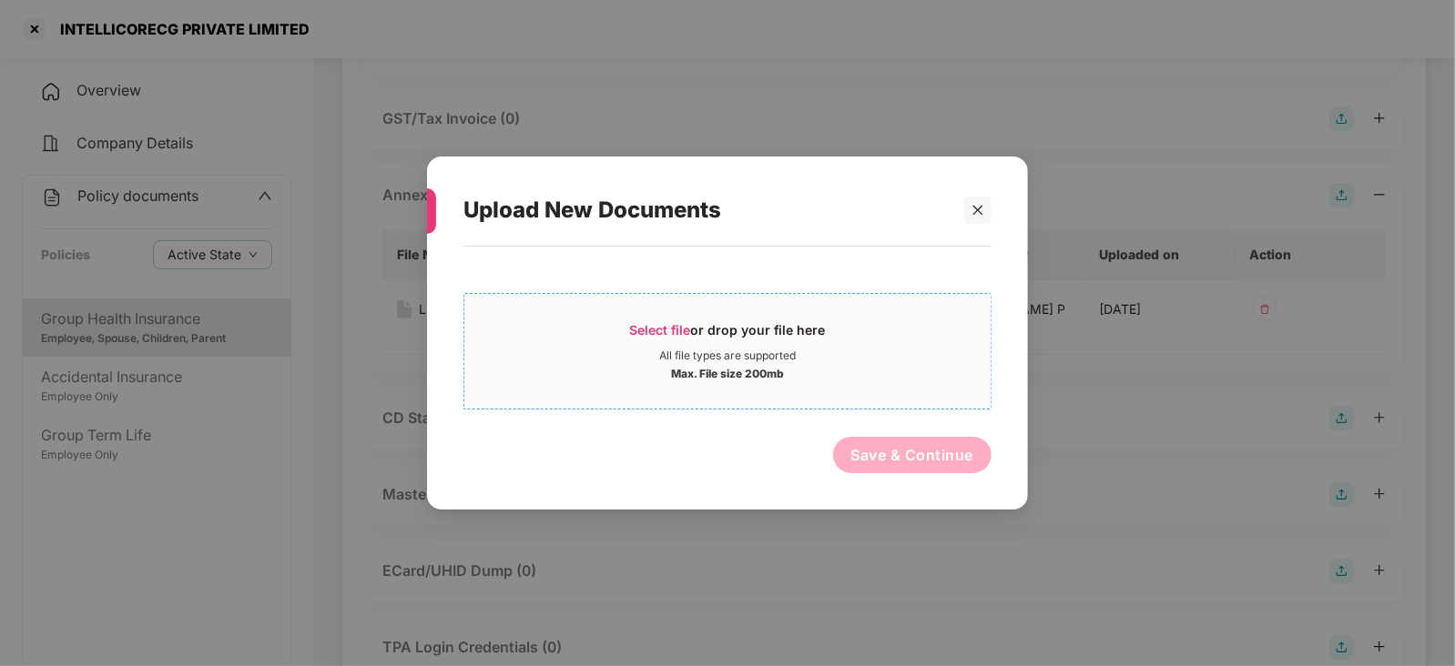
click at [683, 334] on span "Select file" at bounding box center [660, 329] width 61 height 15
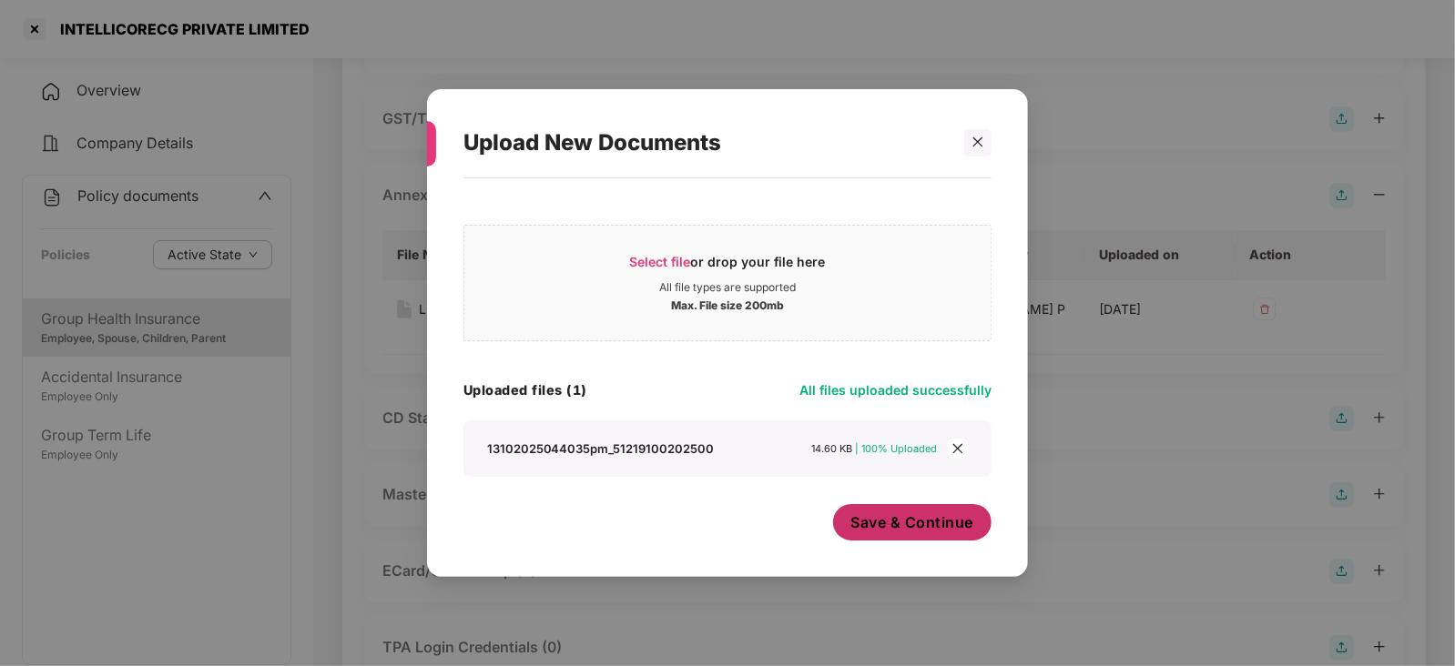
click at [854, 519] on span "Save & Continue" at bounding box center [912, 523] width 123 height 20
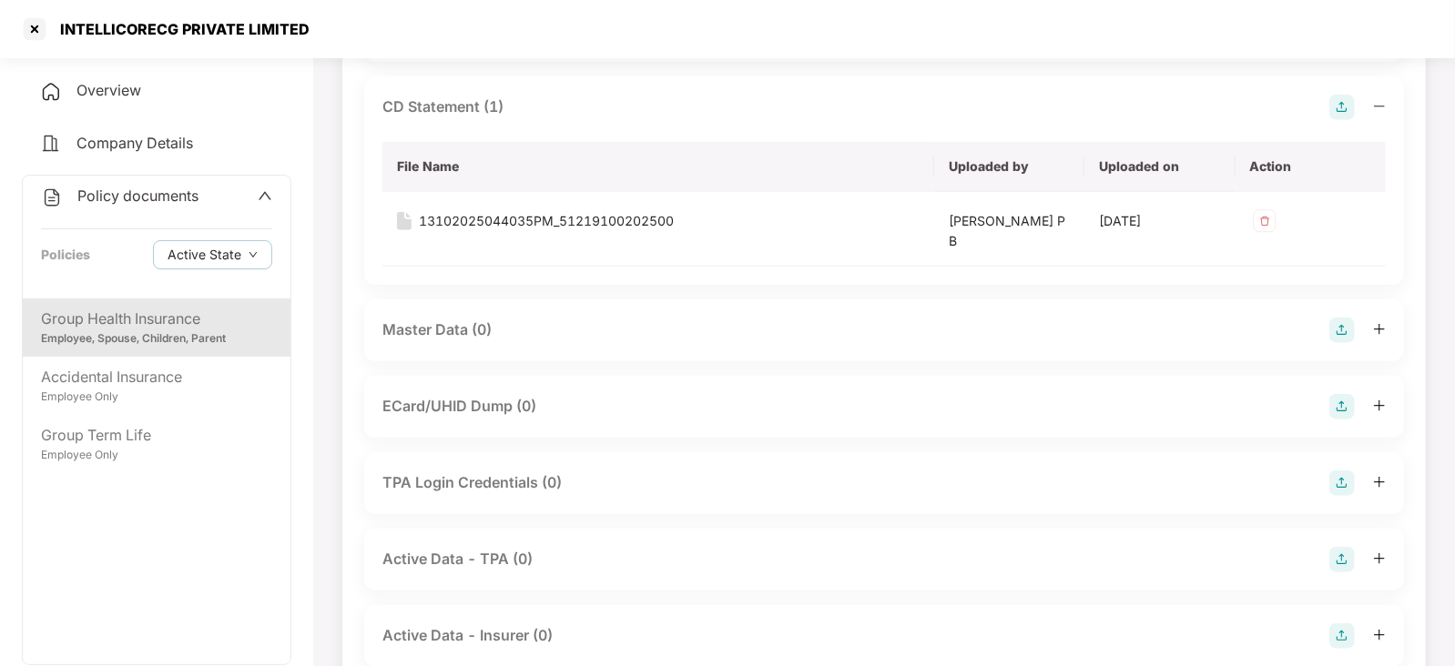
scroll to position [1006, 0]
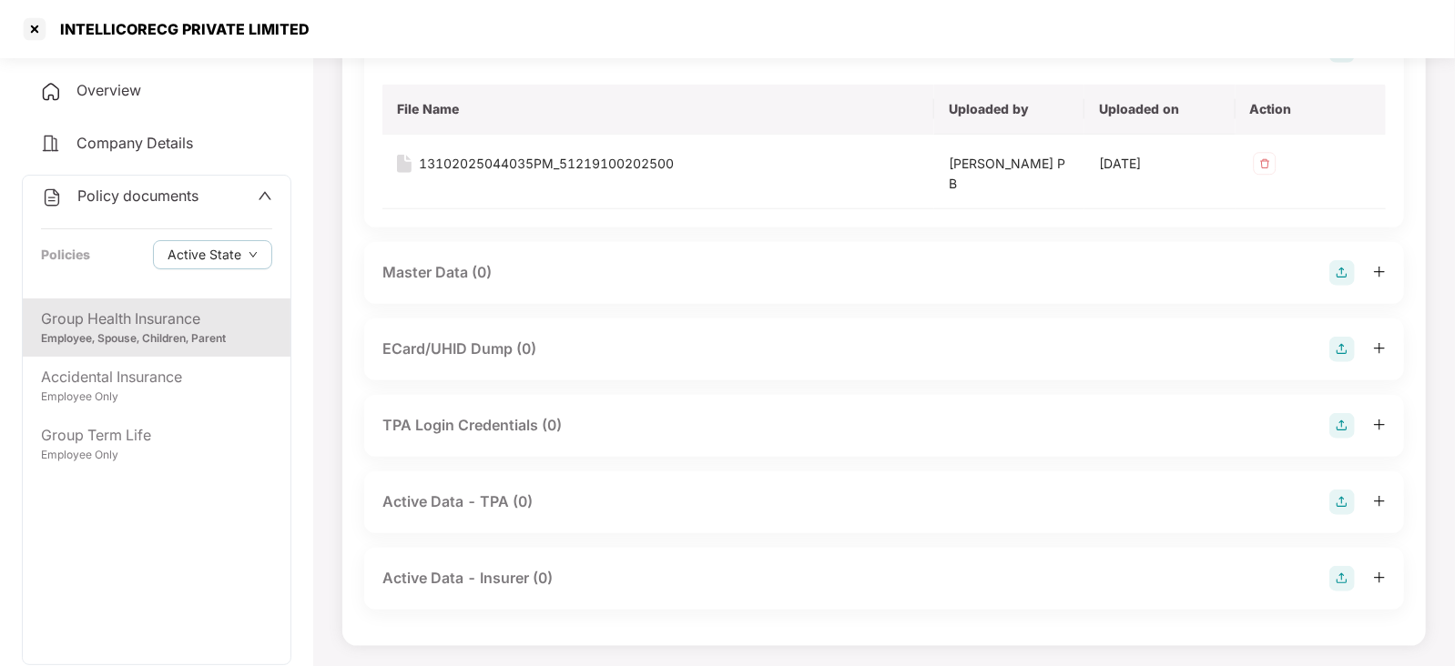
click at [1345, 275] on img at bounding box center [1341, 272] width 25 height 25
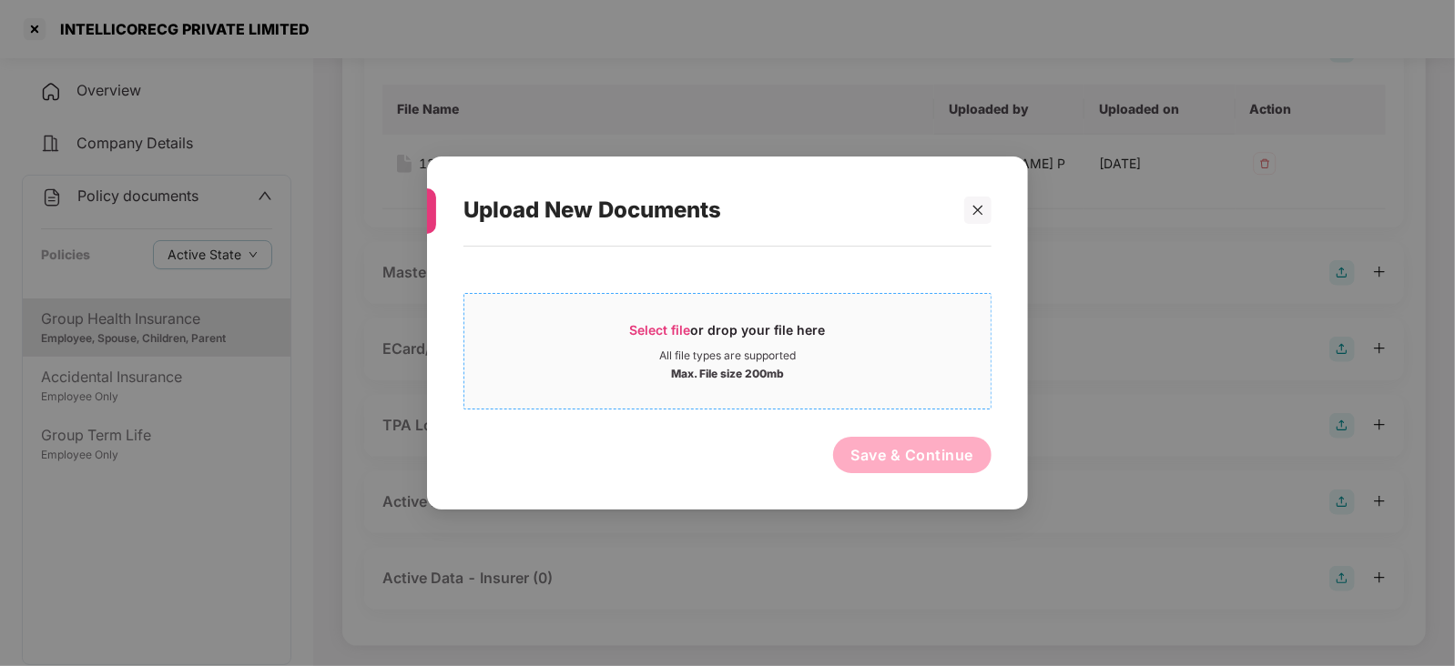
click at [652, 330] on span "Select file" at bounding box center [660, 329] width 61 height 15
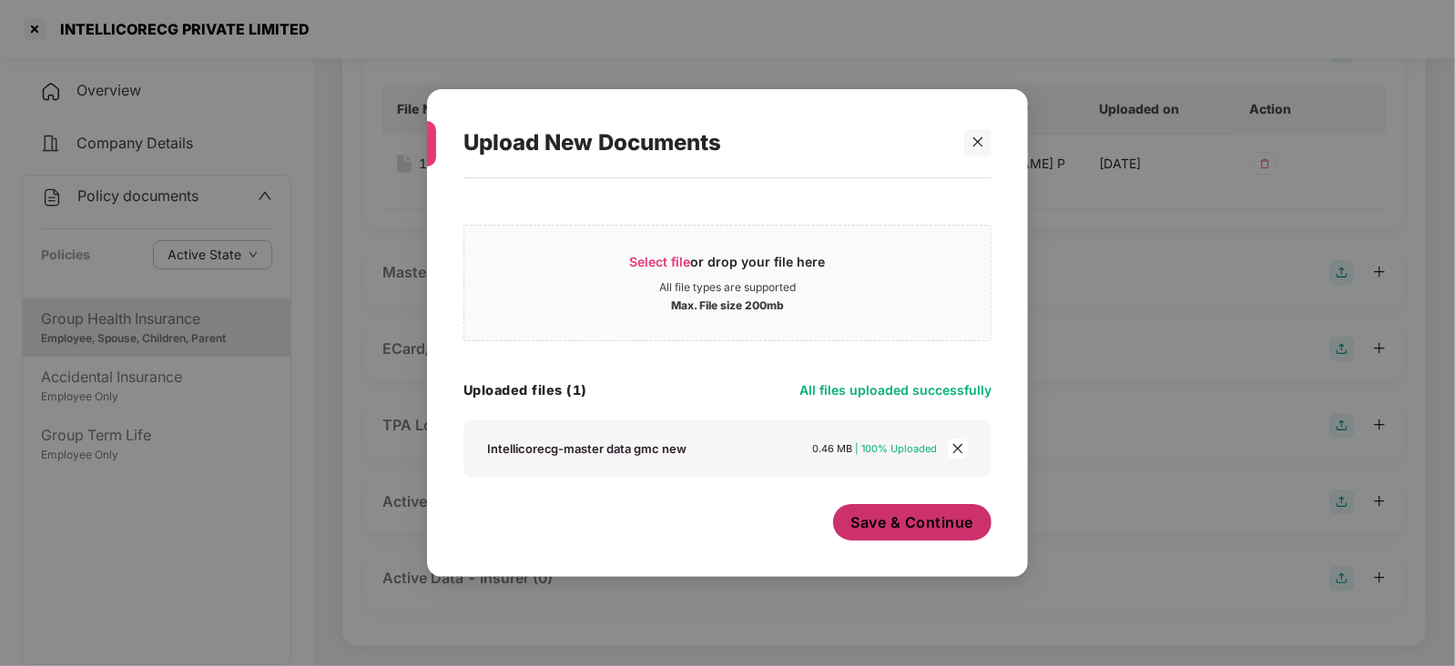
click at [851, 532] on span "Save & Continue" at bounding box center [912, 523] width 123 height 20
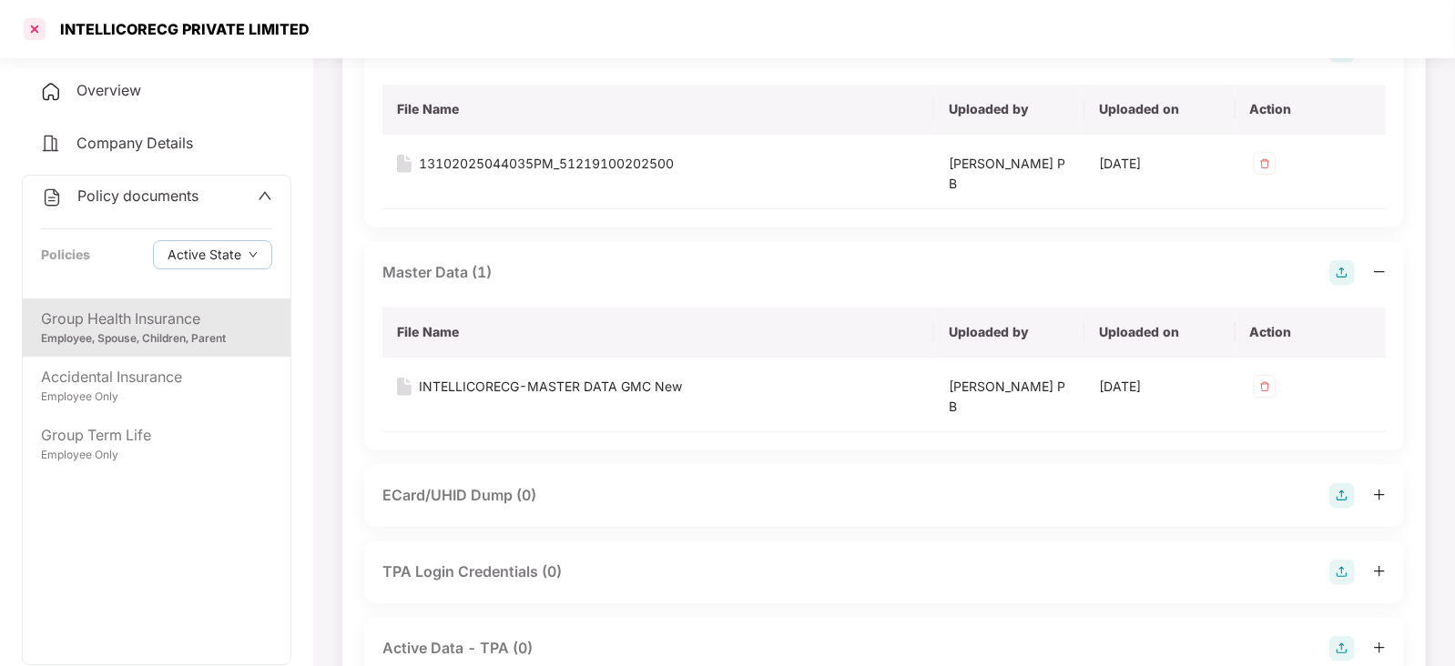
click at [32, 30] on div at bounding box center [34, 29] width 29 height 29
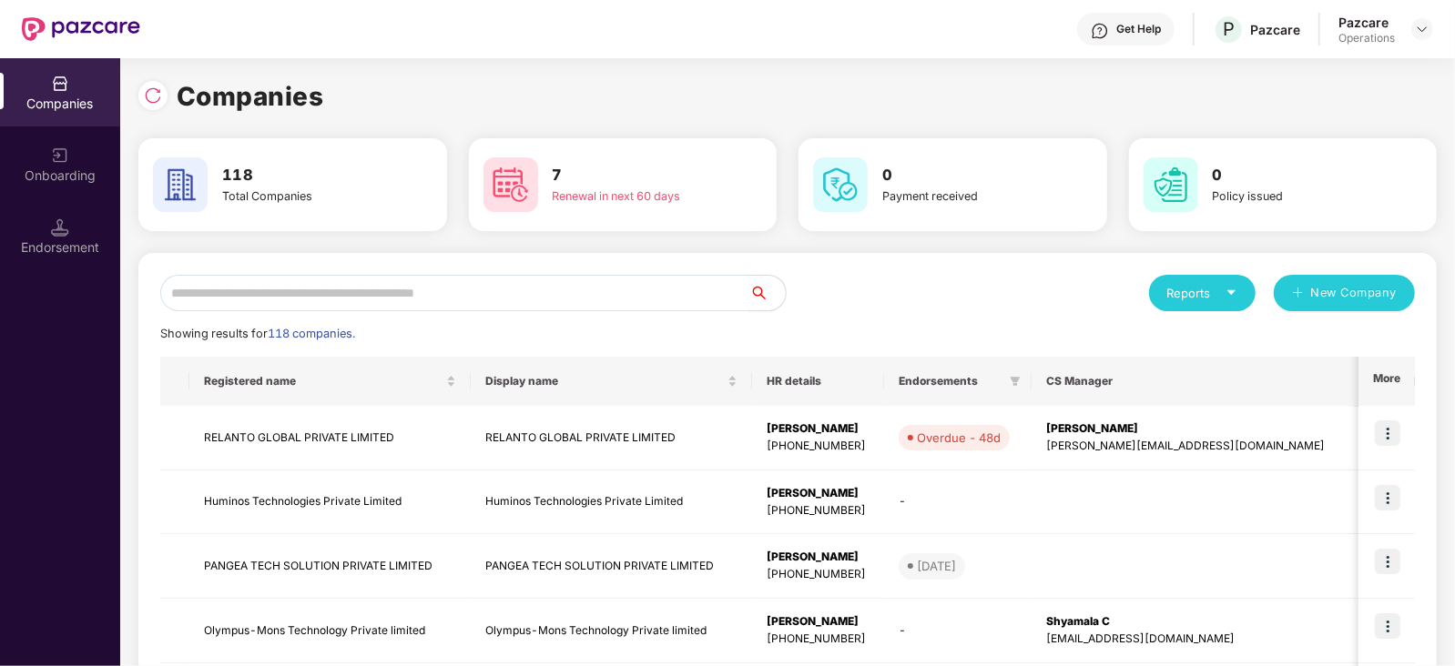
scroll to position [0, 0]
click at [357, 275] on input "text" at bounding box center [454, 293] width 589 height 36
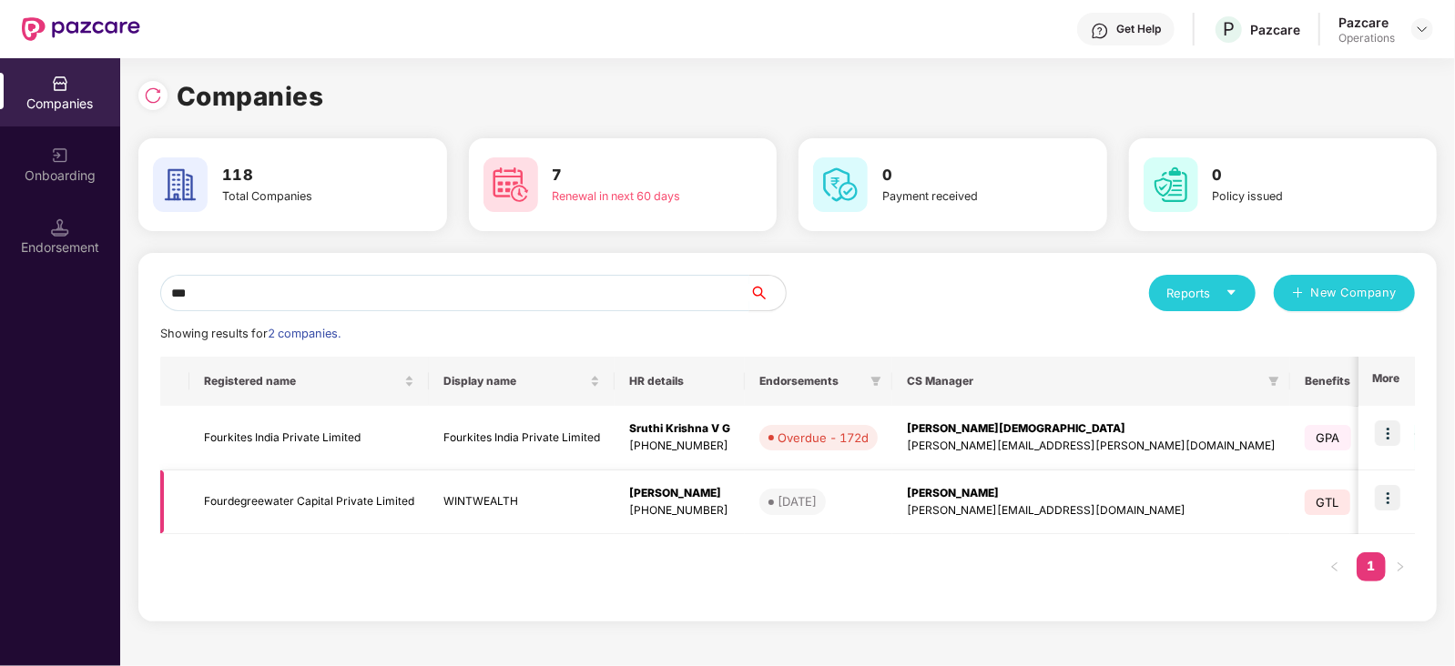
type input "***"
click at [318, 489] on td "Fourdegreewater Capital Private Limited" at bounding box center [308, 503] width 239 height 65
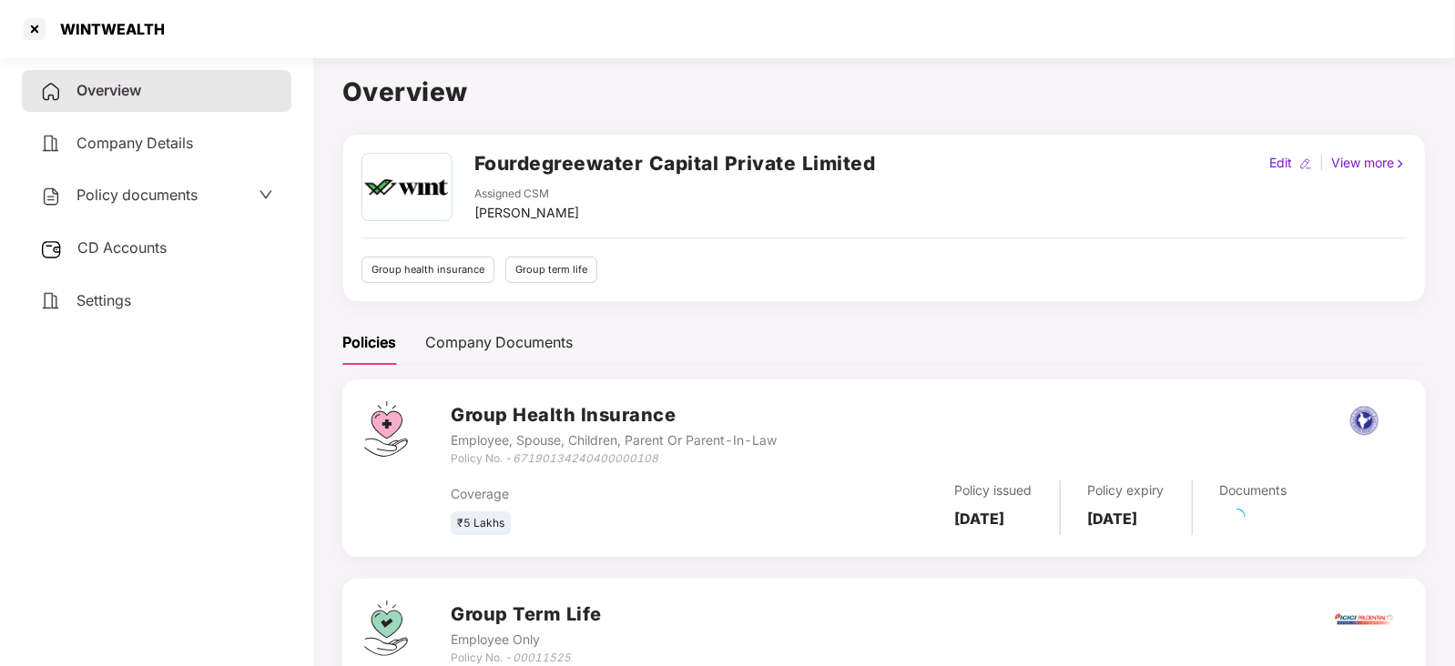
click at [135, 252] on span "CD Accounts" at bounding box center [121, 248] width 89 height 18
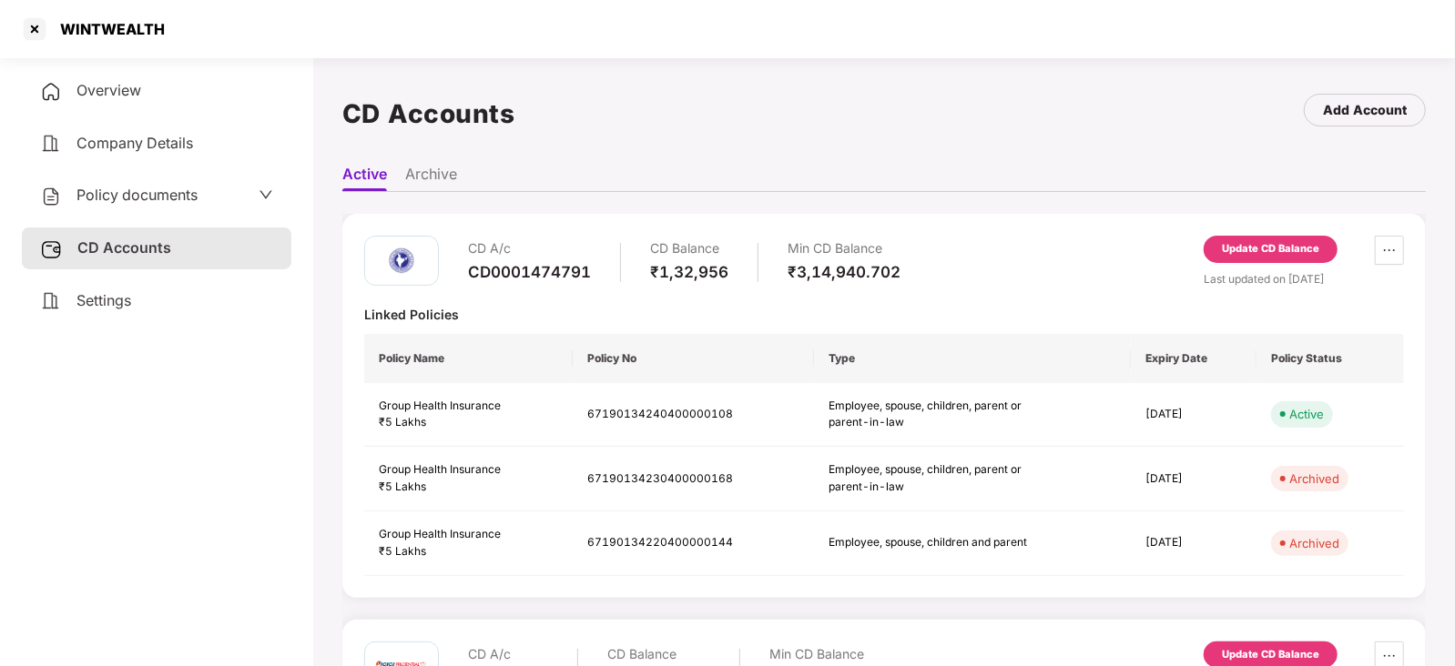
click at [137, 198] on span "Policy documents" at bounding box center [136, 195] width 121 height 18
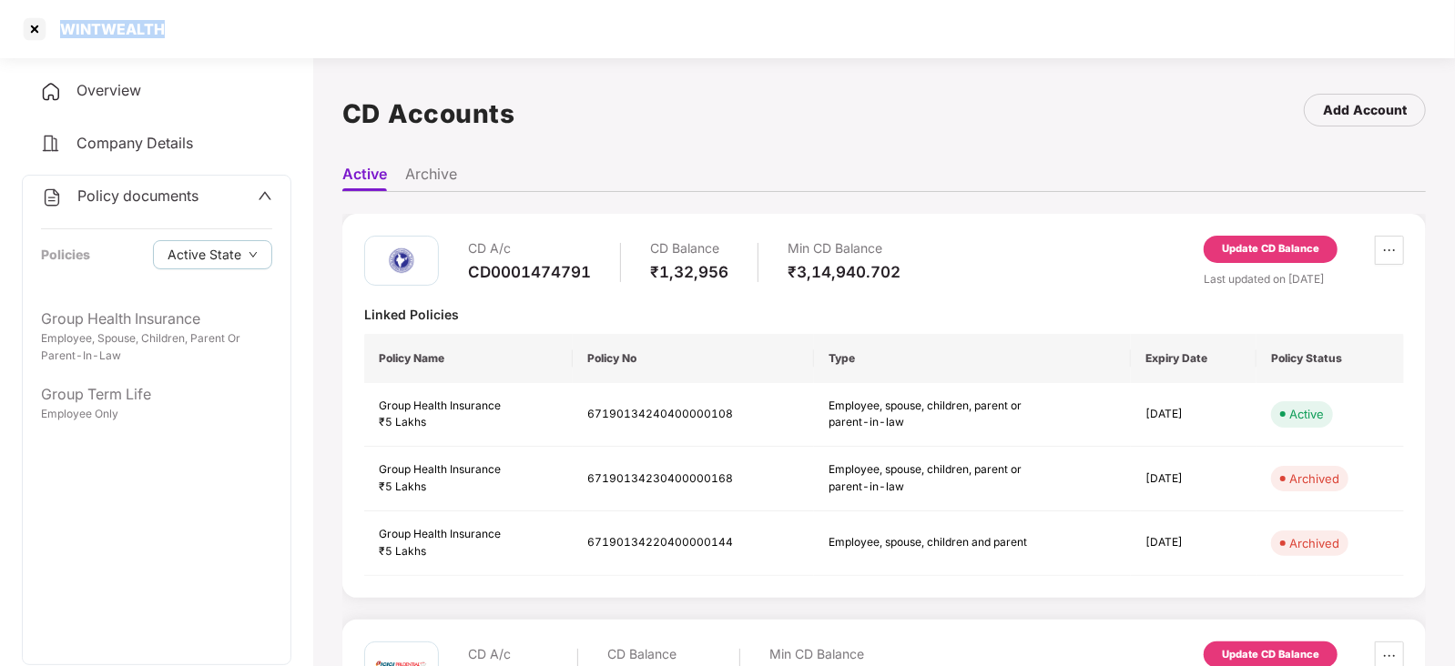
drag, startPoint x: 55, startPoint y: 28, endPoint x: 174, endPoint y: 37, distance: 119.6
click at [174, 37] on div "WINTWEALTH" at bounding box center [727, 29] width 1455 height 58
copy div "WINTWEALTH"
click at [11, 33] on div "WINTWEALTH" at bounding box center [727, 29] width 1455 height 58
click at [25, 33] on div at bounding box center [34, 29] width 29 height 29
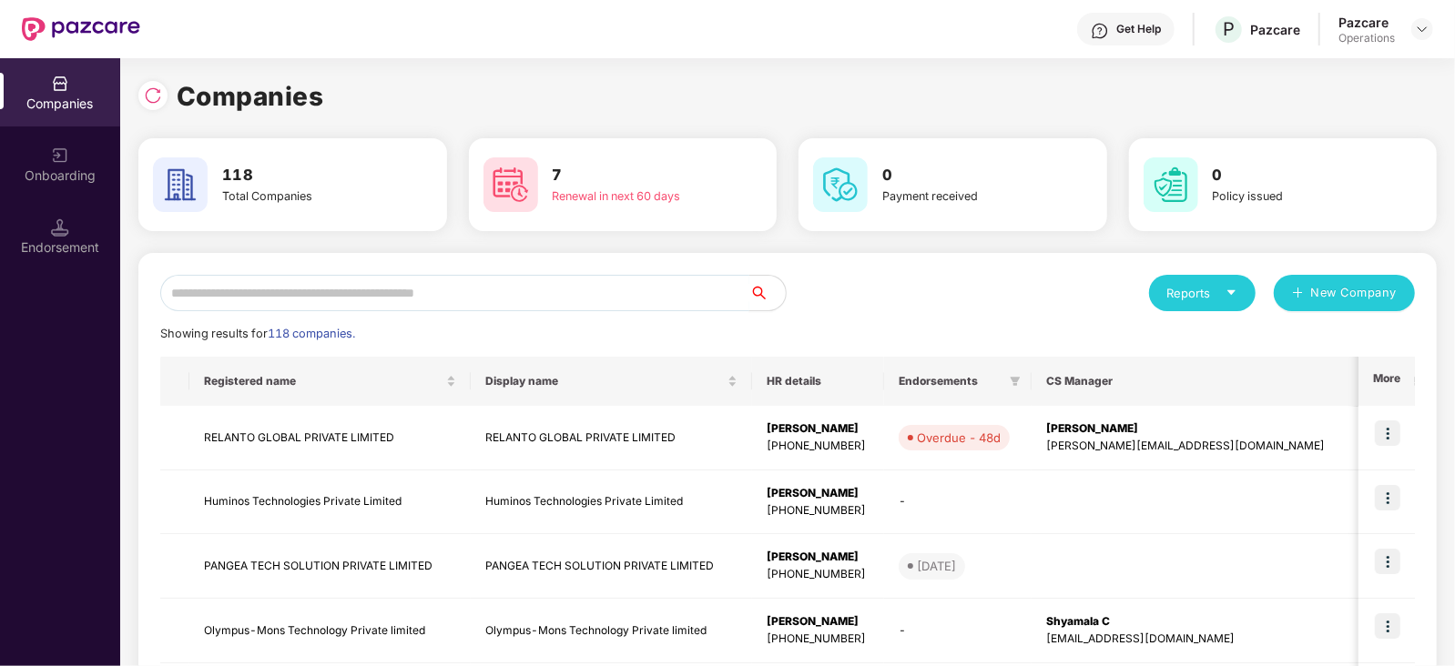
click at [369, 289] on input "text" at bounding box center [454, 293] width 589 height 36
paste input "**********"
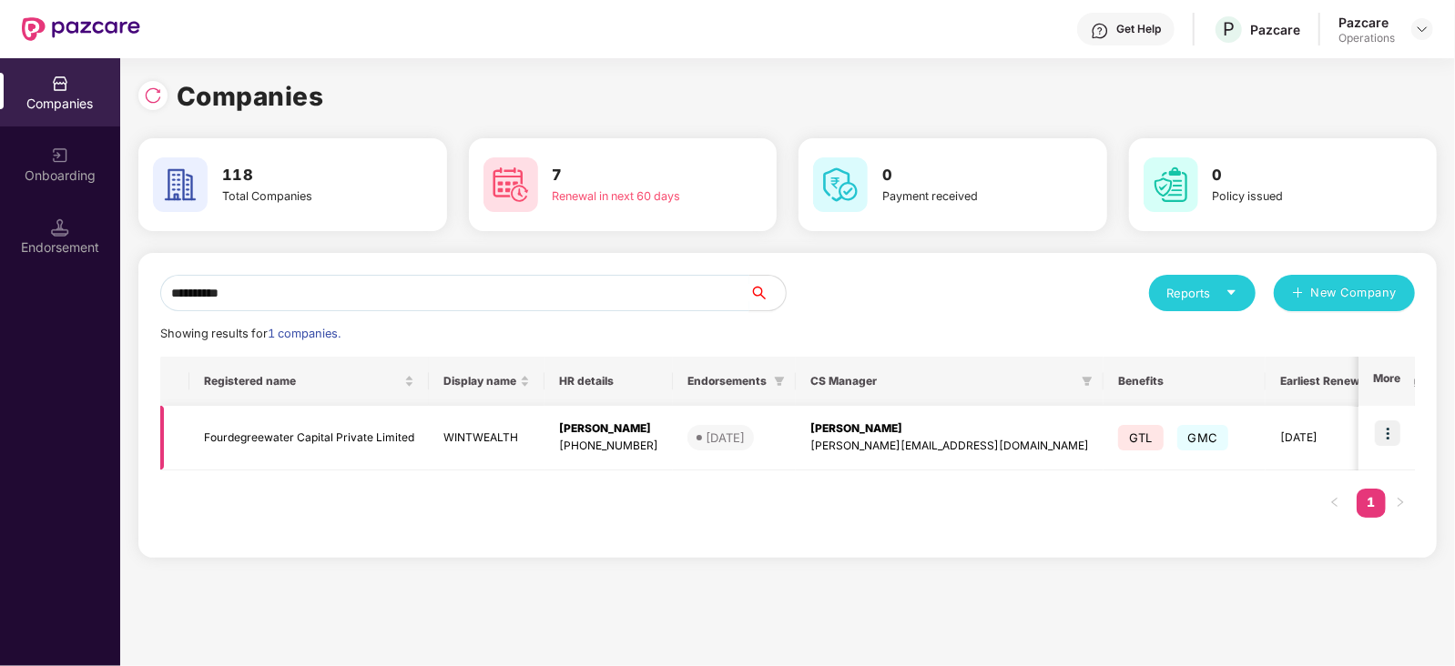
type input "**********"
click at [1389, 436] on img at bounding box center [1387, 433] width 25 height 25
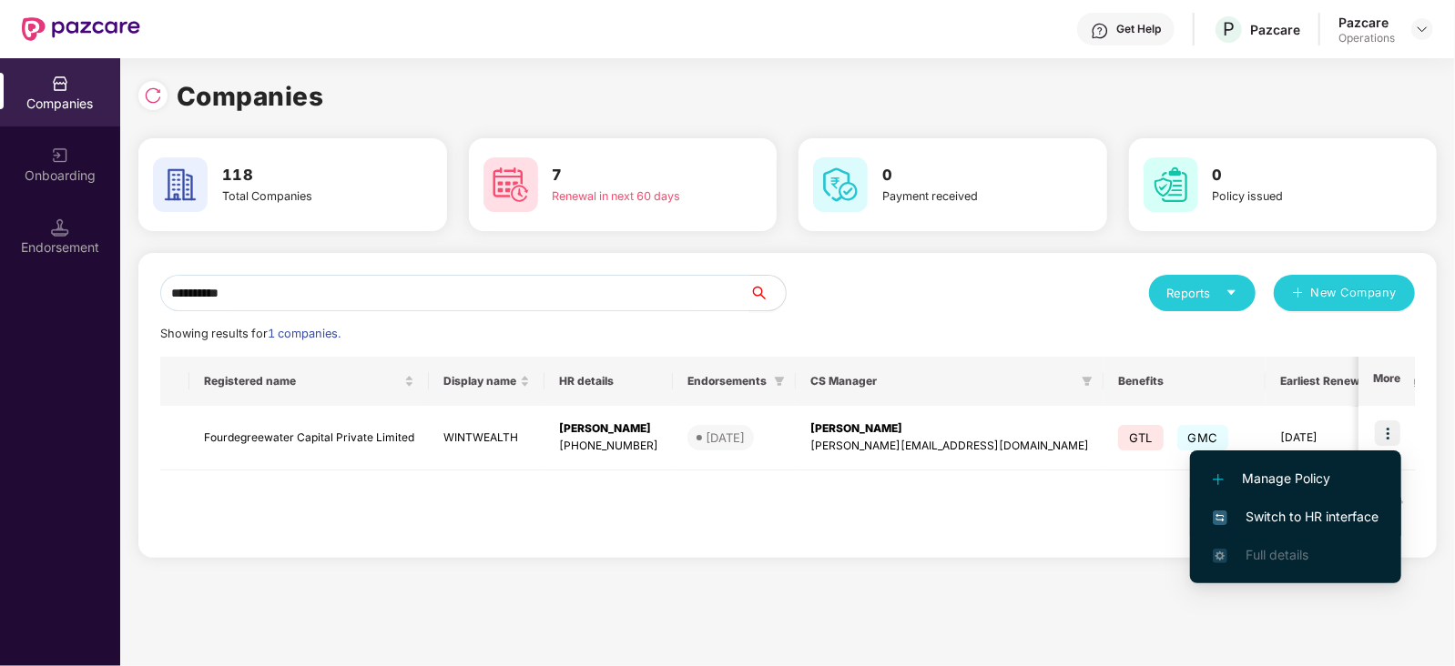
click at [1353, 510] on span "Switch to HR interface" at bounding box center [1296, 517] width 166 height 20
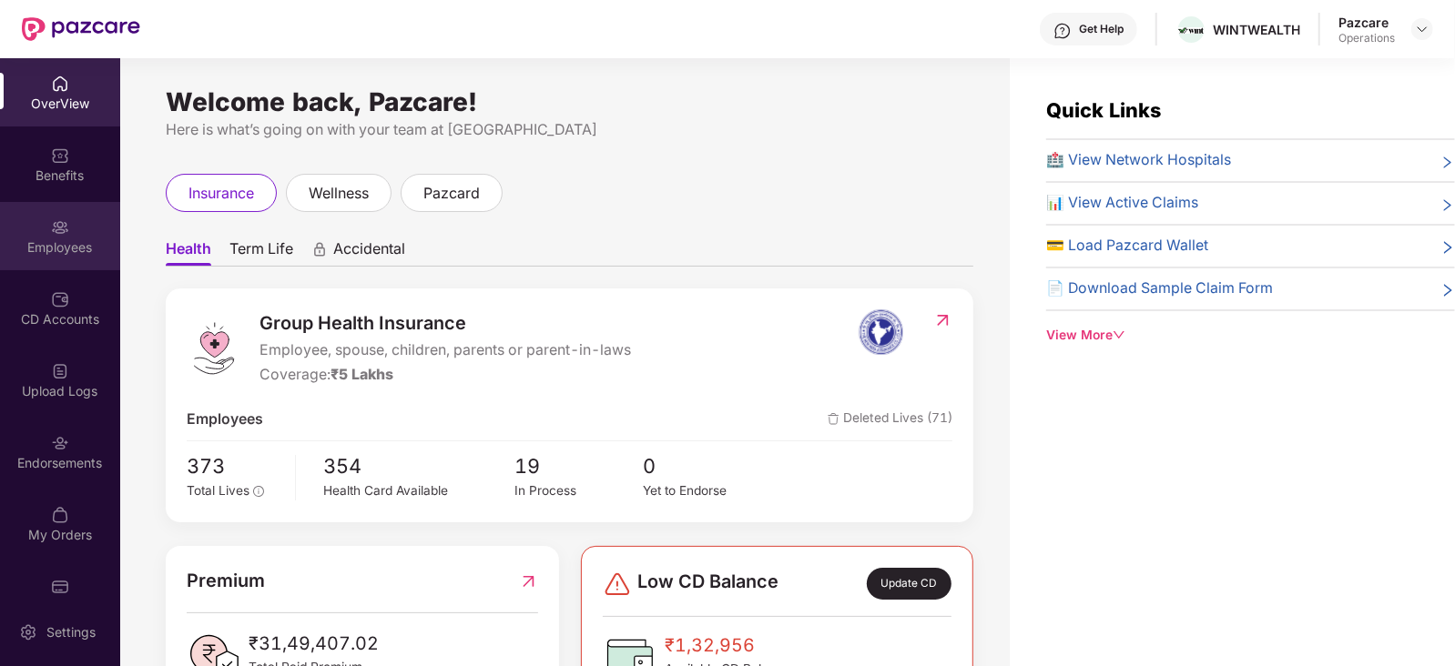
click at [73, 243] on div "Employees" at bounding box center [60, 248] width 120 height 18
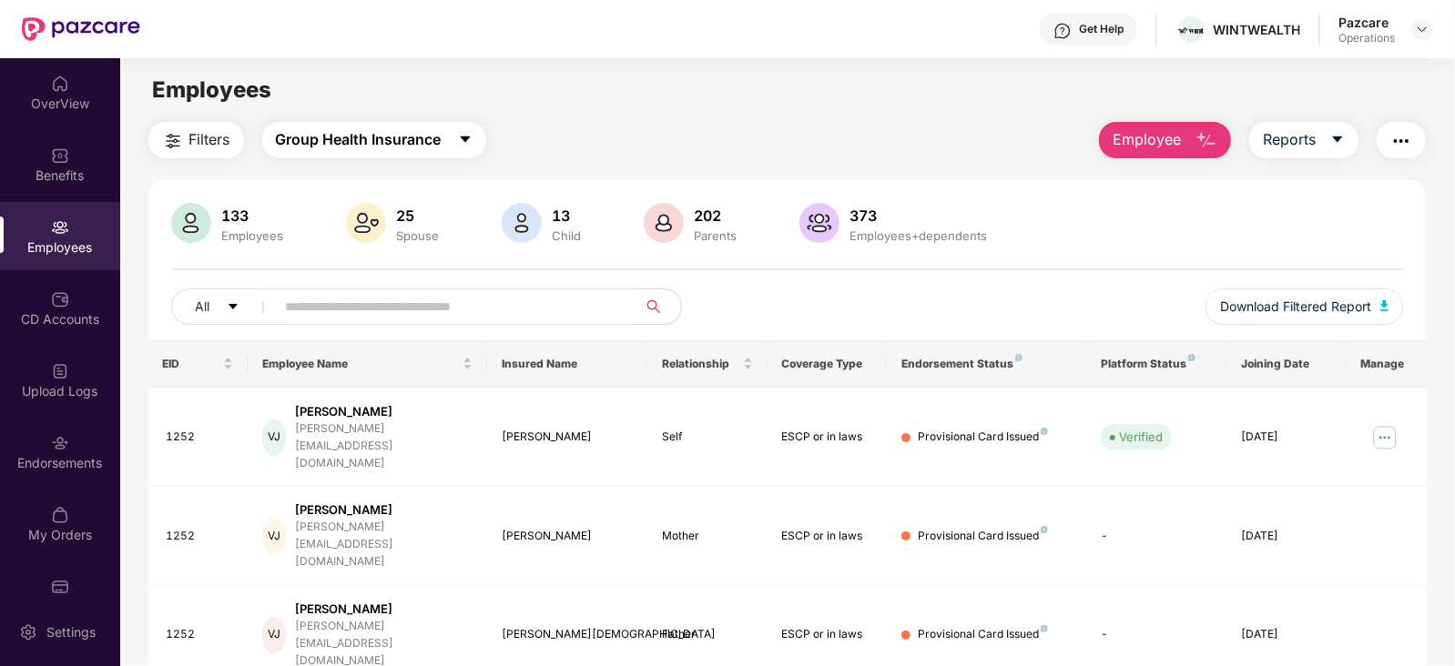
click at [308, 143] on span "Group Health Insurance" at bounding box center [359, 139] width 166 height 23
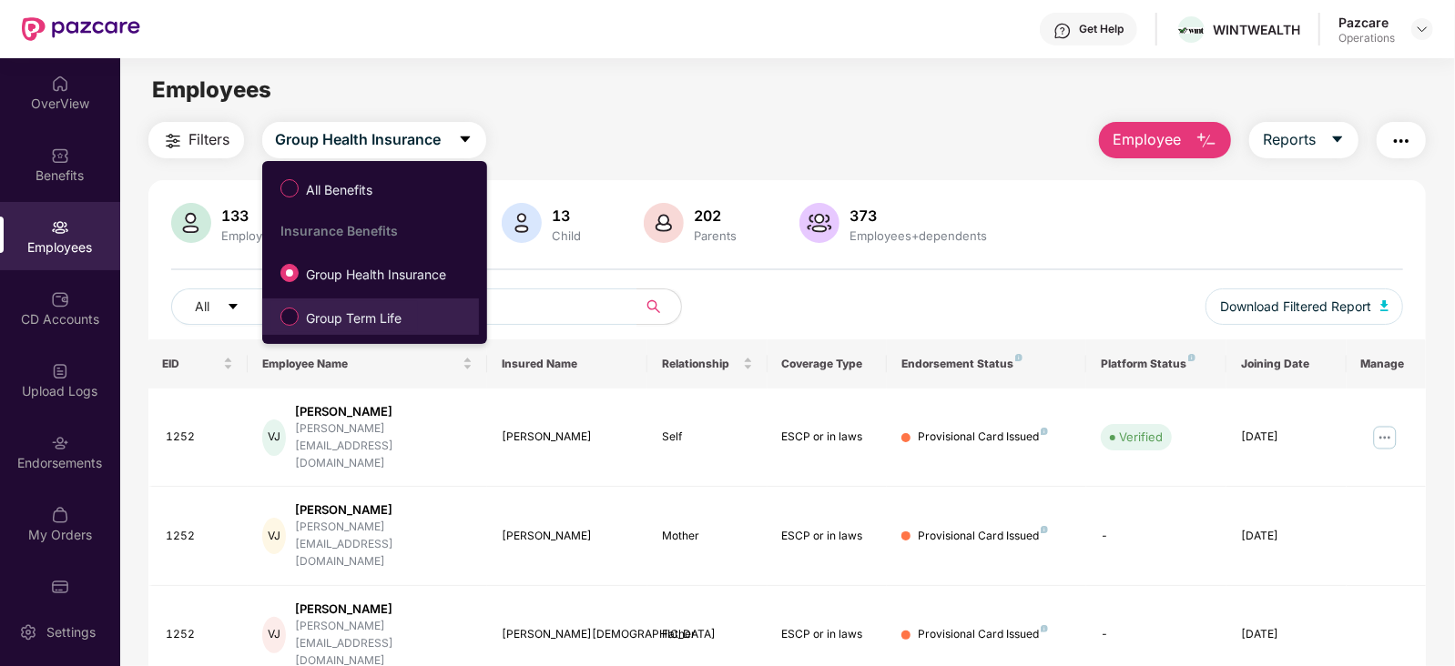
click at [313, 316] on span "Group Term Life" at bounding box center [354, 319] width 110 height 20
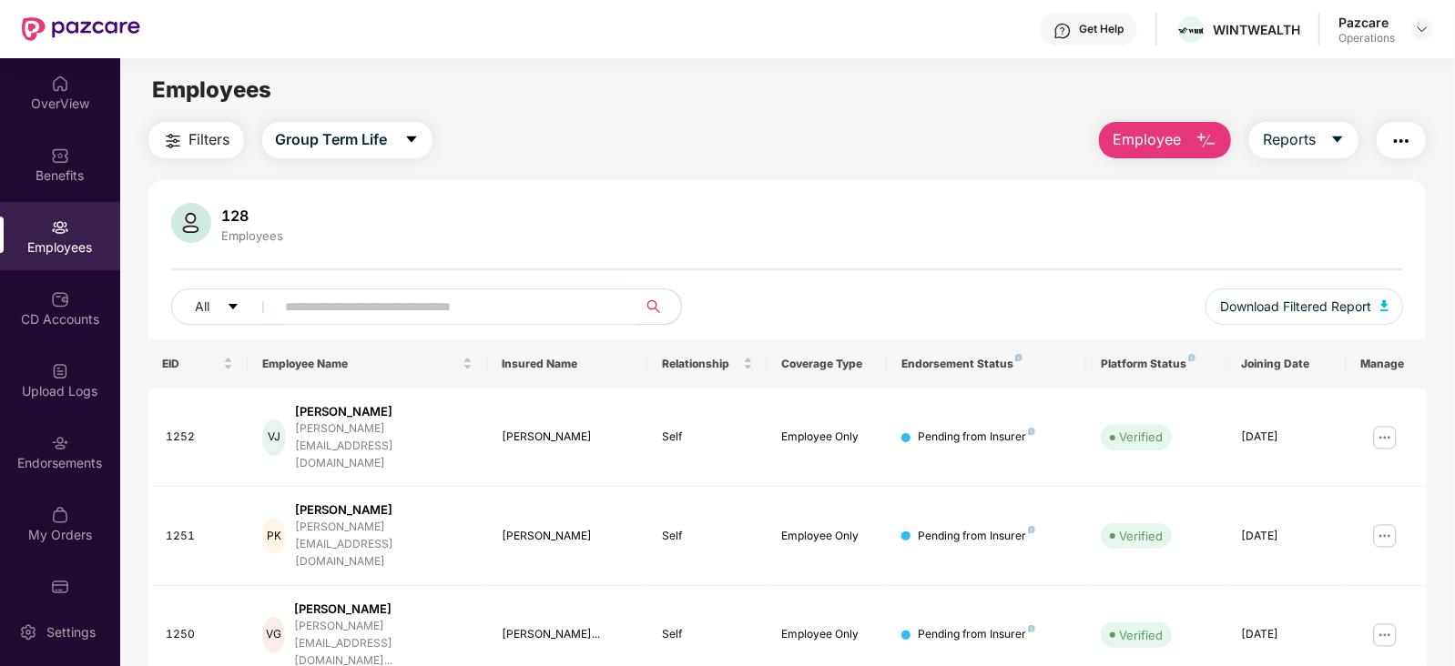
click at [203, 147] on span "Filters" at bounding box center [209, 139] width 41 height 23
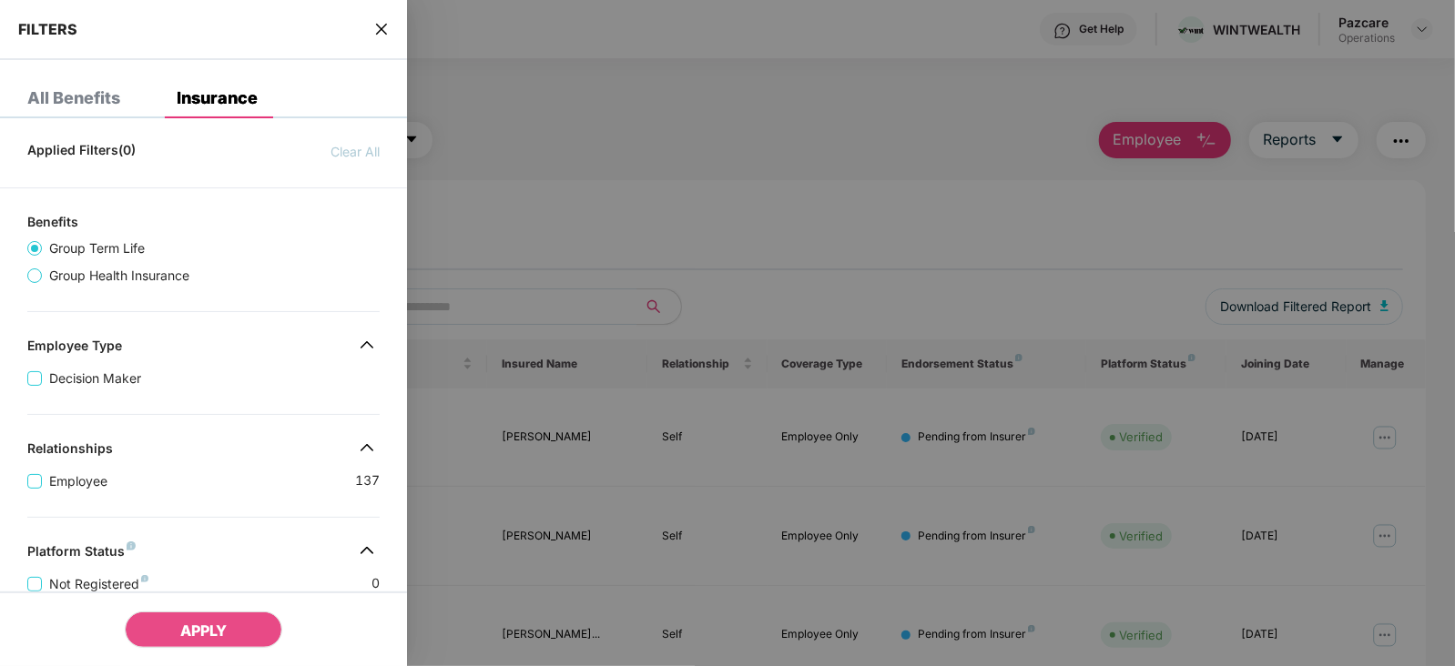
click at [216, 378] on div "Decision Maker" at bounding box center [203, 371] width 352 height 35
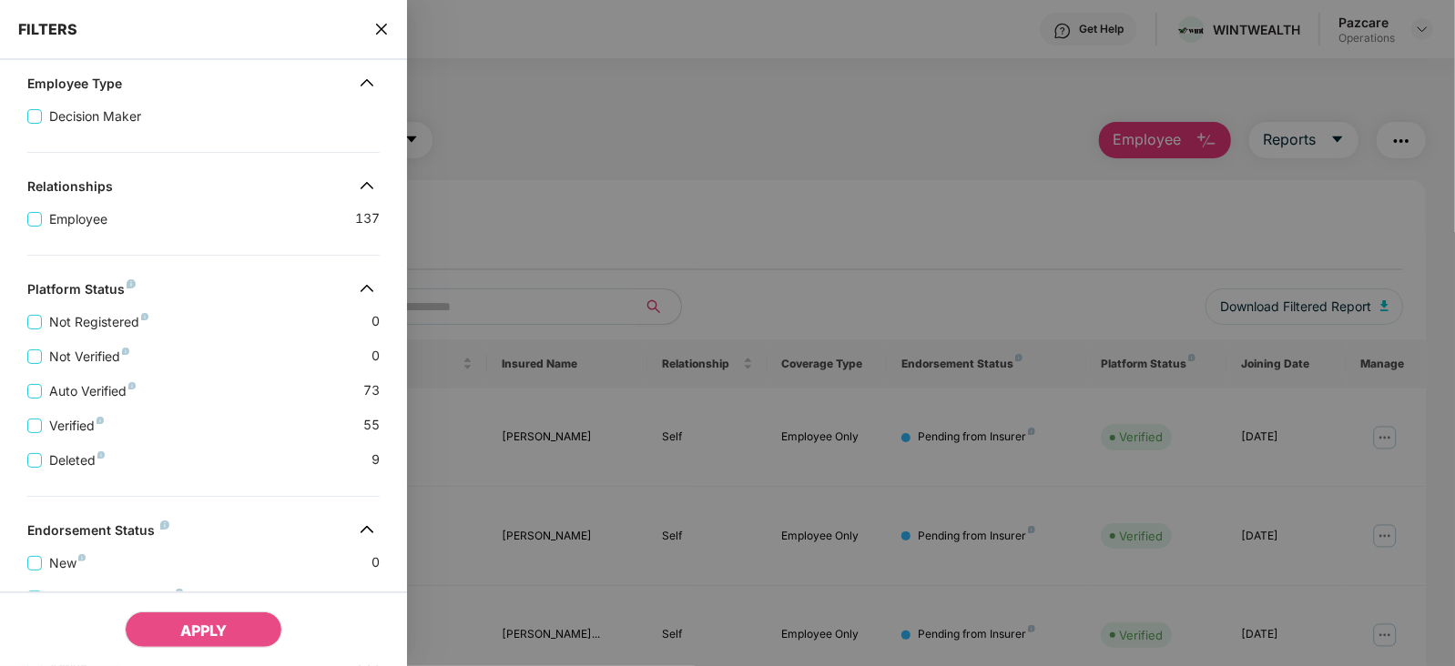
scroll to position [445, 0]
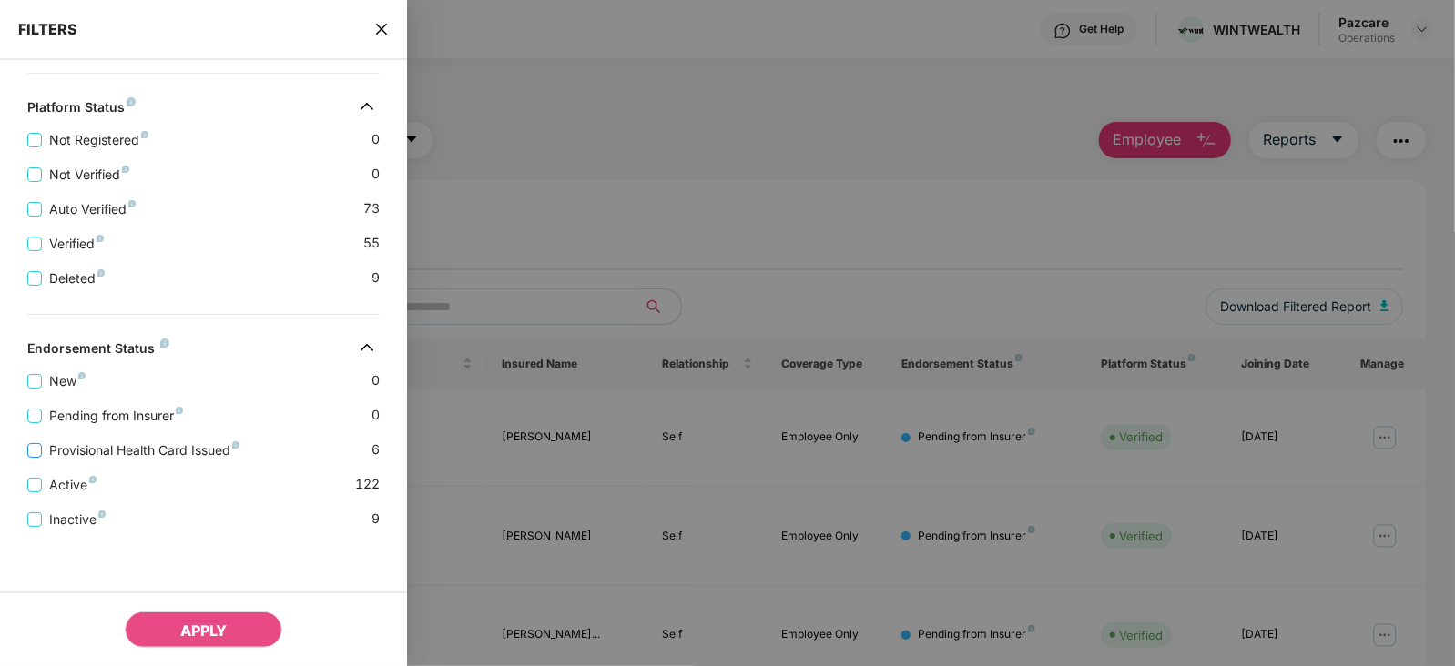
click at [208, 451] on span "Provisional Health Card Issued" at bounding box center [144, 451] width 205 height 20
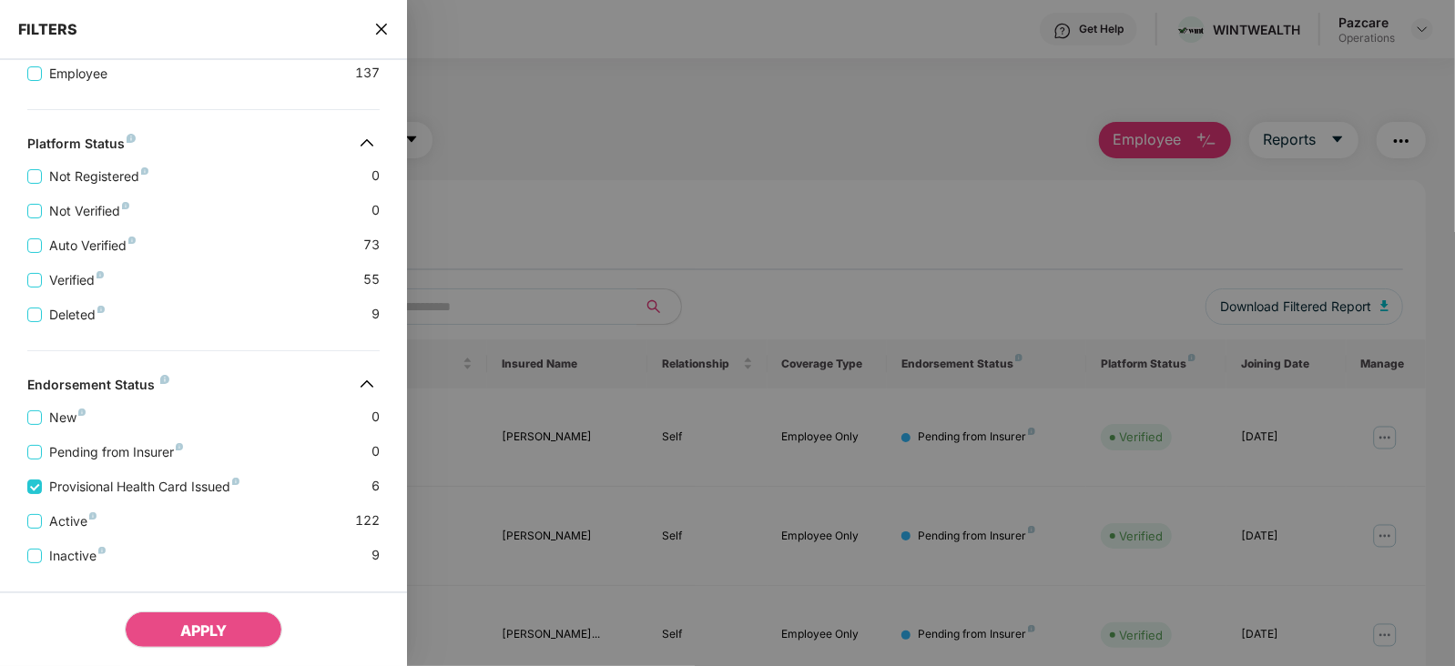
click at [217, 607] on div "APPLY" at bounding box center [203, 629] width 407 height 75
click at [204, 625] on span "APPLY" at bounding box center [203, 631] width 46 height 18
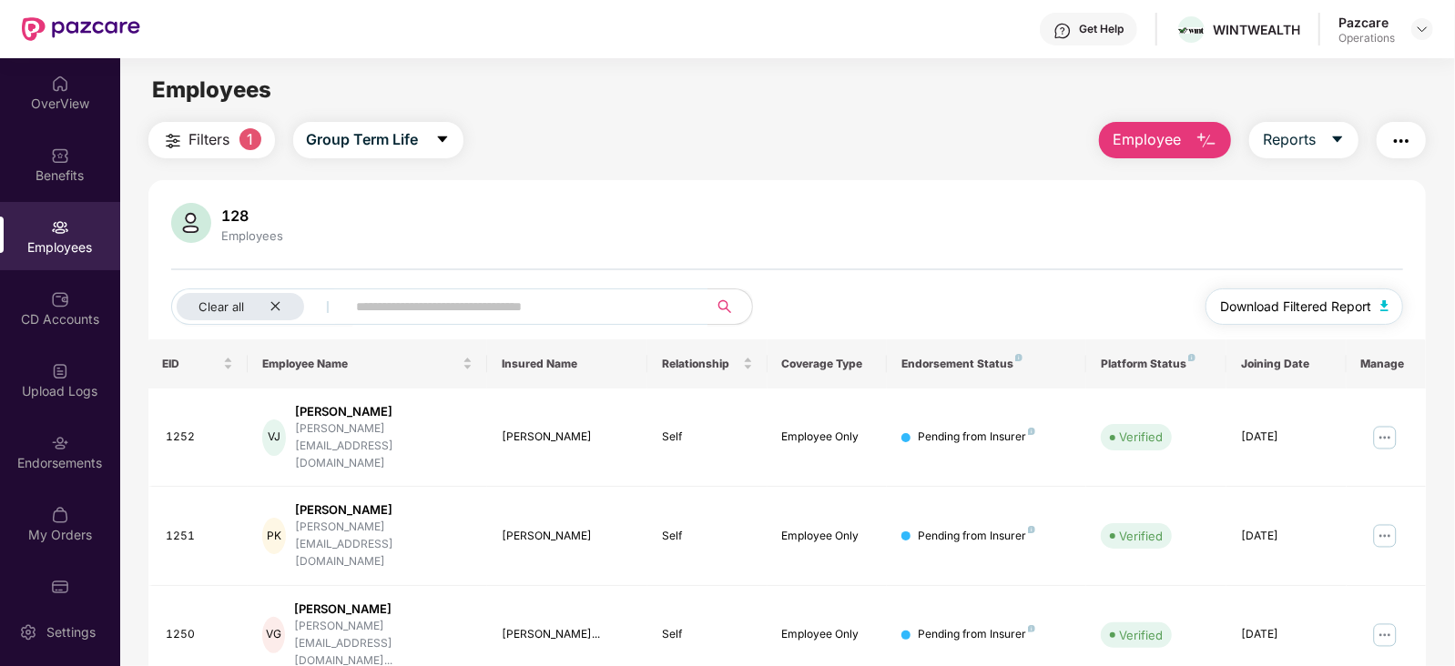
click at [1387, 300] on img "button" at bounding box center [1384, 305] width 9 height 11
click at [1393, 127] on button "button" at bounding box center [1401, 140] width 49 height 36
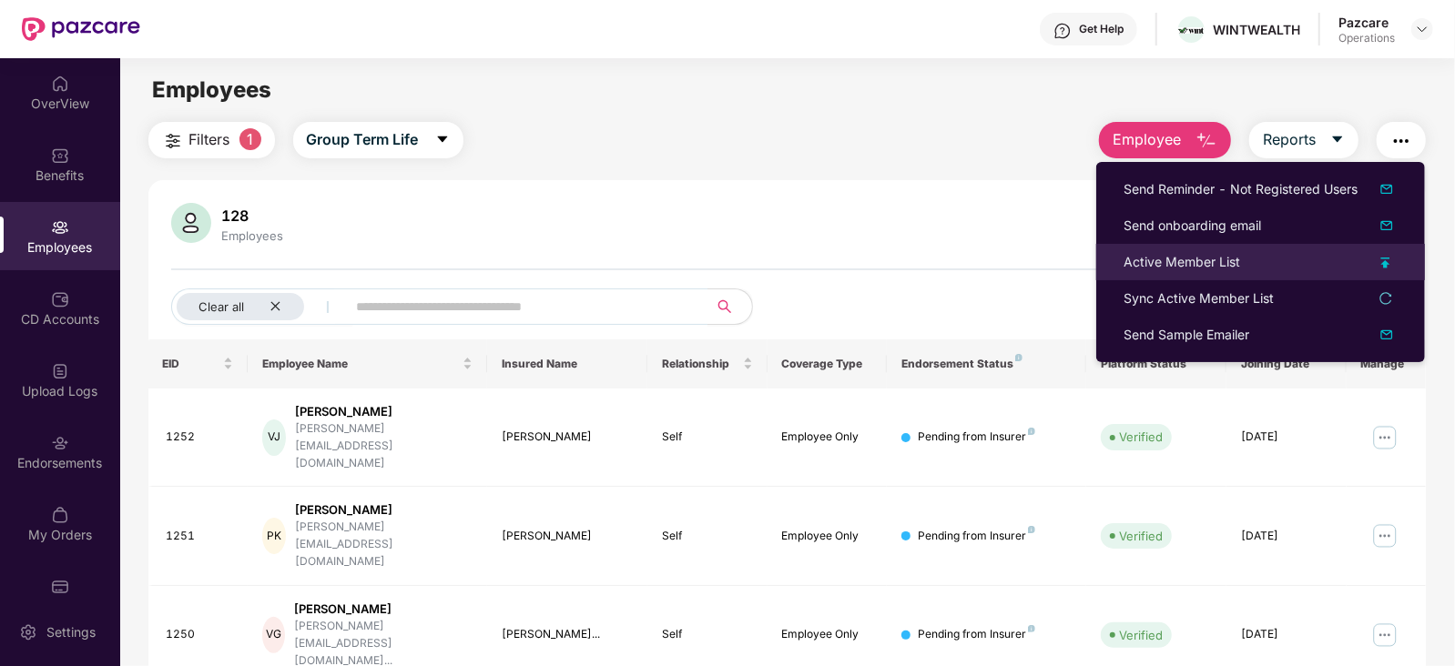
click at [1155, 266] on div "Active Member List" at bounding box center [1181, 262] width 117 height 20
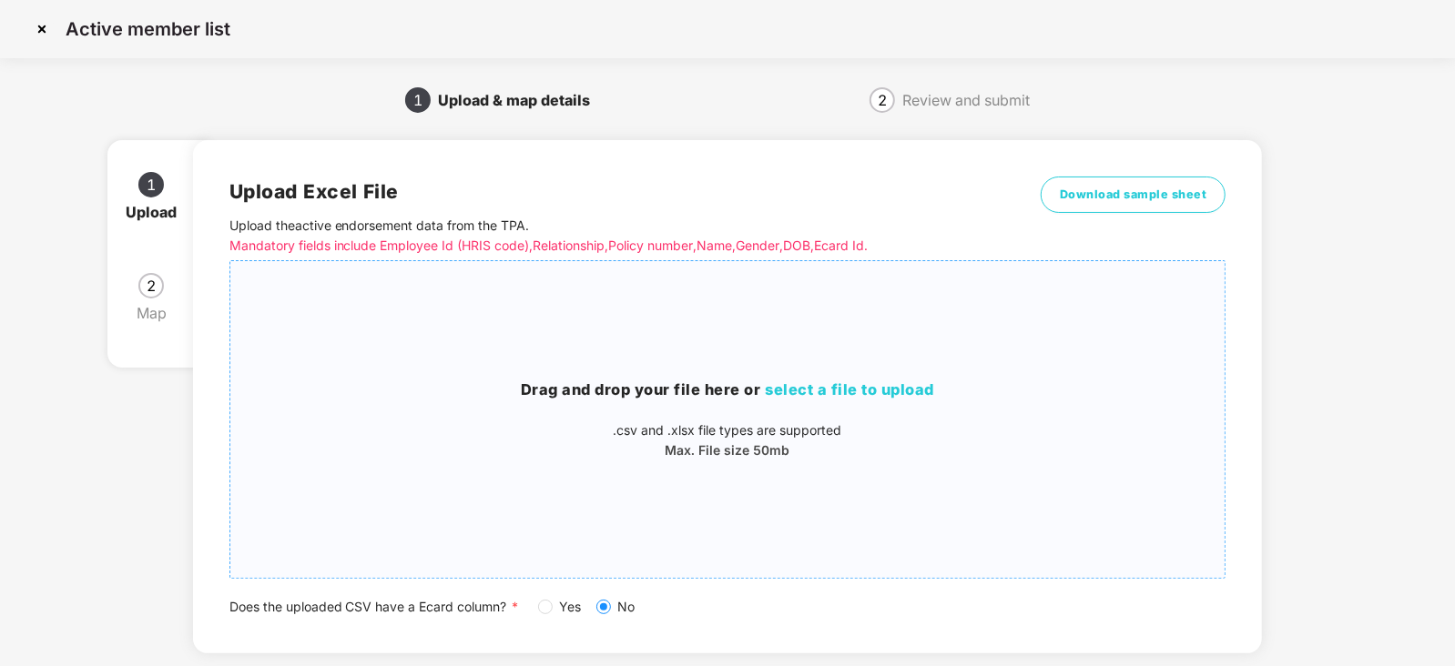
click at [832, 402] on div "Drag and drop your file here or select a file to upload .csv and .xlsx file typ…" at bounding box center [727, 420] width 995 height 82
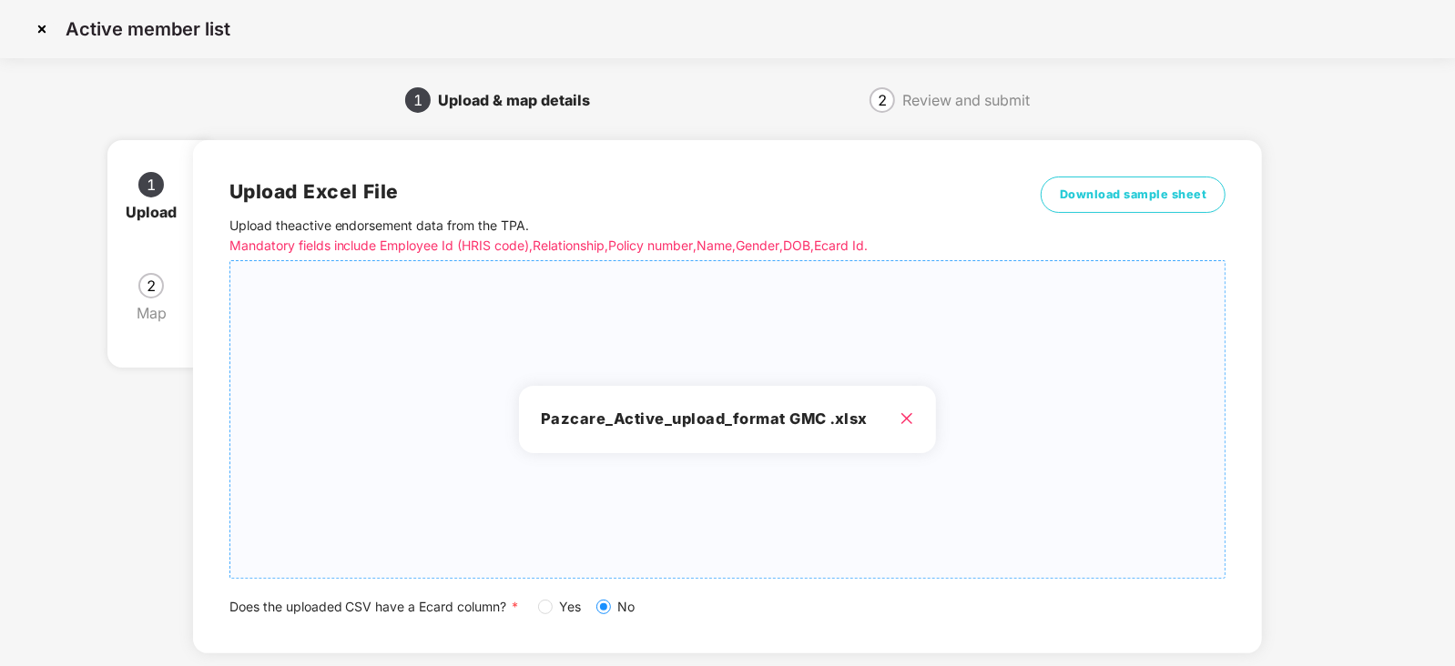
click at [1102, 467] on div "Pazcare_Active_upload_format GMC .xlsx" at bounding box center [727, 420] width 995 height 288
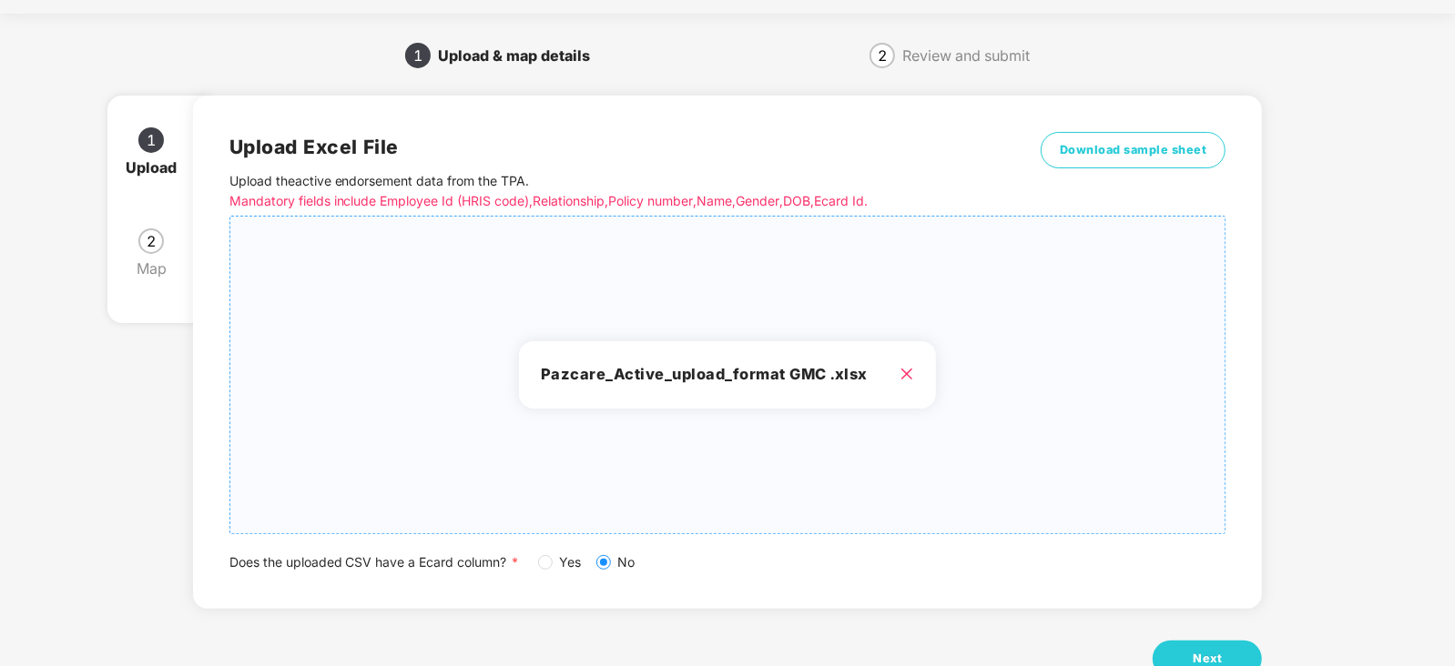
scroll to position [101, 0]
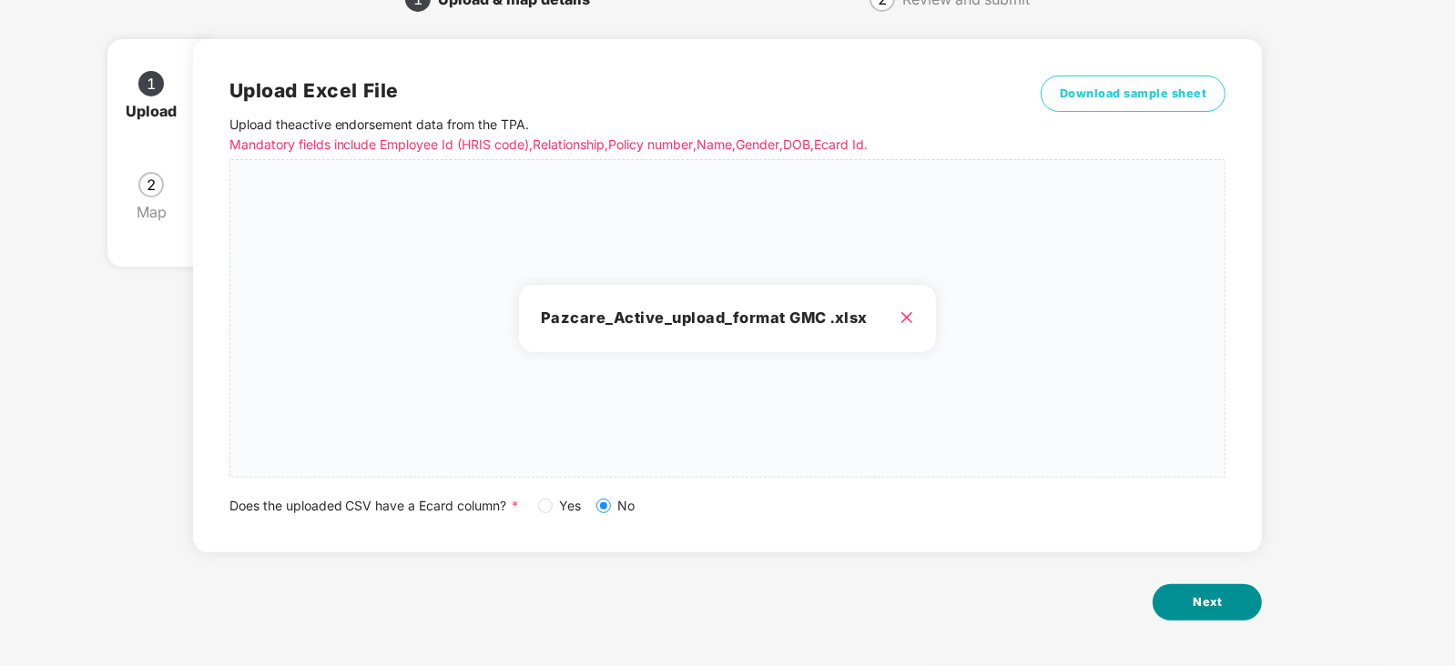
click at [1227, 617] on button "Next" at bounding box center [1207, 602] width 109 height 36
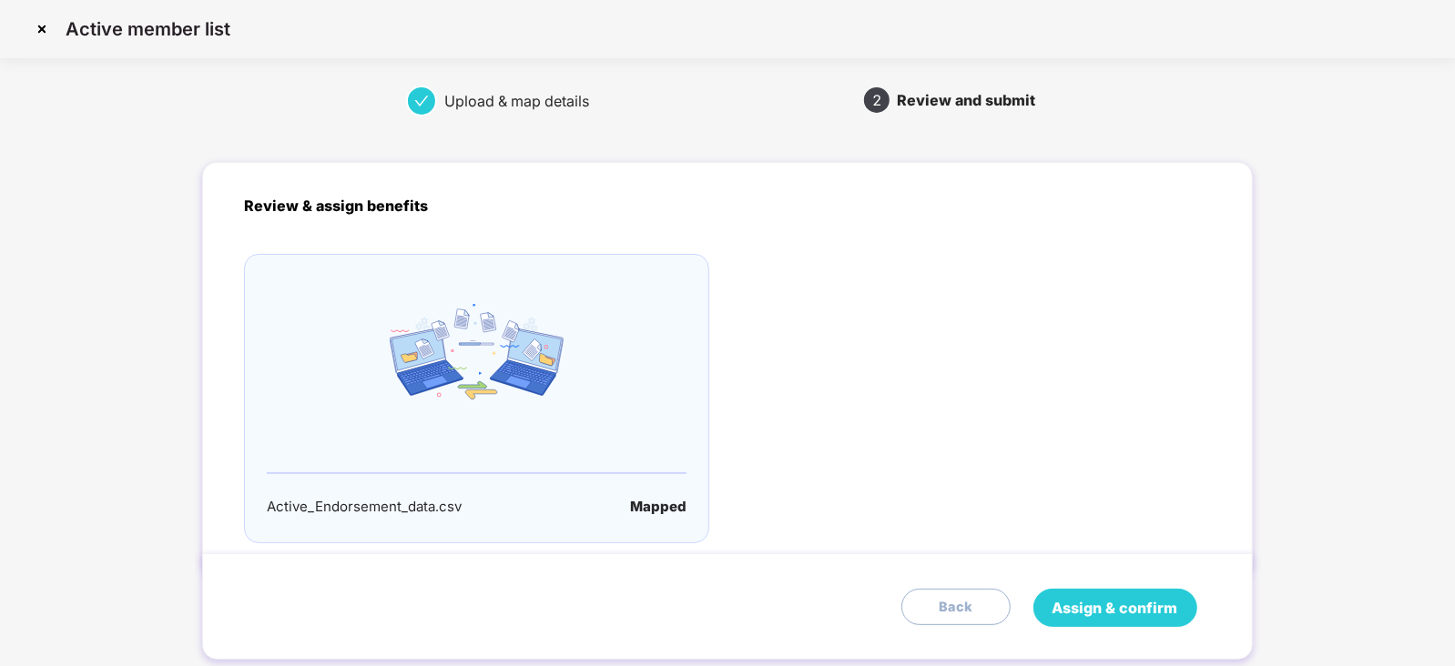
click at [1139, 589] on button "Assign & confirm" at bounding box center [1115, 608] width 164 height 38
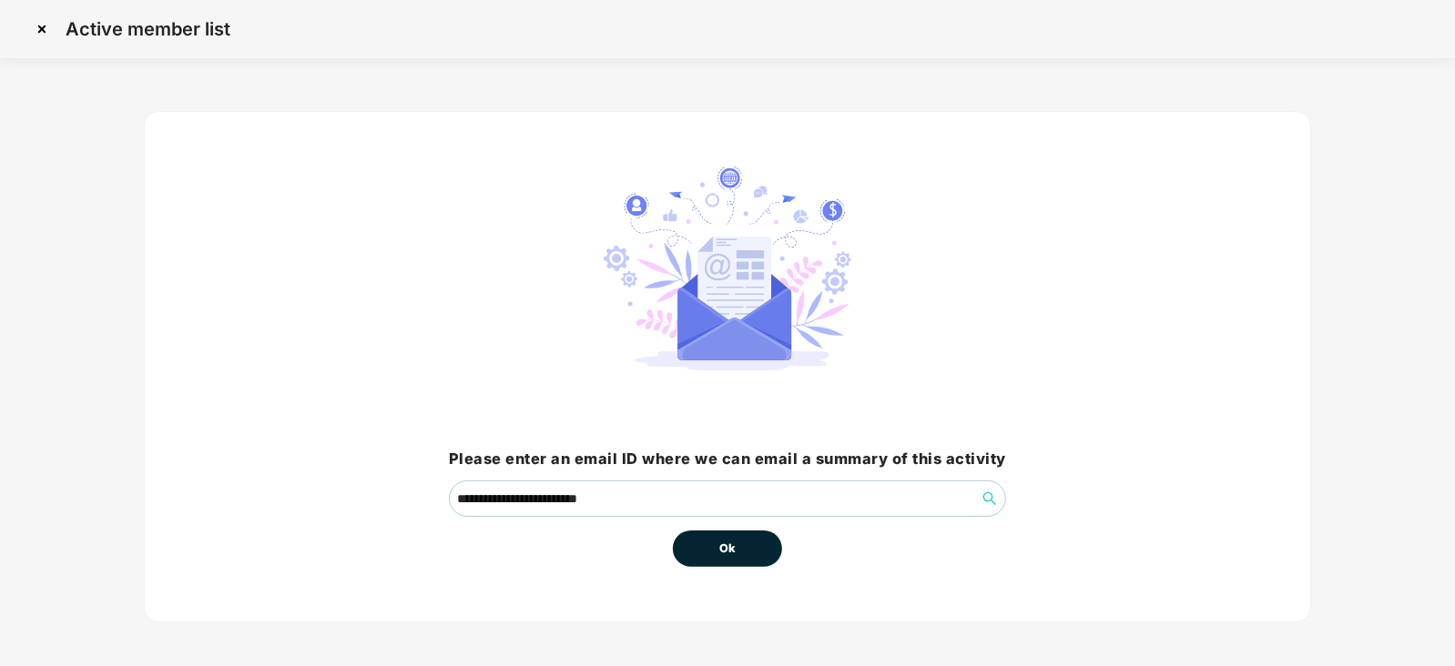
click at [733, 553] on span "Ok" at bounding box center [727, 549] width 16 height 18
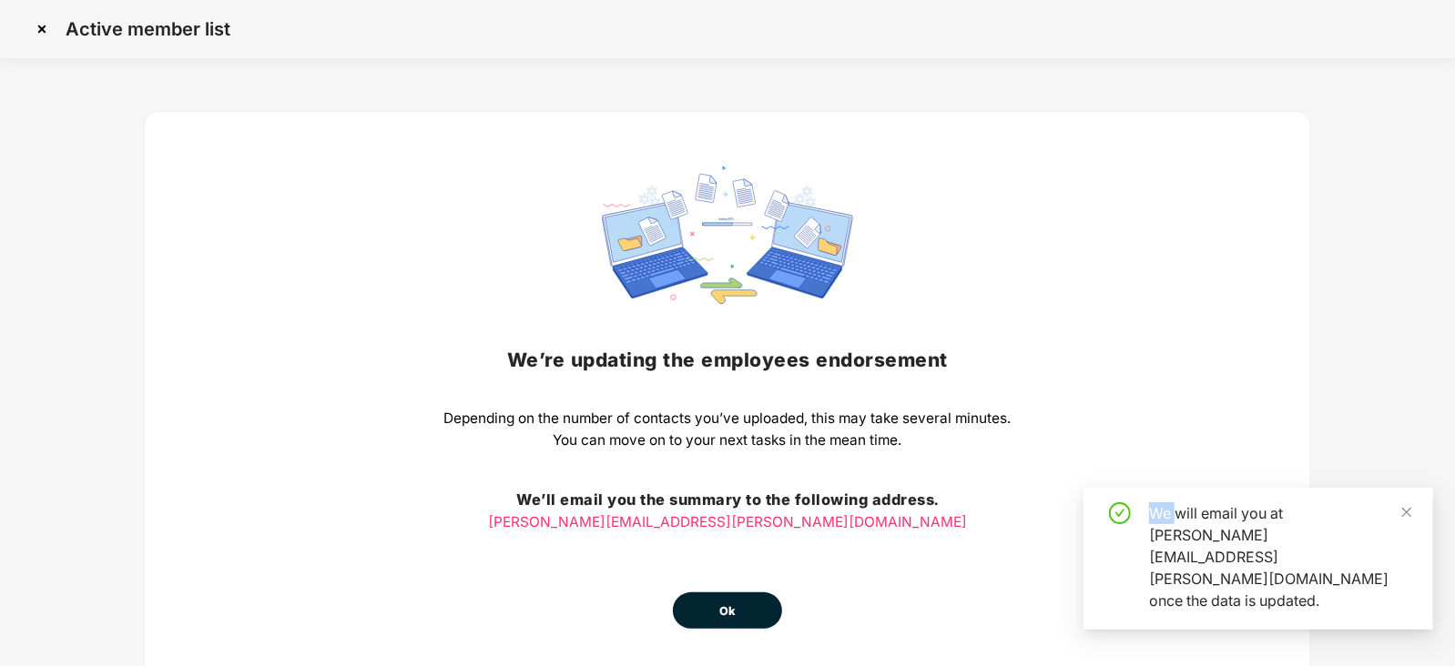
click at [705, 553] on div "We’re updating the employees endorsement Depending on the number of contacts yo…" at bounding box center [727, 398] width 567 height 462
click at [722, 624] on button "Ok" at bounding box center [727, 611] width 109 height 36
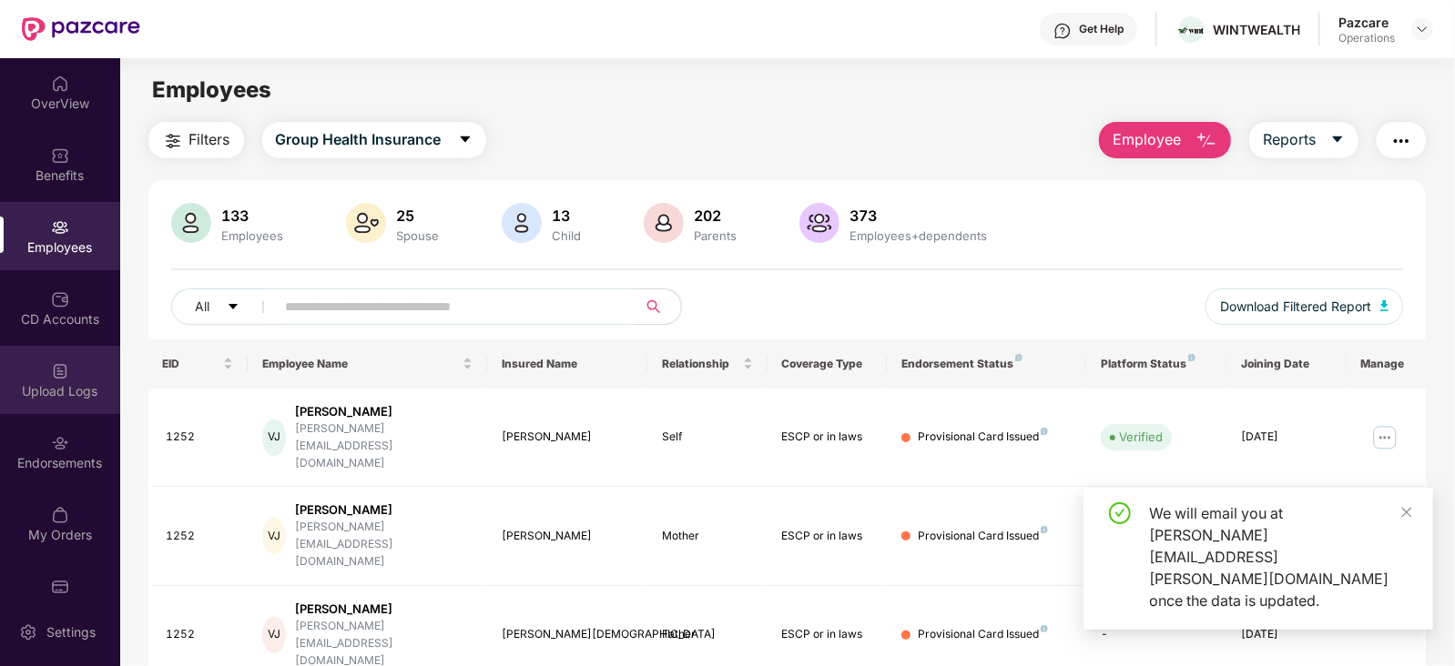
click at [68, 382] on div "Upload Logs" at bounding box center [60, 391] width 120 height 18
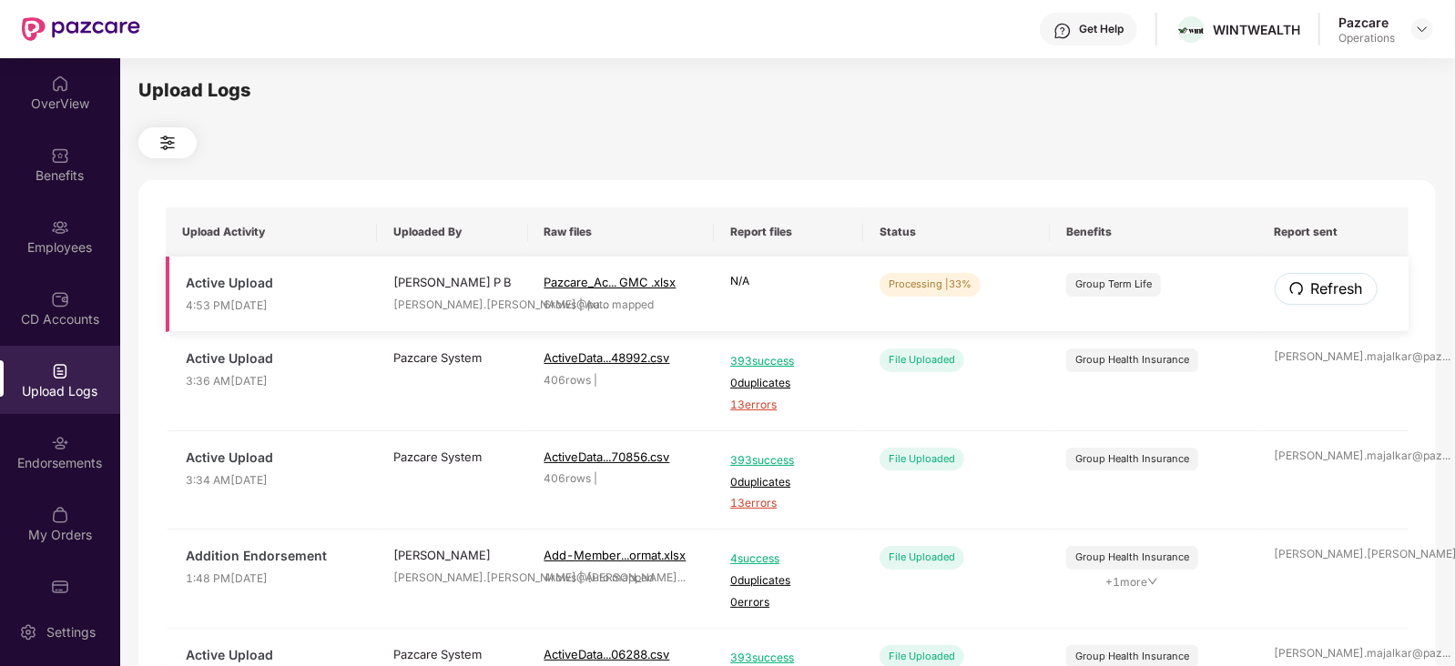
click at [1321, 298] on span "Refresh" at bounding box center [1337, 289] width 52 height 23
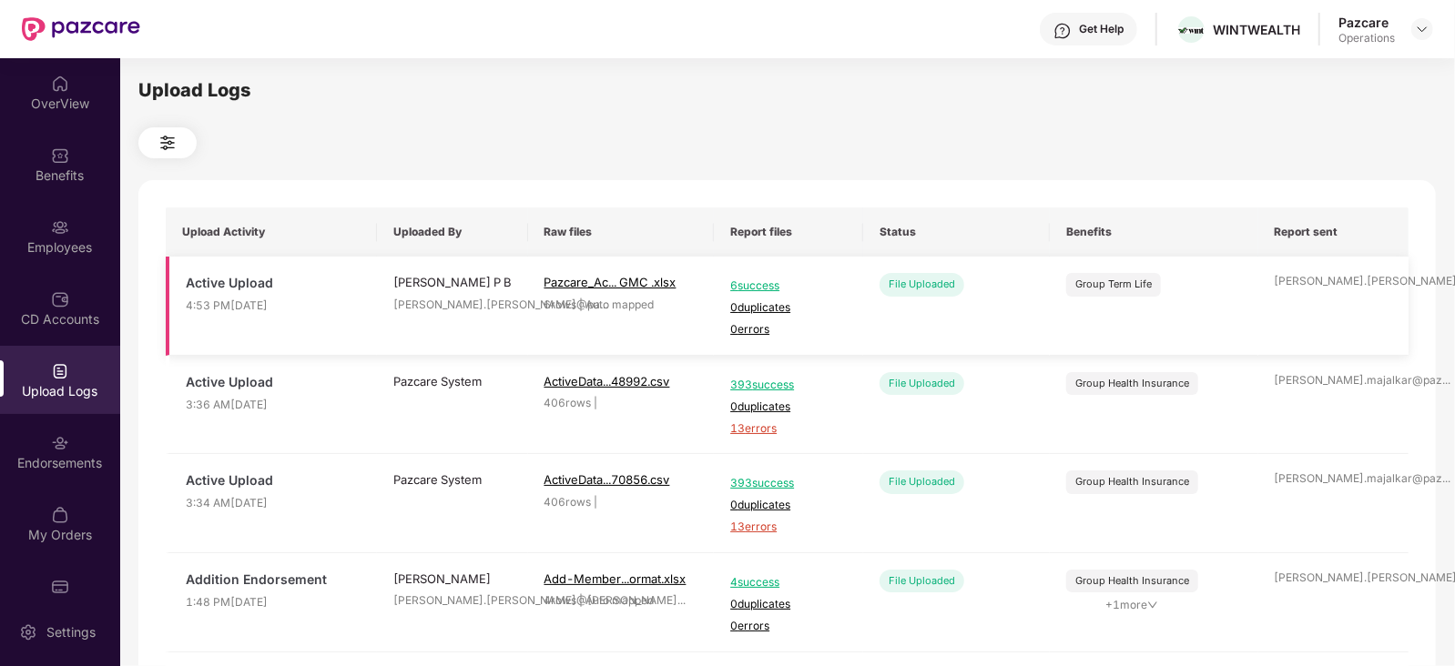
click at [1320, 298] on td "[PERSON_NAME].[PERSON_NAME]@pa ..." at bounding box center [1333, 306] width 151 height 99
click at [51, 252] on div "Employees" at bounding box center [60, 248] width 120 height 18
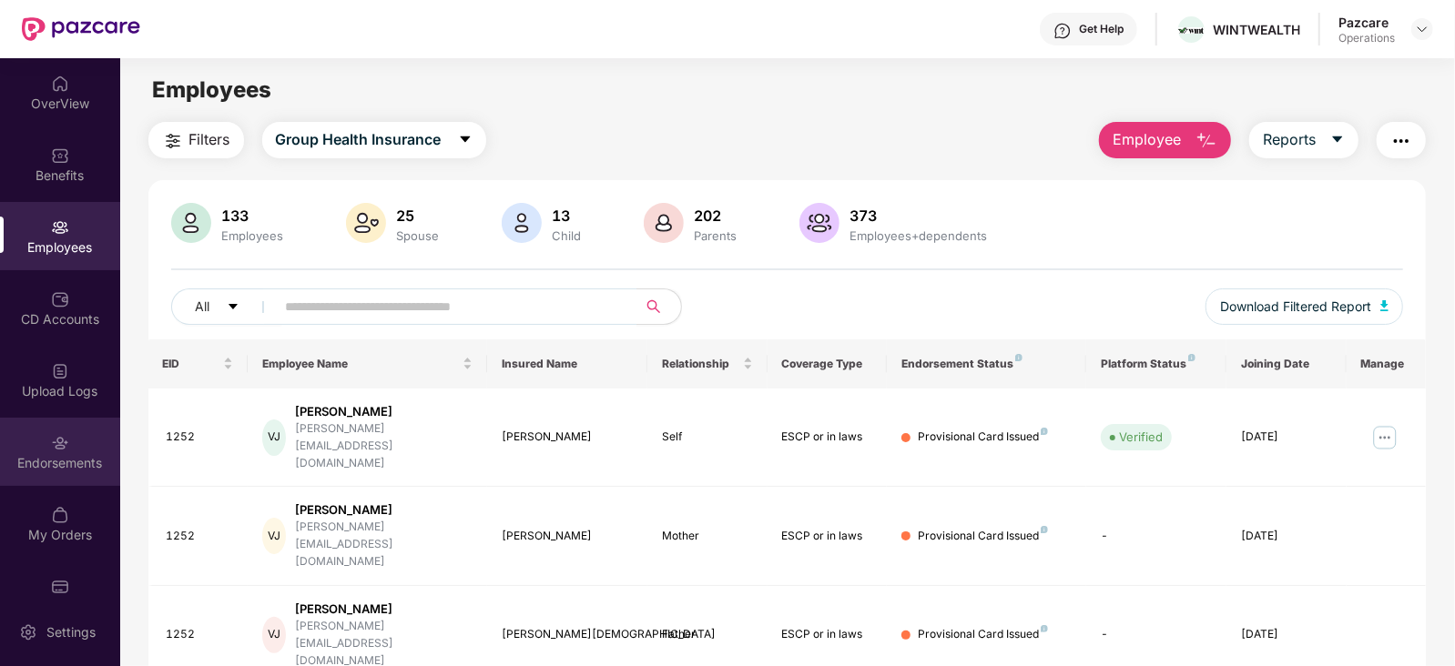
click at [94, 454] on div "Endorsements" at bounding box center [60, 463] width 120 height 18
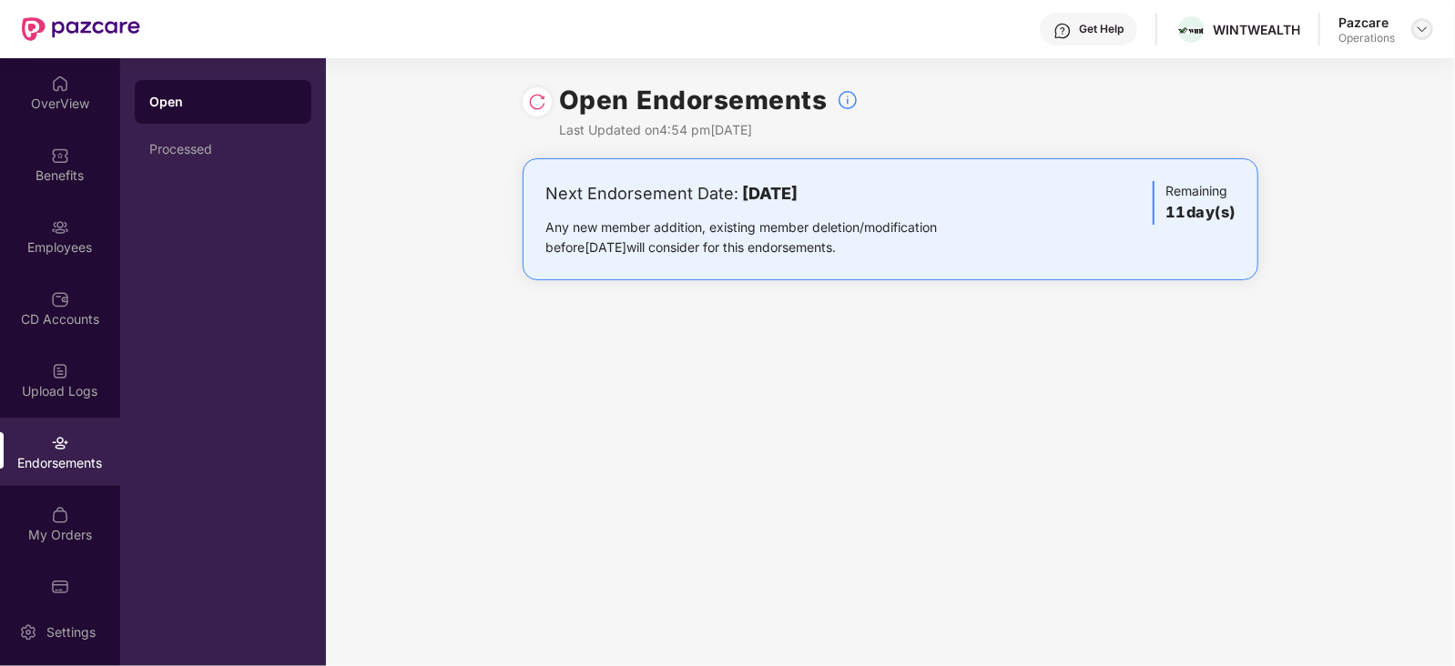
click at [1420, 26] on img at bounding box center [1422, 29] width 15 height 15
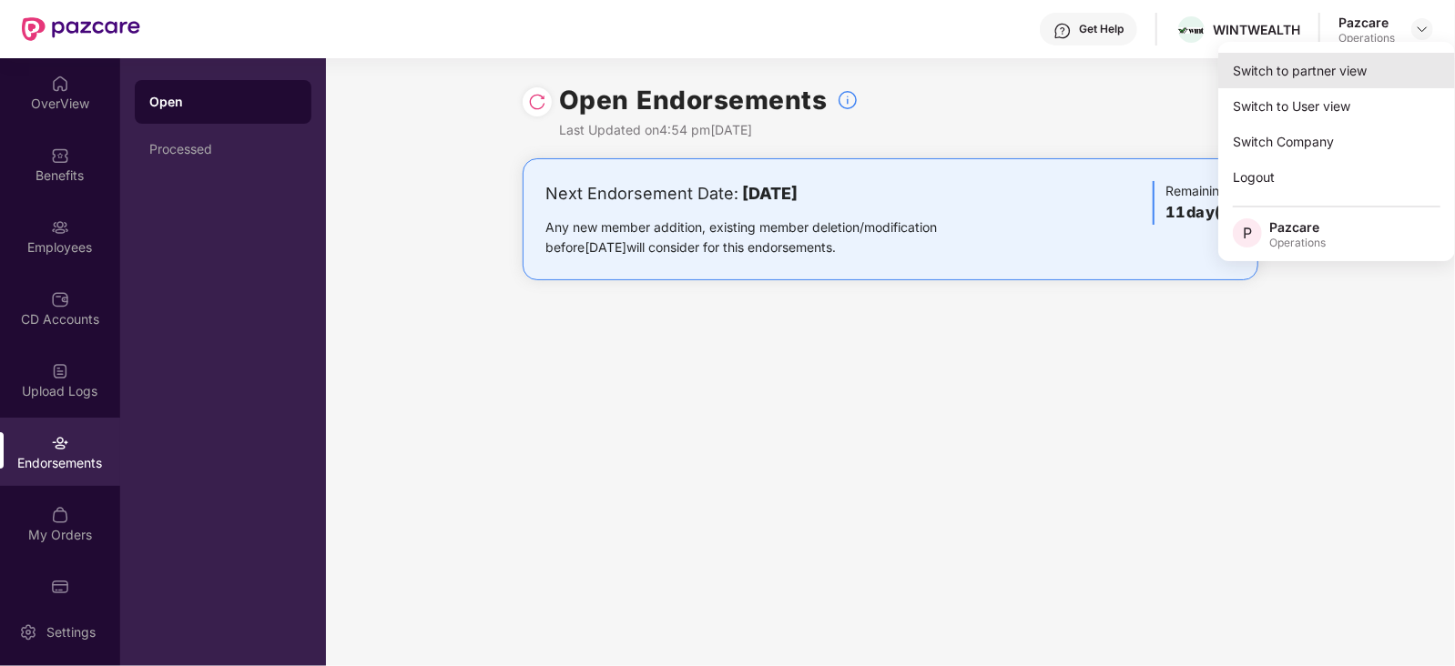
click at [1357, 55] on div "Switch to partner view" at bounding box center [1336, 71] width 237 height 36
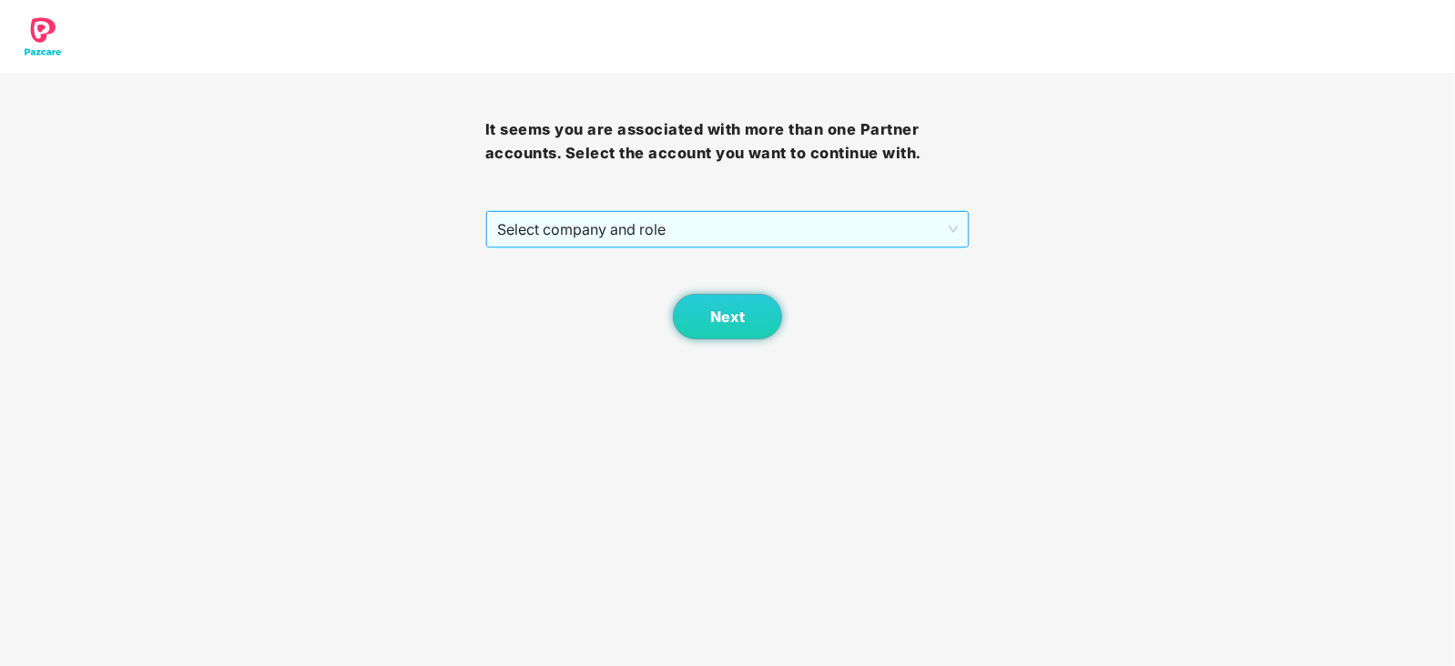
click at [733, 221] on span "Select company and role" at bounding box center [728, 229] width 462 height 35
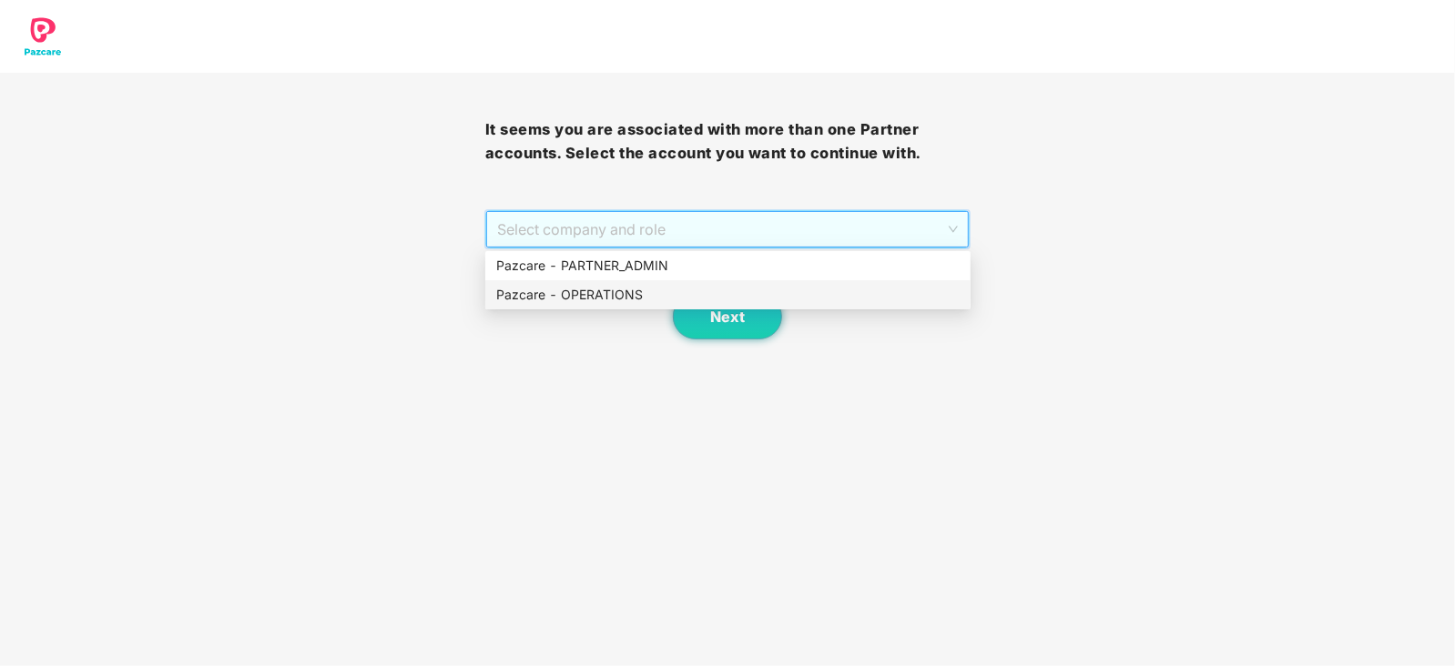
click at [590, 291] on div "Pazcare - OPERATIONS" at bounding box center [727, 295] width 463 height 20
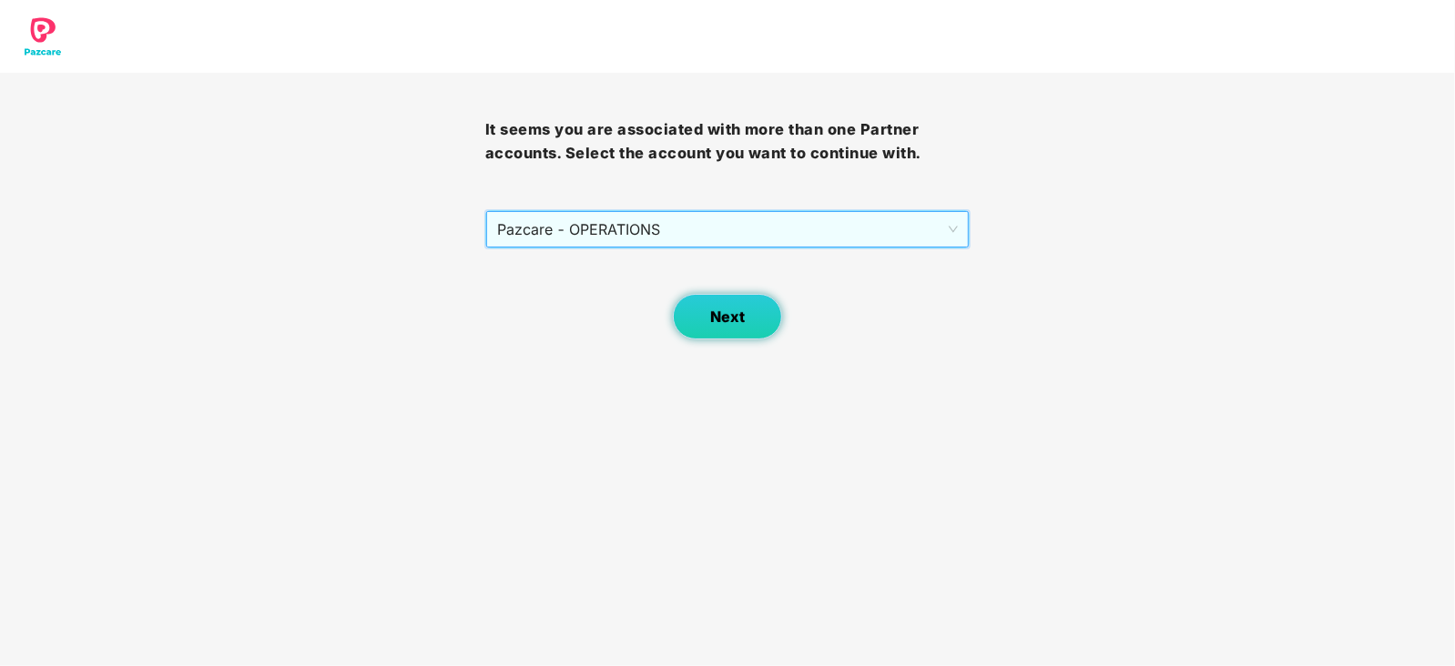
click at [747, 325] on button "Next" at bounding box center [727, 317] width 109 height 46
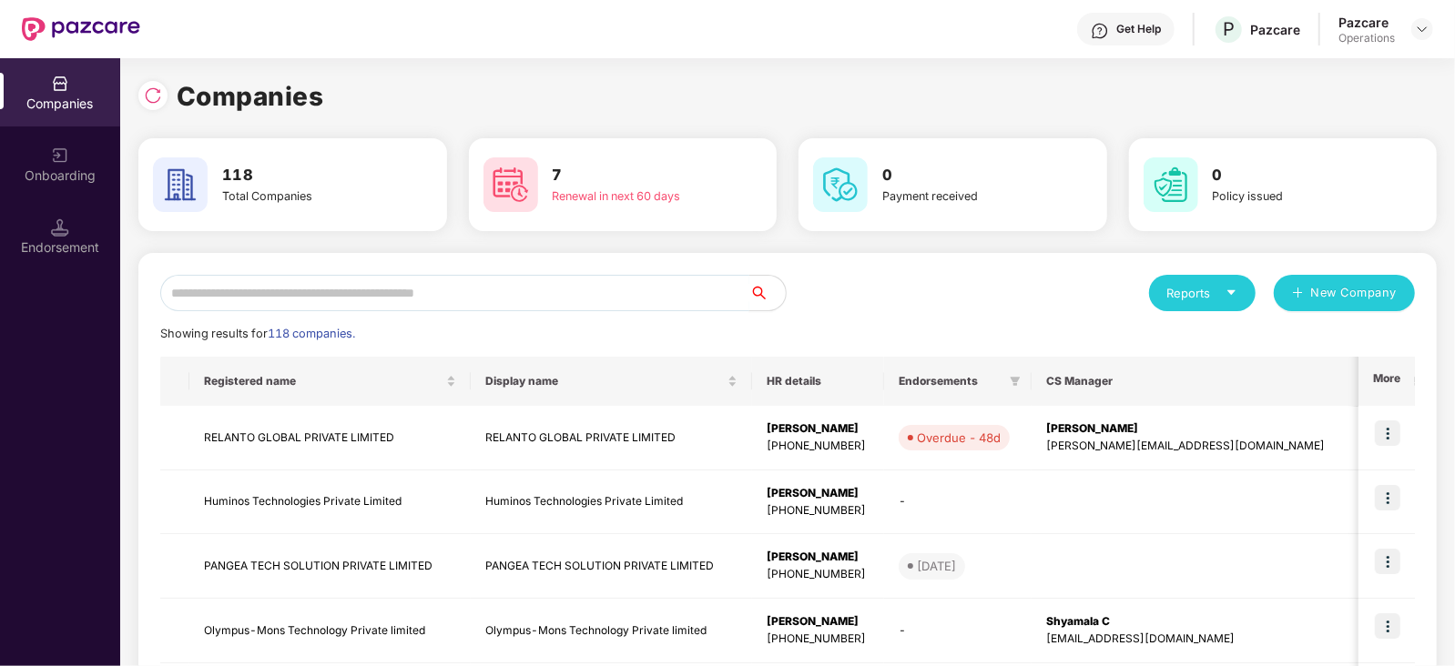
click at [326, 305] on input "text" at bounding box center [454, 293] width 589 height 36
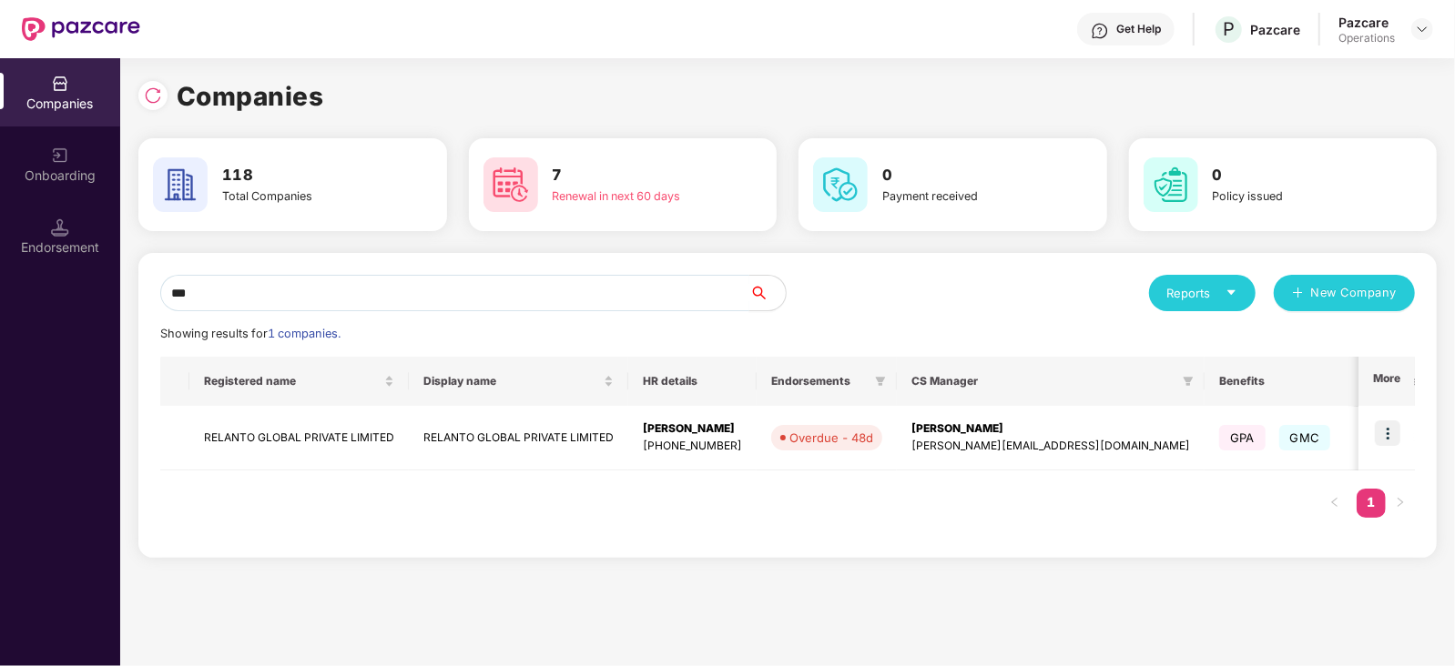
type input "***"
click at [1386, 435] on img at bounding box center [1387, 433] width 25 height 25
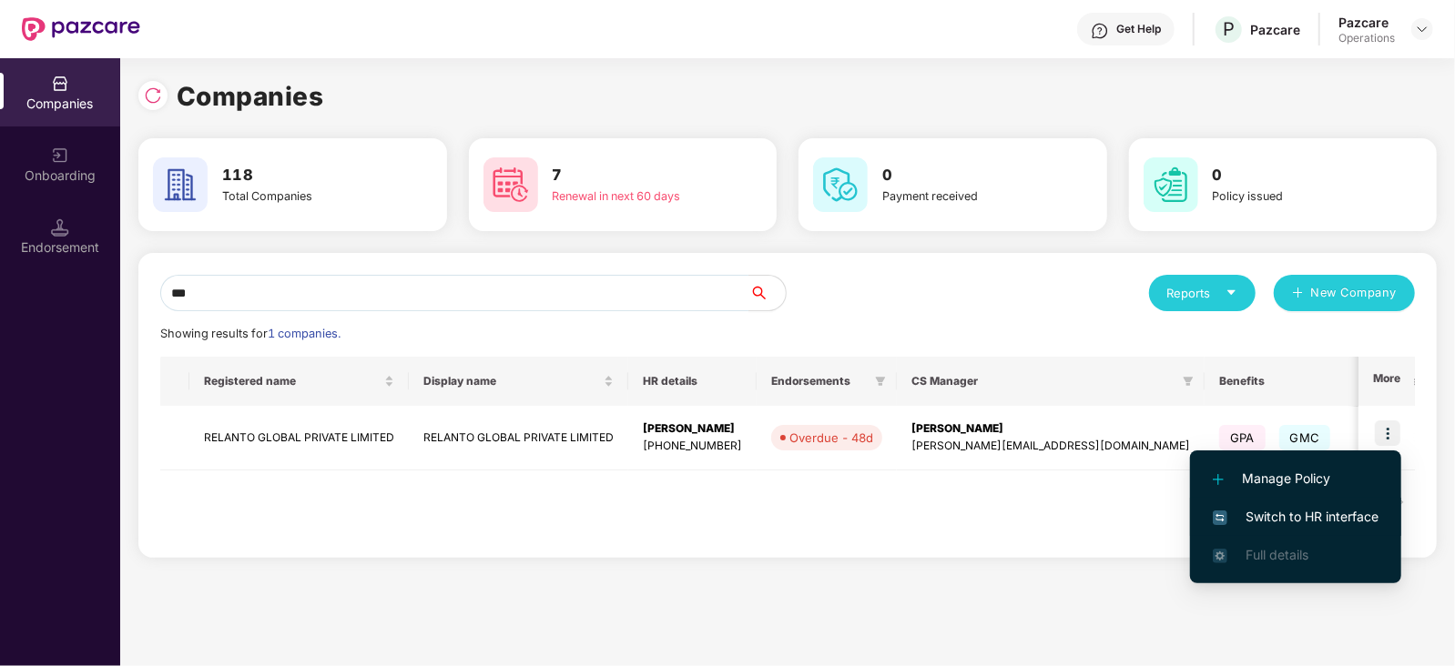
click at [1310, 531] on li "Switch to HR interface" at bounding box center [1295, 517] width 211 height 38
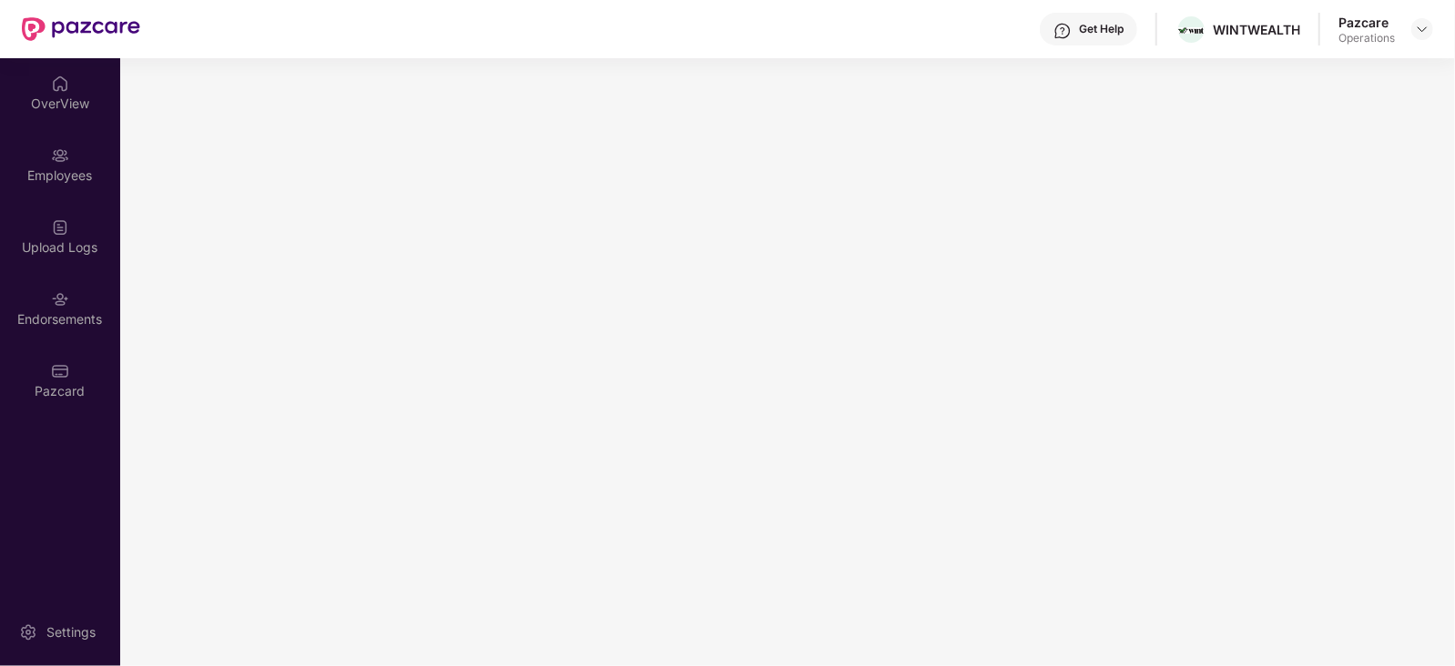
click at [411, 425] on main at bounding box center [787, 362] width 1335 height 608
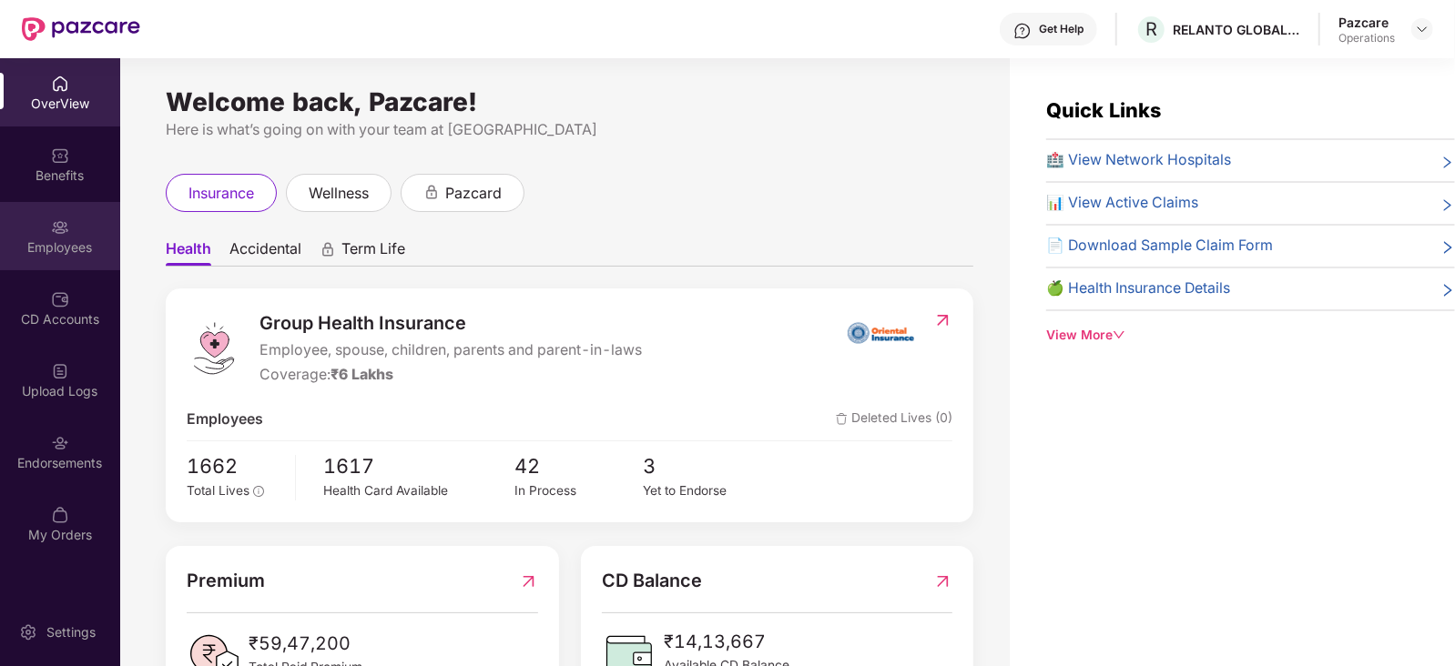
click at [81, 247] on div "Employees" at bounding box center [60, 248] width 120 height 18
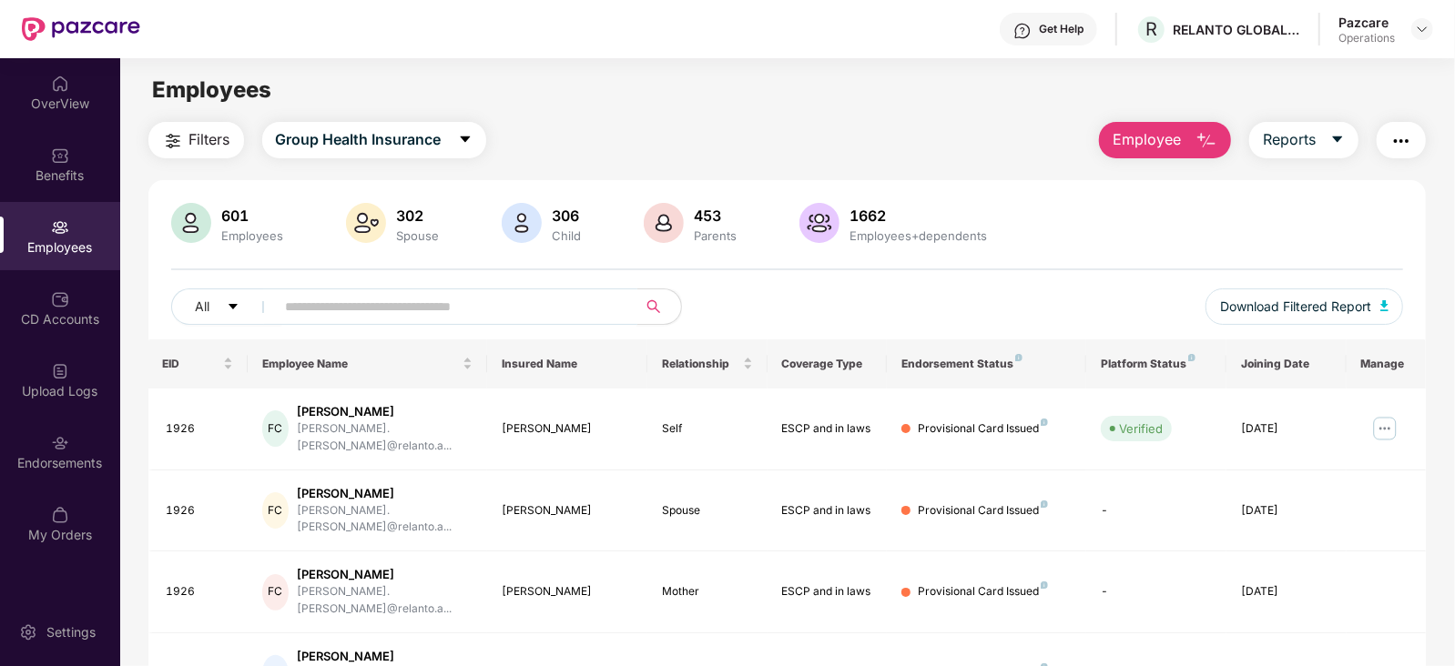
click at [457, 311] on input "text" at bounding box center [449, 306] width 327 height 27
paste input "****"
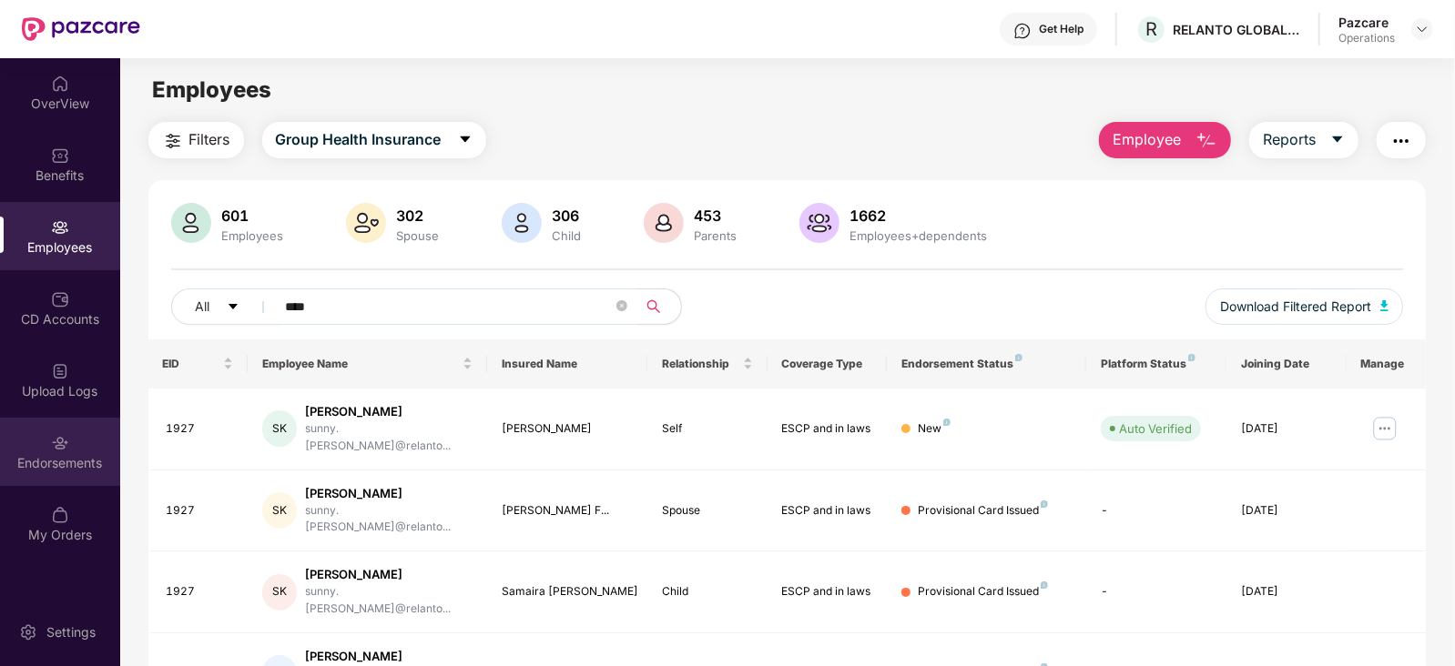
type input "****"
click at [46, 435] on div "Endorsements" at bounding box center [60, 452] width 120 height 68
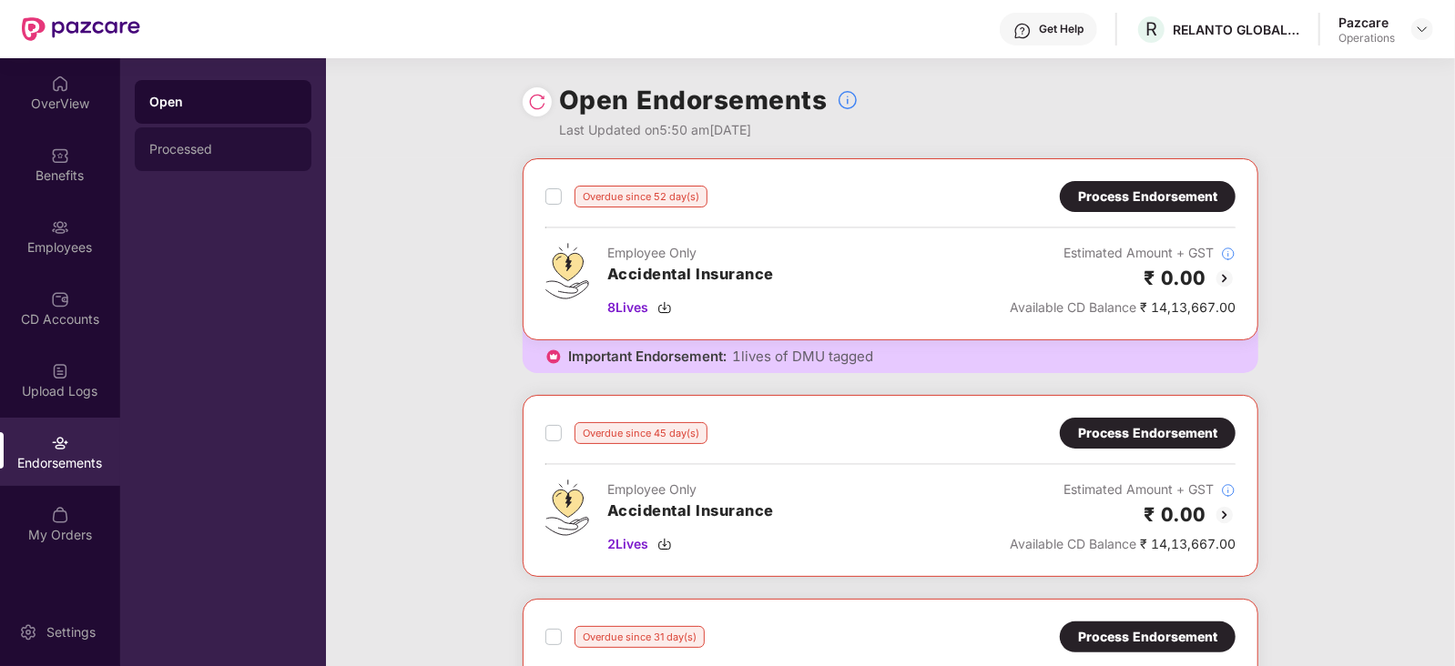
click at [187, 137] on div "Processed" at bounding box center [223, 149] width 177 height 44
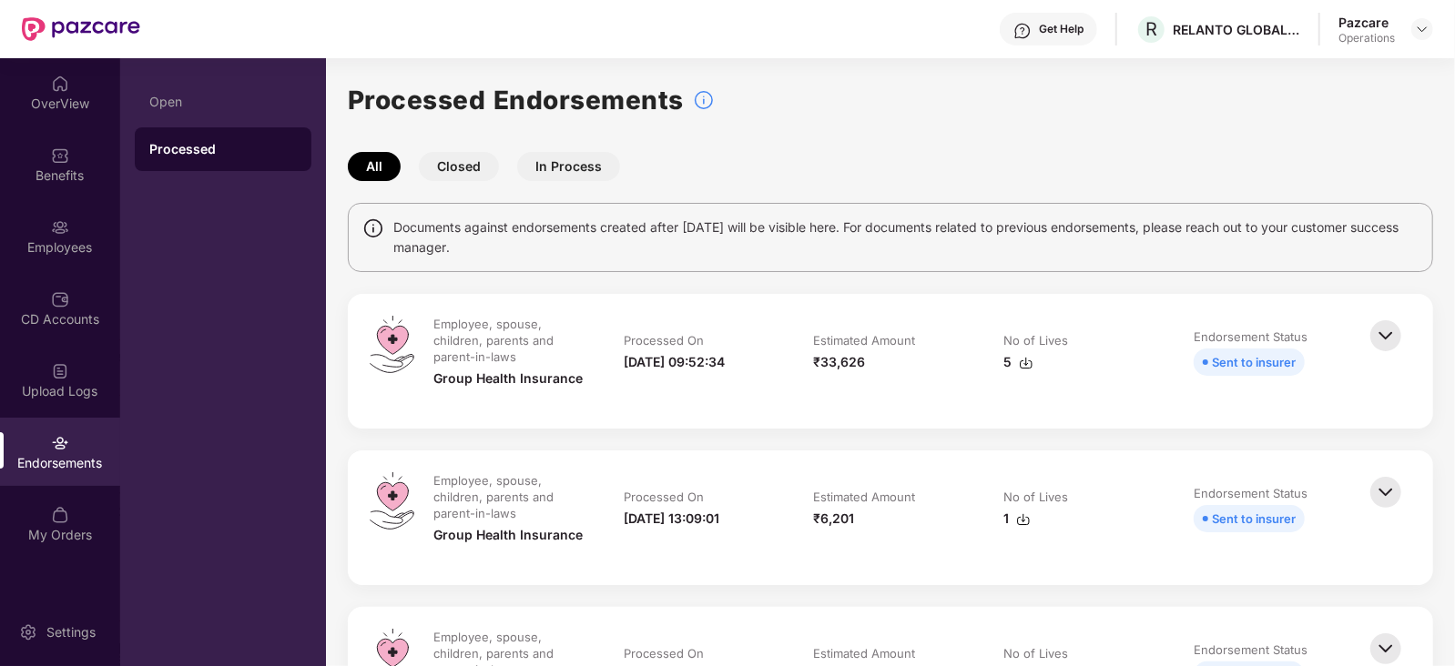
click at [73, 449] on div "Endorsements" at bounding box center [60, 452] width 120 height 68
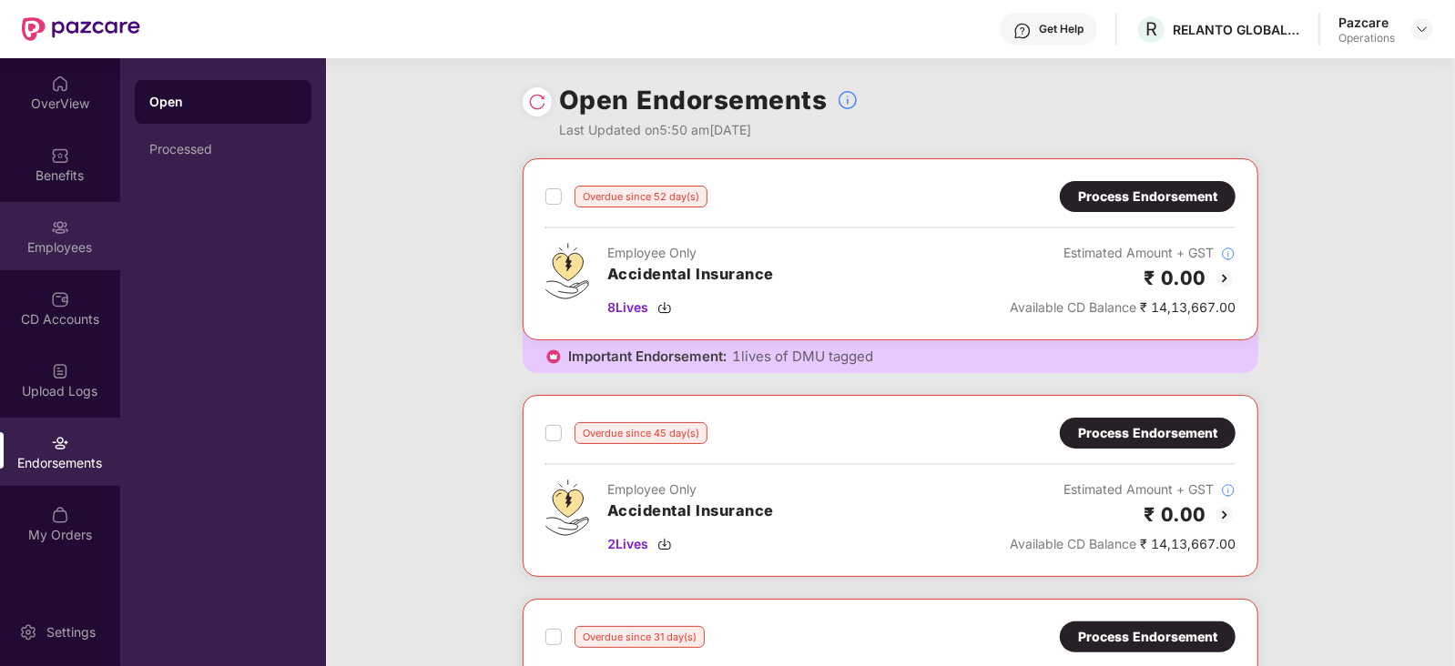
click at [64, 252] on div "Employees" at bounding box center [60, 248] width 120 height 18
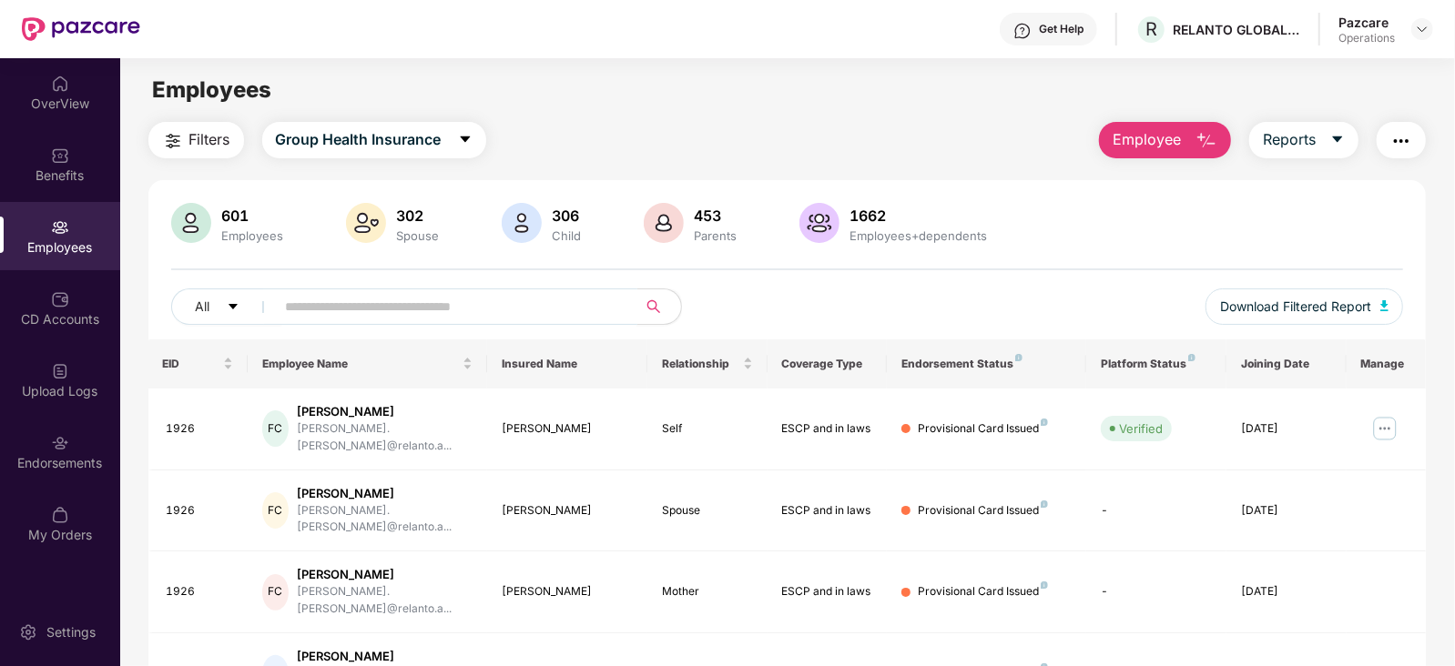
click at [446, 307] on input "text" at bounding box center [449, 306] width 327 height 27
paste input "****"
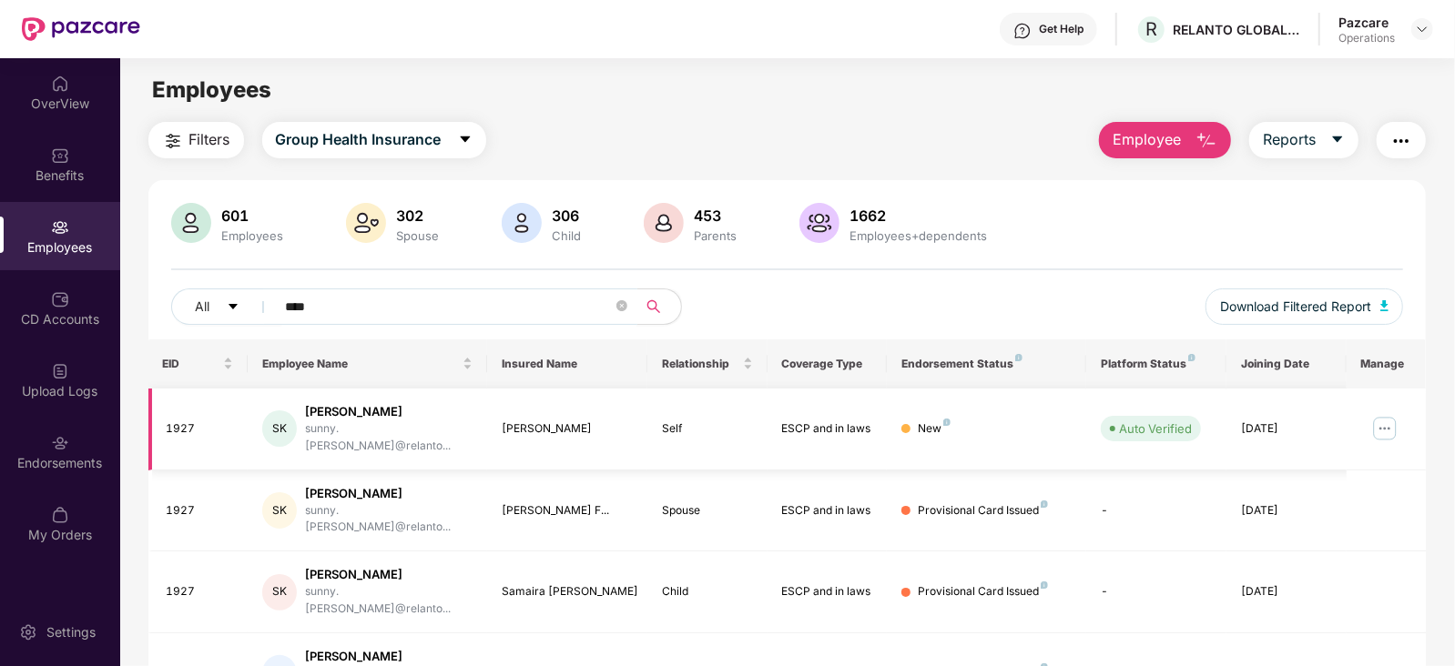
type input "****"
click at [1387, 417] on img at bounding box center [1384, 428] width 29 height 29
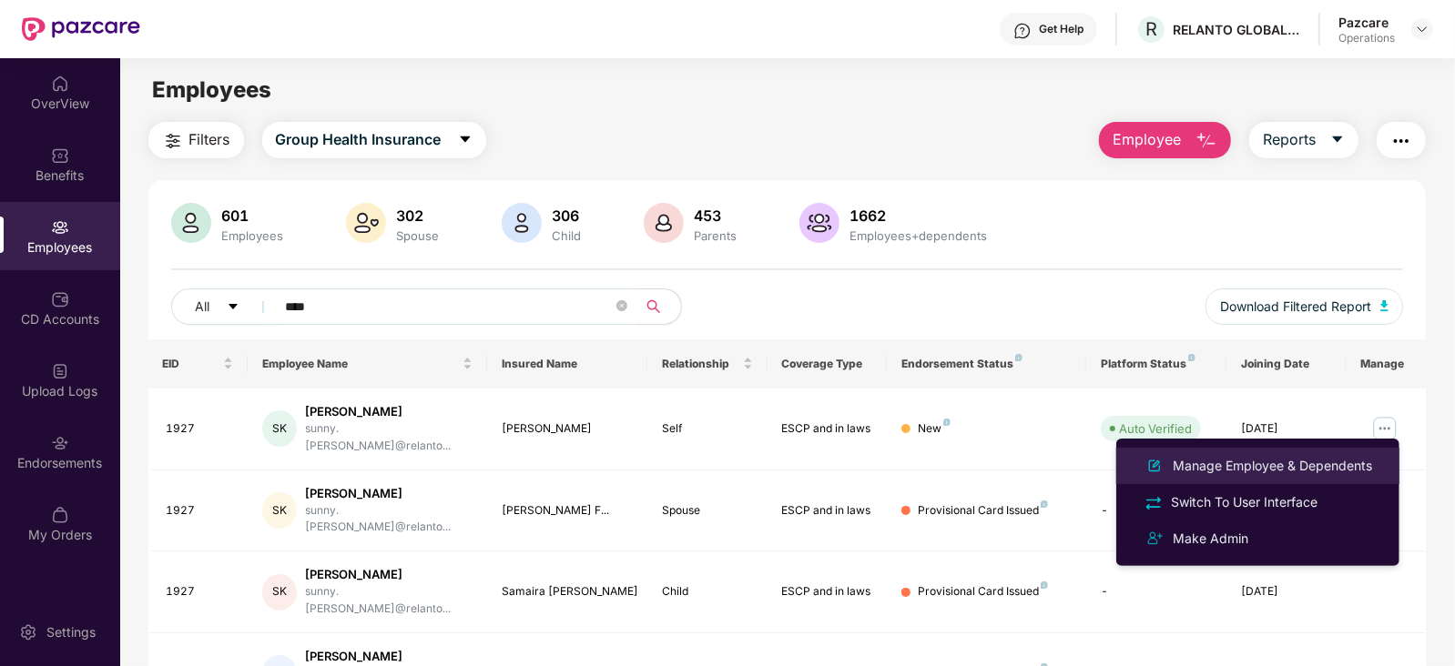
click at [1275, 472] on div "Manage Employee & Dependents" at bounding box center [1272, 466] width 207 height 20
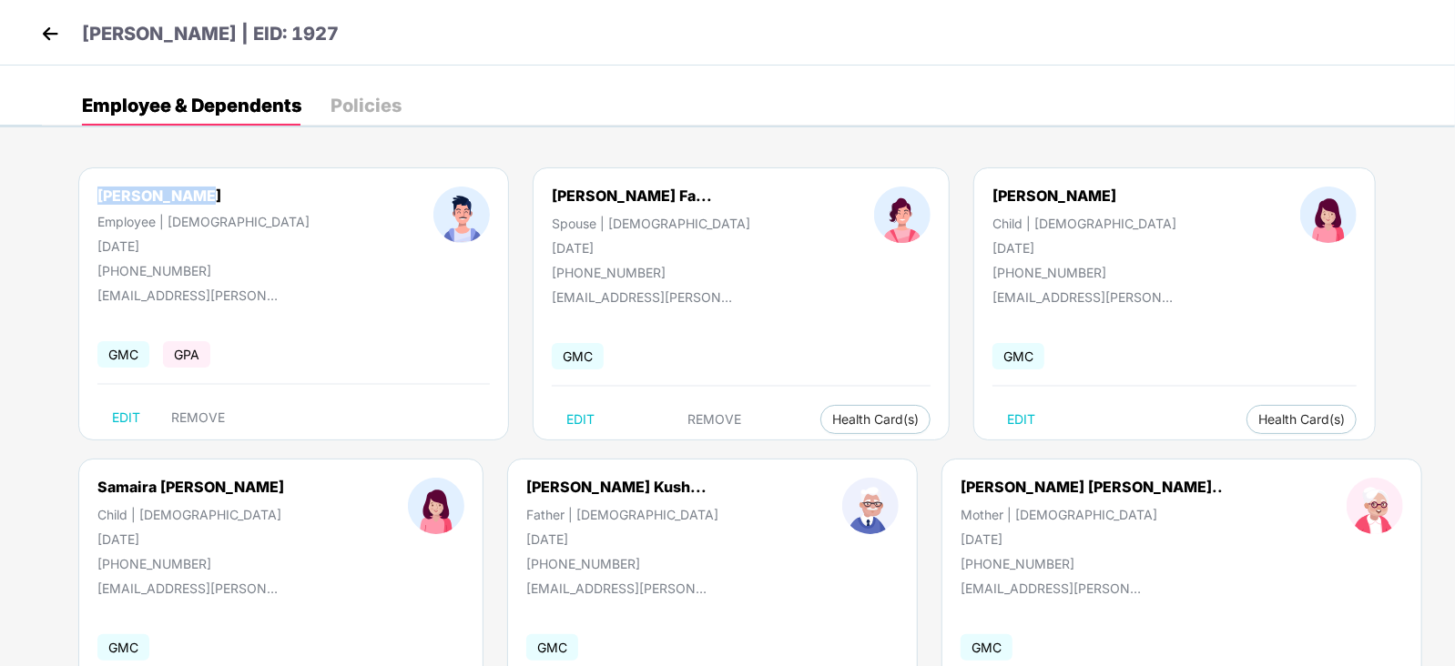
drag, startPoint x: 98, startPoint y: 193, endPoint x: 205, endPoint y: 195, distance: 106.5
click at [205, 195] on div "[PERSON_NAME] Employee | [DEMOGRAPHIC_DATA] [DATE] [PHONE_NUMBER]" at bounding box center [204, 233] width 336 height 92
copy div "[PERSON_NAME]"
drag, startPoint x: 93, startPoint y: 246, endPoint x: 198, endPoint y: 246, distance: 105.6
click at [198, 246] on div "[PERSON_NAME] Employee | [DEMOGRAPHIC_DATA] [DATE] [PHONE_NUMBER]" at bounding box center [204, 233] width 336 height 92
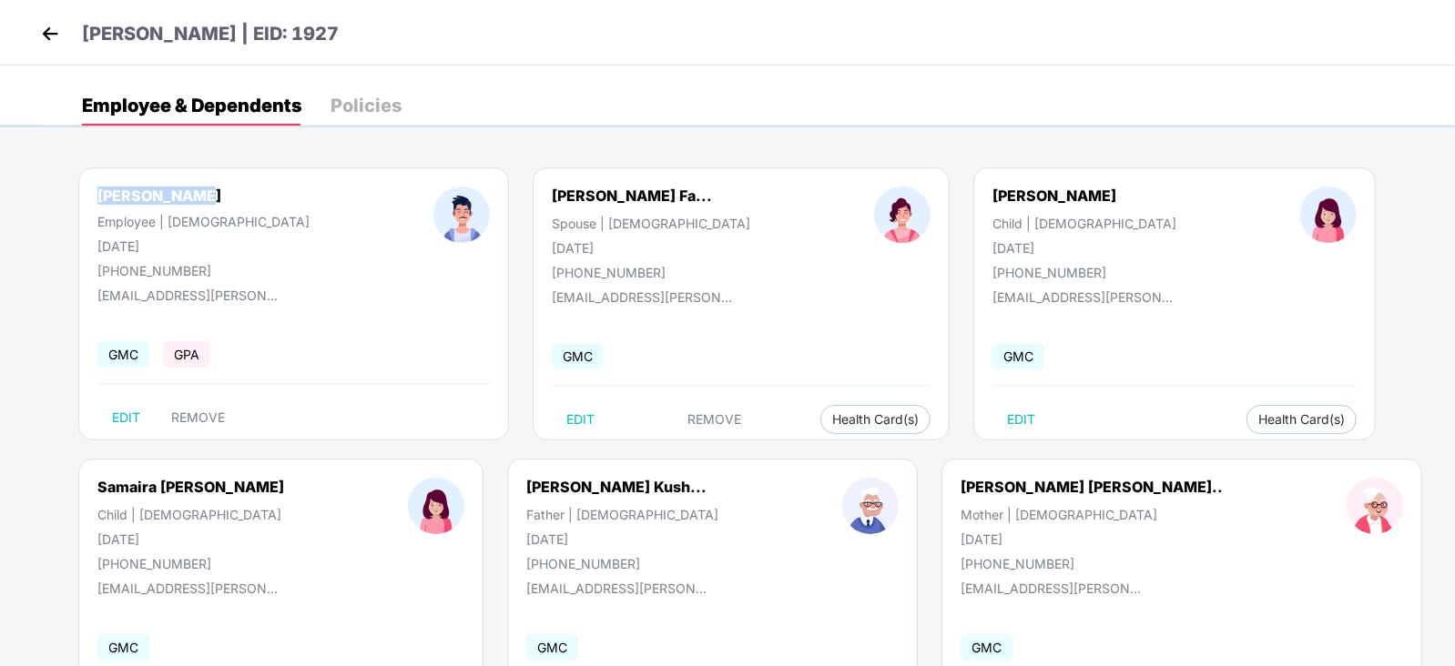
copy div "[DATE]"
click at [57, 33] on img at bounding box center [49, 33] width 27 height 27
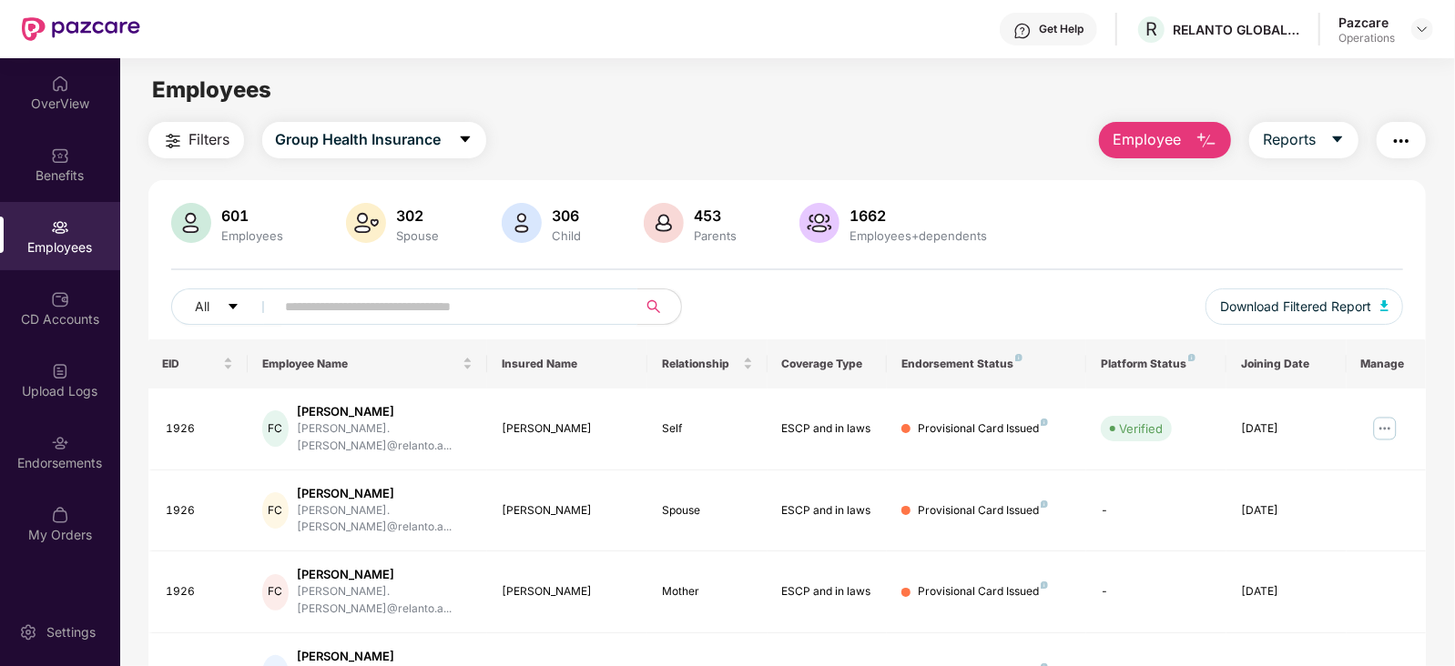
click at [412, 296] on input "text" at bounding box center [449, 306] width 327 height 27
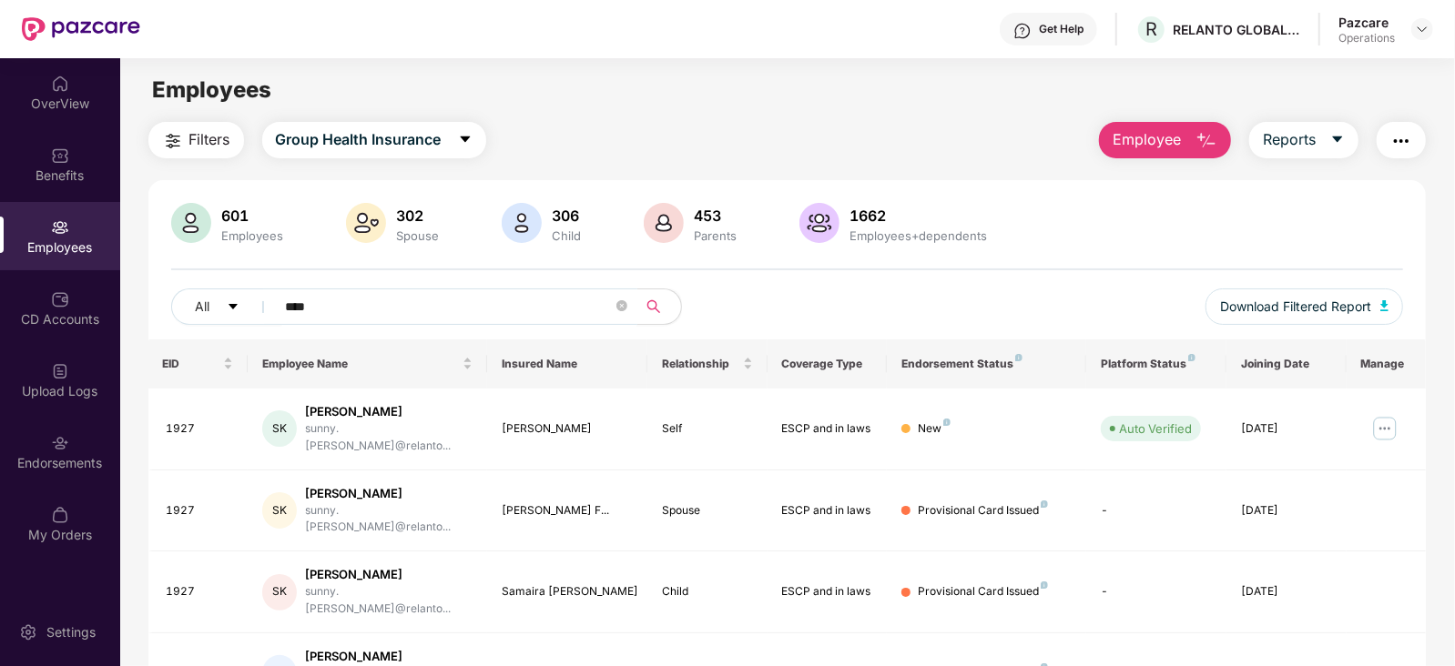
type input "****"
